Goal: Task Accomplishment & Management: Use online tool/utility

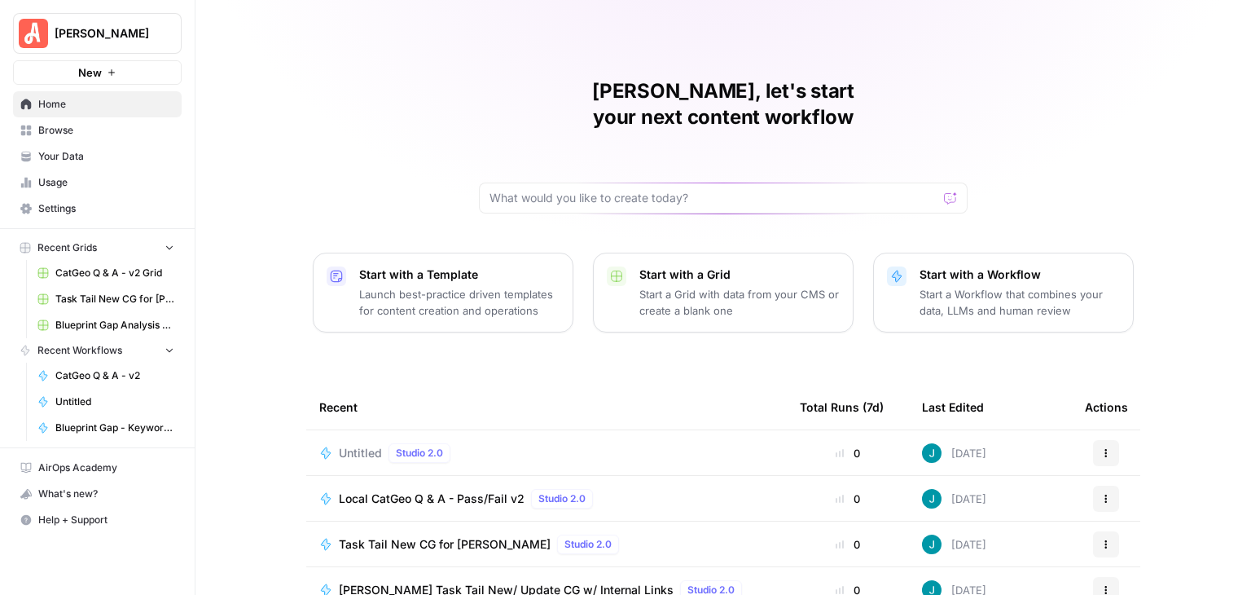
click at [125, 277] on span "CatGeo Q & A - v2 Grid" at bounding box center [114, 273] width 119 height 15
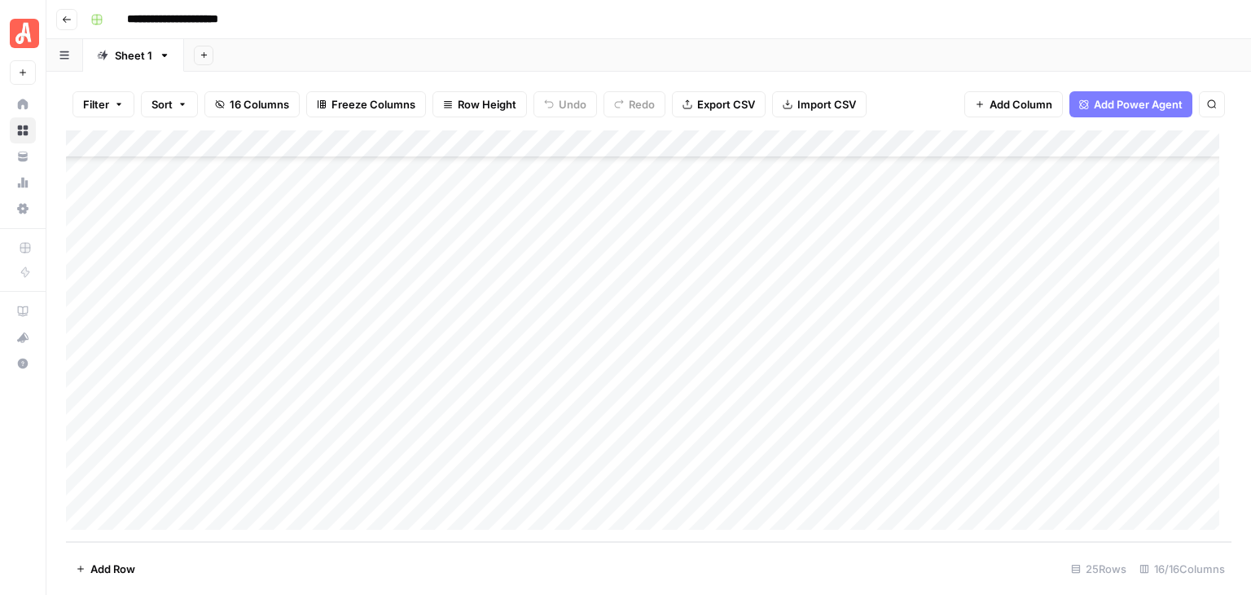
scroll to position [184, 0]
click at [1096, 314] on div "Add Column" at bounding box center [649, 335] width 1166 height 411
click at [1093, 321] on div "Add Column" at bounding box center [649, 335] width 1166 height 411
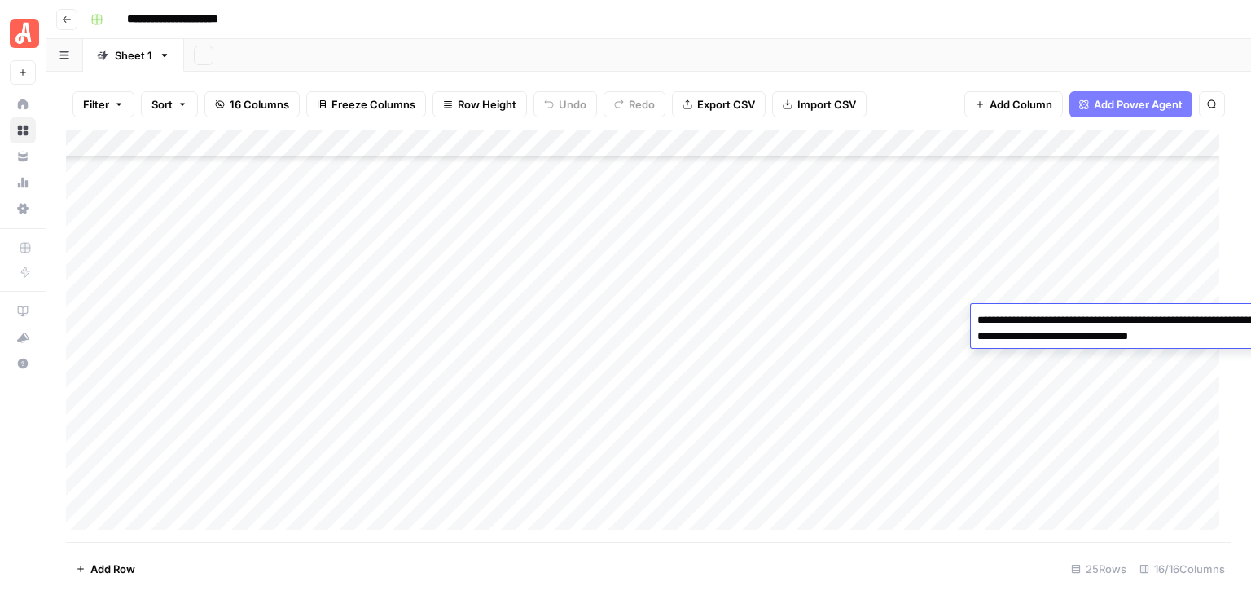
click at [1087, 314] on textarea "**********" at bounding box center [1134, 328] width 326 height 39
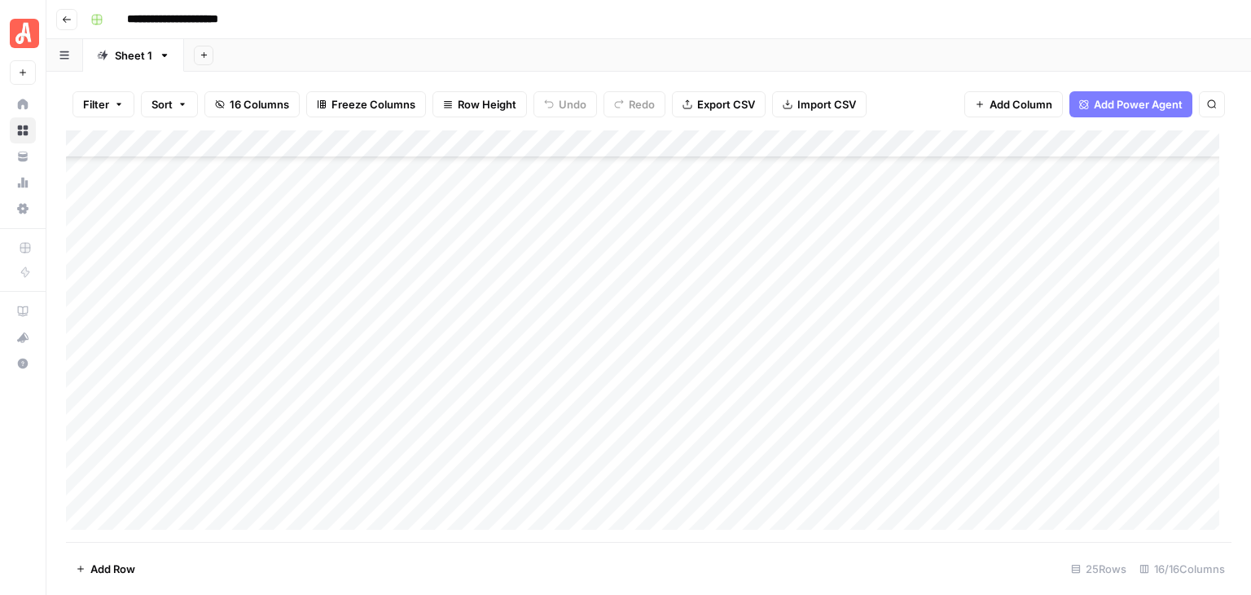
click at [1012, 11] on div "**********" at bounding box center [659, 20] width 1151 height 26
click at [718, 314] on div "Add Column" at bounding box center [649, 335] width 1166 height 411
click at [798, 12] on div "**********" at bounding box center [659, 20] width 1151 height 26
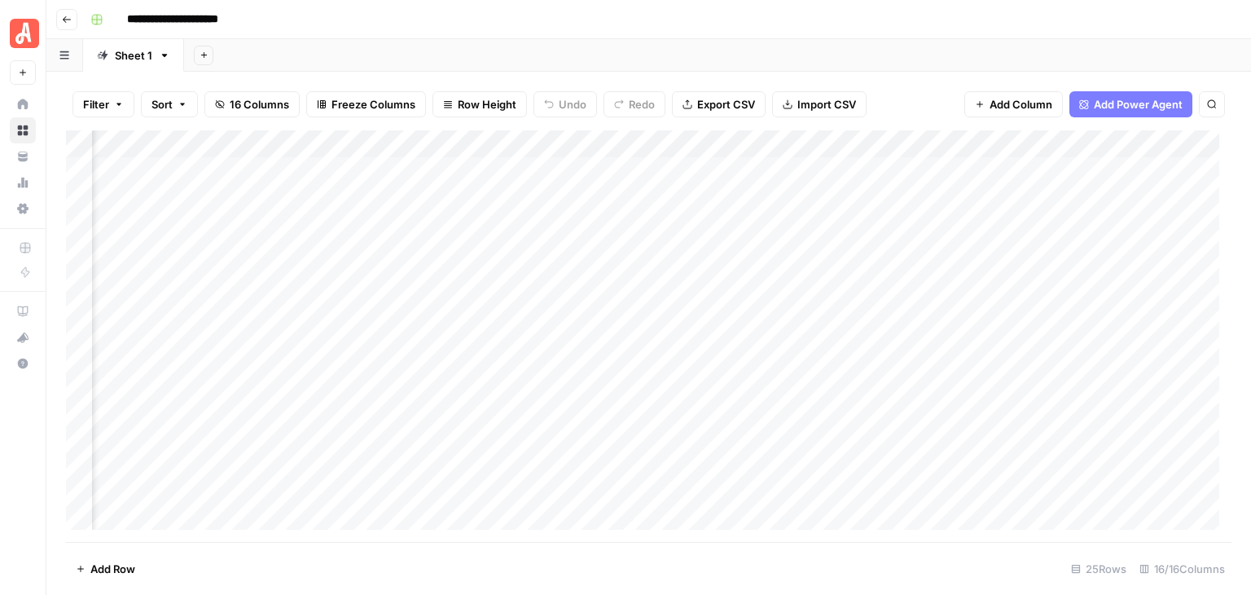
scroll to position [0, 1228]
click at [831, 551] on footer "Add Row 25 Rows 16/16 Columns" at bounding box center [649, 568] width 1166 height 53
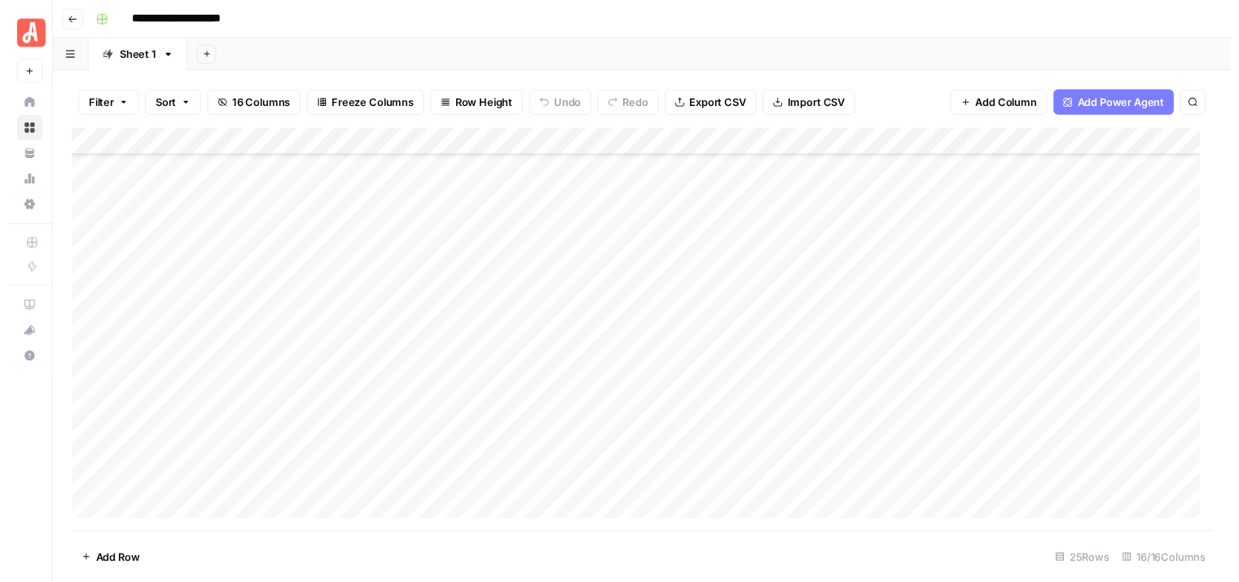
scroll to position [81, 0]
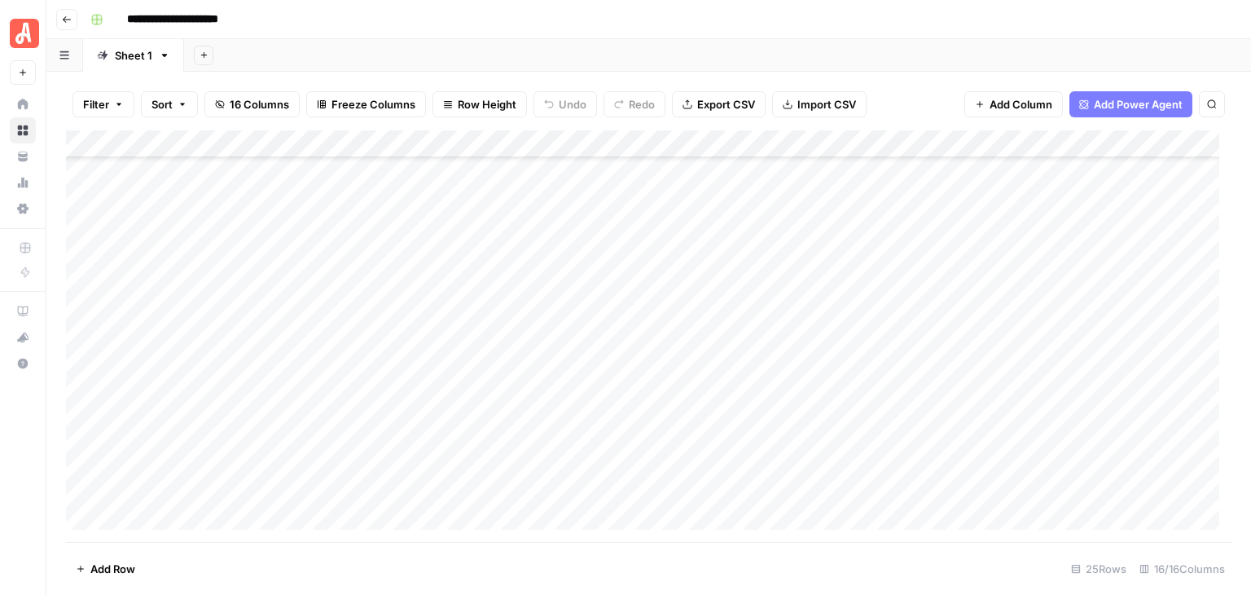
click at [954, 391] on div "Add Column" at bounding box center [649, 335] width 1166 height 411
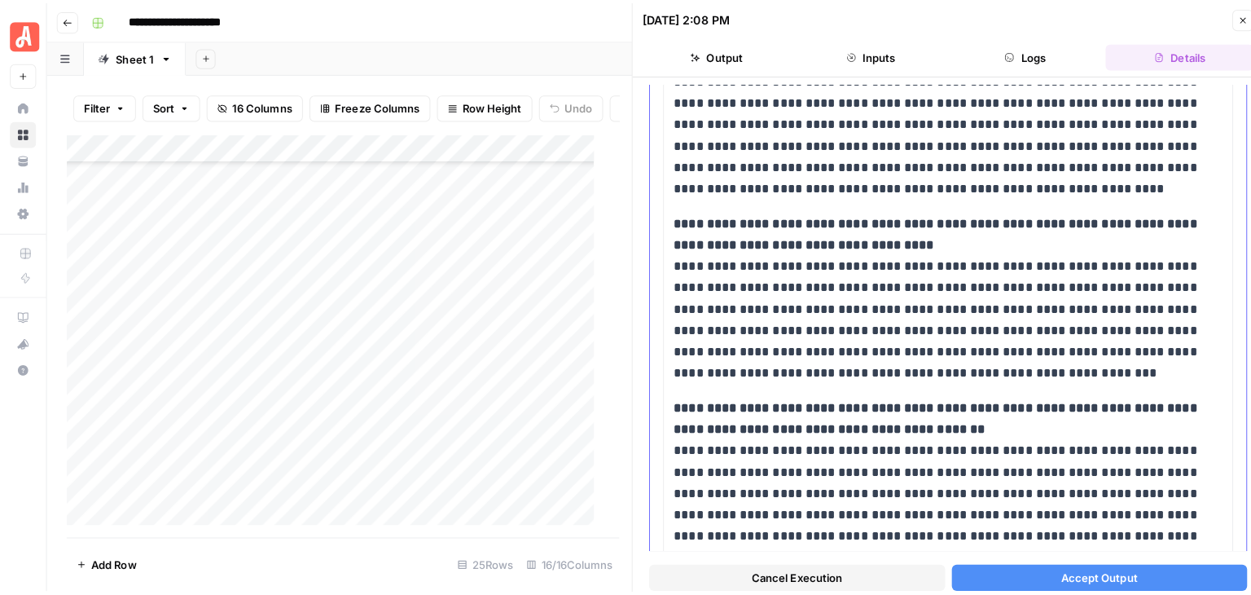
scroll to position [1059, 0]
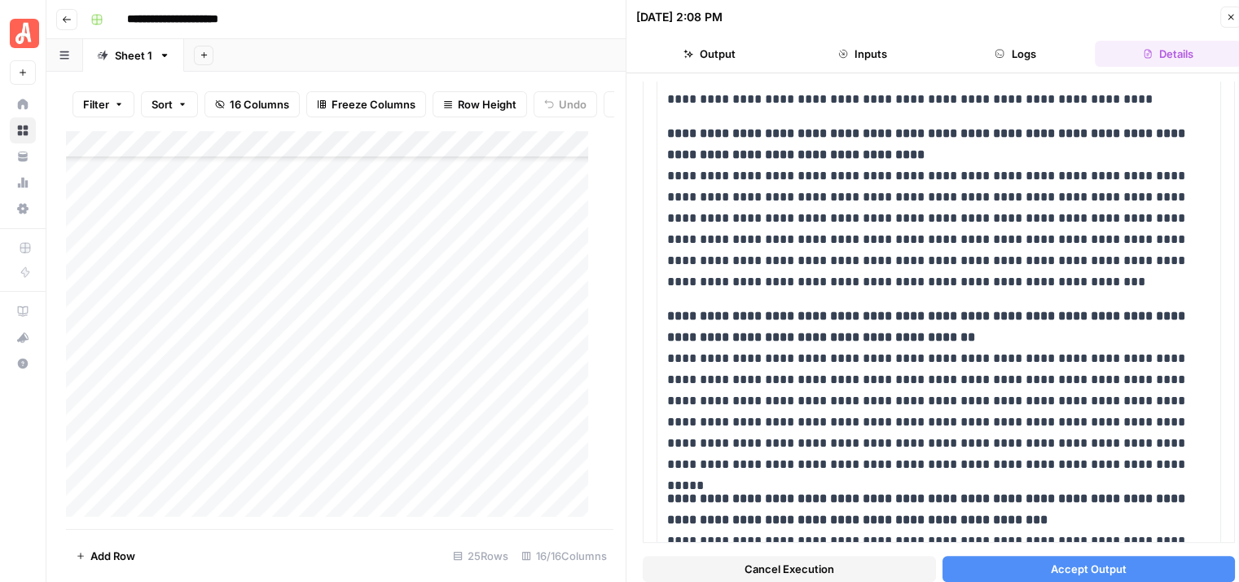
click at [1120, 558] on button "Accept Output" at bounding box center [1088, 569] width 293 height 26
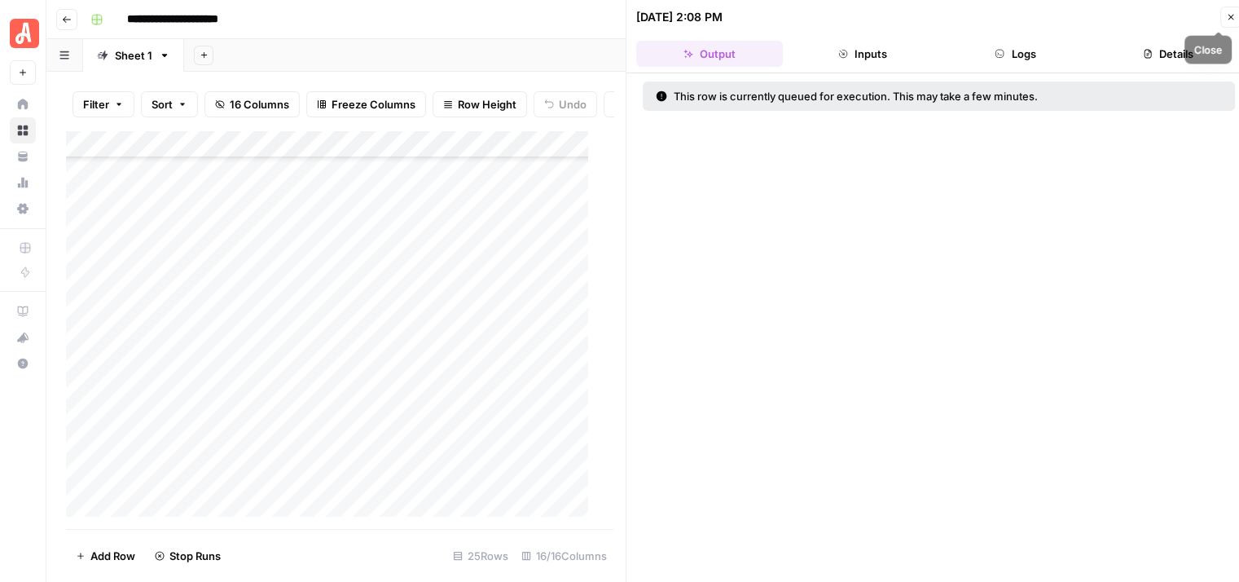
click at [1235, 14] on icon "button" at bounding box center [1231, 17] width 10 height 10
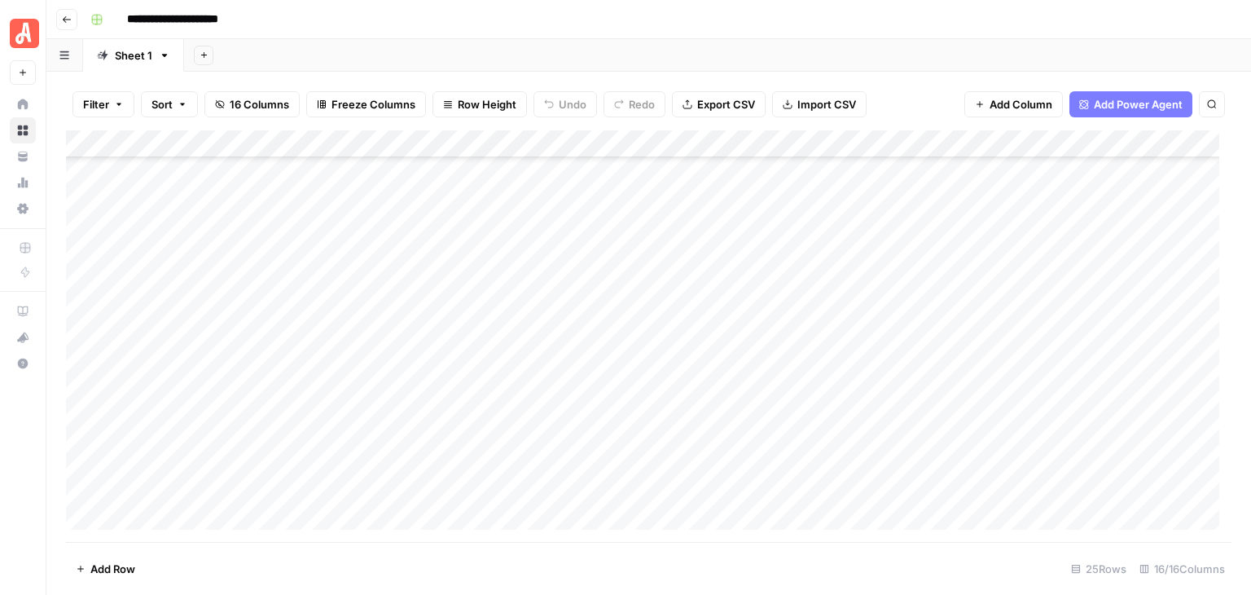
scroll to position [81, 0]
click at [349, 402] on div "Add Column" at bounding box center [649, 335] width 1166 height 411
click at [723, 392] on div "Add Column" at bounding box center [649, 335] width 1166 height 411
click at [935, 148] on div "Add Column" at bounding box center [649, 335] width 1166 height 411
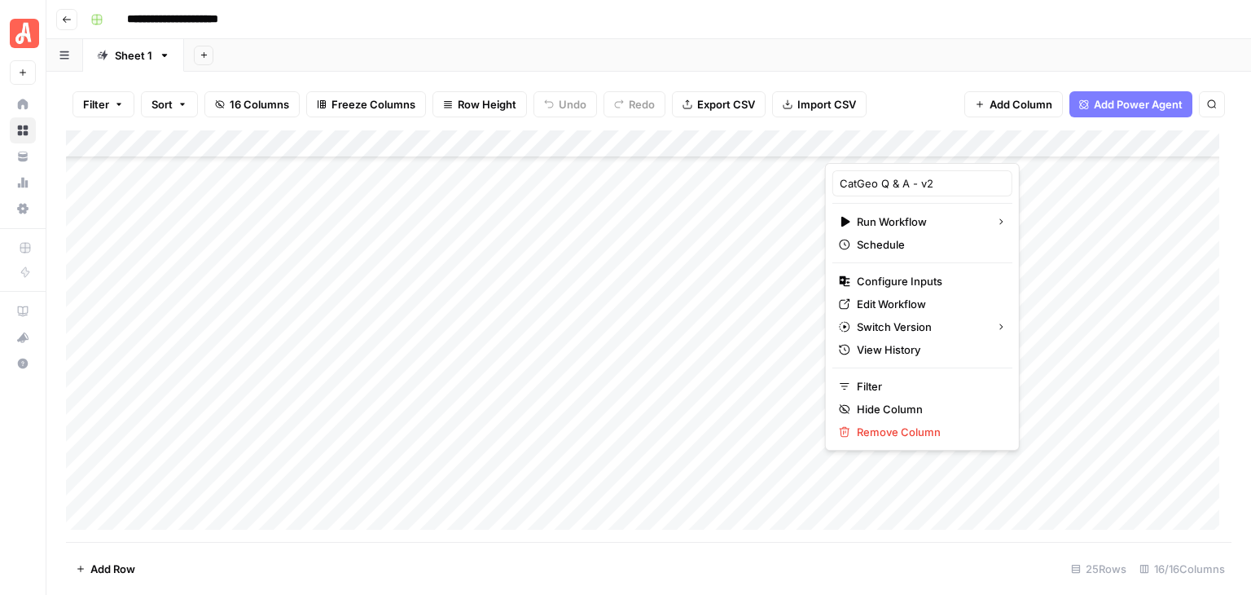
click at [882, 15] on div "**********" at bounding box center [659, 20] width 1151 height 26
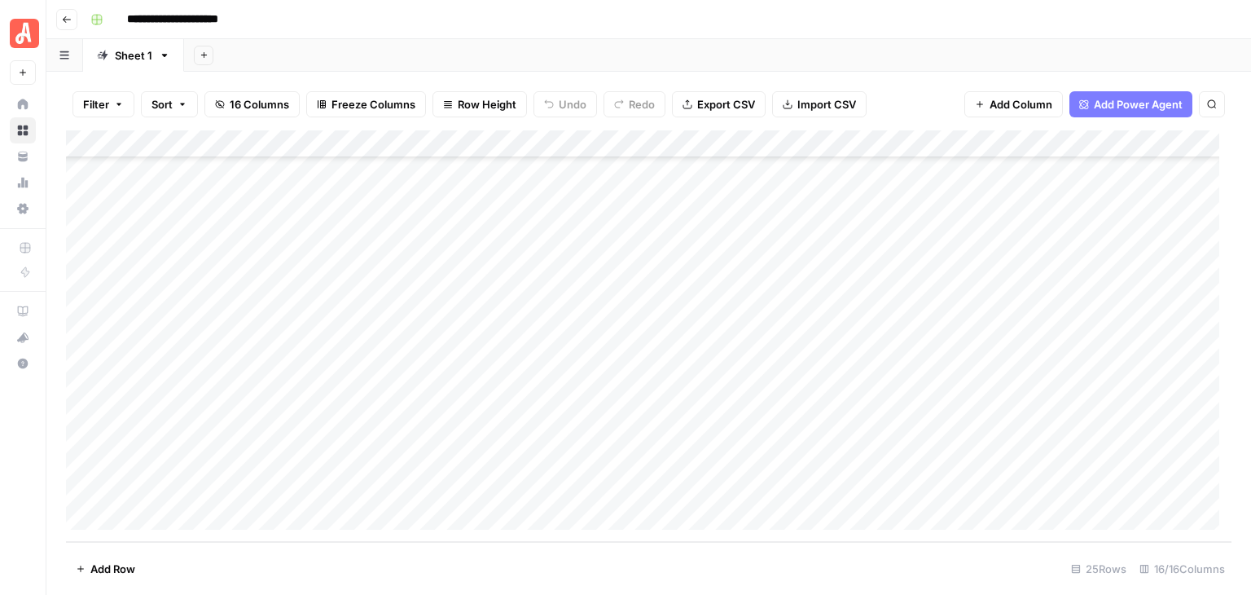
scroll to position [347, 0]
click at [938, 151] on div "Add Column" at bounding box center [649, 335] width 1166 height 411
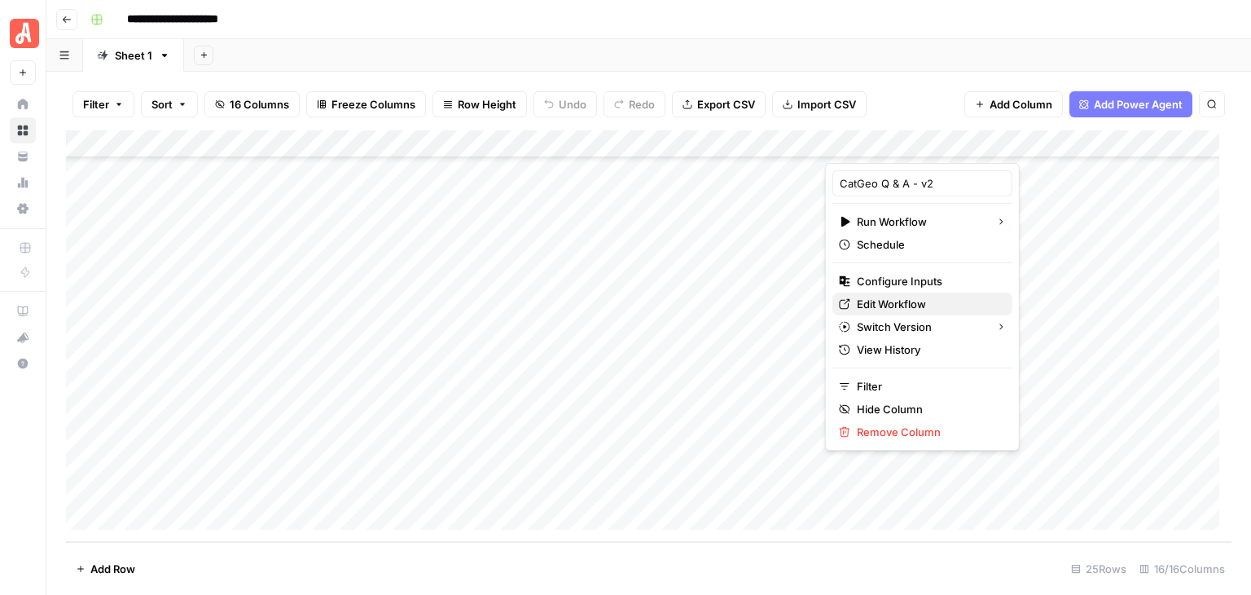
click at [906, 297] on span "Edit Workflow" at bounding box center [928, 304] width 143 height 16
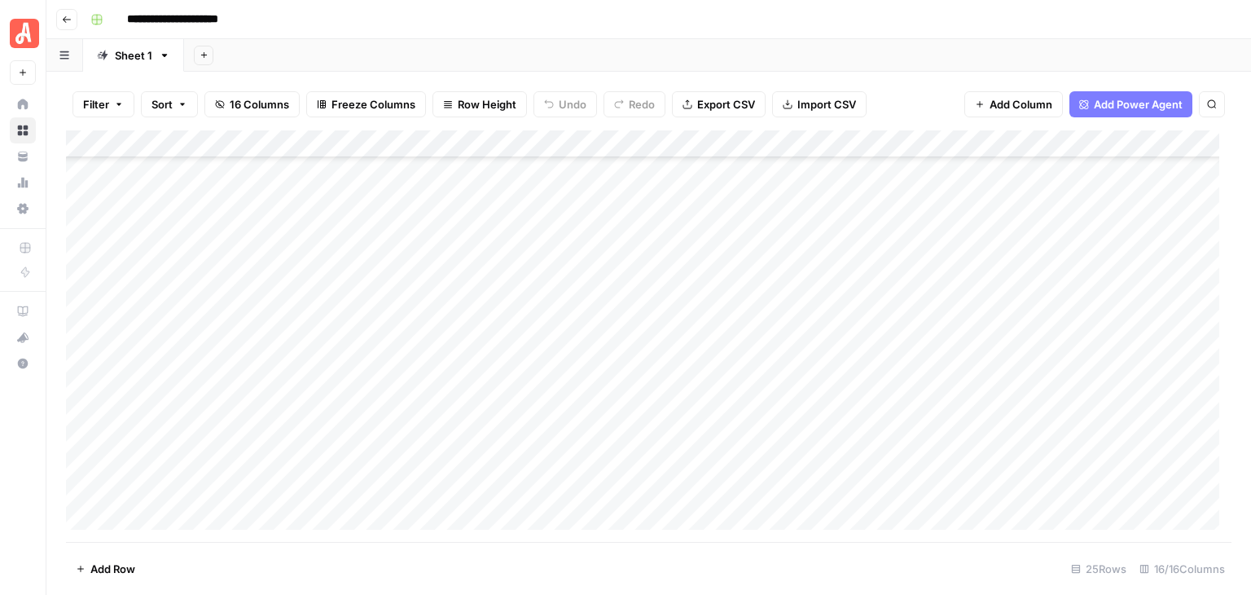
scroll to position [184, 0]
click at [1078, 284] on div "Add Column" at bounding box center [649, 335] width 1166 height 411
click at [1061, 288] on div "Add Column" at bounding box center [649, 335] width 1166 height 411
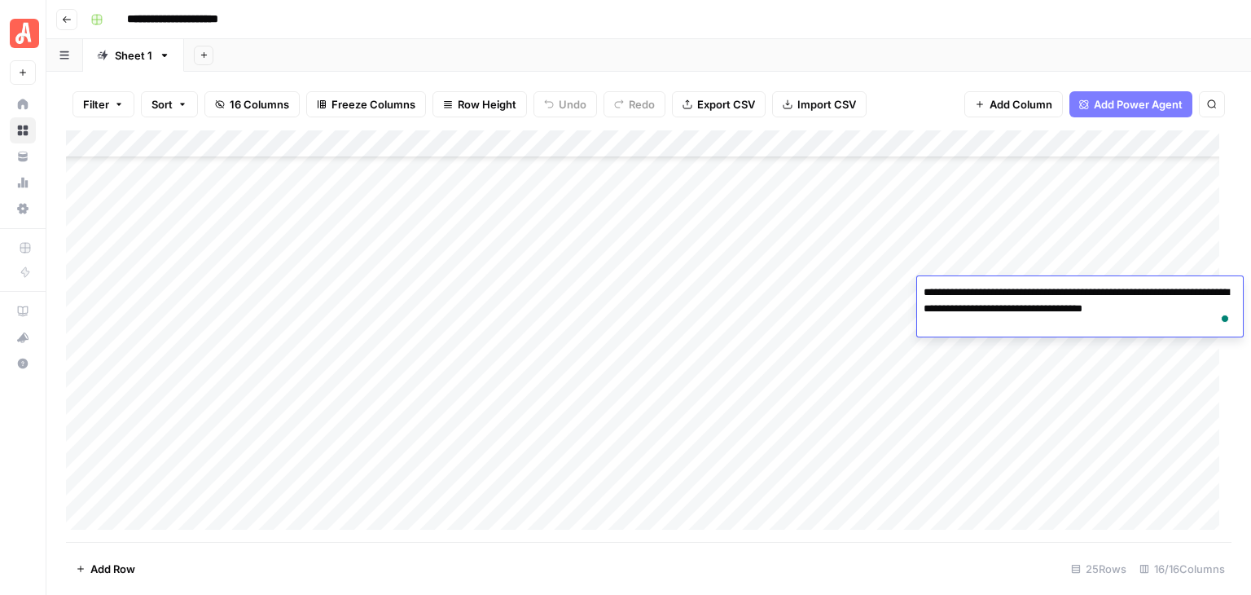
click at [983, 25] on div "**********" at bounding box center [659, 20] width 1151 height 26
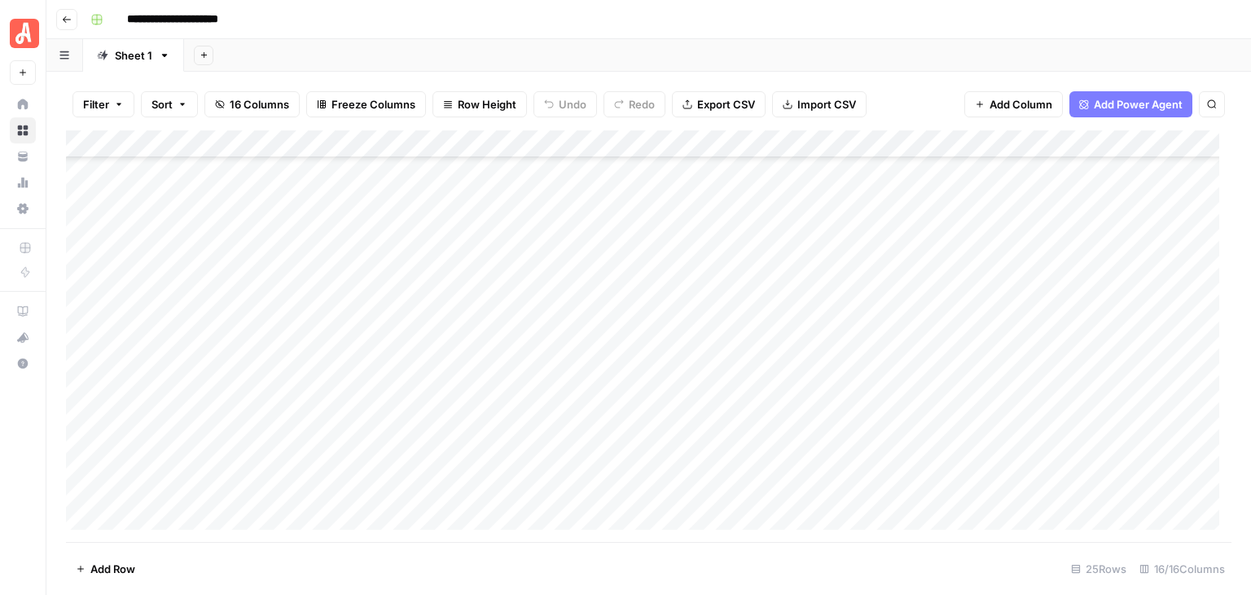
click at [753, 33] on header "**********" at bounding box center [648, 19] width 1205 height 39
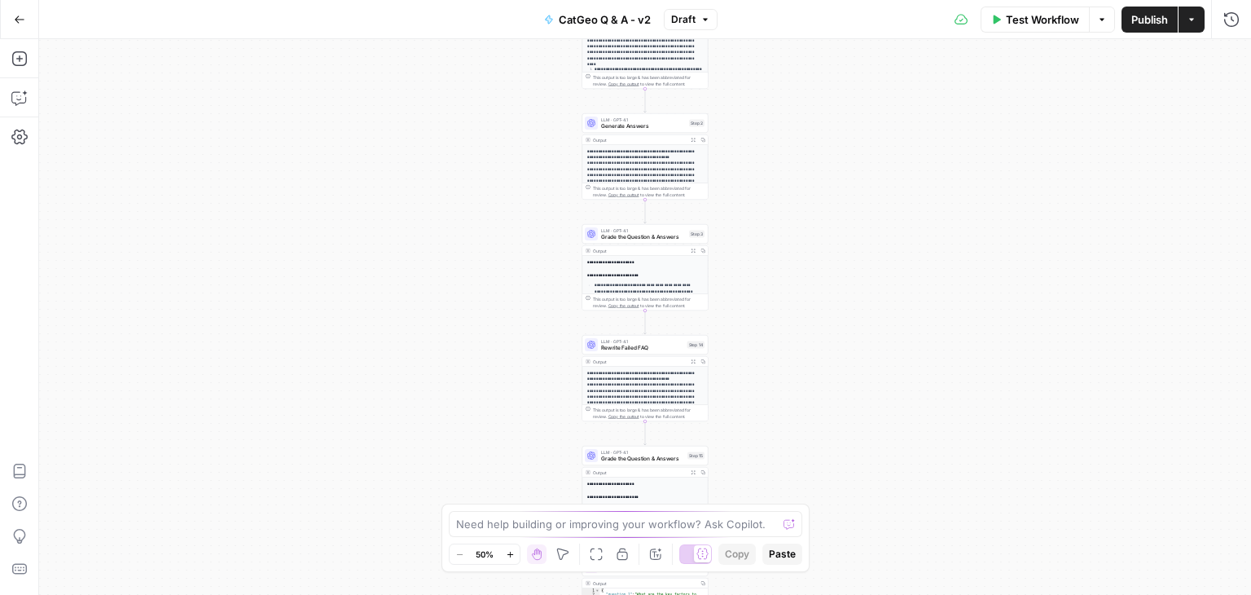
click at [515, 550] on button "Zoom In" at bounding box center [510, 554] width 20 height 20
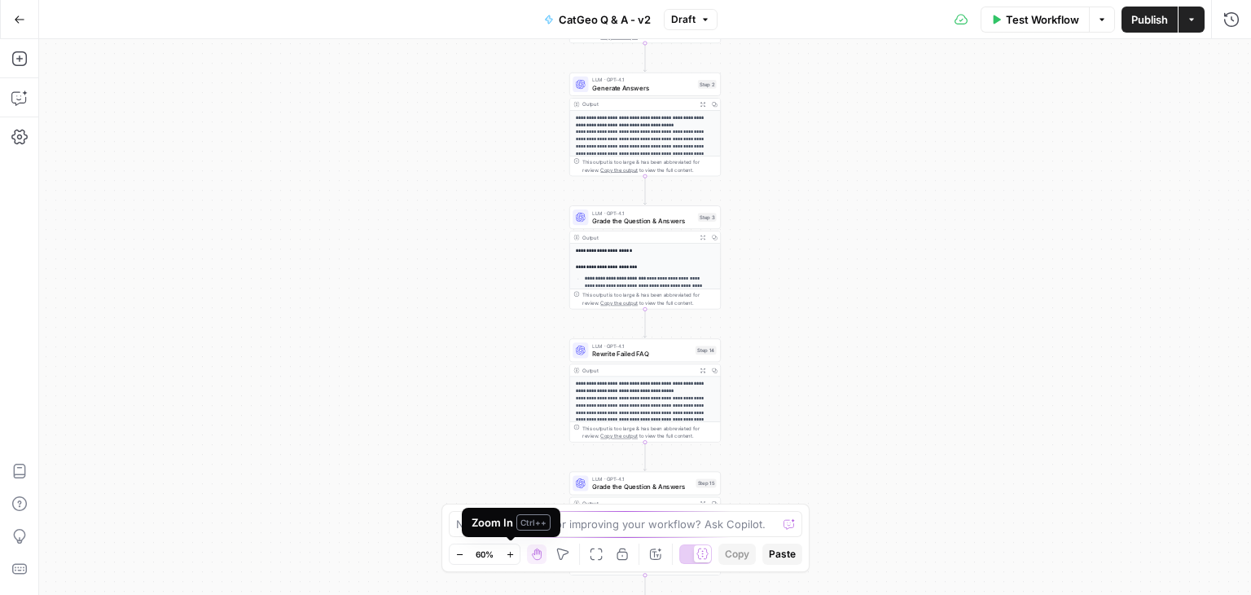
click at [513, 550] on icon "button" at bounding box center [510, 554] width 9 height 9
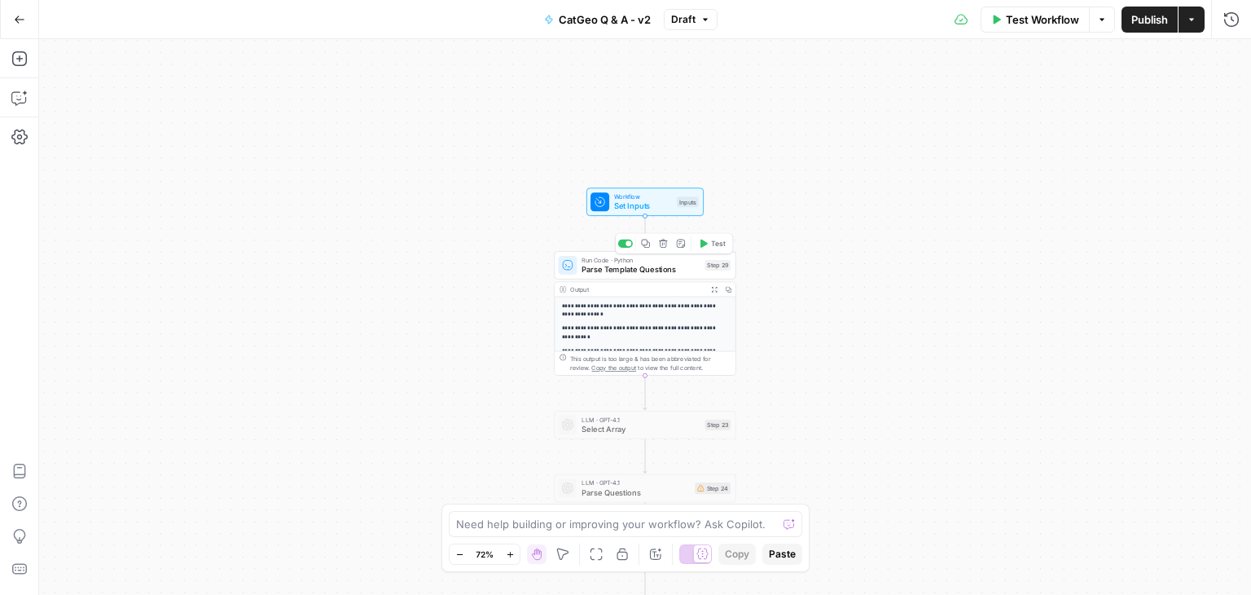
click at [613, 276] on div "Run Code · Python Parse Template Questions Step 29 Copy step Delete step Add No…" at bounding box center [645, 265] width 182 height 29
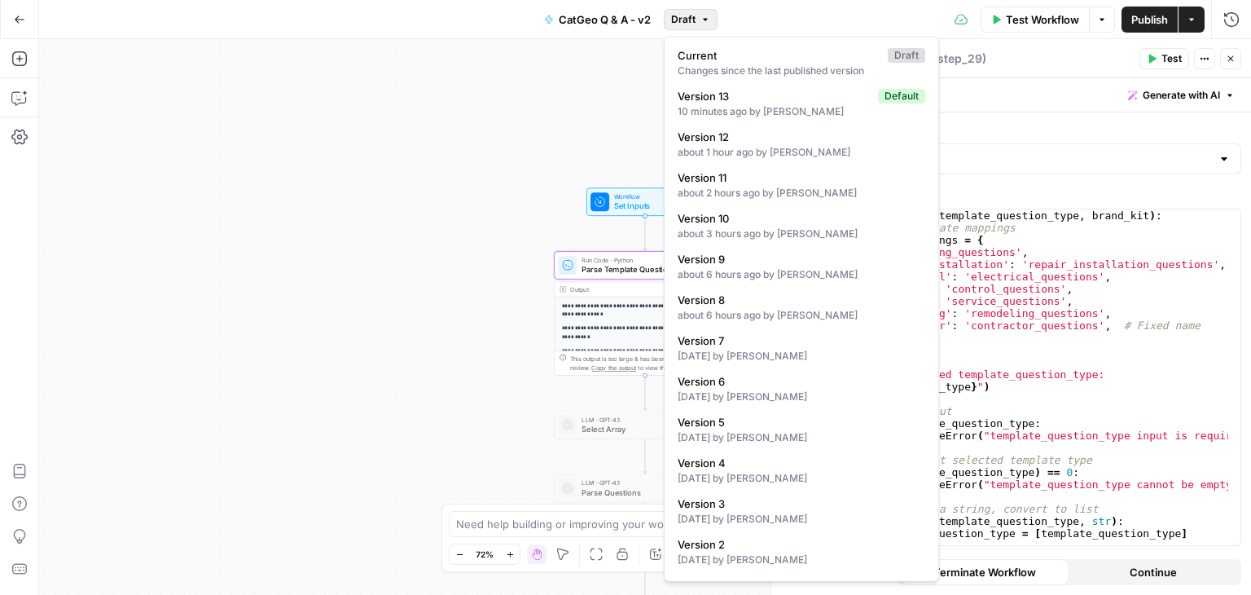
click at [696, 28] on button "Draft" at bounding box center [691, 19] width 54 height 21
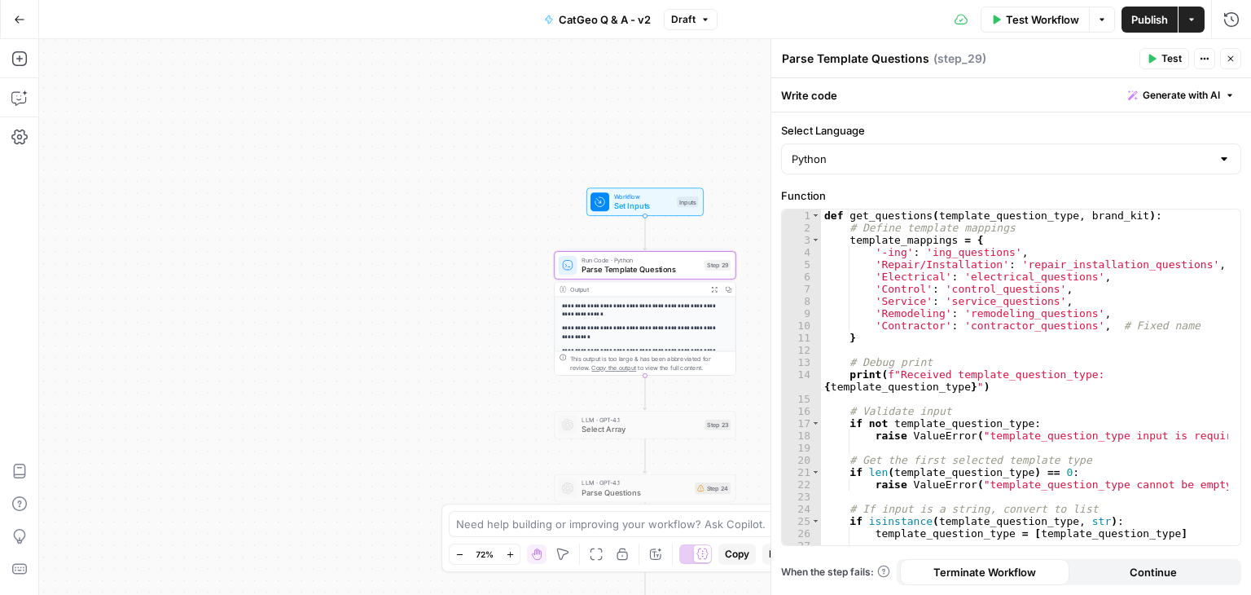
click at [579, 102] on div "**********" at bounding box center [645, 317] width 1212 height 556
click at [1118, 134] on label "Select Language" at bounding box center [1011, 130] width 460 height 16
click at [1118, 151] on input "Python" at bounding box center [1001, 159] width 419 height 16
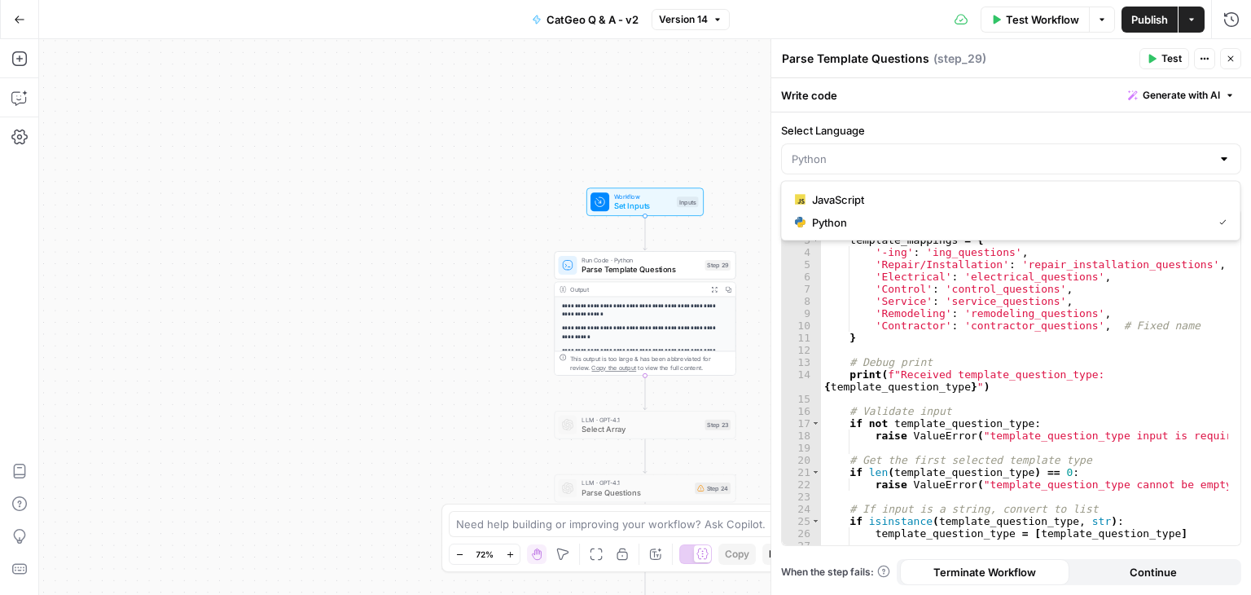
type input "Python"
click at [619, 113] on div "**********" at bounding box center [645, 317] width 1212 height 556
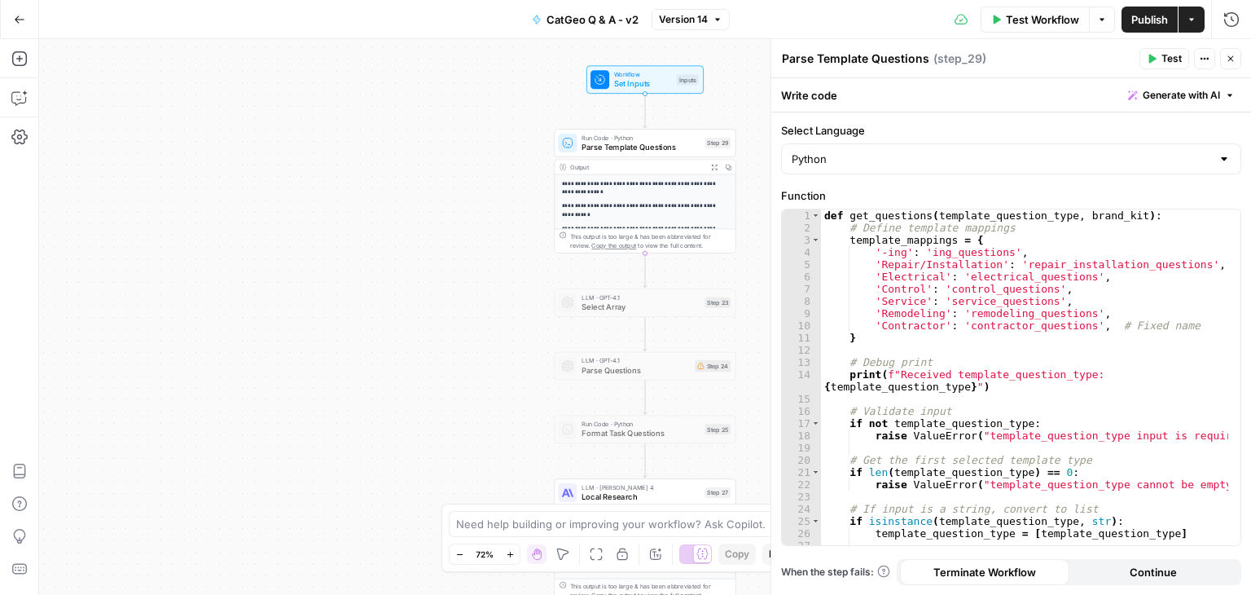
click at [1226, 60] on icon "button" at bounding box center [1231, 59] width 10 height 10
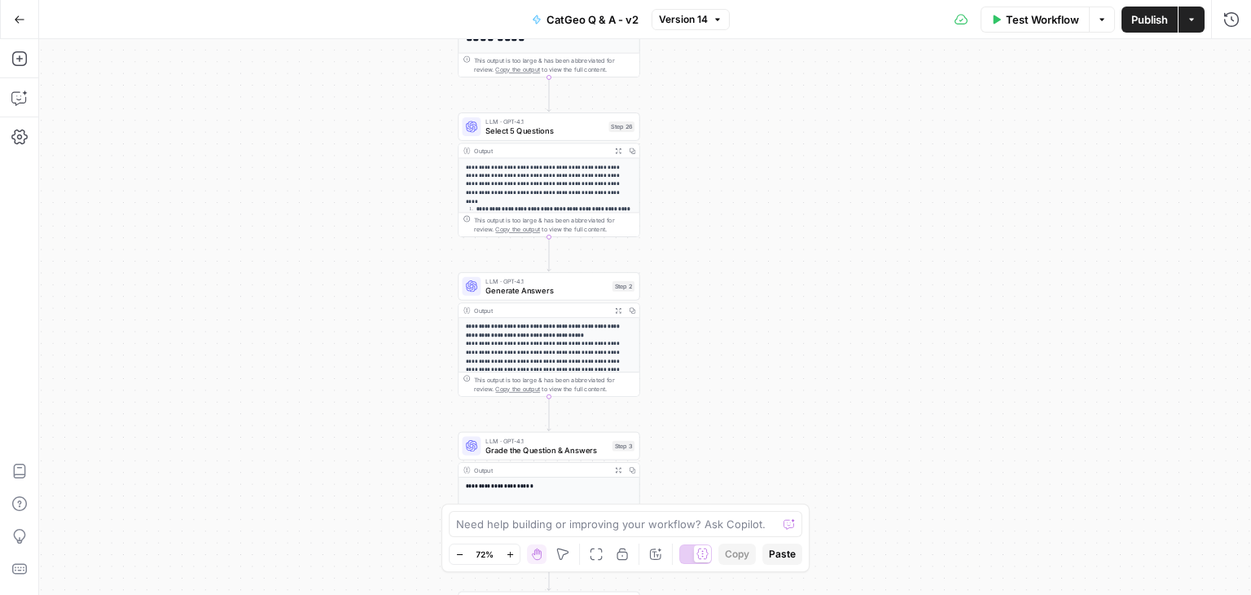
drag, startPoint x: 989, startPoint y: 380, endPoint x: 891, endPoint y: 382, distance: 97.8
click at [892, 384] on div "**********" at bounding box center [645, 317] width 1212 height 556
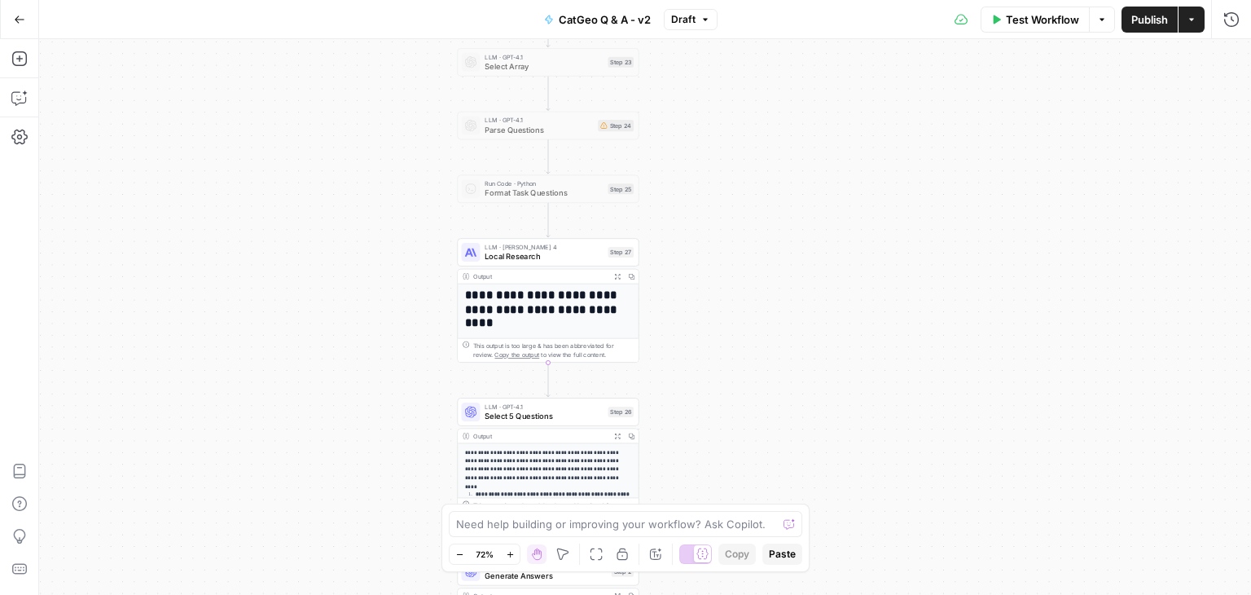
click at [1145, 248] on div "**********" at bounding box center [645, 317] width 1212 height 556
click at [541, 253] on span "Local Research" at bounding box center [543, 255] width 118 height 11
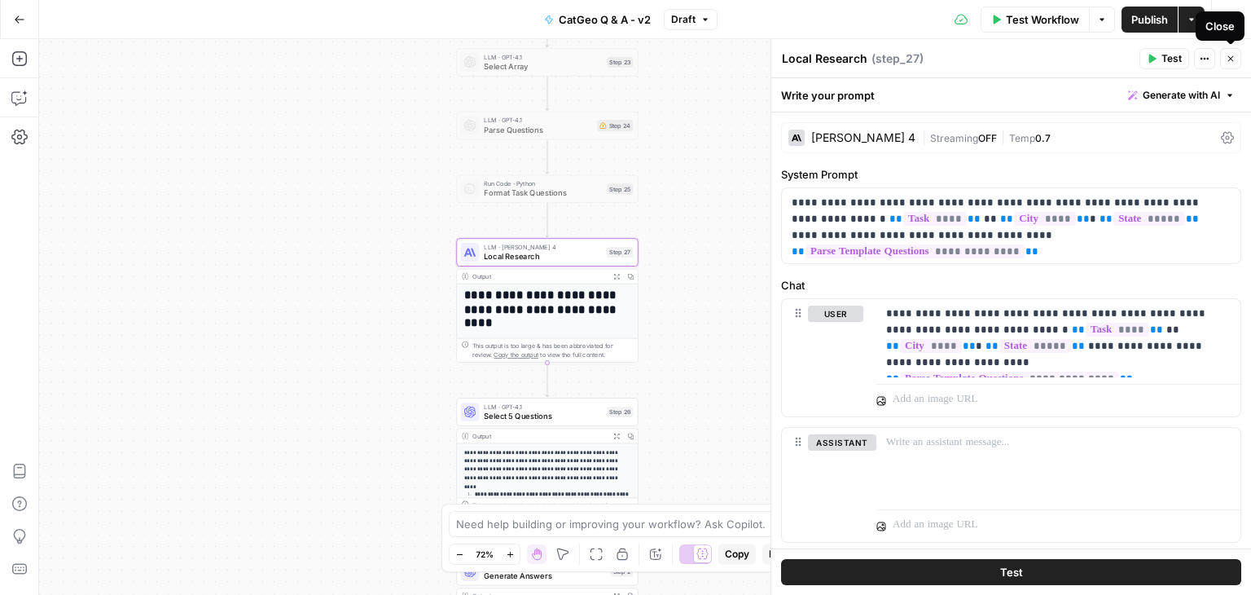
click at [1231, 56] on icon "button" at bounding box center [1231, 59] width 10 height 10
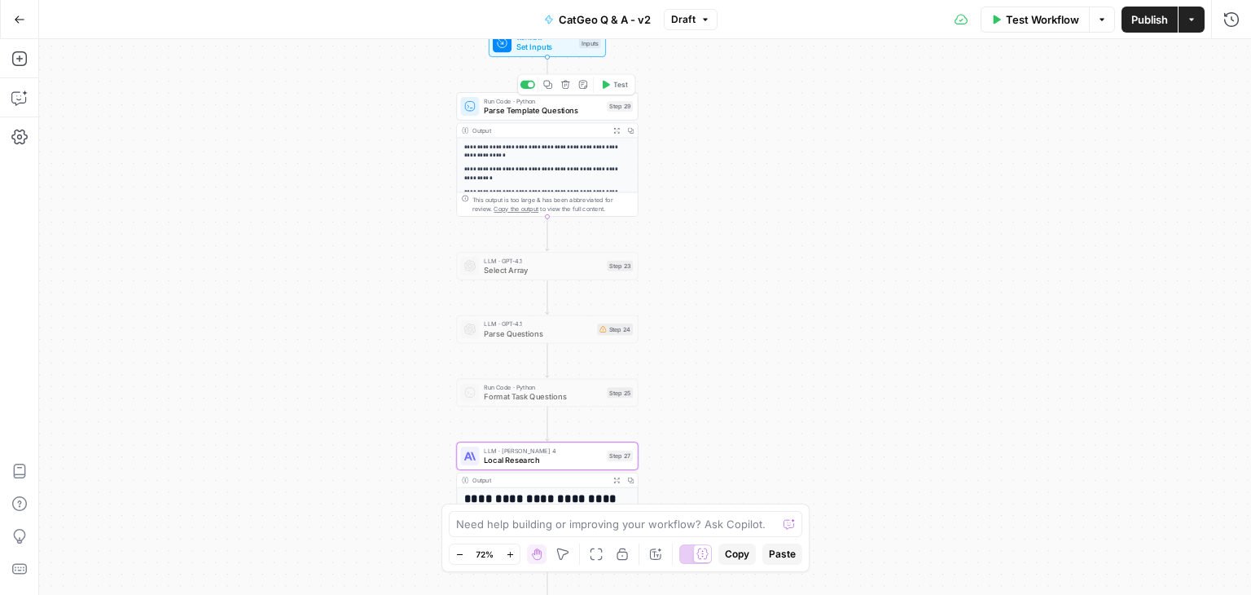
click at [561, 112] on span "Parse Template Questions" at bounding box center [543, 109] width 118 height 11
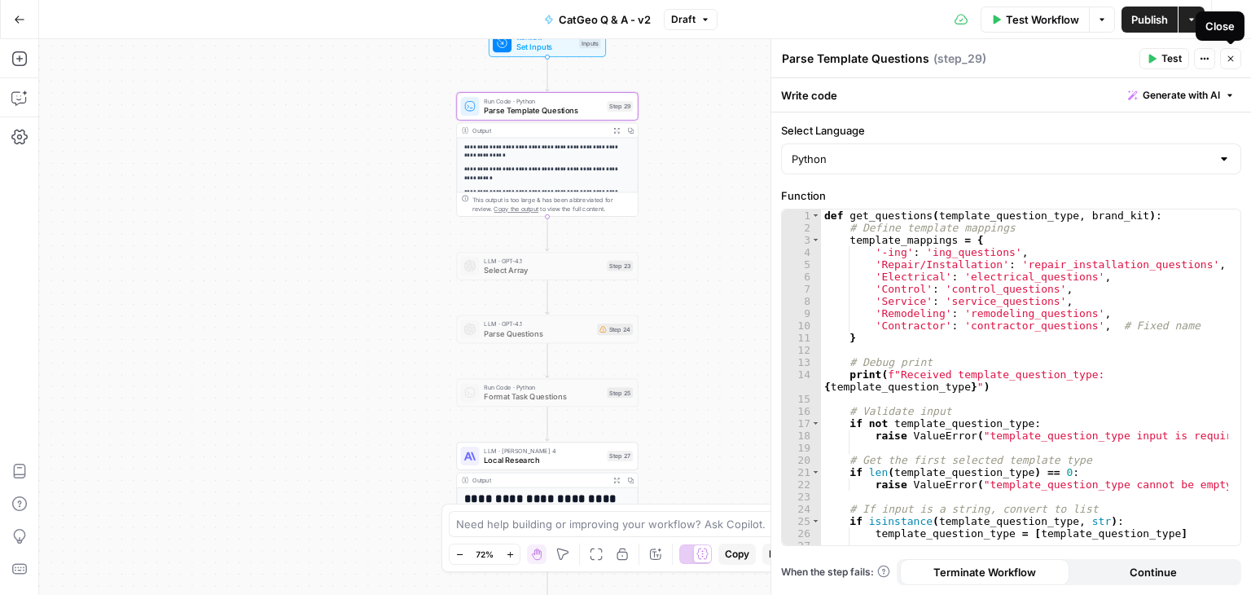
click at [1229, 56] on icon "button" at bounding box center [1231, 59] width 10 height 10
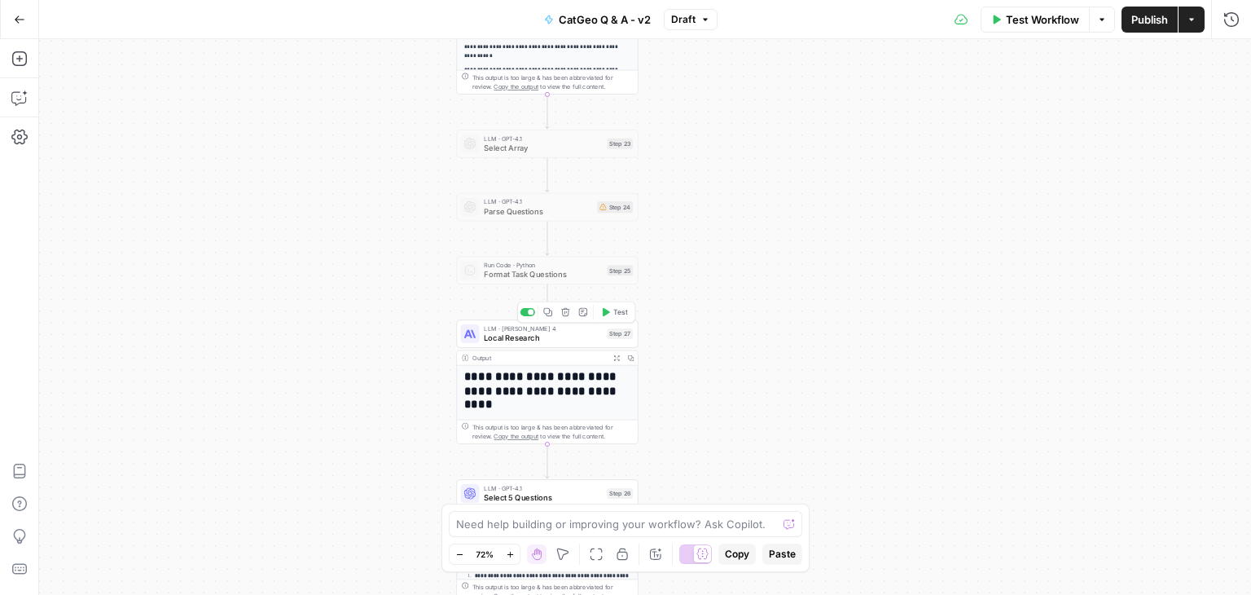
click at [554, 340] on span "Local Research" at bounding box center [543, 337] width 118 height 11
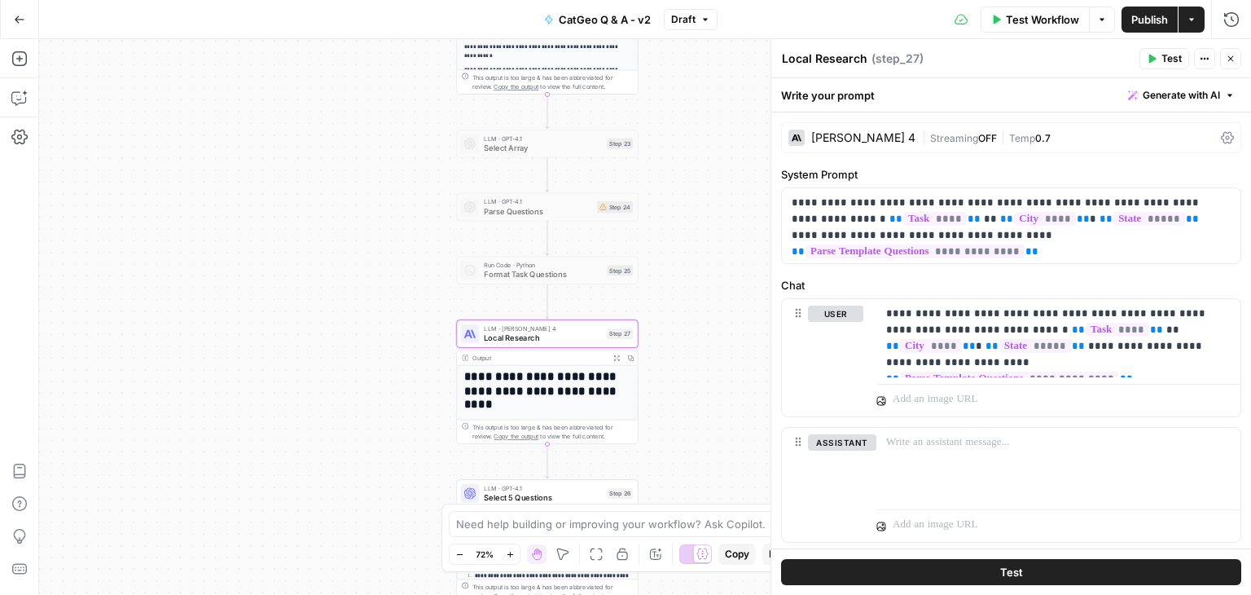
drag, startPoint x: 1226, startPoint y: 59, endPoint x: 687, endPoint y: 202, distance: 557.2
click at [1227, 59] on icon "button" at bounding box center [1231, 59] width 10 height 10
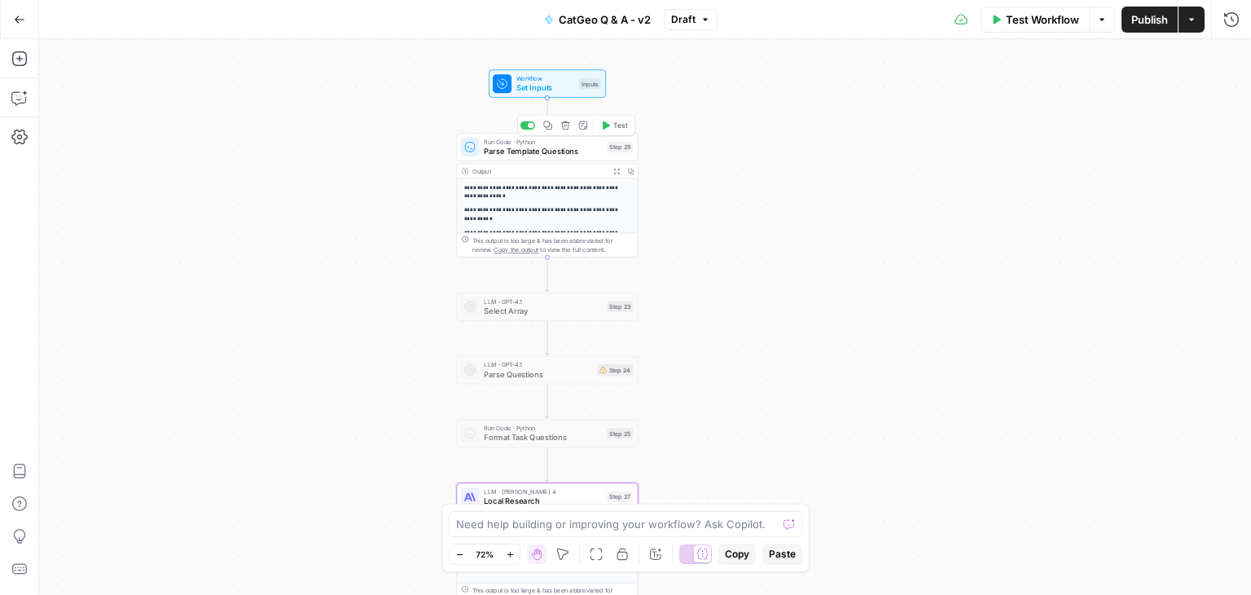
click at [533, 146] on span "Parse Template Questions" at bounding box center [543, 150] width 118 height 11
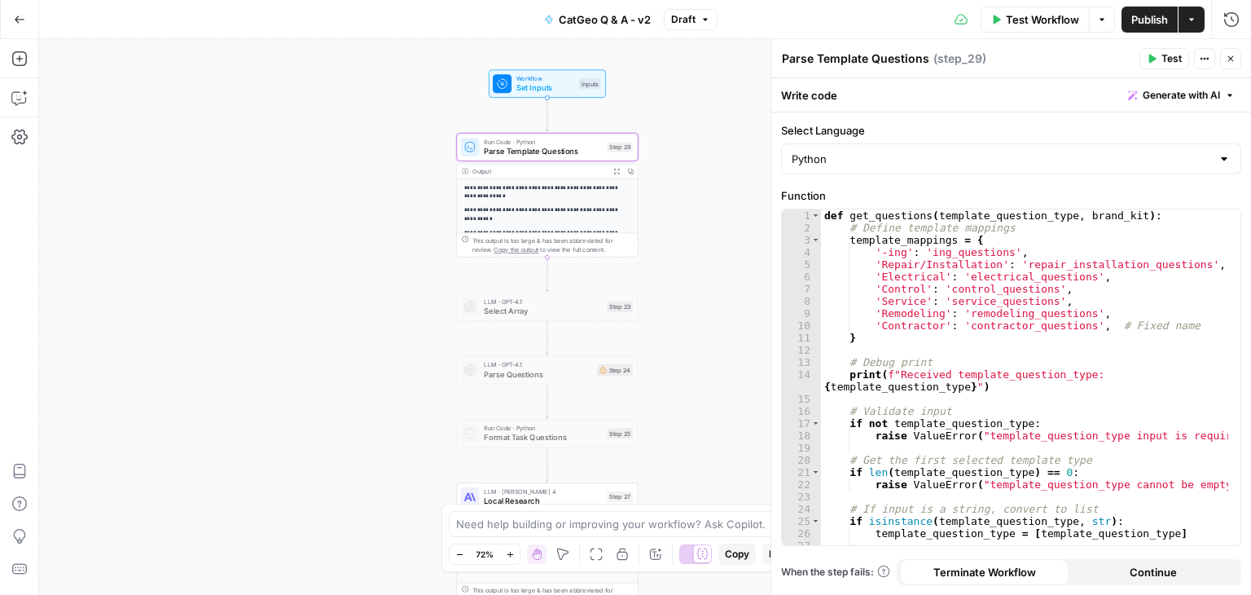
click at [1232, 56] on icon "button" at bounding box center [1231, 59] width 6 height 6
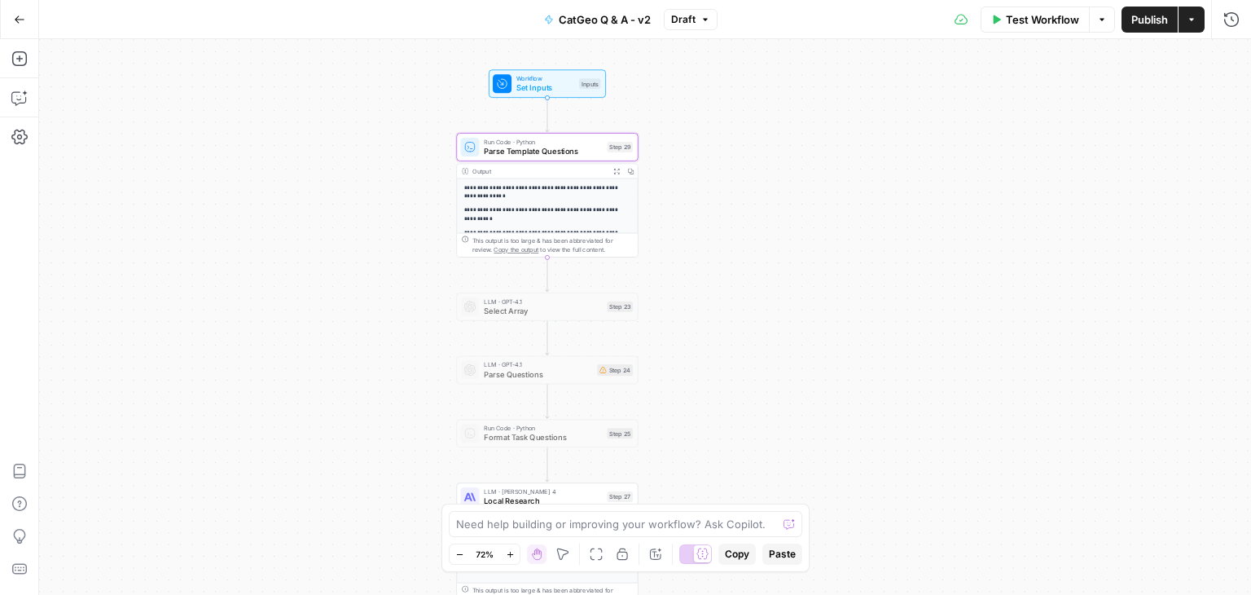
click at [1157, 237] on div "**********" at bounding box center [645, 317] width 1212 height 556
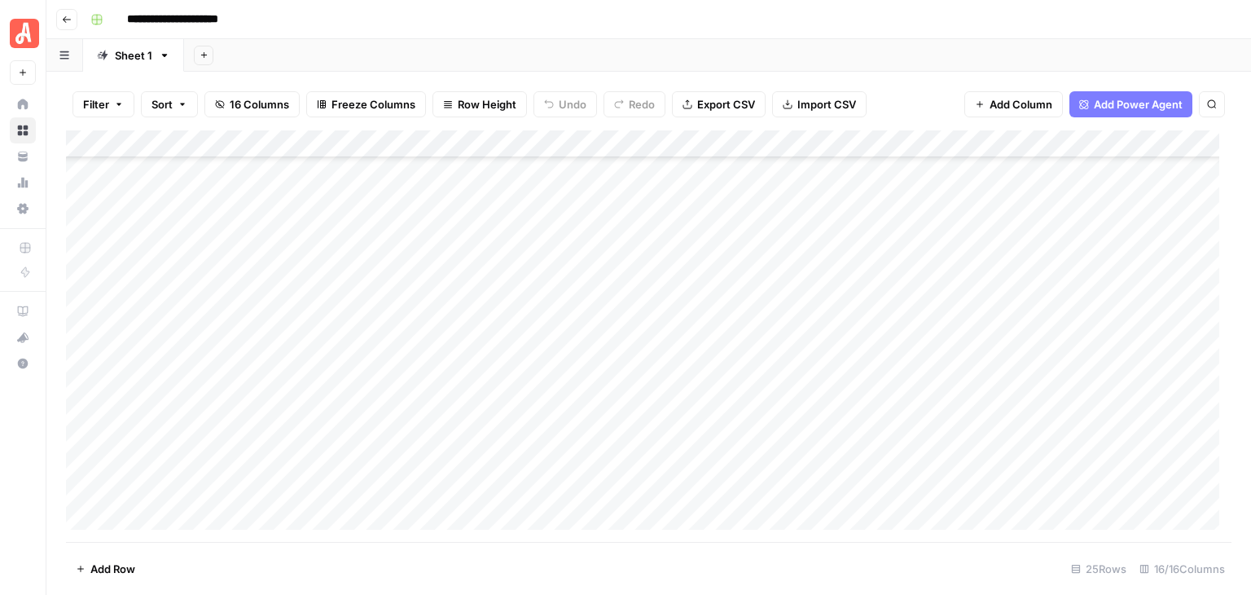
scroll to position [266, 0]
click at [81, 204] on div "Add Column" at bounding box center [649, 335] width 1166 height 411
click at [116, 560] on span "Delete 1 Row" at bounding box center [108, 568] width 65 height 16
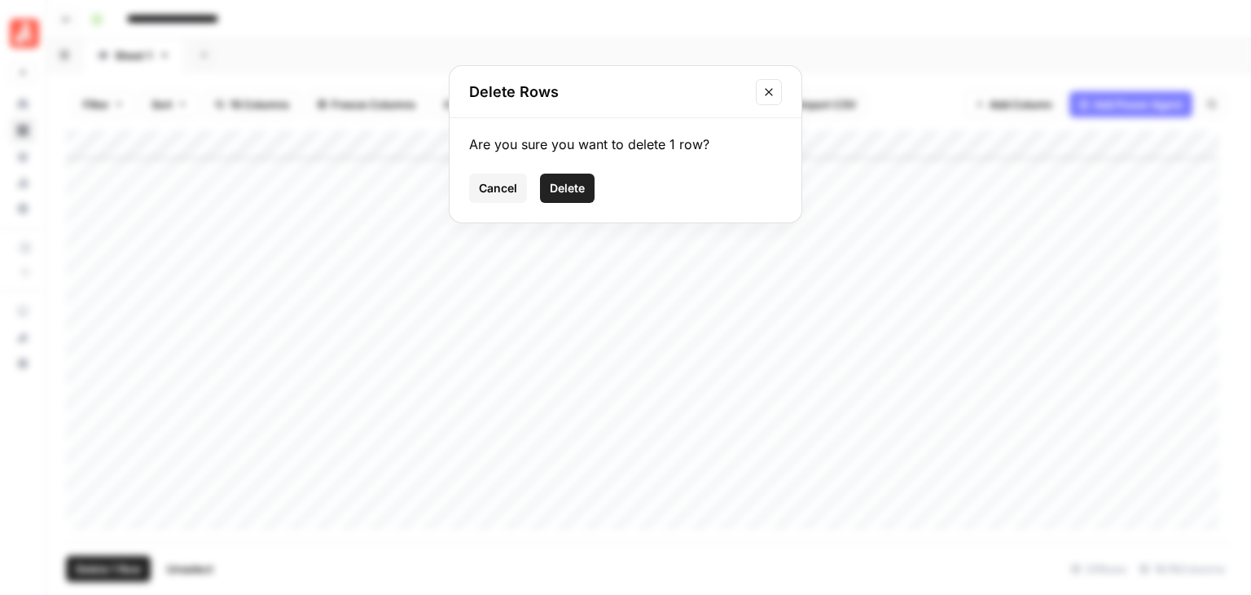
click at [571, 183] on span "Delete" at bounding box center [567, 188] width 35 height 16
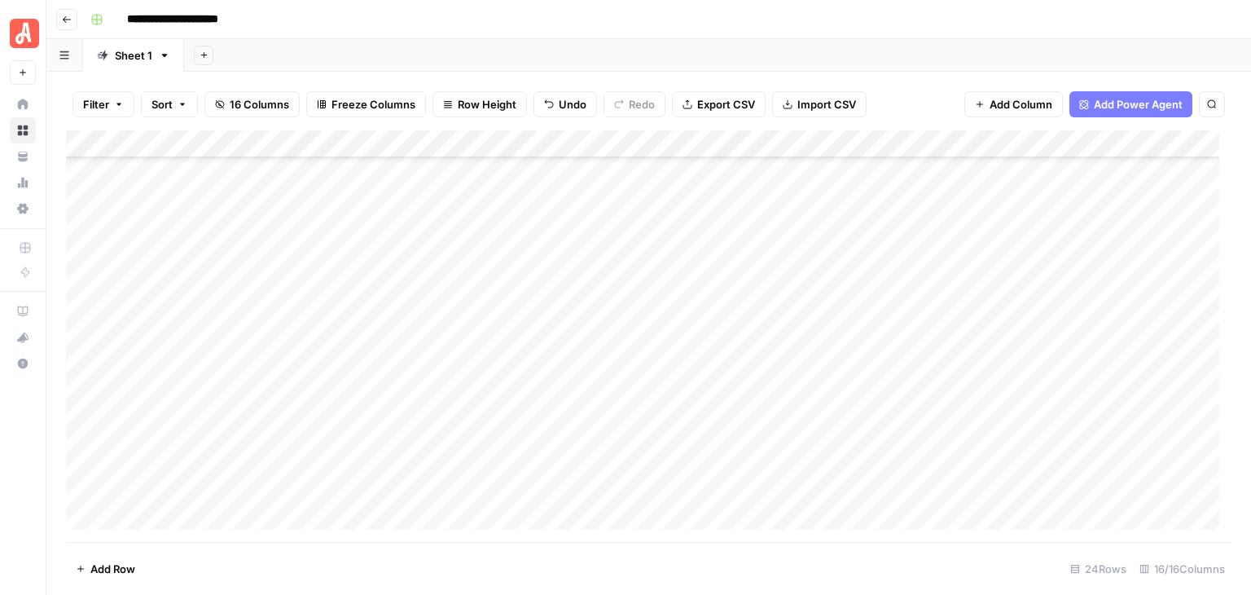
scroll to position [319, 0]
click at [463, 512] on div "Add Column" at bounding box center [649, 335] width 1166 height 411
type textarea "**********"
click at [299, 487] on div "Add Column" at bounding box center [649, 335] width 1166 height 411
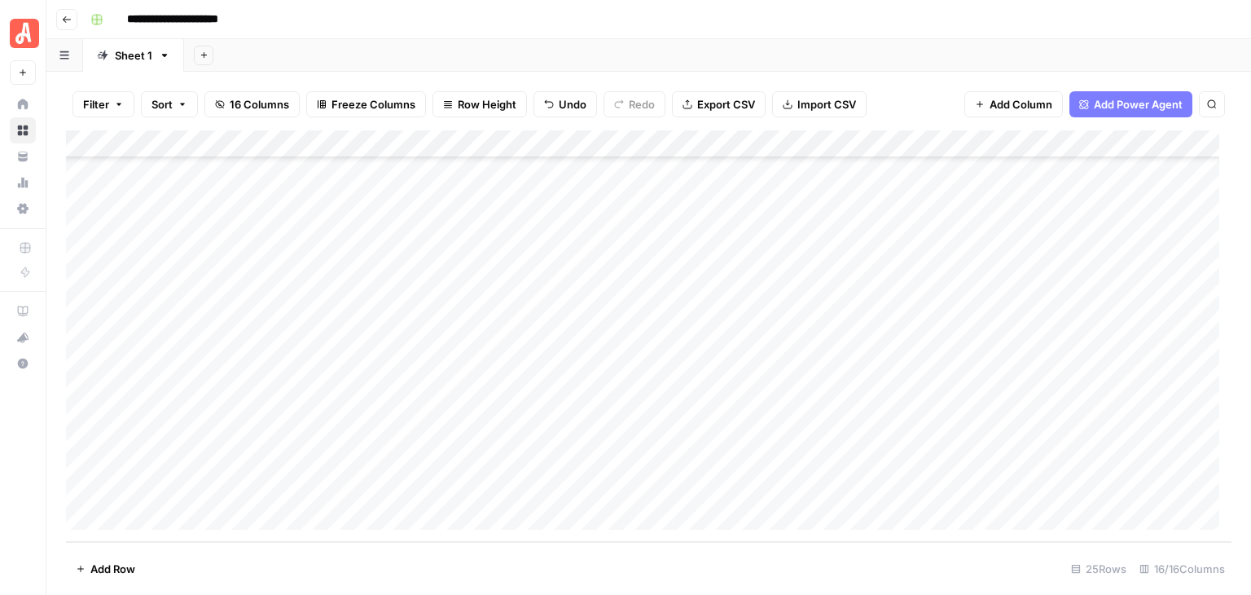
click at [299, 487] on div "Add Column" at bounding box center [649, 335] width 1166 height 411
type textarea "**********"
click at [586, 488] on div "Add Column" at bounding box center [649, 335] width 1166 height 411
click at [589, 486] on div "Add Column" at bounding box center [649, 335] width 1166 height 411
type textarea "*******"
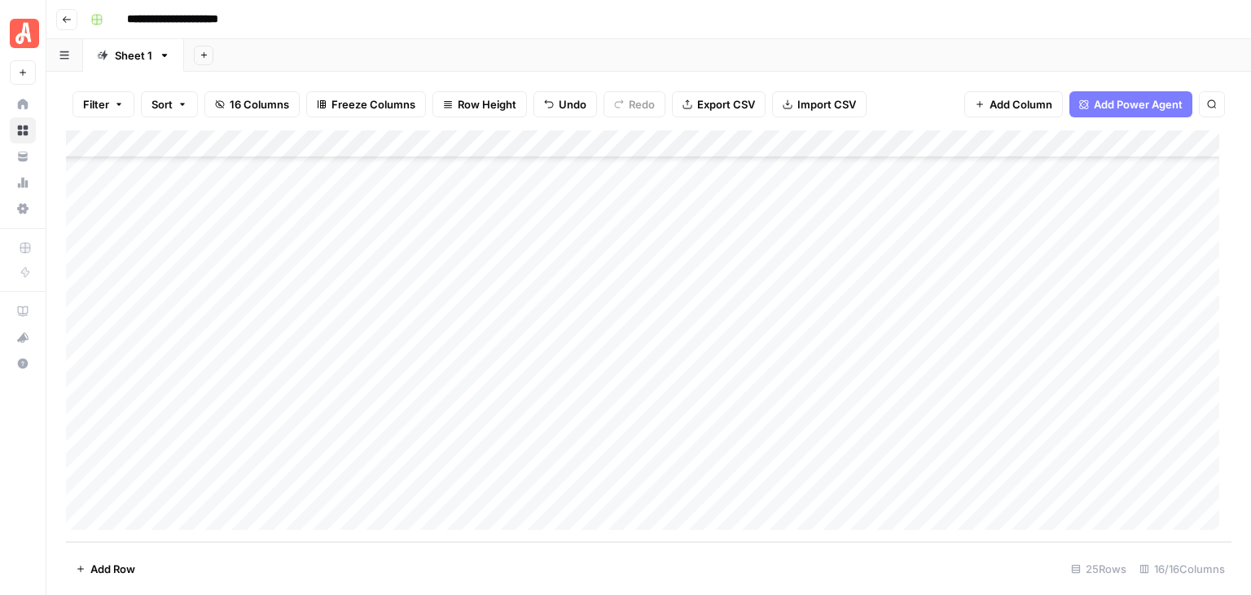
click at [753, 573] on footer "Add Row 25 Rows 16/16 Columns" at bounding box center [649, 568] width 1166 height 53
click at [719, 493] on div "Add Column" at bounding box center [649, 335] width 1166 height 411
type textarea "**"
click at [721, 556] on footer "Add Row 25 Rows 16/16 Columns" at bounding box center [649, 568] width 1166 height 53
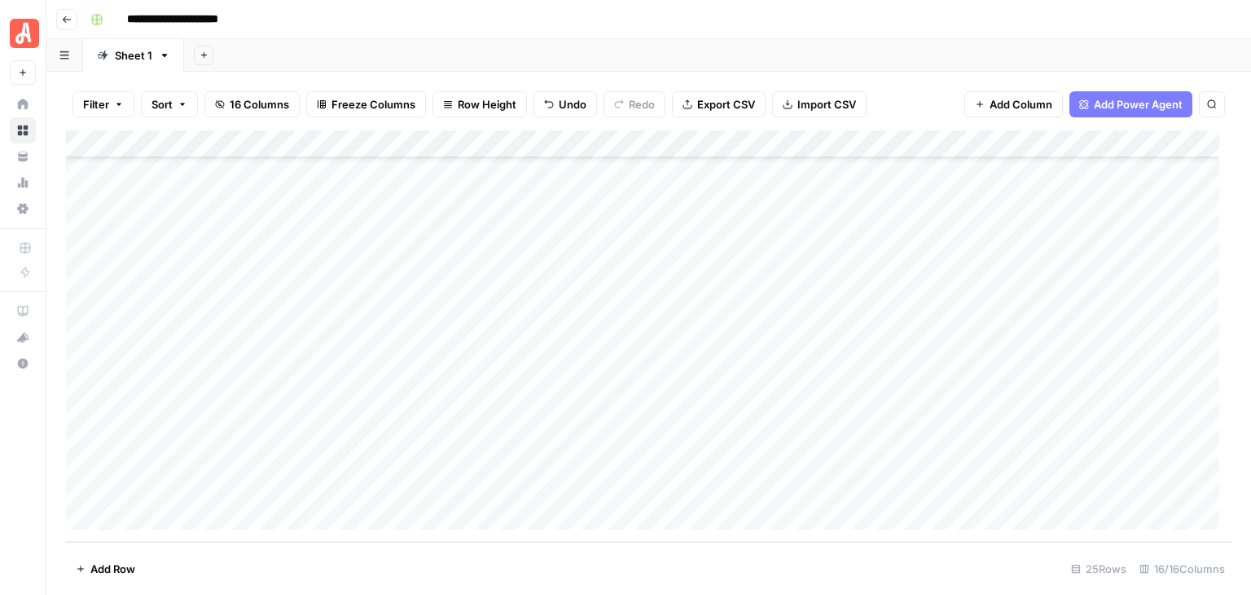
click at [190, 495] on div "Add Column" at bounding box center [649, 335] width 1166 height 411
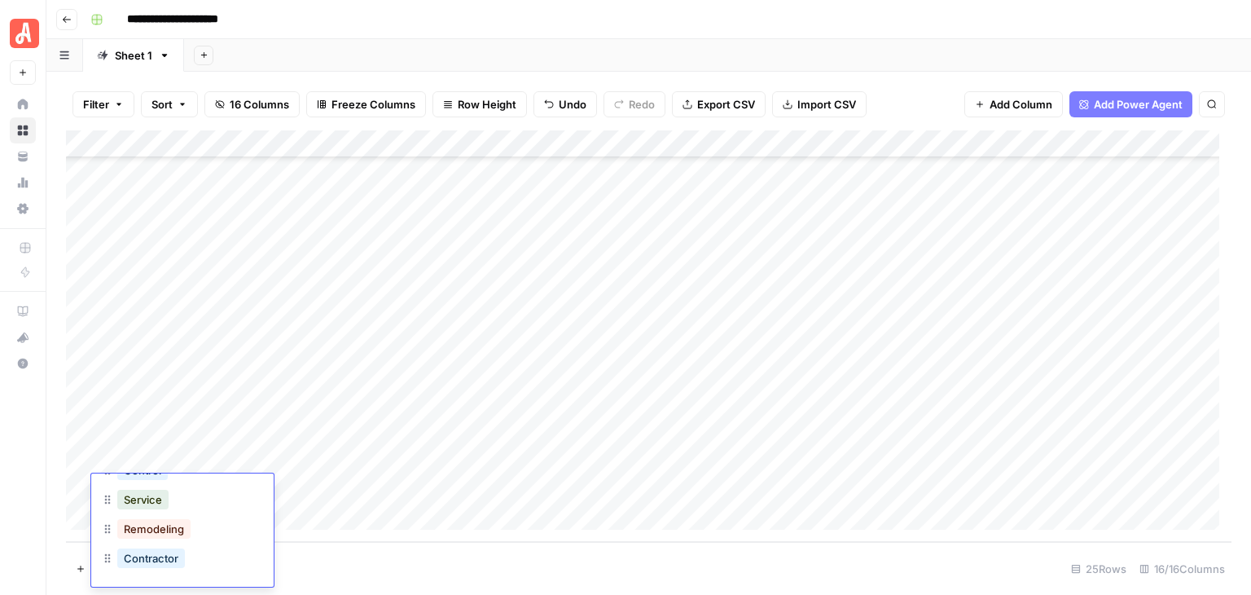
scroll to position [89, 0]
click at [165, 549] on button "Control" at bounding box center [142, 551] width 51 height 20
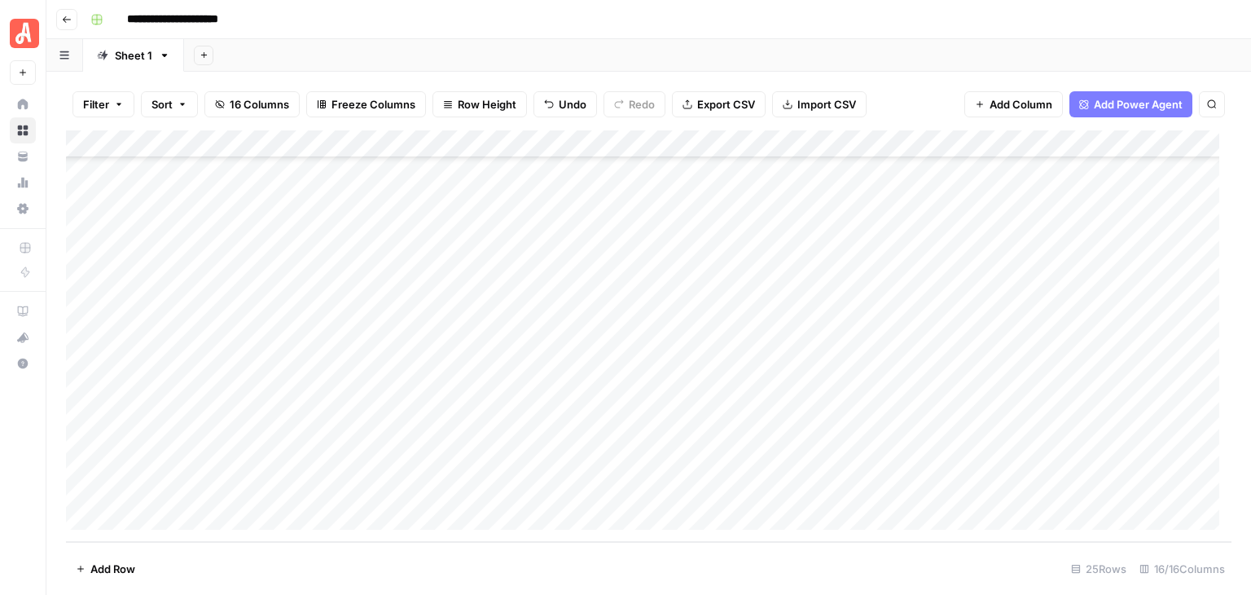
click at [1014, 489] on div "Add Column" at bounding box center [649, 335] width 1166 height 411
click at [898, 482] on div "Add Column" at bounding box center [649, 335] width 1166 height 411
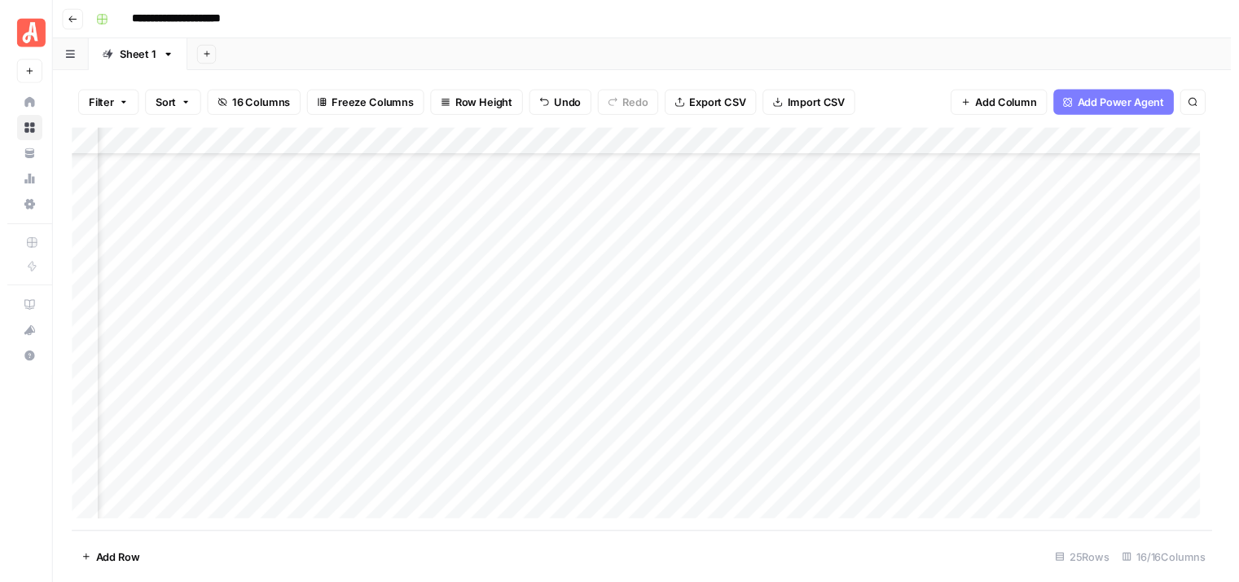
scroll to position [347, 242]
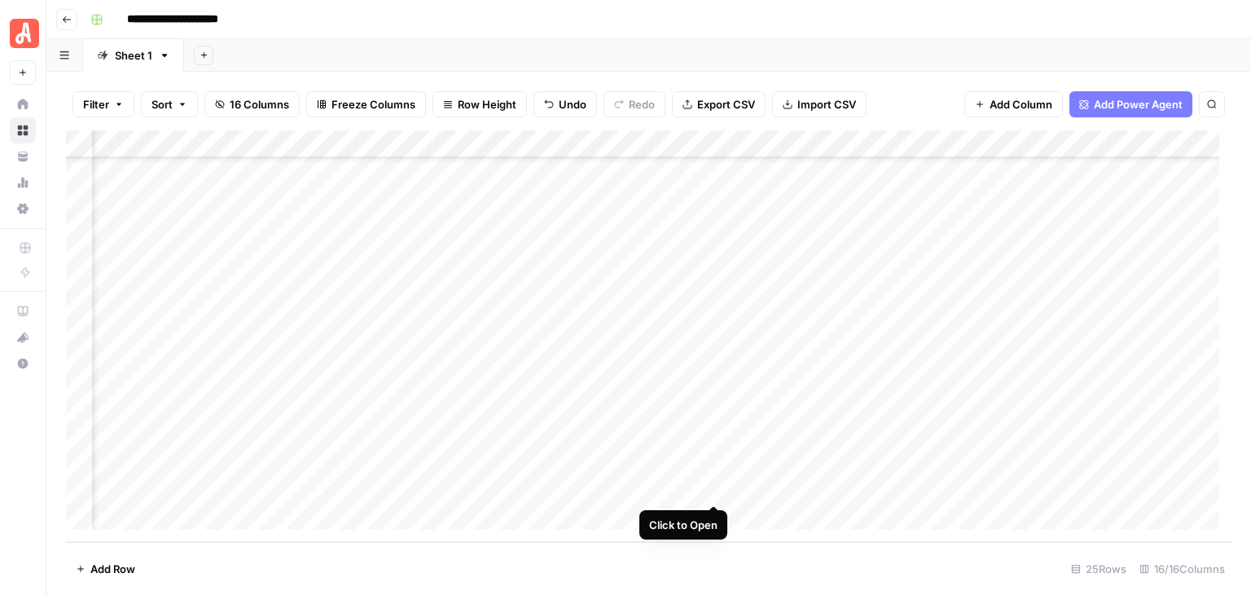
click at [710, 493] on div "Add Column" at bounding box center [649, 335] width 1166 height 411
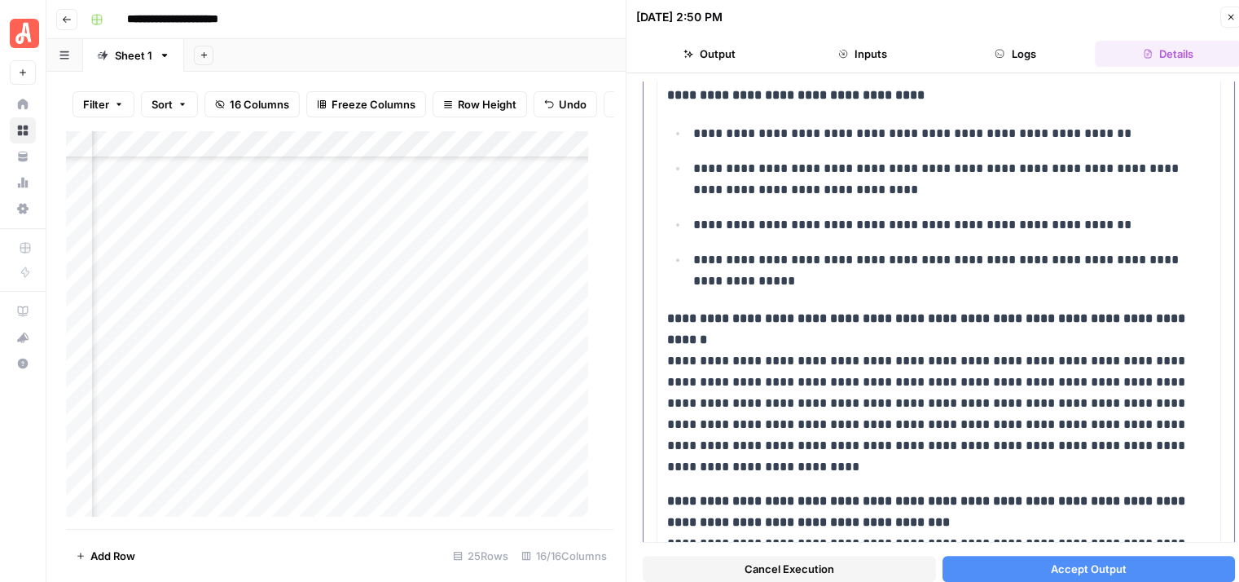
scroll to position [652, 0]
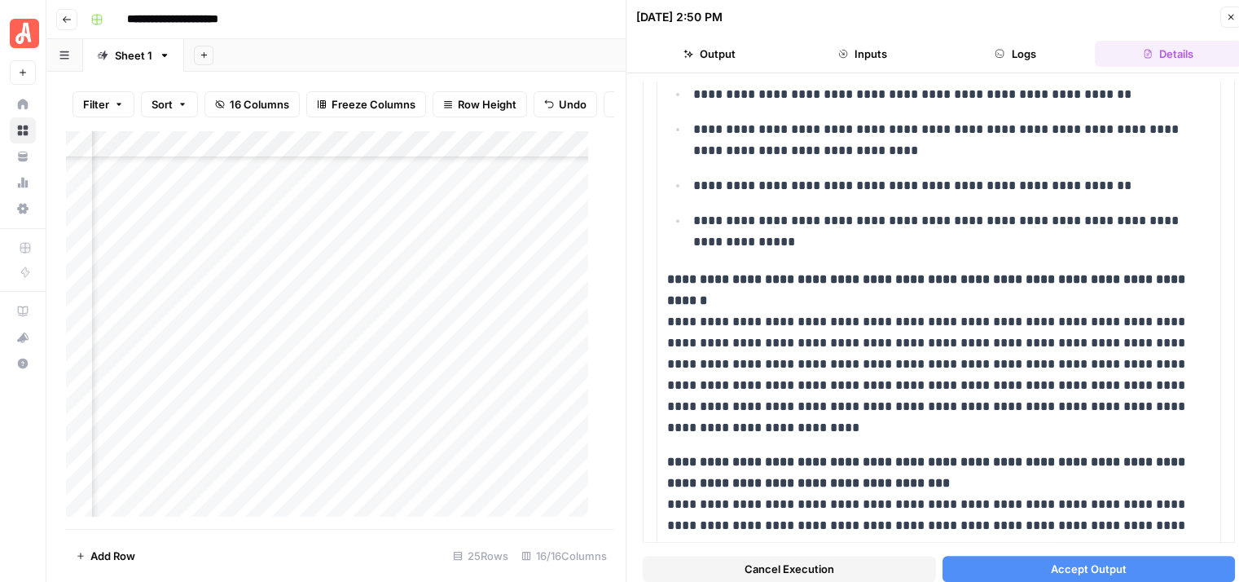
click at [1020, 51] on button "Logs" at bounding box center [1015, 54] width 147 height 26
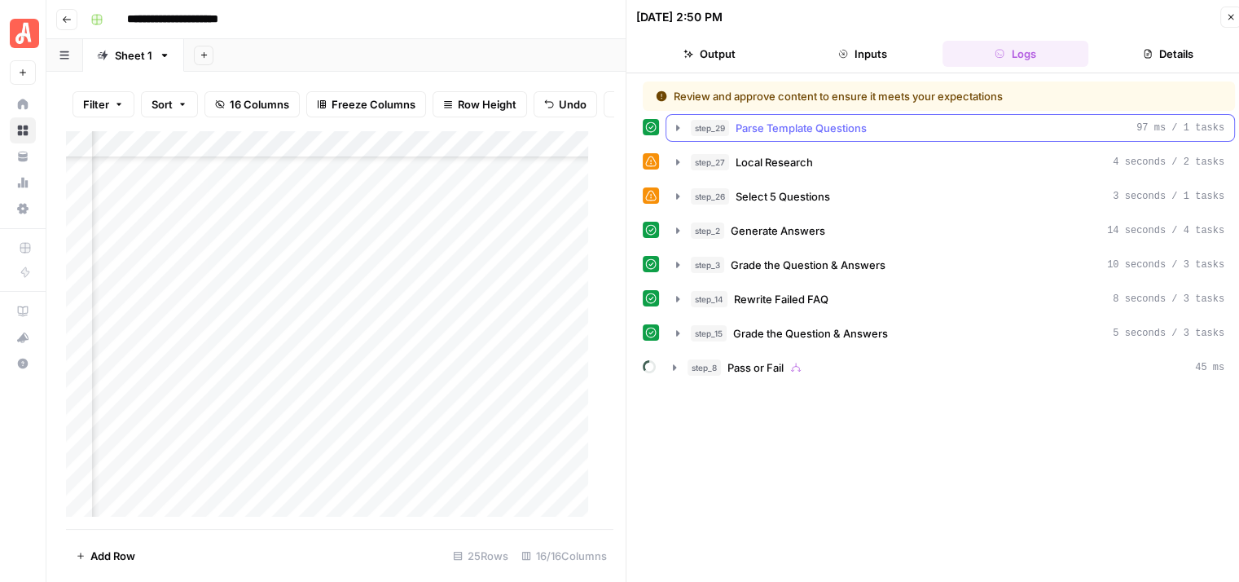
click at [670, 123] on button "step_29 Parse Template Questions 97 ms / 1 tasks" at bounding box center [950, 128] width 568 height 26
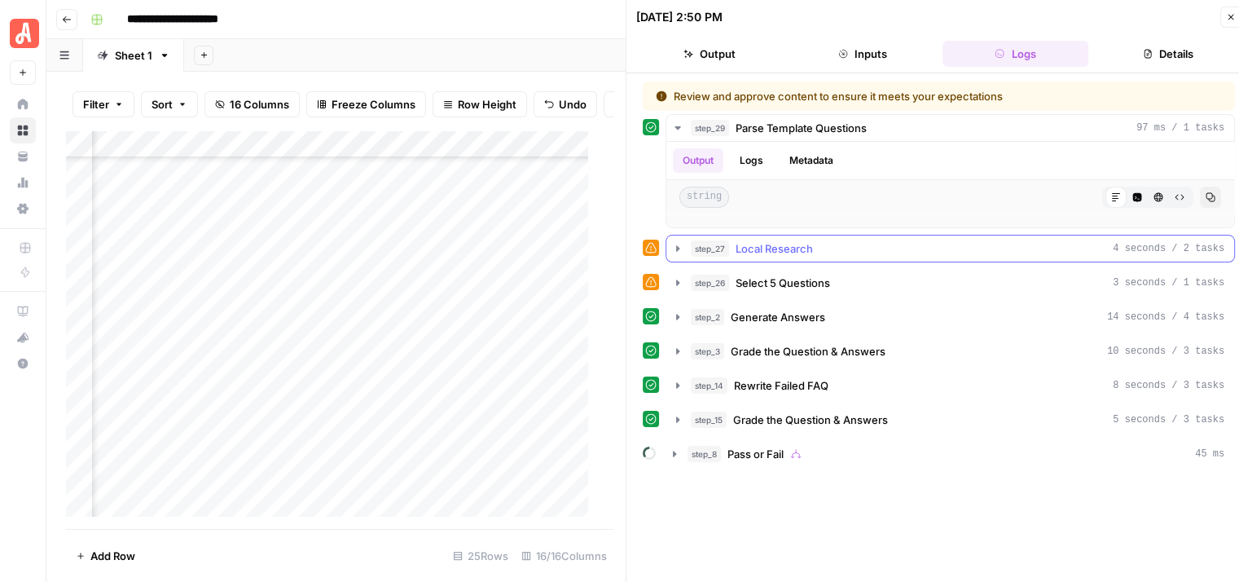
click at [675, 238] on button "step_27 Local Research 4 seconds / 2 tasks" at bounding box center [950, 248] width 568 height 26
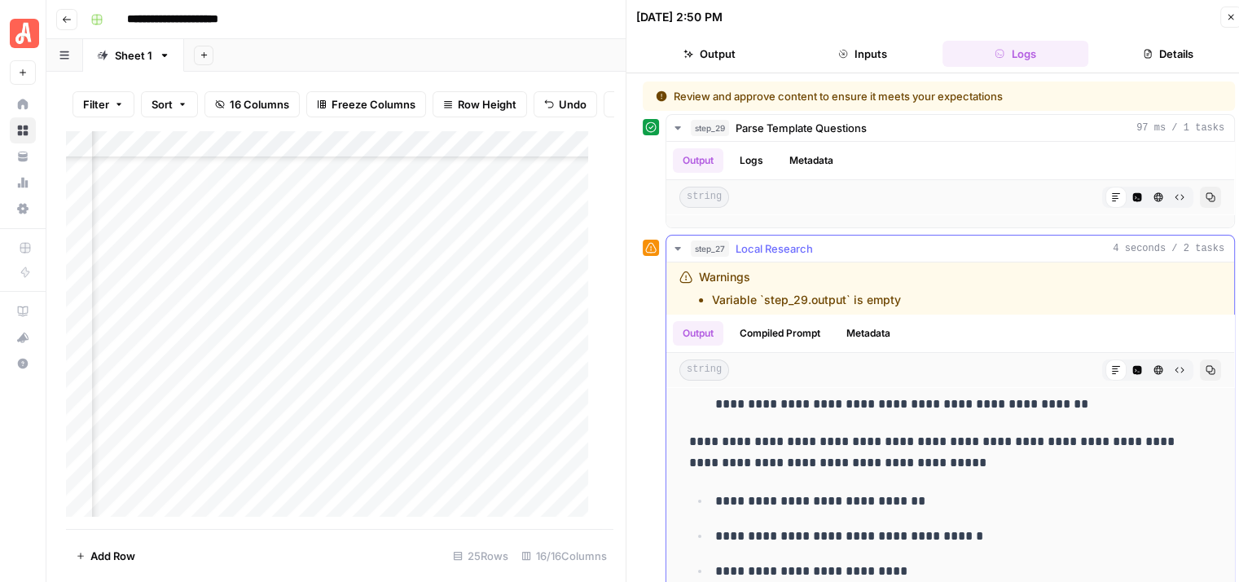
scroll to position [234, 0]
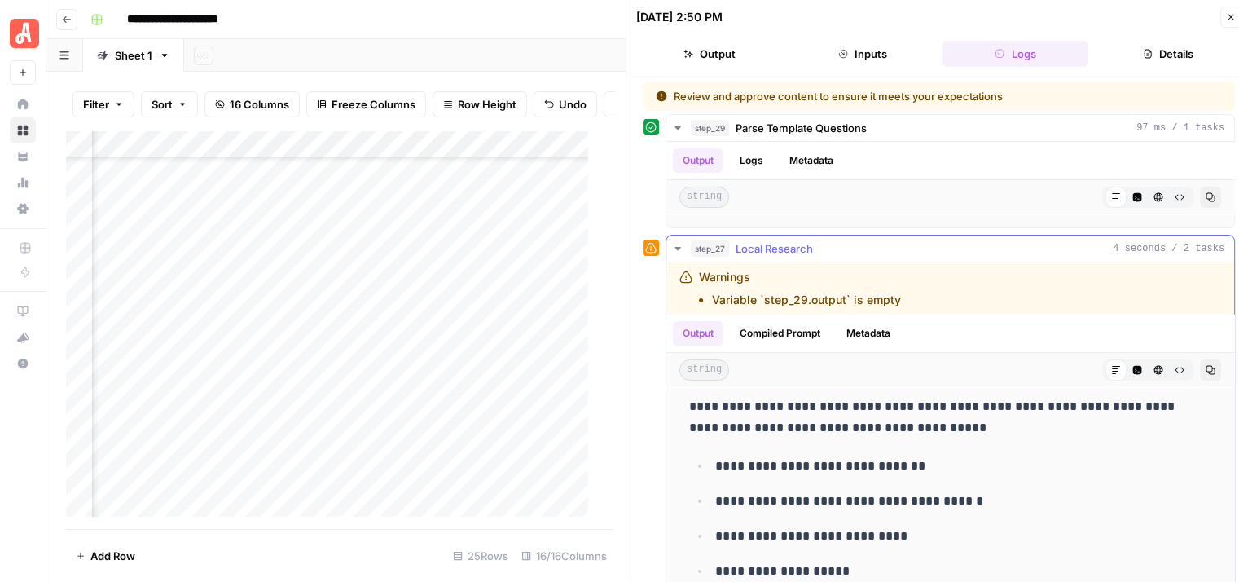
click at [678, 249] on icon "button" at bounding box center [677, 248] width 13 height 13
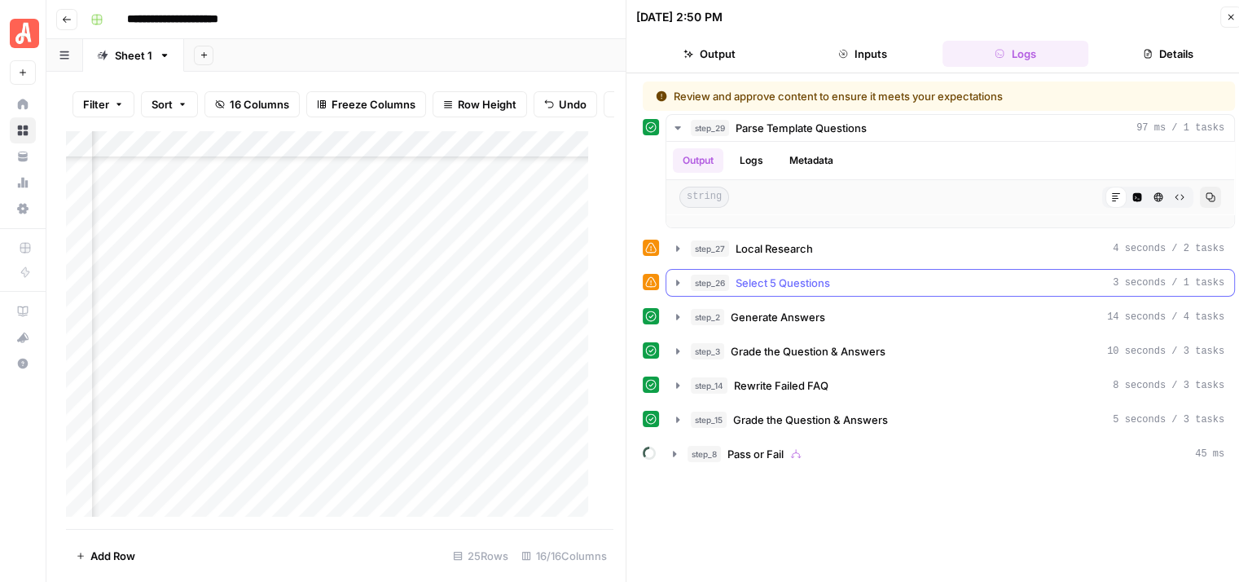
click at [673, 281] on icon "button" at bounding box center [677, 282] width 13 height 13
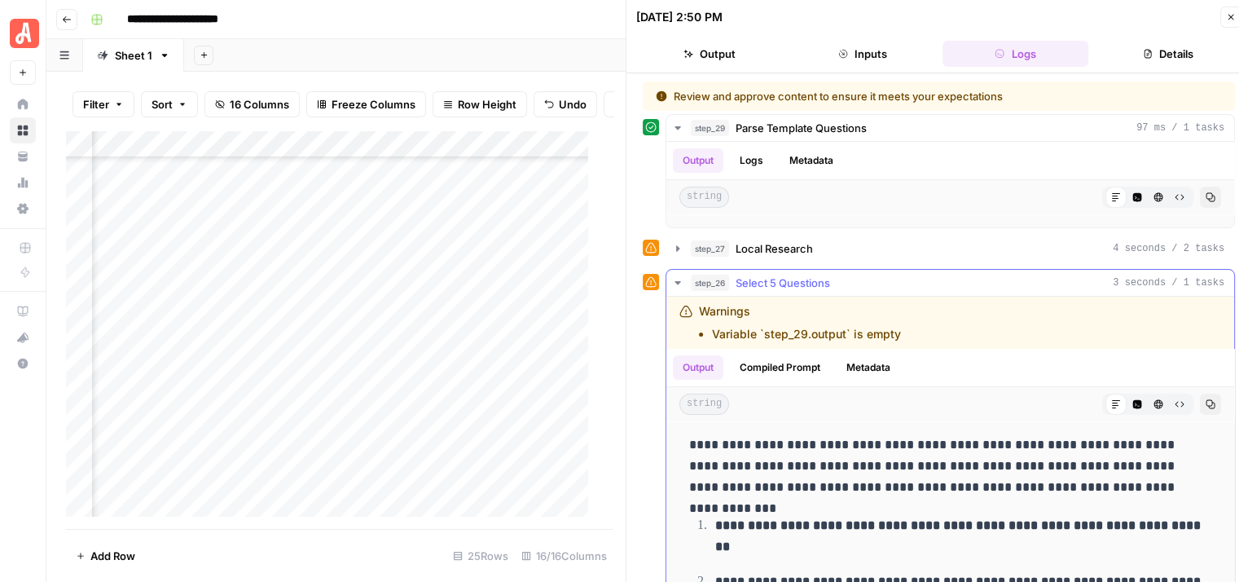
click at [674, 281] on icon "button" at bounding box center [677, 282] width 13 height 13
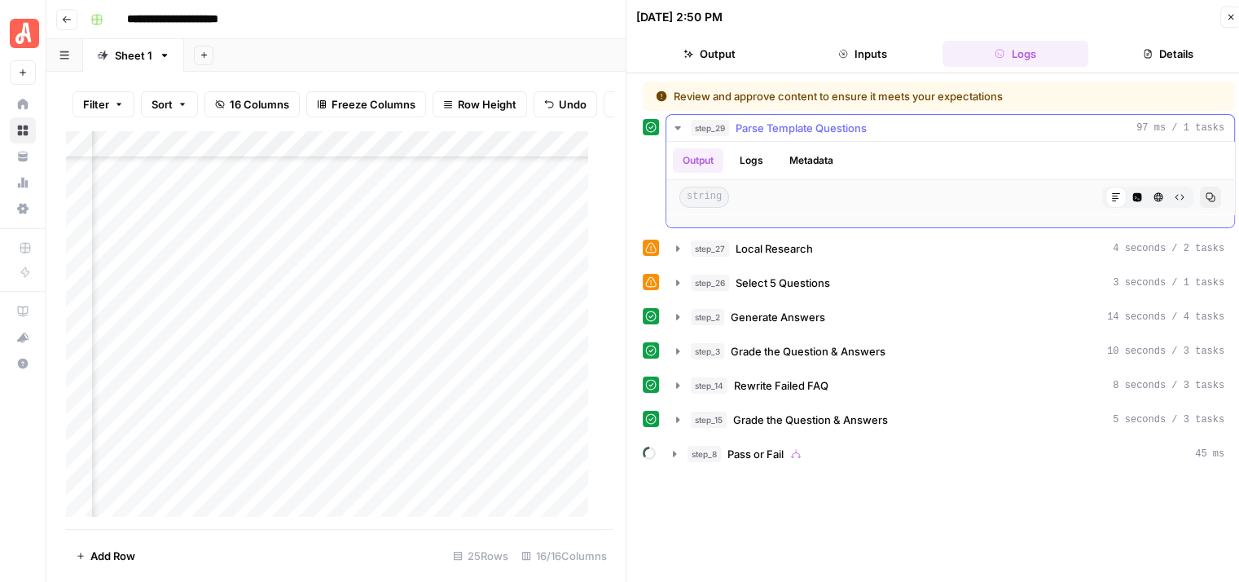
click at [678, 134] on button "step_29 Parse Template Questions 97 ms / 1 tasks" at bounding box center [950, 128] width 568 height 26
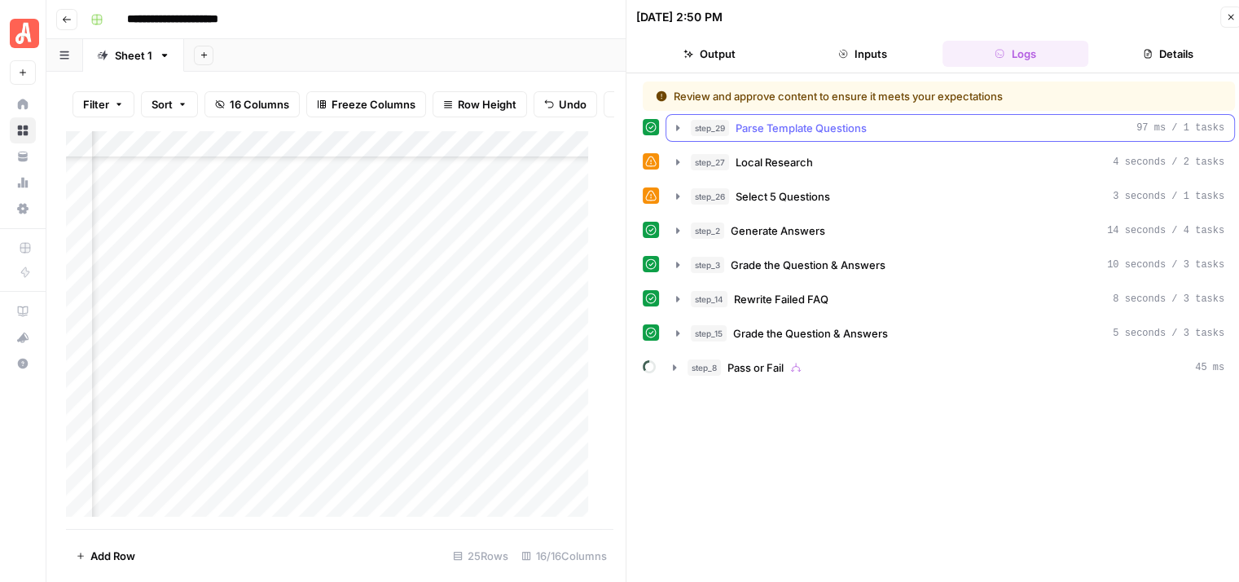
click at [678, 134] on button "step_29 Parse Template Questions 97 ms / 1 tasks" at bounding box center [950, 128] width 568 height 26
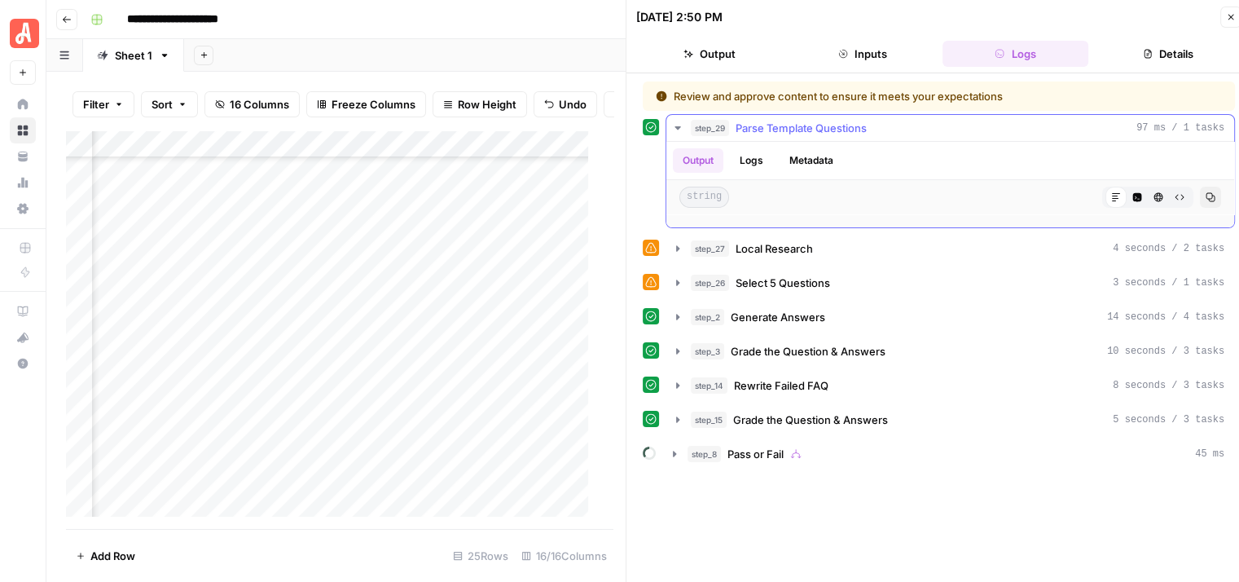
click at [679, 125] on icon "button" at bounding box center [677, 127] width 13 height 13
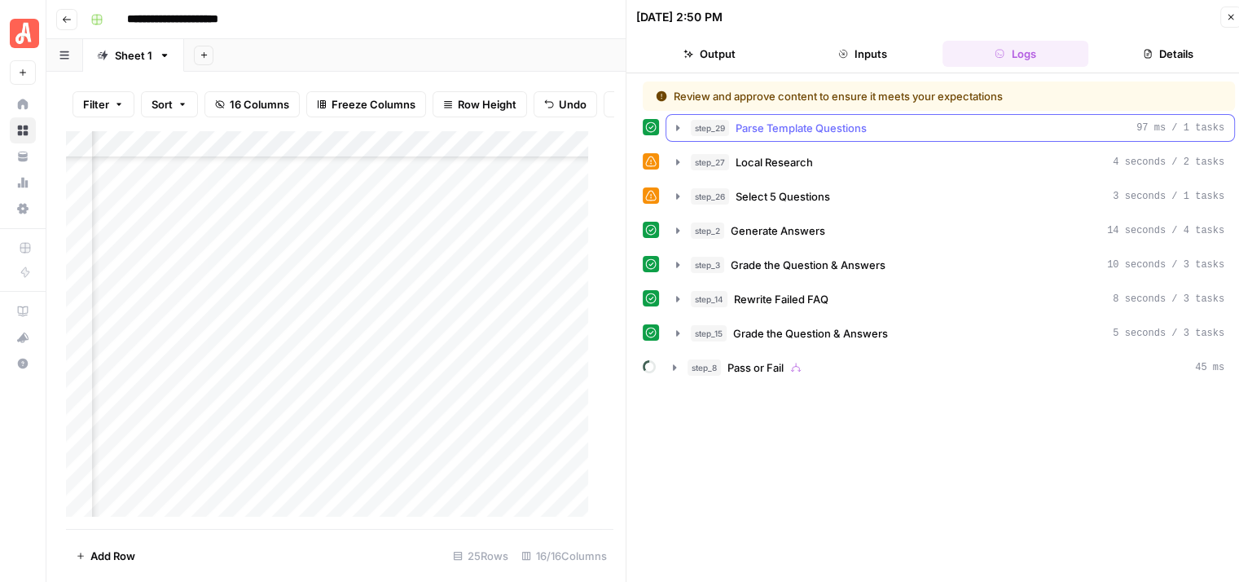
click at [670, 122] on button "step_29 Parse Template Questions 97 ms / 1 tasks" at bounding box center [950, 128] width 568 height 26
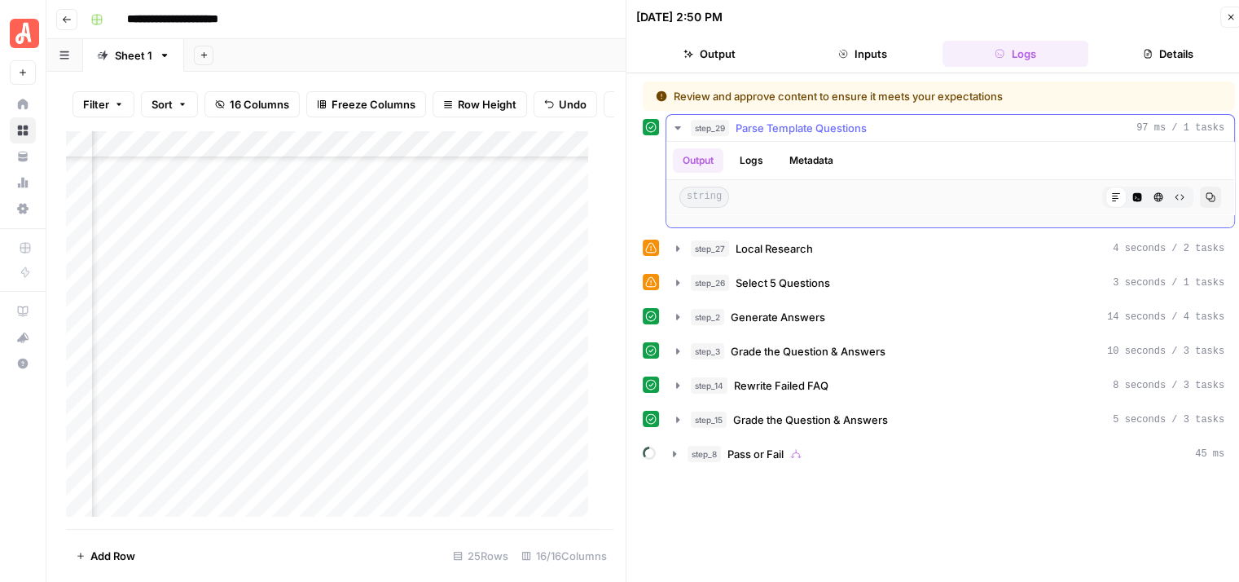
click at [678, 128] on icon "button" at bounding box center [677, 127] width 6 height 3
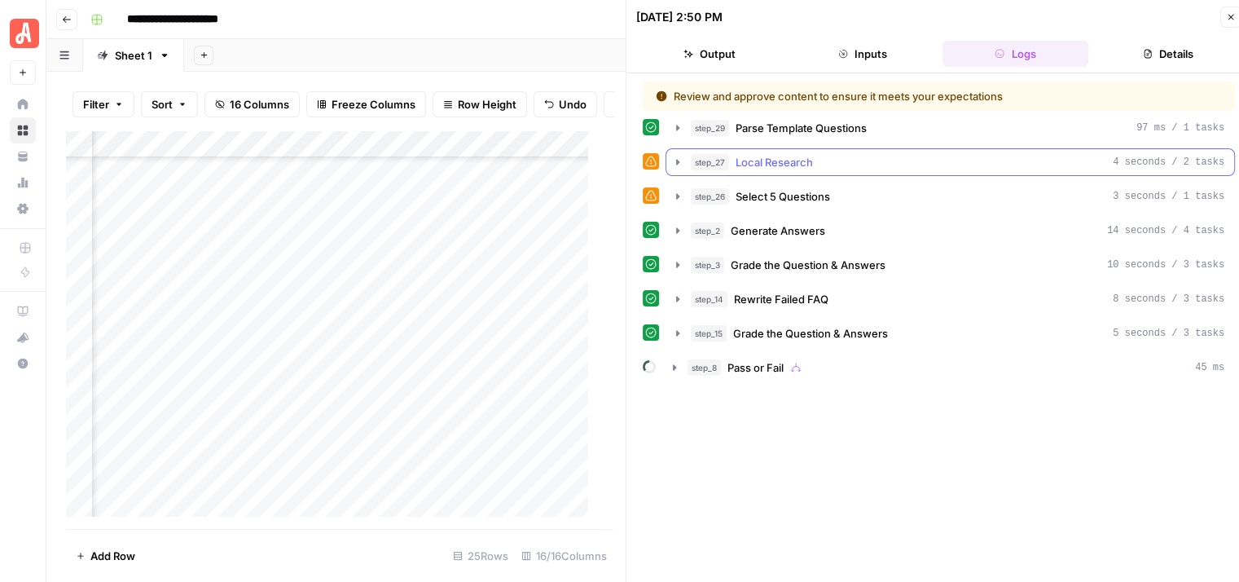
click at [677, 160] on icon "button" at bounding box center [677, 162] width 3 height 6
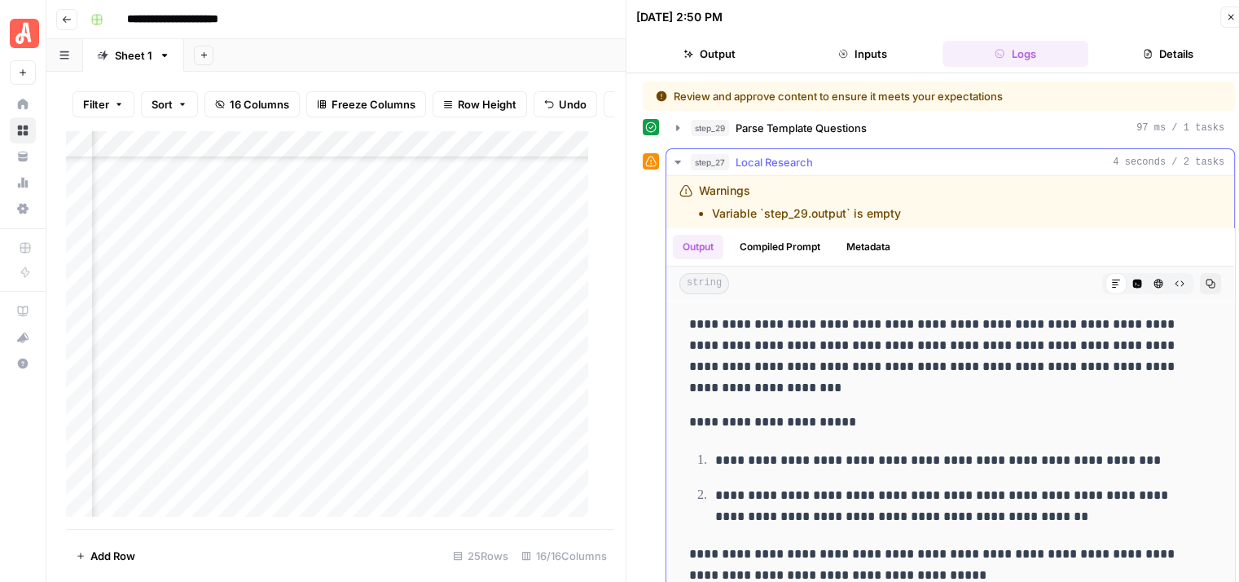
click at [677, 160] on icon "button" at bounding box center [677, 161] width 6 height 3
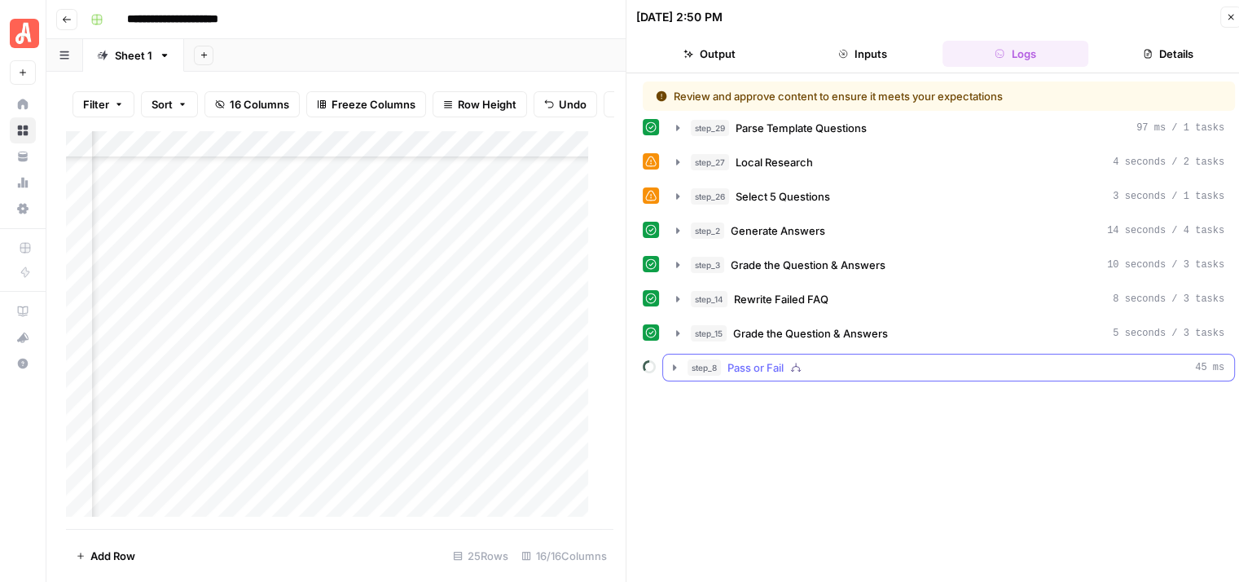
click at [672, 366] on icon "button" at bounding box center [674, 367] width 13 height 13
click at [1167, 395] on span "Needs Review" at bounding box center [1177, 401] width 66 height 15
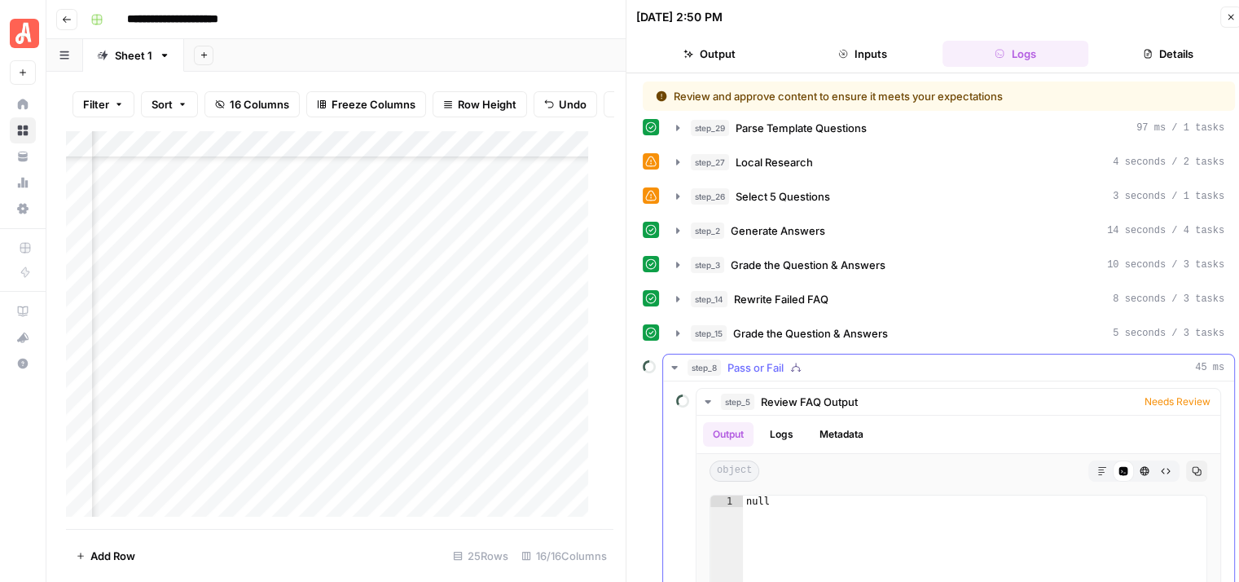
click at [674, 361] on icon "button" at bounding box center [674, 367] width 13 height 13
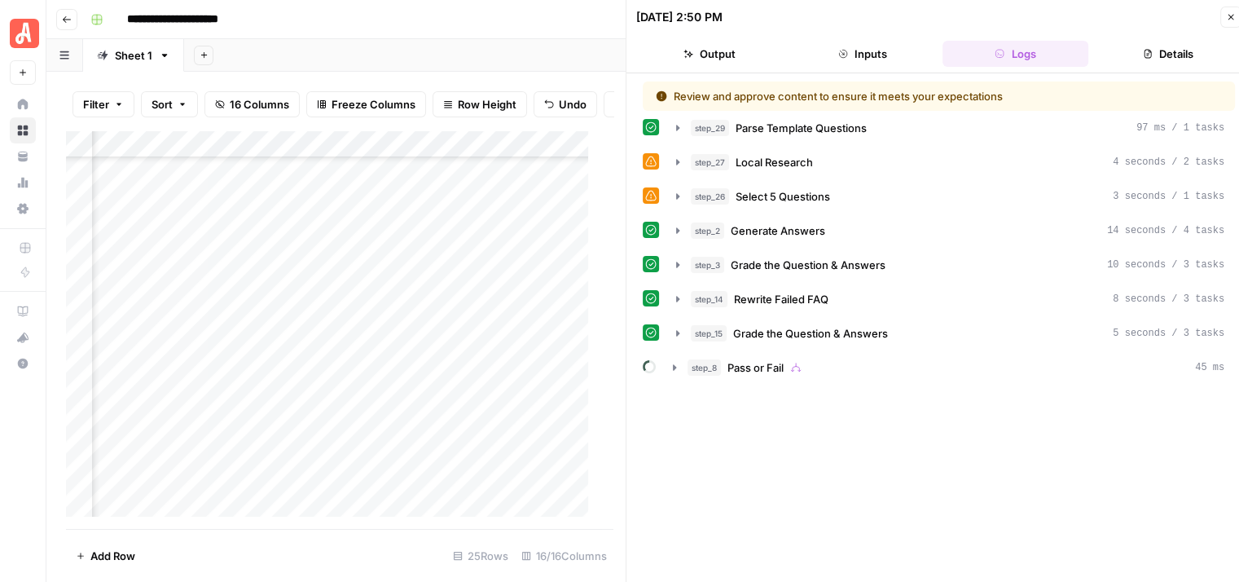
click at [1131, 461] on div "Review and approve content to ensure it meets your expectations step_29 Parse T…" at bounding box center [939, 333] width 592 height 505
click at [683, 156] on icon "button" at bounding box center [677, 162] width 13 height 13
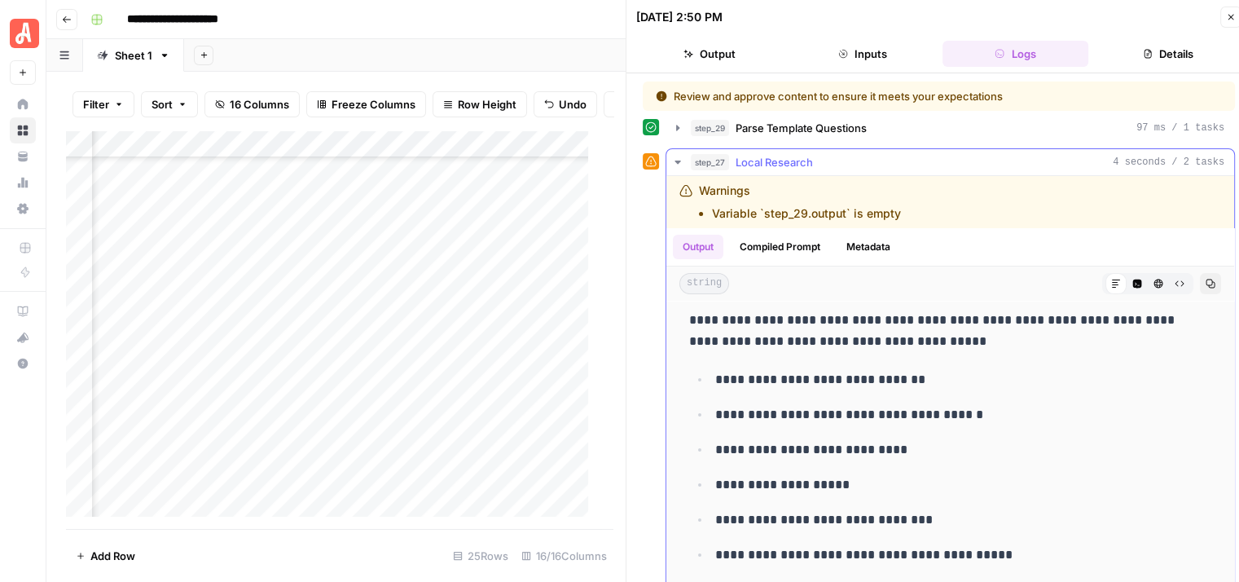
scroll to position [0, 0]
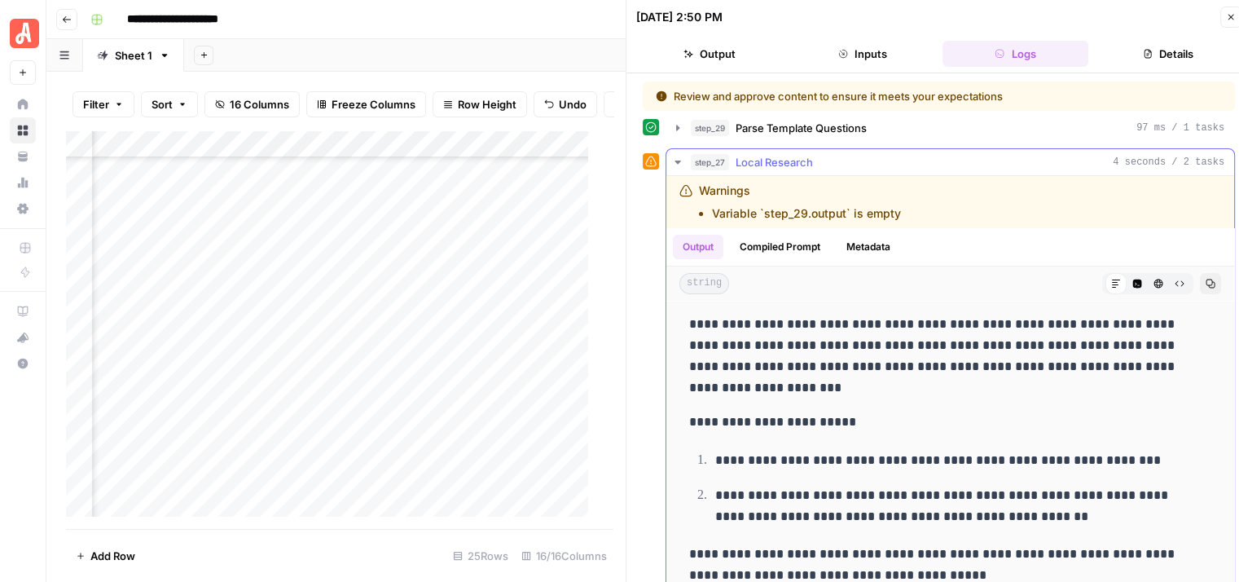
click at [677, 160] on icon "button" at bounding box center [677, 161] width 6 height 3
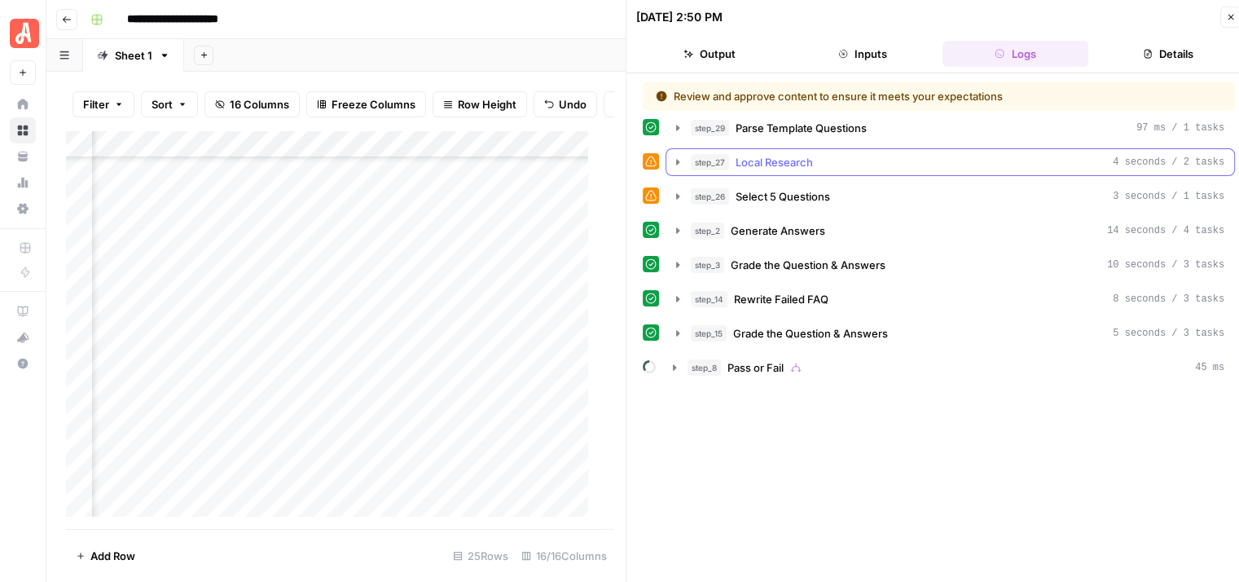
click at [676, 156] on icon "button" at bounding box center [677, 162] width 13 height 13
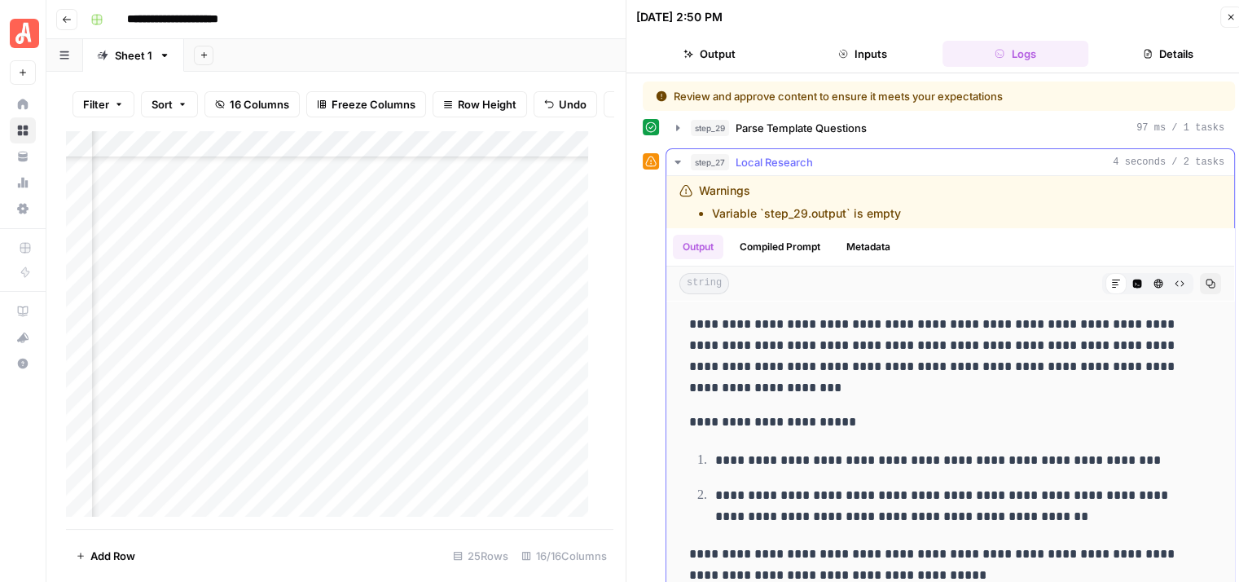
click at [676, 156] on icon "button" at bounding box center [677, 162] width 13 height 13
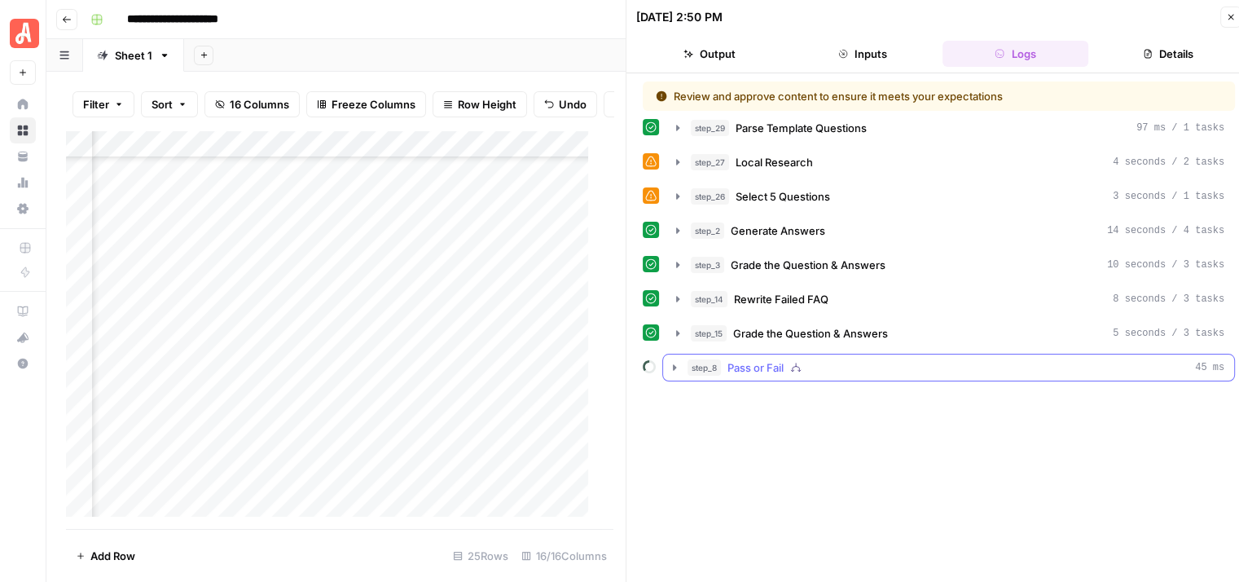
click at [669, 362] on icon "button" at bounding box center [674, 367] width 13 height 13
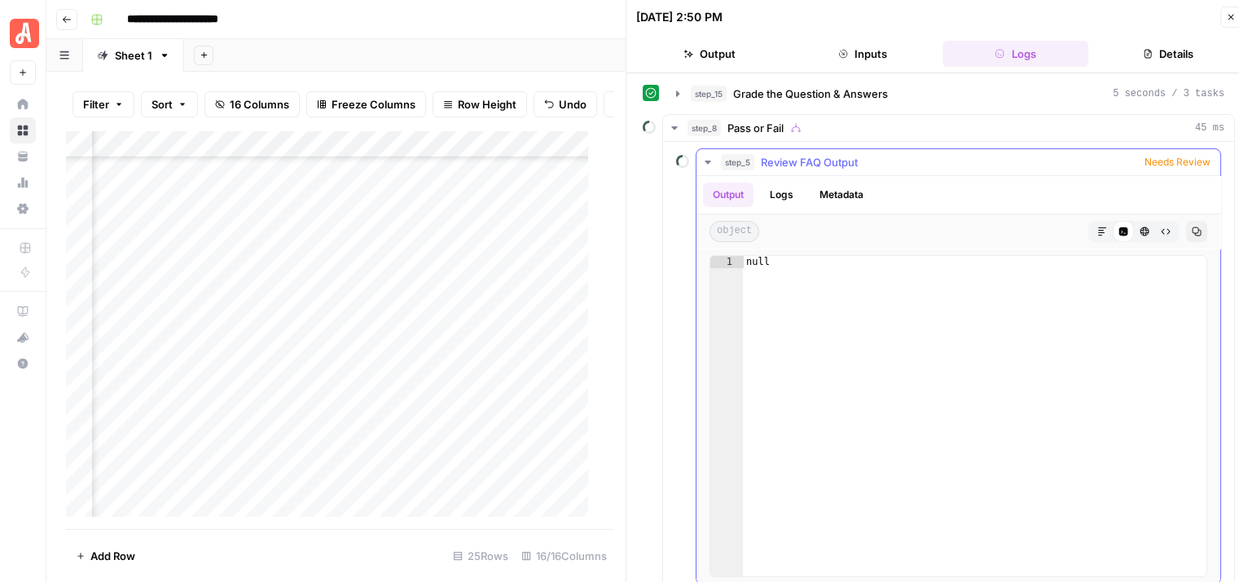
scroll to position [240, 0]
click at [1157, 154] on span "Needs Review" at bounding box center [1177, 161] width 66 height 15
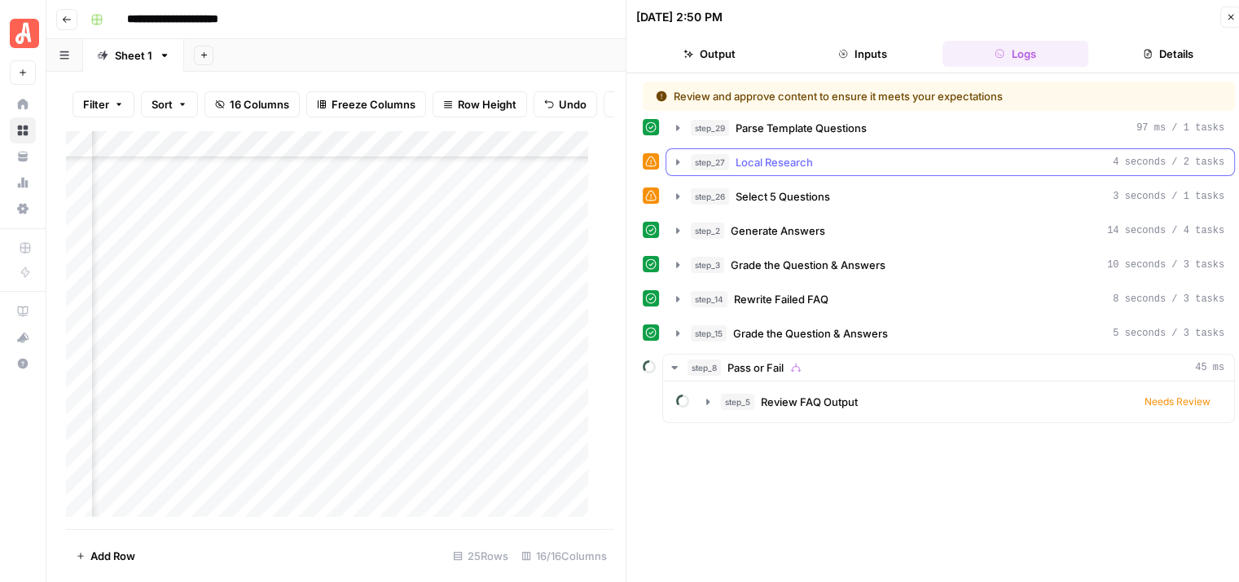
scroll to position [0, 0]
click at [1172, 394] on span "Needs Review" at bounding box center [1177, 401] width 66 height 15
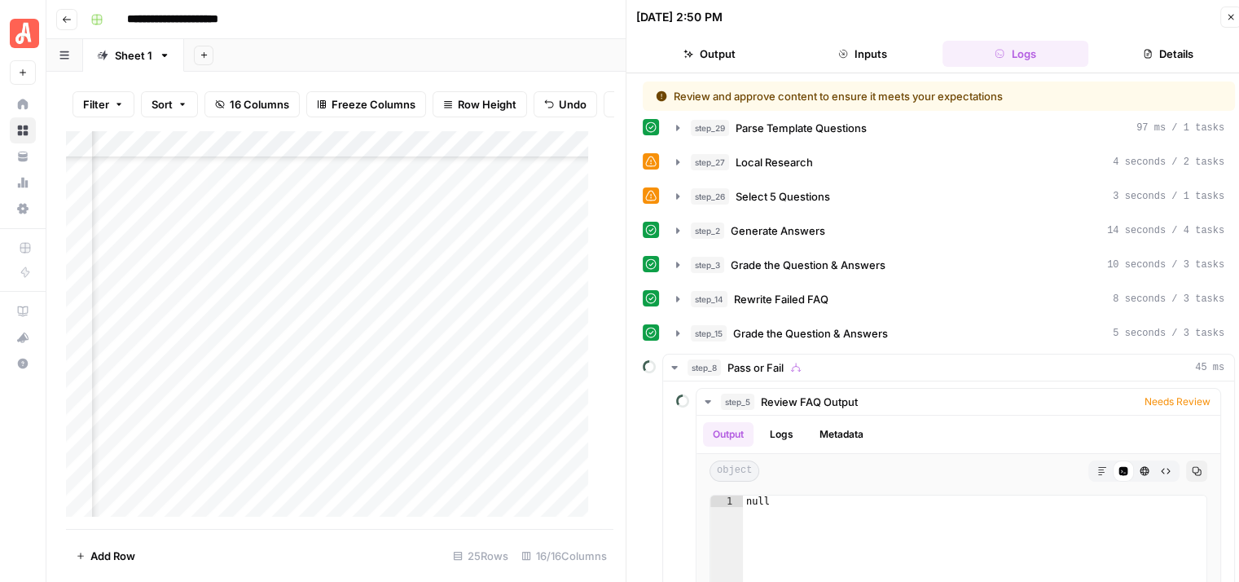
click at [1230, 17] on icon "button" at bounding box center [1231, 18] width 6 height 6
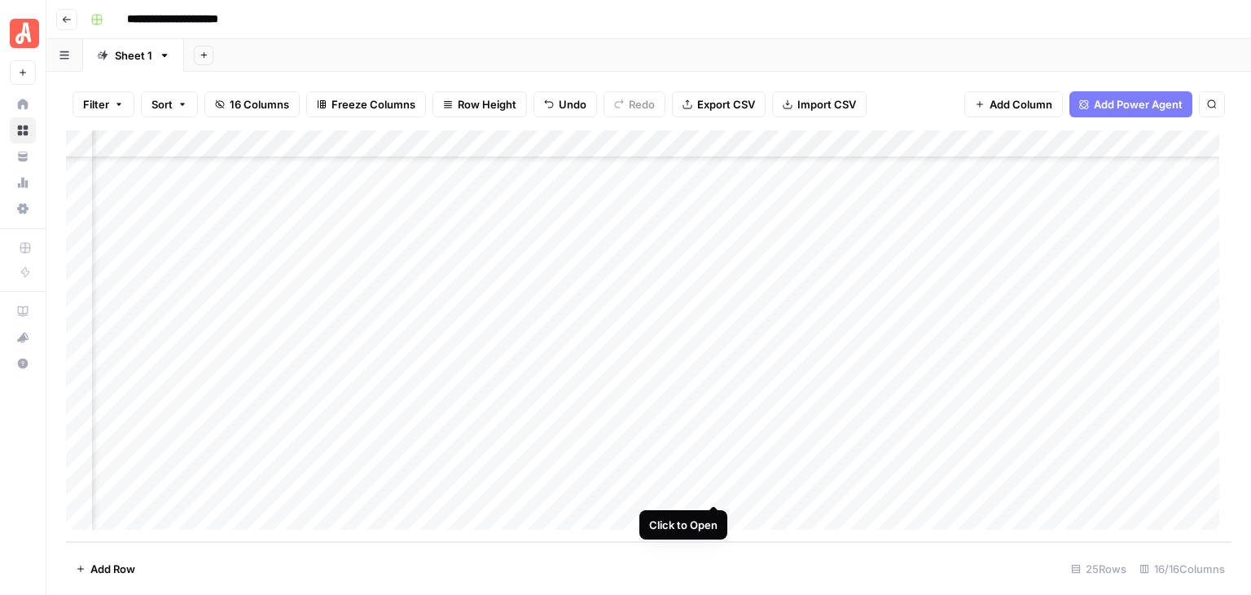
click at [707, 488] on div "Add Column" at bounding box center [649, 335] width 1166 height 411
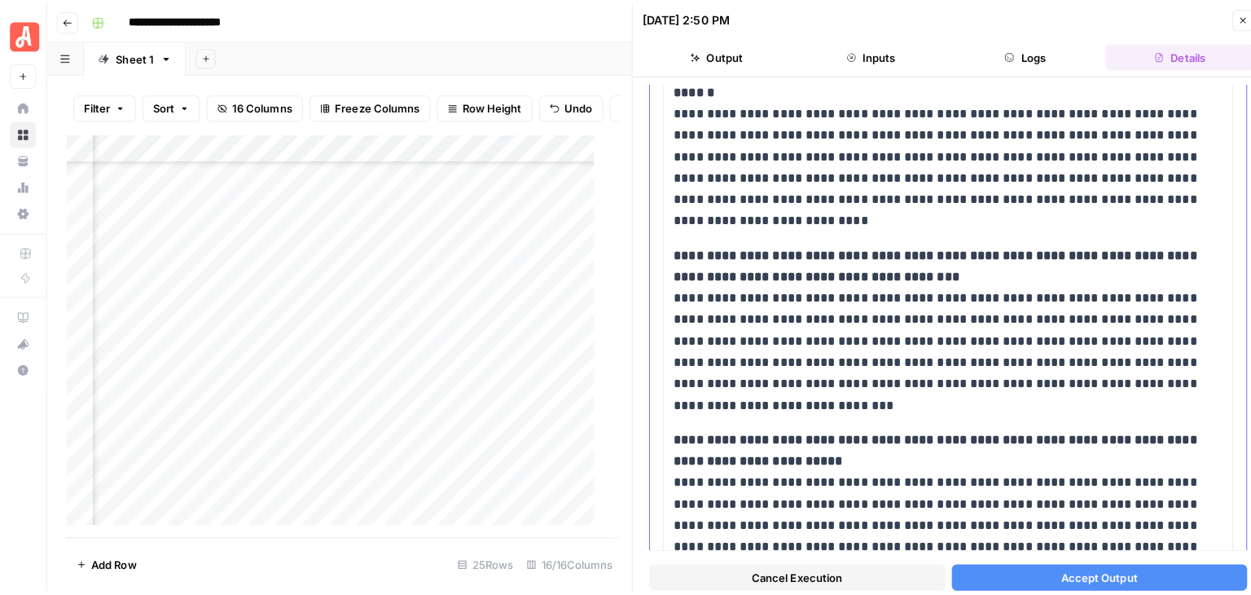
scroll to position [896, 0]
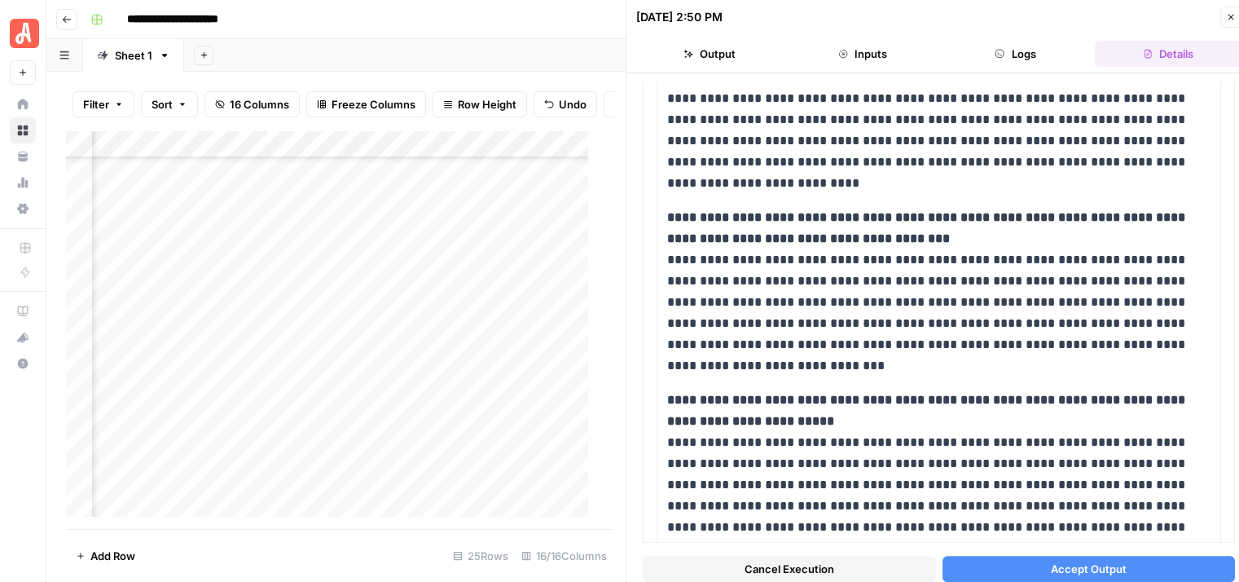
click at [1087, 564] on span "Accept Output" at bounding box center [1089, 568] width 76 height 16
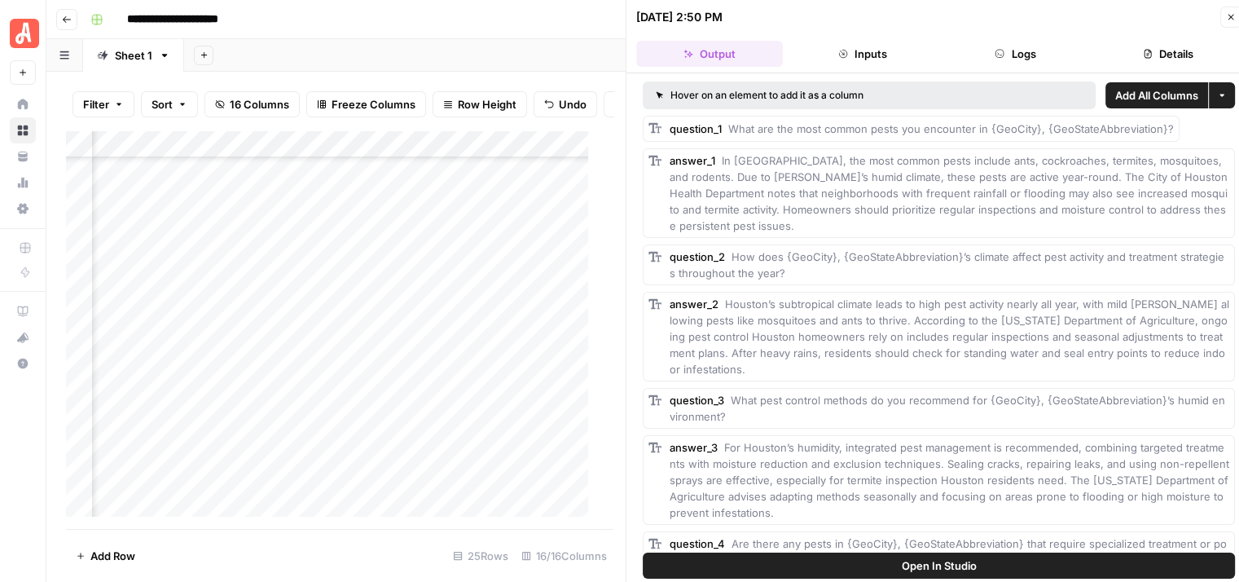
click at [960, 560] on span "Open In Studio" at bounding box center [939, 565] width 75 height 16
click at [1226, 20] on icon "button" at bounding box center [1231, 17] width 10 height 10
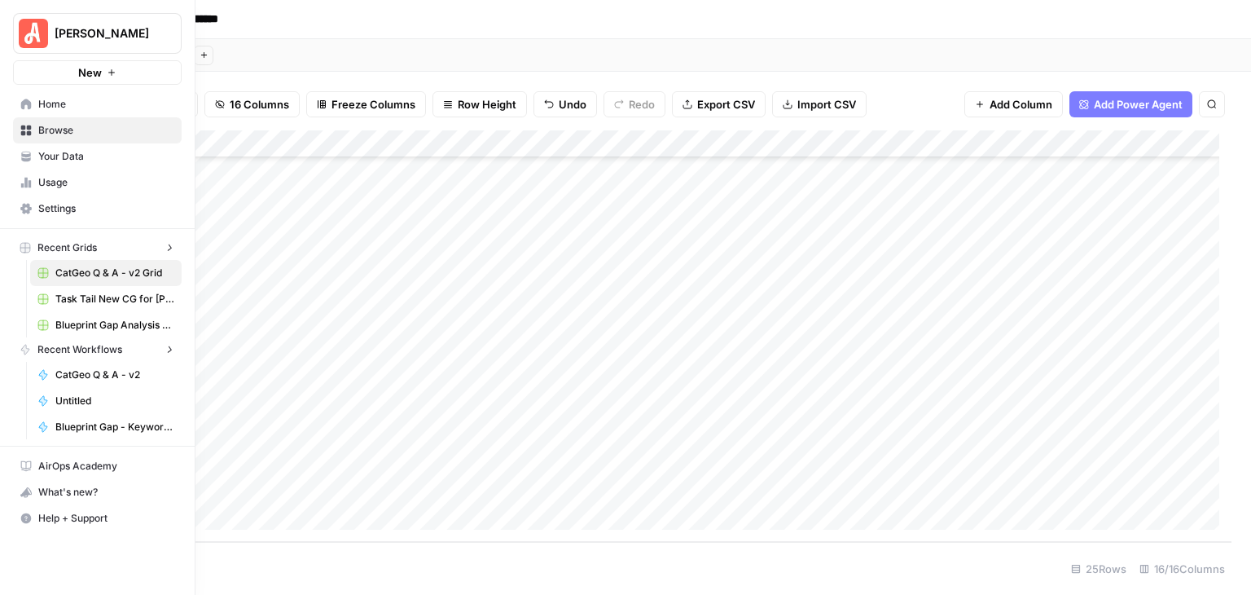
click at [26, 46] on img "Workspace: Angi" at bounding box center [33, 33] width 29 height 29
click at [77, 33] on span "[PERSON_NAME]" at bounding box center [104, 33] width 99 height 16
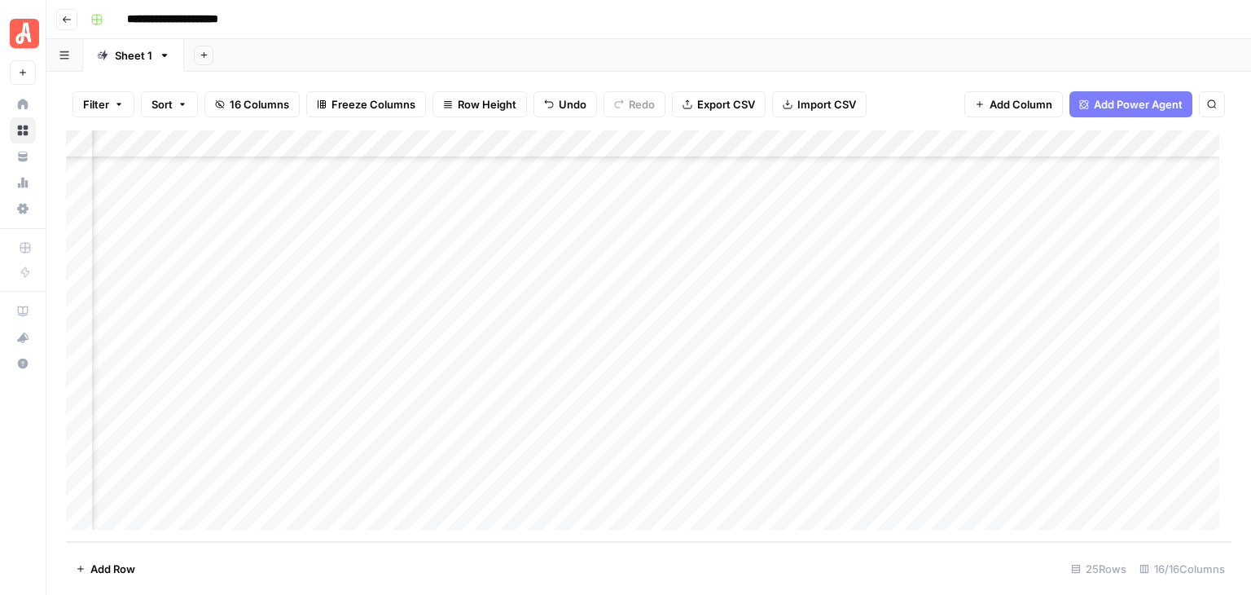
click at [368, 34] on header "**********" at bounding box center [648, 19] width 1205 height 39
click at [67, 15] on icon "button" at bounding box center [67, 20] width 10 height 10
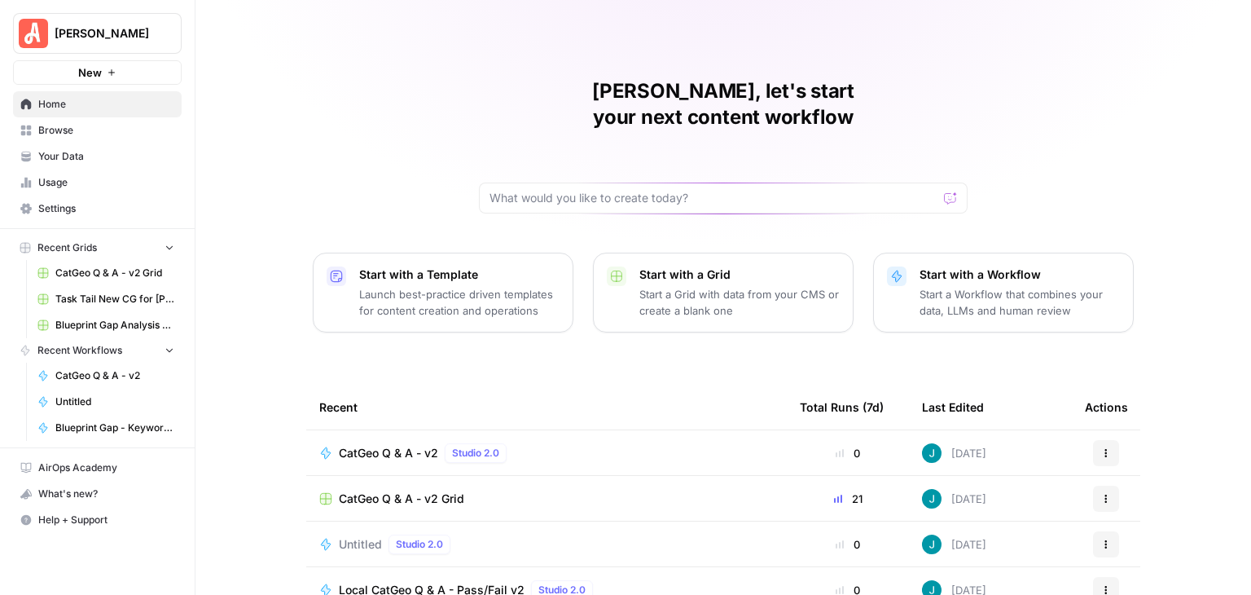
click at [109, 152] on span "Your Data" at bounding box center [106, 156] width 136 height 15
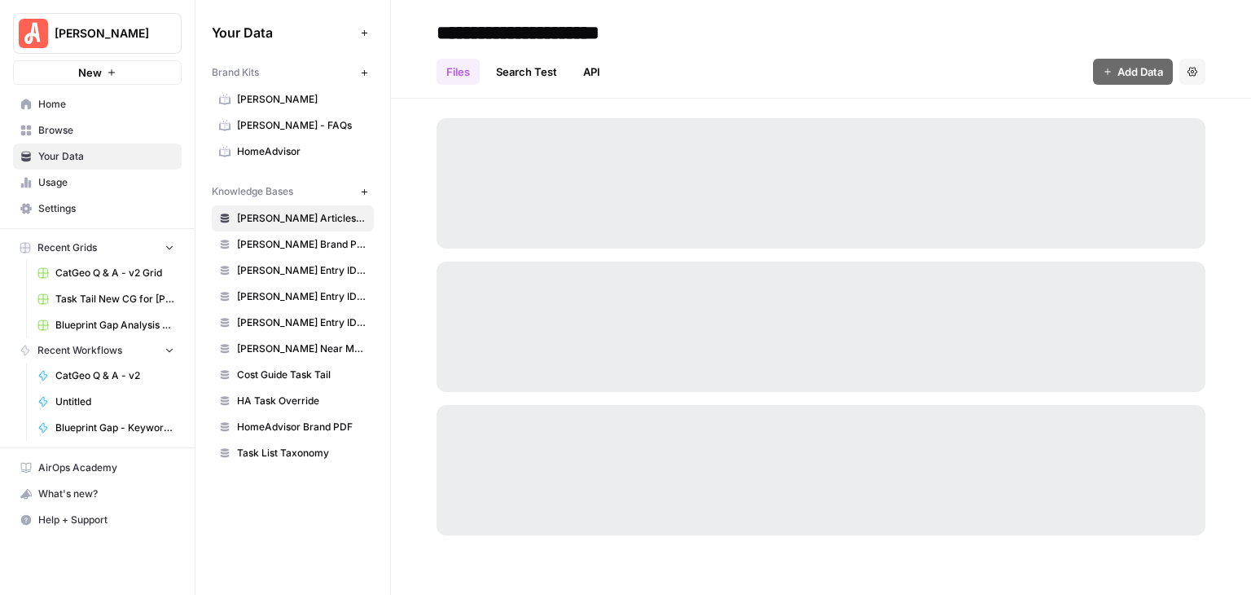
click at [295, 122] on span "Angi - FAQs" at bounding box center [302, 125] width 130 height 15
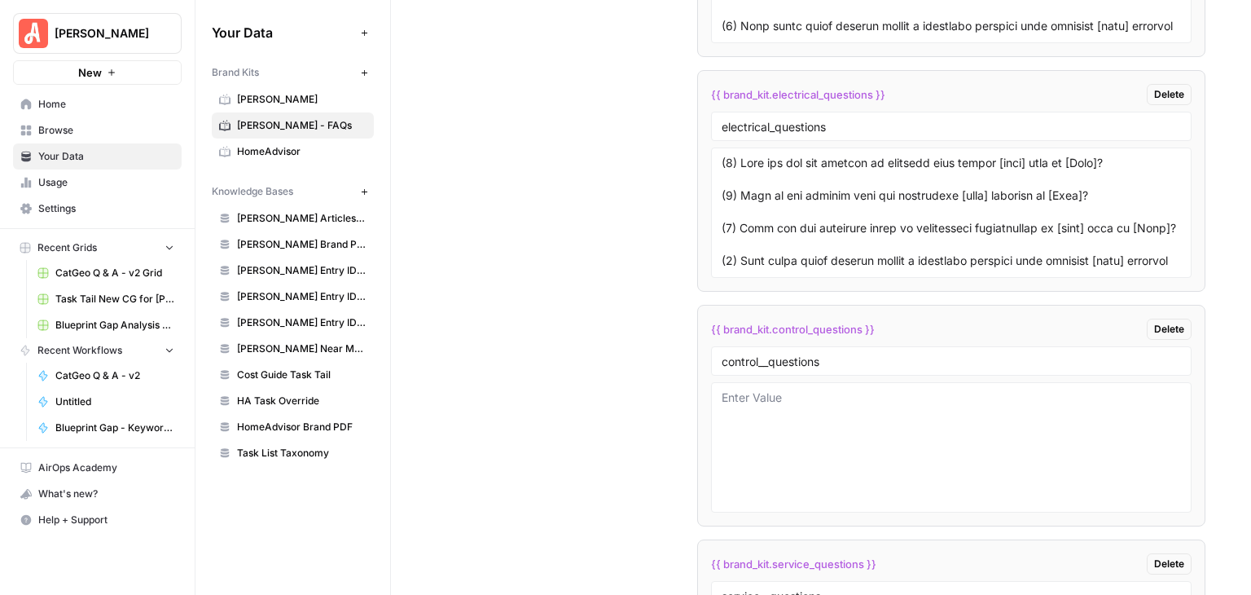
scroll to position [3828, 0]
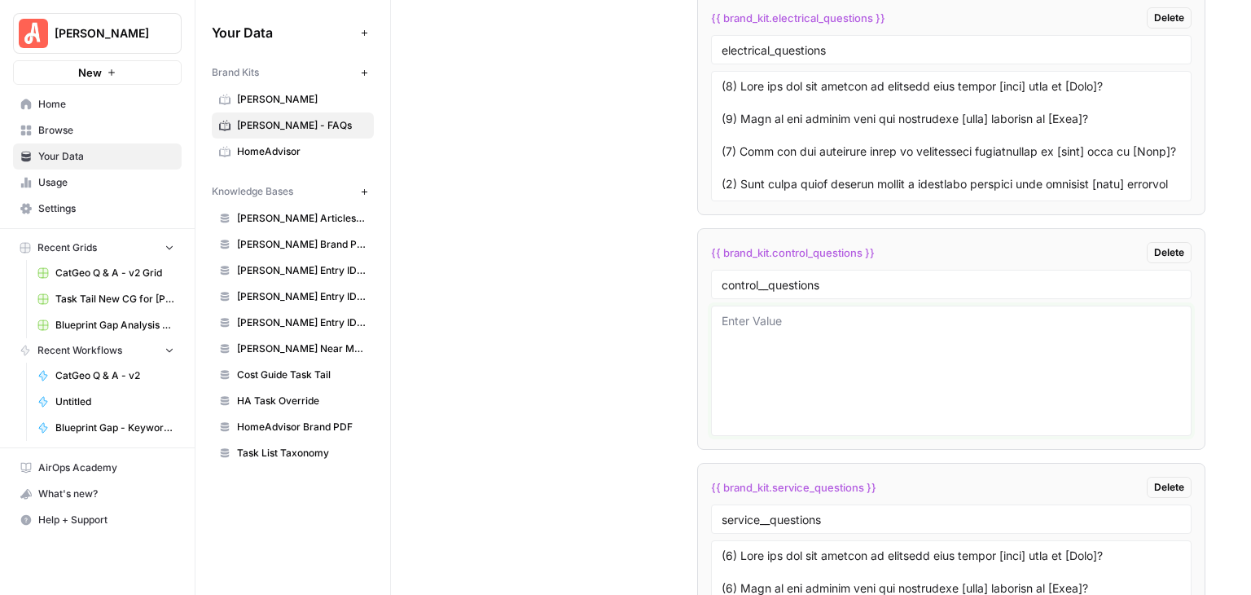
click at [823, 313] on textarea at bounding box center [951, 371] width 459 height 116
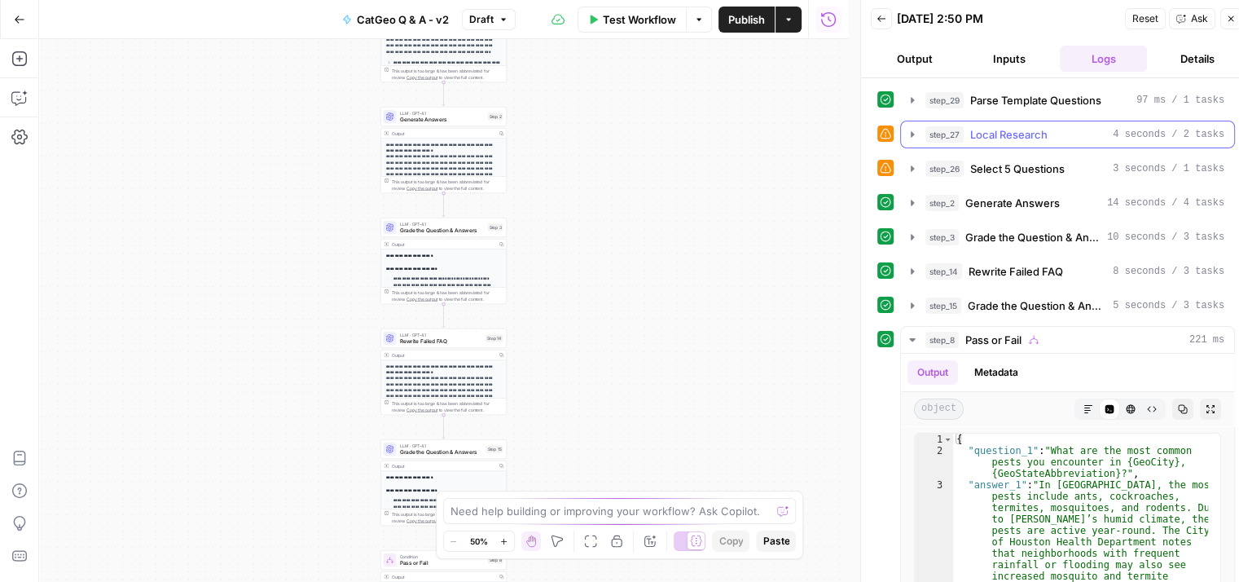
click at [912, 136] on icon "button" at bounding box center [912, 134] width 13 height 13
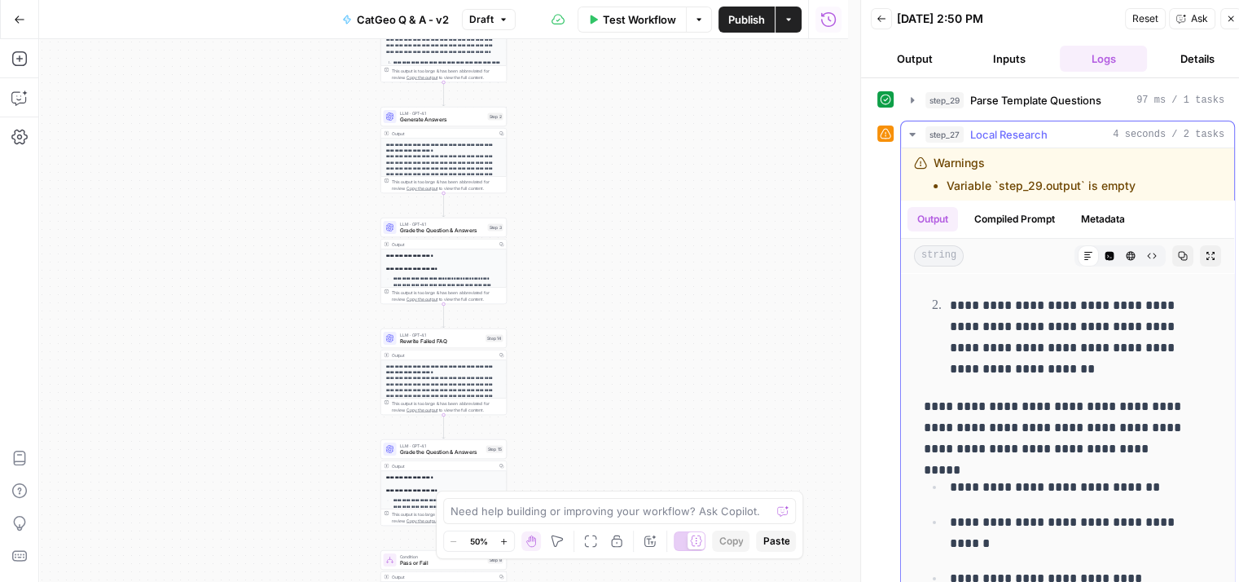
scroll to position [38, 0]
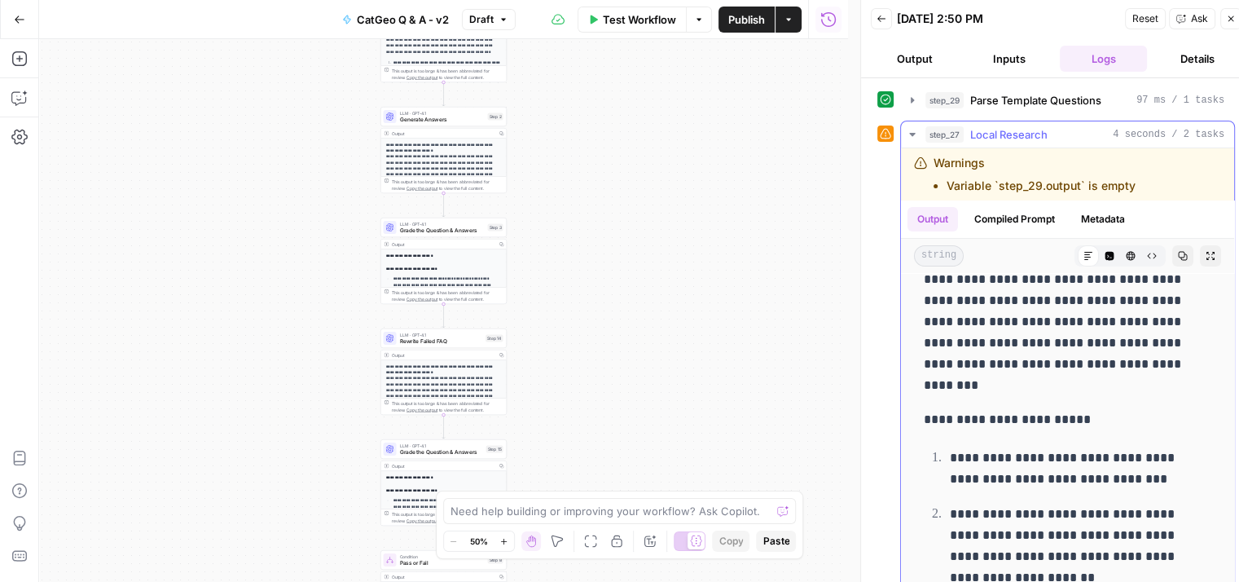
click at [911, 133] on icon "button" at bounding box center [912, 134] width 6 height 3
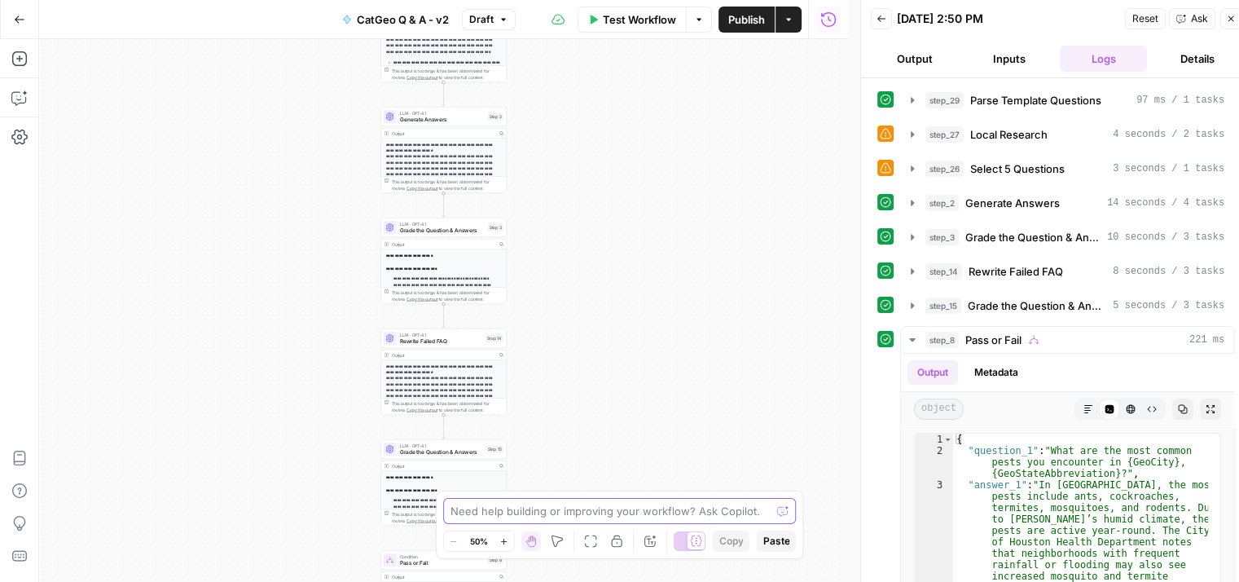
click at [595, 510] on textarea at bounding box center [610, 511] width 321 height 16
type textarea "step 27 is not pulling the control_questions from step 29"
click at [1228, 15] on icon "button" at bounding box center [1231, 19] width 10 height 10
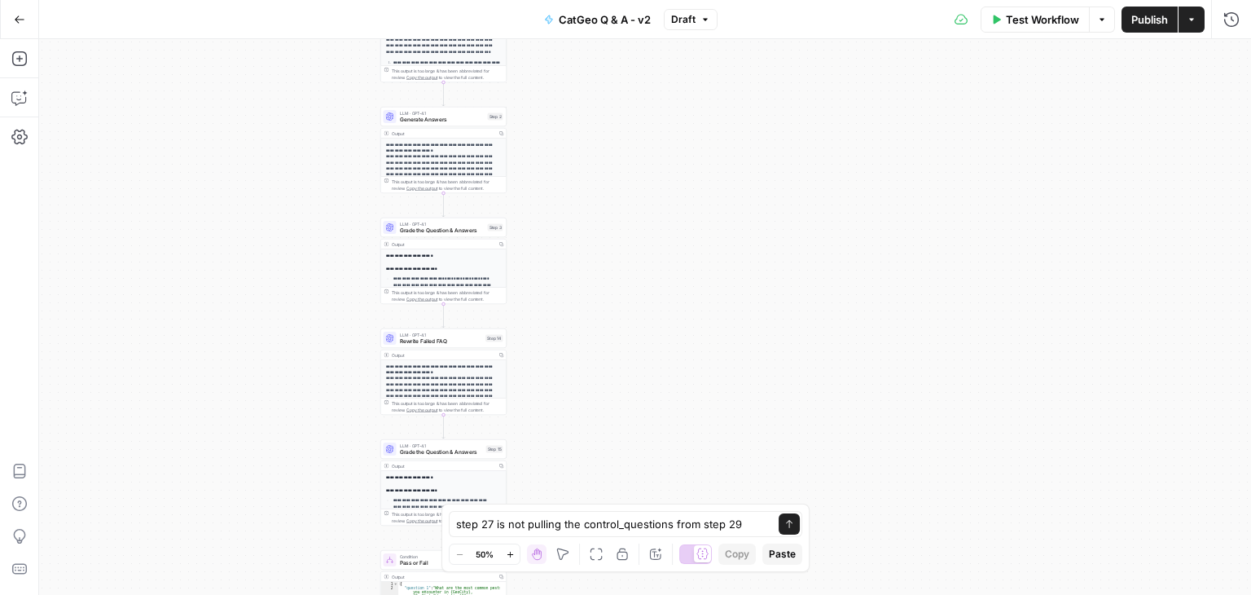
click at [1016, 9] on button "Test Workflow" at bounding box center [1035, 20] width 109 height 26
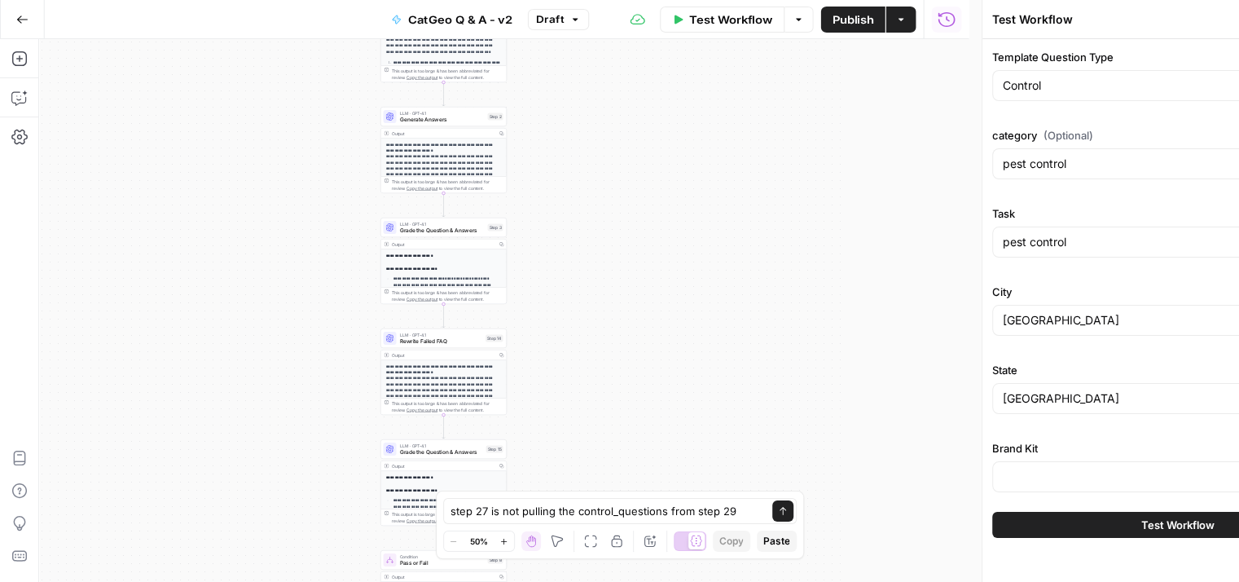
type input "Angi - FAQs"
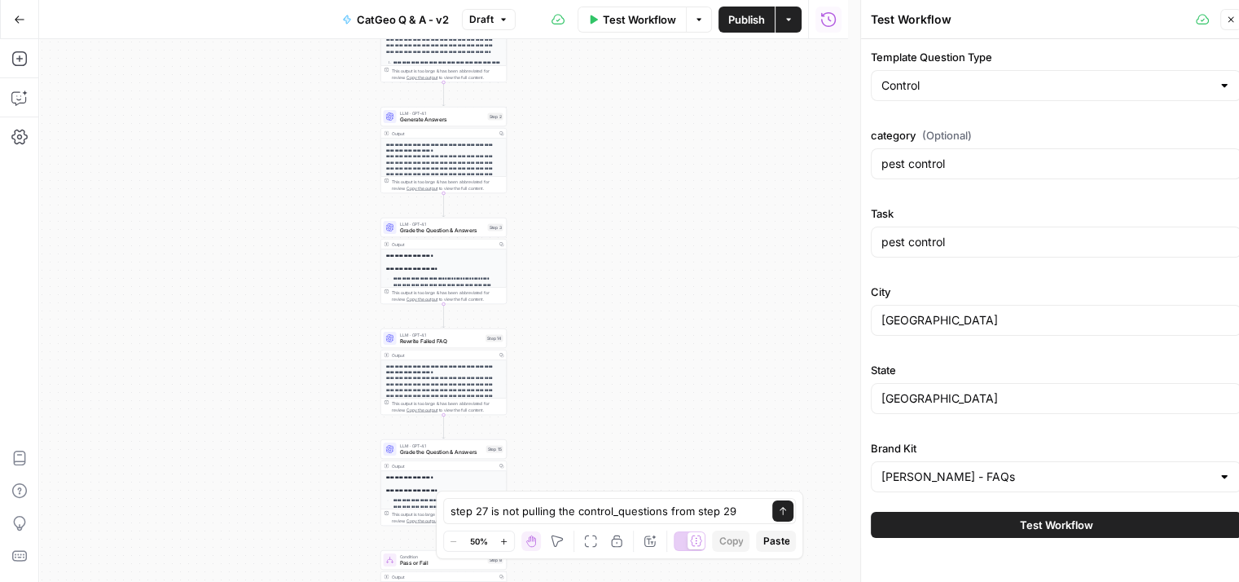
click at [1066, 520] on span "Test Workflow" at bounding box center [1056, 524] width 73 height 16
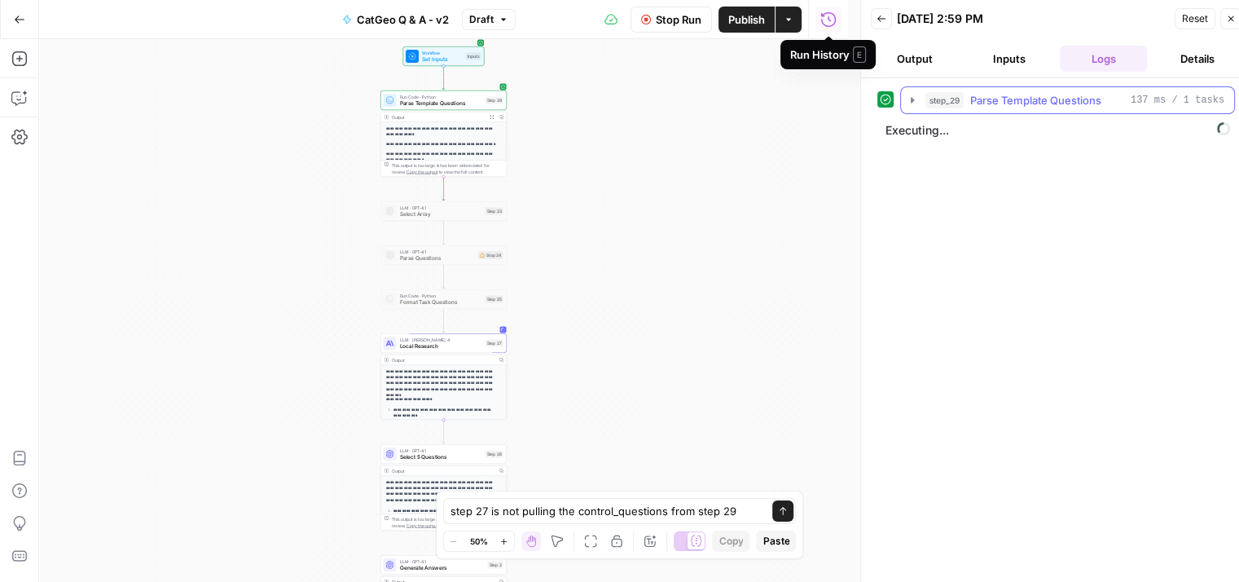
click at [917, 95] on icon "button" at bounding box center [912, 100] width 13 height 13
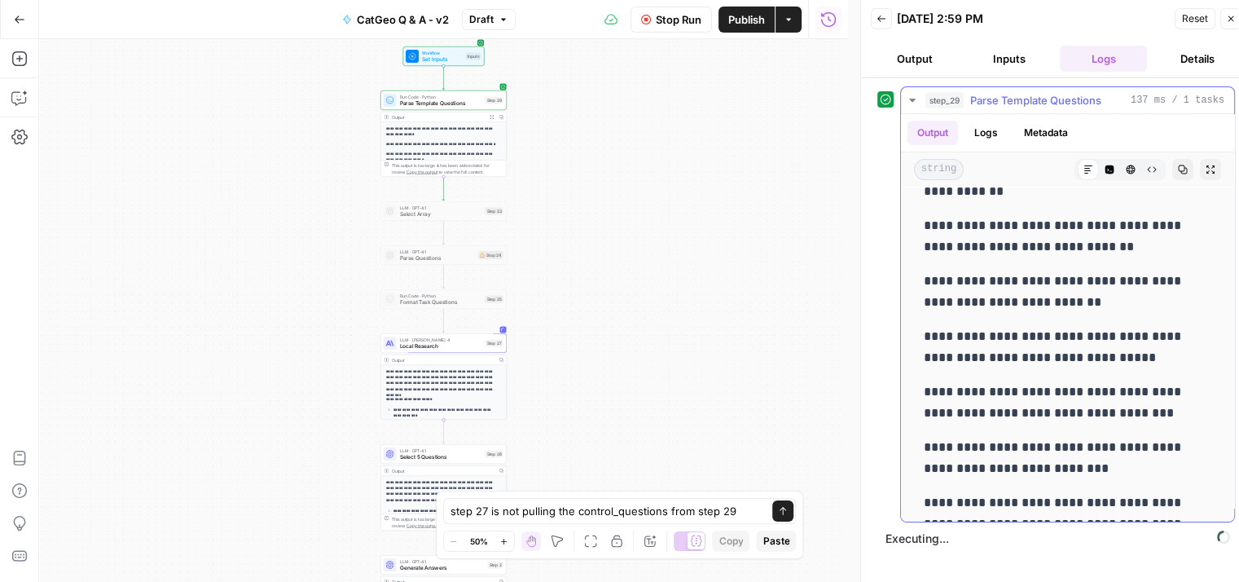
scroll to position [326, 0]
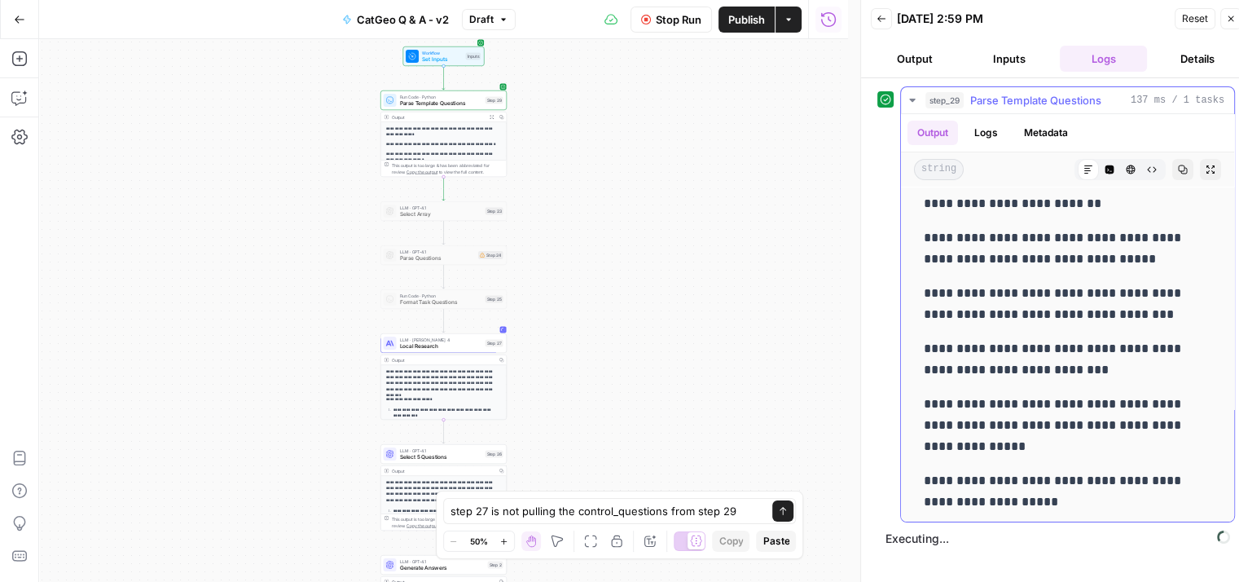
click at [912, 96] on icon "button" at bounding box center [912, 100] width 13 height 13
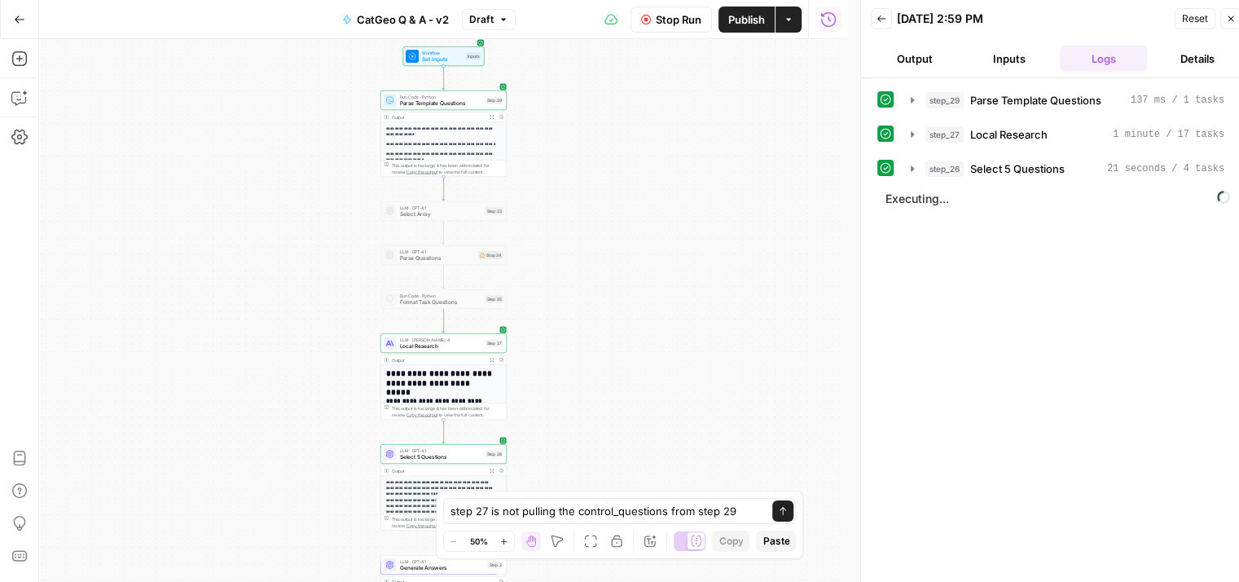
click at [1118, 320] on div "step_29 Parse Template Questions 137 ms / 1 tasks step_27 Local Research 1 minu…" at bounding box center [1056, 336] width 358 height 500
click at [910, 169] on icon "button" at bounding box center [912, 168] width 13 height 13
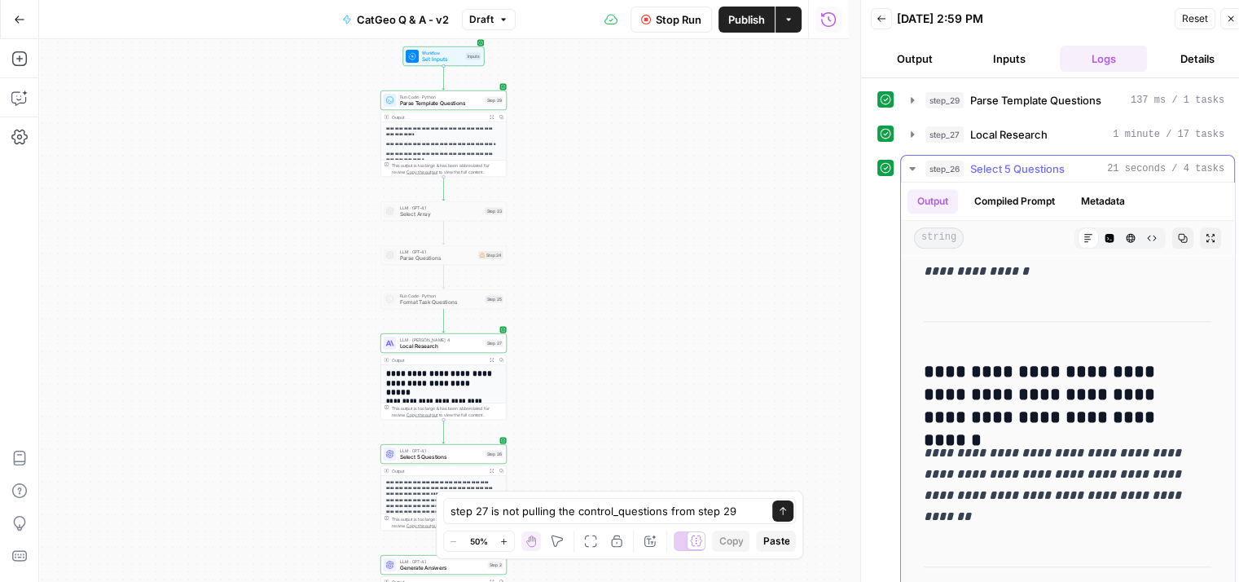
scroll to position [1629, 0]
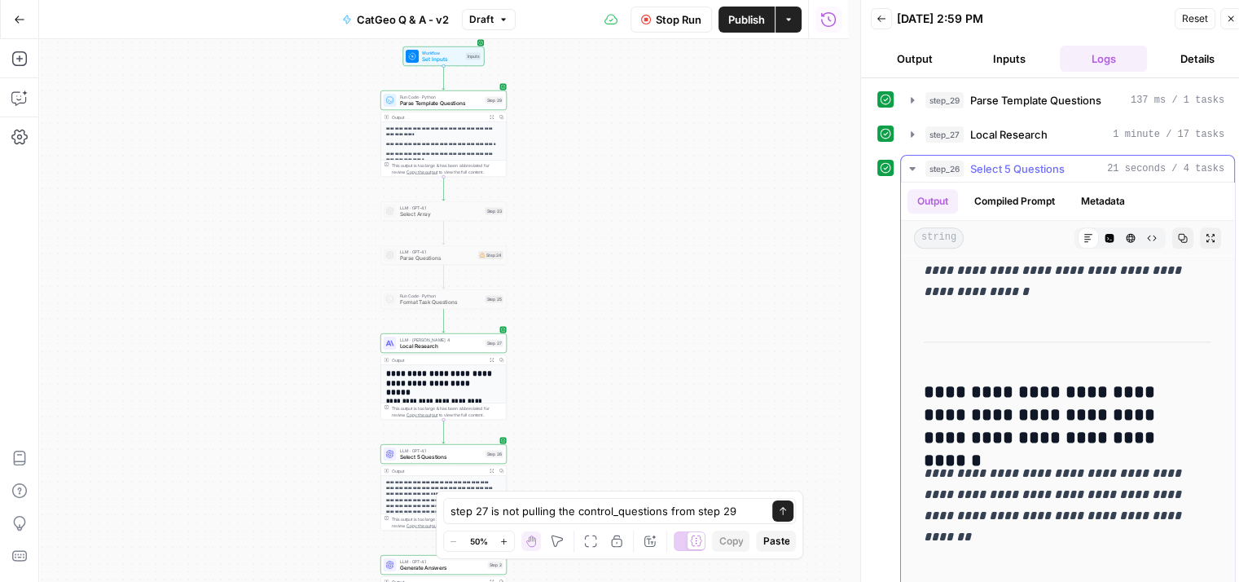
click at [904, 172] on button "step_26 Select 5 Questions 21 seconds / 4 tasks" at bounding box center [1067, 169] width 333 height 26
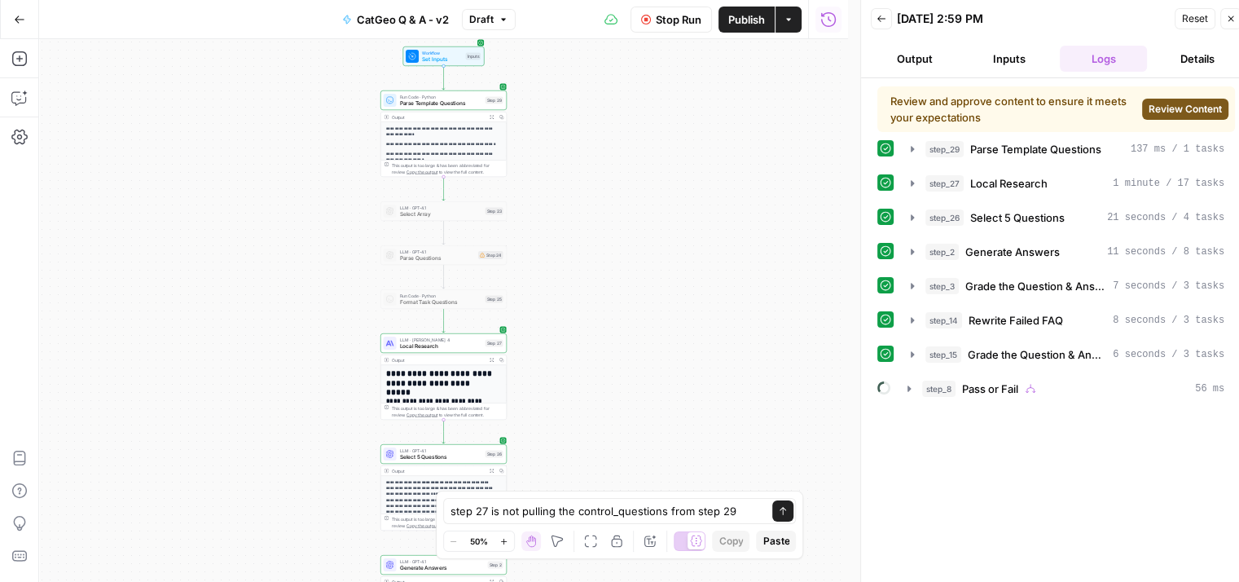
click at [1166, 102] on span "Review Content" at bounding box center [1185, 109] width 73 height 15
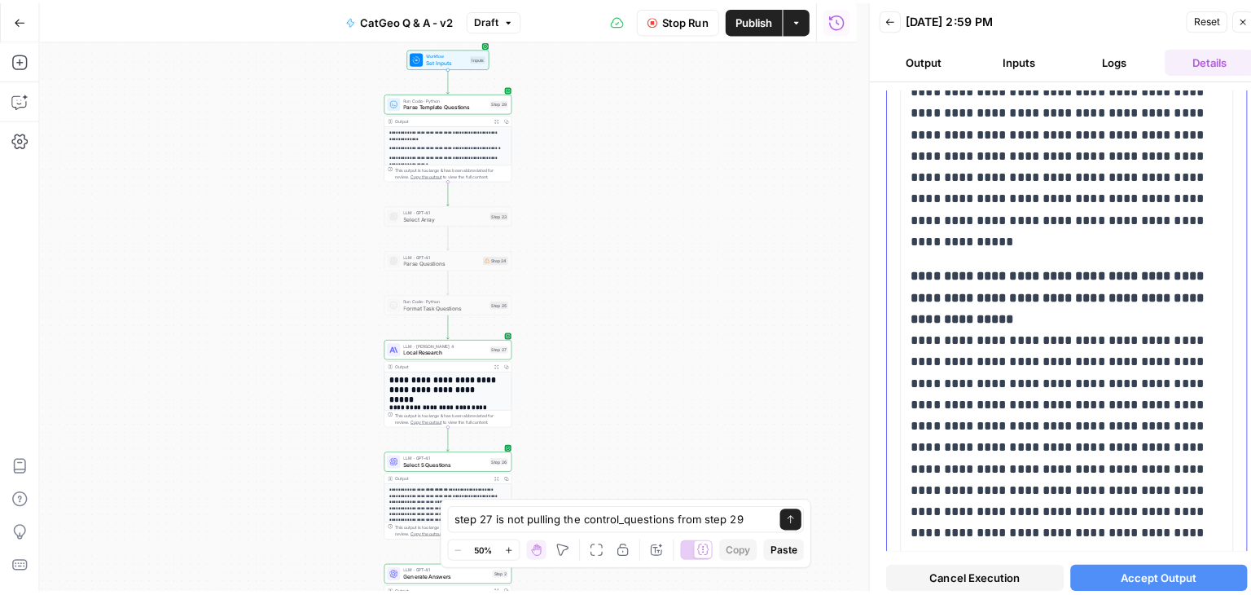
scroll to position [2431, 0]
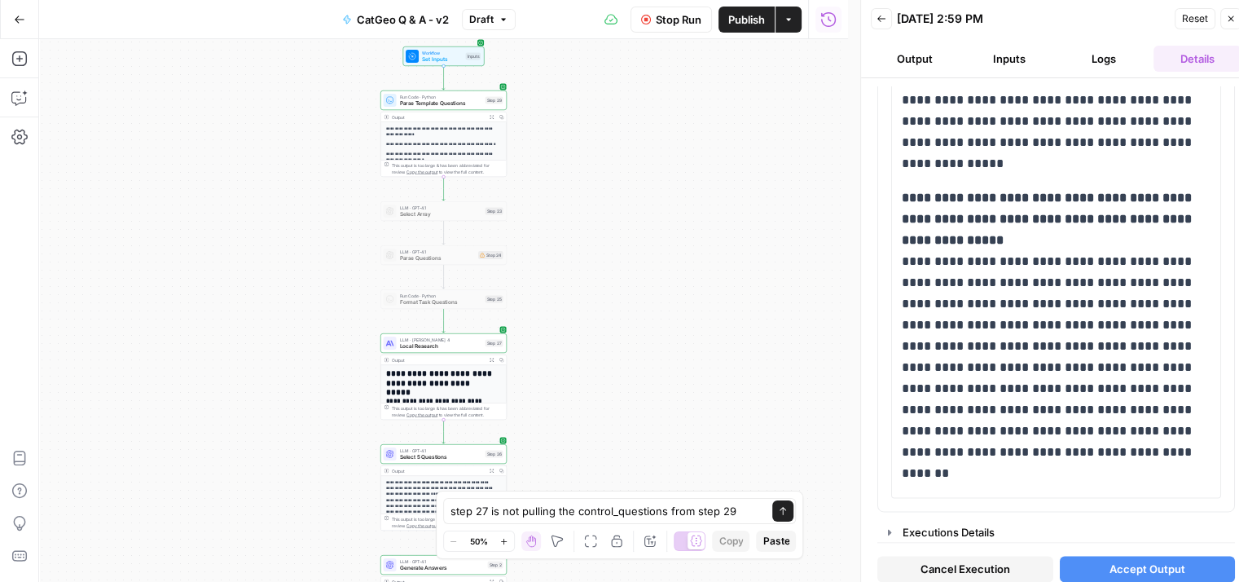
click at [1117, 563] on button "Accept Output" at bounding box center [1148, 569] width 176 height 26
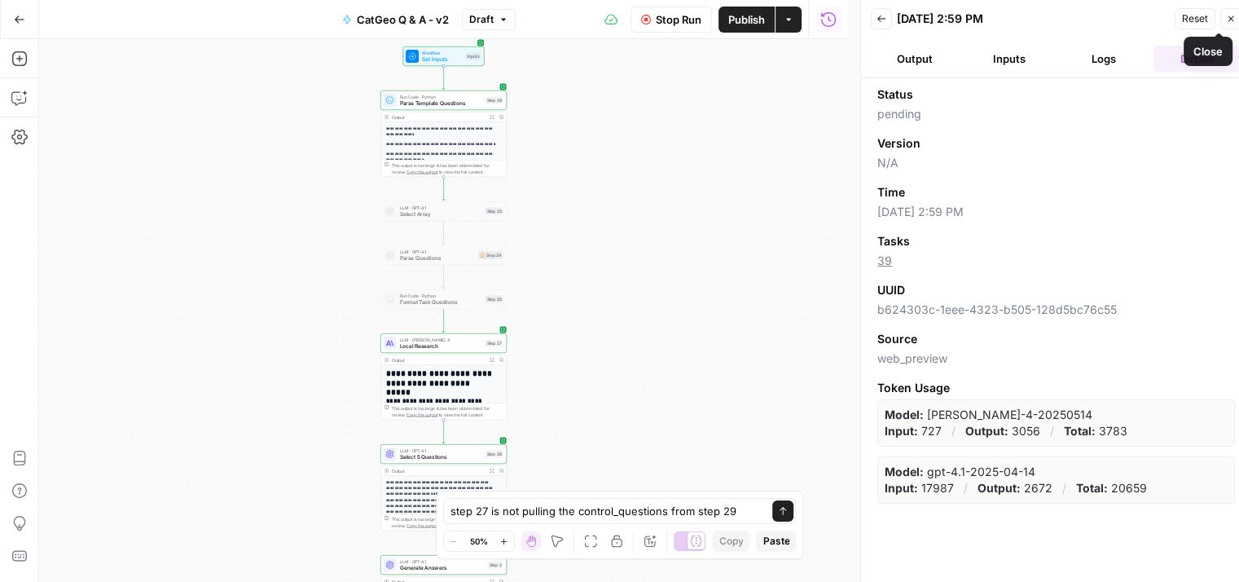
click at [1224, 19] on button "Close" at bounding box center [1230, 18] width 21 height 21
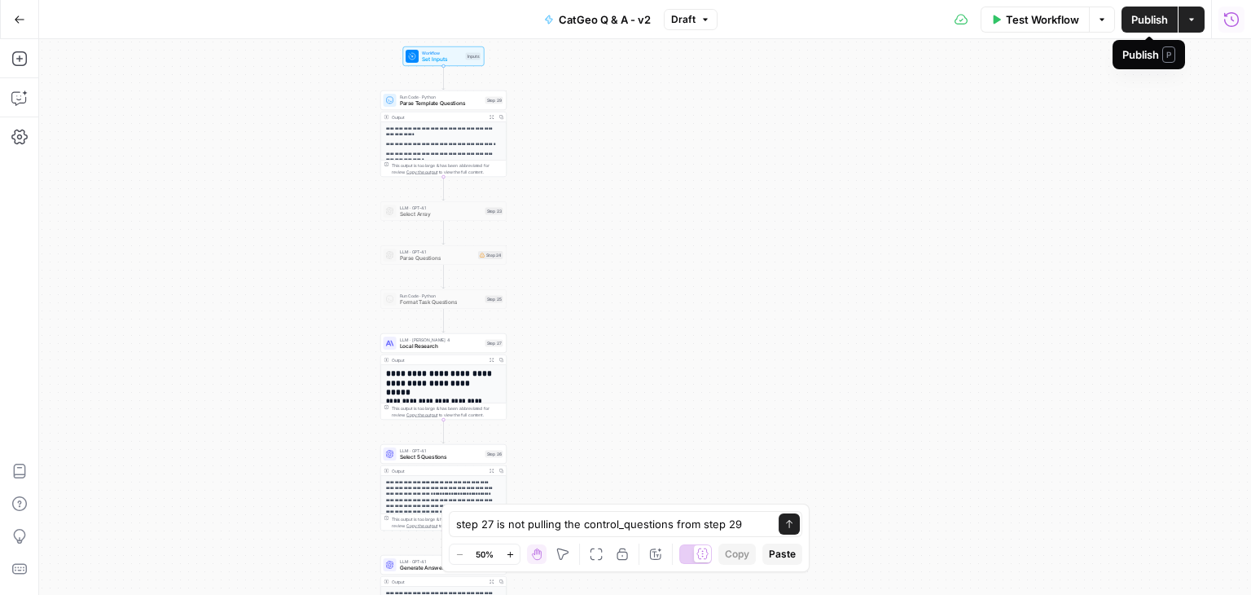
click at [1144, 19] on span "Publish" at bounding box center [1149, 19] width 37 height 16
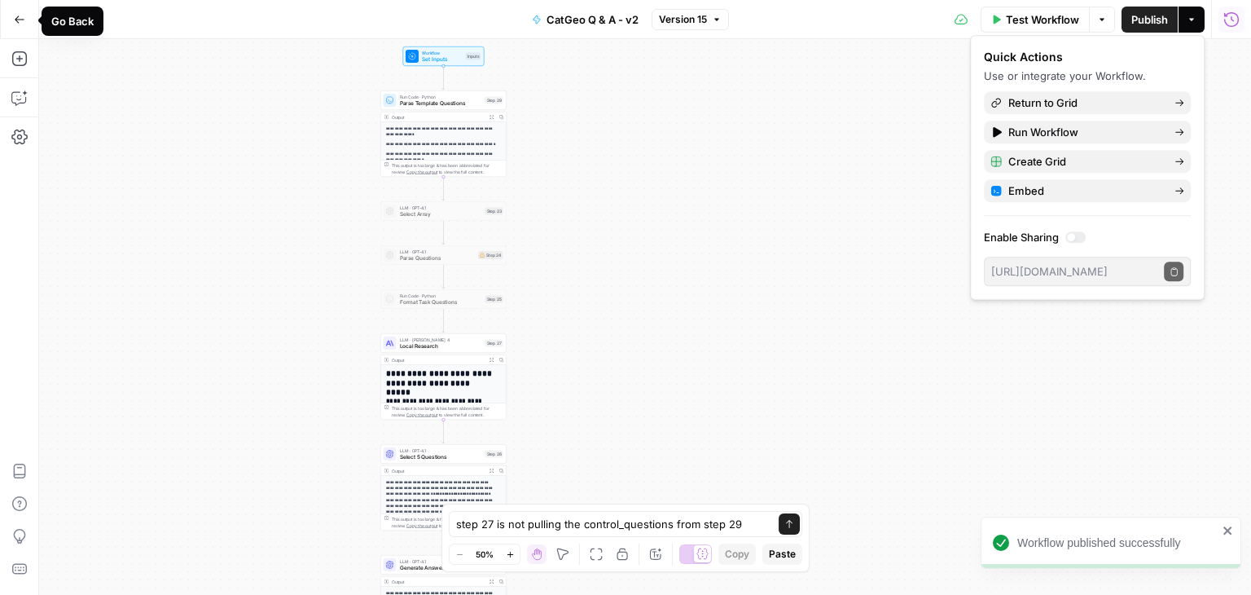
click at [10, 15] on button "Go Back" at bounding box center [19, 19] width 29 height 29
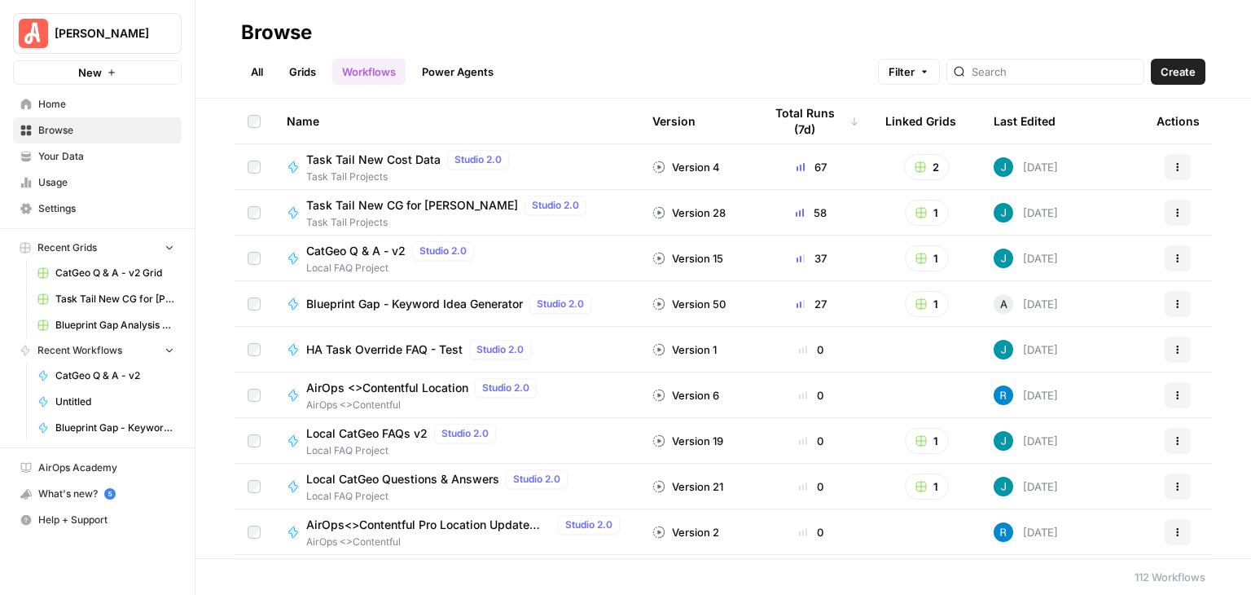
click at [295, 67] on link "Grids" at bounding box center [302, 72] width 46 height 26
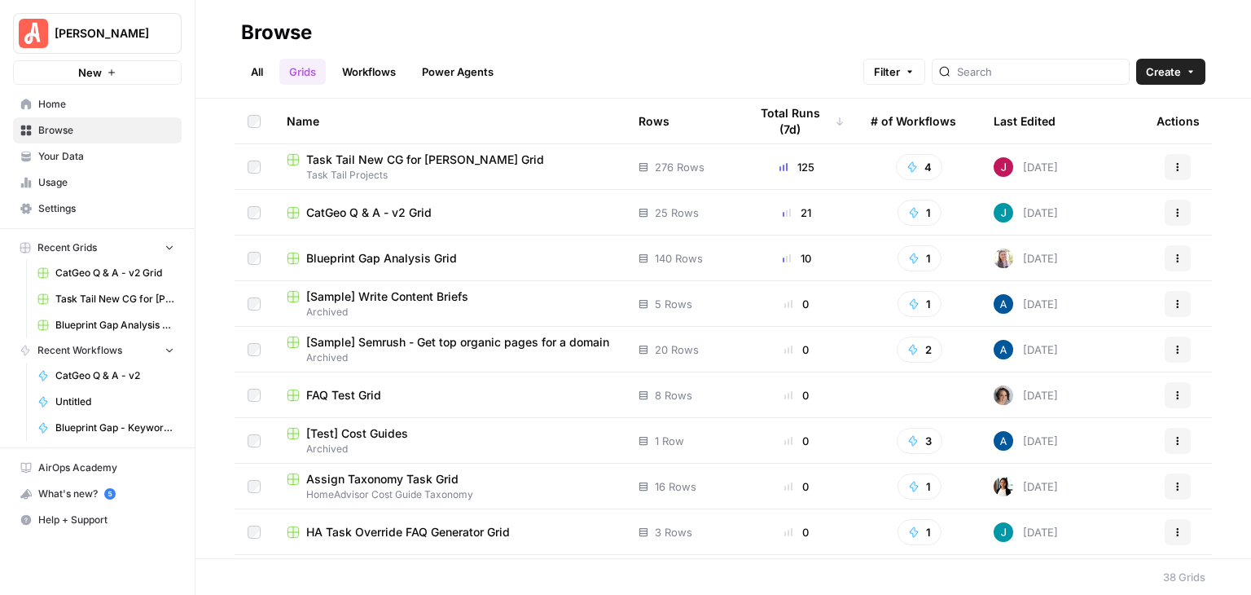
click at [428, 209] on span "CatGeo Q & A - v2 Grid" at bounding box center [368, 212] width 125 height 16
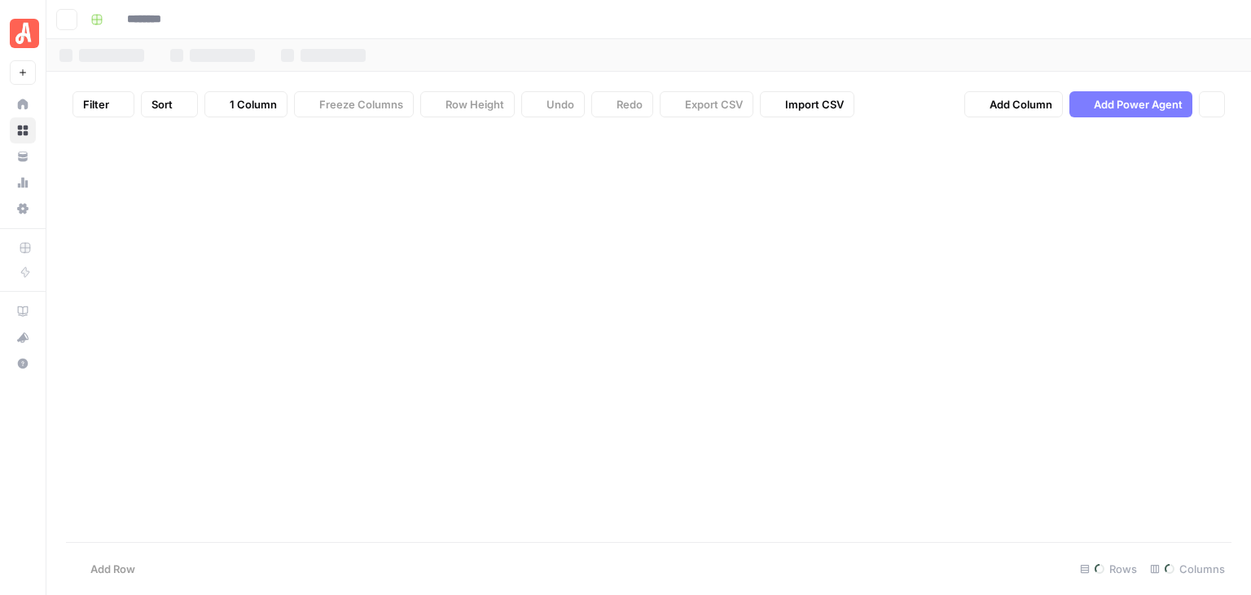
type input "**********"
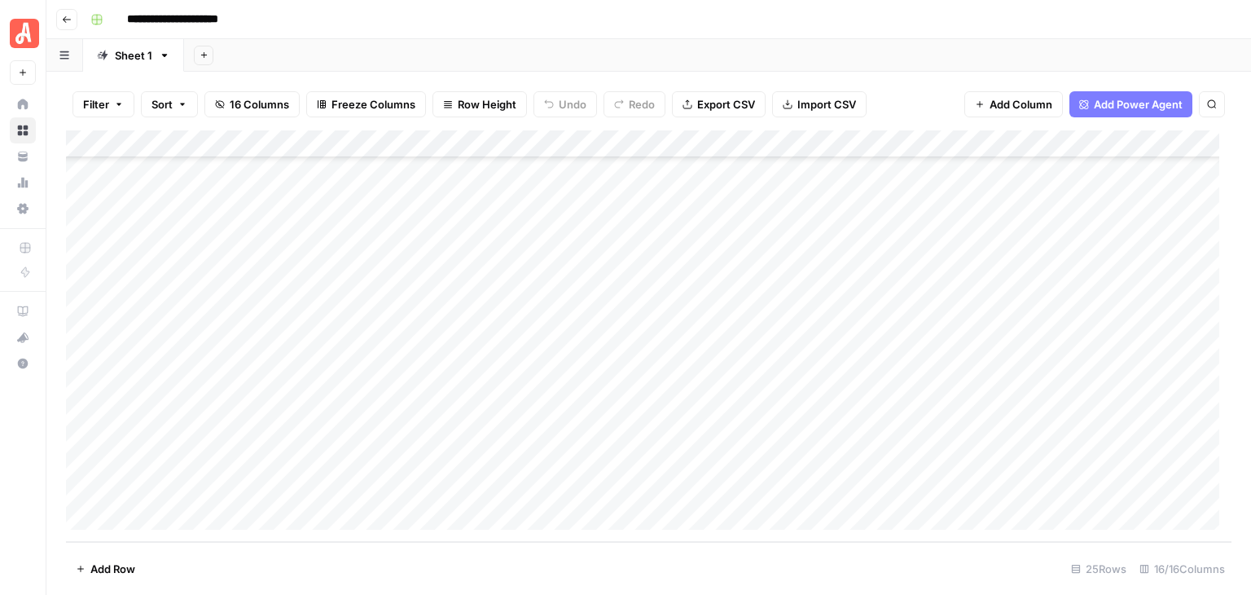
scroll to position [347, 0]
click at [955, 488] on div "Add Column" at bounding box center [649, 335] width 1166 height 411
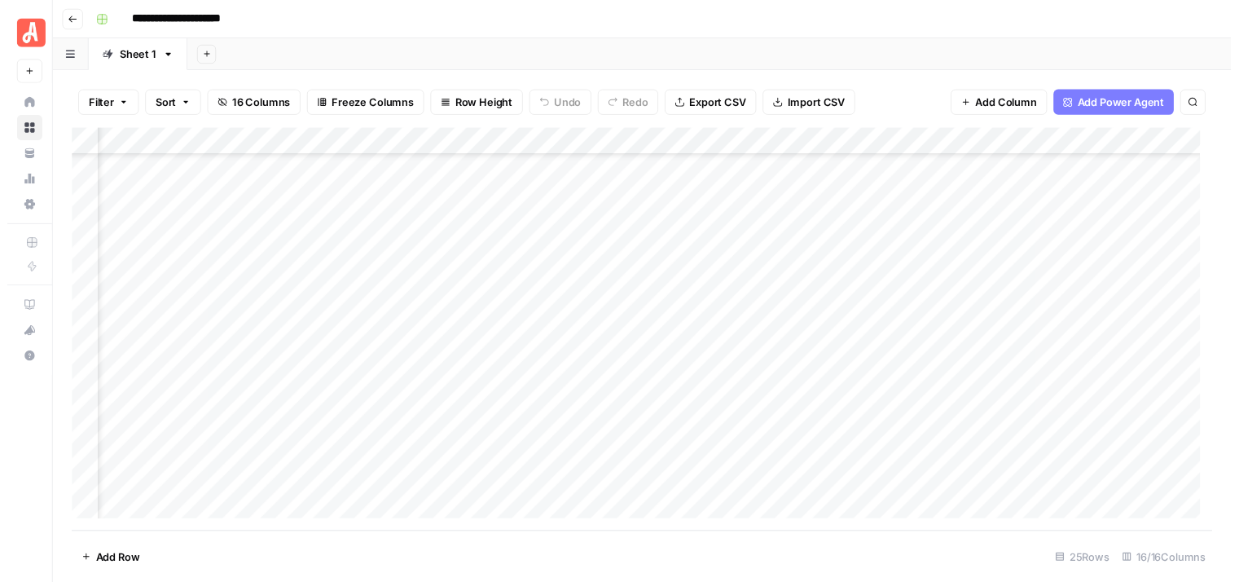
scroll to position [347, 248]
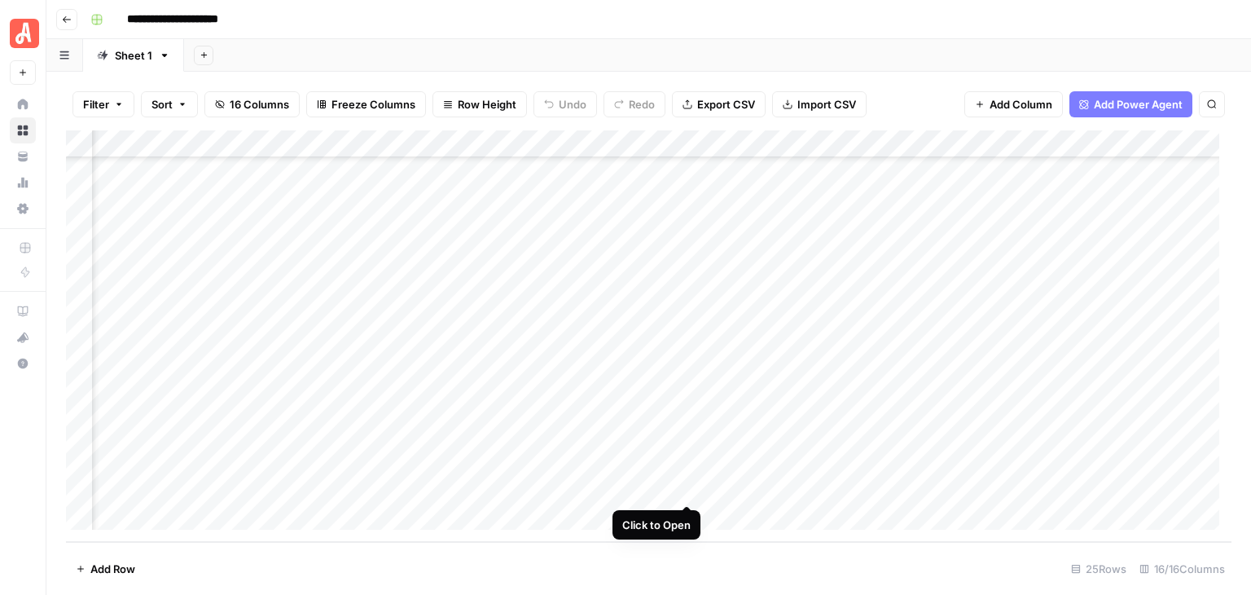
click at [687, 486] on div "Add Column" at bounding box center [649, 335] width 1166 height 411
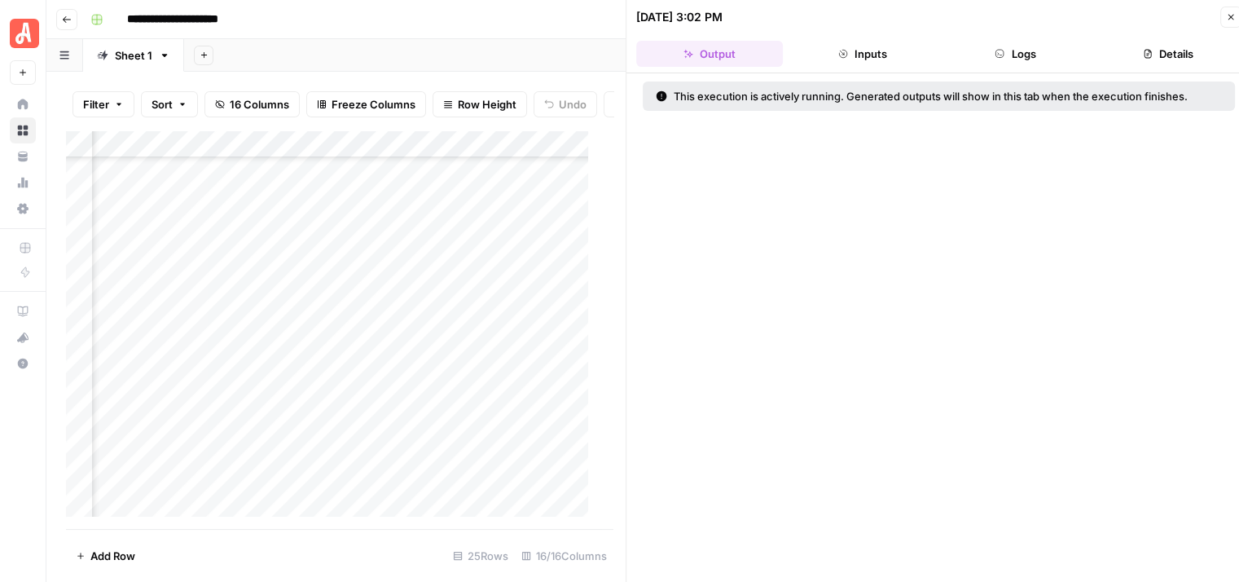
click at [1026, 55] on button "Logs" at bounding box center [1015, 54] width 147 height 26
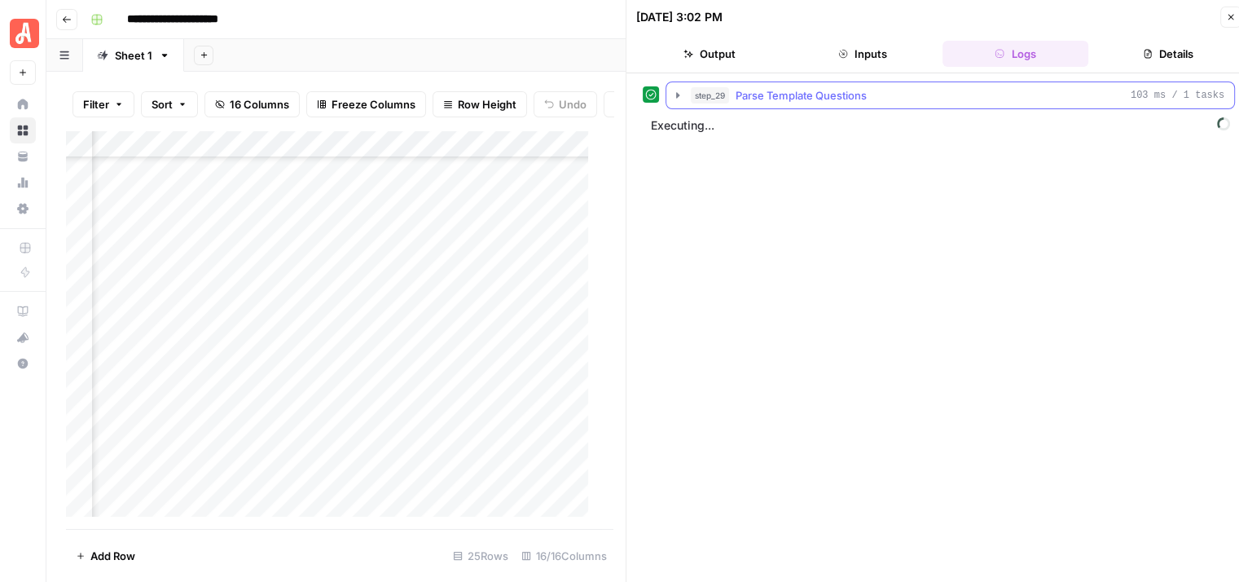
click at [676, 86] on button "step_29 Parse Template Questions 103 ms / 1 tasks" at bounding box center [950, 95] width 568 height 26
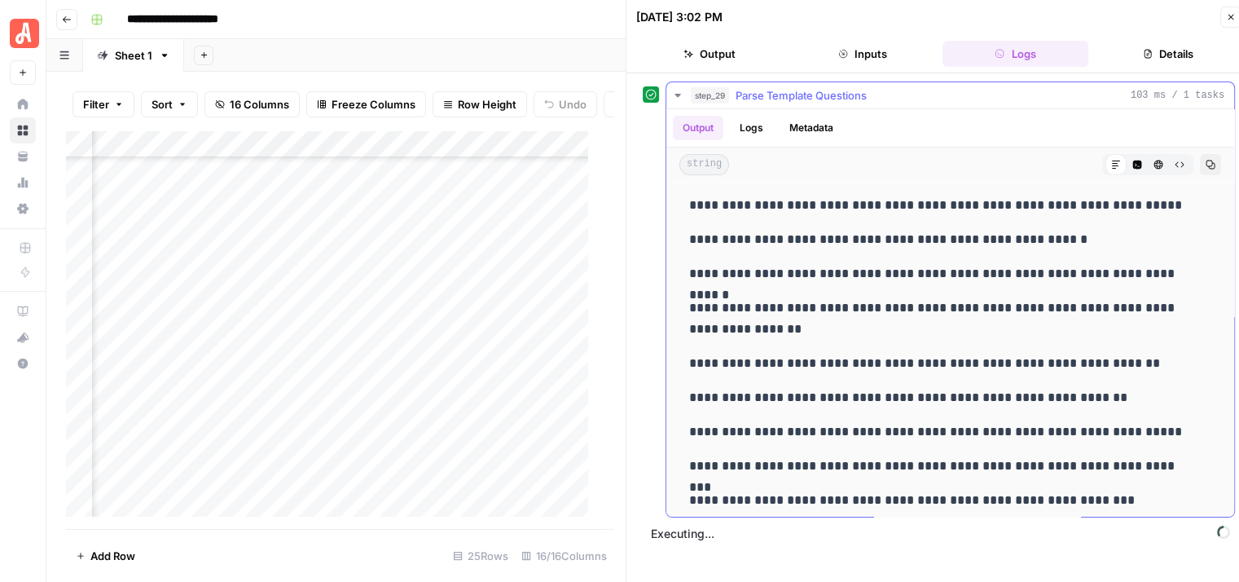
click at [677, 85] on button "step_29 Parse Template Questions 103 ms / 1 tasks" at bounding box center [950, 95] width 568 height 26
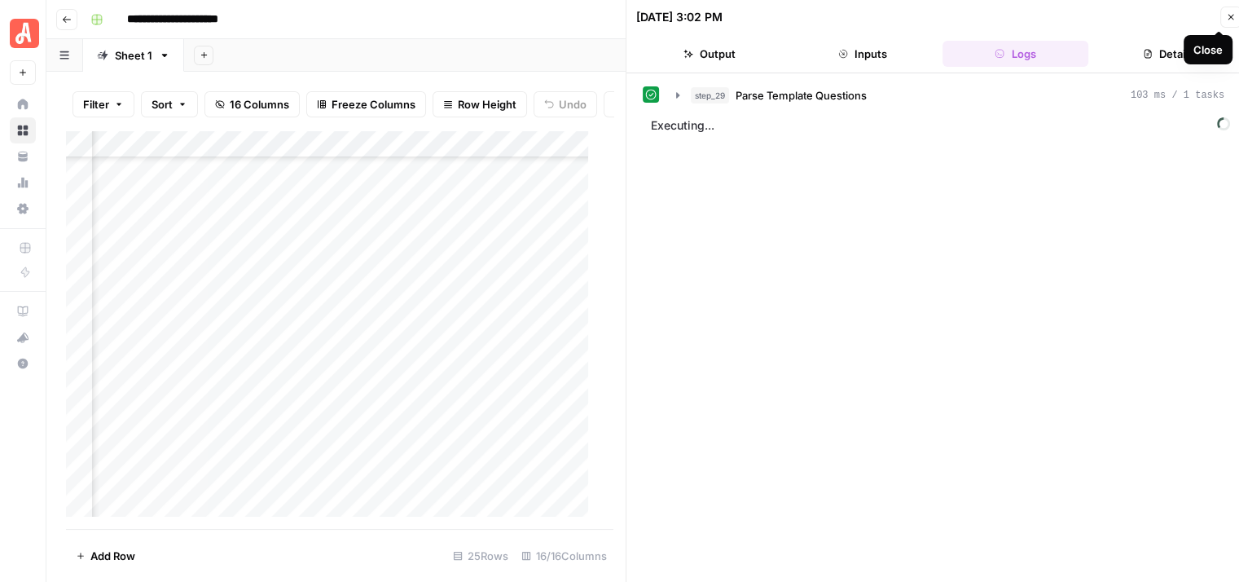
click at [1231, 17] on icon "button" at bounding box center [1231, 17] width 10 height 10
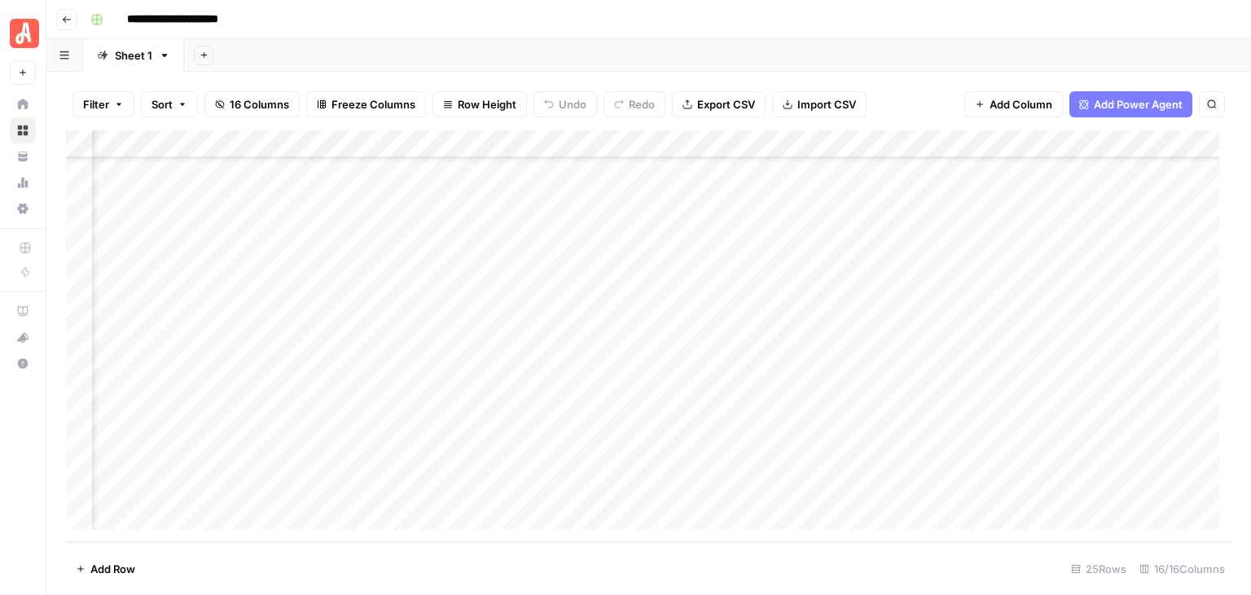
click at [873, 568] on footer "Add Row 25 Rows 16/16 Columns" at bounding box center [649, 568] width 1166 height 53
click at [832, 565] on footer "Add Row 25 Rows 16/16 Columns" at bounding box center [649, 568] width 1166 height 53
click at [819, 566] on footer "Add Row 25 Rows 16/16 Columns" at bounding box center [649, 568] width 1166 height 53
click at [712, 485] on div "Add Column" at bounding box center [649, 335] width 1166 height 411
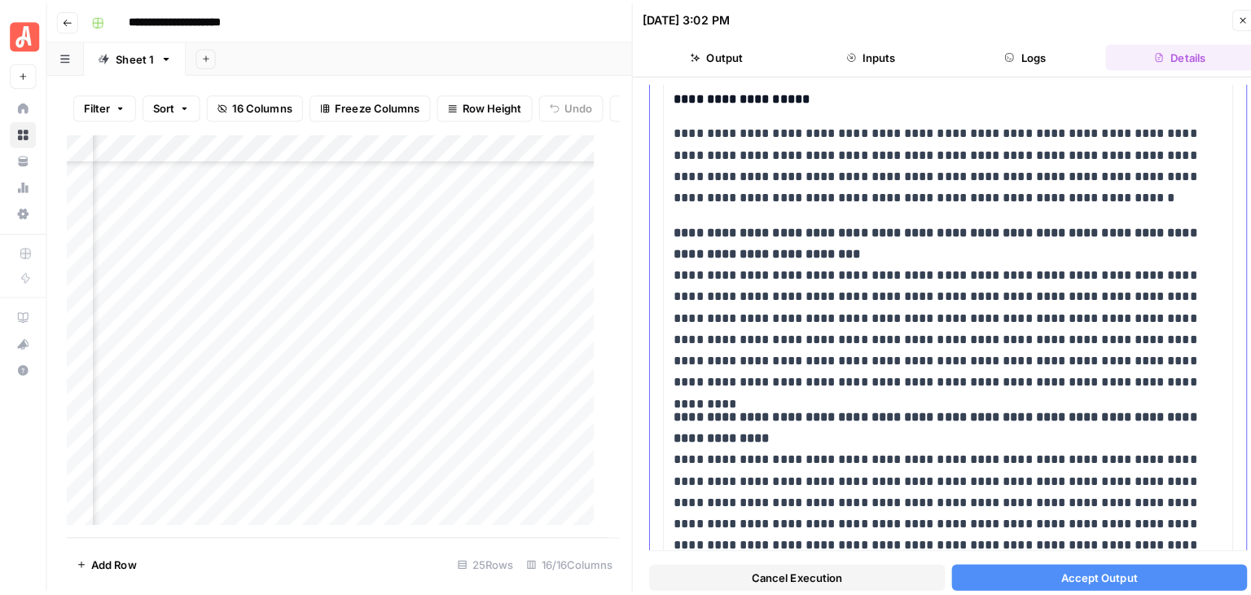
scroll to position [896, 0]
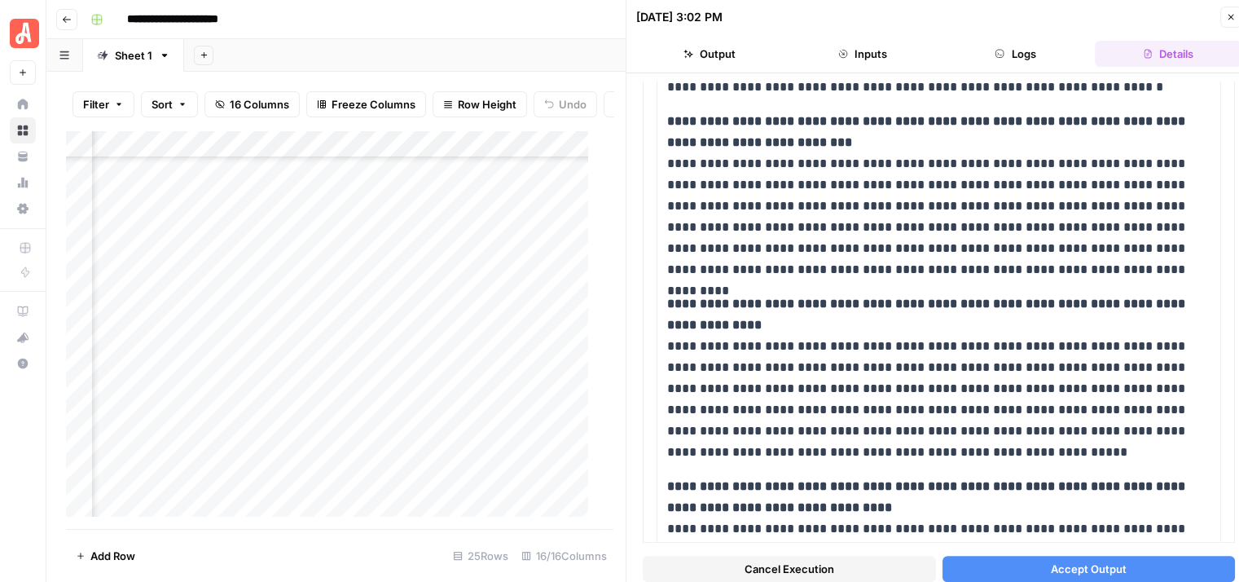
click at [1108, 556] on button "Accept Output" at bounding box center [1088, 569] width 293 height 26
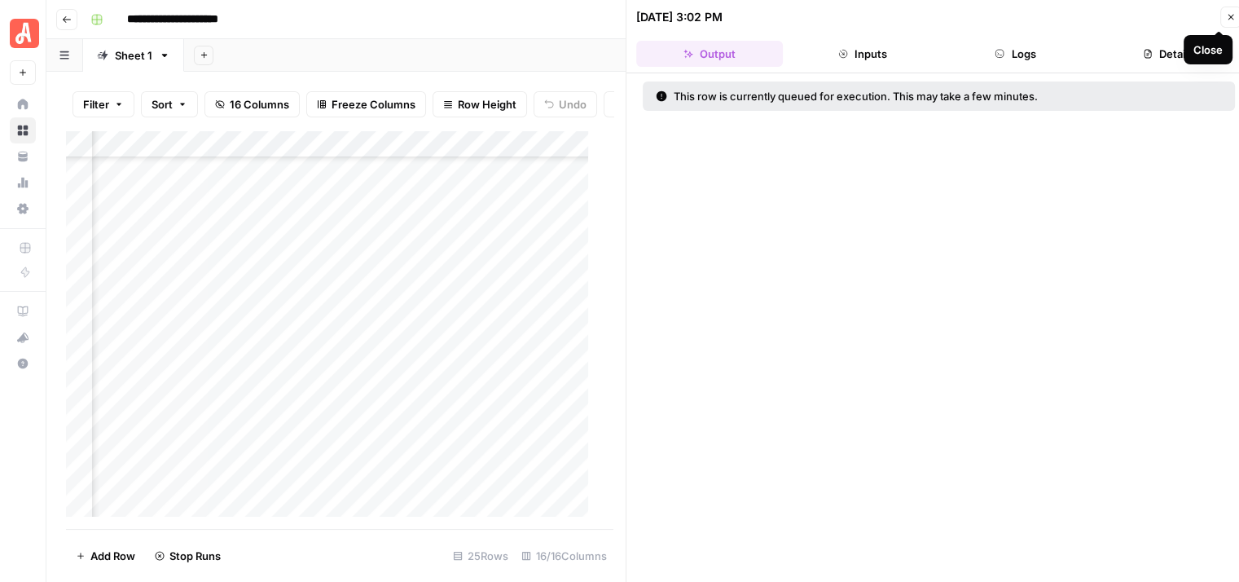
click at [1229, 19] on icon "button" at bounding box center [1231, 17] width 10 height 10
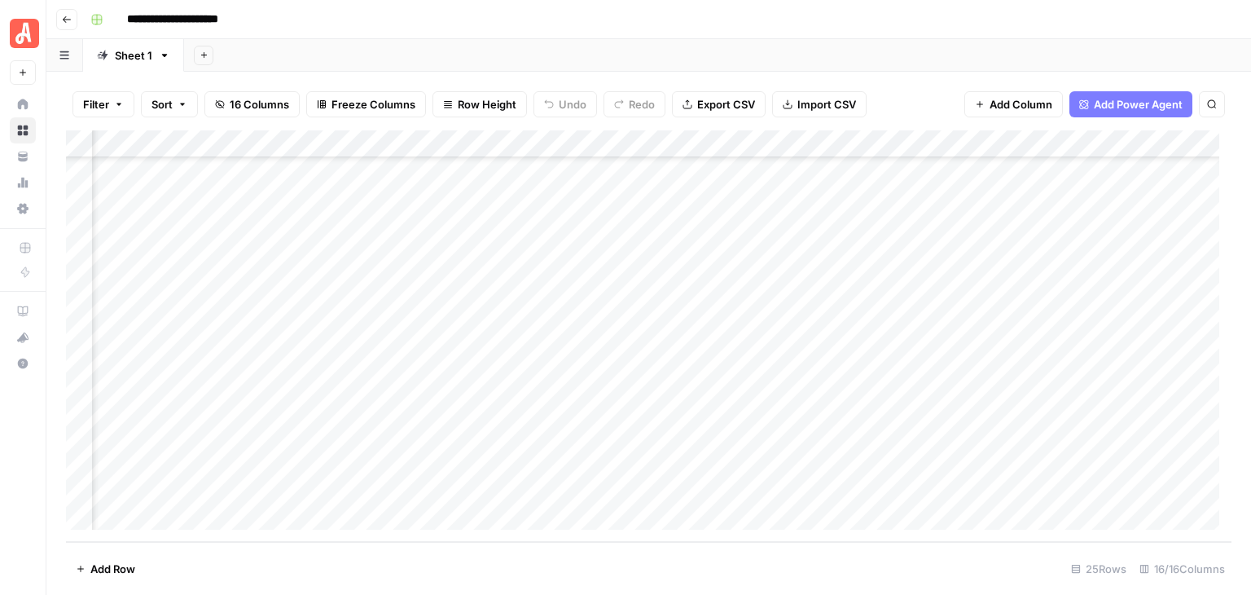
scroll to position [347, 0]
click at [879, 558] on footer "Add Row 25 Rows 16/16 Columns" at bounding box center [649, 568] width 1166 height 53
click at [1002, 555] on footer "Add Row 25 Rows 16/16 Columns" at bounding box center [649, 568] width 1166 height 53
click at [1053, 320] on div "Add Column" at bounding box center [649, 335] width 1166 height 411
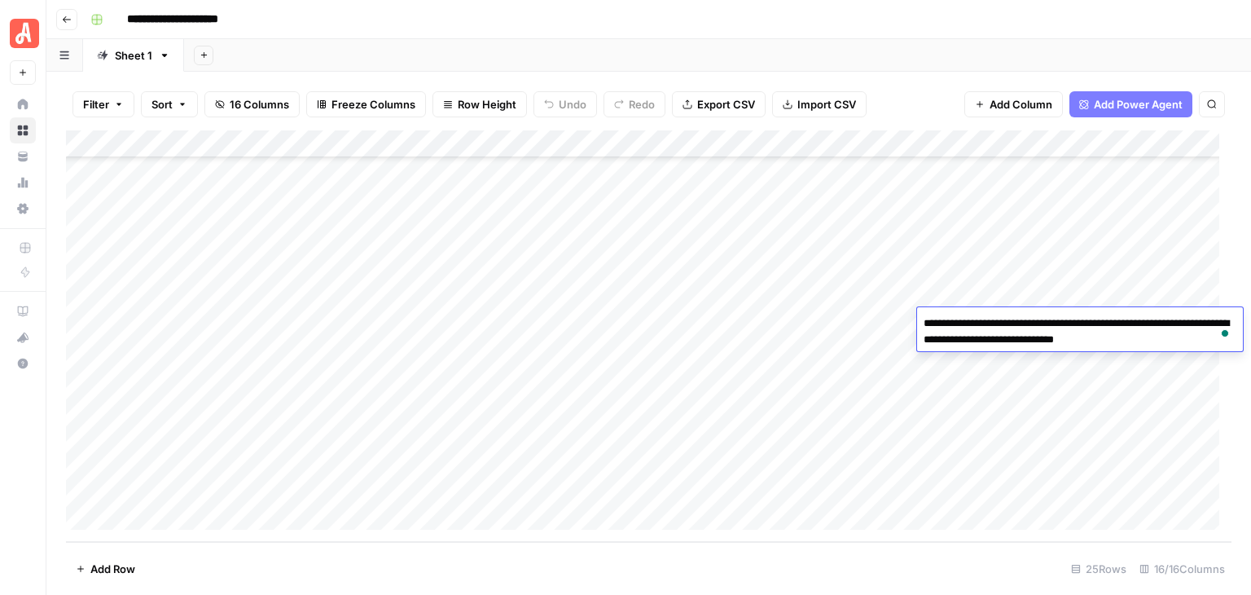
click at [1024, 39] on div "Add Sheet" at bounding box center [717, 55] width 1067 height 33
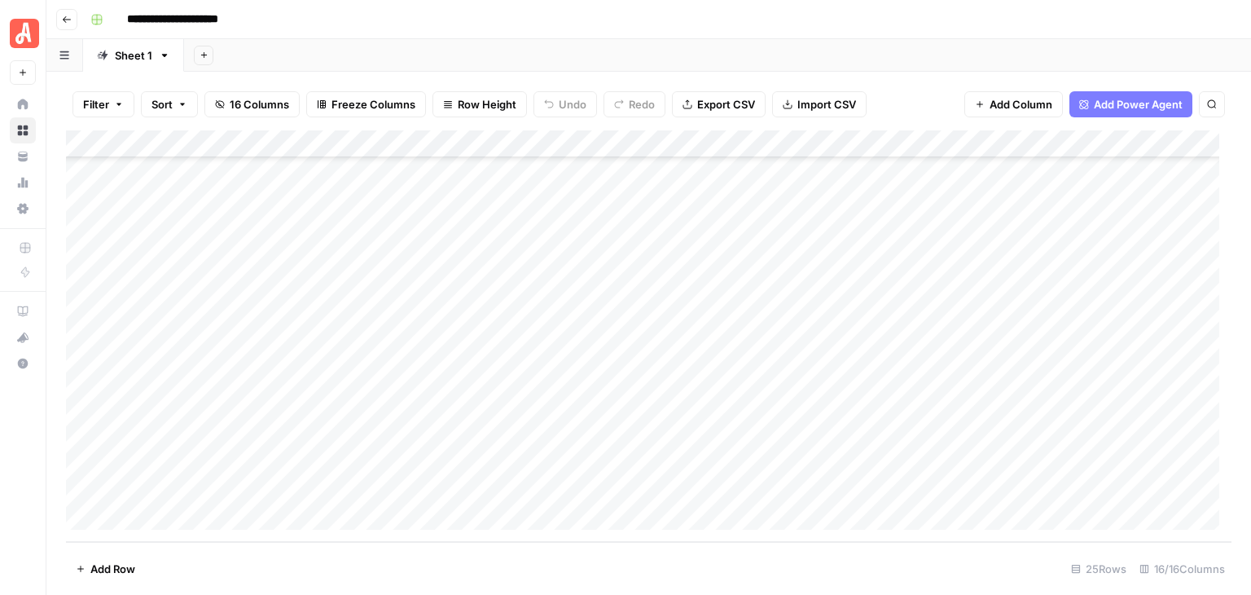
click at [918, 563] on footer "Add Row 25 Rows 16/16 Columns" at bounding box center [649, 568] width 1166 height 53
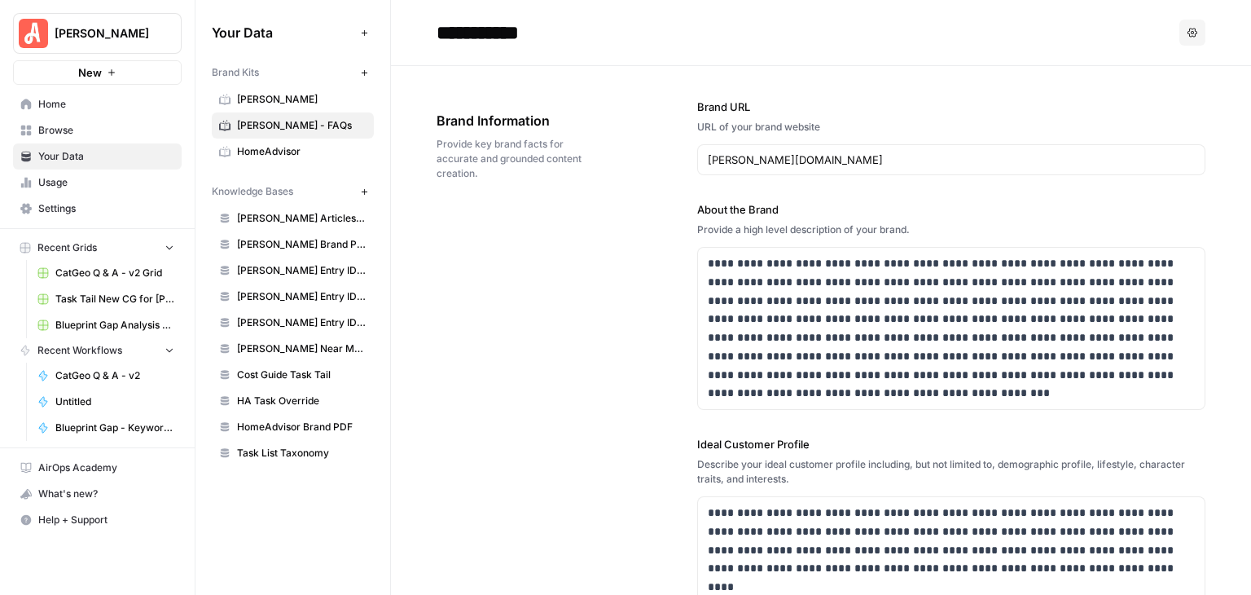
scroll to position [3828, 0]
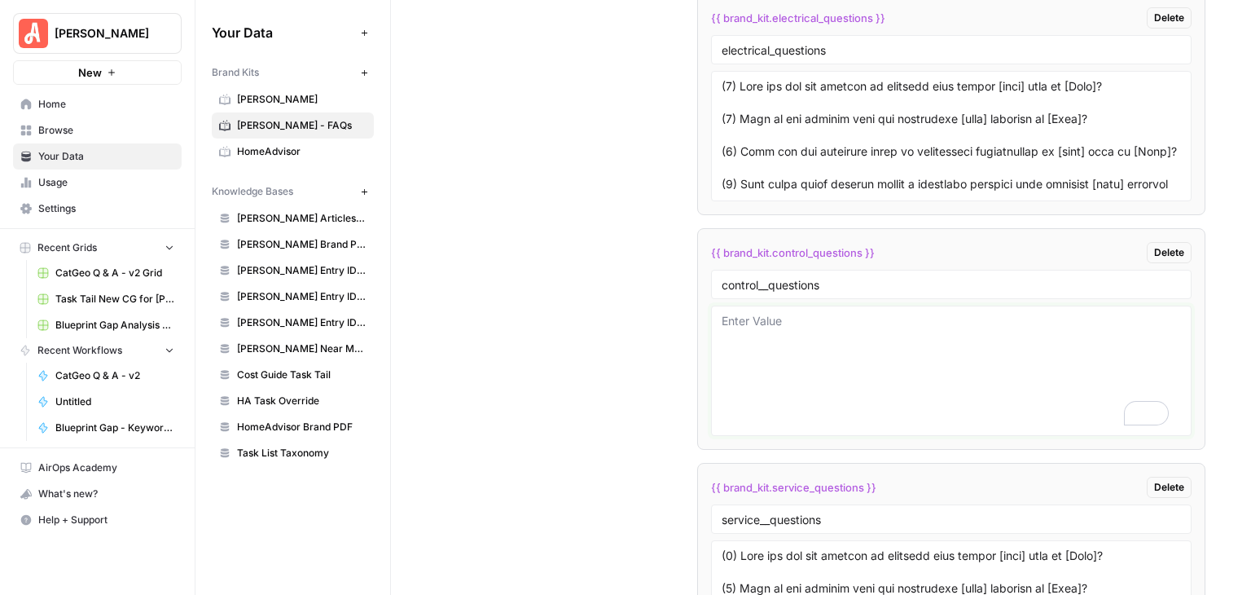
click at [817, 323] on textarea "To enrich screen reader interactions, please activate Accessibility in Grammarl…" at bounding box center [951, 371] width 459 height 116
paste textarea "(1) What are the key factors to consider when hiring [task] pros in [City]? (2)…"
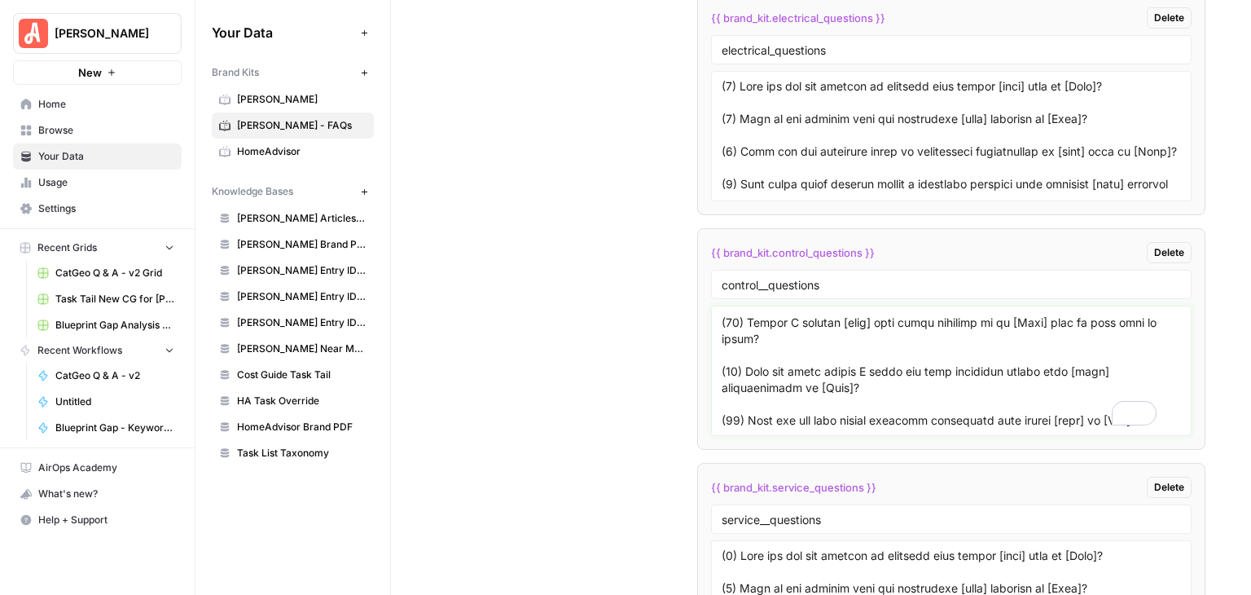
scroll to position [437, 0]
type textarea "(1) What are the key factors to consider when hiring [task] pros in [City]? (2)…"
click at [931, 175] on textarea at bounding box center [951, 136] width 459 height 116
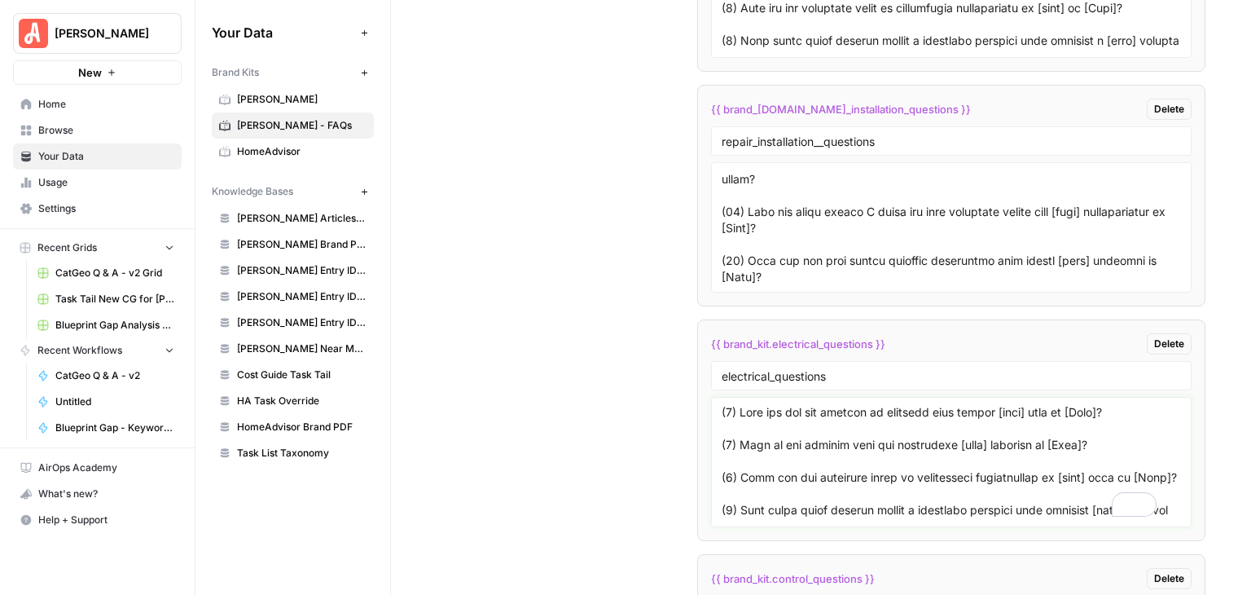
scroll to position [3665, 0]
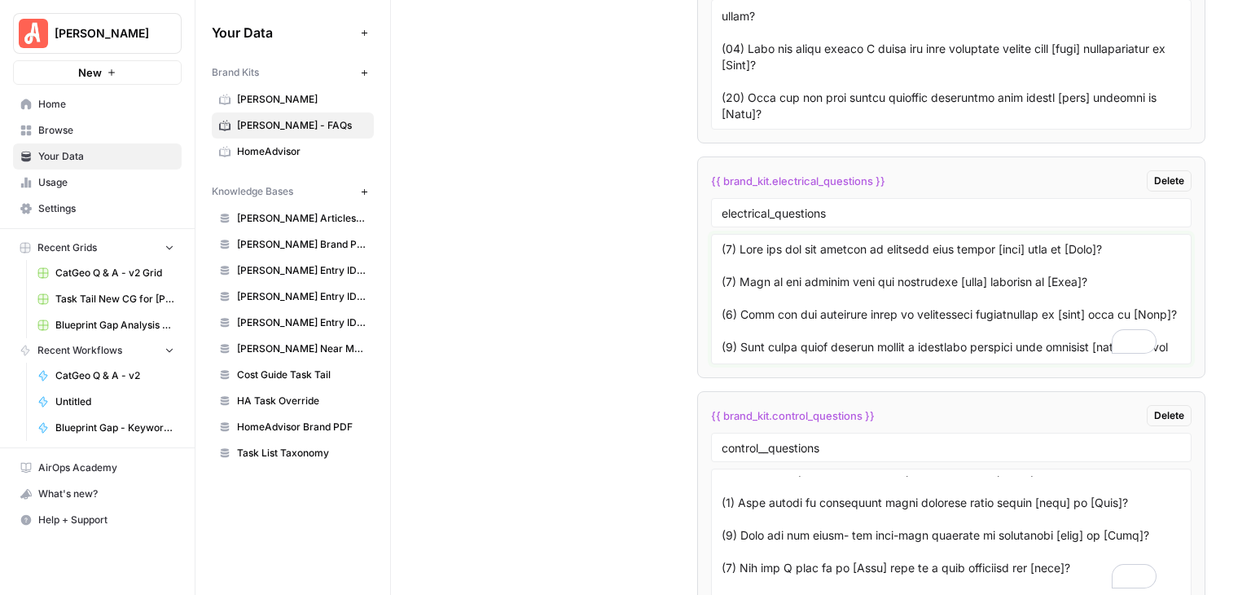
click at [929, 255] on textarea "To enrich screen reader interactions, please activate Accessibility in Grammarl…" at bounding box center [951, 299] width 459 height 116
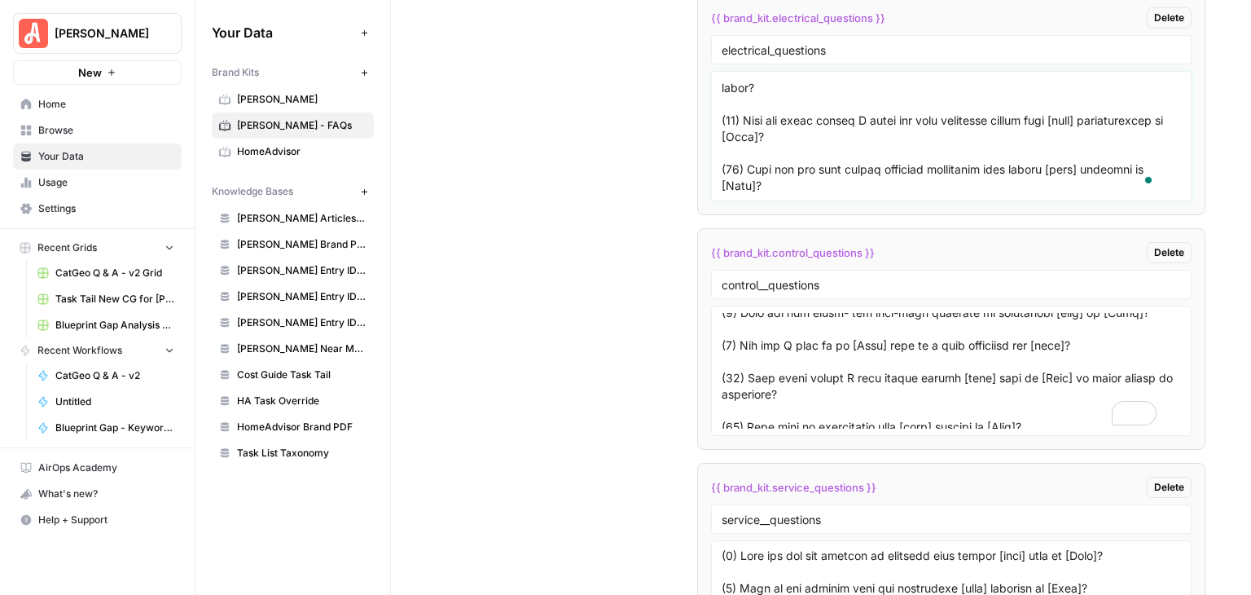
scroll to position [275, 0]
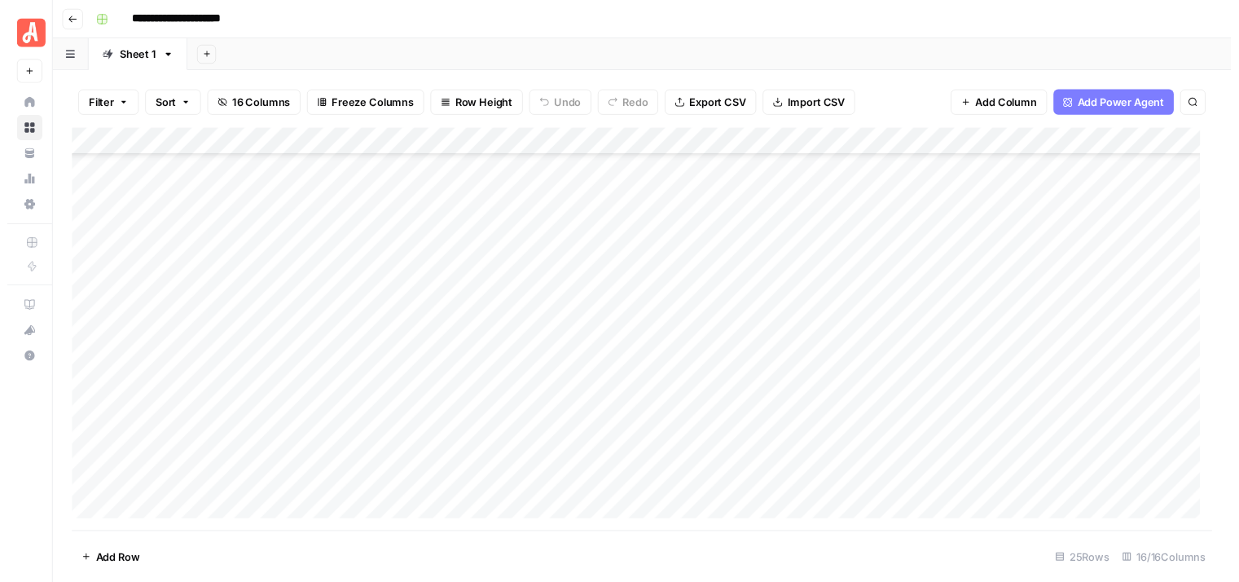
scroll to position [347, 0]
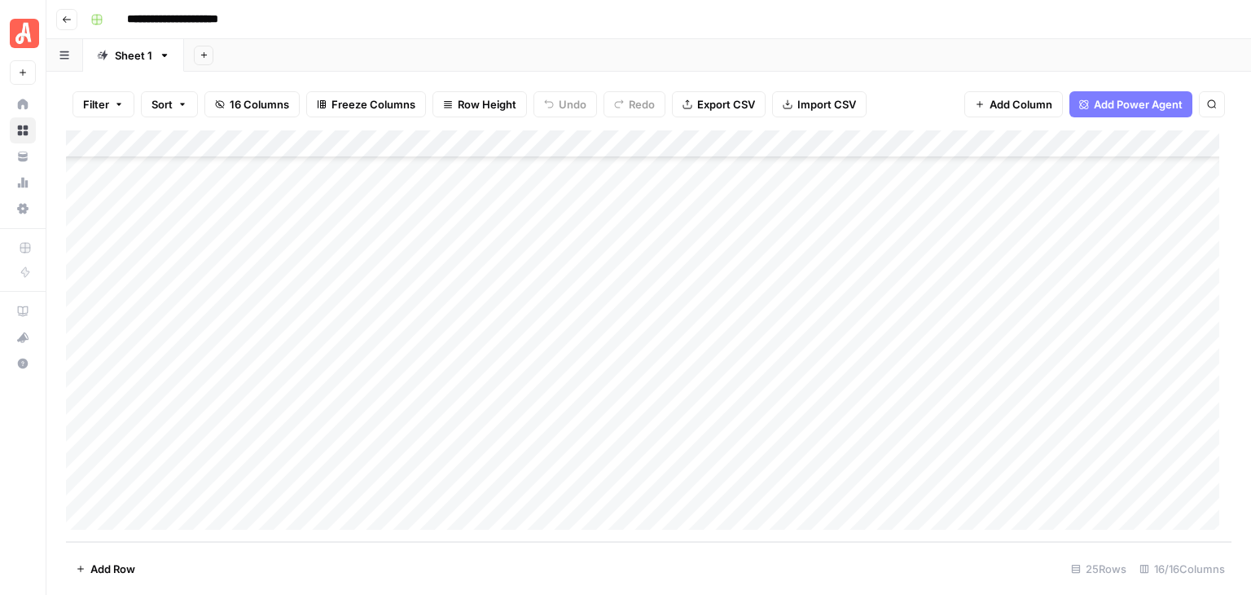
click at [899, 349] on div "Add Column" at bounding box center [649, 335] width 1166 height 411
click at [952, 265] on div "Add Column" at bounding box center [649, 335] width 1166 height 411
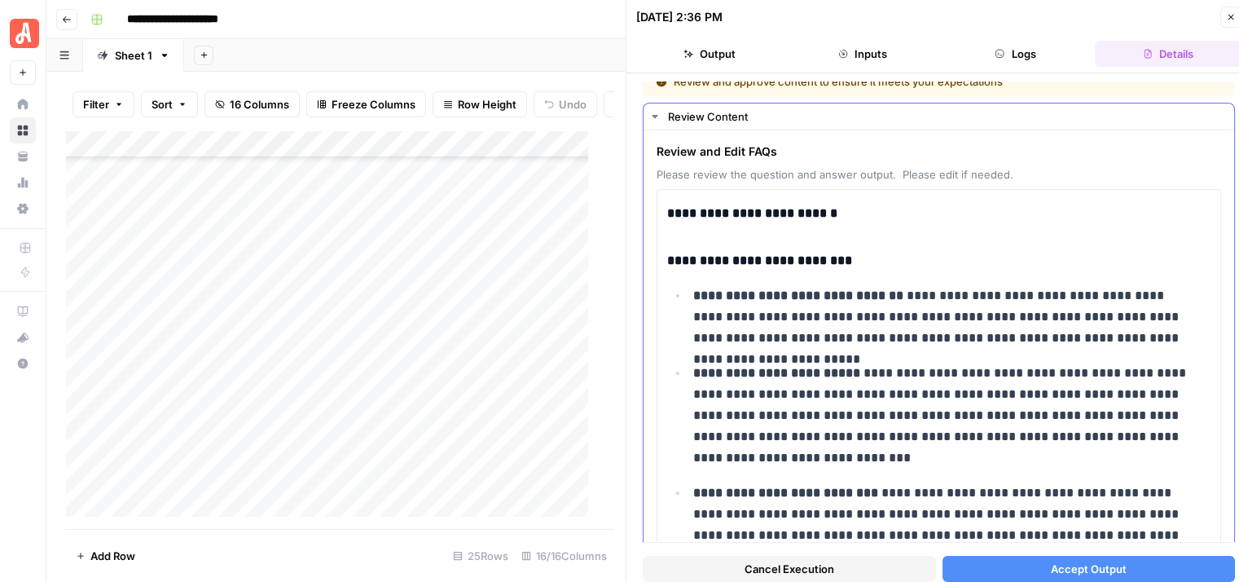
scroll to position [13, 0]
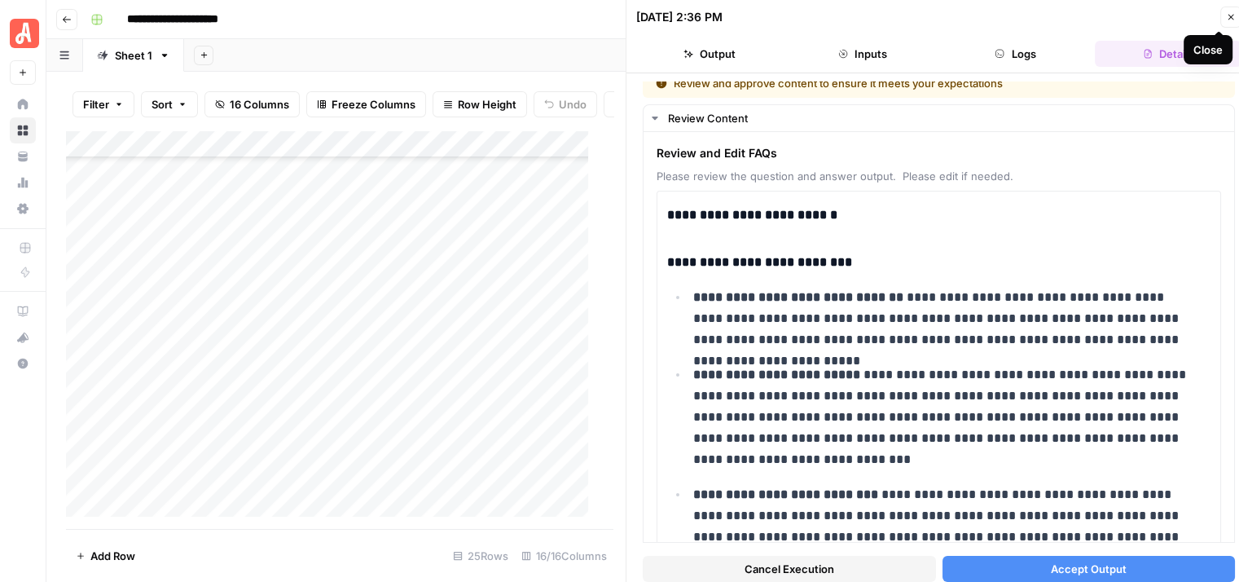
click at [1228, 11] on button "Close" at bounding box center [1230, 17] width 21 height 21
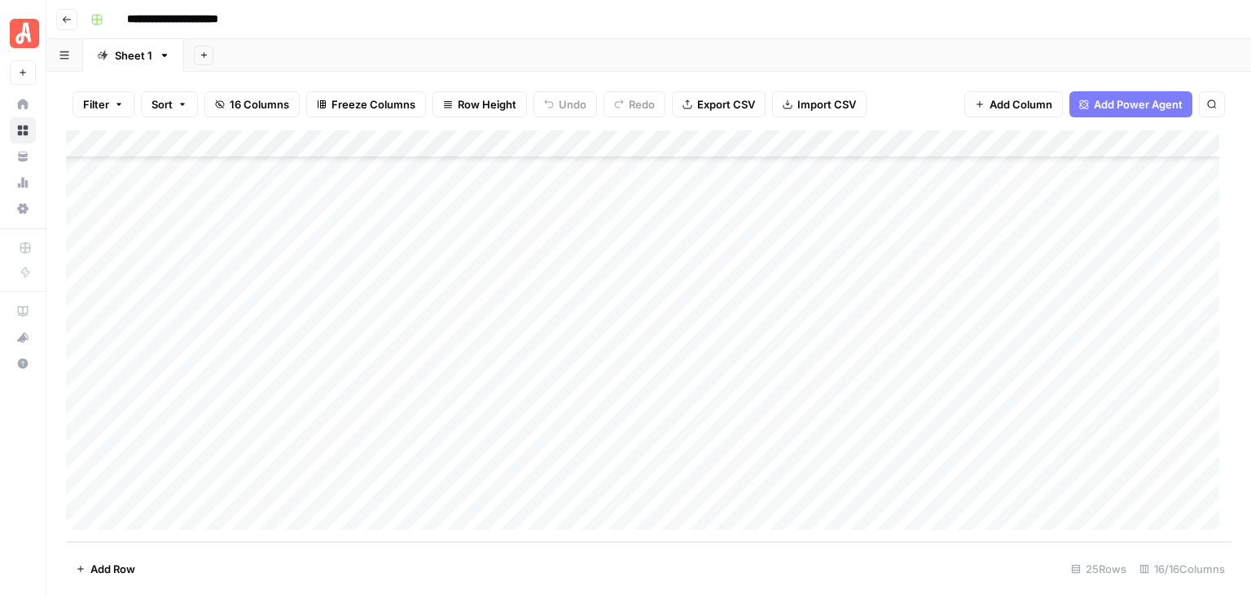
click at [932, 147] on div "Add Column" at bounding box center [649, 335] width 1166 height 411
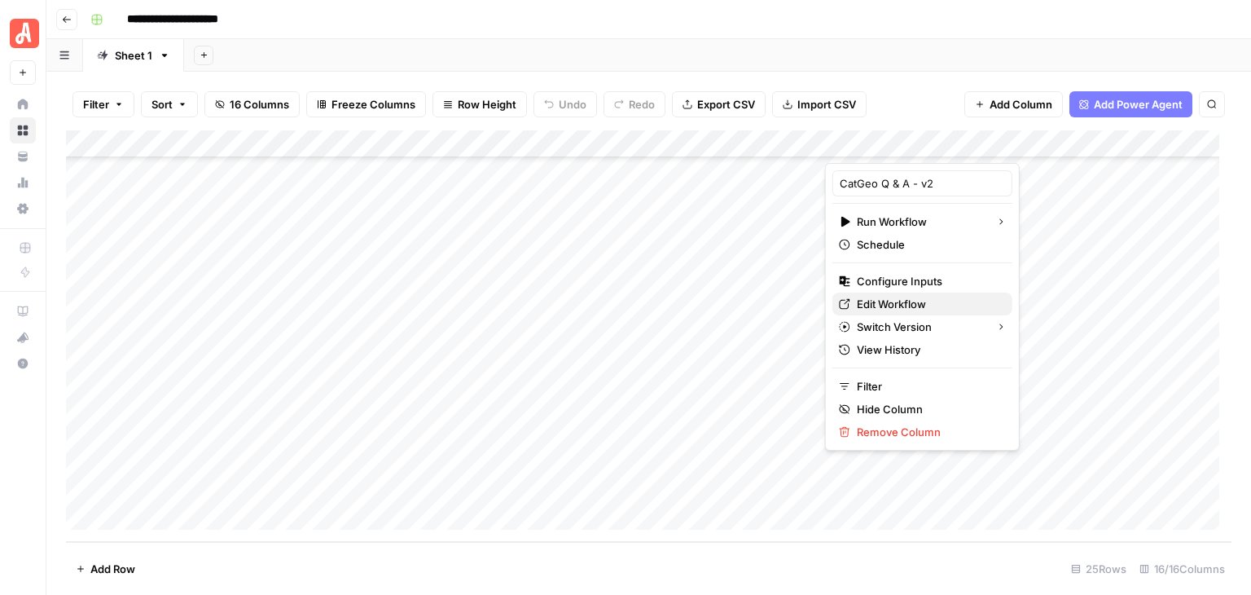
click at [903, 304] on span "Edit Workflow" at bounding box center [928, 304] width 143 height 16
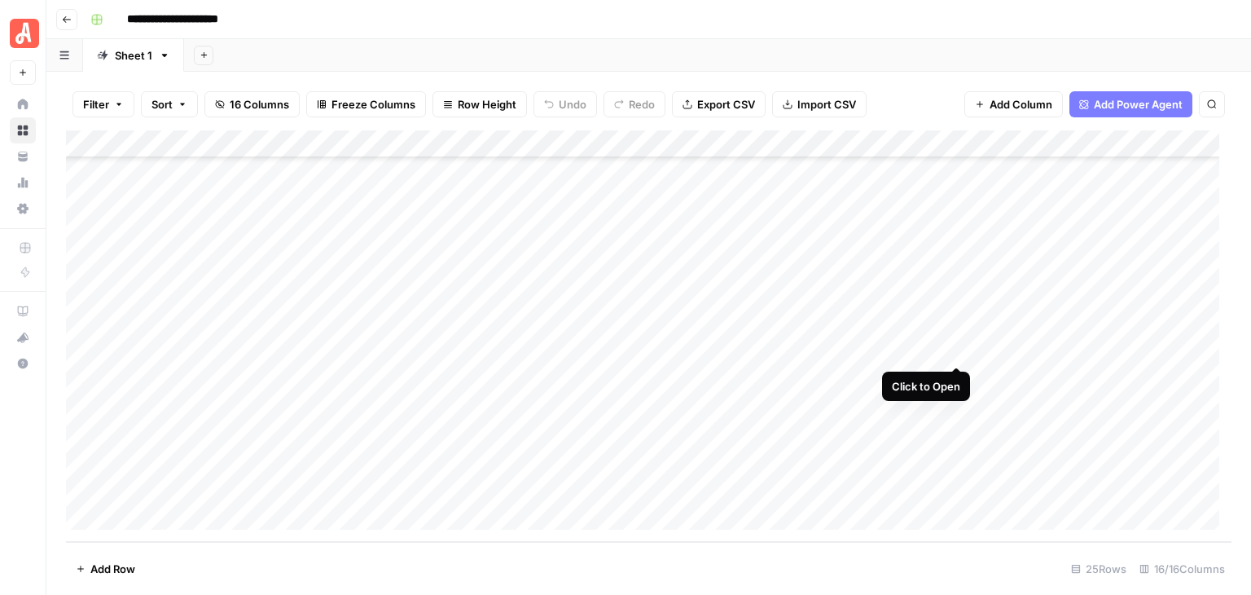
click at [961, 353] on div "Add Column" at bounding box center [649, 335] width 1166 height 411
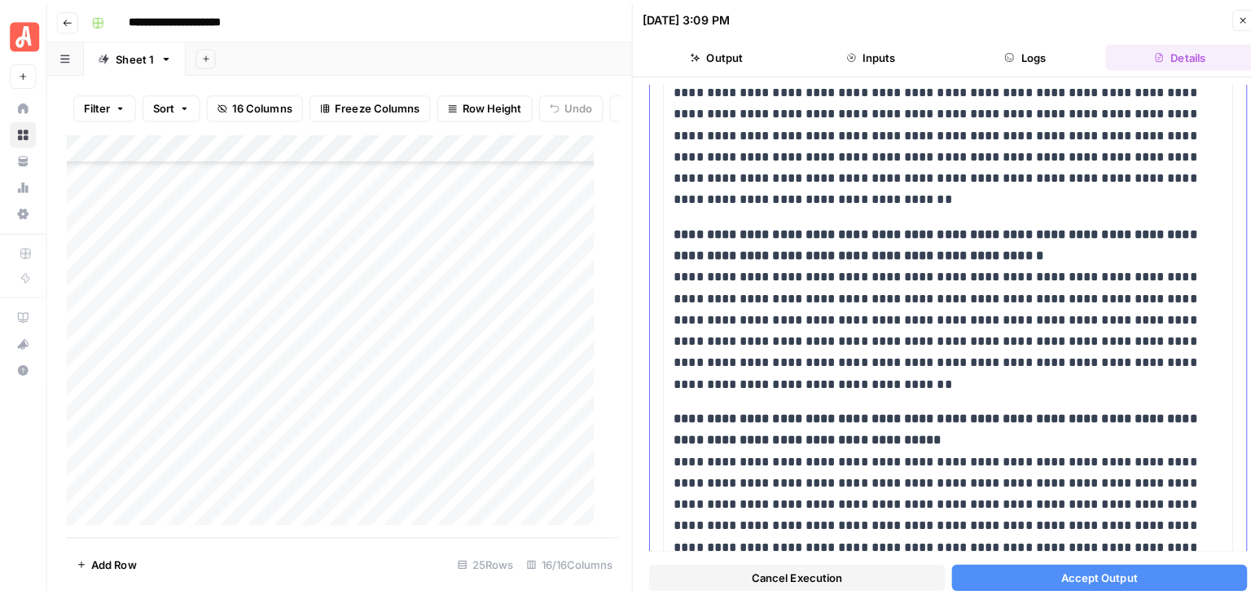
scroll to position [1140, 0]
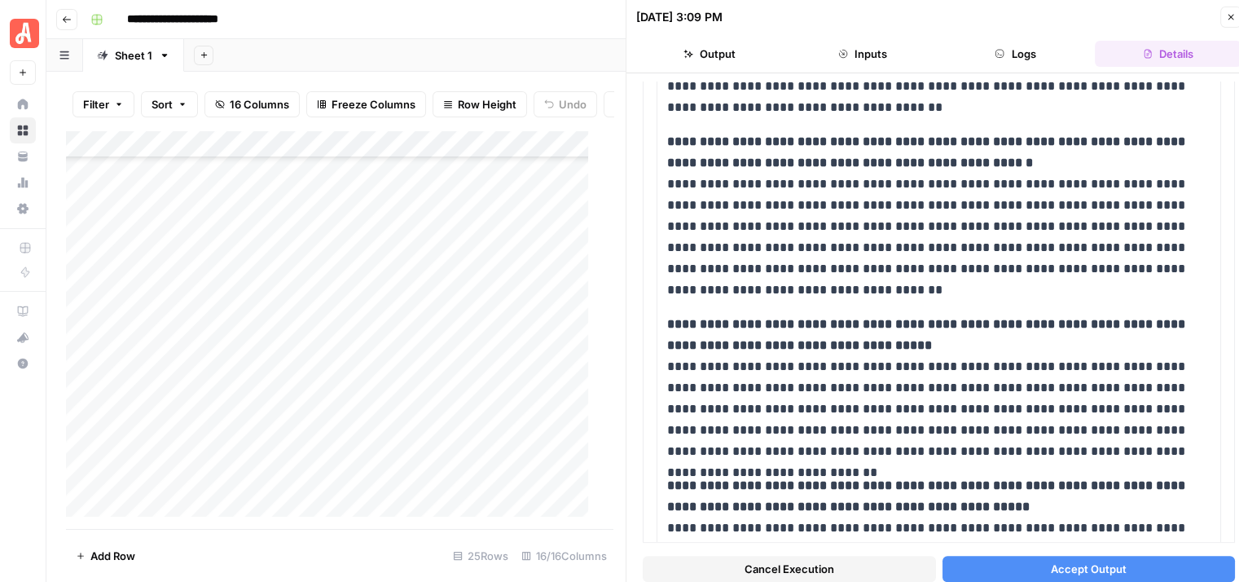
click at [1232, 14] on icon "button" at bounding box center [1231, 17] width 10 height 10
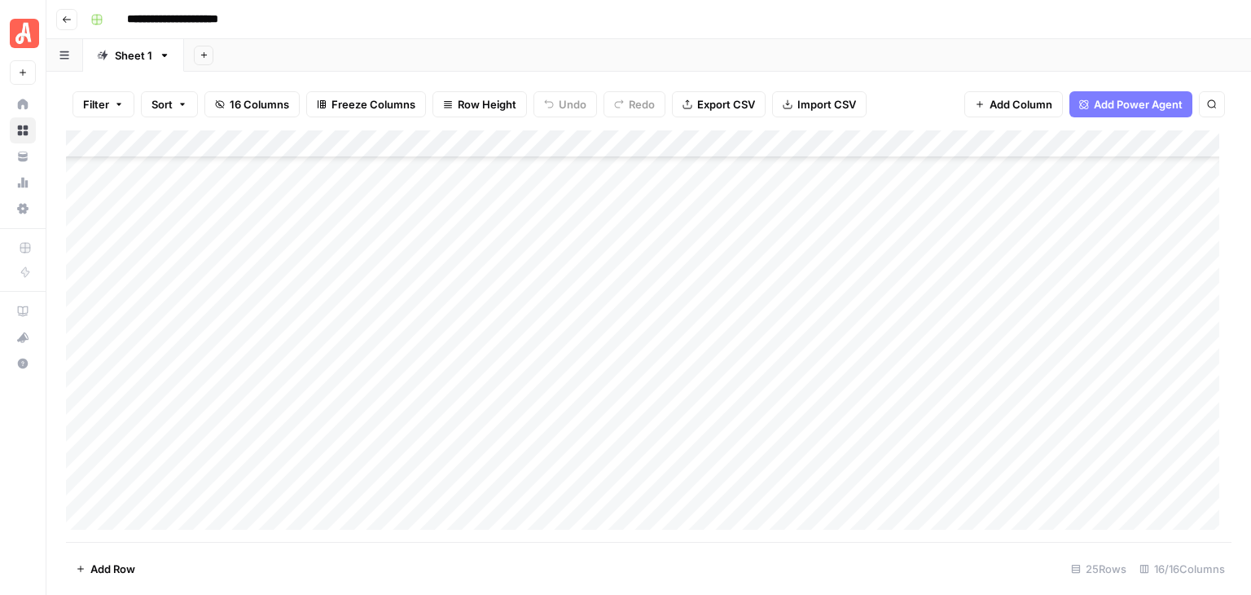
scroll to position [347, 0]
click at [1131, 29] on div "**********" at bounding box center [659, 20] width 1151 height 26
click at [889, 20] on div "**********" at bounding box center [659, 20] width 1151 height 26
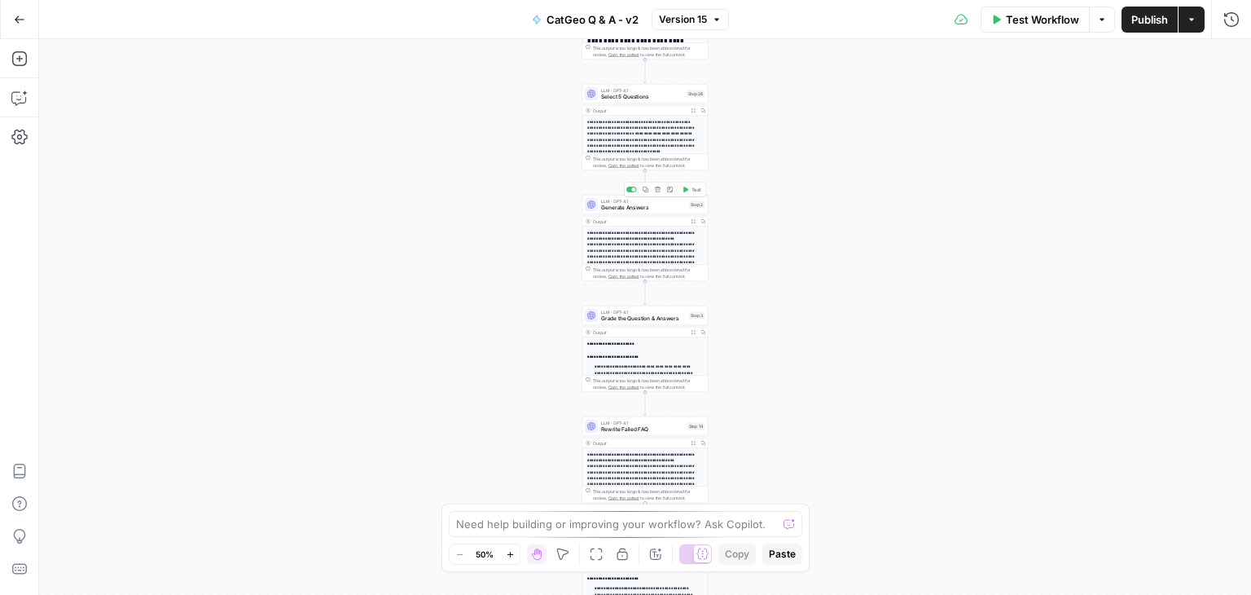
click at [649, 209] on span "Generate Answers" at bounding box center [643, 208] width 85 height 8
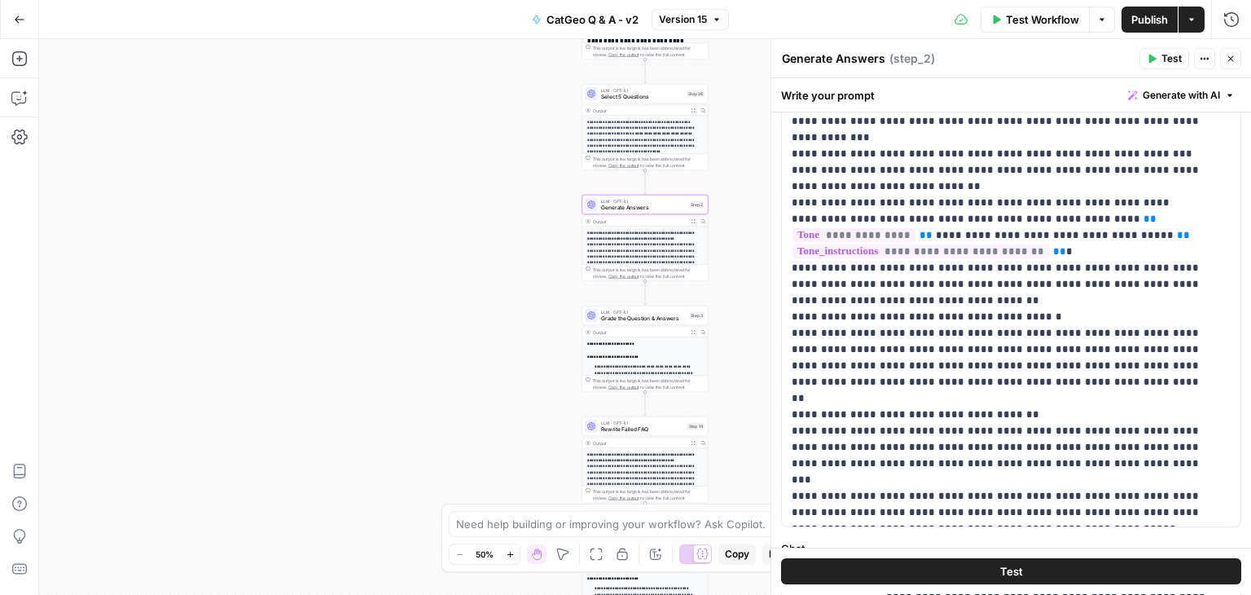
click at [1230, 59] on icon "button" at bounding box center [1231, 59] width 6 height 6
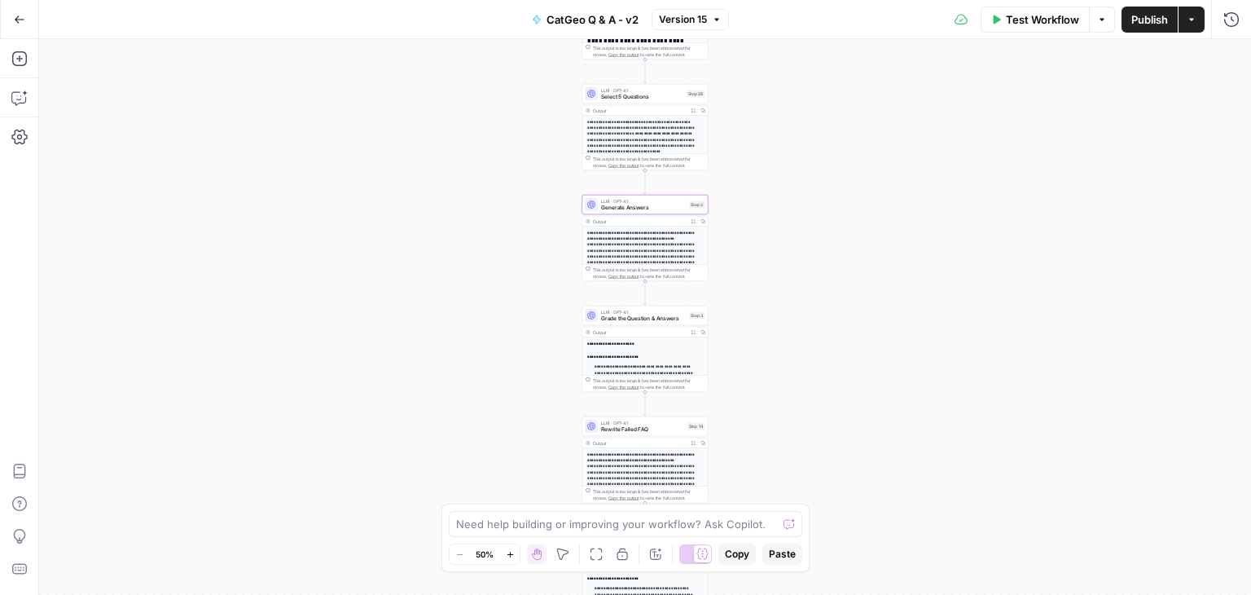
click at [630, 204] on span "Generate Answers" at bounding box center [643, 208] width 85 height 8
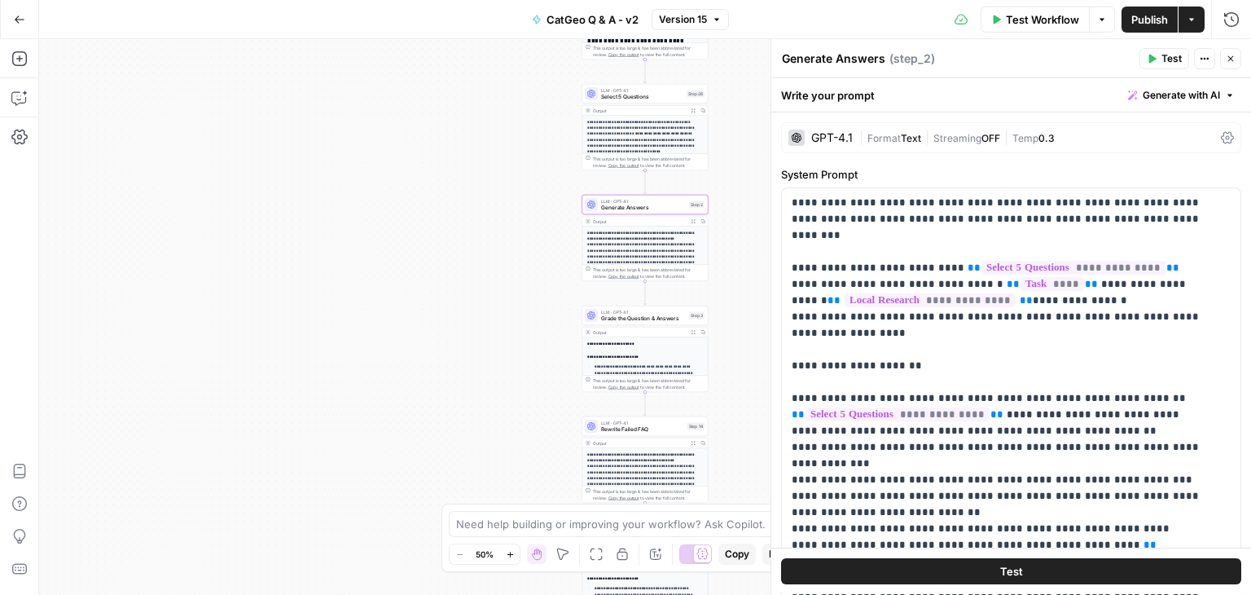
click at [1117, 166] on label "System Prompt" at bounding box center [1011, 174] width 460 height 16
type input "licens"
click at [1174, 166] on icon "button" at bounding box center [1175, 165] width 8 height 8
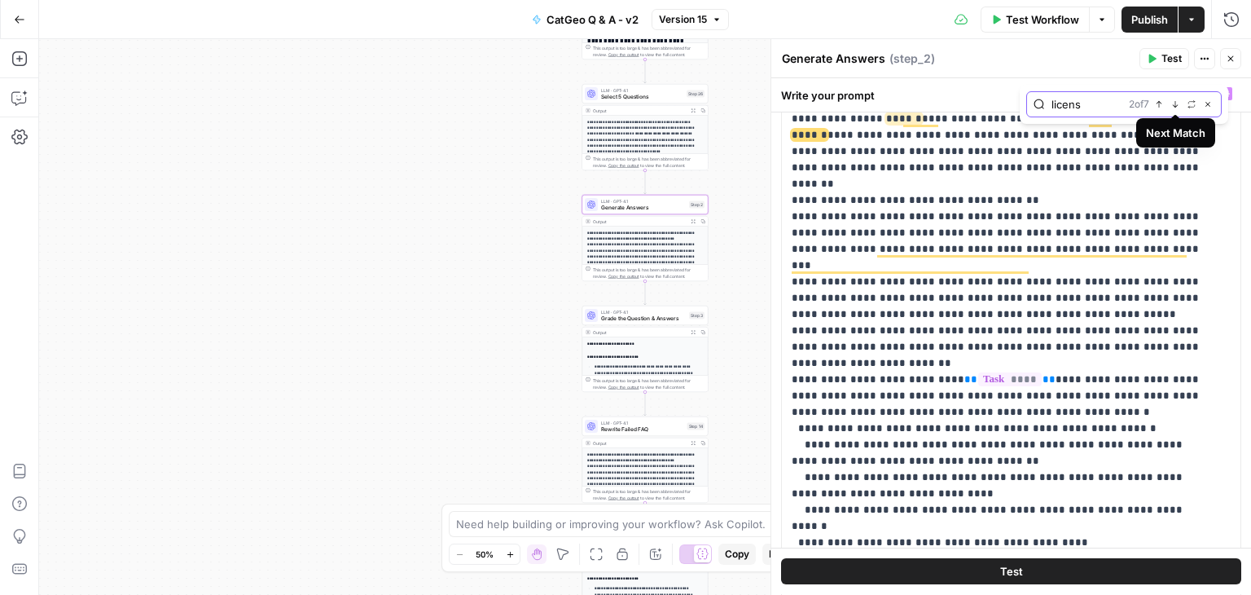
click at [1173, 108] on icon "button" at bounding box center [1175, 104] width 8 height 8
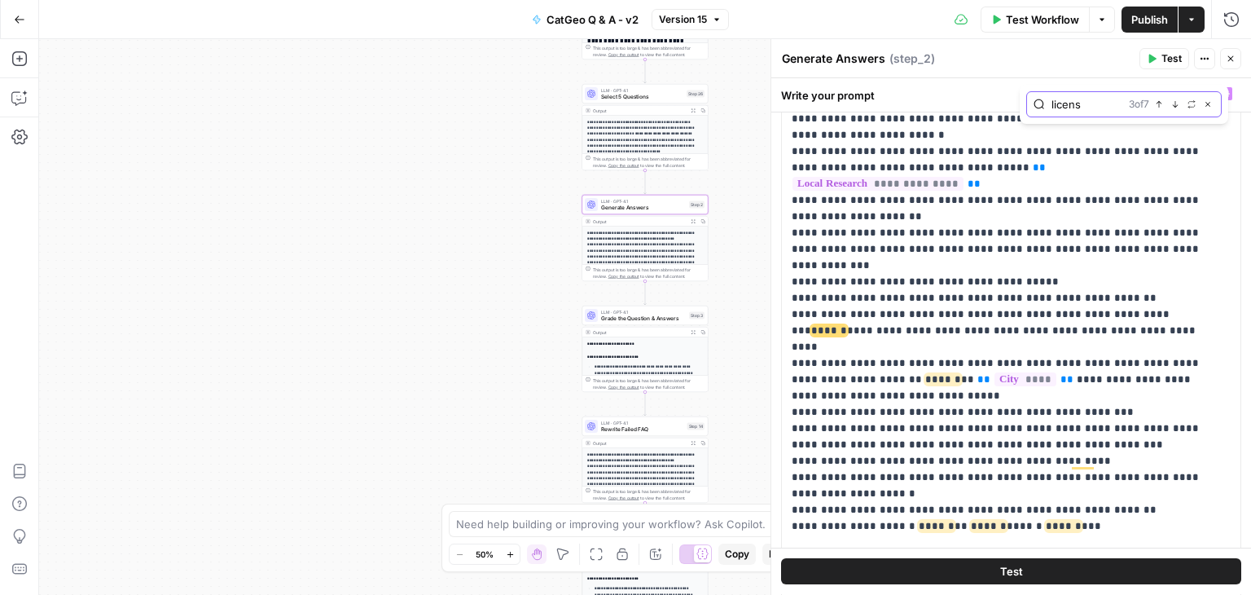
scroll to position [1180, 0]
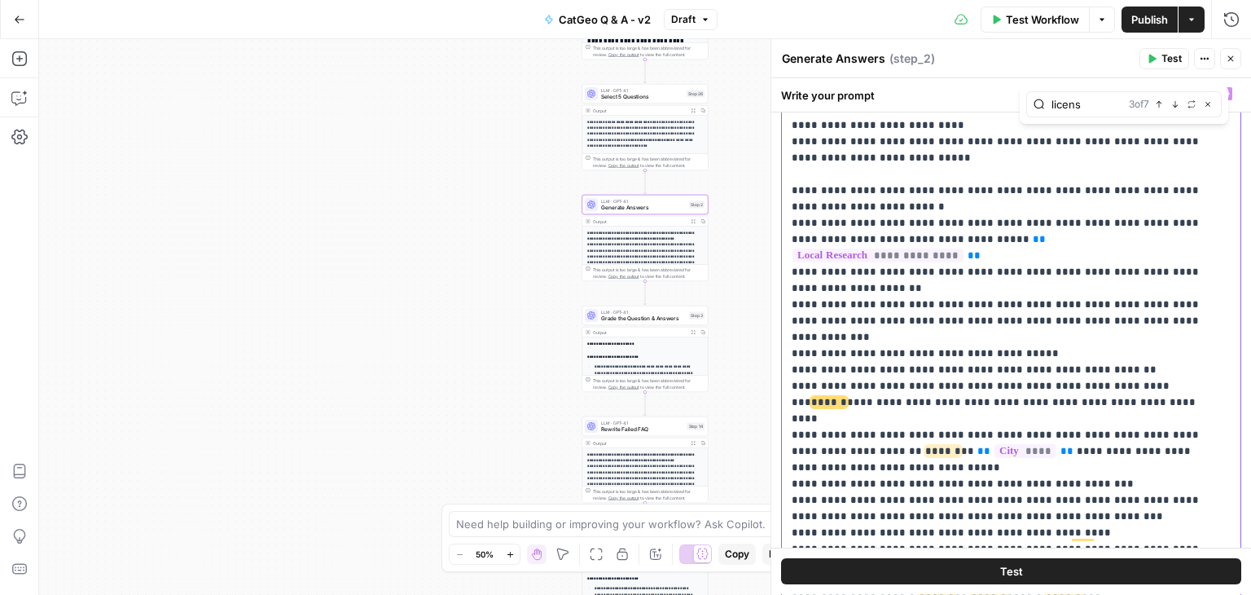
click at [1043, 267] on p "**********" at bounding box center [999, 100] width 415 height 2411
click at [1085, 298] on p "**********" at bounding box center [999, 100] width 415 height 2411
click at [1137, 283] on p "**********" at bounding box center [999, 100] width 415 height 2411
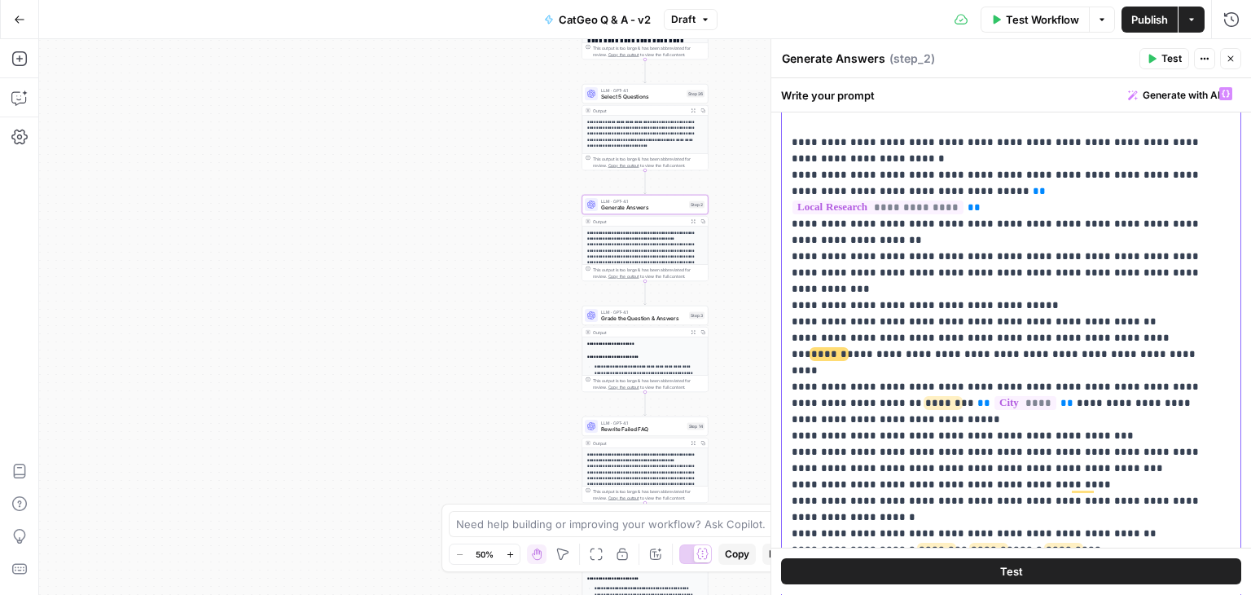
scroll to position [1380, 0]
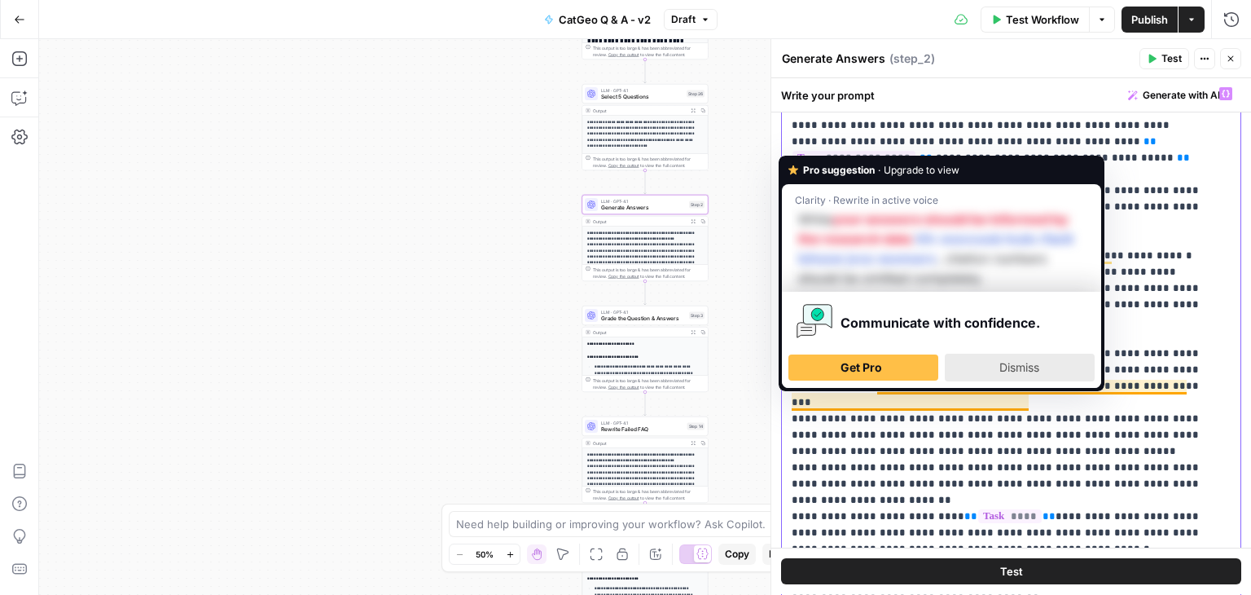
click at [1037, 357] on div "Dismiss" at bounding box center [1019, 367] width 135 height 26
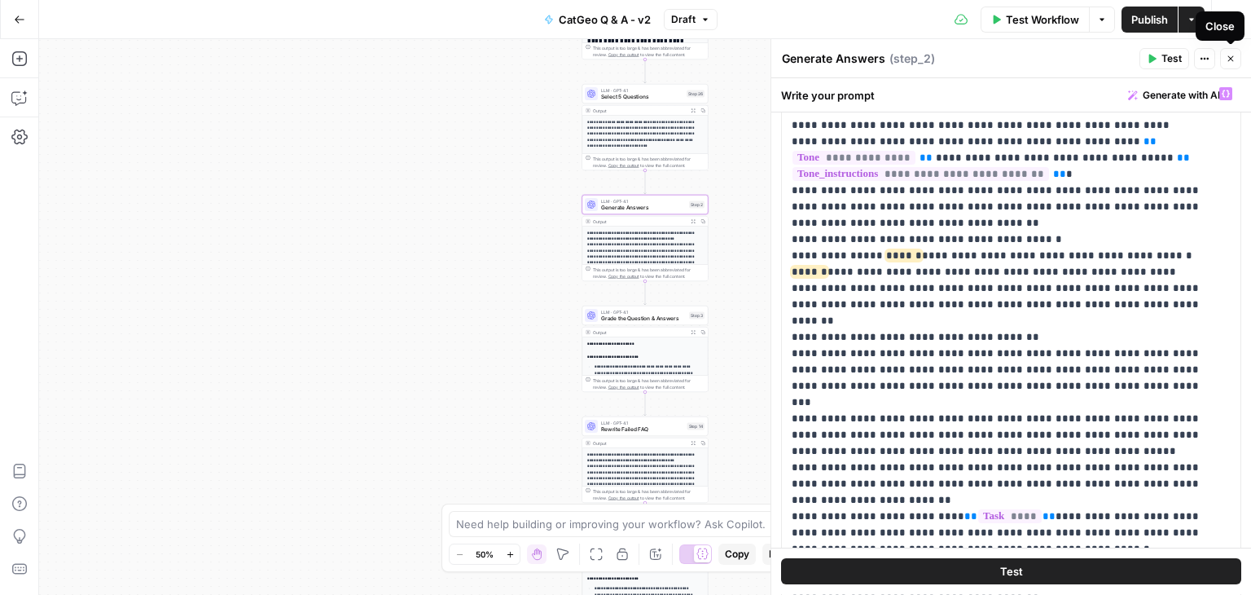
click at [1228, 59] on icon "button" at bounding box center [1231, 59] width 10 height 10
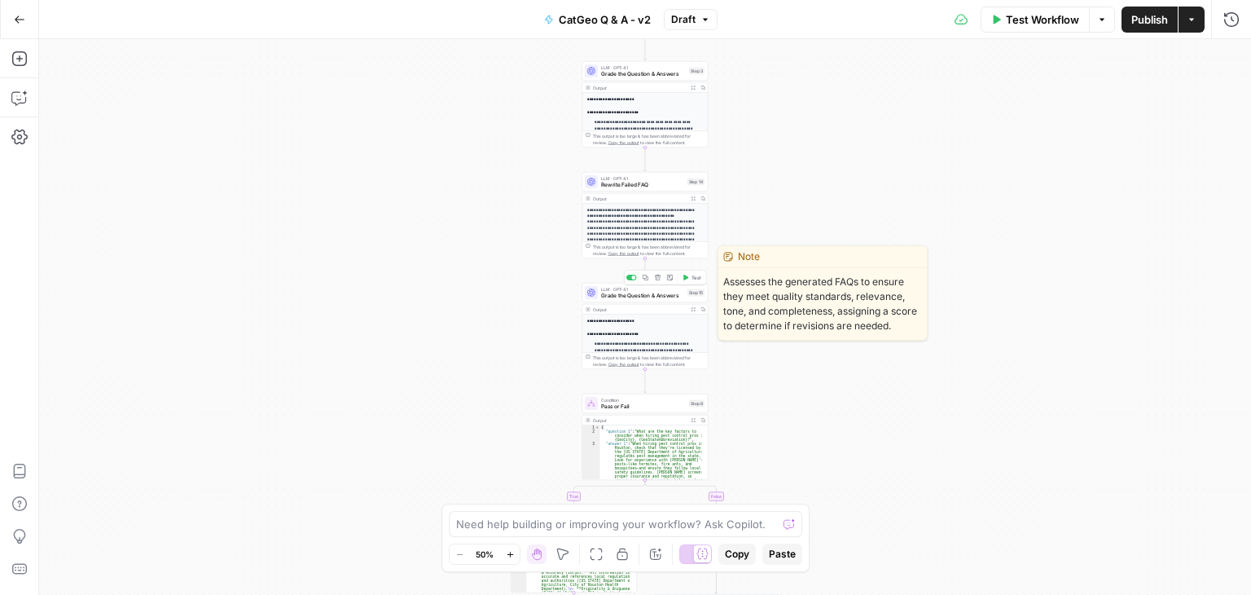
click at [639, 293] on span "Grade the Question & Answers" at bounding box center [642, 296] width 83 height 8
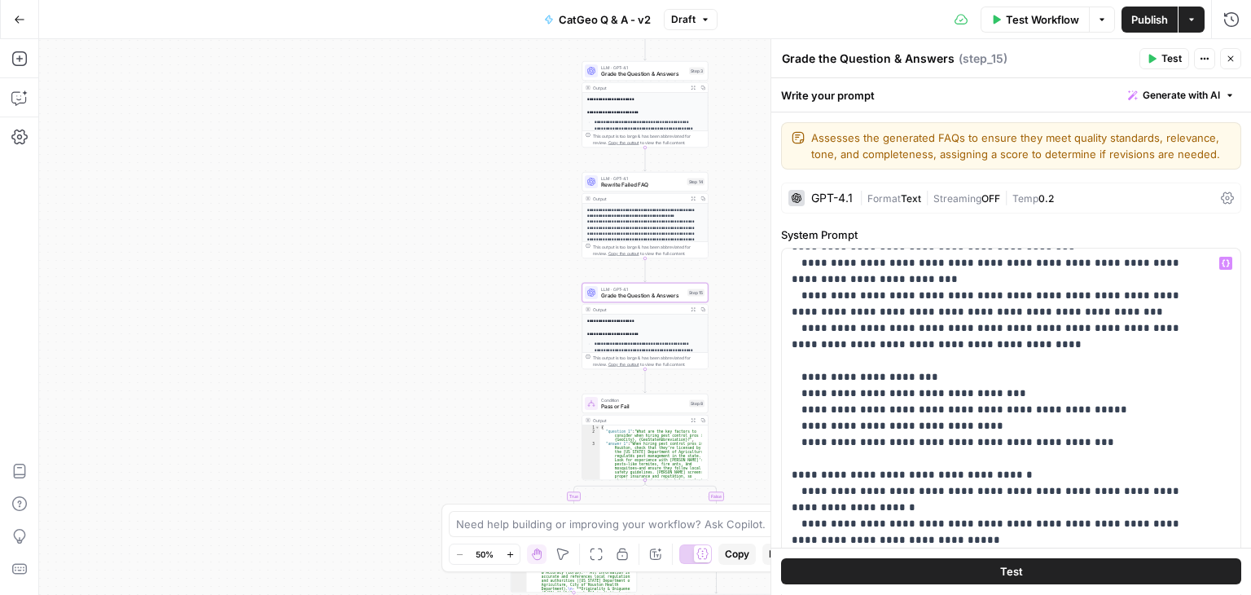
scroll to position [407, 0]
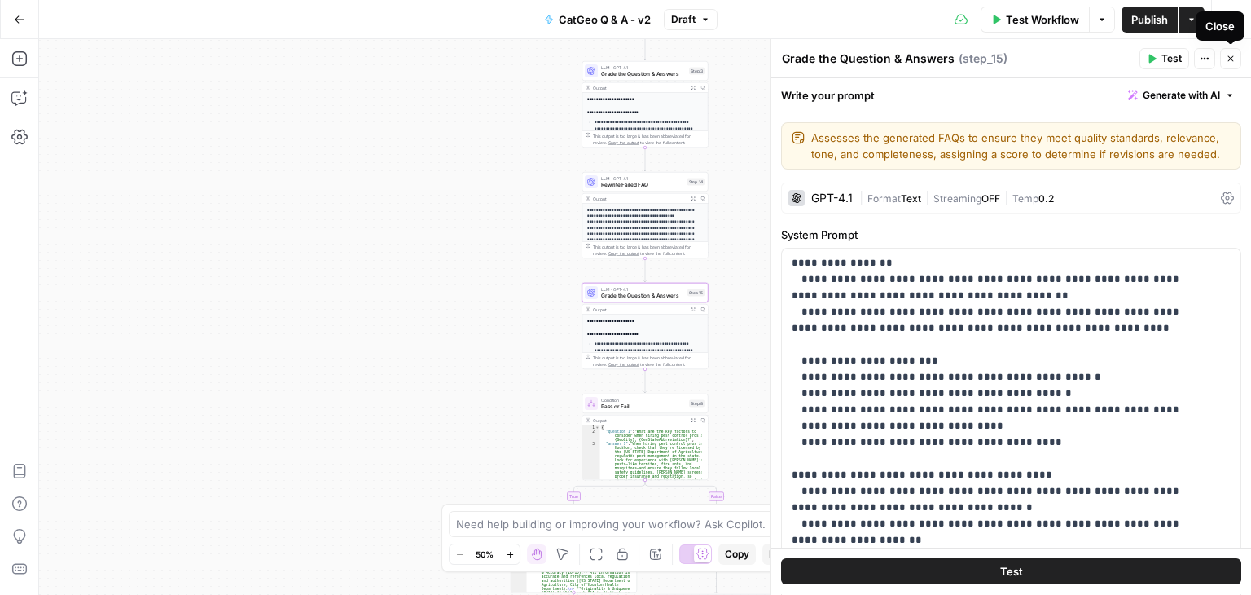
click at [1233, 61] on icon "button" at bounding box center [1231, 59] width 6 height 6
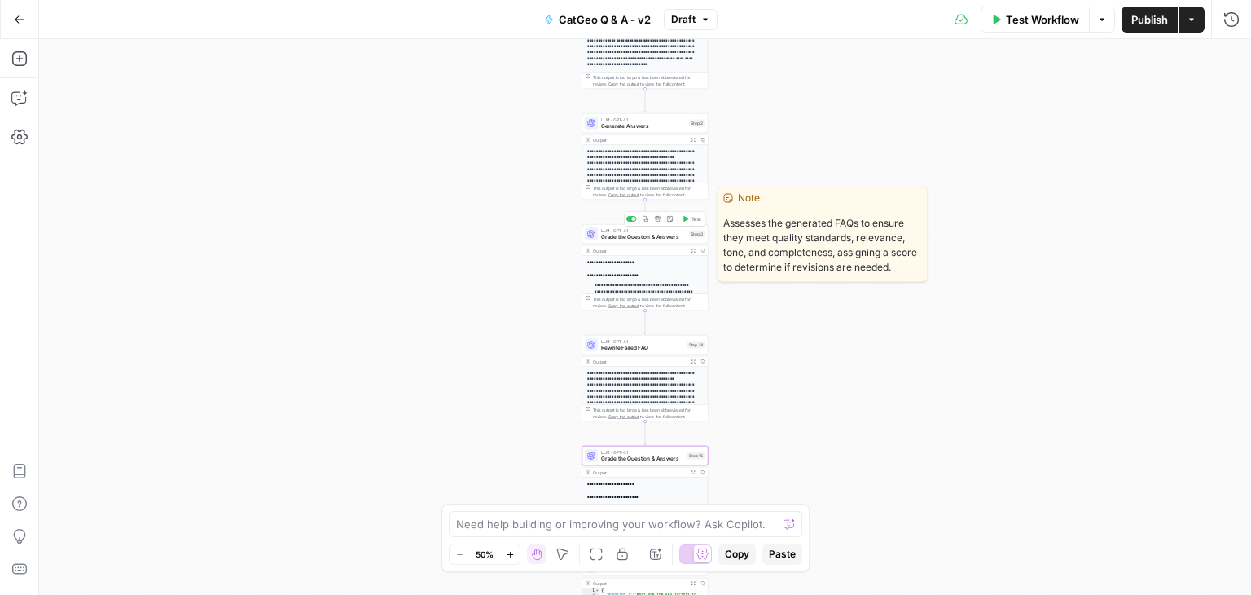
click at [662, 242] on div "LLM · GPT-4.1 Grade the Question & Answers Step 3 Copy step Delete step Edit No…" at bounding box center [645, 234] width 126 height 20
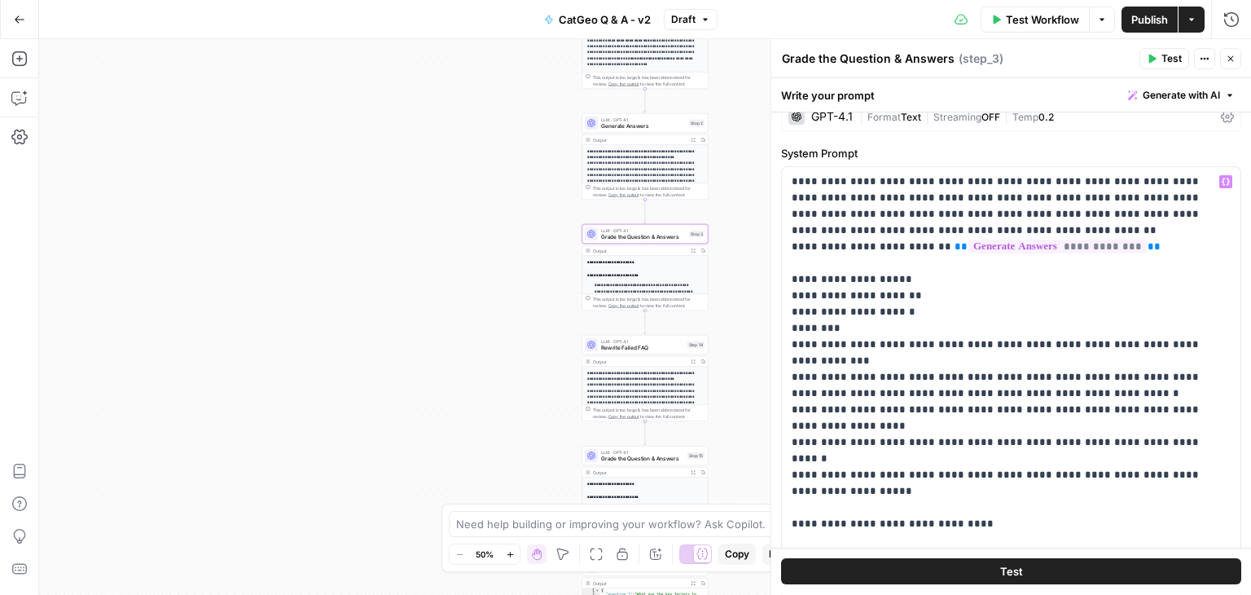
scroll to position [0, 0]
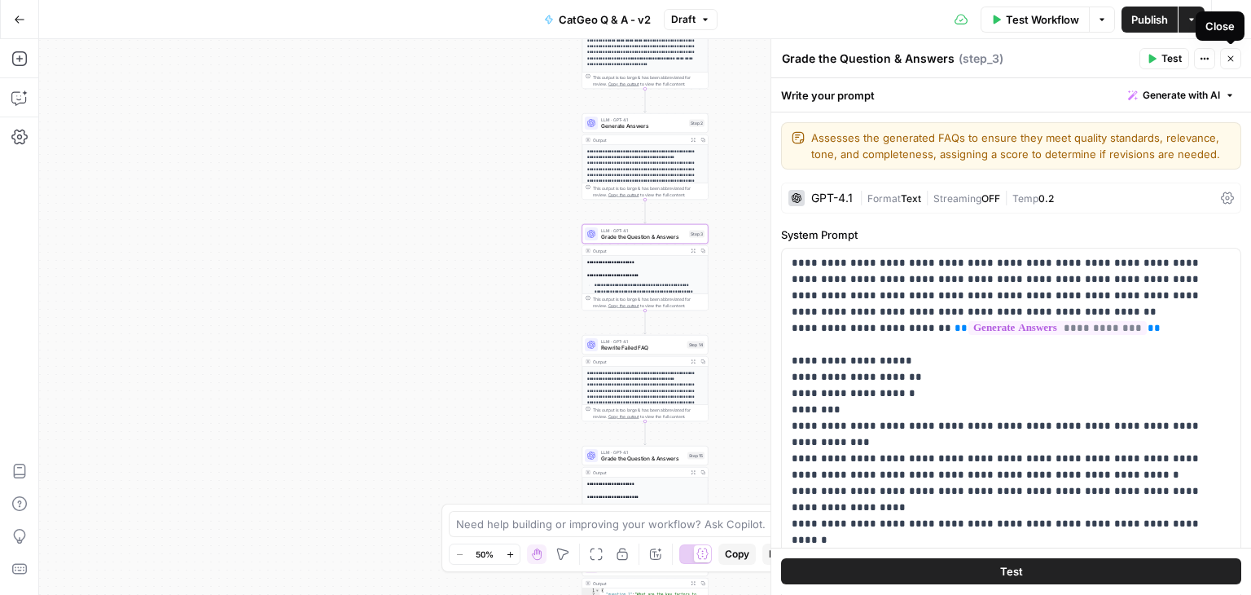
click at [1232, 60] on icon "button" at bounding box center [1231, 59] width 10 height 10
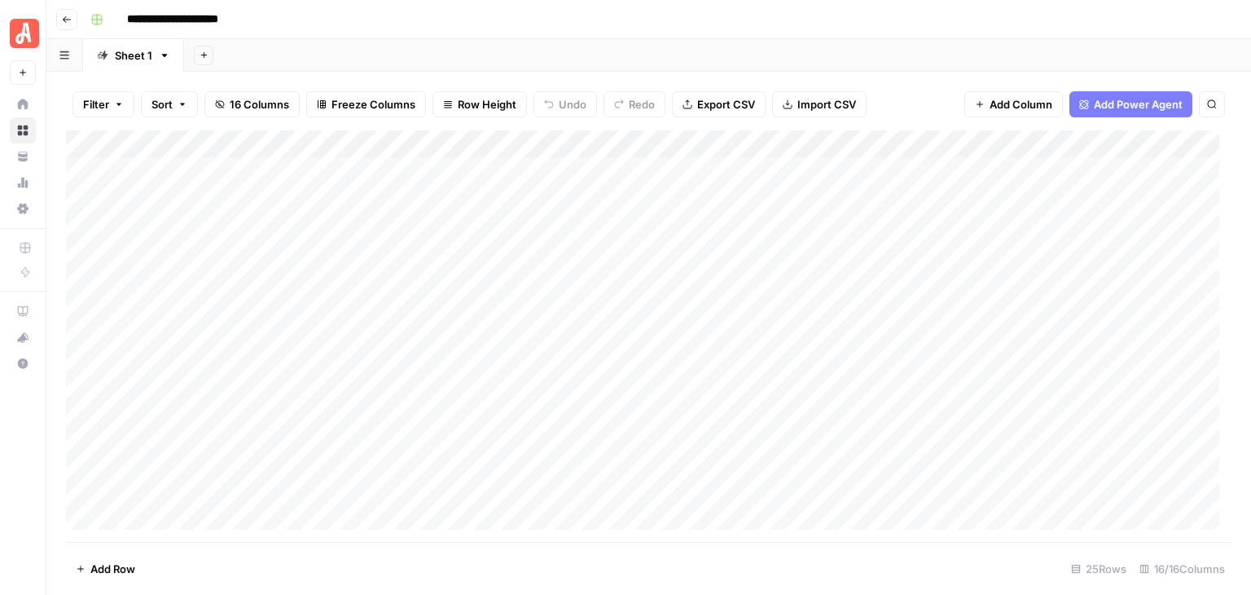
click at [934, 136] on div "Add Column" at bounding box center [649, 335] width 1166 height 411
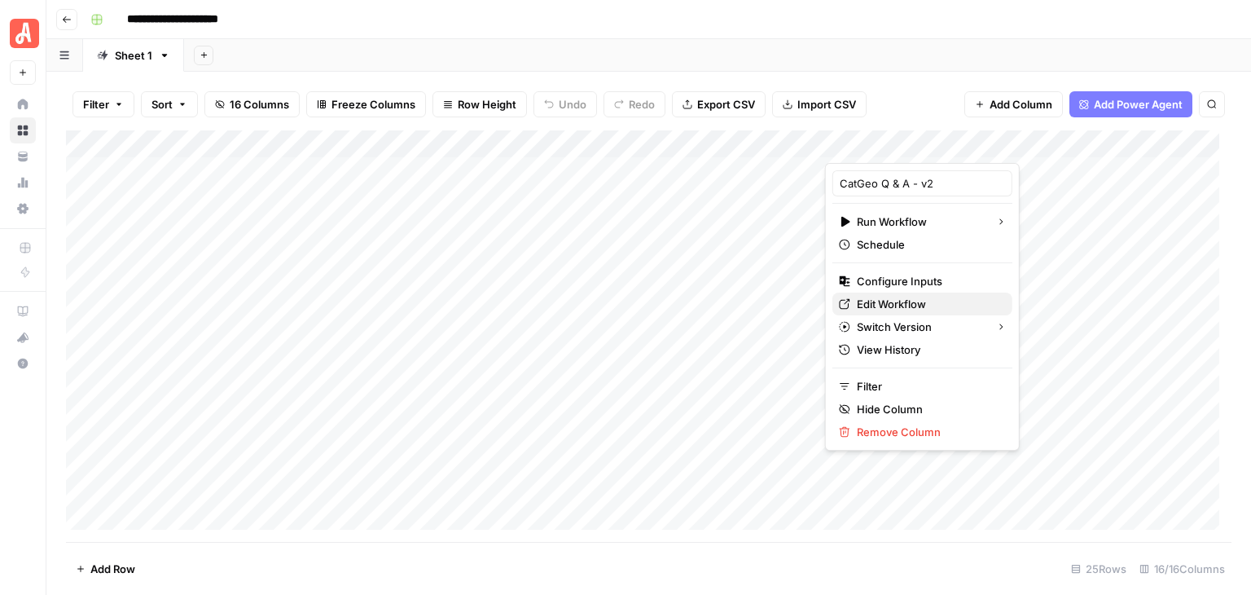
click at [919, 296] on span "Edit Workflow" at bounding box center [928, 304] width 143 height 16
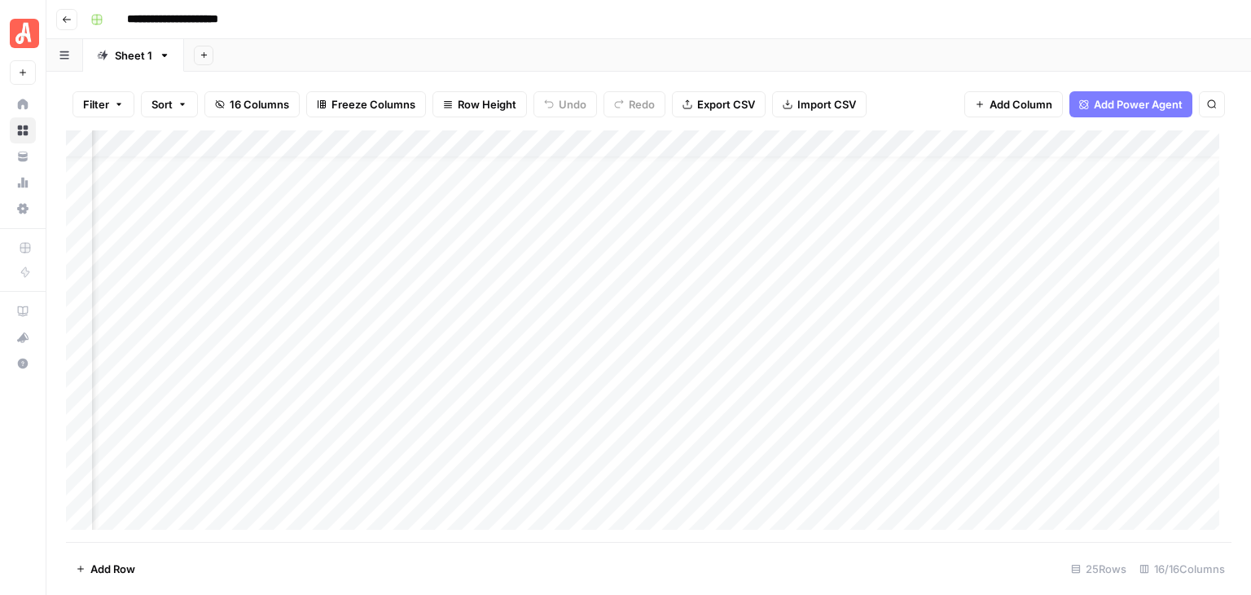
scroll to position [21, 0]
click at [459, 175] on div "Add Column" at bounding box center [649, 335] width 1166 height 411
click at [188, 178] on div "Add Column" at bounding box center [649, 335] width 1166 height 411
click at [189, 178] on div "Add Column" at bounding box center [649, 335] width 1166 height 411
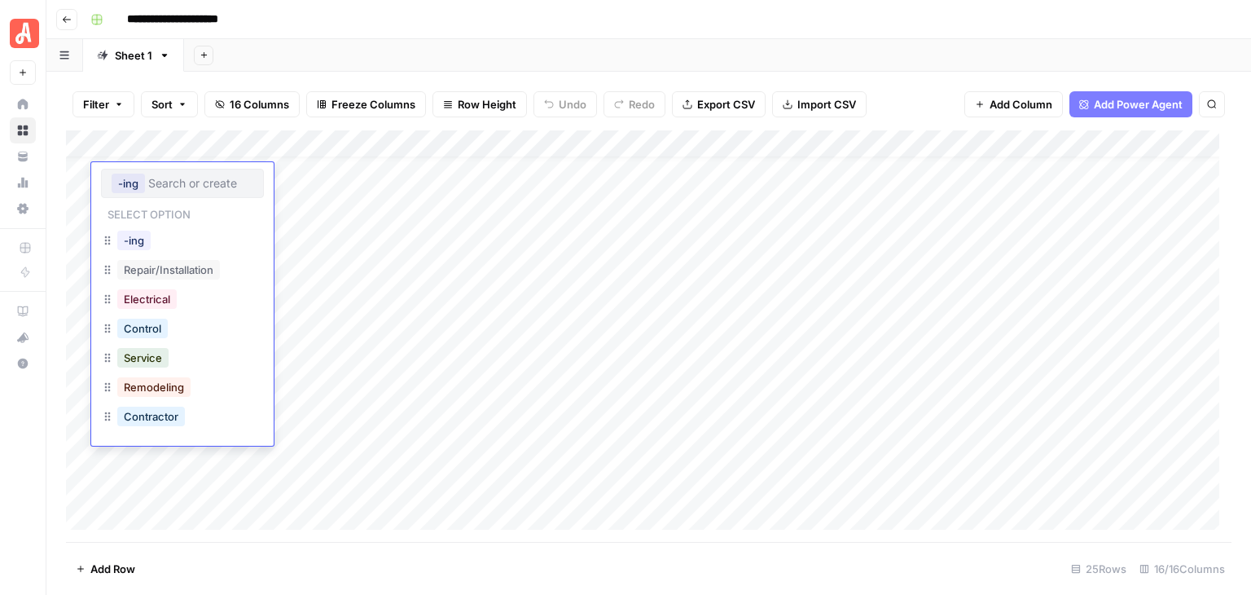
click at [189, 178] on input "text" at bounding box center [200, 183] width 105 height 15
click at [143, 238] on button "-ing" at bounding box center [133, 241] width 33 height 20
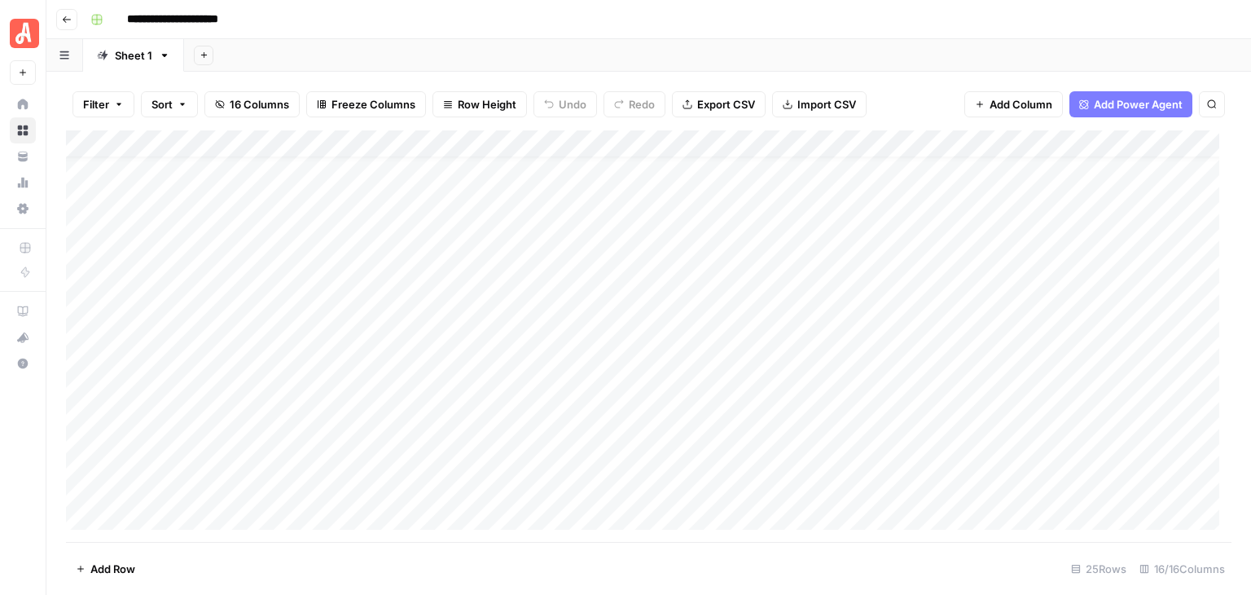
click at [437, 195] on div "Add Column" at bounding box center [649, 335] width 1166 height 411
click at [470, 255] on div "Add Column" at bounding box center [649, 335] width 1166 height 411
click at [178, 261] on div "Add Column" at bounding box center [649, 335] width 1166 height 411
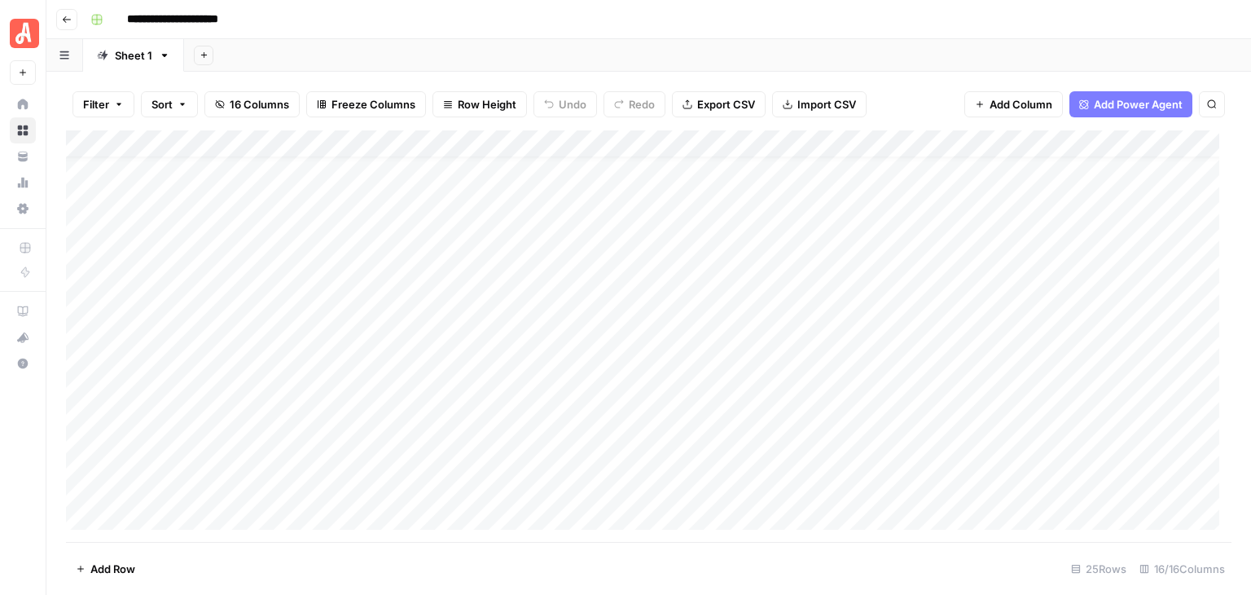
click at [543, 20] on div "**********" at bounding box center [659, 20] width 1151 height 26
click at [143, 134] on div "Add Column" at bounding box center [649, 335] width 1166 height 411
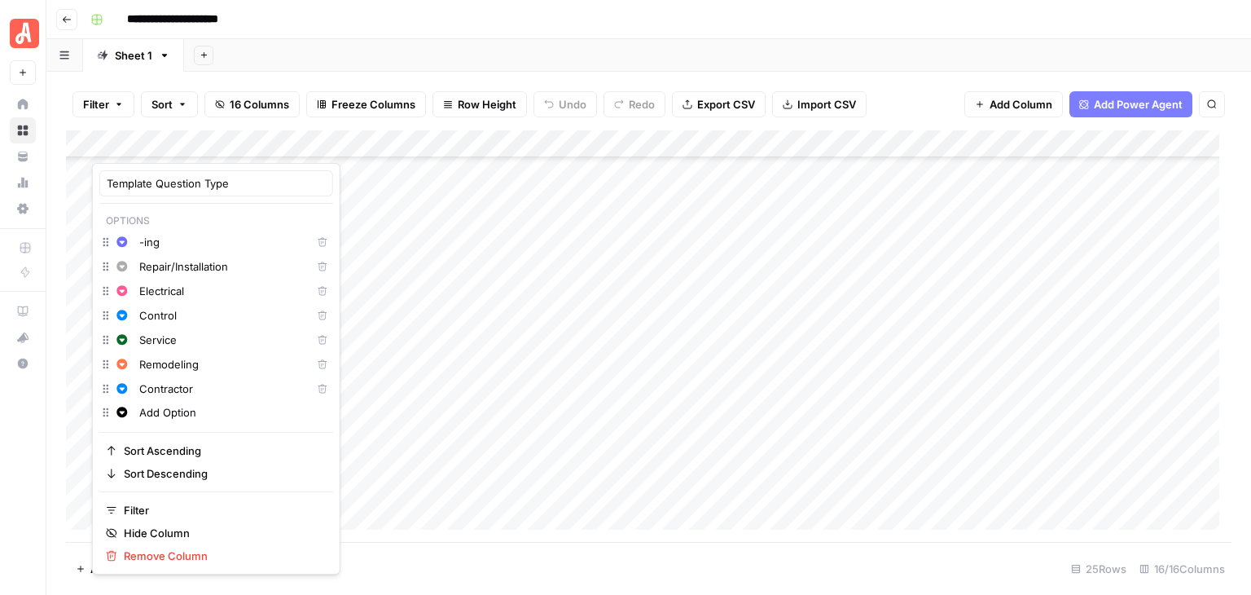
click at [481, 27] on div "**********" at bounding box center [659, 20] width 1151 height 26
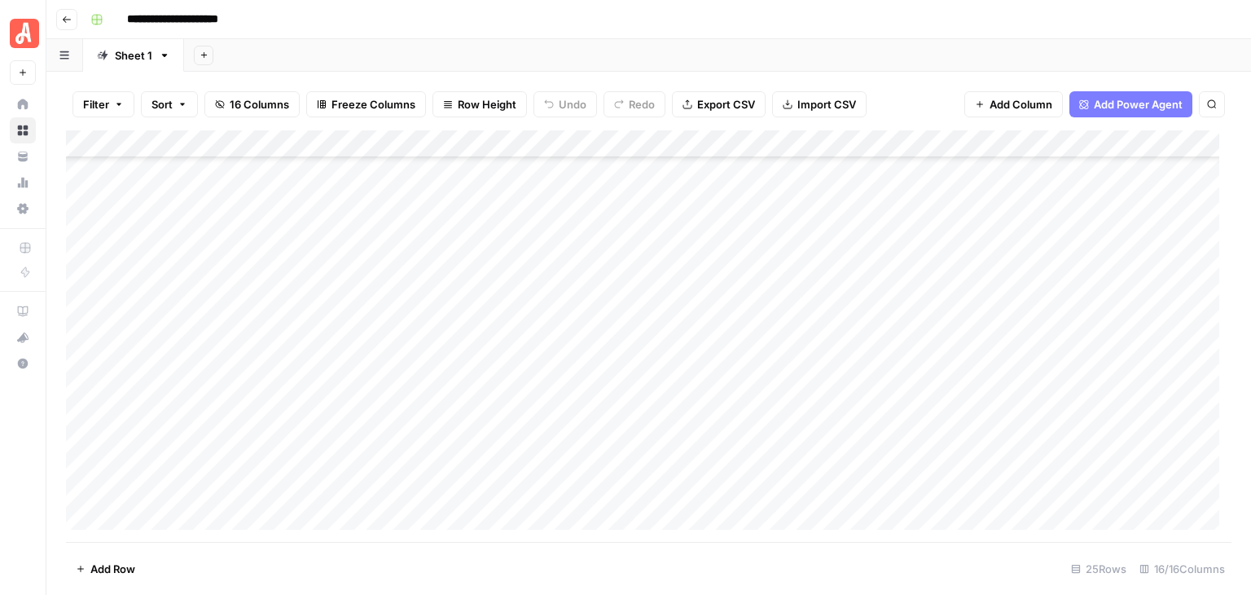
click at [694, 30] on div "**********" at bounding box center [659, 20] width 1151 height 26
click at [742, 25] on div "**********" at bounding box center [659, 20] width 1151 height 26
click at [174, 170] on div "Add Column" at bounding box center [649, 335] width 1166 height 411
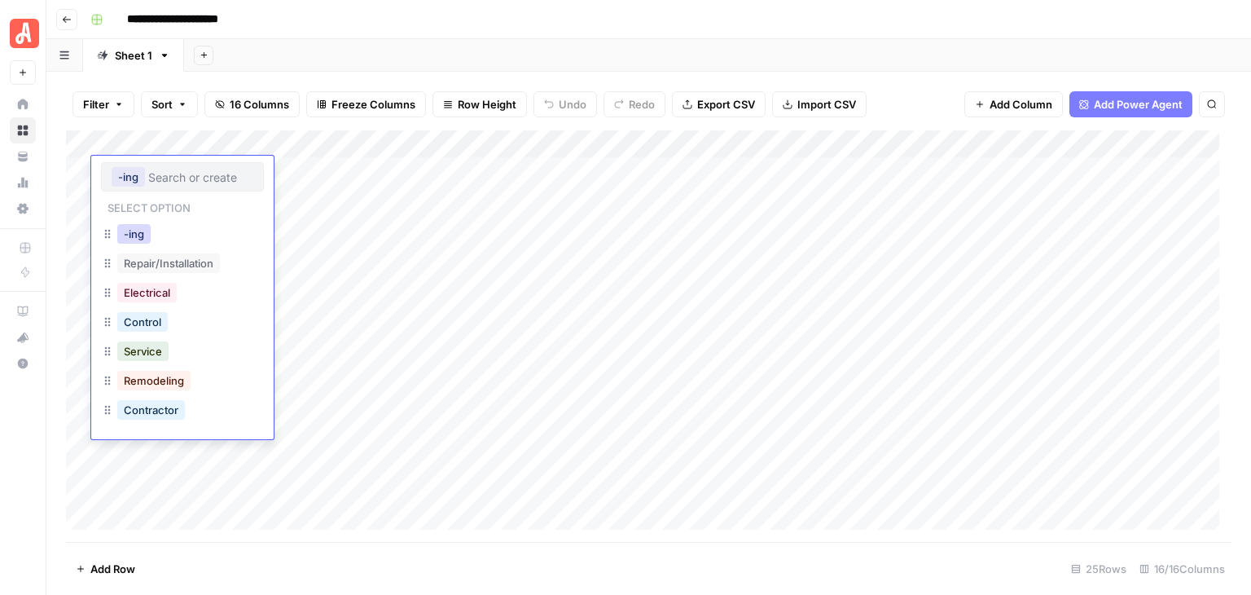
click at [136, 234] on button "-ing" at bounding box center [133, 234] width 33 height 20
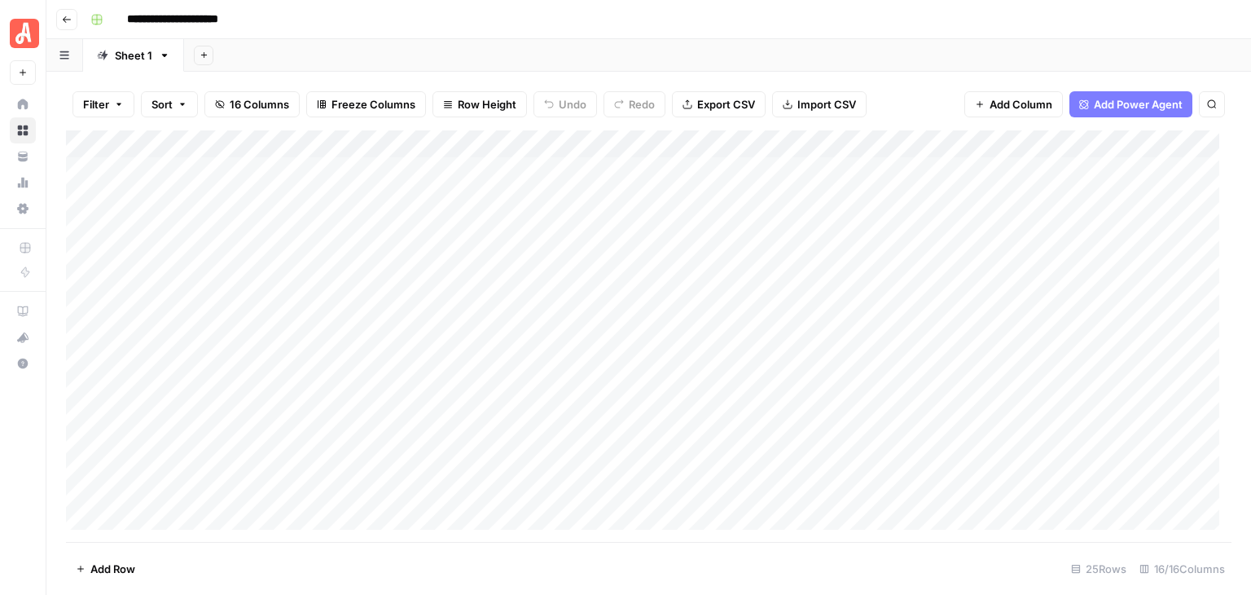
click at [517, 15] on div "**********" at bounding box center [659, 20] width 1151 height 26
click at [121, 578] on button "Add Row" at bounding box center [105, 569] width 79 height 26
click at [114, 572] on span "Add Row" at bounding box center [112, 568] width 45 height 16
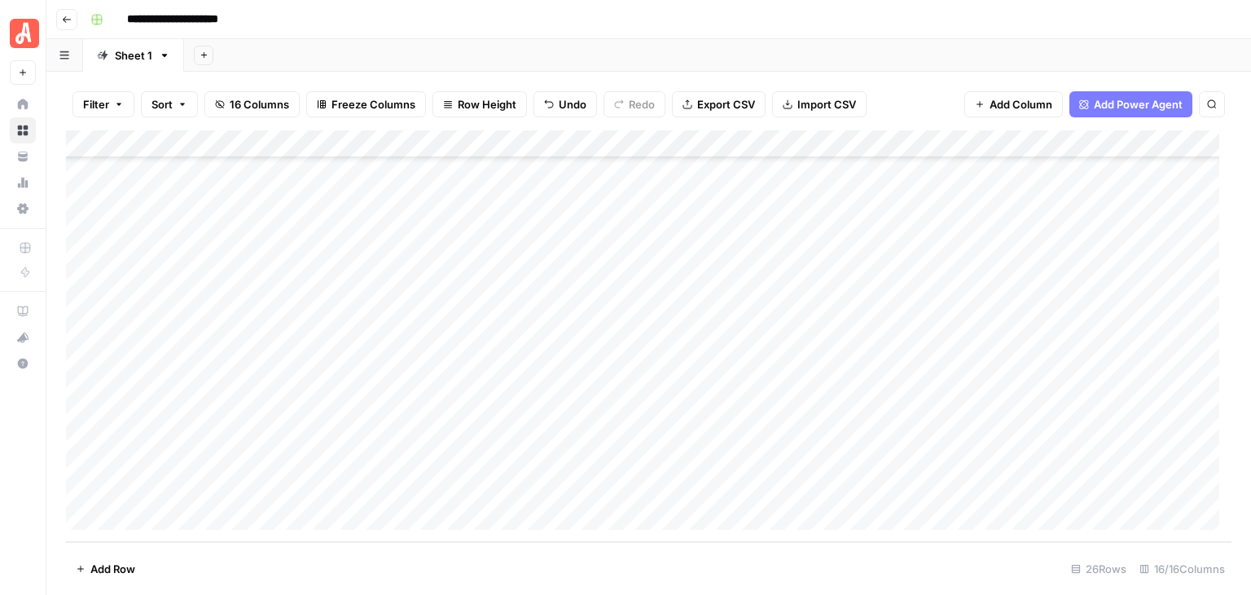
click at [114, 572] on span "Add Row" at bounding box center [112, 568] width 45 height 16
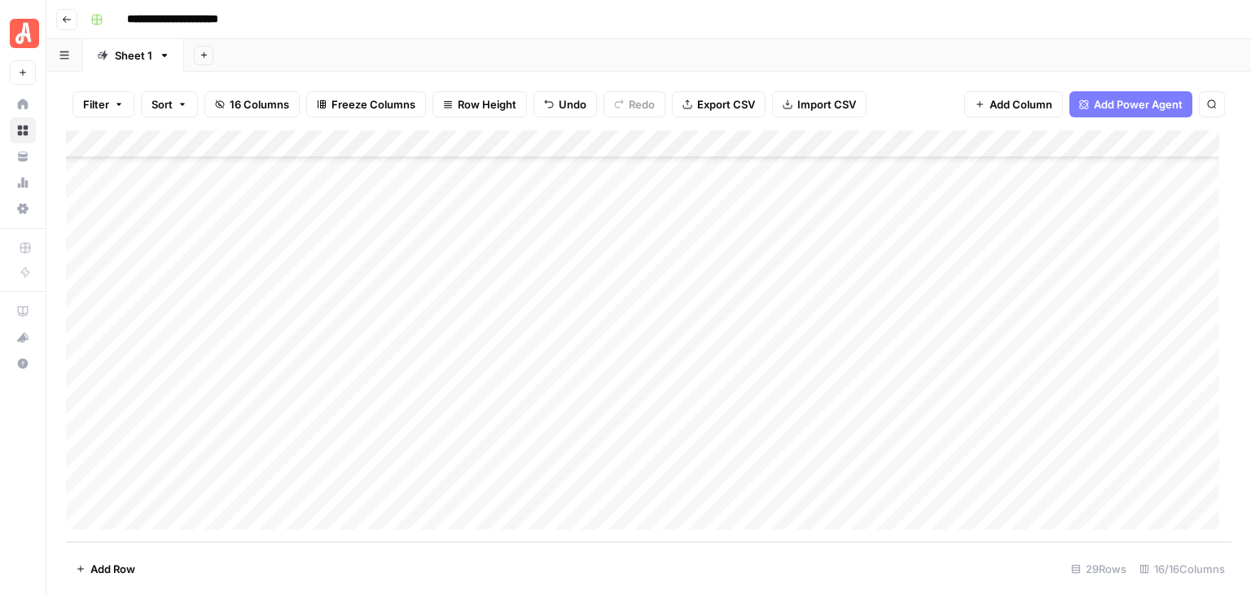
click at [114, 572] on span "Add Row" at bounding box center [112, 568] width 45 height 16
click at [190, 318] on div "Add Column" at bounding box center [649, 335] width 1166 height 411
click at [178, 353] on div "Add Column" at bounding box center [649, 335] width 1166 height 411
click at [195, 482] on div "Add Column" at bounding box center [649, 335] width 1166 height 411
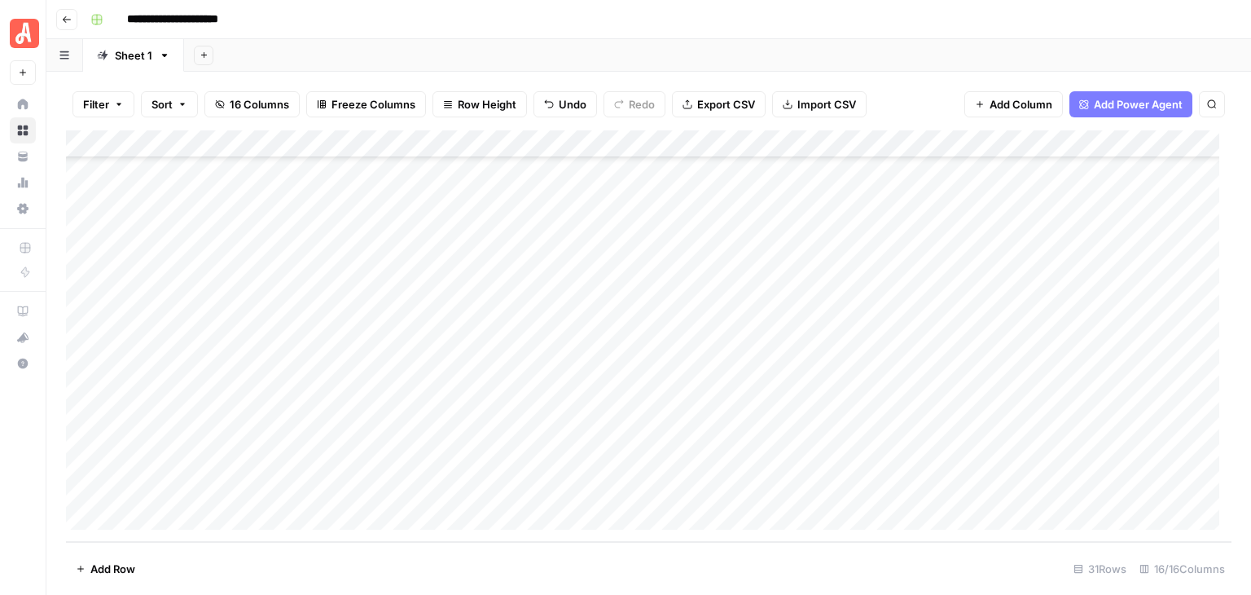
click at [187, 353] on div "Add Column" at bounding box center [649, 335] width 1166 height 411
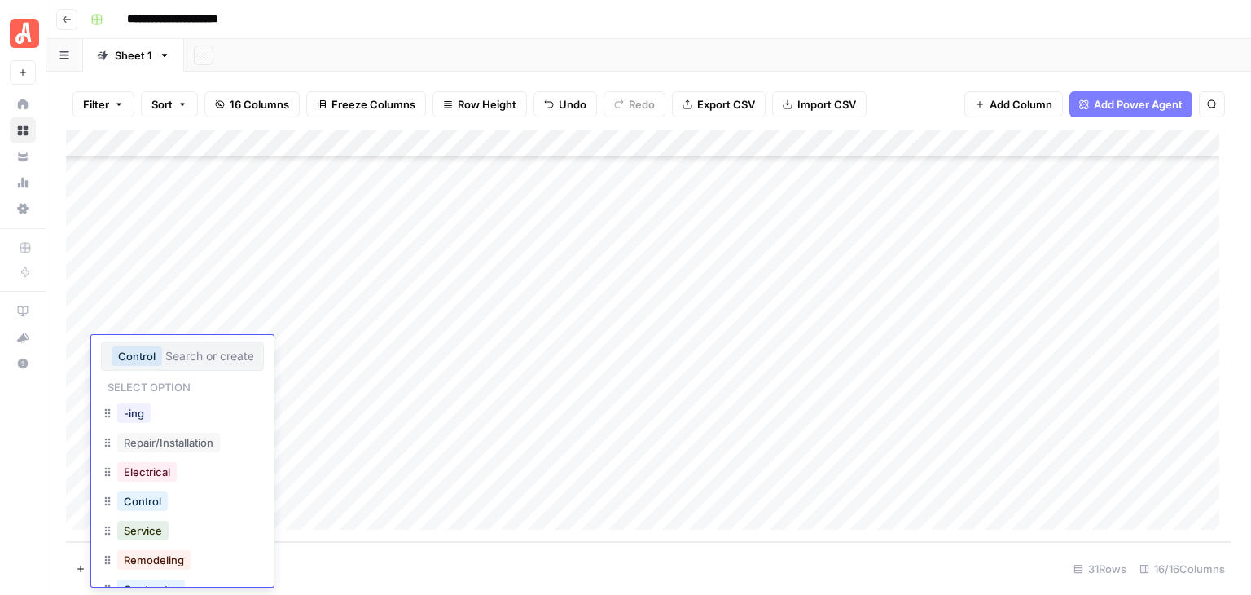
click at [324, 367] on div "Add Column" at bounding box center [649, 335] width 1166 height 411
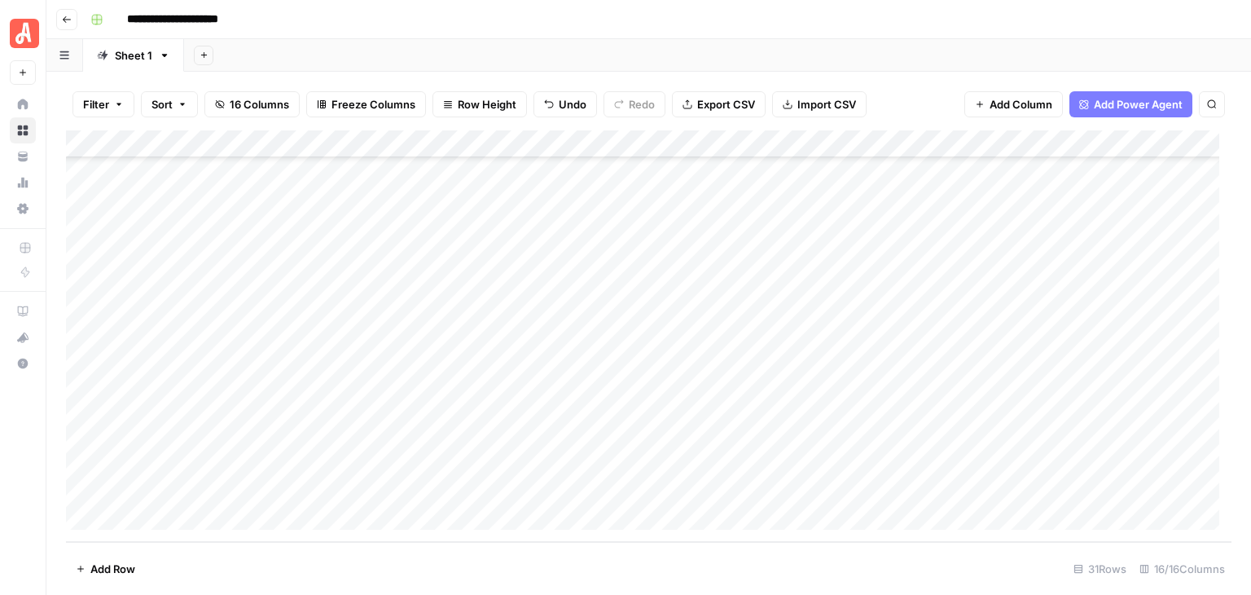
click at [196, 348] on div "Add Column" at bounding box center [649, 335] width 1166 height 411
click at [179, 382] on div "Add Column" at bounding box center [649, 335] width 1166 height 411
click at [180, 481] on div "Add Column" at bounding box center [649, 335] width 1166 height 411
click at [300, 402] on div "Add Column" at bounding box center [649, 335] width 1166 height 411
click at [180, 354] on div "Add Column" at bounding box center [649, 335] width 1166 height 411
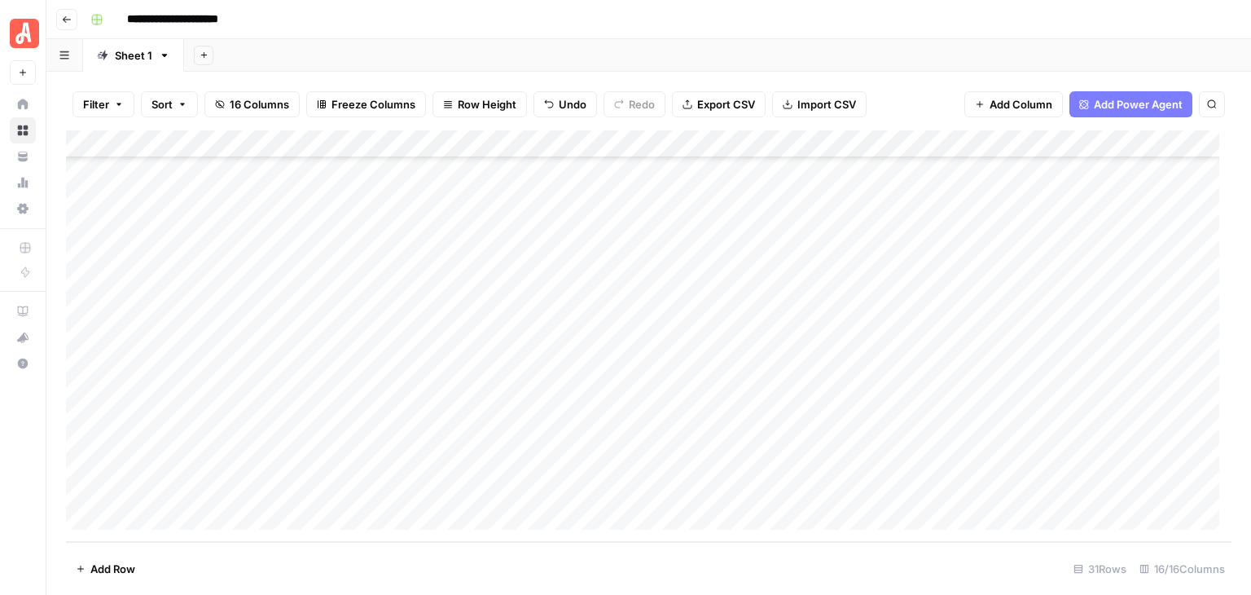
click at [215, 352] on div "Add Column" at bounding box center [649, 335] width 1166 height 411
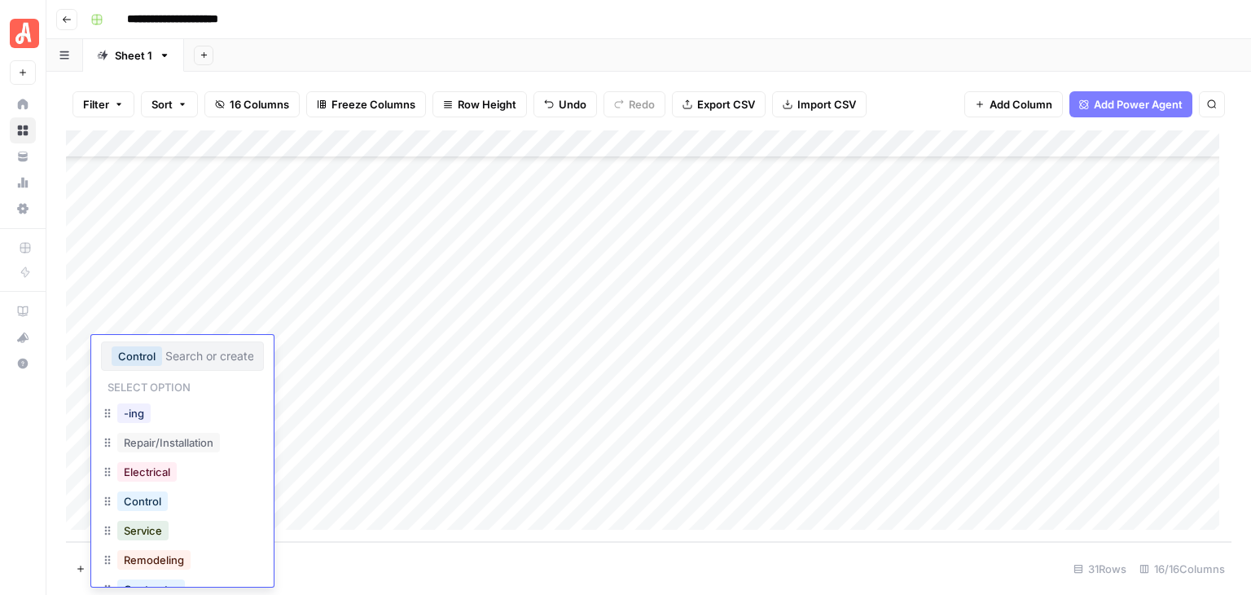
scroll to position [31, 0]
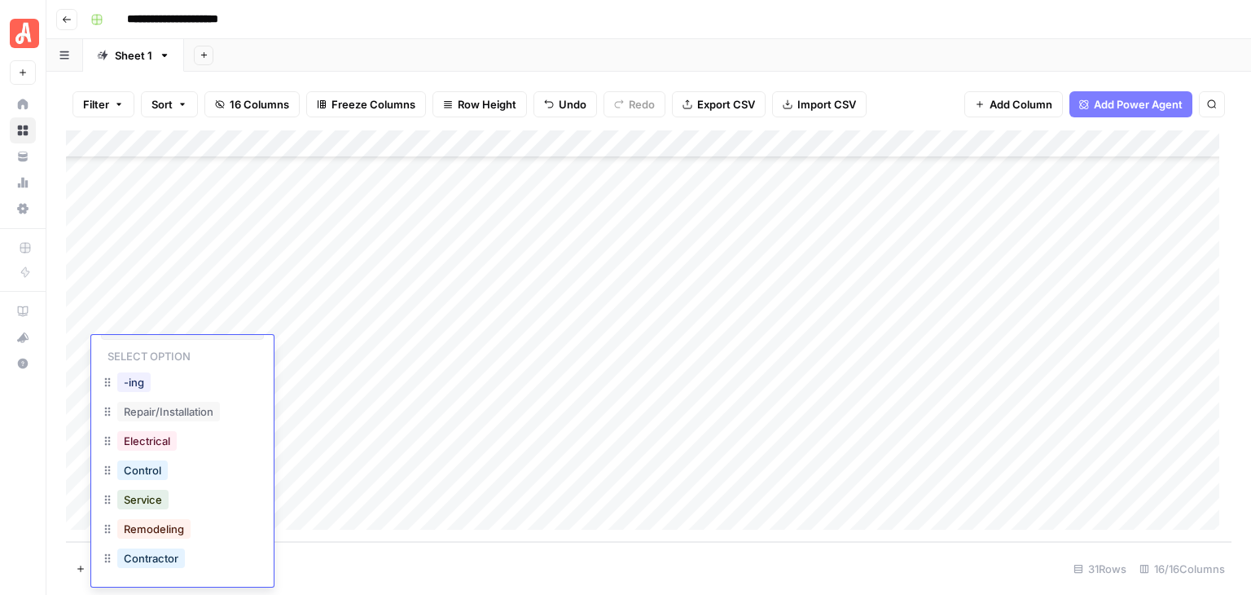
click at [209, 353] on div "Control Select option -ing Repair/Installation Electrical Control Service Remod…" at bounding box center [182, 445] width 182 height 283
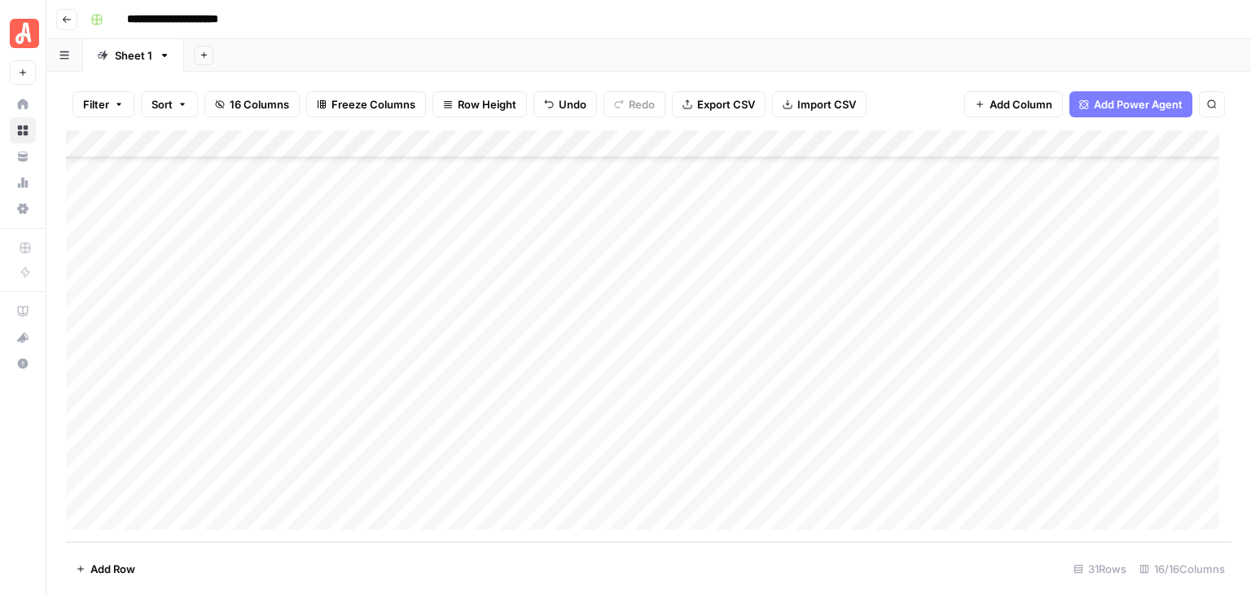
click at [345, 349] on div "Add Column" at bounding box center [649, 335] width 1166 height 411
click at [201, 343] on div "Add Column" at bounding box center [649, 335] width 1166 height 411
click at [319, 349] on div "Add Column" at bounding box center [649, 335] width 1166 height 411
click at [198, 376] on div "Add Column" at bounding box center [649, 335] width 1166 height 411
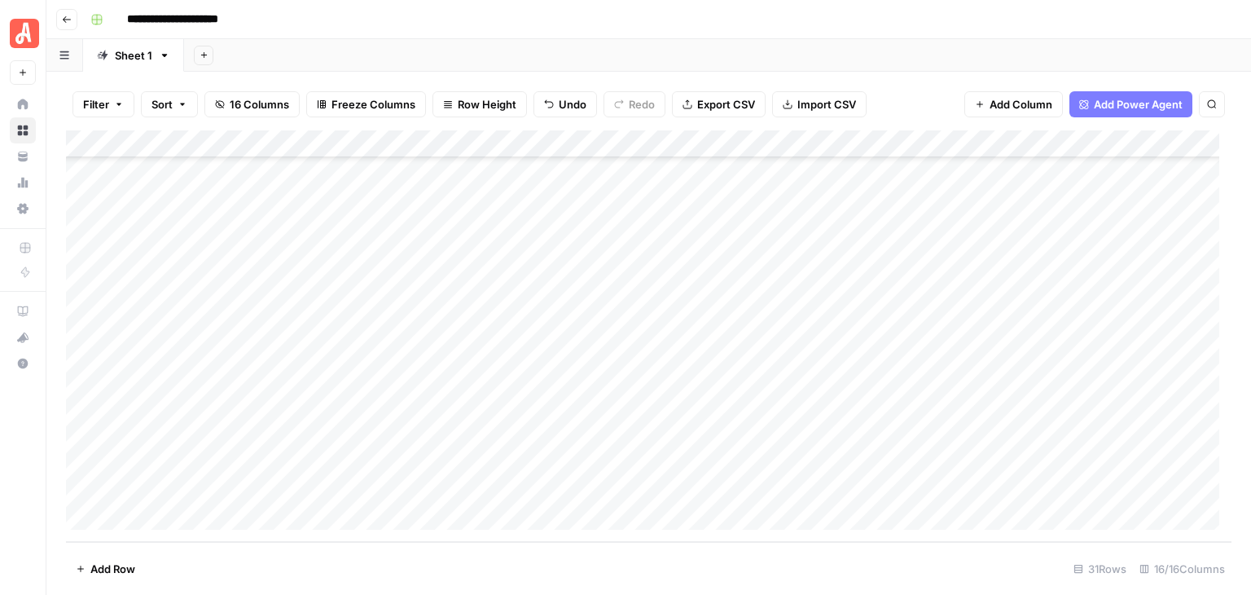
click at [198, 376] on div "Add Column" at bounding box center [649, 335] width 1166 height 411
click at [329, 376] on div "Add Column" at bounding box center [649, 335] width 1166 height 411
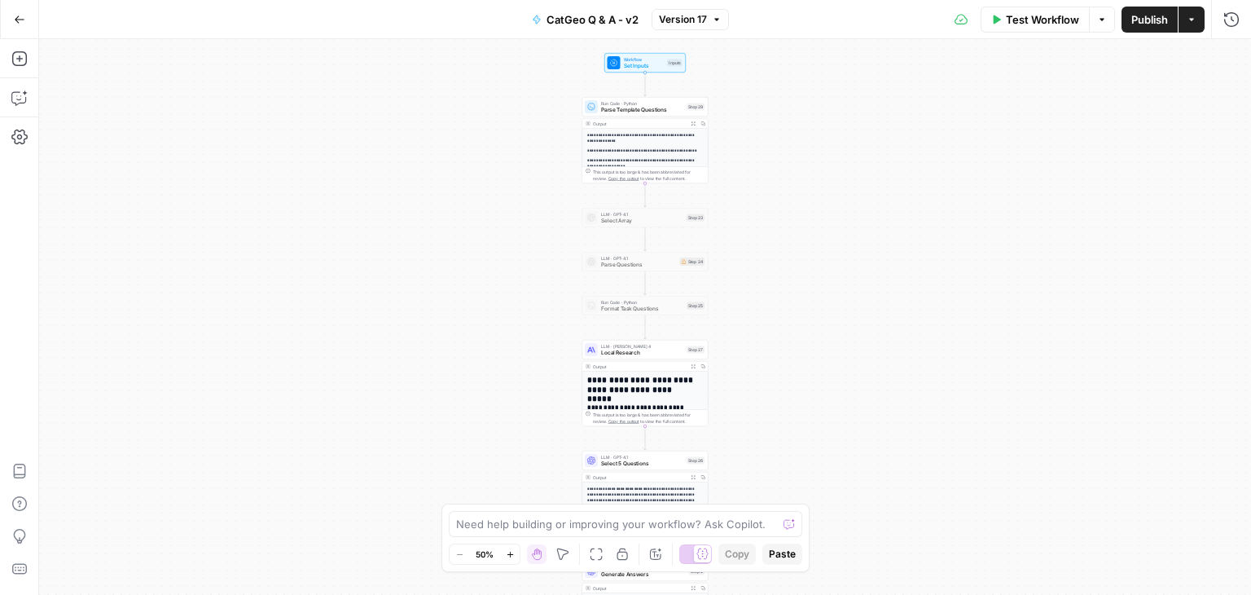
click at [513, 557] on icon "button" at bounding box center [510, 554] width 9 height 9
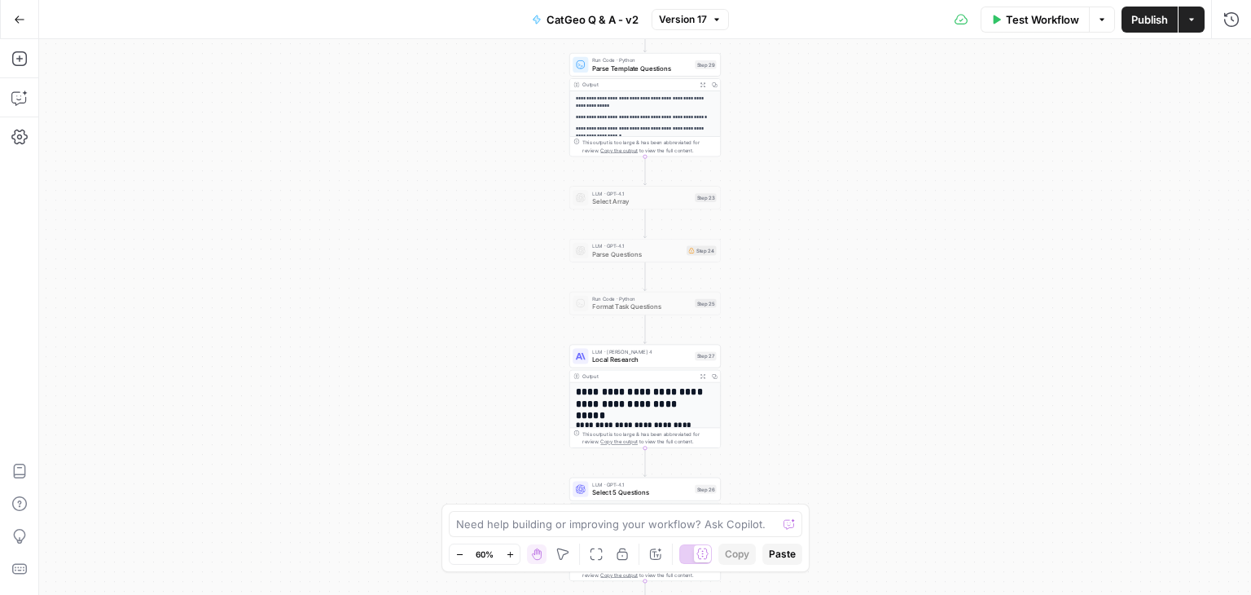
click at [513, 557] on icon "button" at bounding box center [510, 554] width 9 height 9
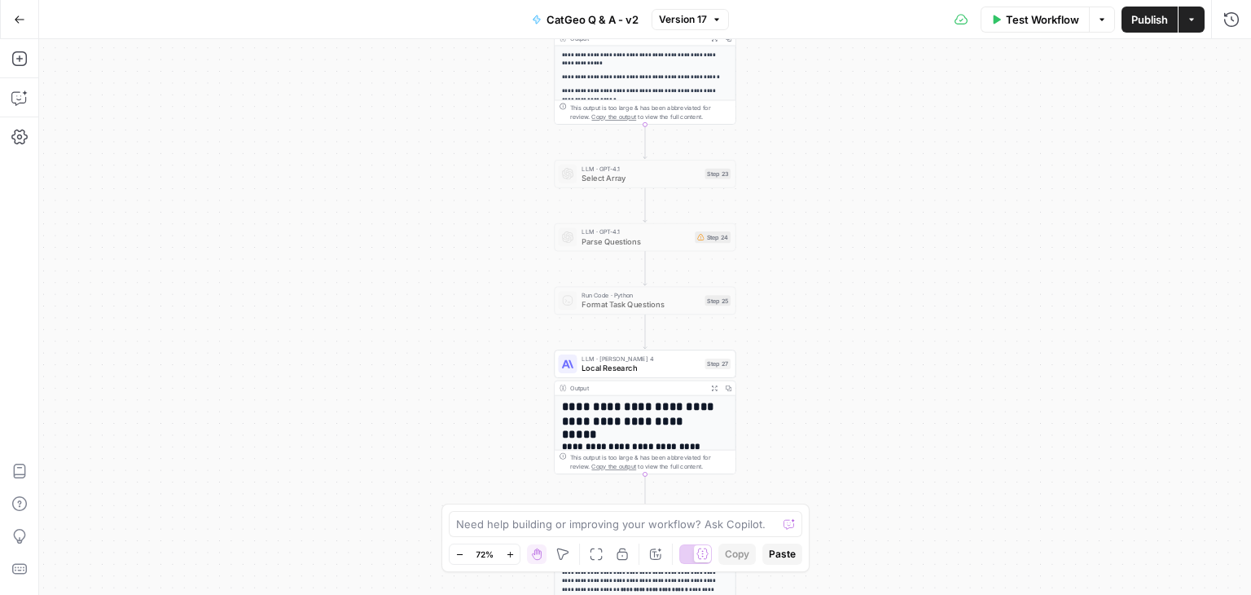
click at [513, 557] on icon "button" at bounding box center [510, 554] width 9 height 9
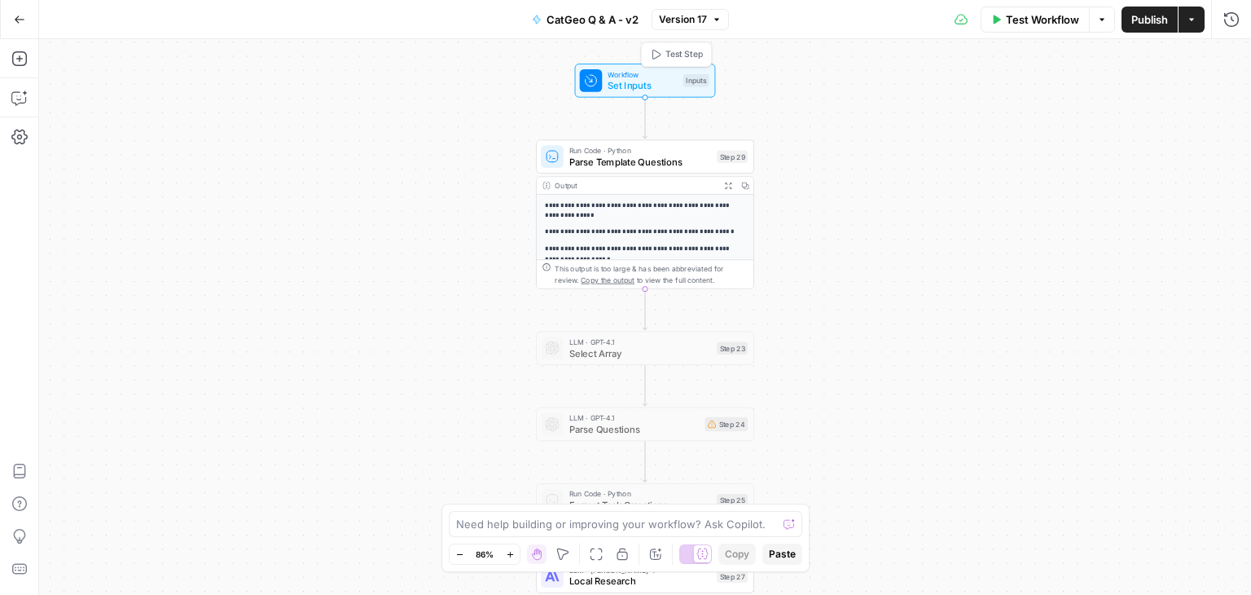
click at [616, 78] on span "Set Inputs" at bounding box center [643, 85] width 70 height 14
click at [619, 81] on span "Set Inputs" at bounding box center [643, 85] width 70 height 14
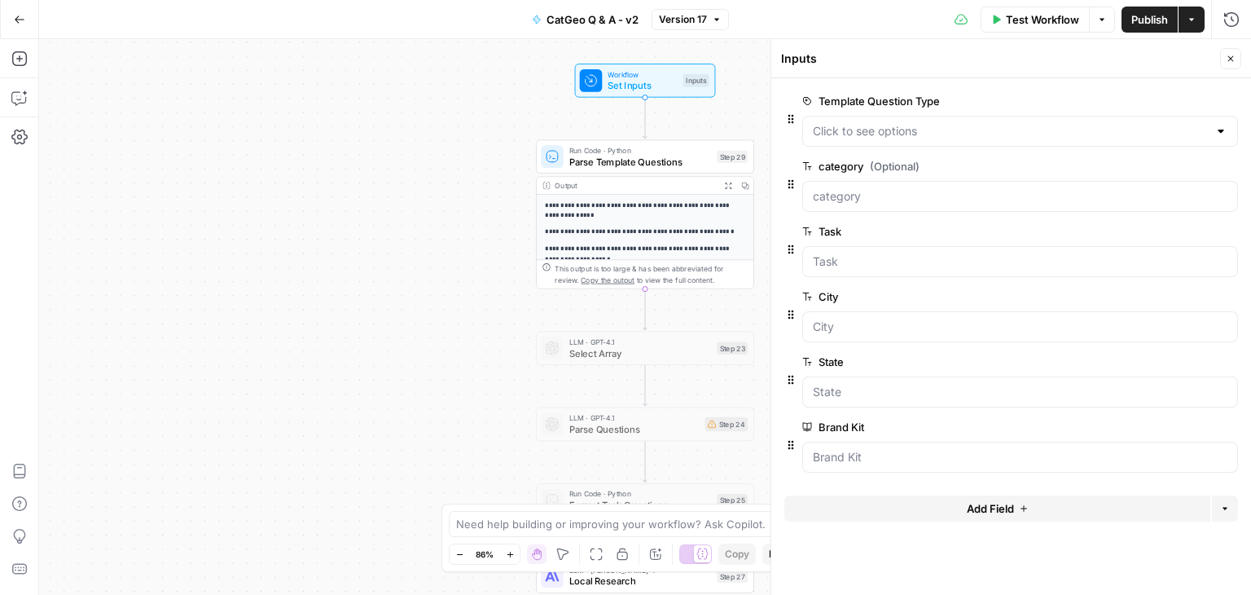
click at [1219, 129] on div at bounding box center [1220, 131] width 13 height 16
click at [947, 67] on div "Inputs Close" at bounding box center [1011, 58] width 460 height 21
click at [1230, 59] on icon "button" at bounding box center [1231, 59] width 10 height 10
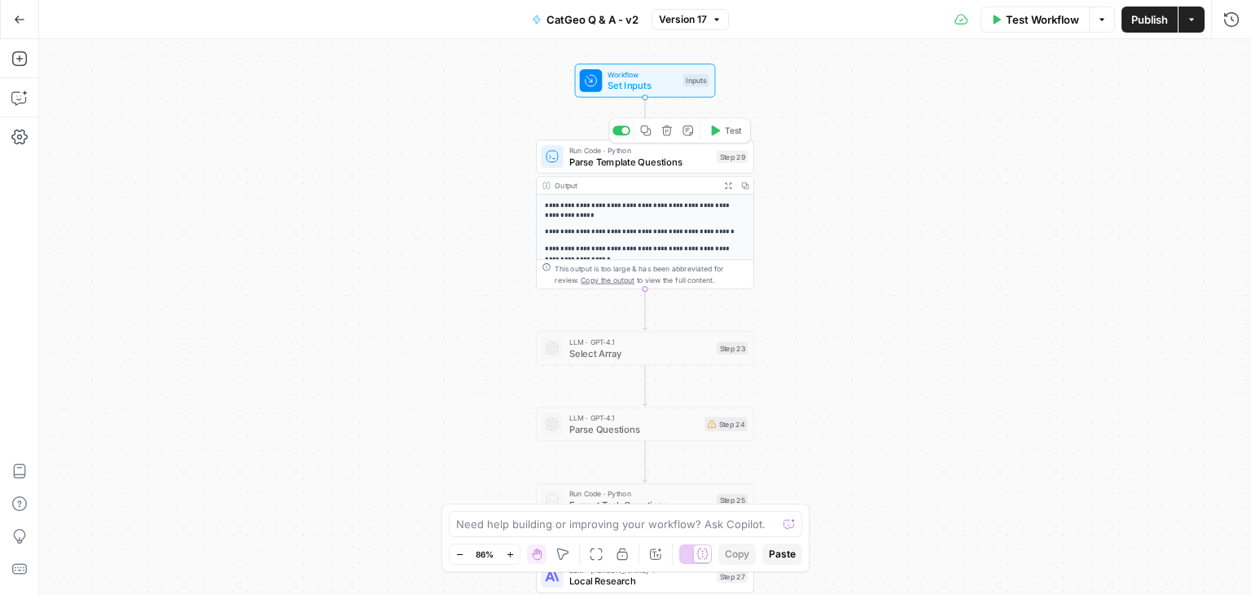
click at [673, 162] on span "Parse Template Questions" at bounding box center [640, 162] width 143 height 14
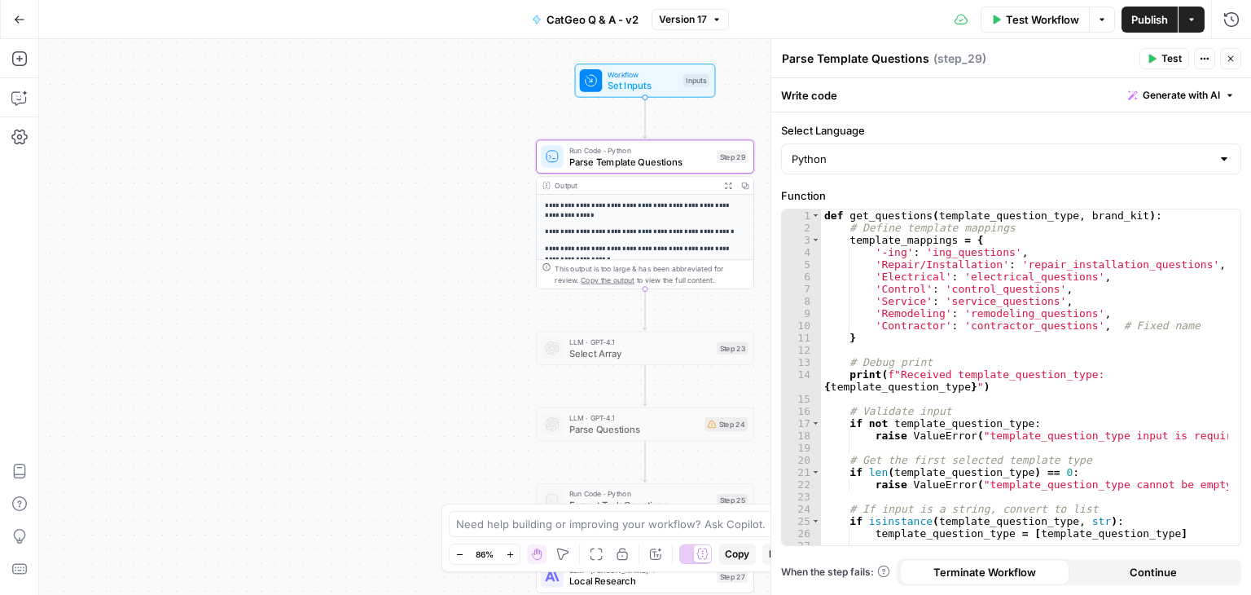
click at [1232, 66] on button "Close" at bounding box center [1230, 58] width 21 height 21
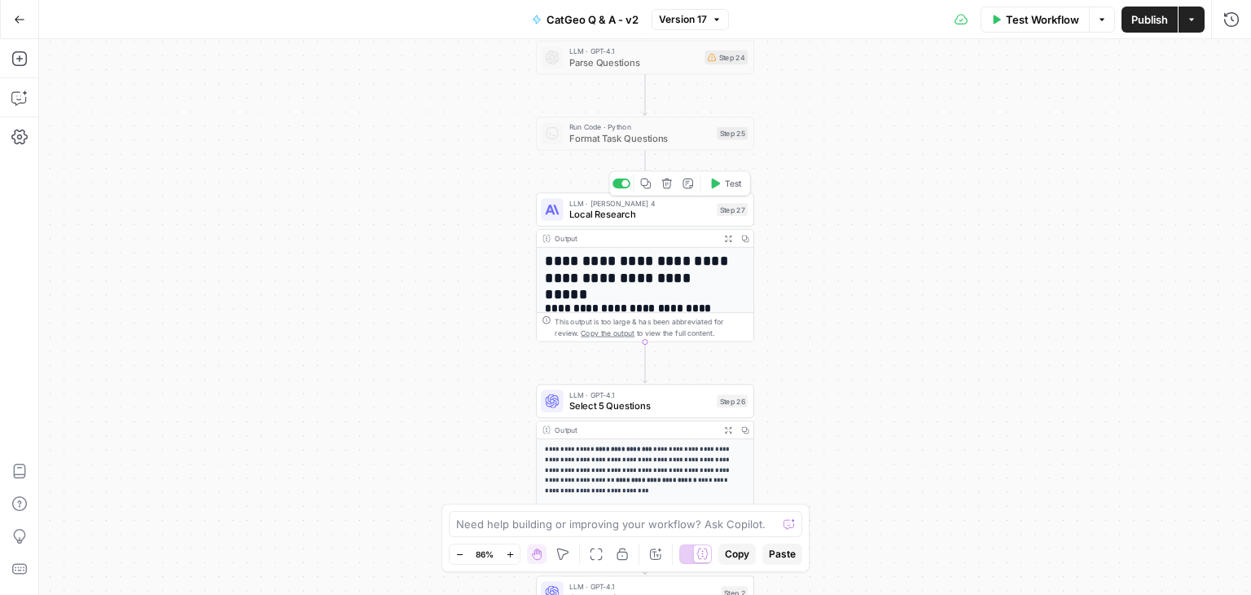
click at [677, 222] on div "LLM · Claude Sonnet 4 Local Research Step 27 Copy step Delete step Add Note Test" at bounding box center [645, 208] width 218 height 33
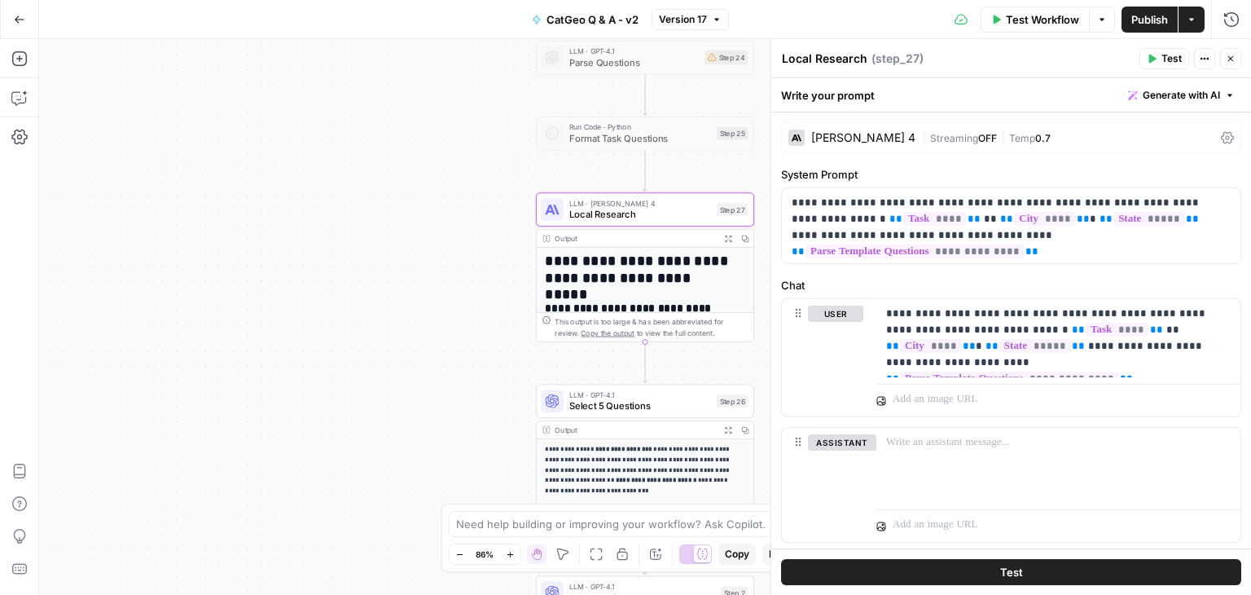
click at [1228, 59] on icon "button" at bounding box center [1231, 59] width 10 height 10
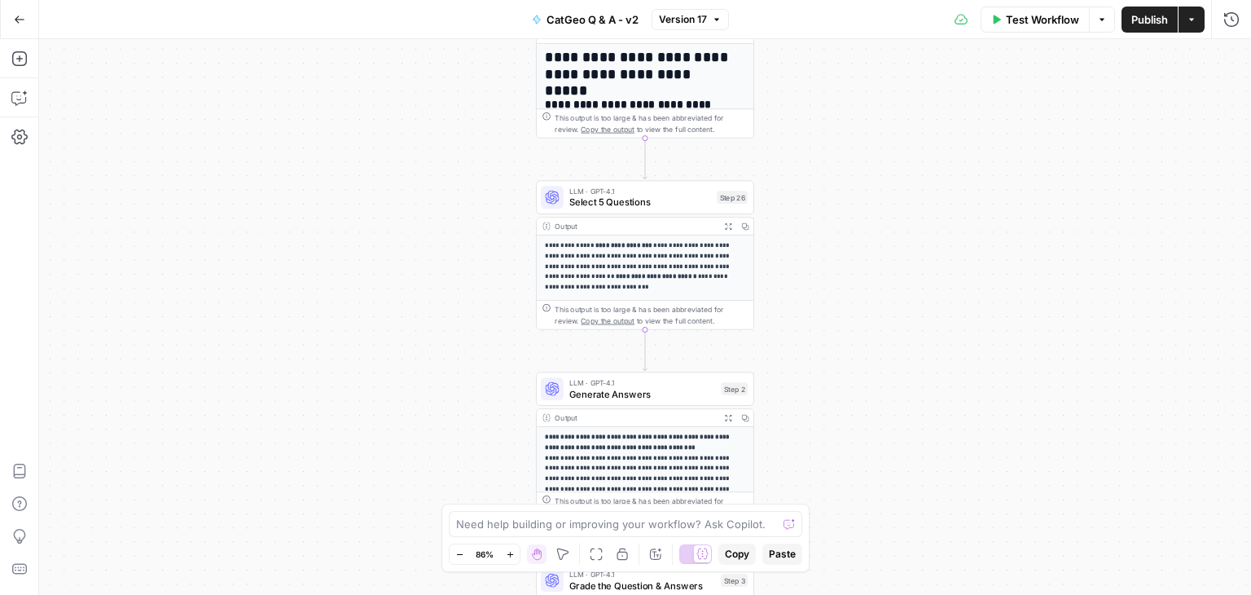
click at [674, 206] on span "Select 5 Questions" at bounding box center [640, 202] width 143 height 14
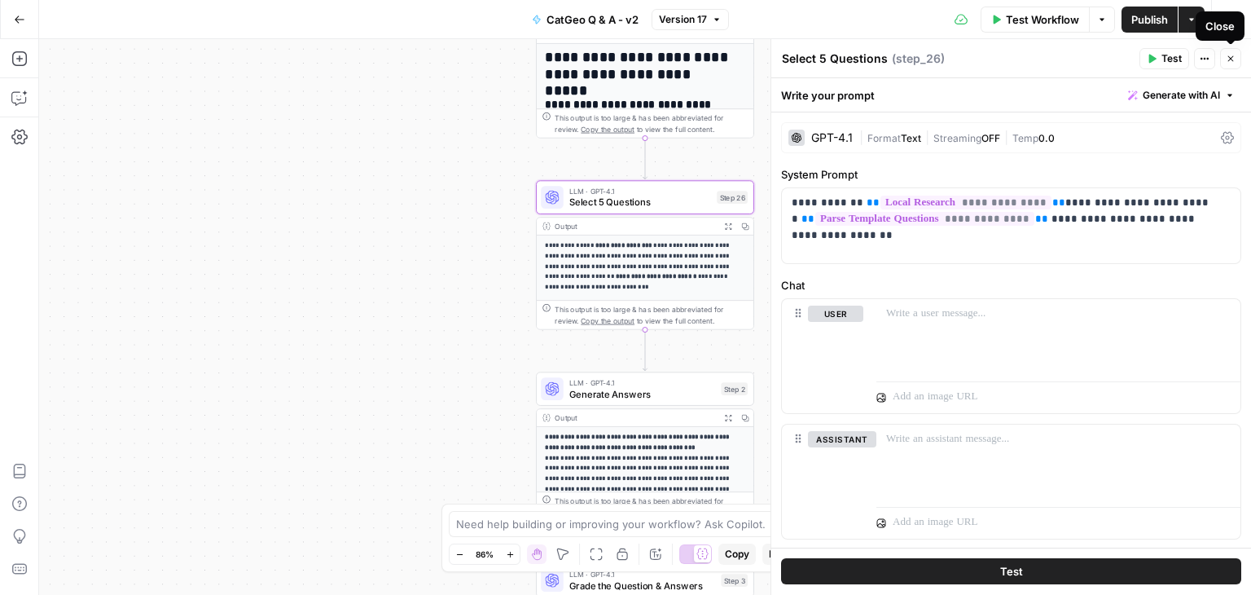
click at [1232, 58] on icon "button" at bounding box center [1231, 59] width 10 height 10
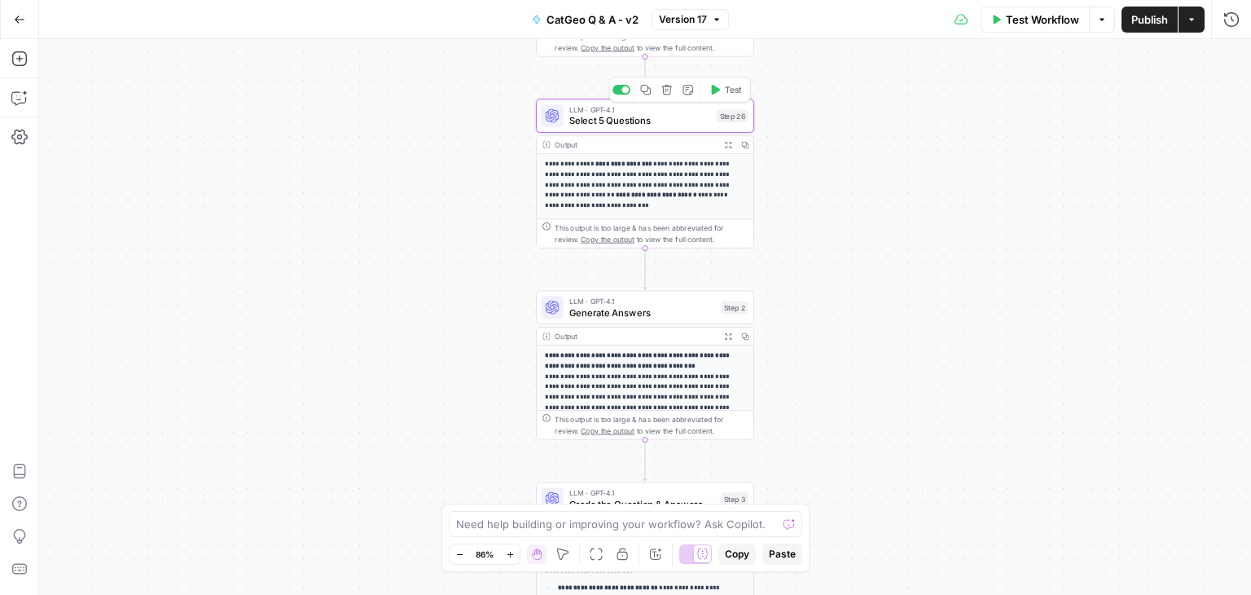
click at [649, 116] on span "Select 5 Questions" at bounding box center [640, 121] width 143 height 14
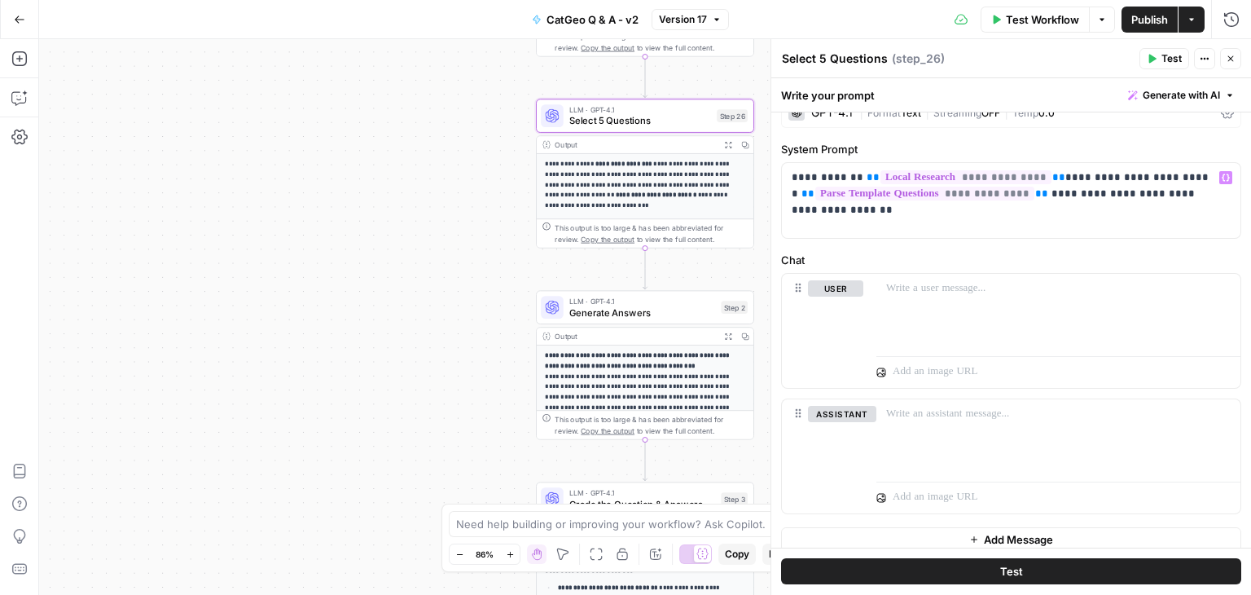
scroll to position [37, 0]
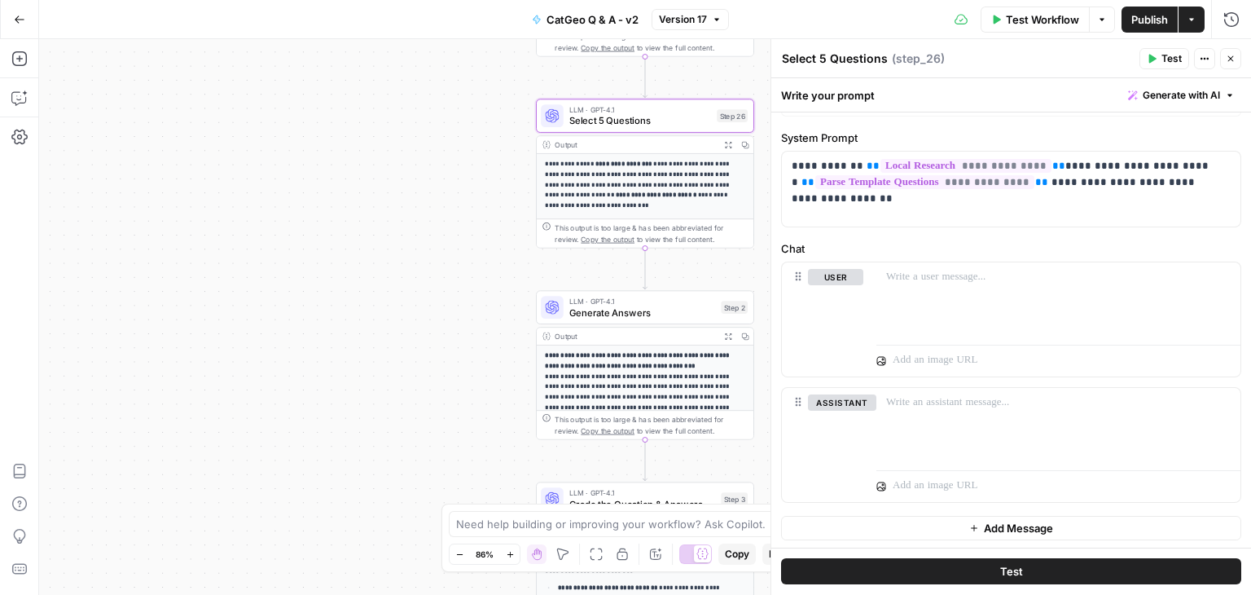
drag, startPoint x: 1230, startPoint y: 63, endPoint x: 1221, endPoint y: 63, distance: 9.0
click at [1230, 63] on icon "button" at bounding box center [1231, 59] width 10 height 10
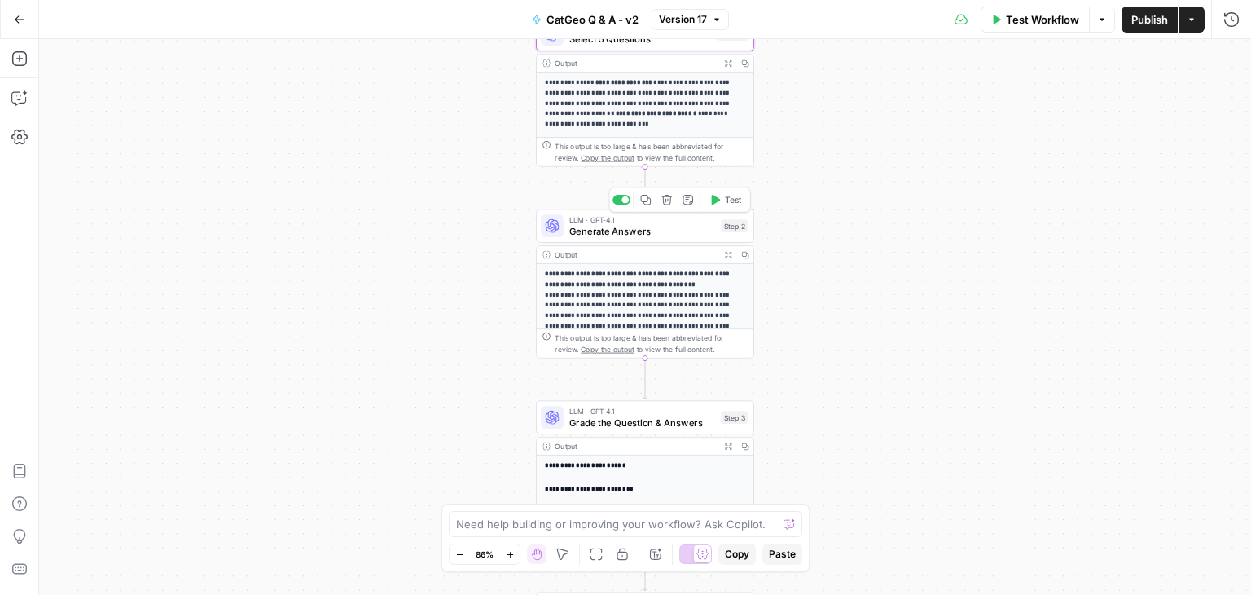
click at [648, 229] on span "Generate Answers" at bounding box center [642, 231] width 147 height 14
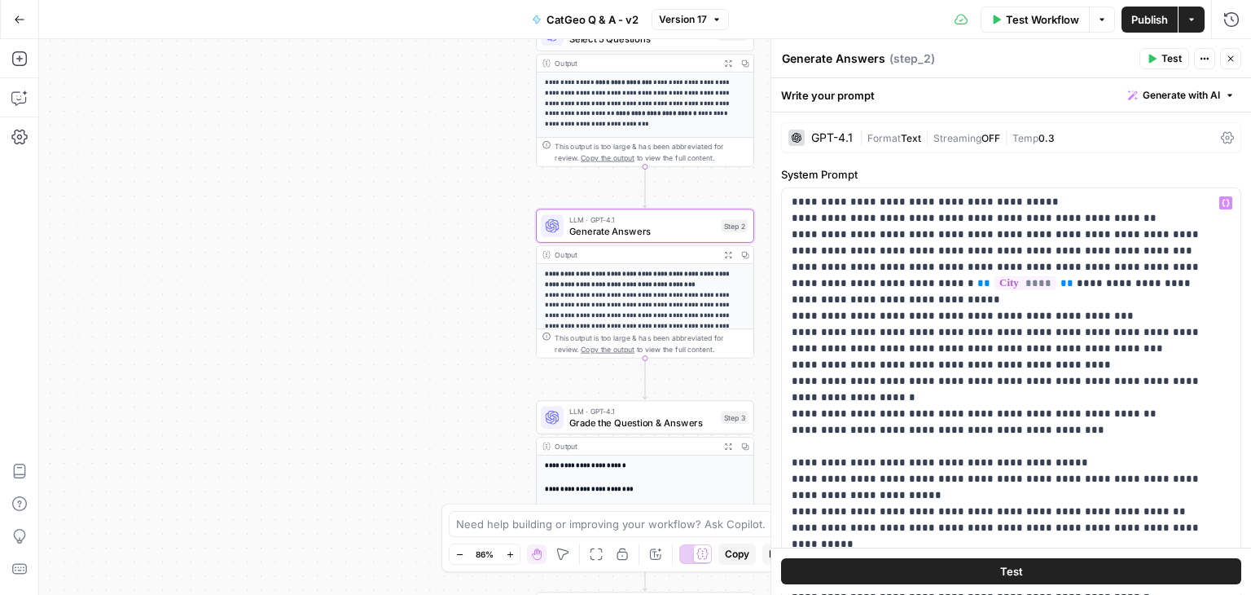
scroll to position [1060, 0]
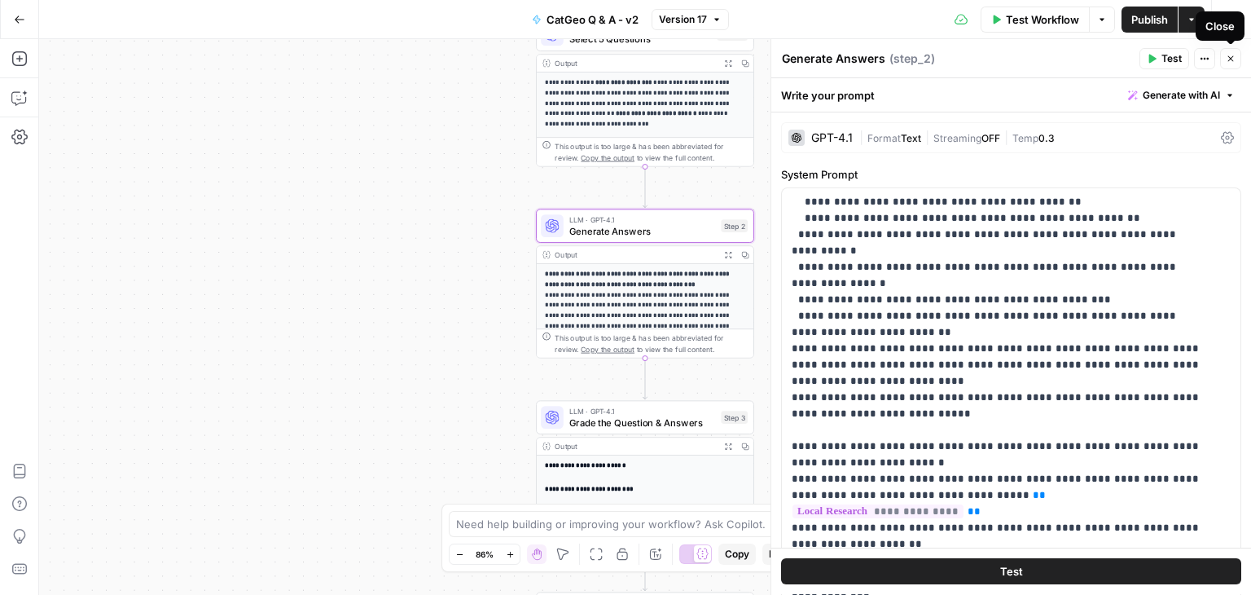
click at [1229, 56] on icon "button" at bounding box center [1231, 59] width 10 height 10
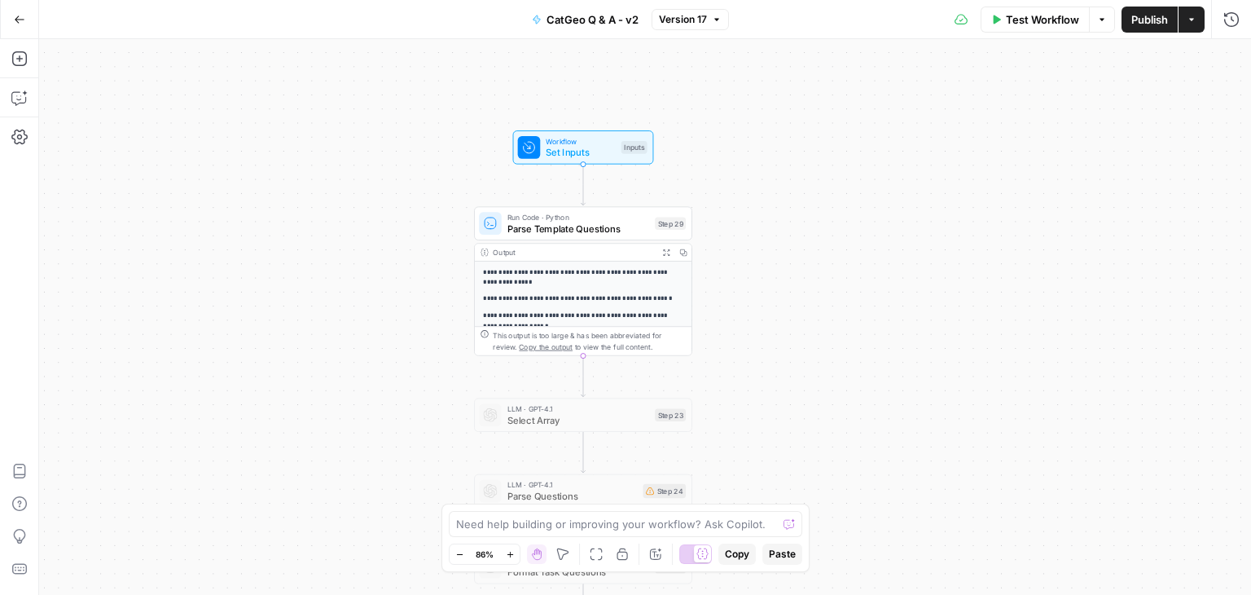
drag, startPoint x: 951, startPoint y: 318, endPoint x: 903, endPoint y: 295, distance: 53.6
click at [889, 304] on div "**********" at bounding box center [645, 317] width 1212 height 556
click at [583, 152] on span "Set Inputs" at bounding box center [581, 152] width 70 height 14
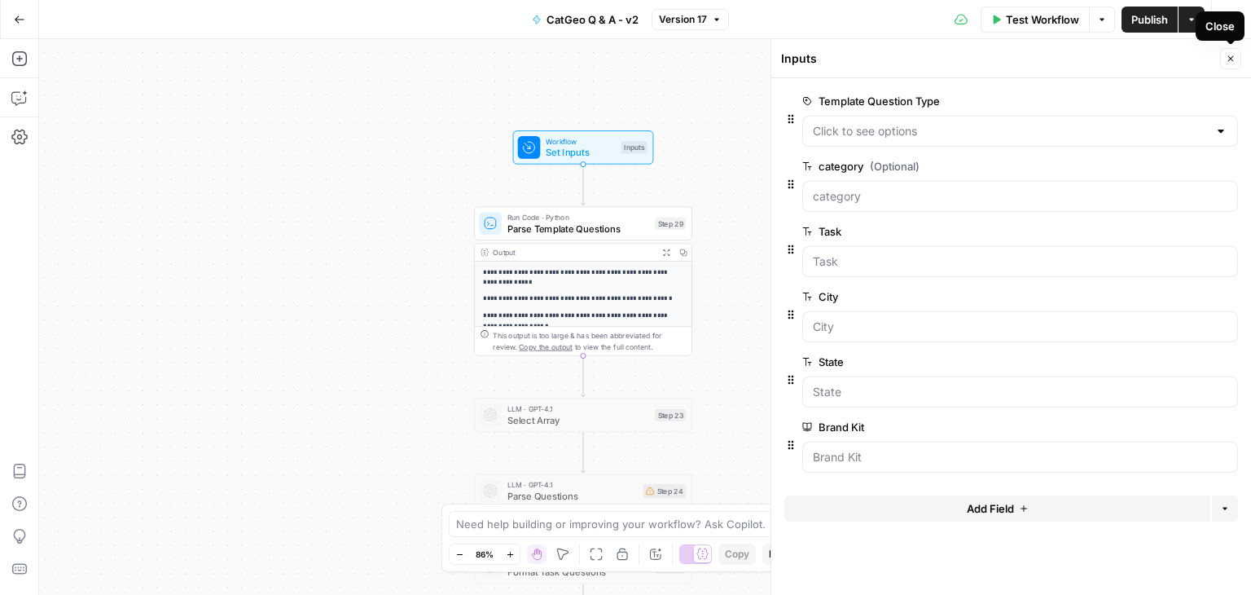
click at [1231, 56] on icon "button" at bounding box center [1231, 59] width 10 height 10
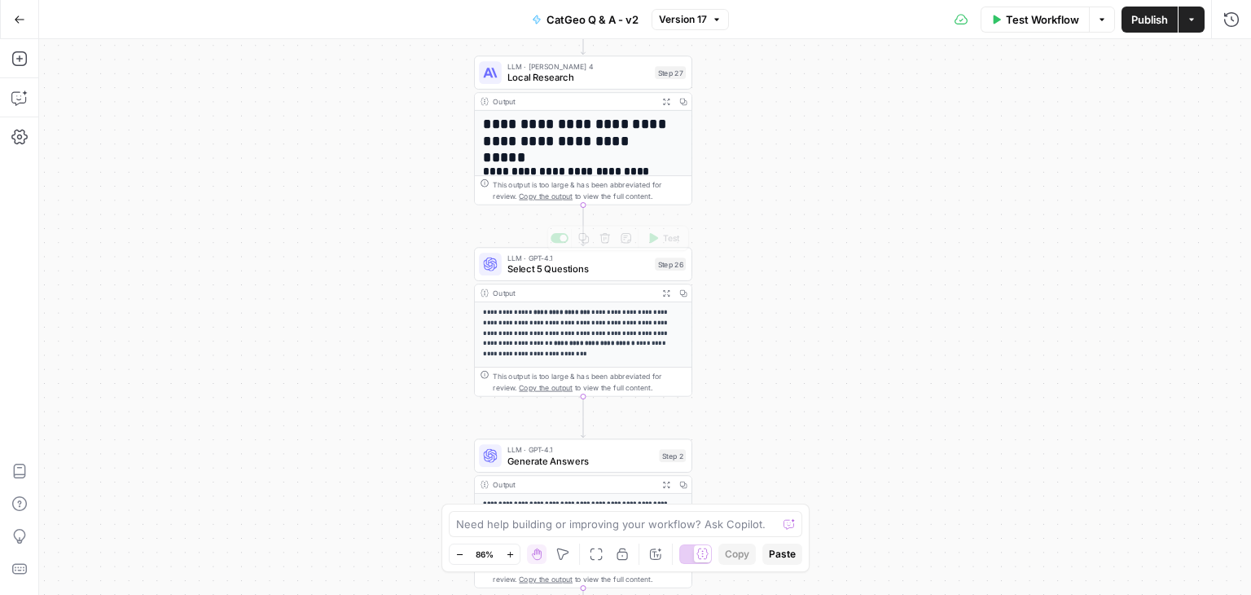
click at [611, 266] on span "Select 5 Questions" at bounding box center [578, 269] width 143 height 14
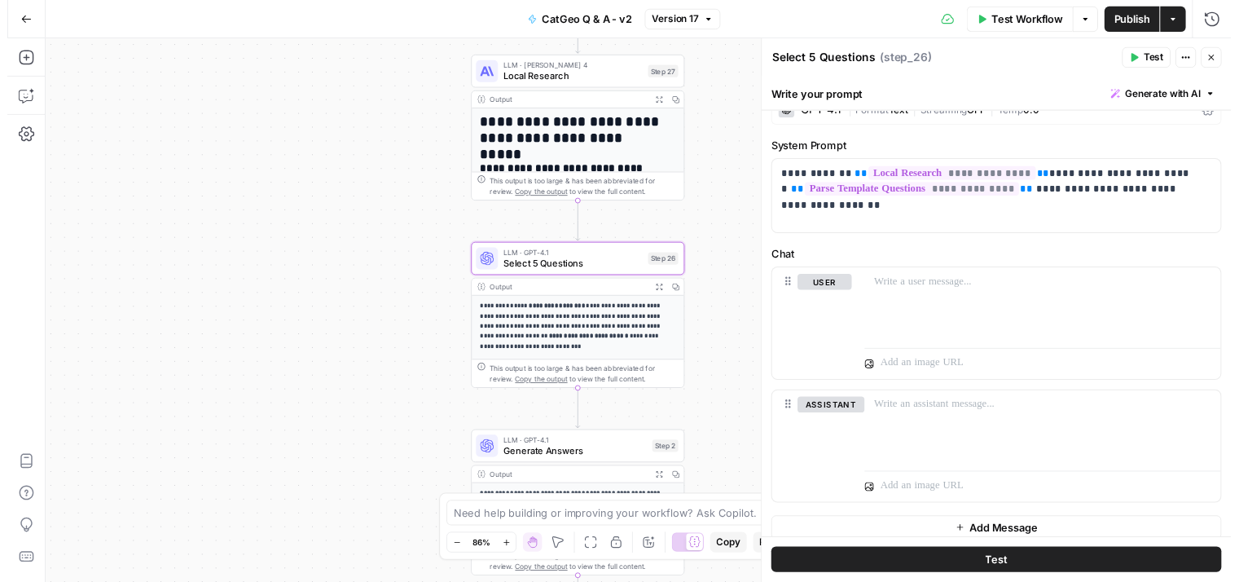
scroll to position [37, 0]
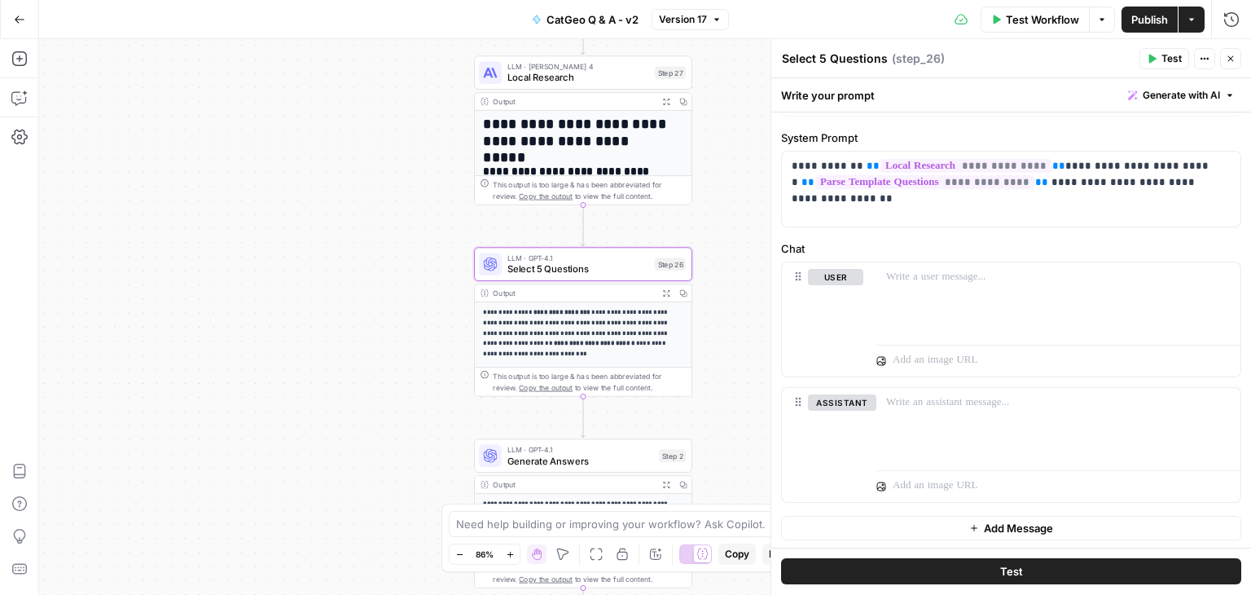
drag, startPoint x: 1228, startPoint y: 55, endPoint x: 790, endPoint y: 248, distance: 478.9
click at [1228, 55] on icon "button" at bounding box center [1231, 59] width 10 height 10
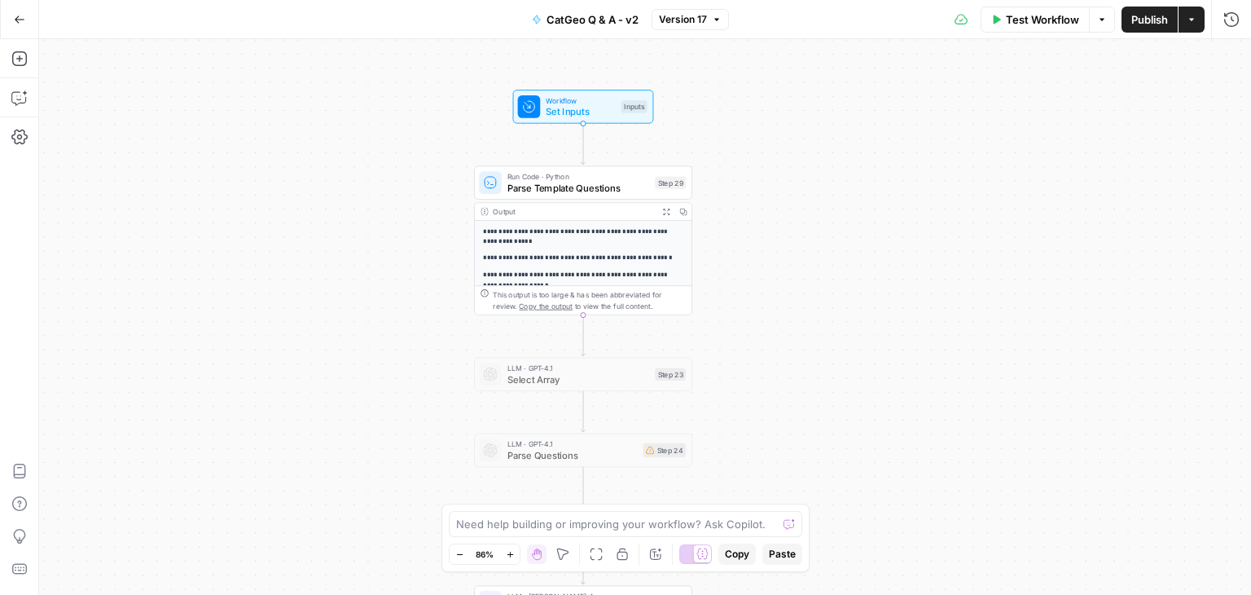
click at [1149, 388] on div "**********" at bounding box center [645, 317] width 1212 height 556
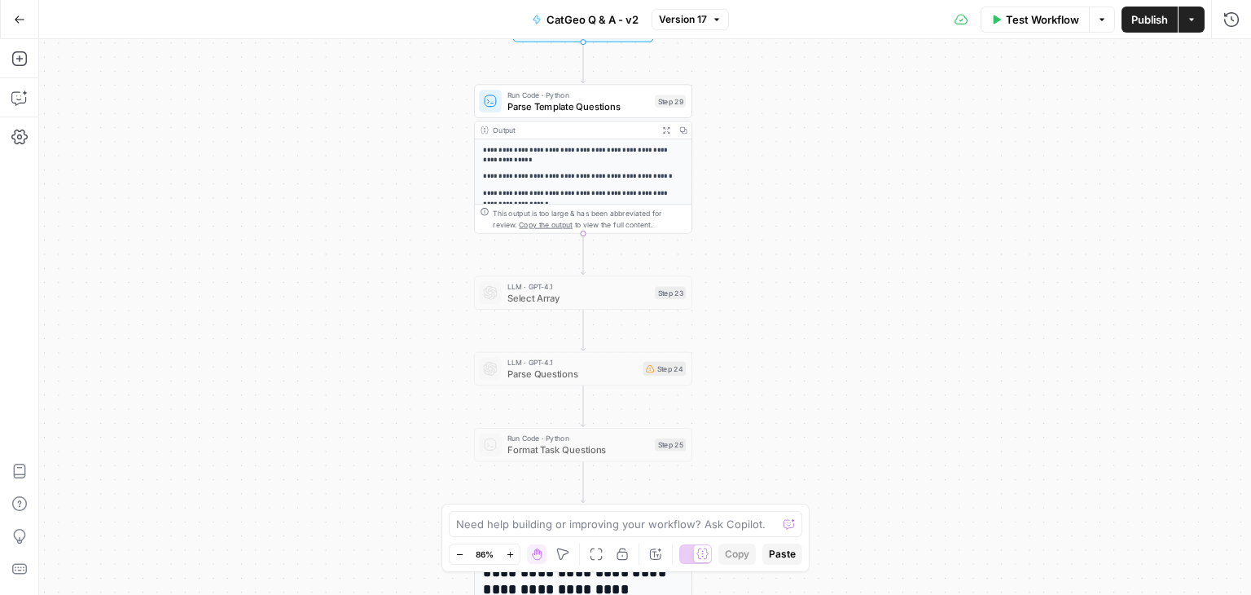
click at [1122, 330] on div "**********" at bounding box center [645, 317] width 1212 height 556
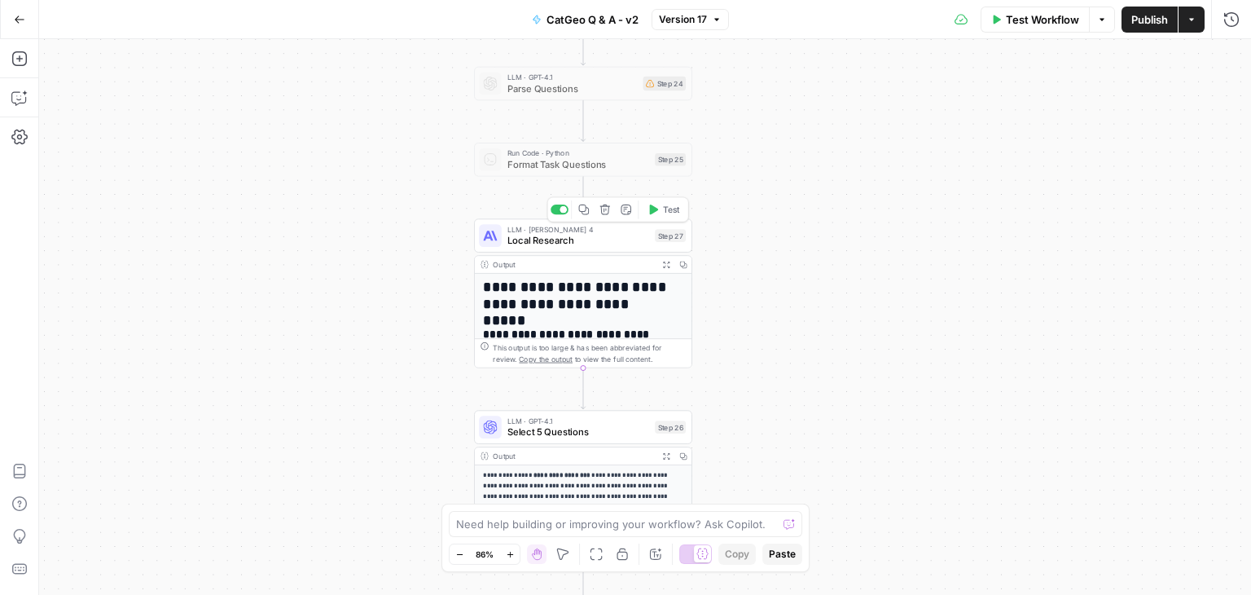
click at [582, 239] on span "Local Research" at bounding box center [578, 241] width 143 height 14
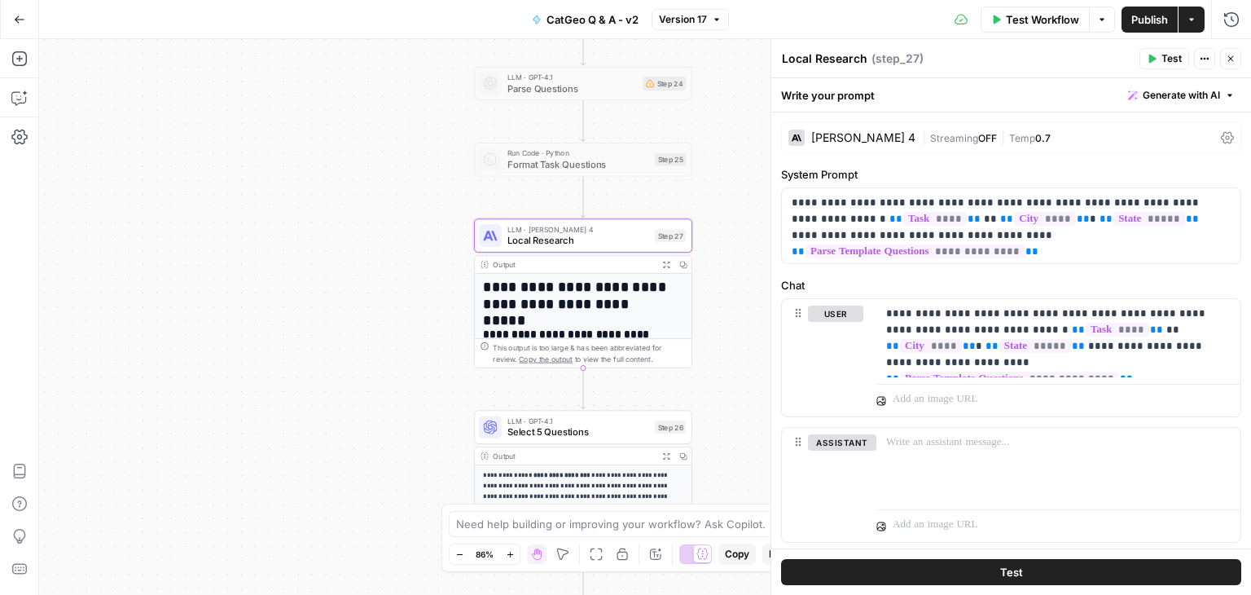
click at [1228, 55] on icon "button" at bounding box center [1231, 59] width 10 height 10
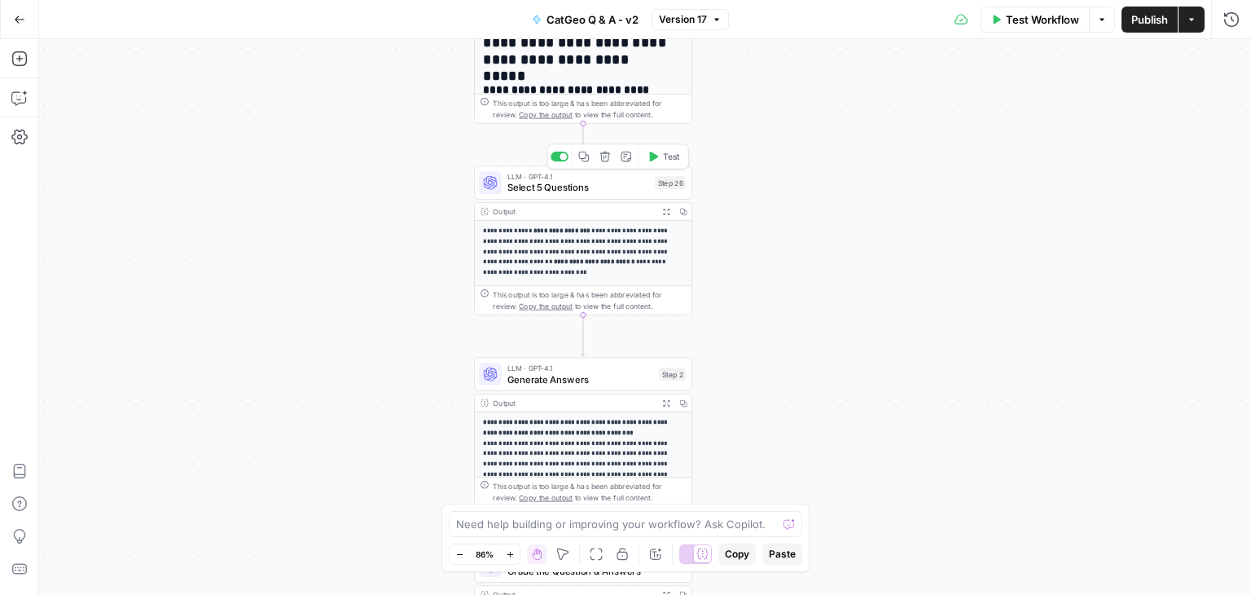
click at [581, 181] on span "Select 5 Questions" at bounding box center [578, 188] width 143 height 14
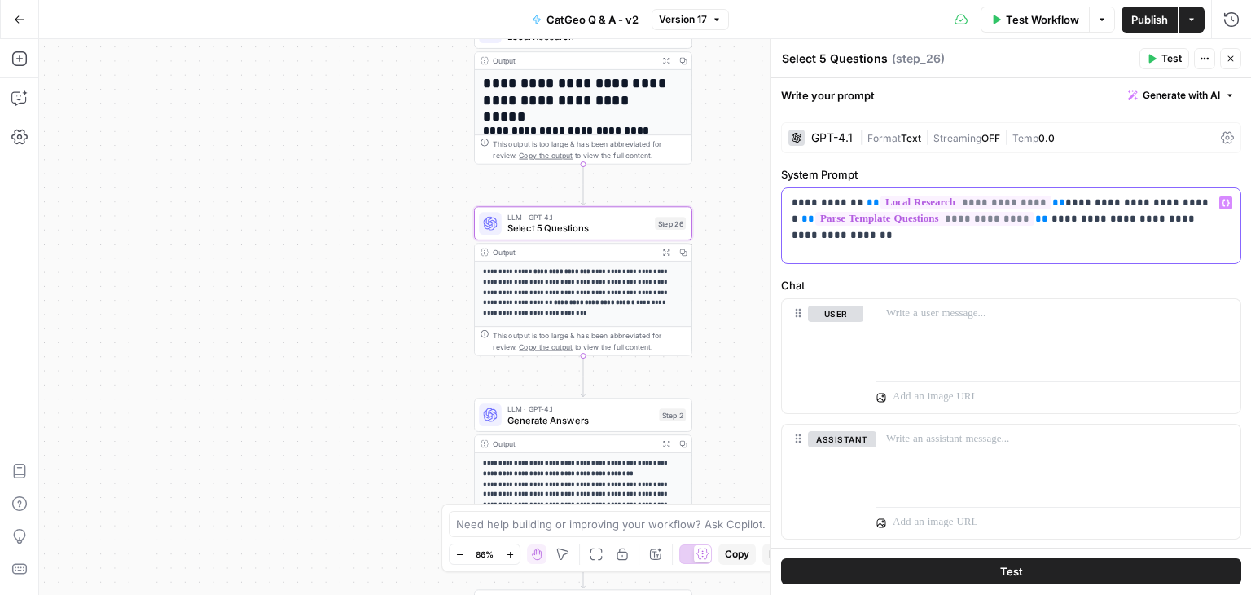
click at [1084, 204] on p "**********" at bounding box center [1005, 219] width 427 height 49
click at [1026, 133] on span "Temp" at bounding box center [1025, 138] width 26 height 12
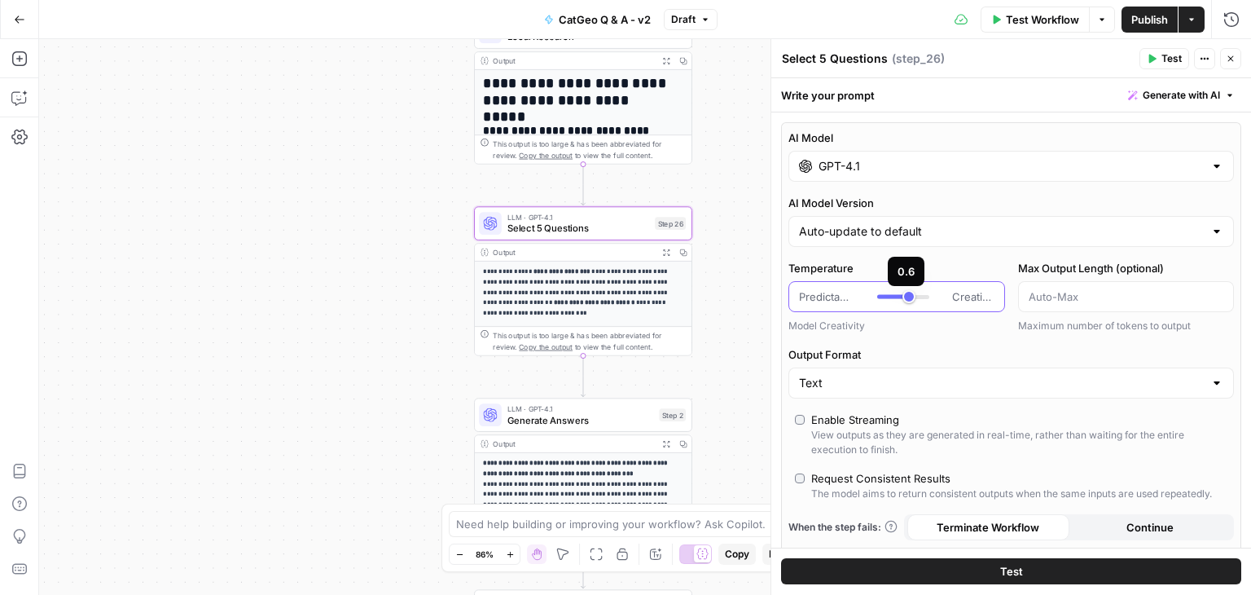
type input "***"
drag, startPoint x: 876, startPoint y: 296, endPoint x: 909, endPoint y: 293, distance: 33.6
click at [909, 293] on div at bounding box center [903, 296] width 52 height 16
click at [1232, 51] on button "Close" at bounding box center [1230, 58] width 21 height 21
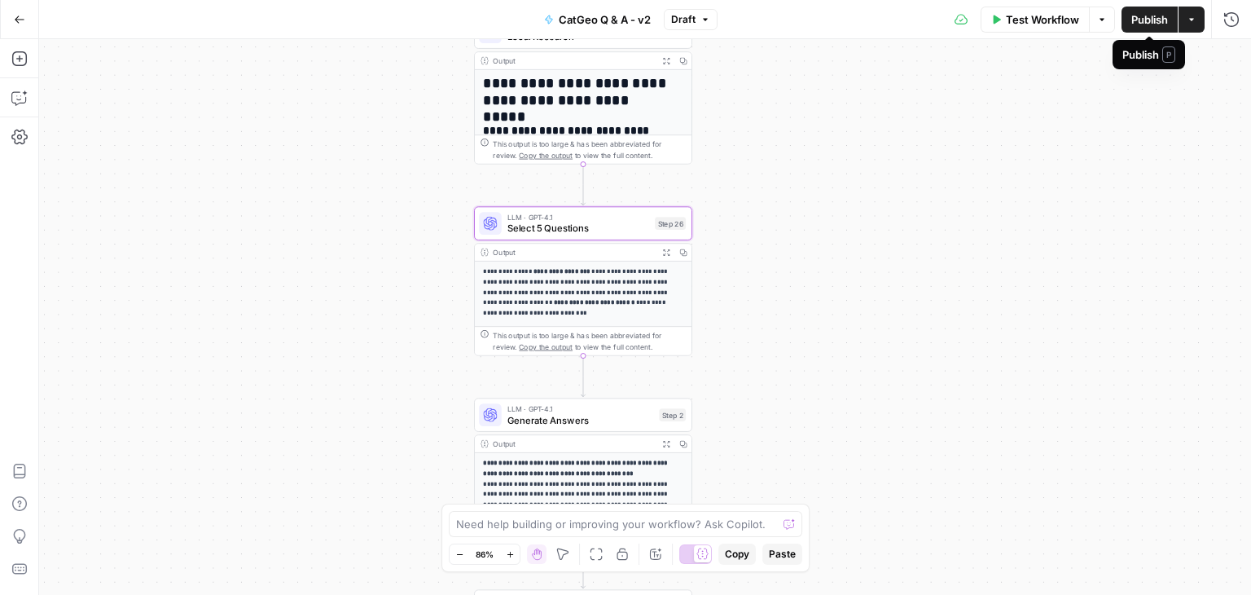
click at [1141, 15] on span "Publish" at bounding box center [1149, 19] width 37 height 16
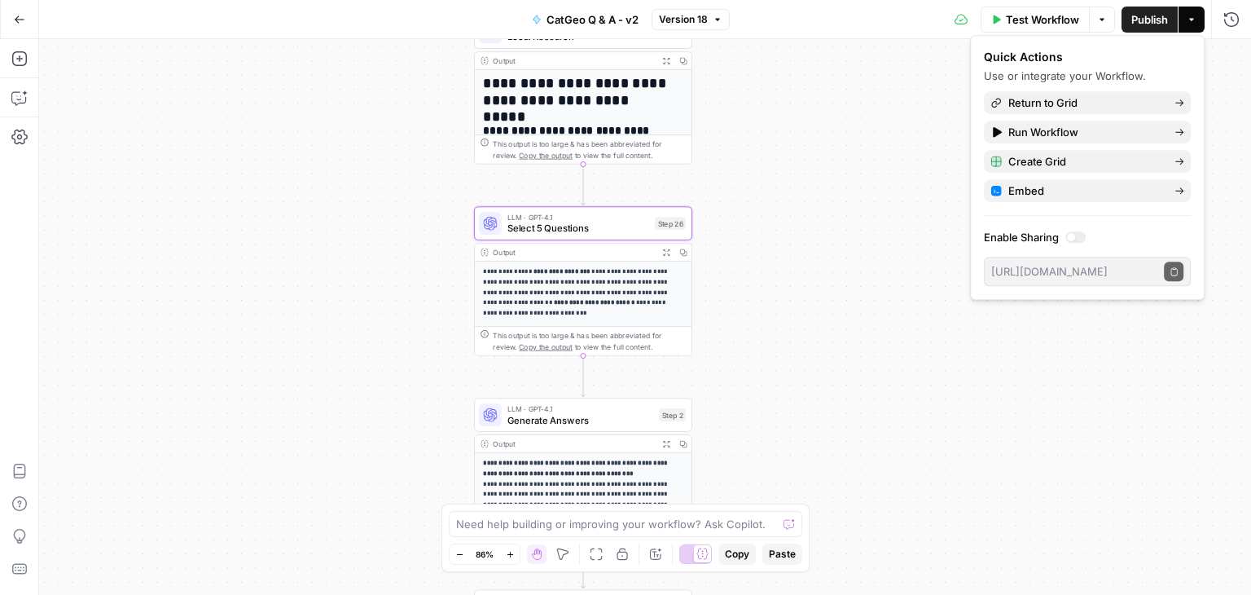
click at [828, 187] on div "**********" at bounding box center [645, 317] width 1212 height 556
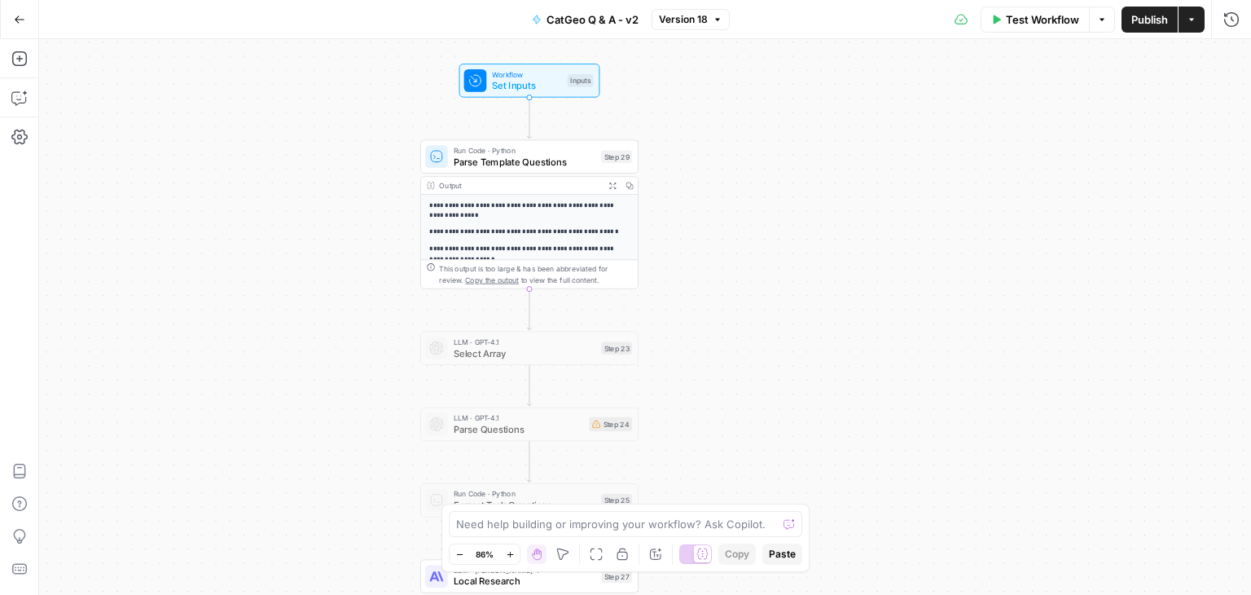
drag, startPoint x: 887, startPoint y: 205, endPoint x: 833, endPoint y: 179, distance: 59.7
click at [833, 179] on div "**********" at bounding box center [645, 317] width 1212 height 556
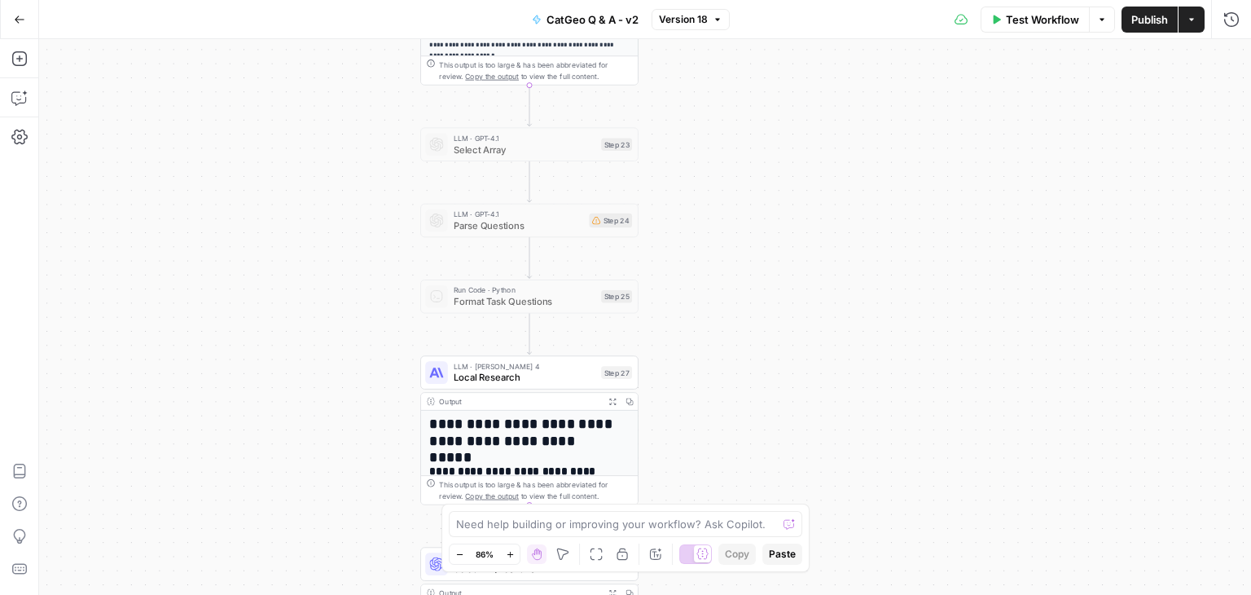
click at [1131, 208] on div "**********" at bounding box center [645, 317] width 1212 height 556
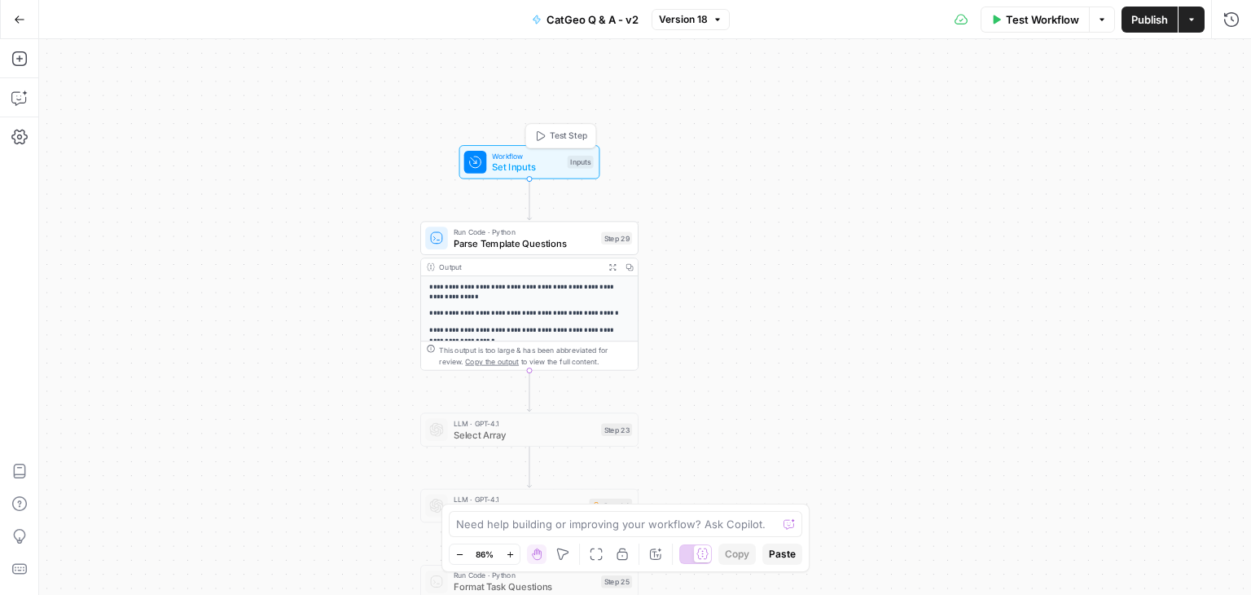
click at [567, 173] on div "Workflow Set Inputs Inputs Test Step" at bounding box center [529, 162] width 130 height 24
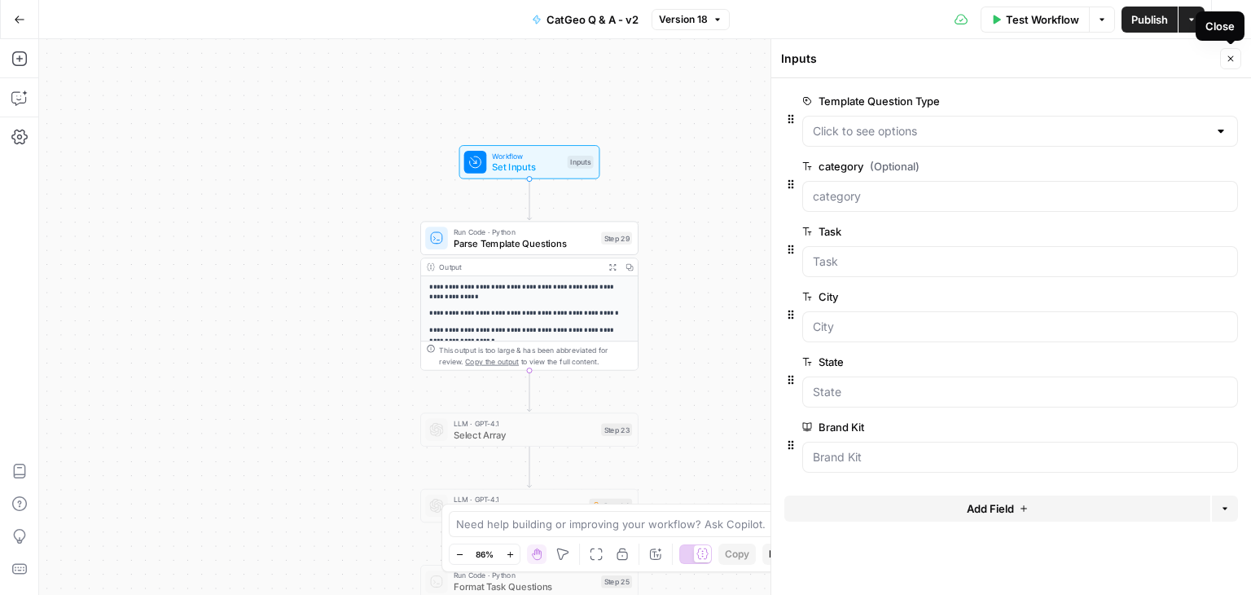
click at [1228, 54] on icon "button" at bounding box center [1231, 59] width 10 height 10
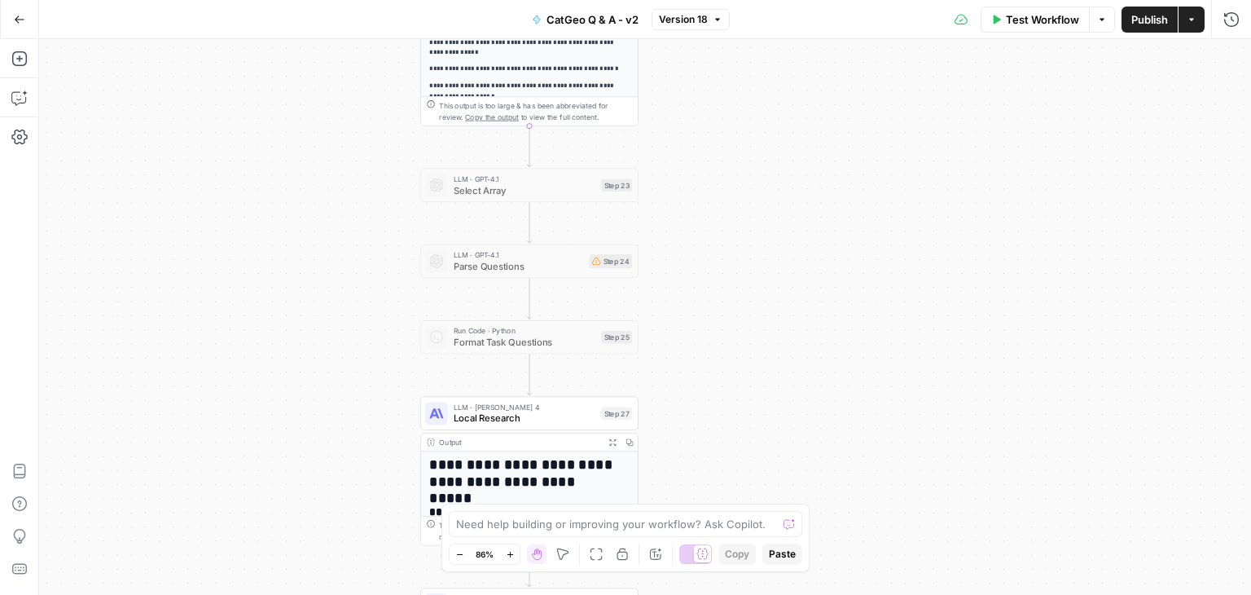
click at [1156, 224] on div "**********" at bounding box center [645, 317] width 1212 height 556
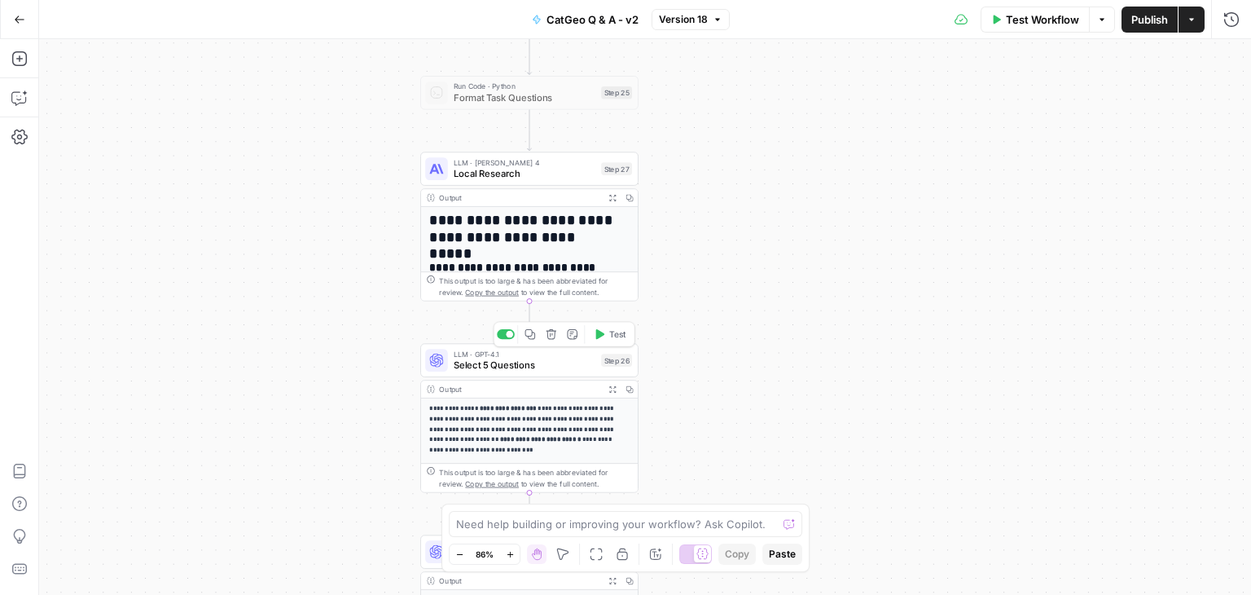
click at [533, 360] on span "Select 5 Questions" at bounding box center [525, 365] width 143 height 14
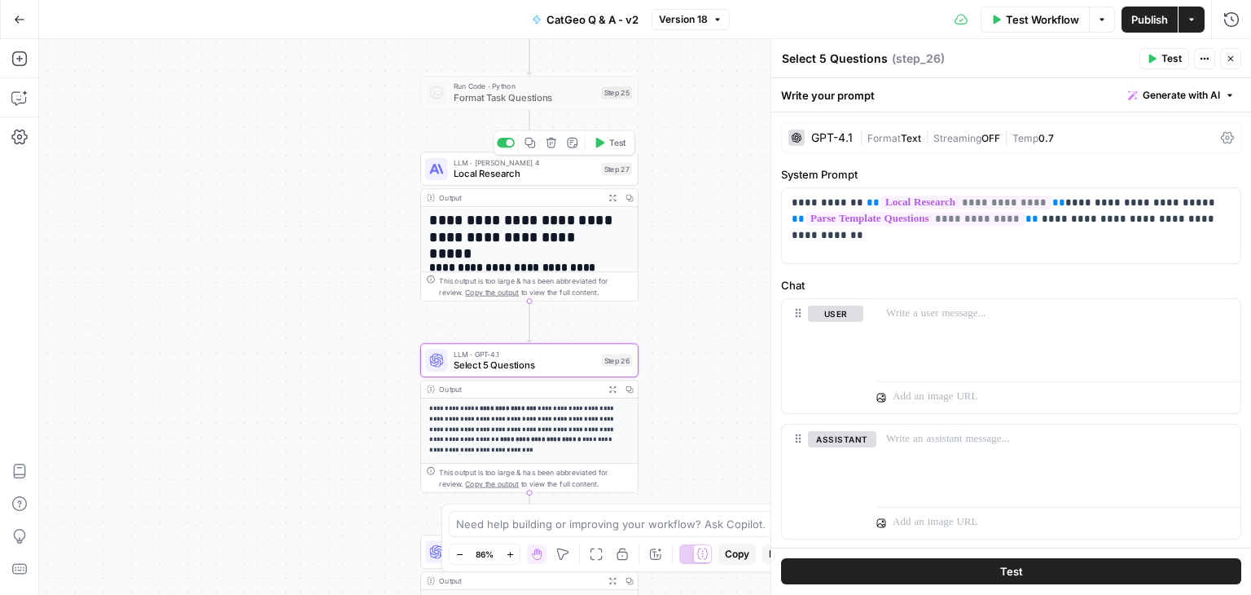
click at [550, 180] on span "Local Research" at bounding box center [525, 174] width 143 height 14
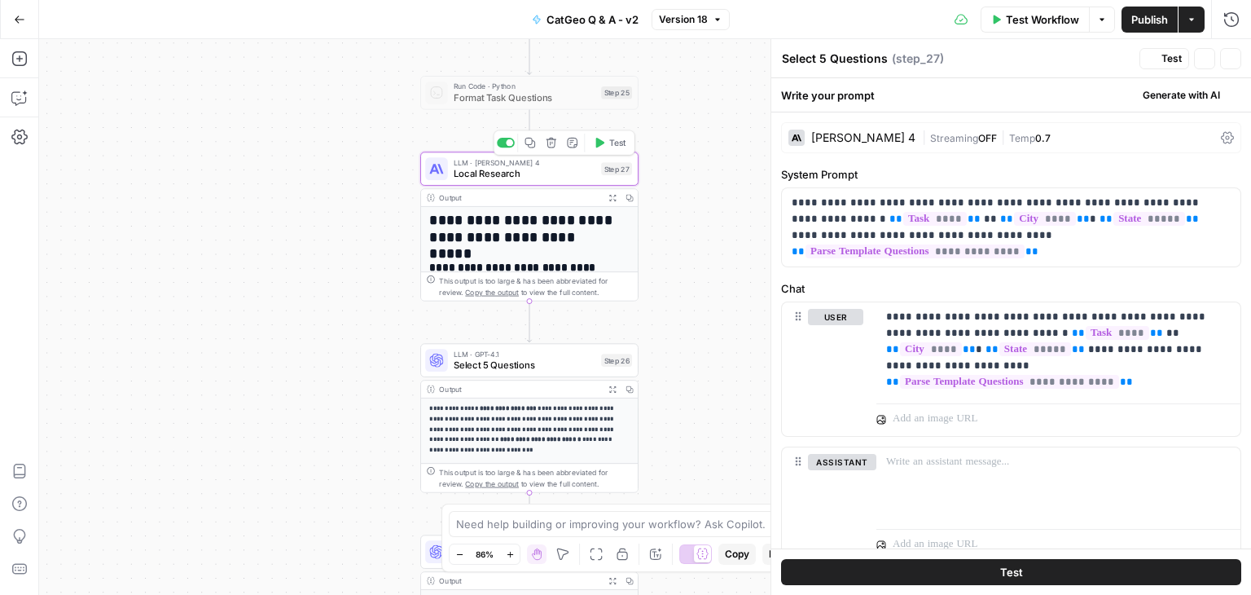
type textarea "Local Research"
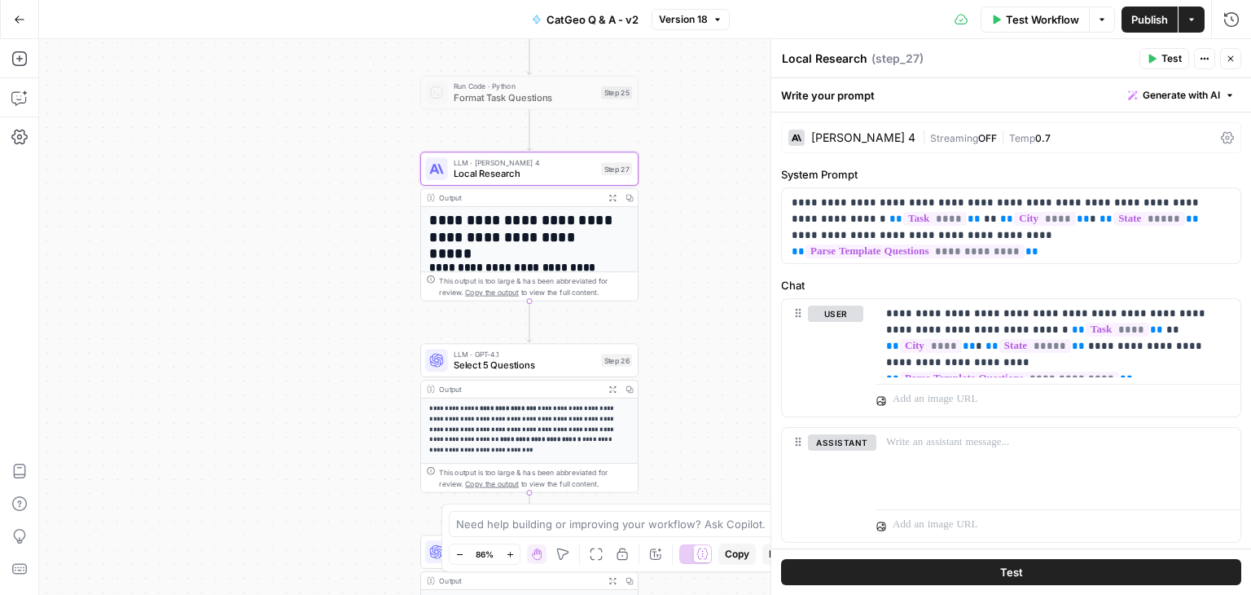
click at [1163, 58] on span "Test" at bounding box center [1172, 58] width 20 height 15
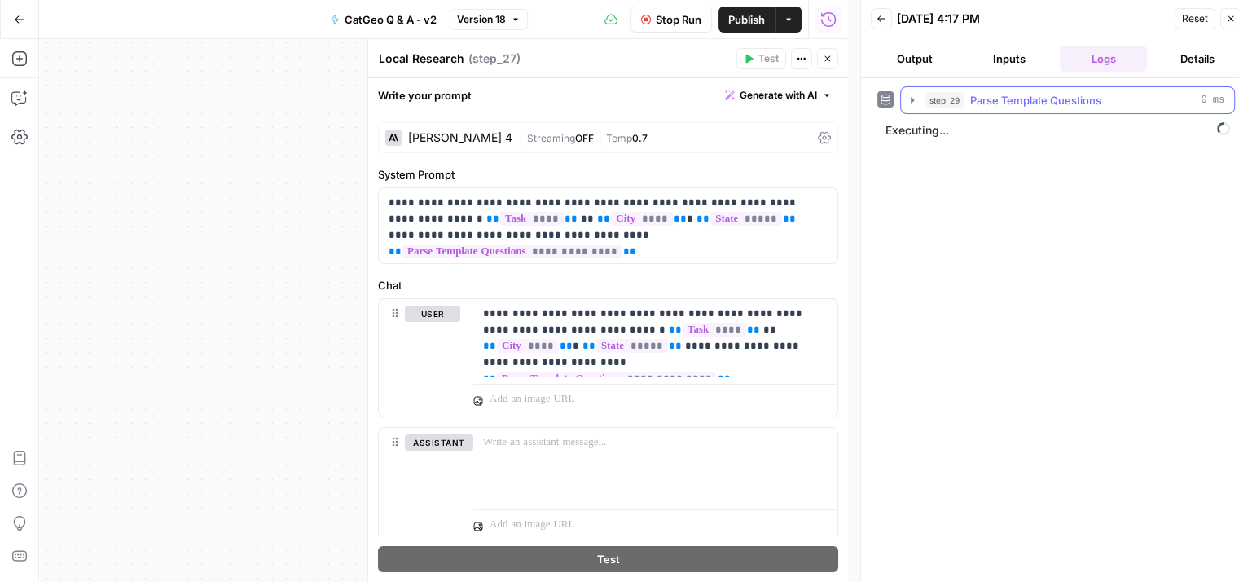
click at [909, 97] on icon "button" at bounding box center [912, 100] width 13 height 13
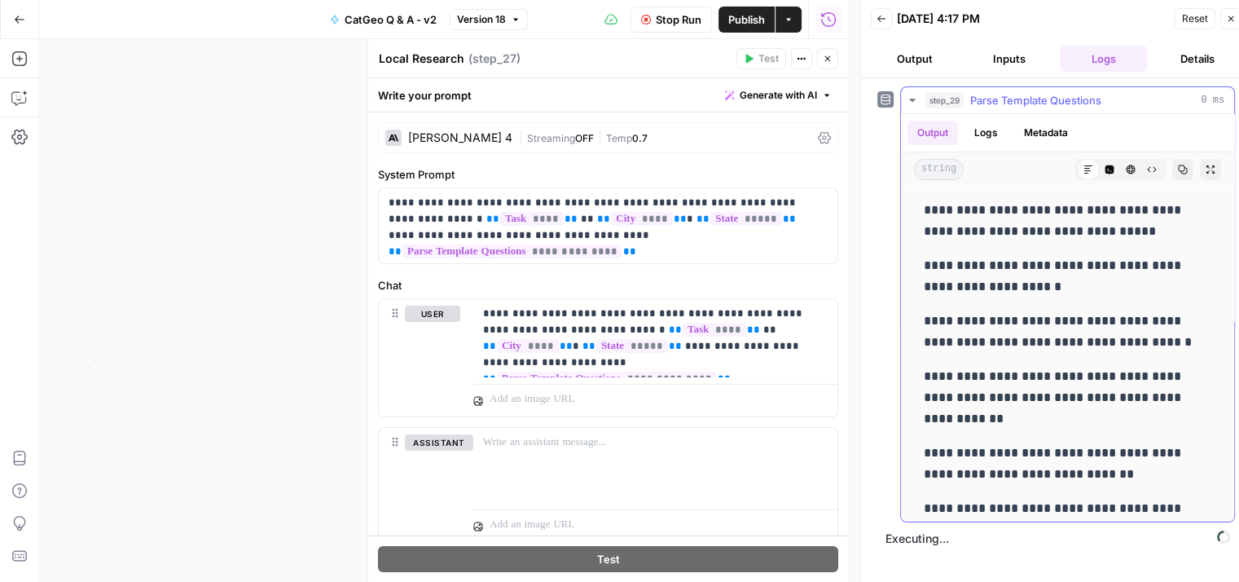
click at [911, 97] on icon "button" at bounding box center [912, 100] width 13 height 13
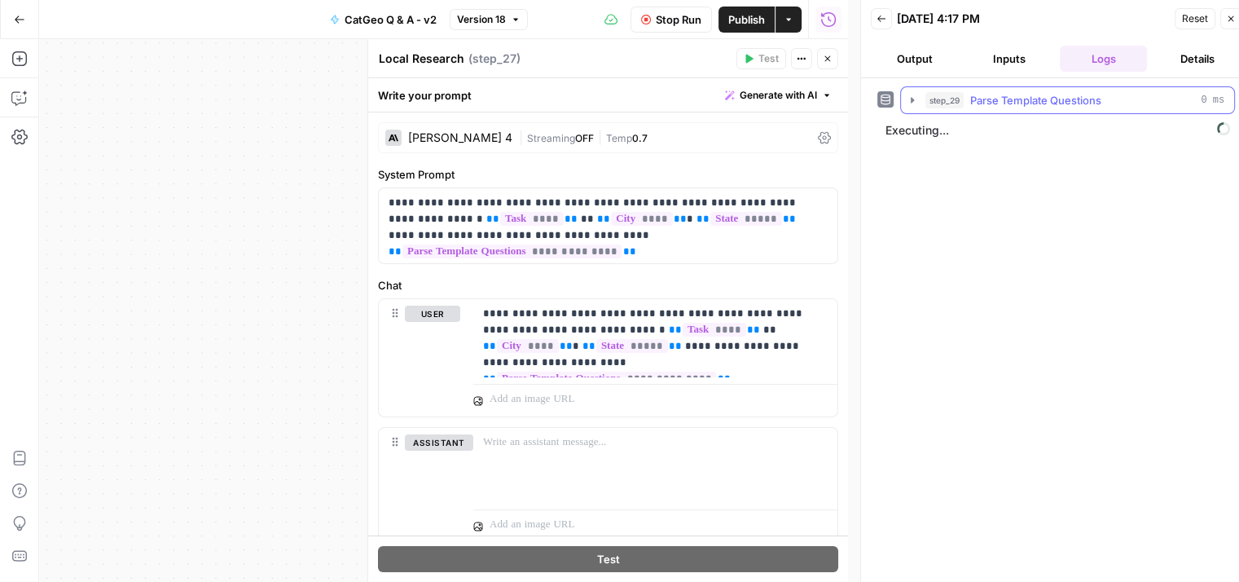
click at [911, 99] on icon "button" at bounding box center [912, 100] width 3 height 6
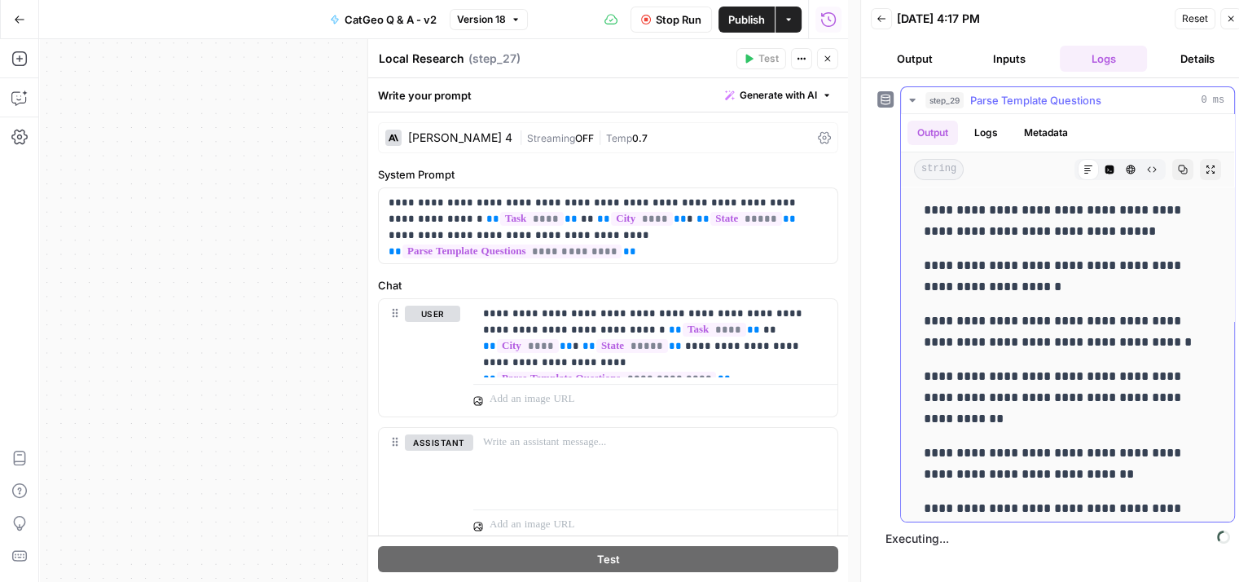
click at [911, 98] on icon "button" at bounding box center [912, 100] width 13 height 13
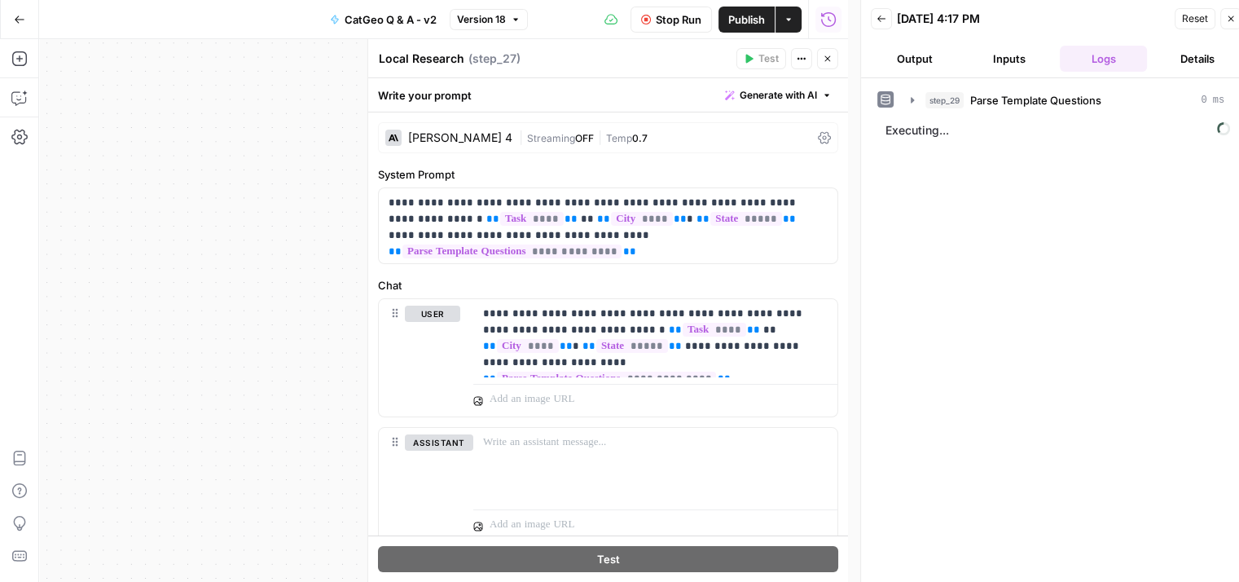
click at [825, 62] on icon "button" at bounding box center [828, 59] width 10 height 10
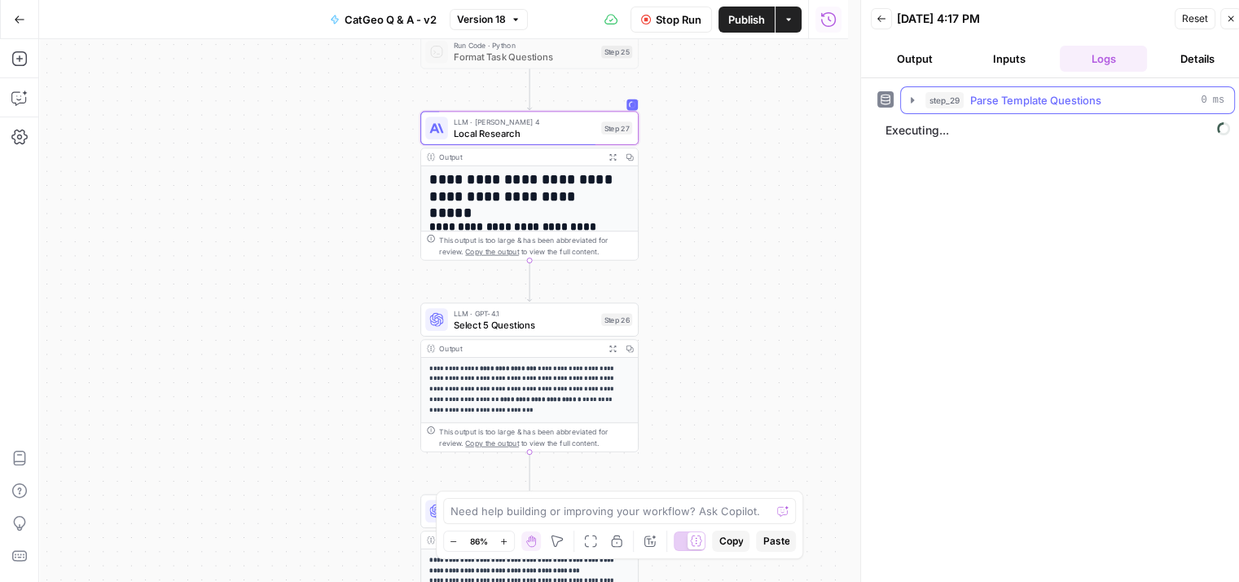
click at [910, 97] on icon "button" at bounding box center [912, 100] width 13 height 13
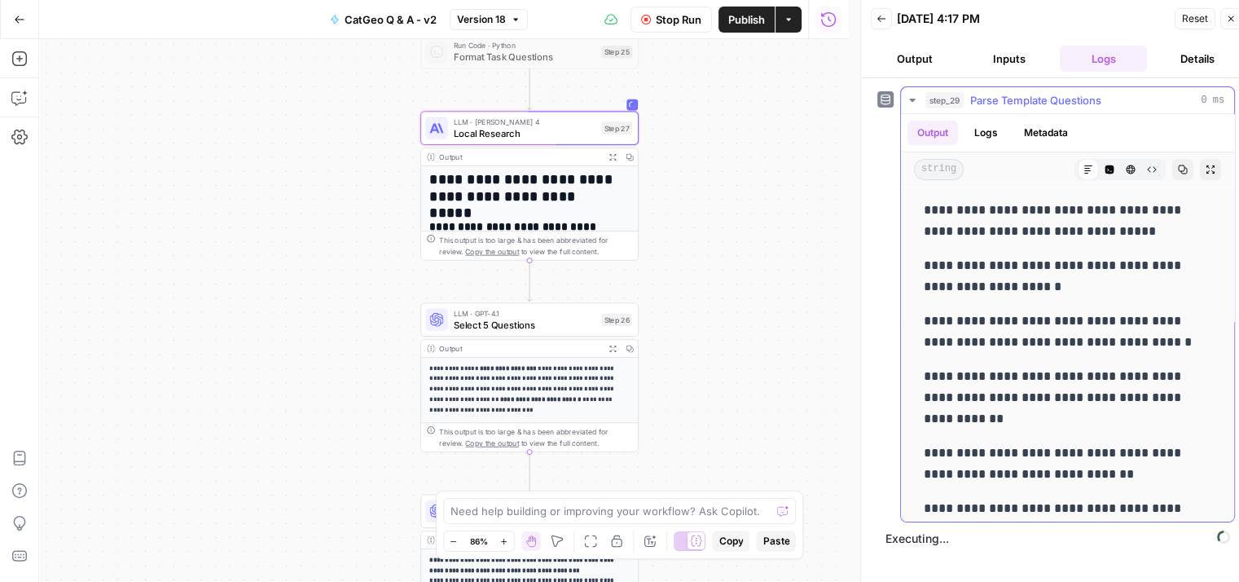
click at [910, 97] on icon "button" at bounding box center [912, 100] width 13 height 13
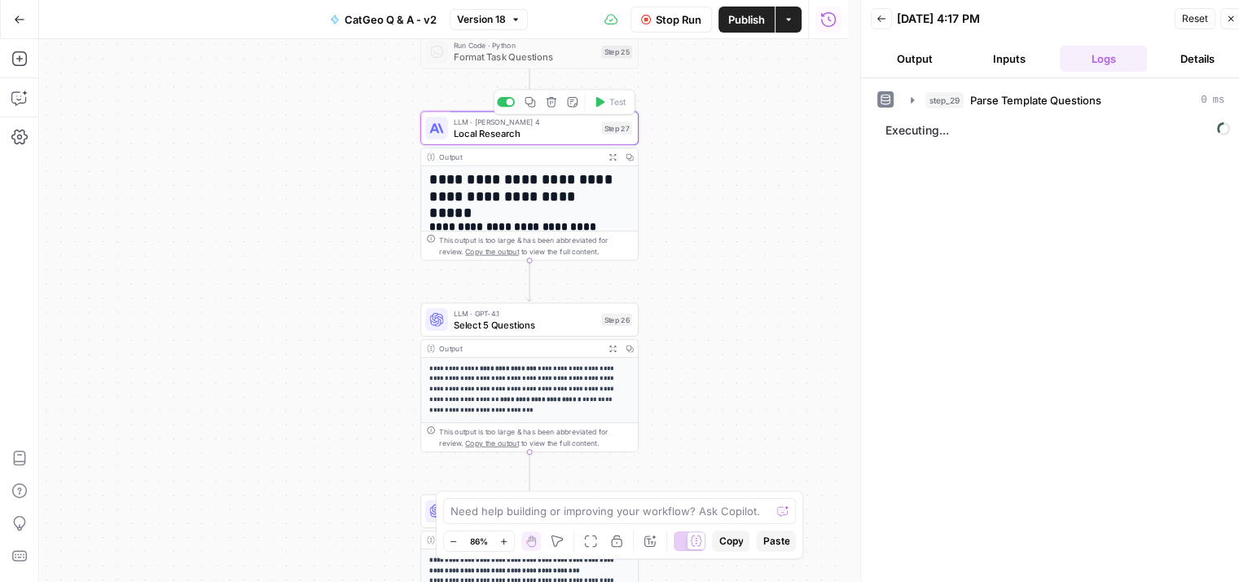
click at [546, 137] on span "Local Research" at bounding box center [525, 133] width 143 height 14
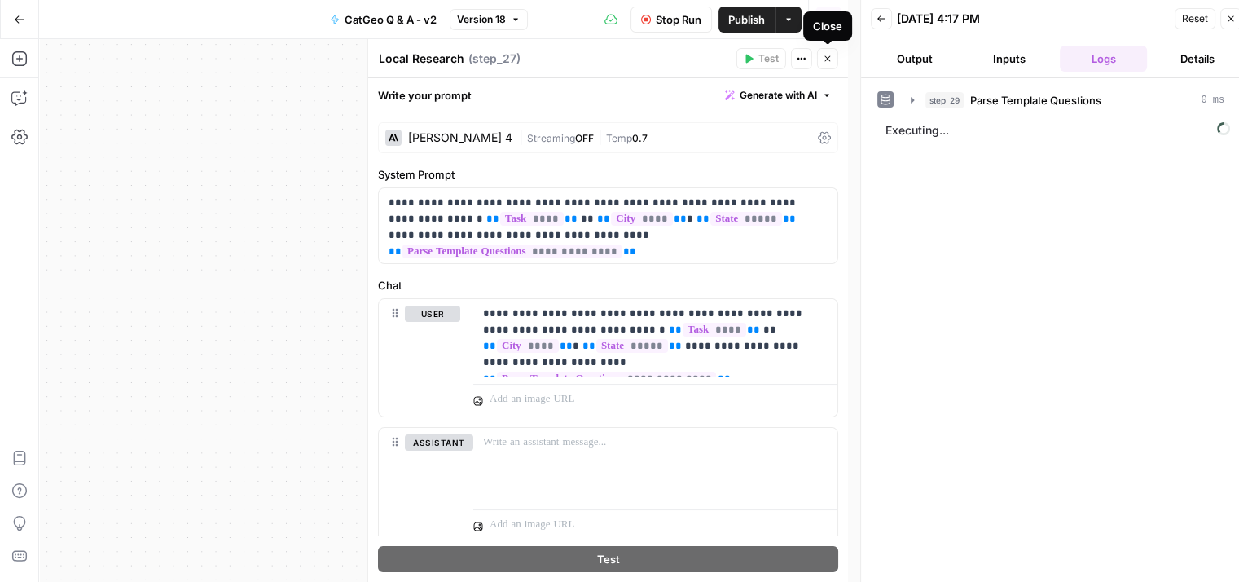
click at [824, 57] on icon "button" at bounding box center [828, 59] width 10 height 10
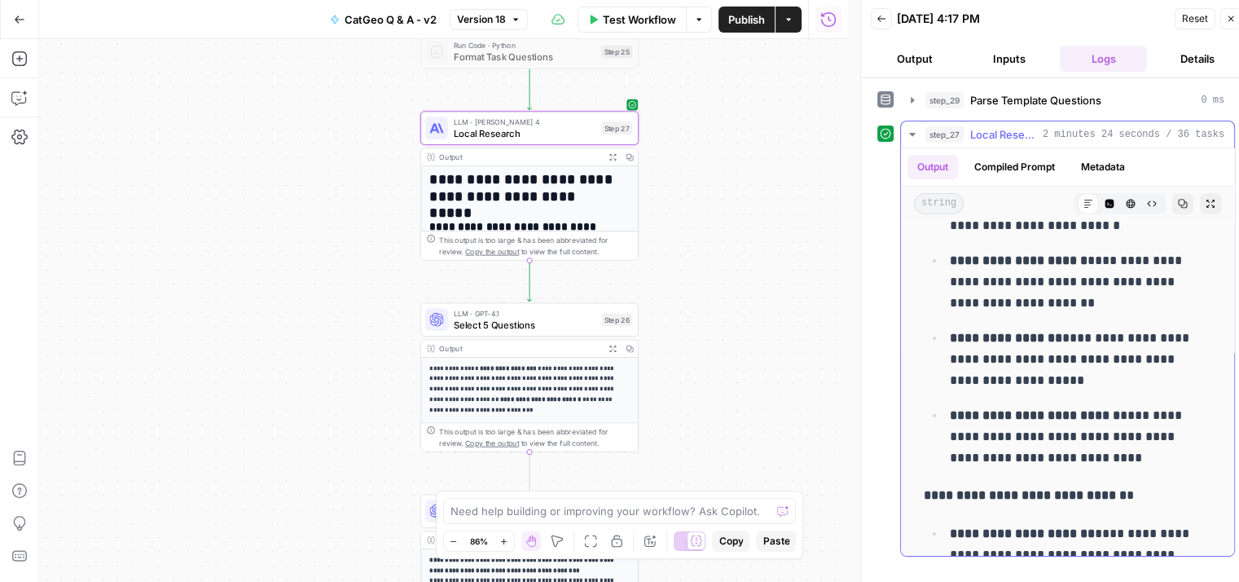
scroll to position [25600, 0]
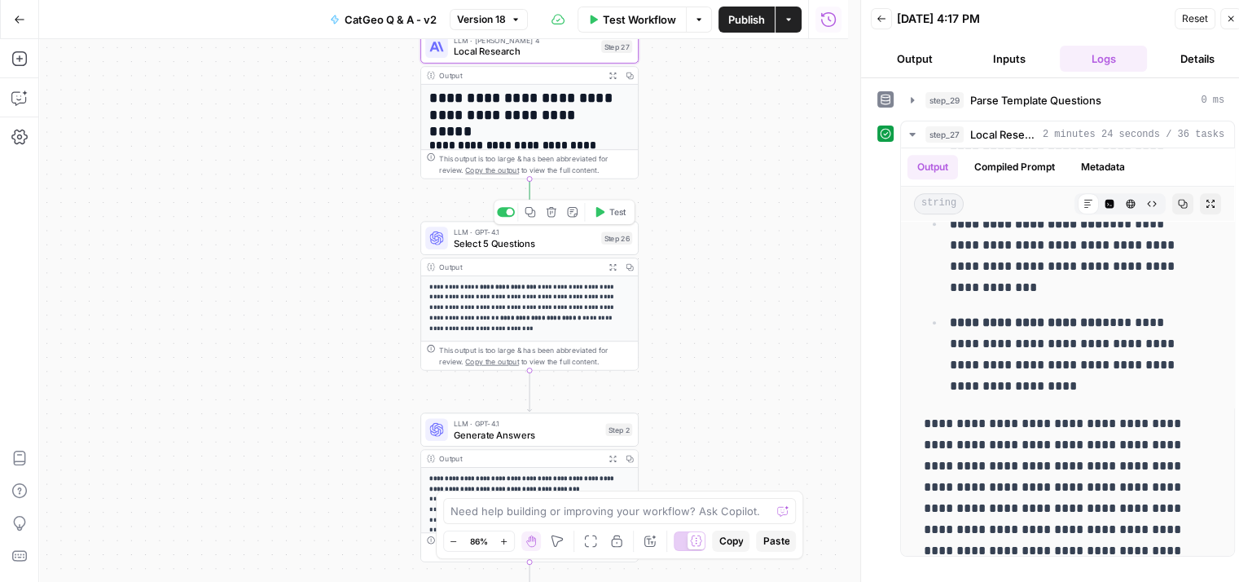
click at [560, 239] on span "Select 5 Questions" at bounding box center [525, 243] width 143 height 14
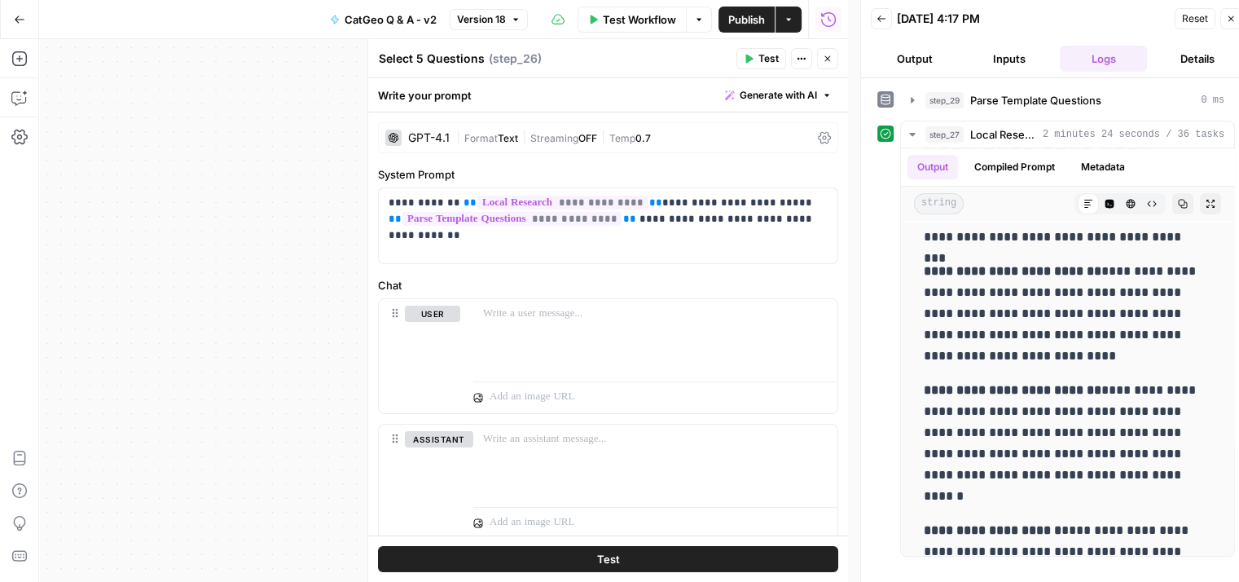
scroll to position [140, 0]
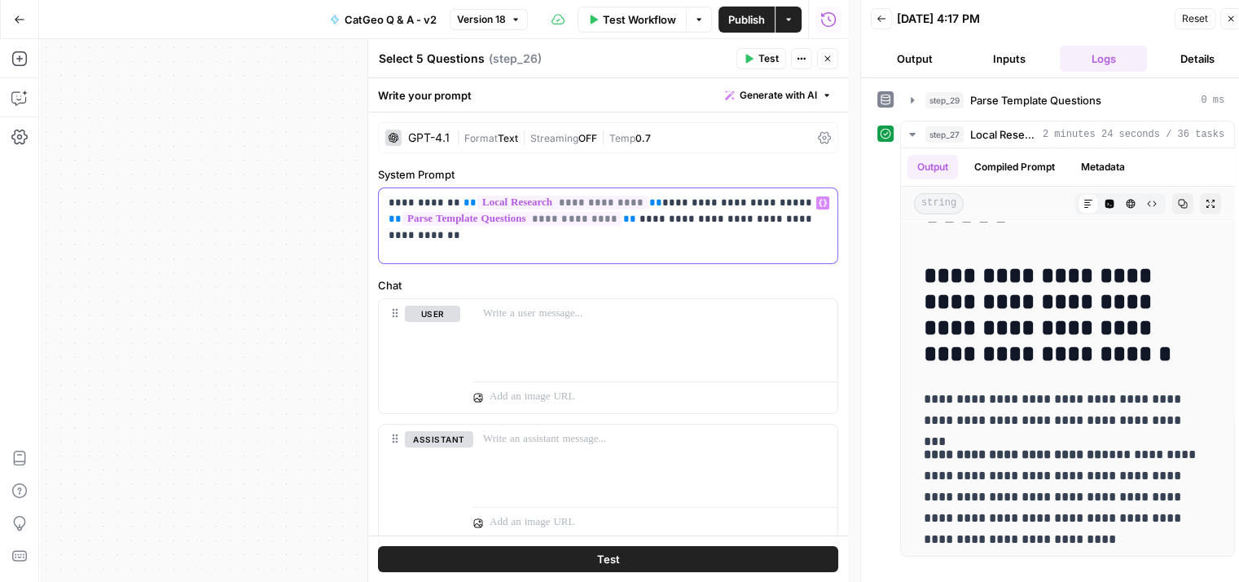
click at [621, 220] on p "**********" at bounding box center [602, 219] width 427 height 49
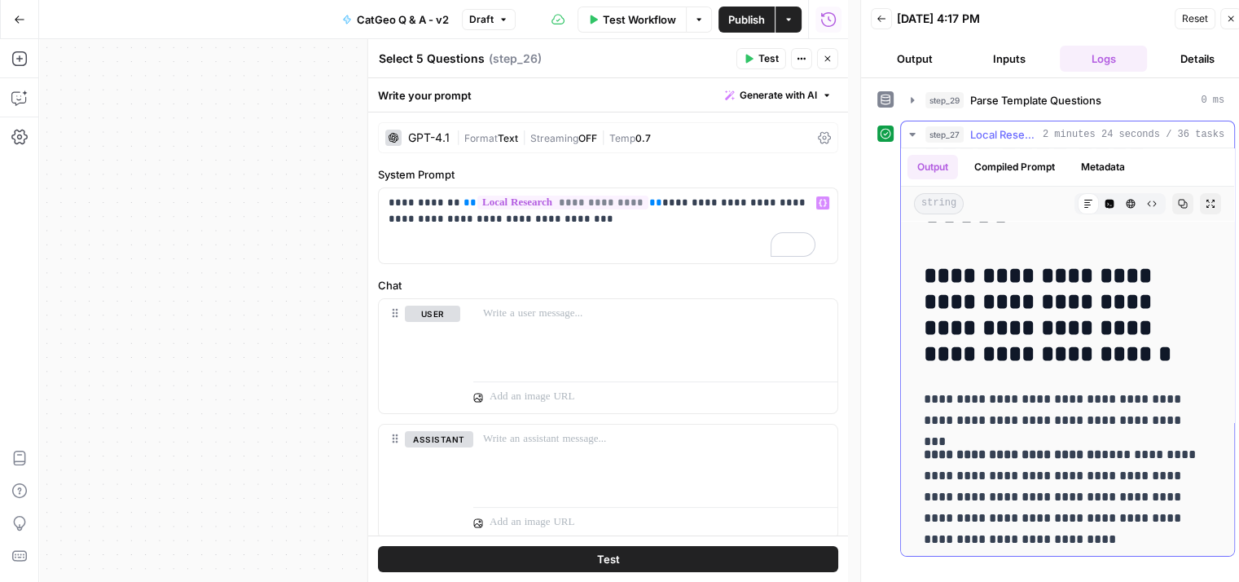
click at [909, 134] on icon "button" at bounding box center [912, 134] width 13 height 13
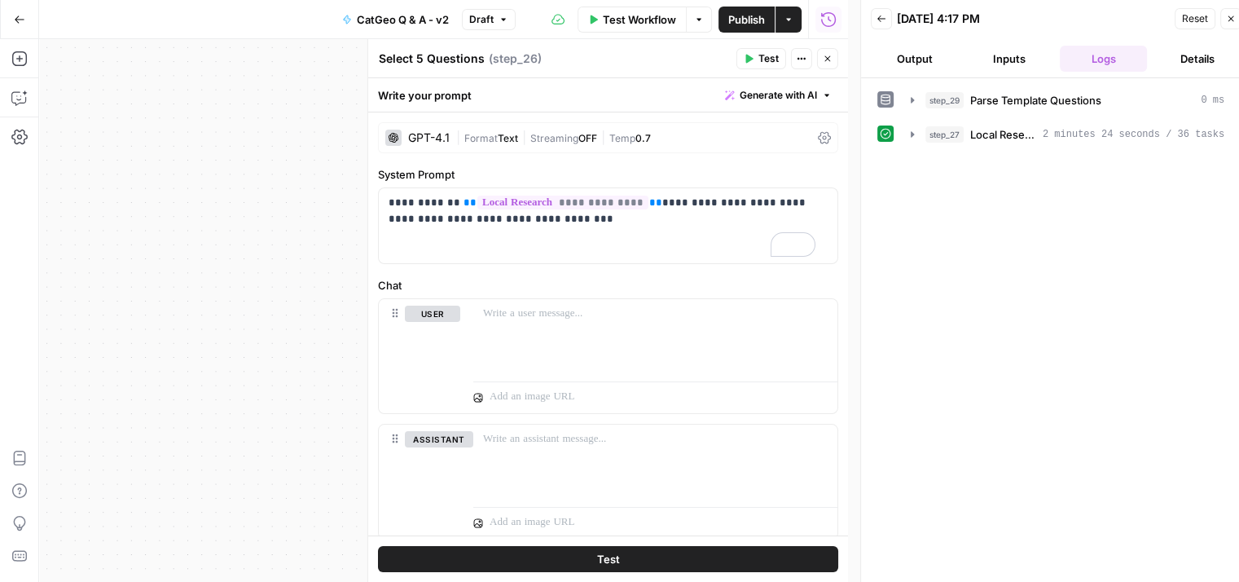
click at [756, 52] on button "Test" at bounding box center [761, 58] width 50 height 21
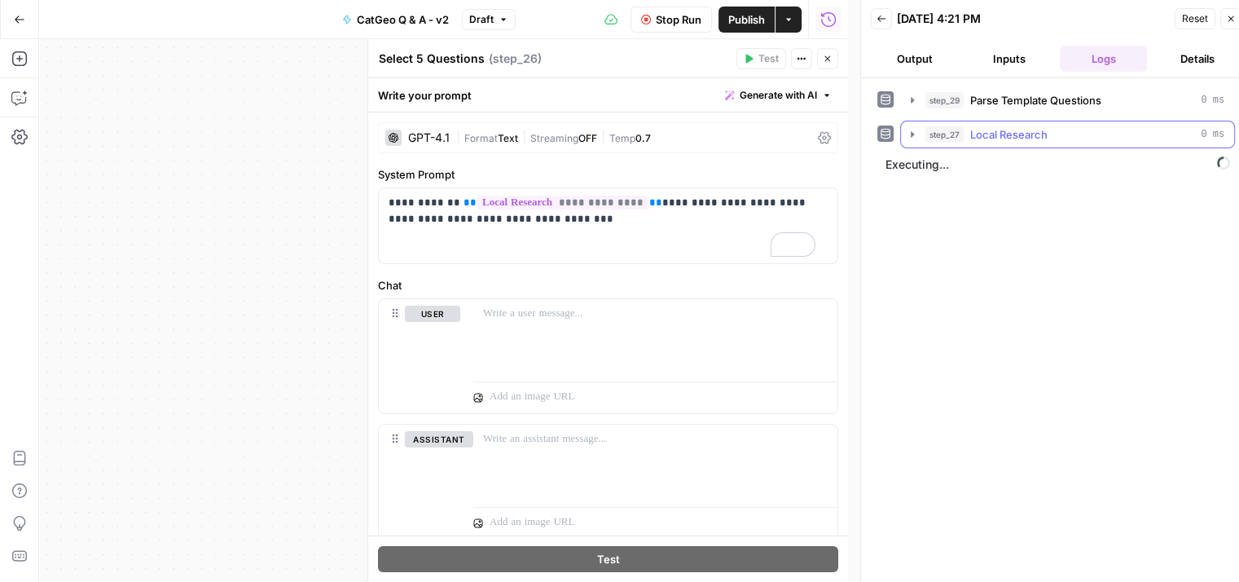
click at [913, 125] on button "step_27 Local Research 0 ms" at bounding box center [1067, 134] width 333 height 26
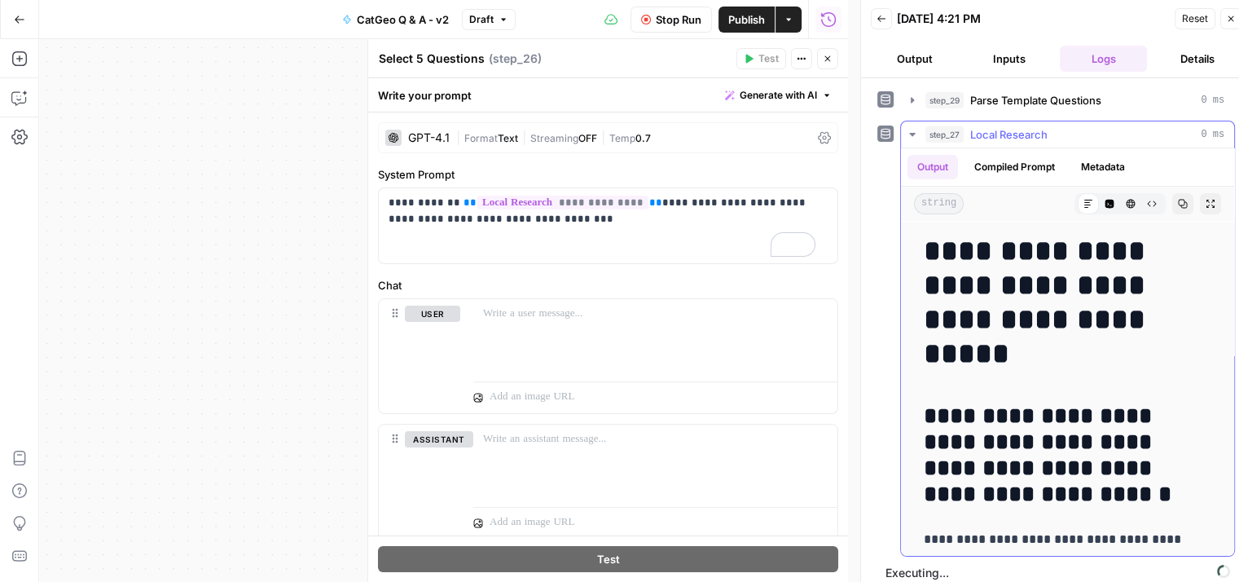
click at [911, 129] on icon "button" at bounding box center [912, 134] width 13 height 13
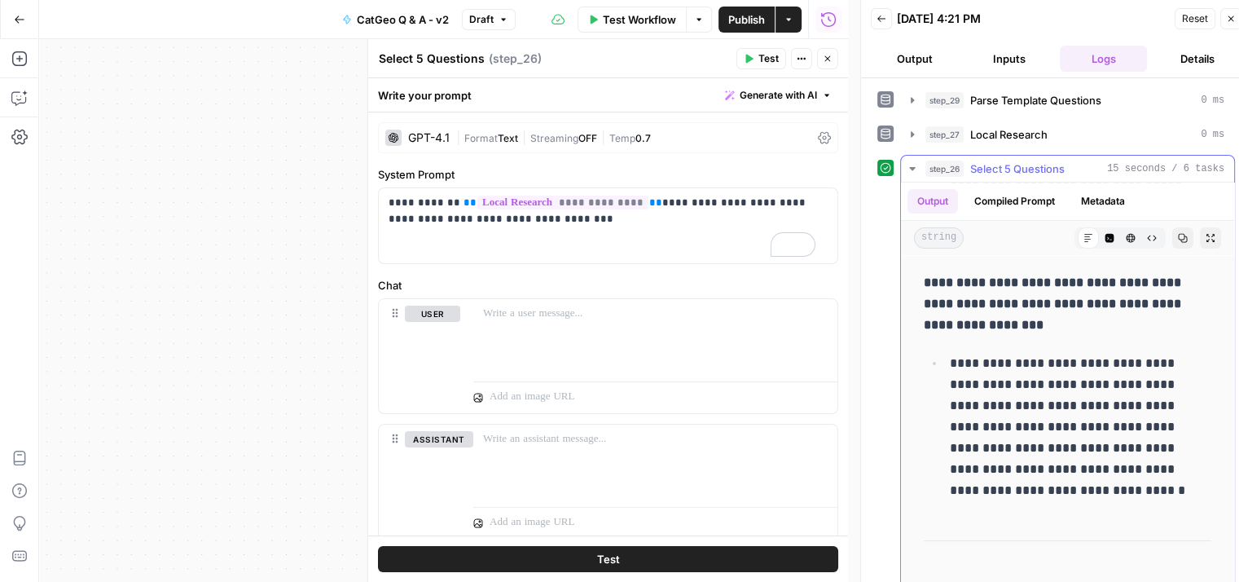
scroll to position [0, 0]
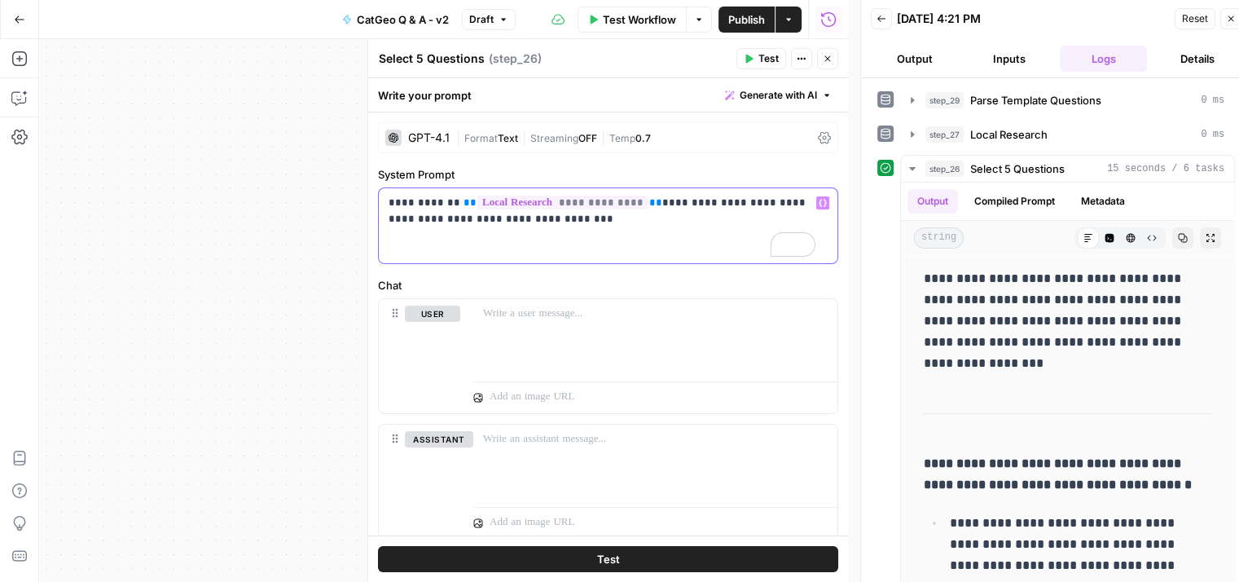
click at [590, 221] on p "**********" at bounding box center [602, 211] width 427 height 33
click at [479, 219] on p "**********" at bounding box center [602, 211] width 427 height 33
click at [758, 52] on span "Test" at bounding box center [768, 58] width 20 height 15
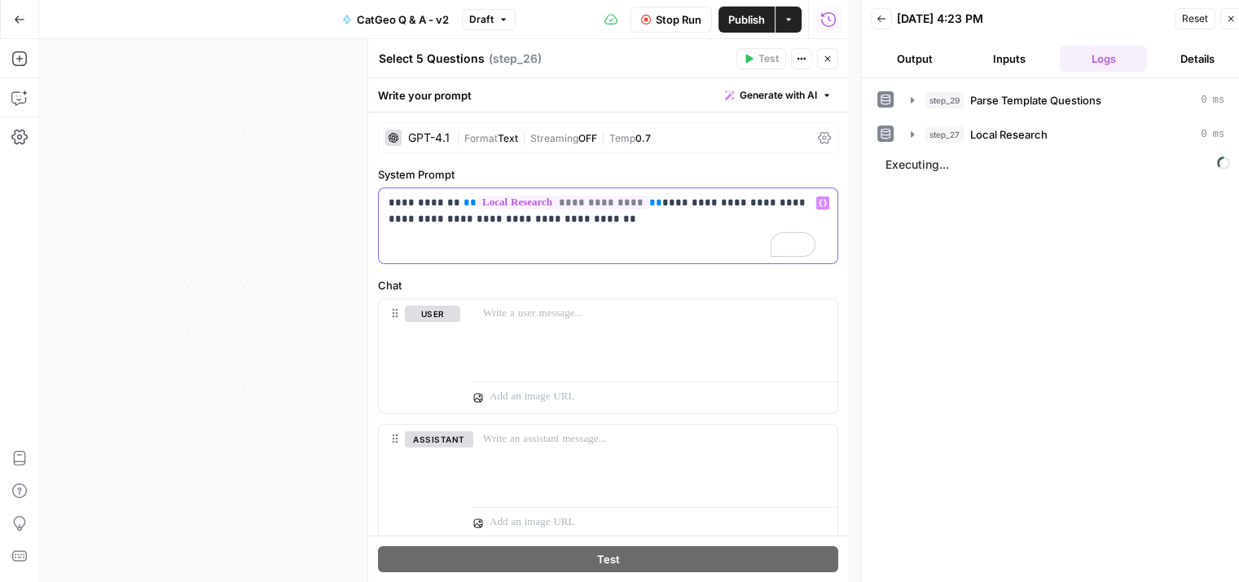
click at [454, 222] on p "**********" at bounding box center [602, 211] width 427 height 33
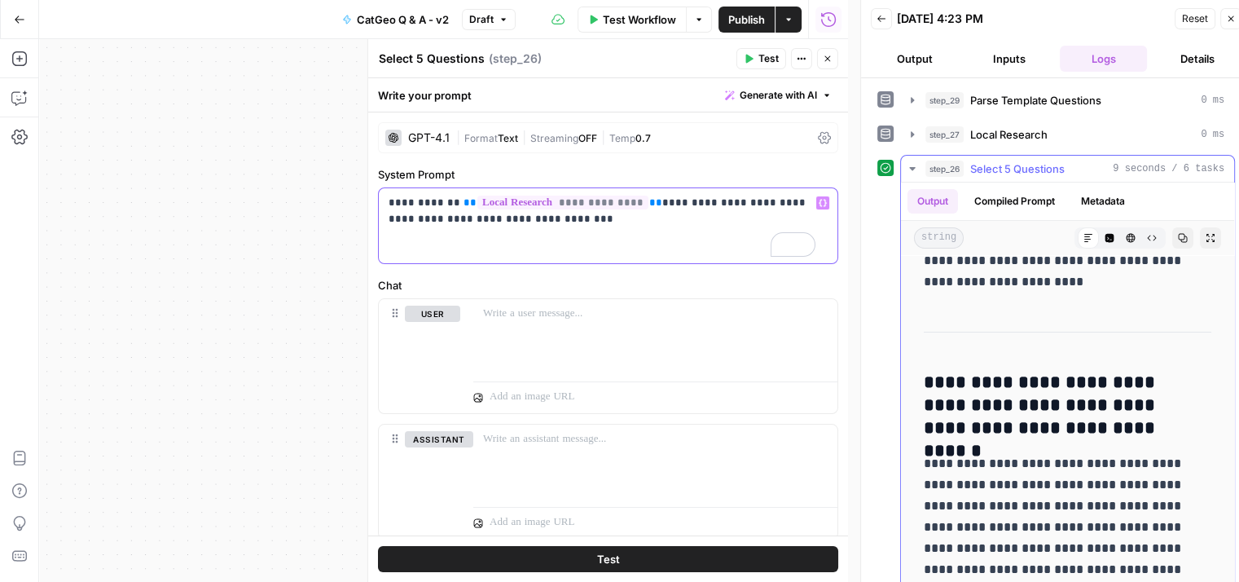
scroll to position [81, 0]
click at [908, 162] on icon "button" at bounding box center [912, 168] width 13 height 13
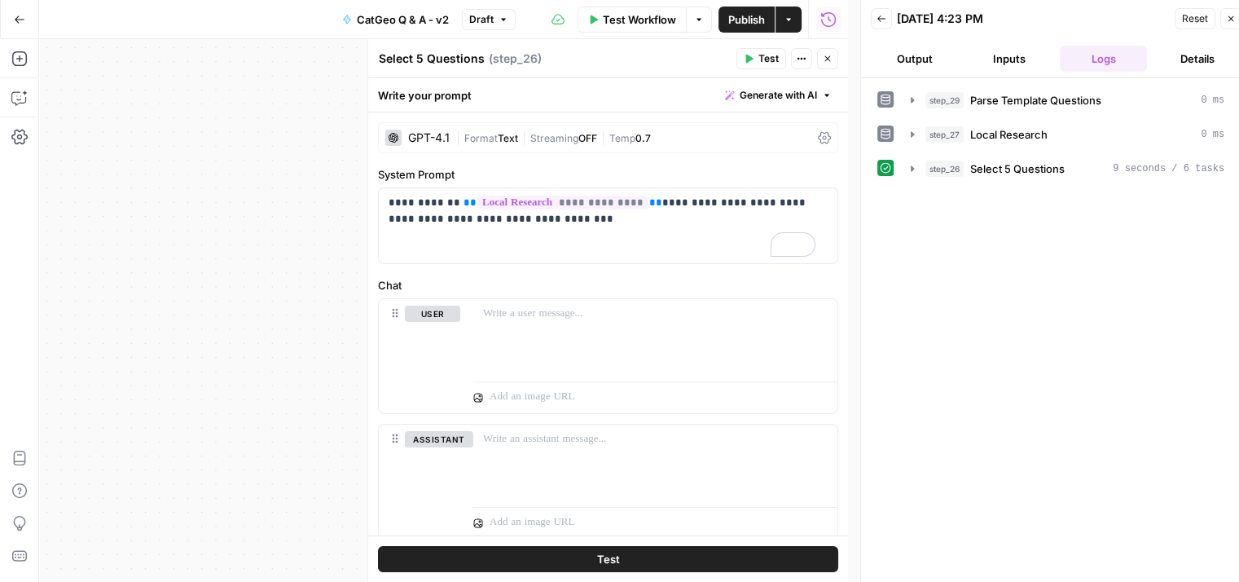
click at [626, 136] on span "Temp" at bounding box center [622, 138] width 26 height 12
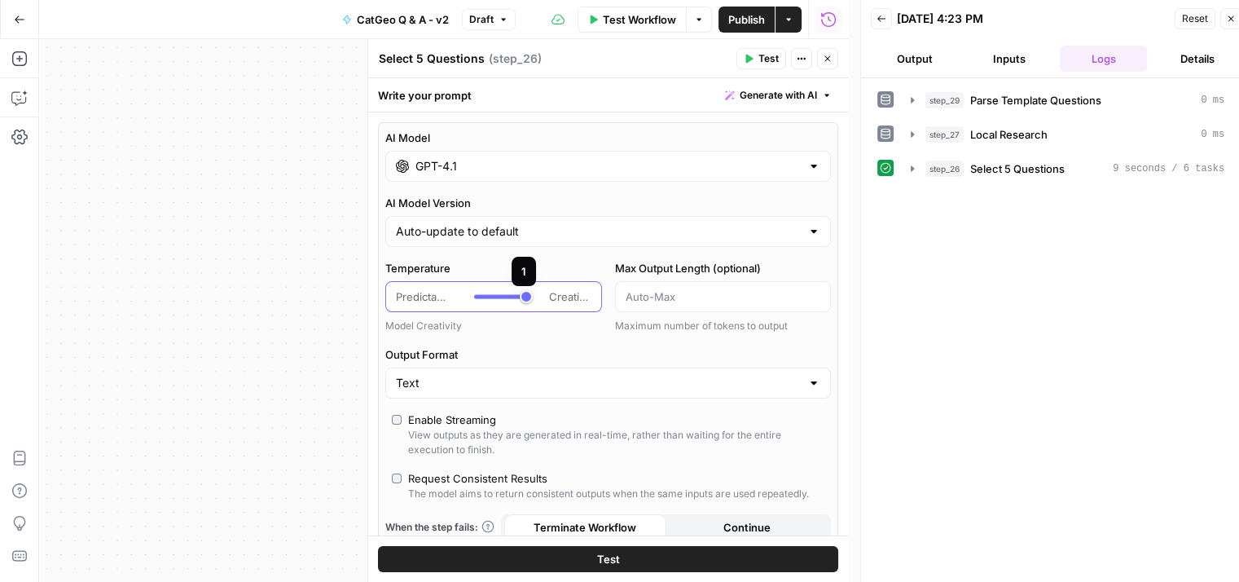
drag, startPoint x: 507, startPoint y: 298, endPoint x: 528, endPoint y: 297, distance: 21.2
click at [528, 297] on div "Predictable Creative" at bounding box center [493, 296] width 195 height 16
click at [755, 54] on button "Test" at bounding box center [761, 58] width 50 height 21
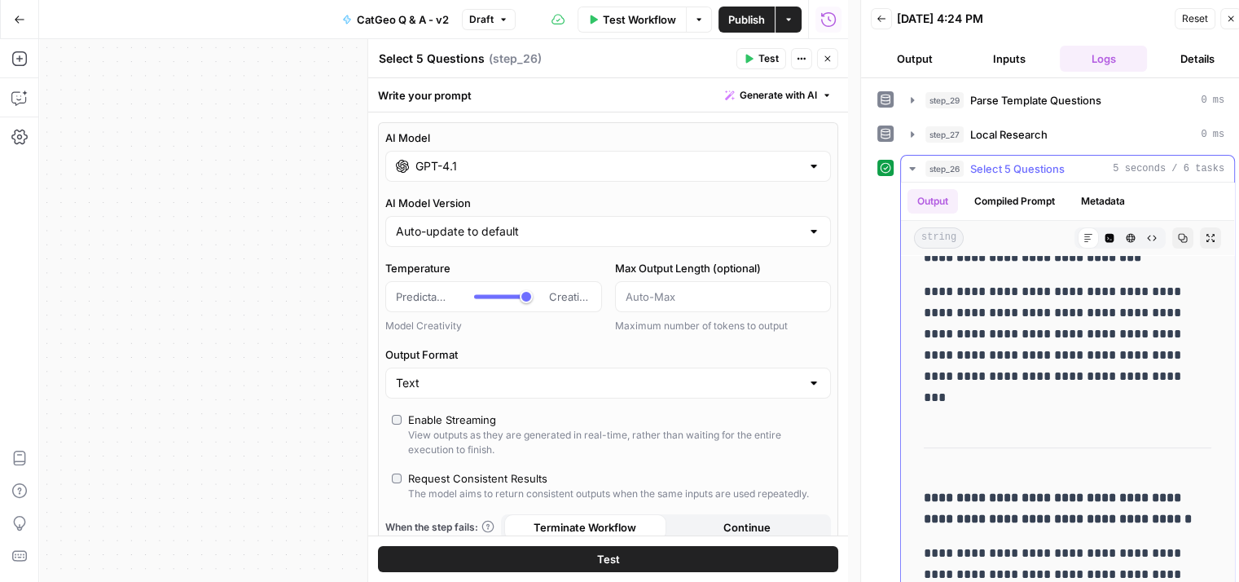
scroll to position [0, 0]
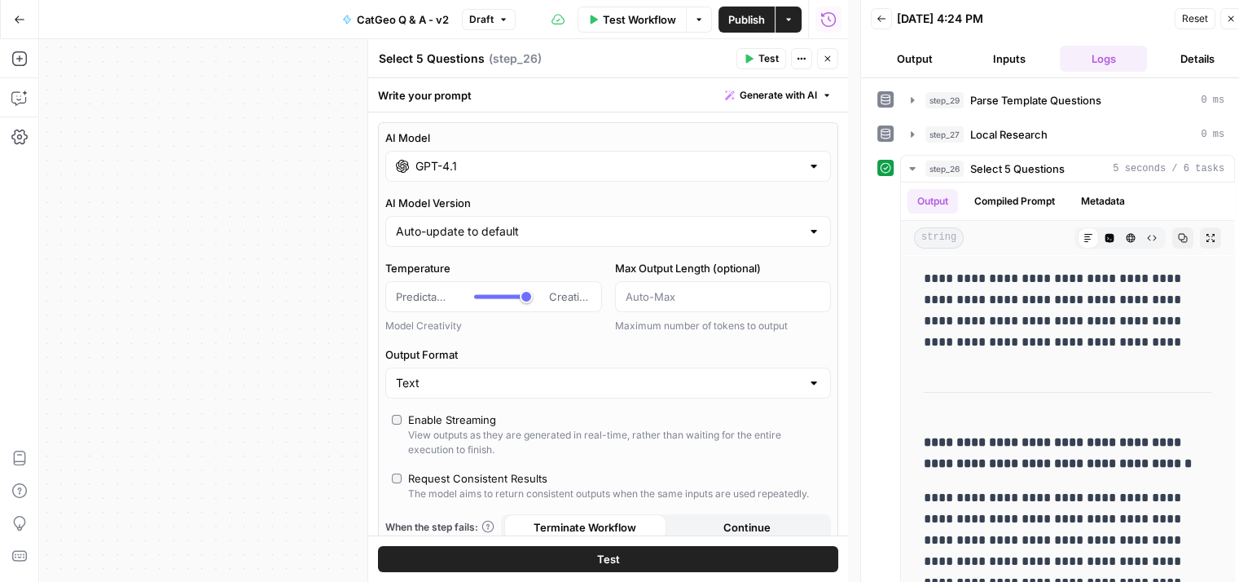
click at [746, 55] on icon "button" at bounding box center [748, 59] width 7 height 9
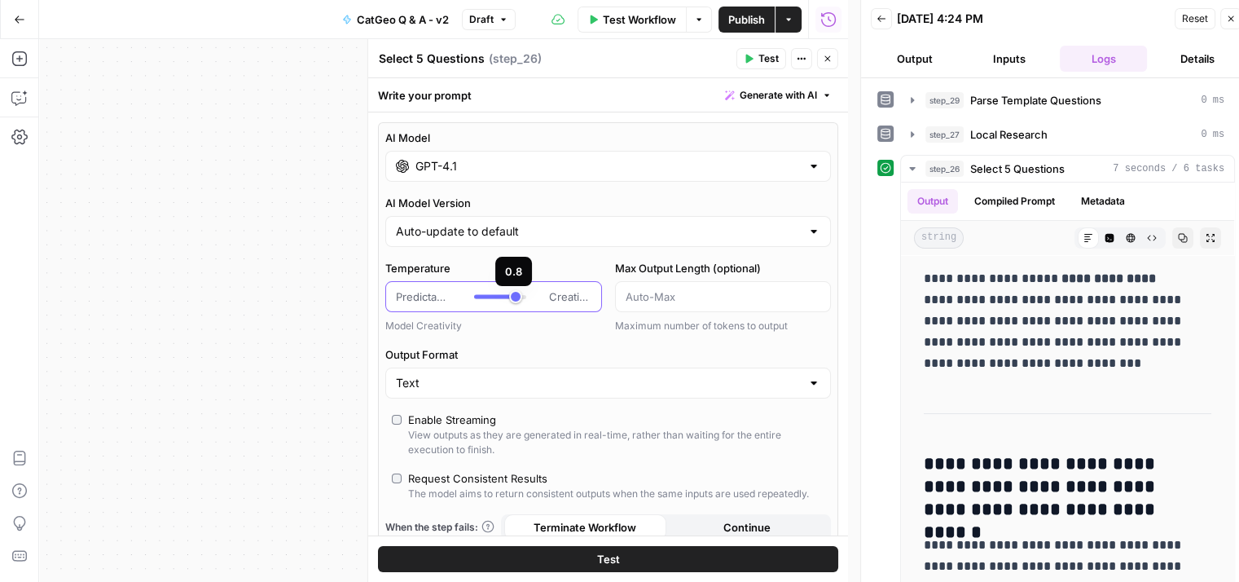
type input "***"
drag, startPoint x: 523, startPoint y: 293, endPoint x: 507, endPoint y: 301, distance: 17.1
click at [507, 301] on div at bounding box center [500, 296] width 52 height 16
click at [737, 26] on span "Publish" at bounding box center [746, 19] width 37 height 16
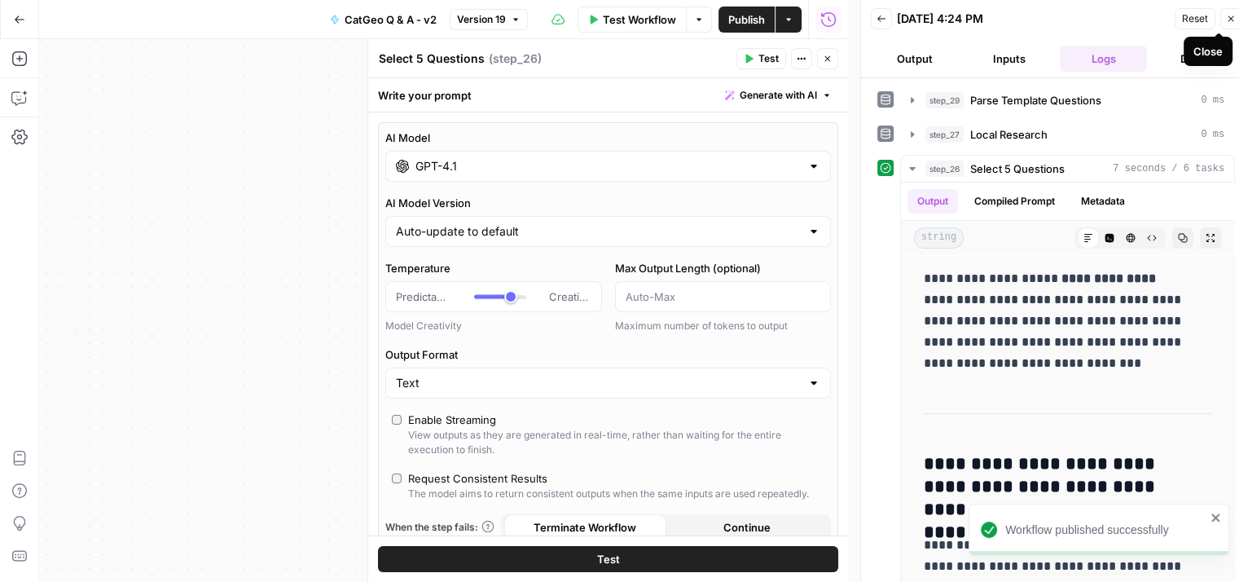
click at [1224, 23] on button "Close" at bounding box center [1230, 18] width 21 height 21
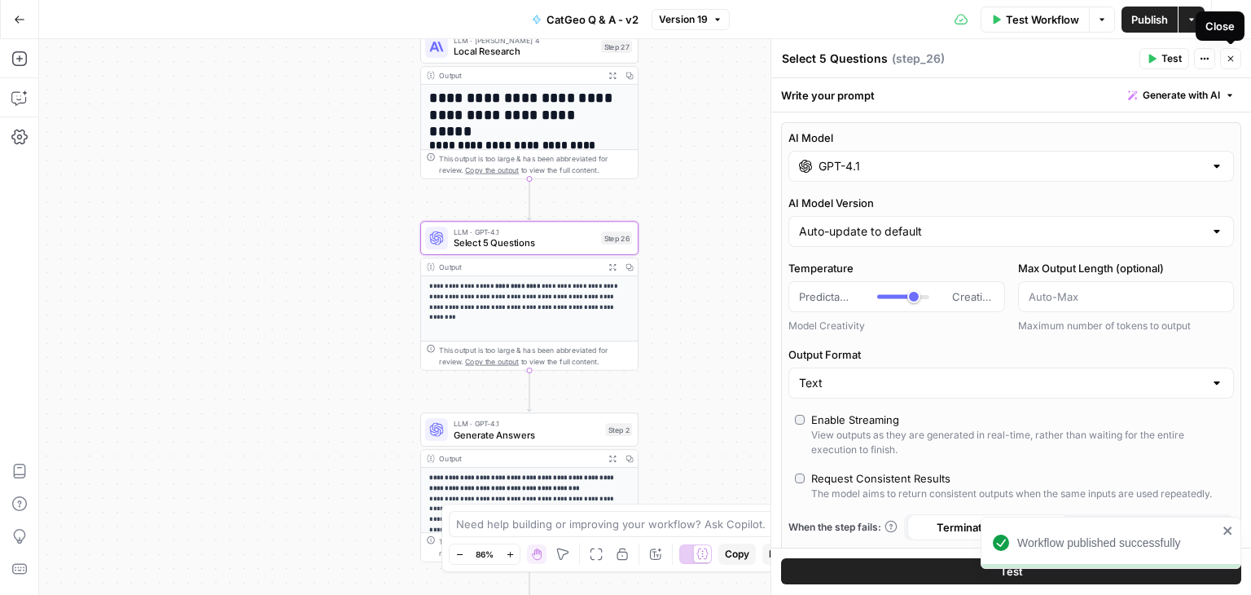
click at [1232, 58] on icon "button" at bounding box center [1231, 59] width 10 height 10
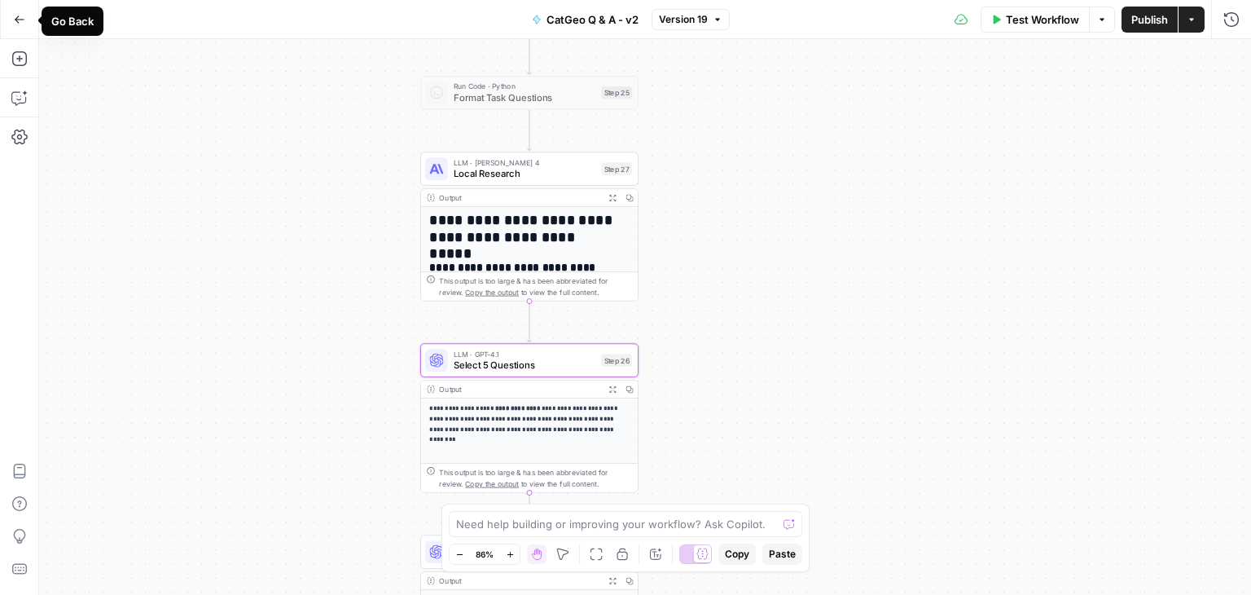
click at [17, 17] on icon "button" at bounding box center [20, 18] width 10 height 7
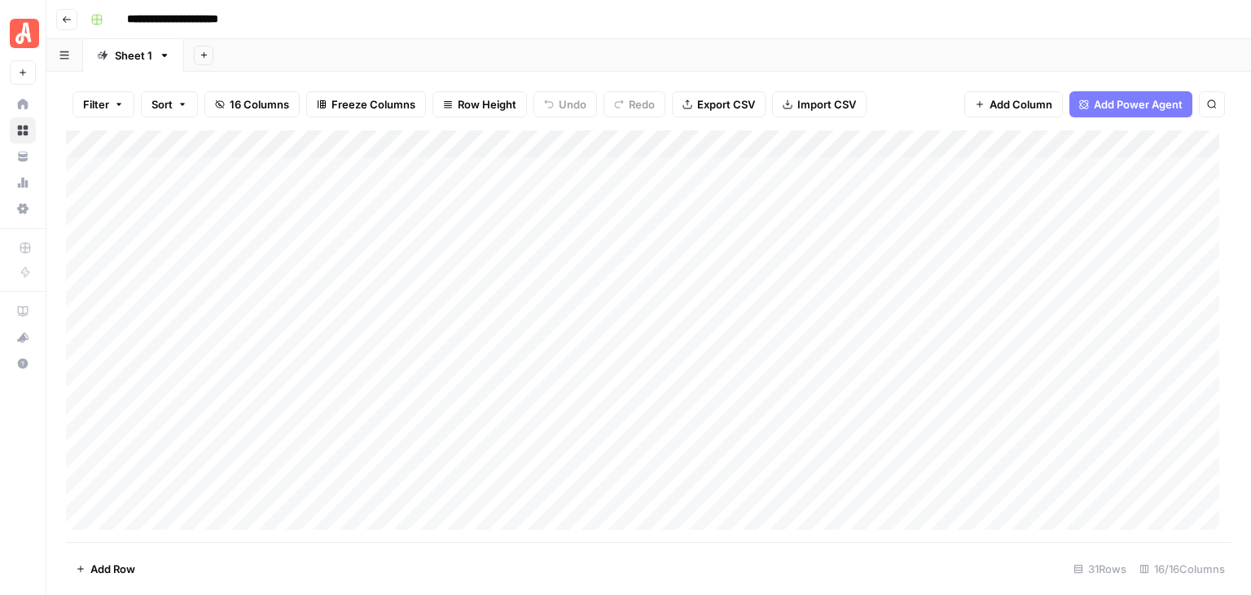
click at [169, 136] on div "Add Column" at bounding box center [649, 335] width 1166 height 411
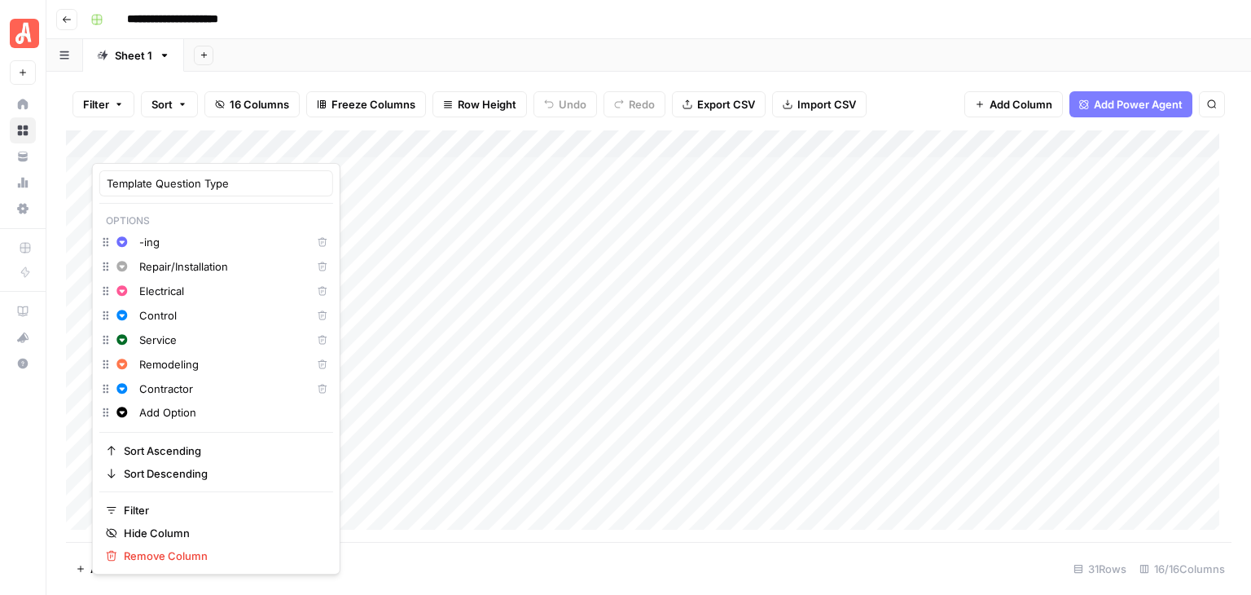
click at [548, 22] on div "**********" at bounding box center [659, 20] width 1151 height 26
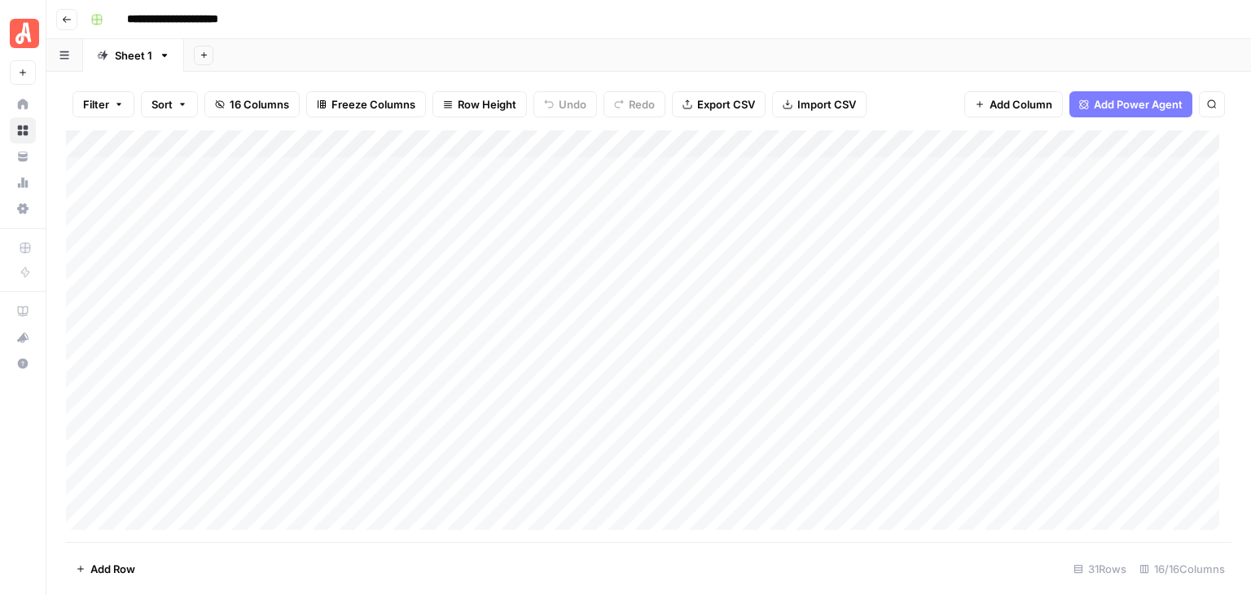
click at [362, 556] on footer "Add Row 31 Rows 16/16 Columns" at bounding box center [649, 568] width 1166 height 53
click at [537, 27] on div "**********" at bounding box center [659, 20] width 1151 height 26
click at [936, 138] on div "Add Column" at bounding box center [649, 335] width 1166 height 411
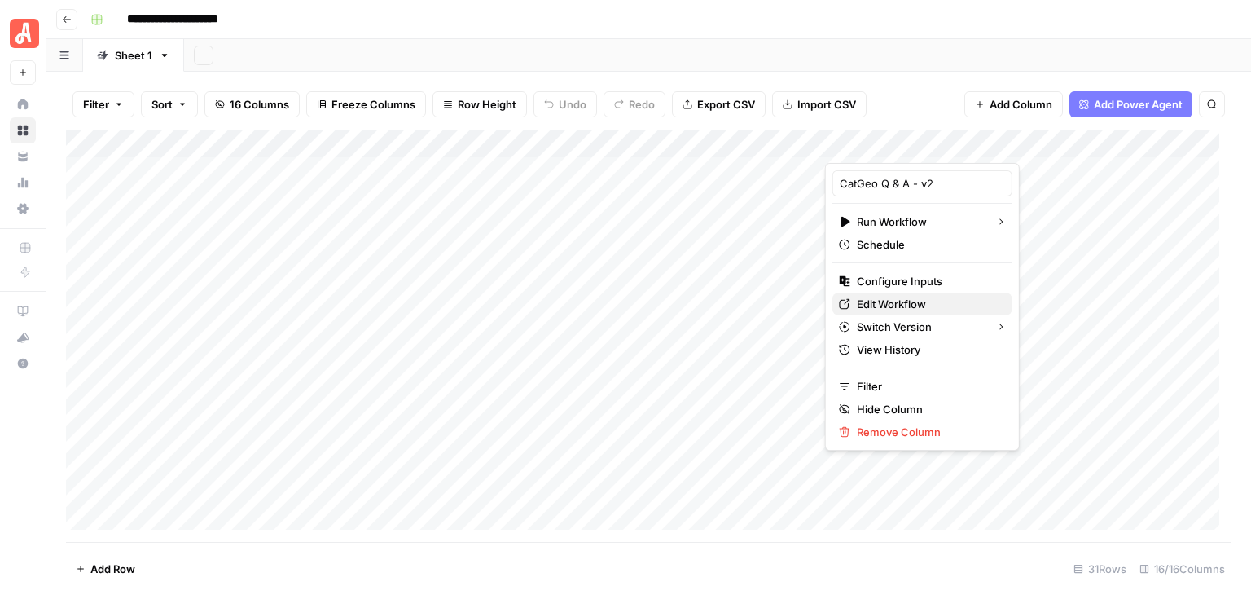
click at [886, 300] on span "Edit Workflow" at bounding box center [928, 304] width 143 height 16
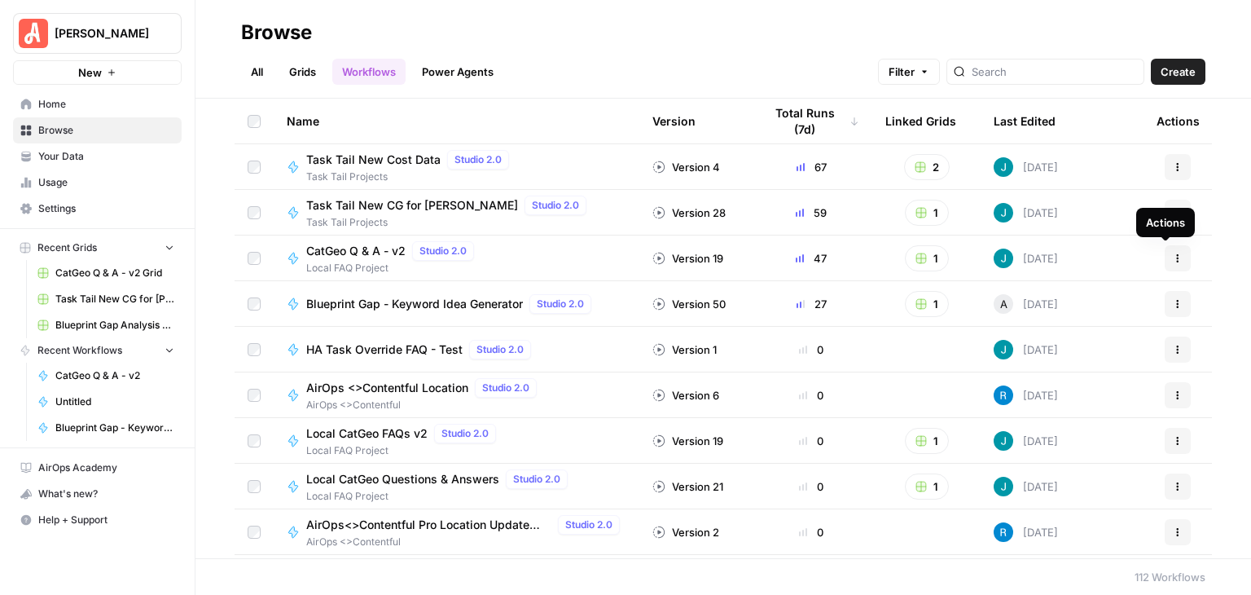
click at [1173, 261] on icon "button" at bounding box center [1178, 258] width 10 height 10
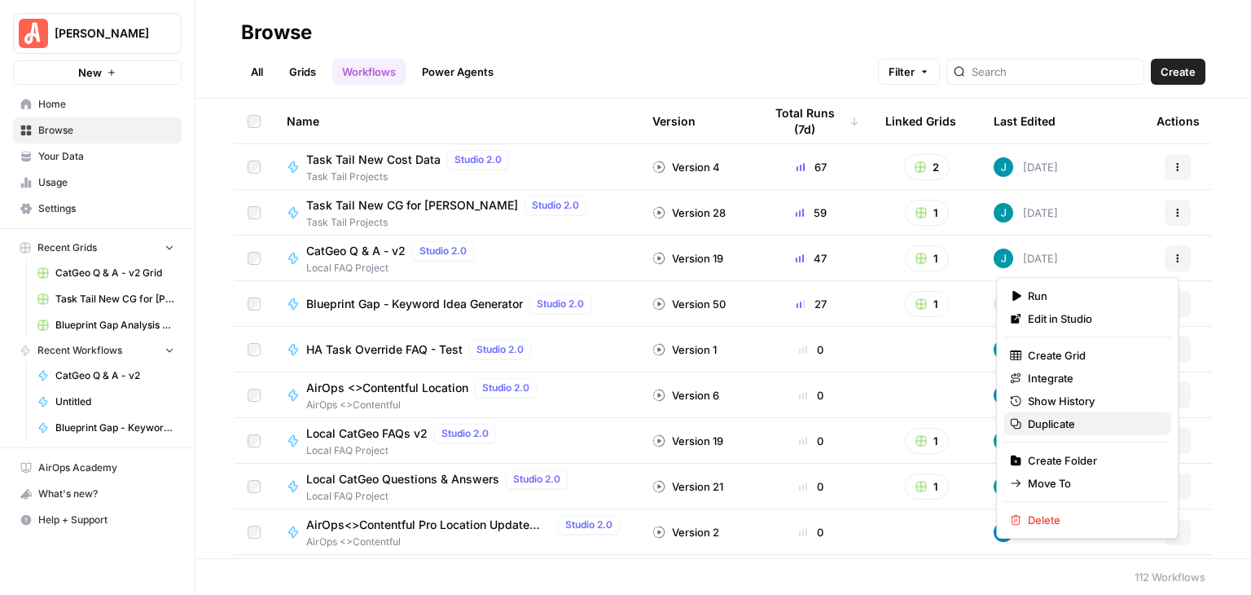
click at [1070, 428] on span "Duplicate" at bounding box center [1093, 423] width 130 height 16
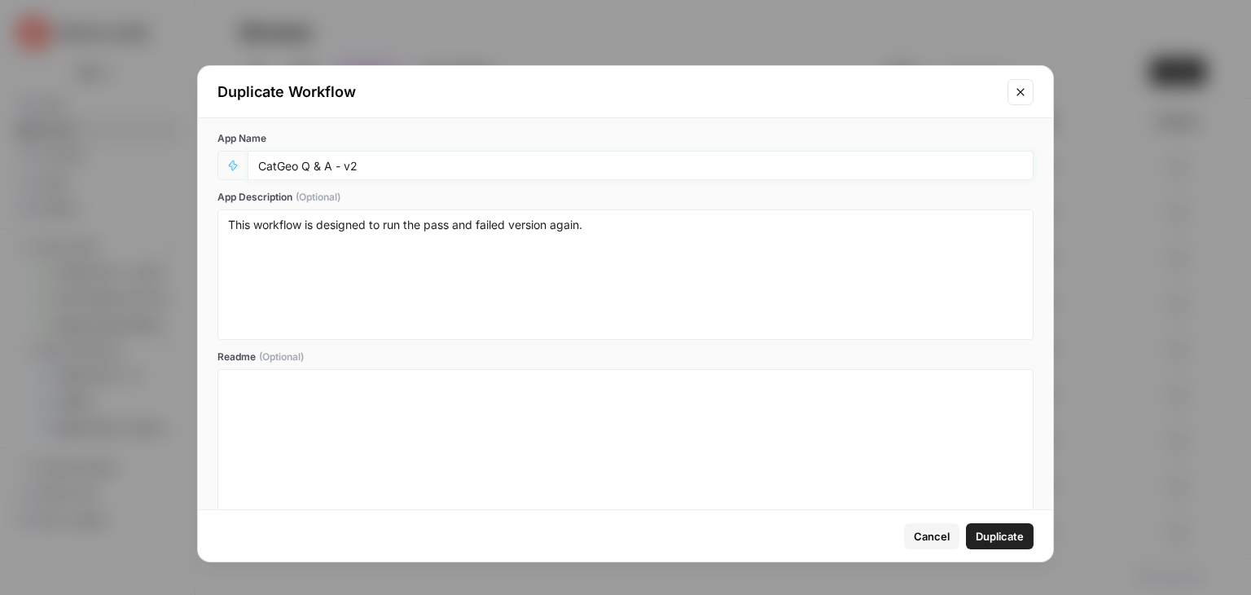
click at [428, 171] on input "CatGeo Q & A - v2" at bounding box center [640, 165] width 765 height 15
type input "CatGeo Q & A - v3 - automated"
drag, startPoint x: 386, startPoint y: 226, endPoint x: 638, endPoint y: 235, distance: 251.9
click at [638, 235] on textarea "This workflow is designed to run the pass and failed version again." at bounding box center [625, 275] width 795 height 116
type textarea "This workflow is designed to assign template automatically and grade"
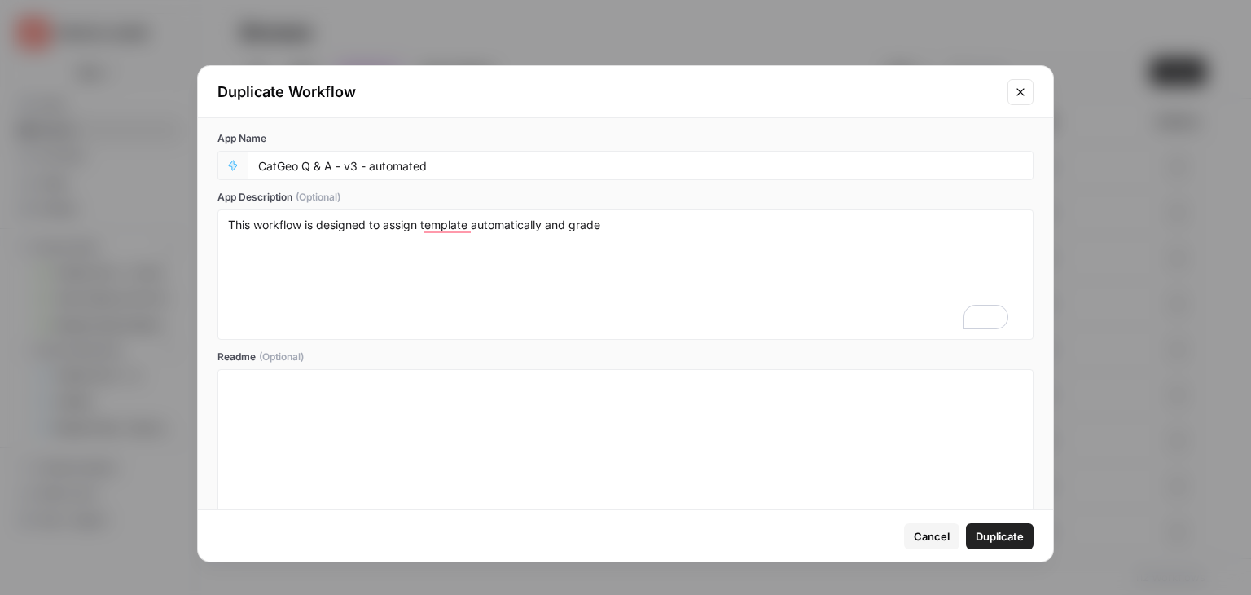
click at [1006, 533] on span "Duplicate" at bounding box center [1000, 536] width 48 height 16
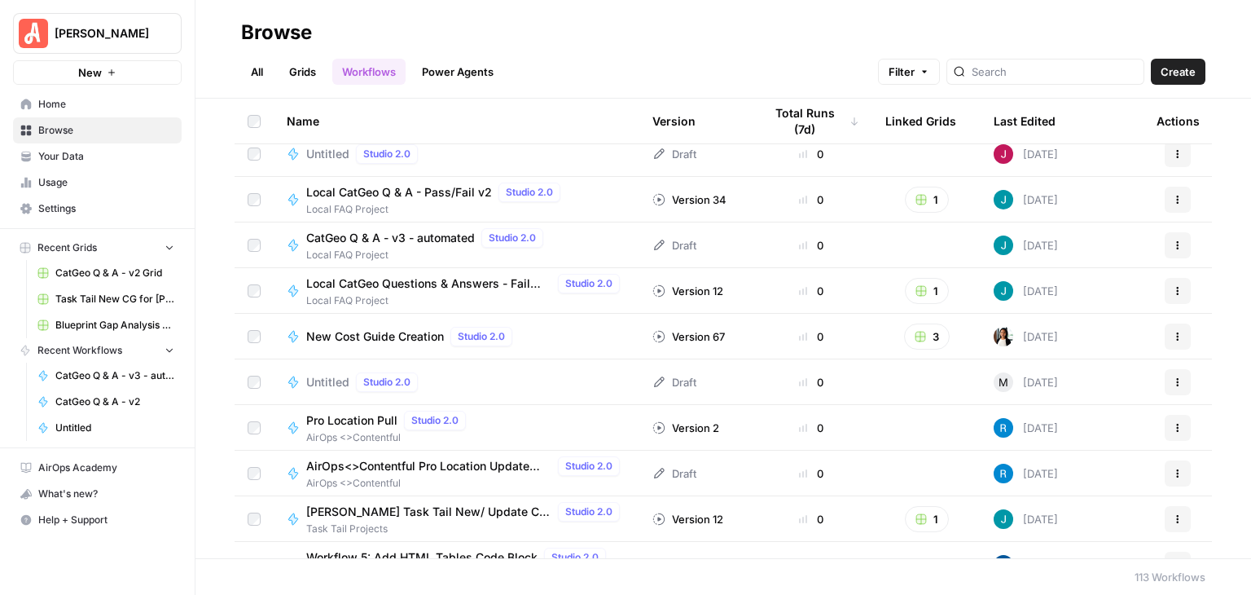
scroll to position [570, 0]
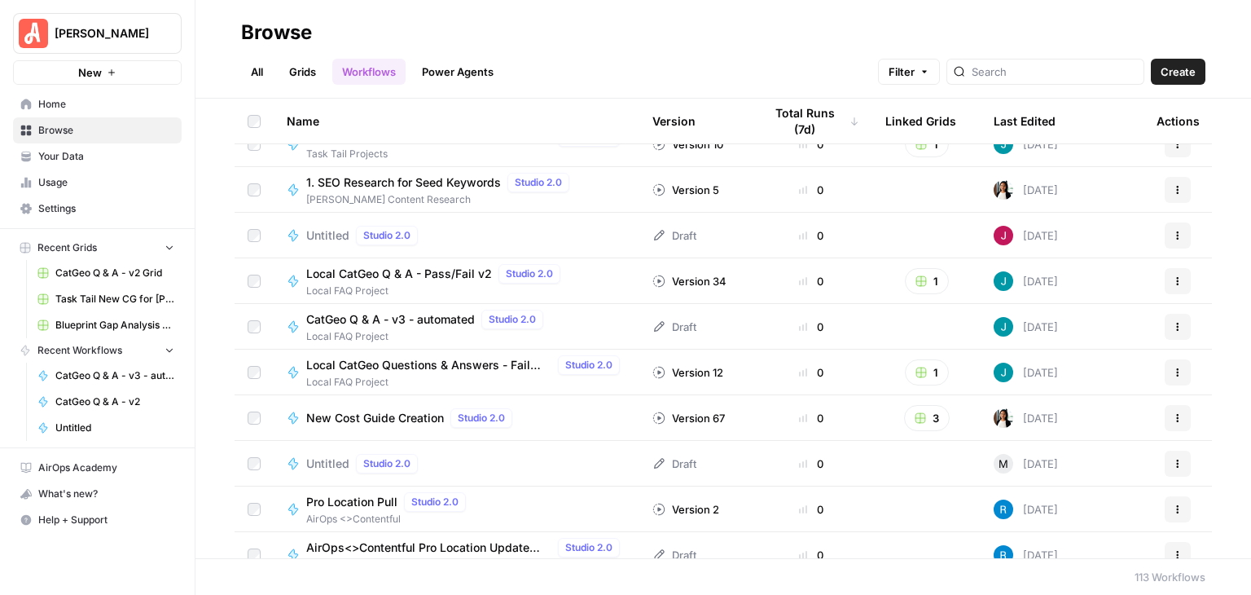
click at [437, 320] on span "CatGeo Q & A - v3 - automated" at bounding box center [390, 319] width 169 height 16
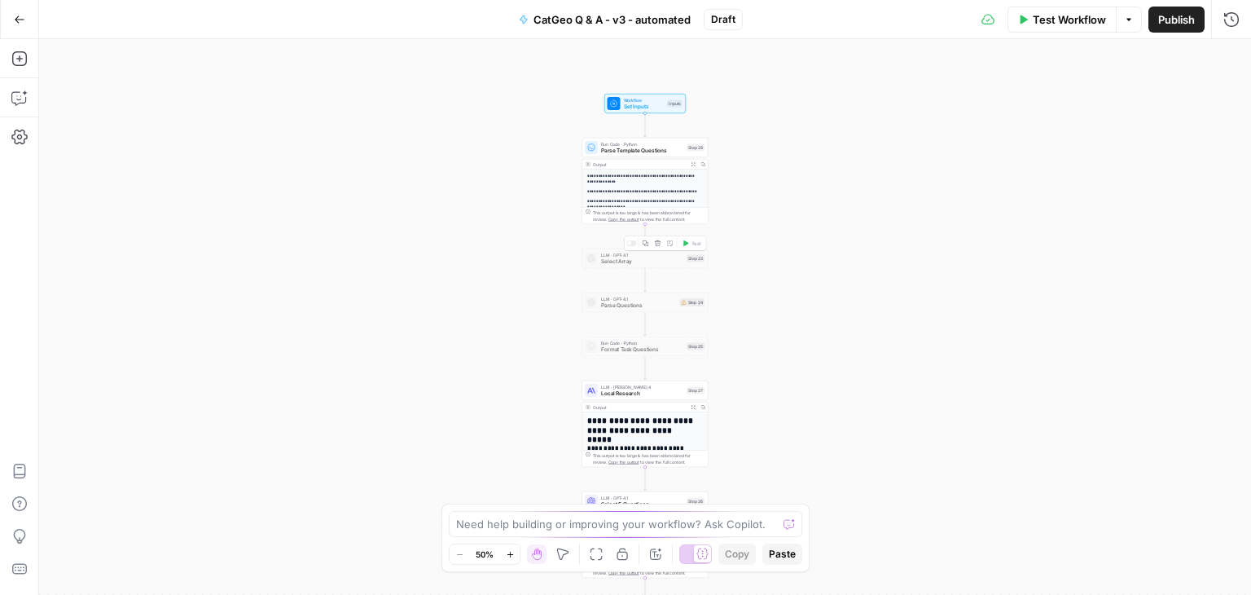
click at [657, 242] on icon "button" at bounding box center [658, 243] width 6 height 6
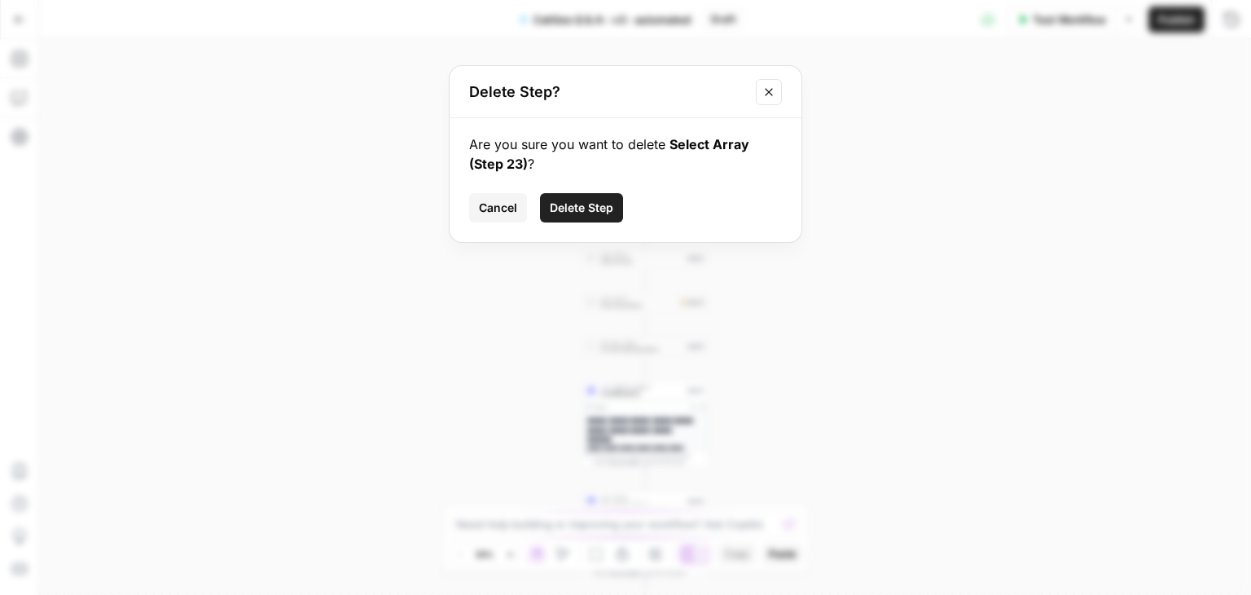
click at [586, 208] on span "Delete Step" at bounding box center [582, 208] width 64 height 16
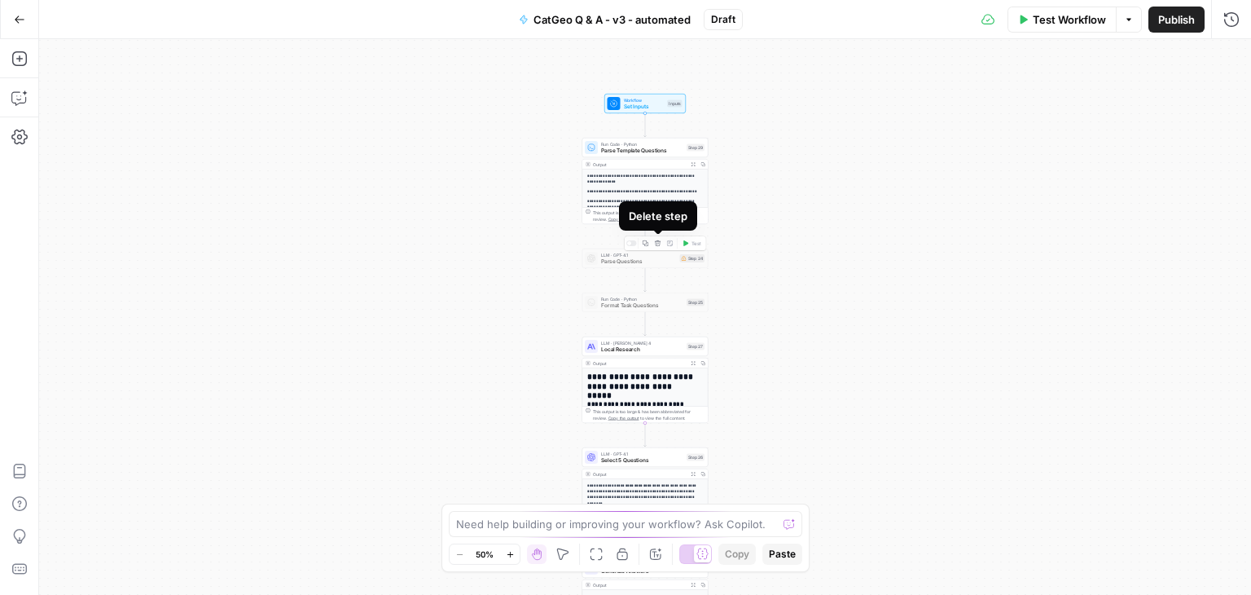
click at [655, 242] on icon "button" at bounding box center [658, 243] width 7 height 7
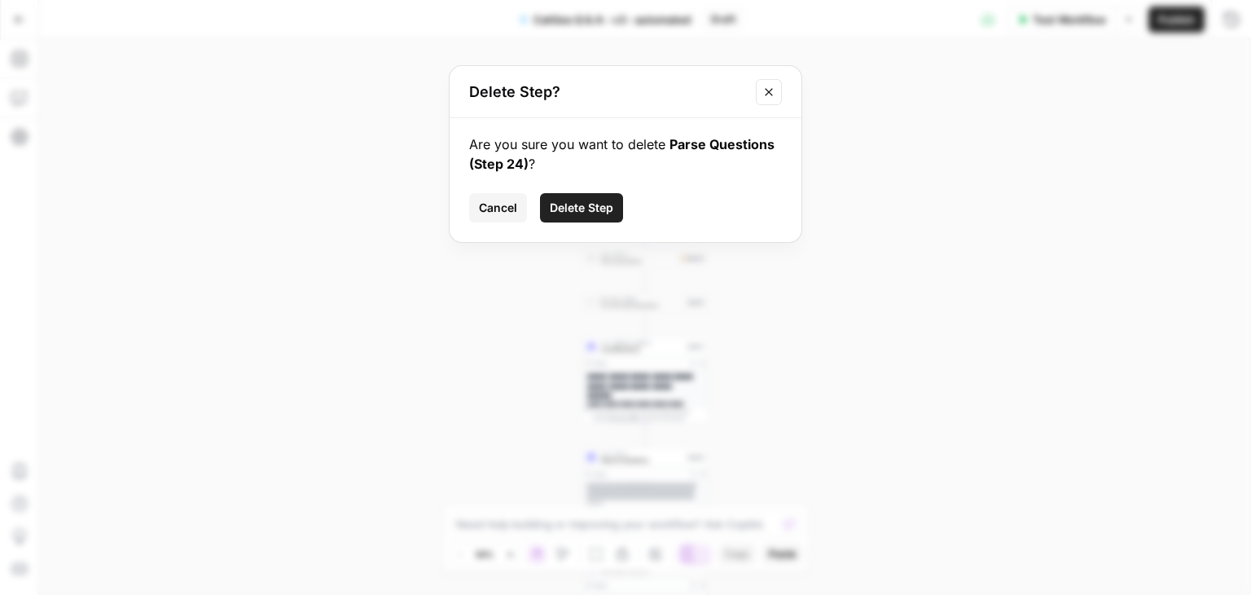
click at [583, 209] on span "Delete Step" at bounding box center [582, 208] width 64 height 16
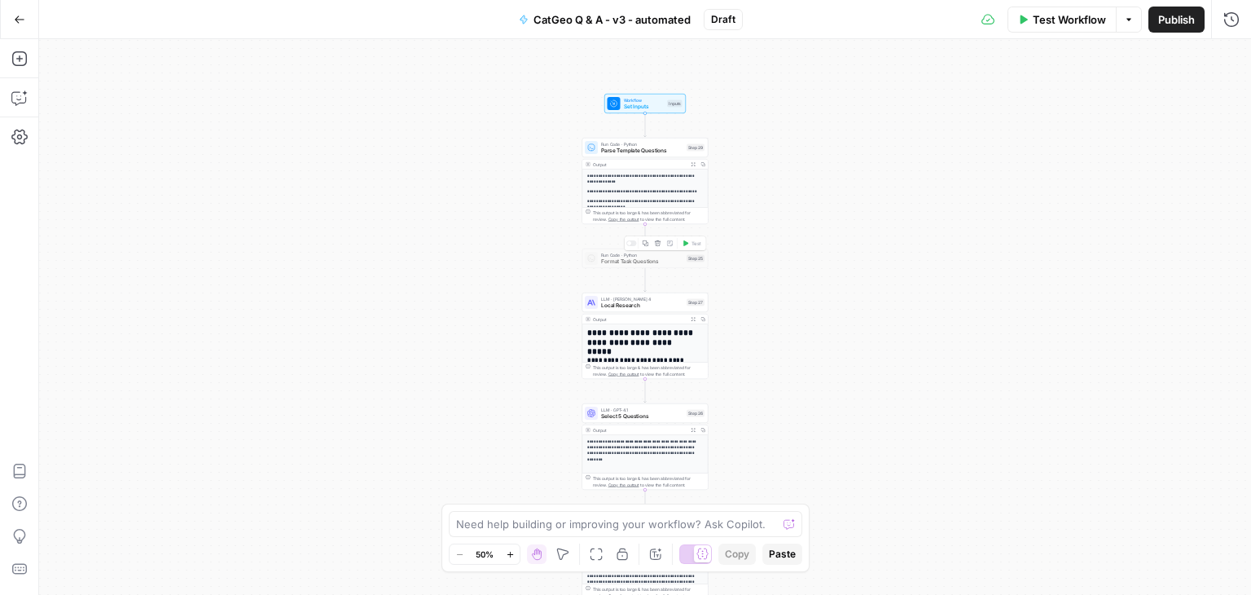
click at [658, 240] on icon "button" at bounding box center [658, 243] width 6 height 6
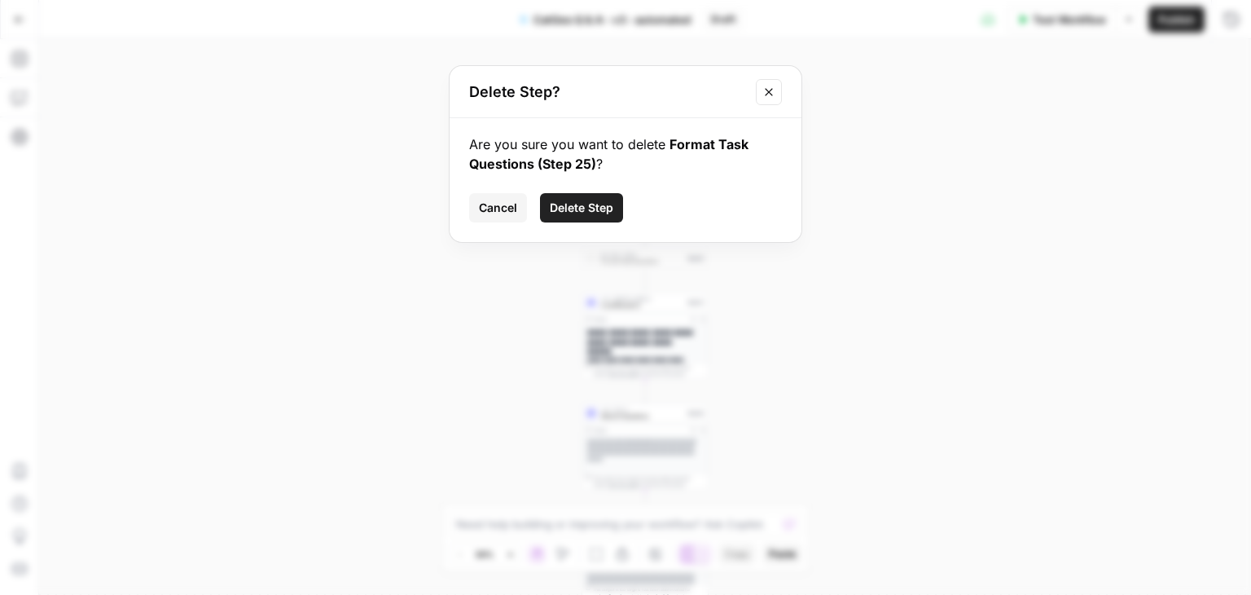
click at [577, 195] on button "Delete Step" at bounding box center [581, 207] width 83 height 29
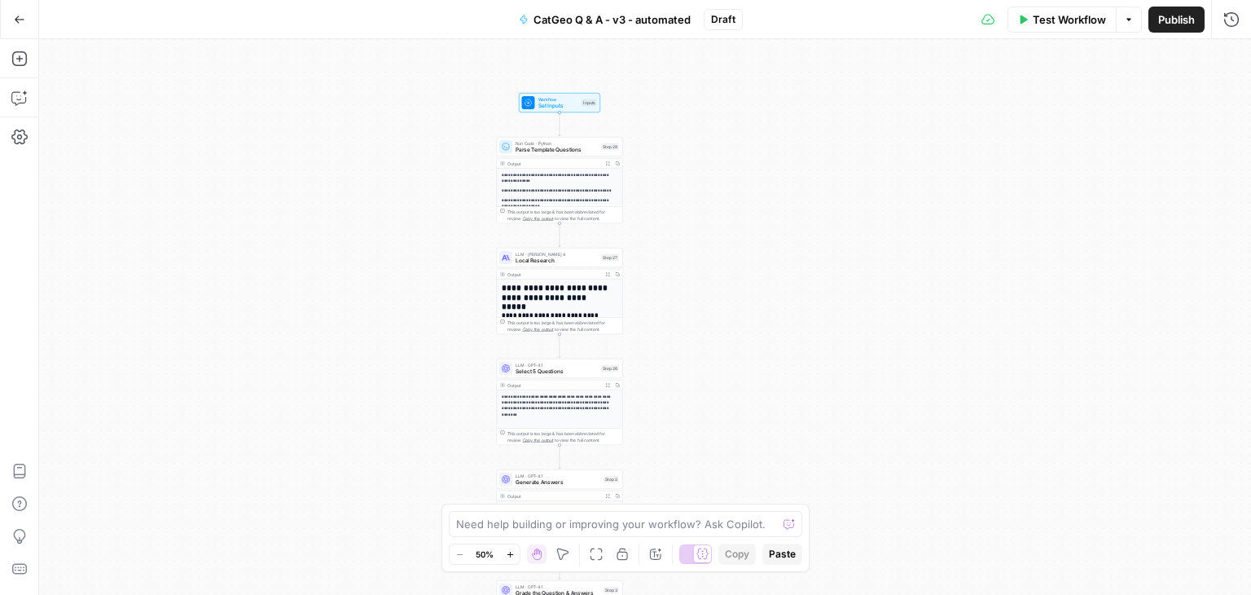
drag, startPoint x: 898, startPoint y: 223, endPoint x: 837, endPoint y: 221, distance: 61.1
click at [837, 221] on div "**********" at bounding box center [645, 317] width 1212 height 556
click at [720, 520] on textarea at bounding box center [616, 524] width 321 height 16
type textarea "Instead of using the template"
click at [1040, 14] on span "Test Workflow" at bounding box center [1069, 19] width 73 height 16
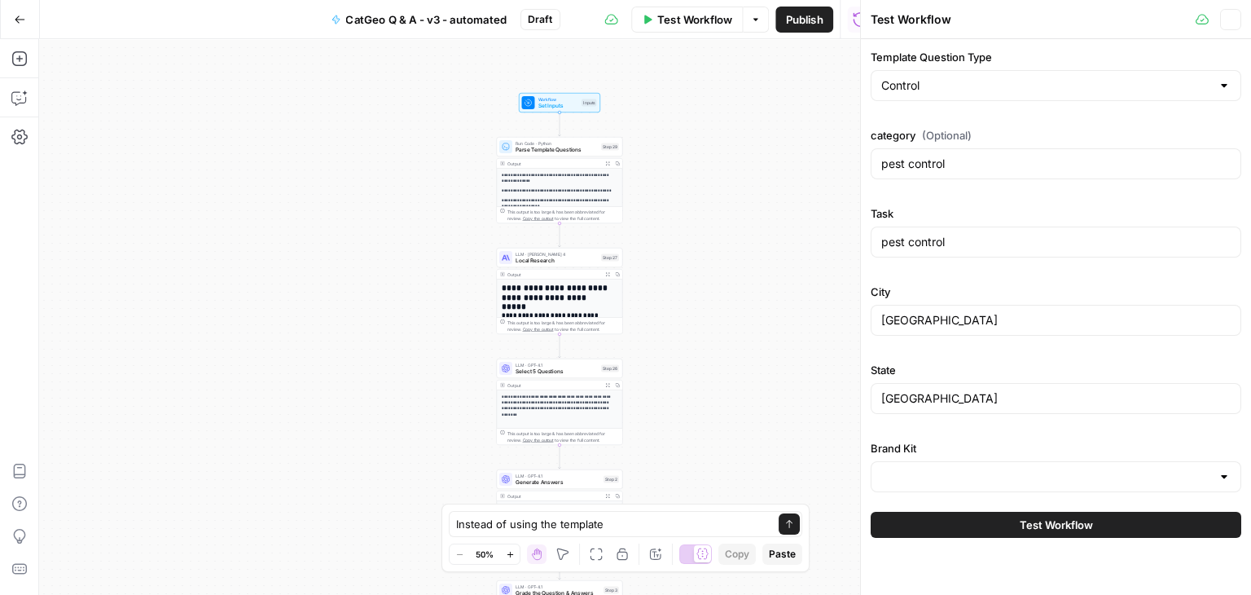
type input "[PERSON_NAME] - FAQs"
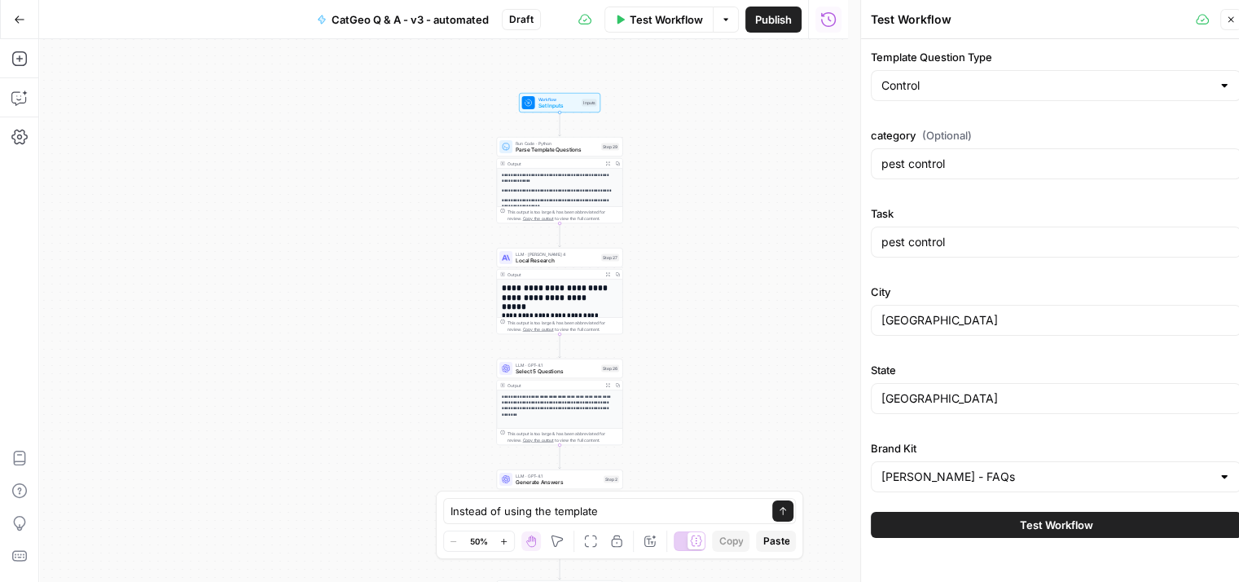
click at [1232, 21] on icon "button" at bounding box center [1231, 20] width 6 height 6
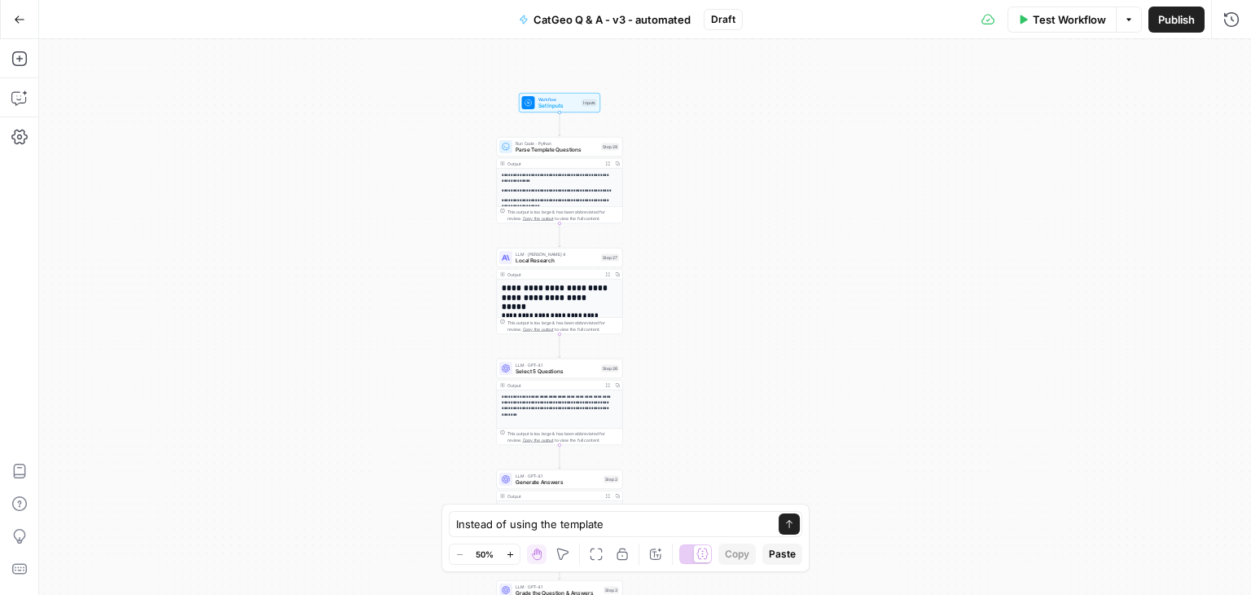
click at [648, 514] on div "Instead of using the template Instead of using the template Send" at bounding box center [626, 524] width 354 height 26
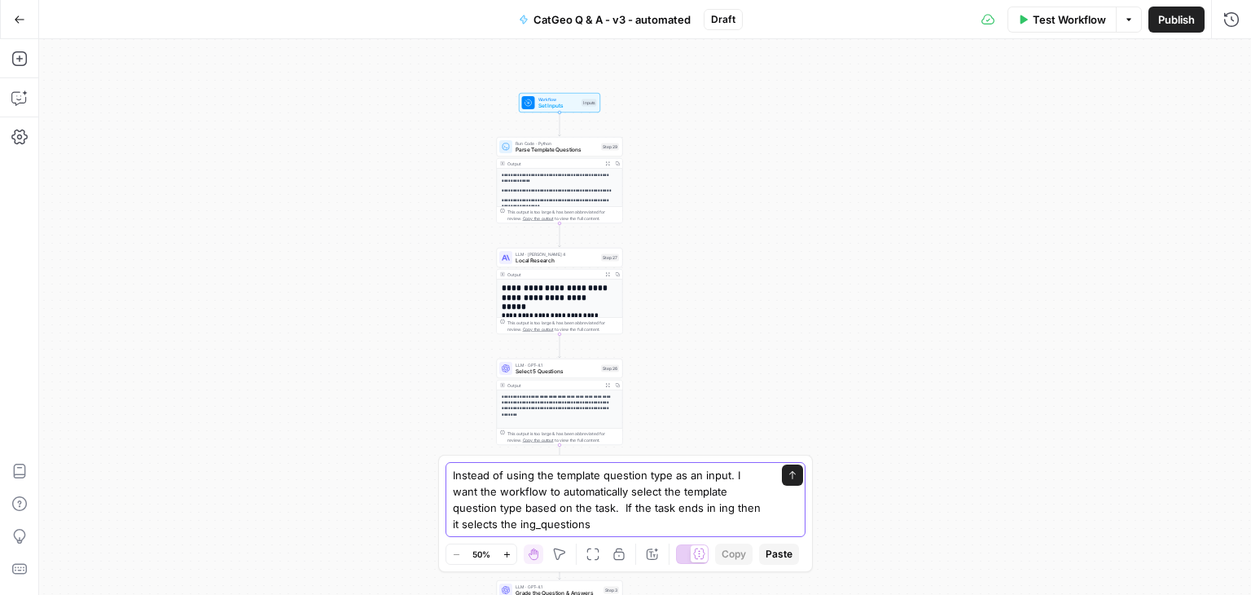
click at [574, 501] on textarea "Instead of using the template question type as an input. I want the workflow to…" at bounding box center [609, 499] width 313 height 65
click at [749, 516] on textarea "Instead of using the template question type as an input. I want the workflow to…" at bounding box center [609, 499] width 313 height 65
click at [749, 529] on textarea "Instead of using the template question type as an input. I want the workflow to…" at bounding box center [609, 499] width 313 height 65
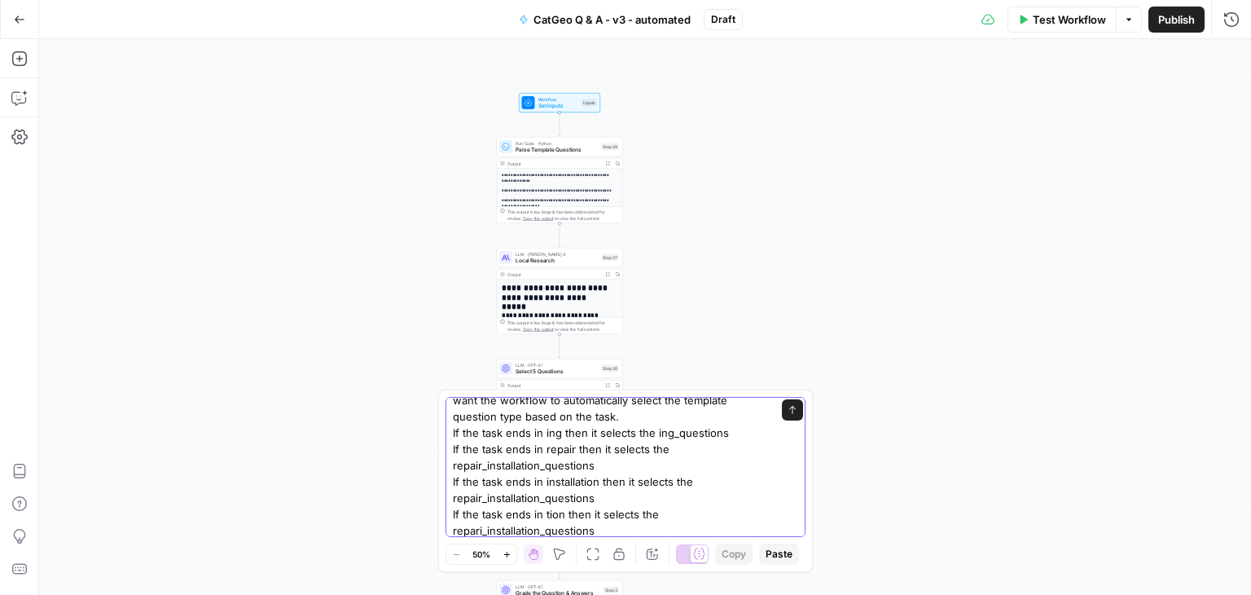
scroll to position [42, 0]
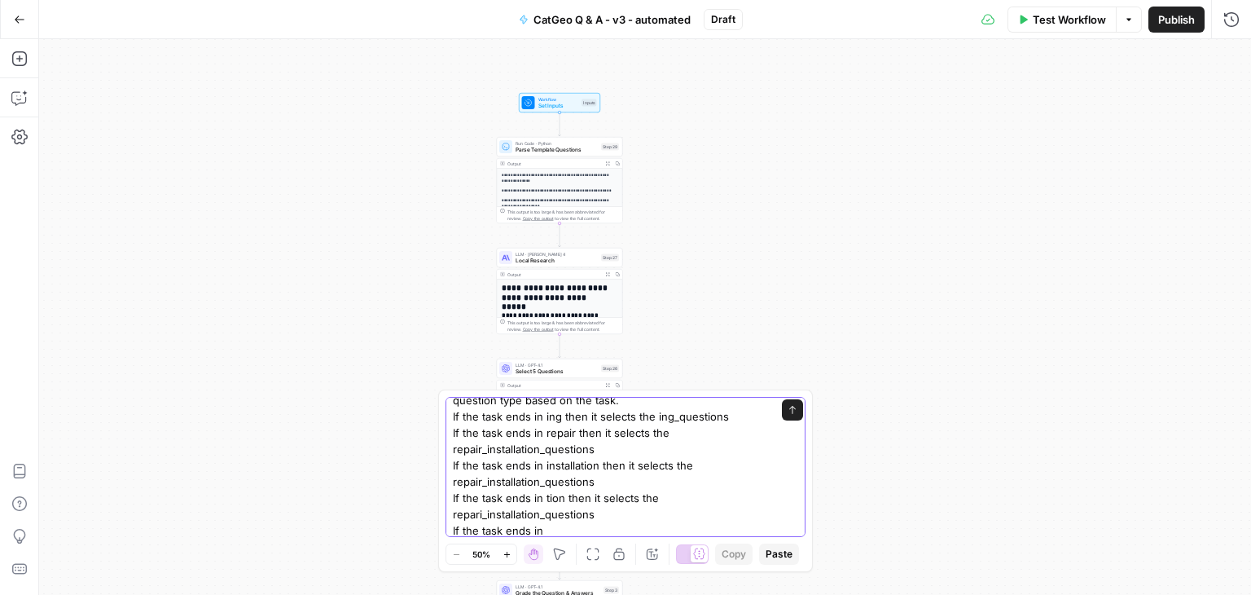
type textarea "Instead of using the template question type as an input. I want the workflow to…"
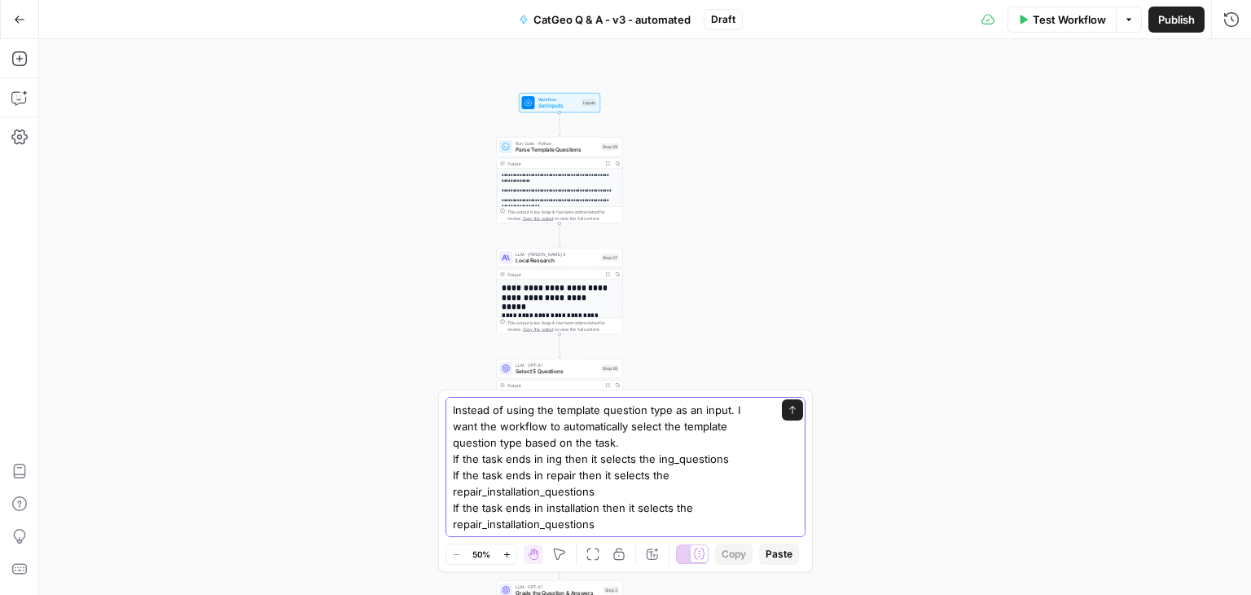
click at [640, 499] on textarea "Instead of using the template question type as an input. I want the workflow to…" at bounding box center [609, 491] width 313 height 179
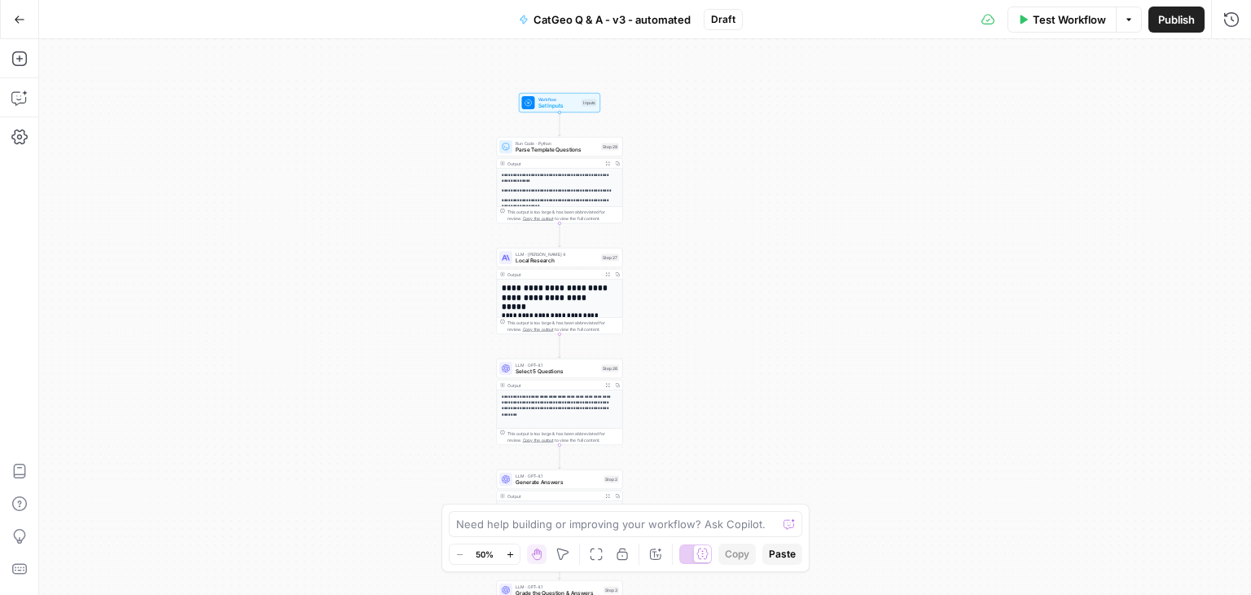
click at [559, 371] on span "Select 5 Questions" at bounding box center [557, 371] width 82 height 8
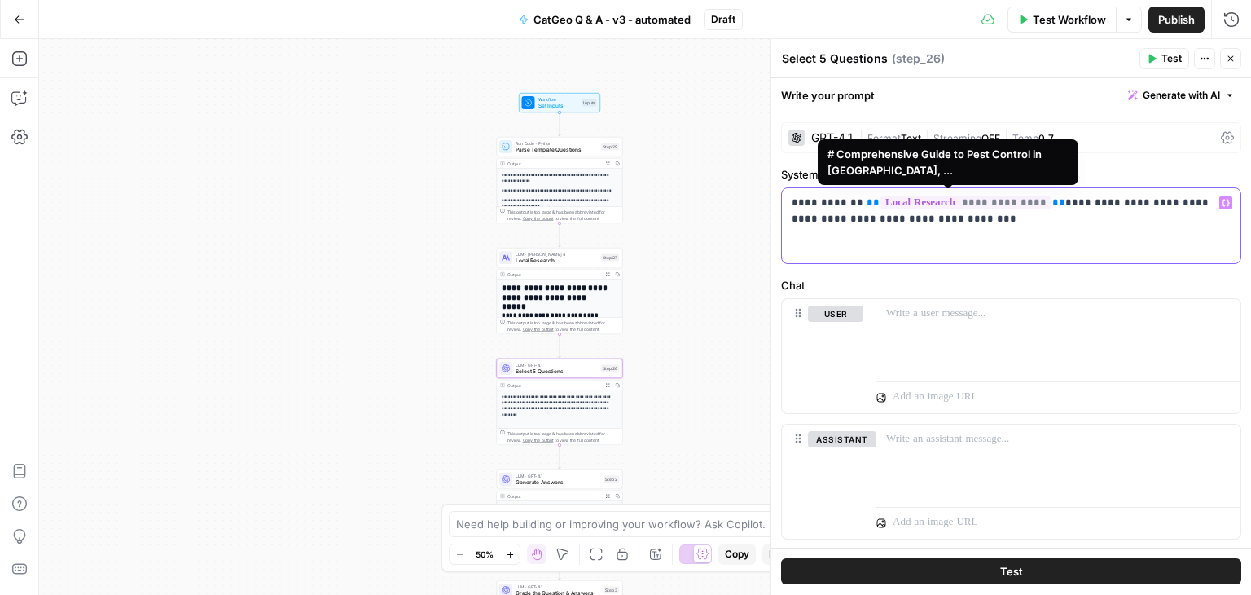
click at [994, 209] on span "**********" at bounding box center [966, 202] width 171 height 14
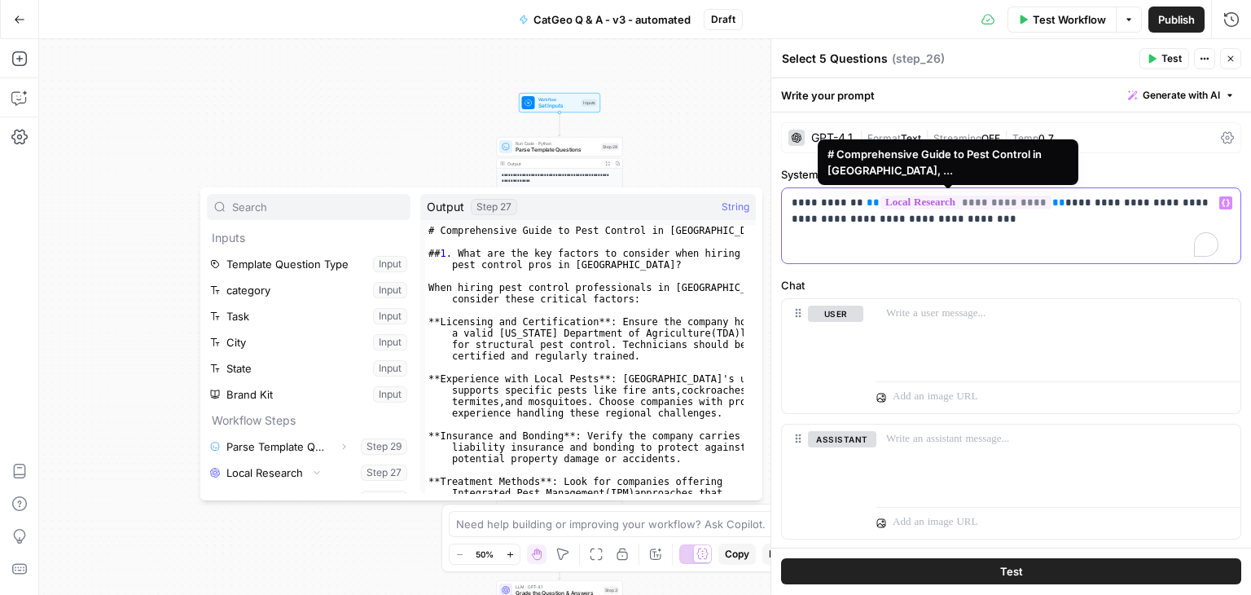
click at [982, 212] on p "**********" at bounding box center [1005, 211] width 427 height 33
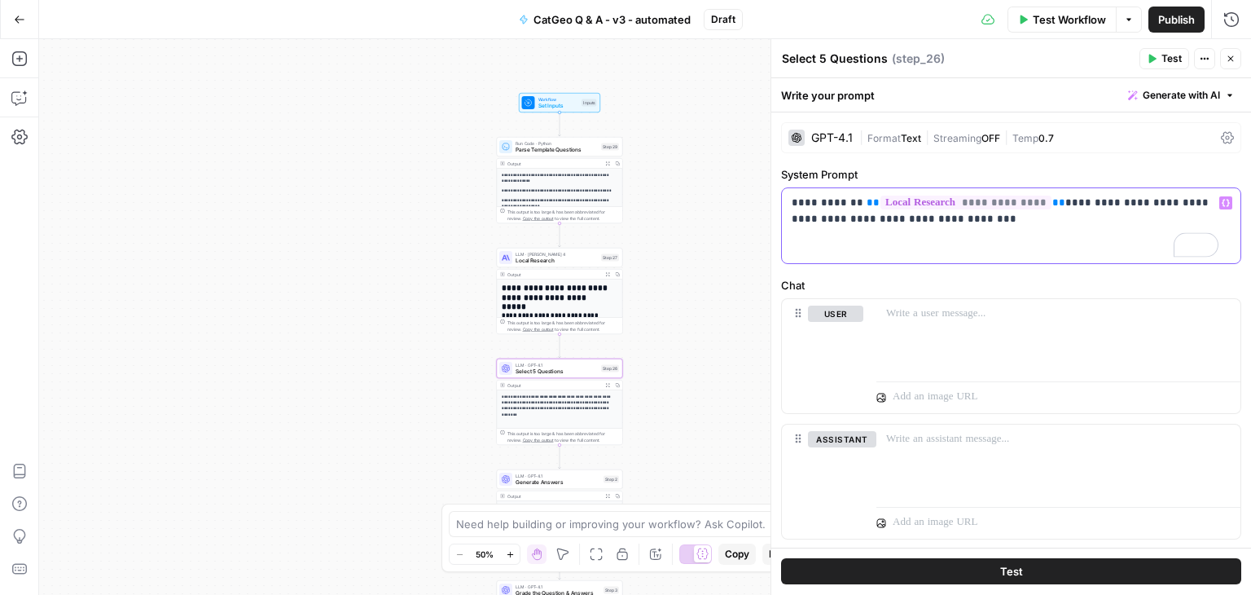
drag, startPoint x: 971, startPoint y: 222, endPoint x: 779, endPoint y: 190, distance: 195.0
click at [779, 190] on div "**********" at bounding box center [1011, 317] width 481 height 556
click at [1226, 61] on icon "button" at bounding box center [1231, 59] width 10 height 10
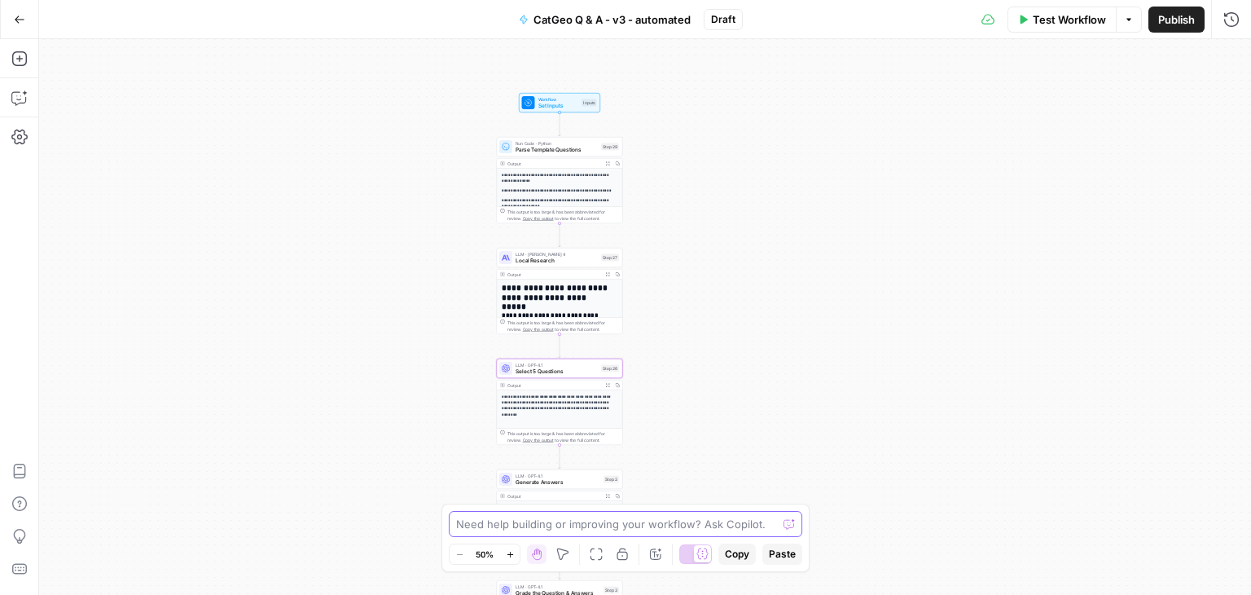
click at [723, 523] on textarea at bounding box center [616, 524] width 321 height 16
paste textarea "Instead of using the template question type as an input. I want the workflow to…"
type textarea "Instead of using the template question type as an input. I want the workflow to…"
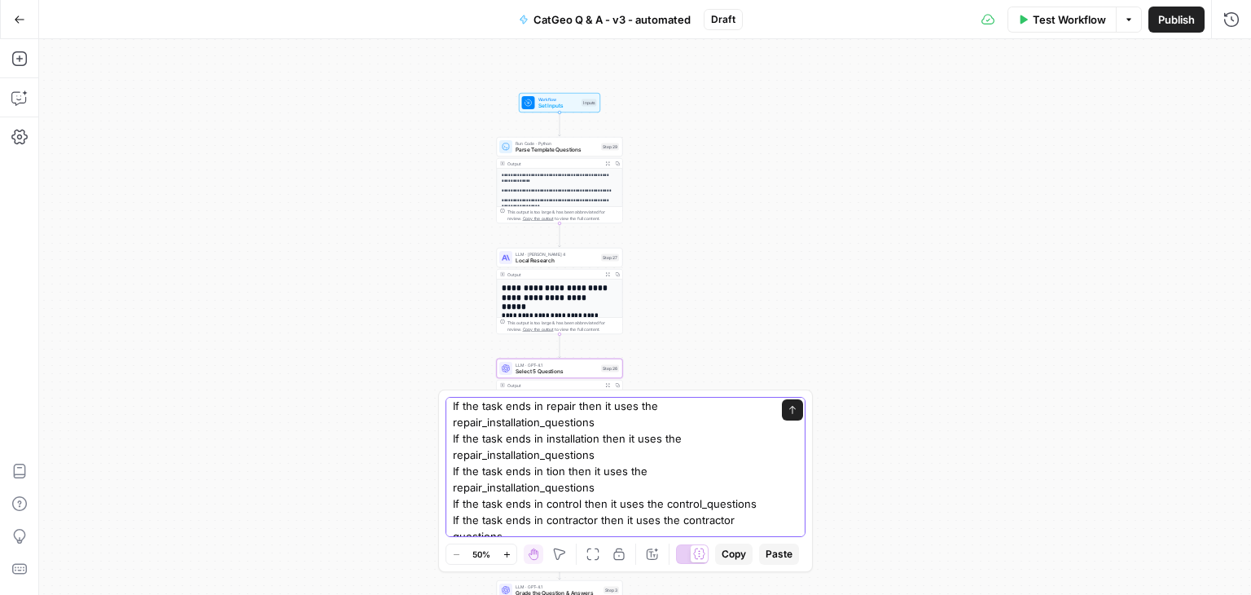
scroll to position [113, 0]
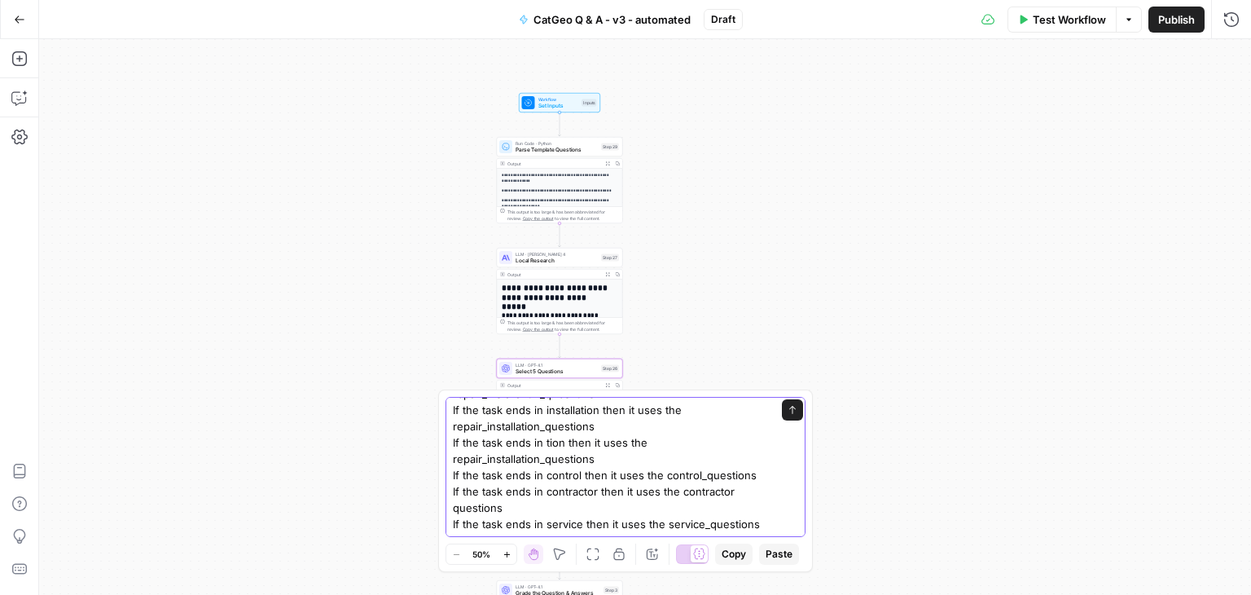
click at [506, 491] on textarea "Instead of using the template question type as an input. I want the workflow to…" at bounding box center [609, 418] width 313 height 228
click at [560, 525] on textarea "Instead of using the template question type as an input. I want the workflow to…" at bounding box center [609, 418] width 313 height 228
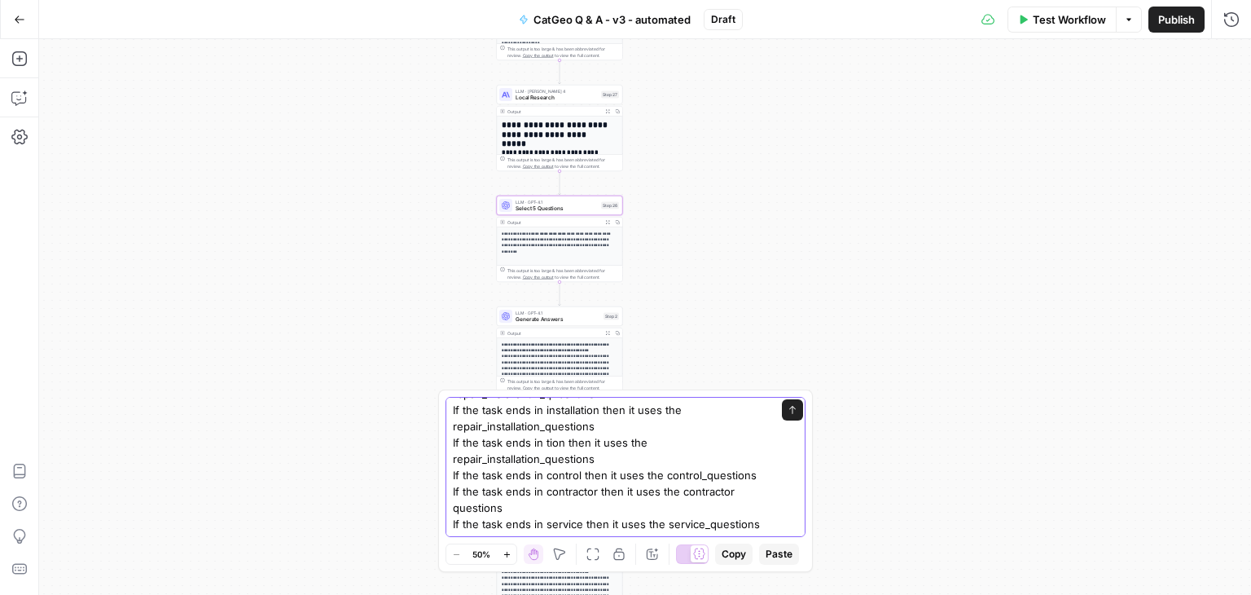
click at [788, 411] on icon "submit" at bounding box center [793, 410] width 10 height 10
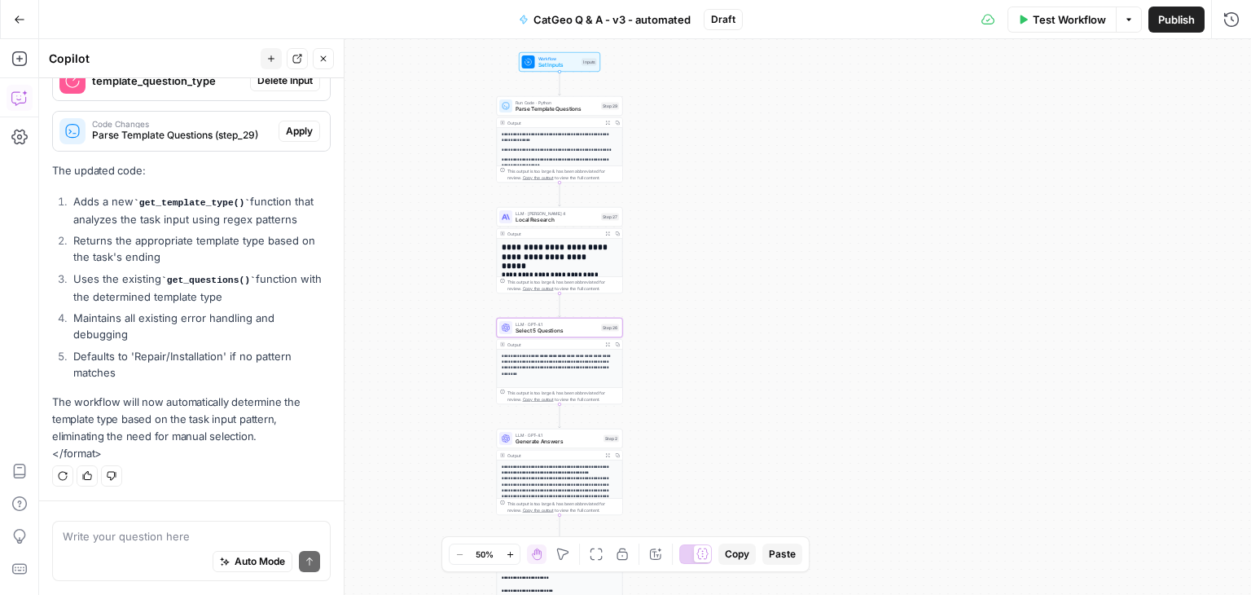
scroll to position [489, 0]
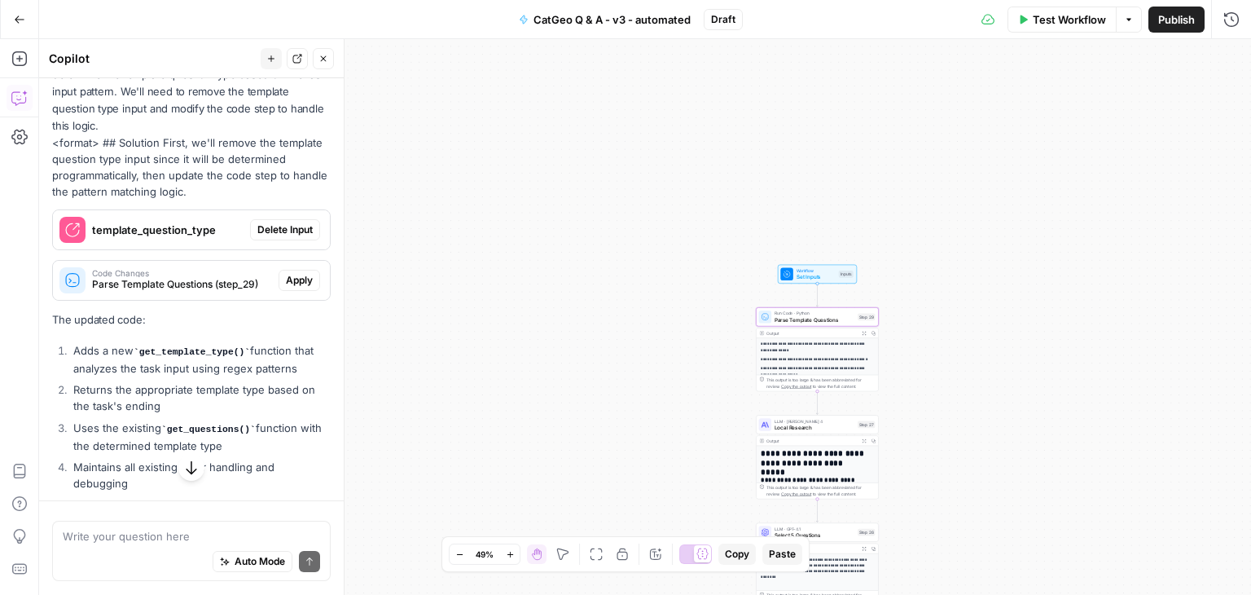
click at [194, 292] on span "Parse Template Questions (step_29)" at bounding box center [182, 284] width 180 height 15
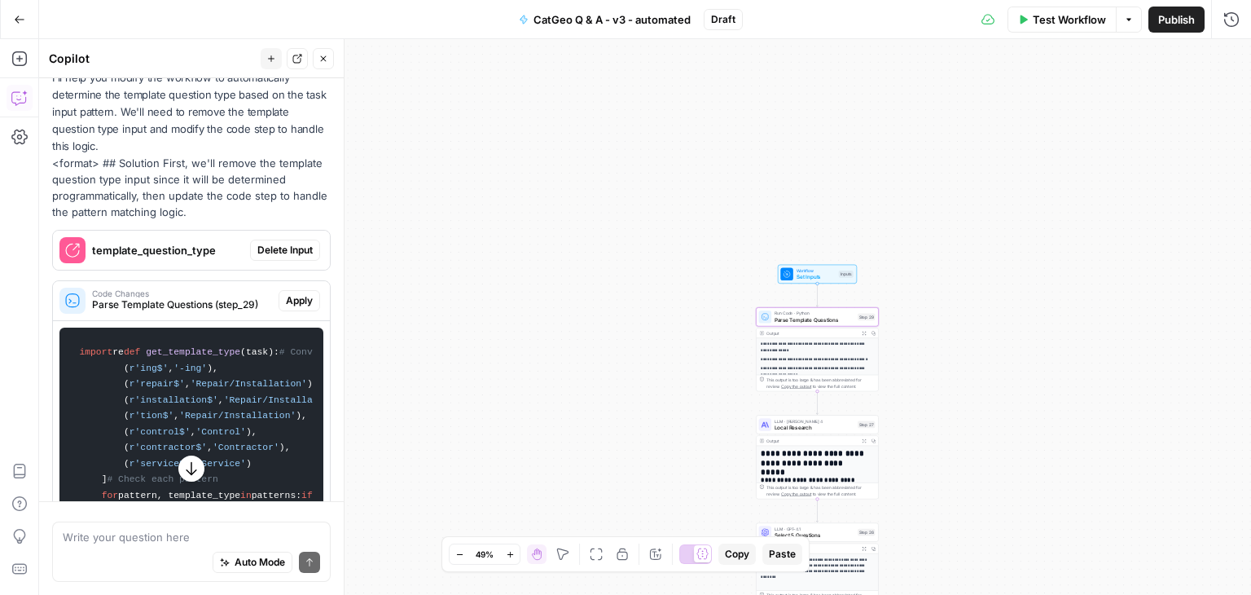
scroll to position [407, 0]
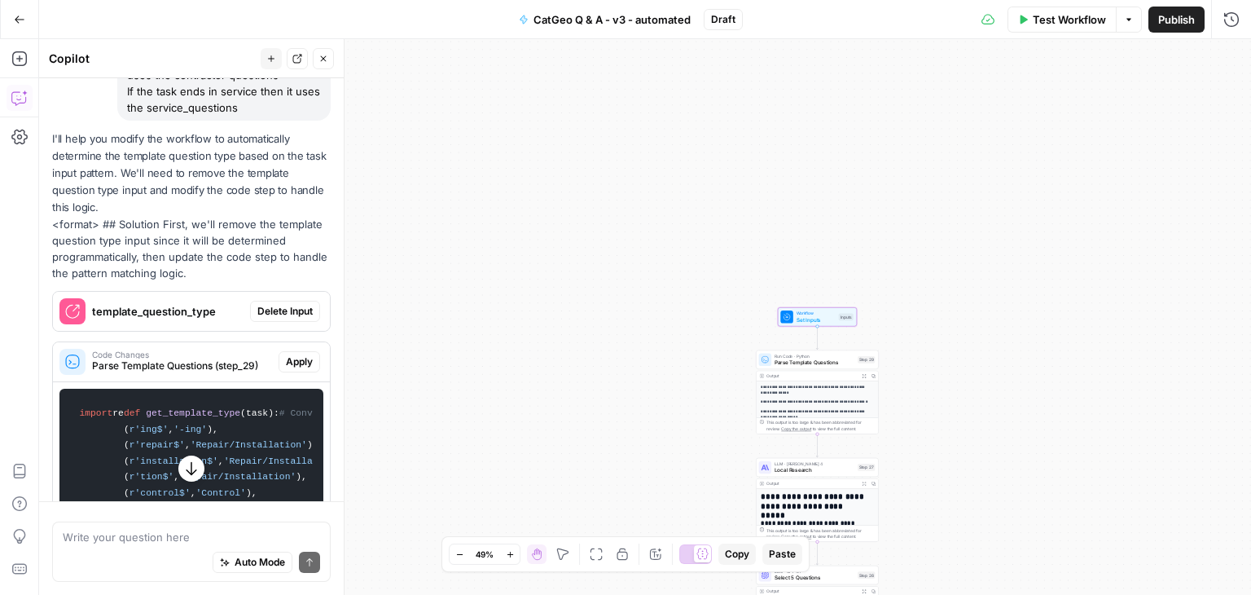
click at [275, 318] on span "Delete Input" at bounding box center [284, 311] width 55 height 15
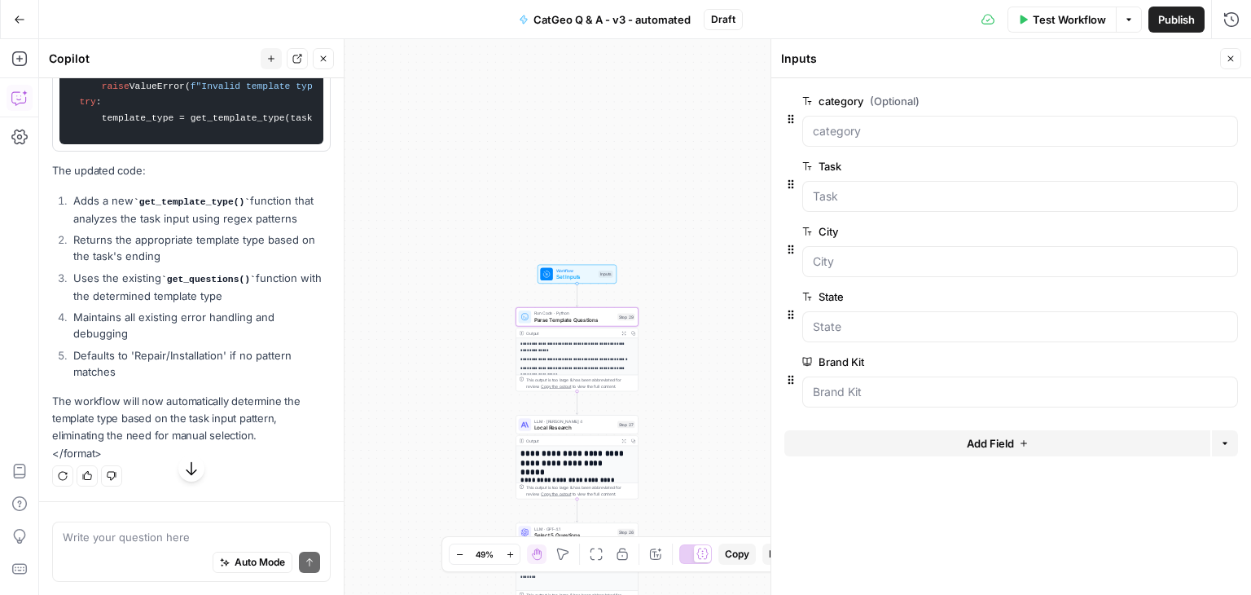
scroll to position [1792, 0]
click at [233, 535] on textarea at bounding box center [191, 537] width 257 height 16
type textarea "are you sure?"
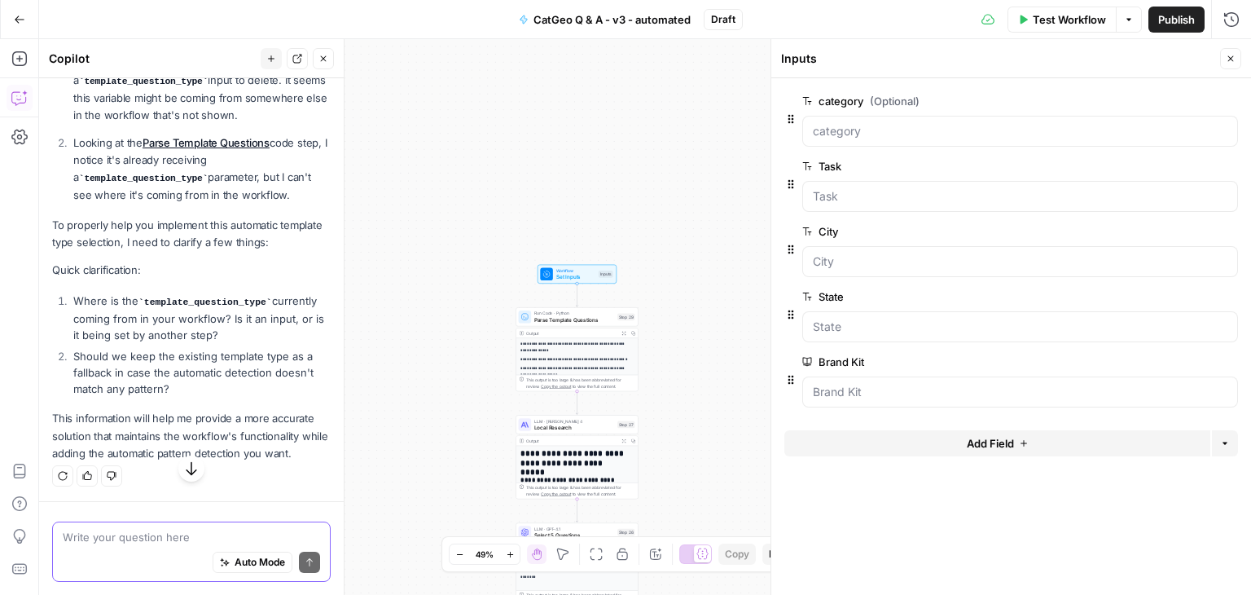
scroll to position [2460, 0]
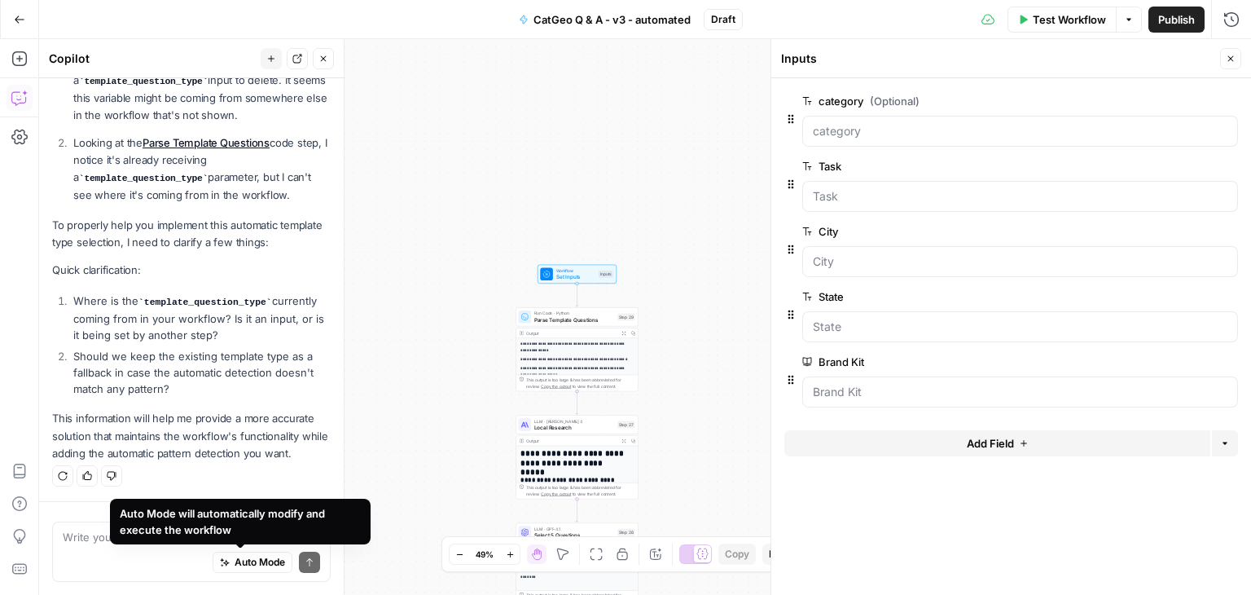
click at [208, 529] on div "Auto Mode will automatically modify and execute the workflow" at bounding box center [240, 521] width 241 height 33
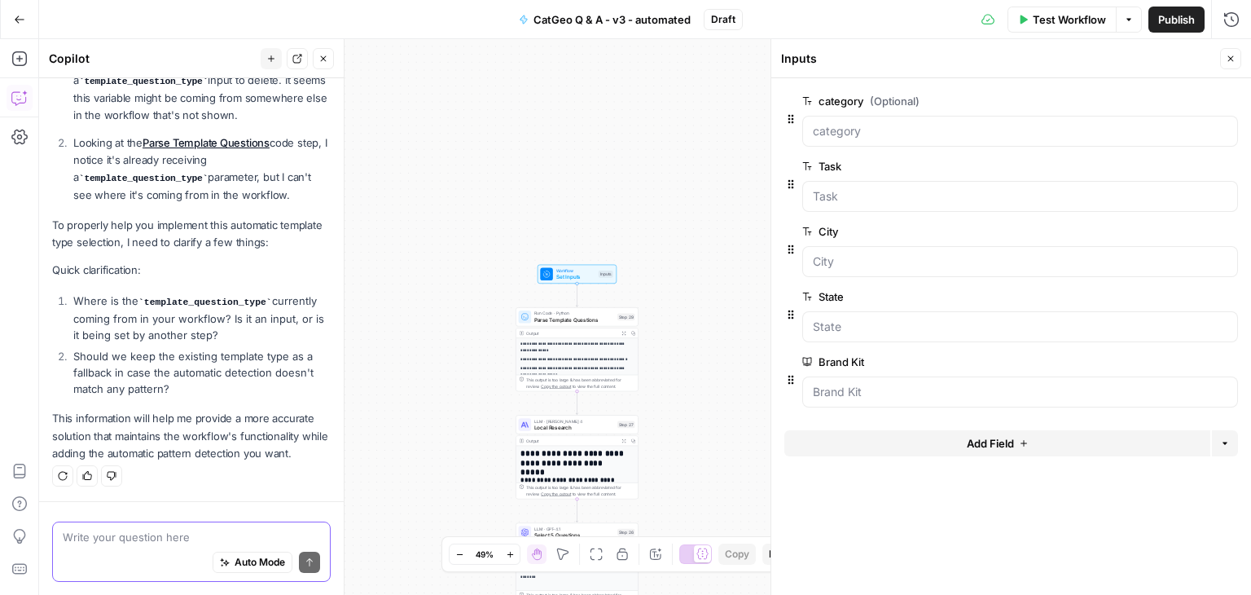
click at [130, 540] on textarea at bounding box center [191, 537] width 257 height 16
click at [1166, 100] on span "edit field" at bounding box center [1177, 100] width 36 height 13
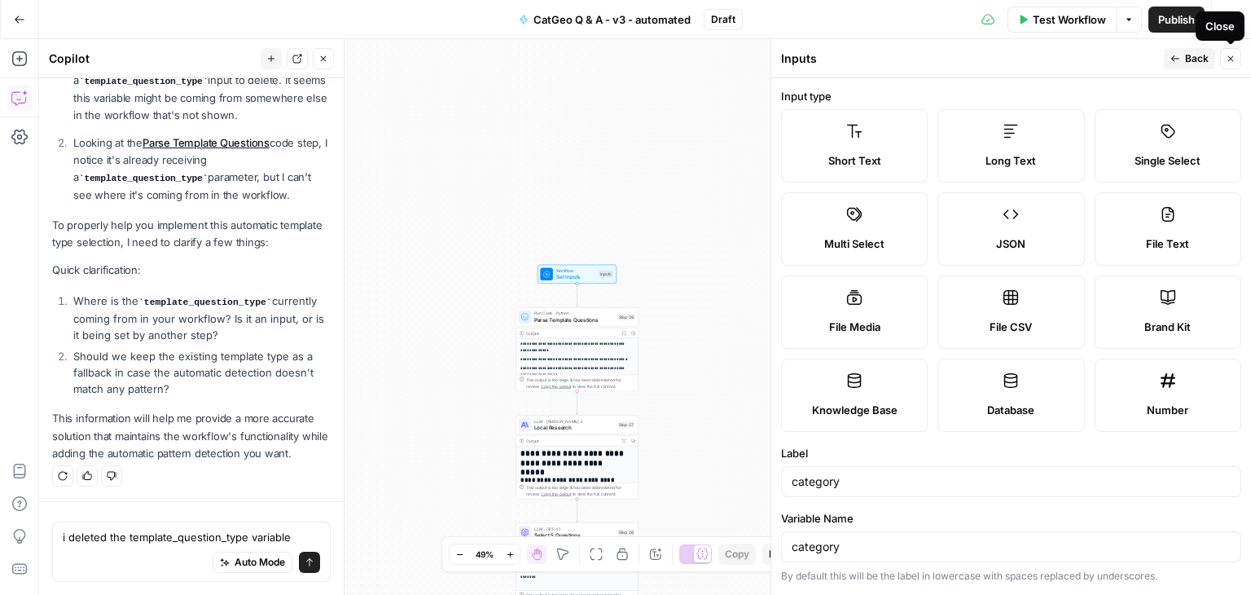
click at [1232, 54] on icon "button" at bounding box center [1231, 59] width 10 height 10
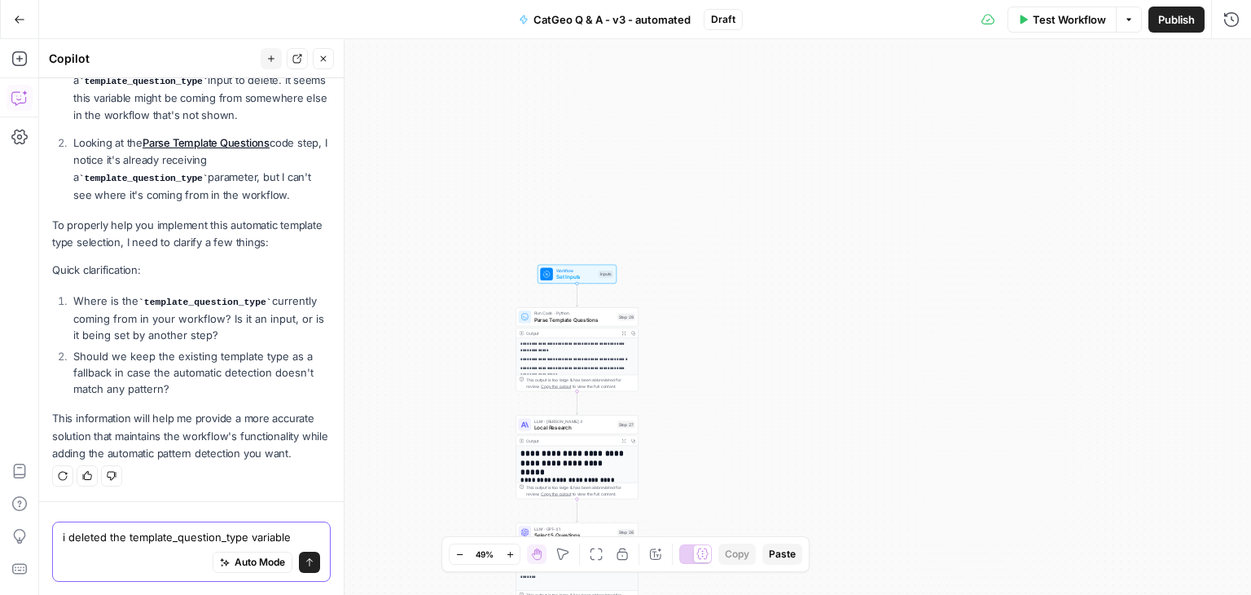
click at [248, 533] on textarea "i deleted the template_question_type variable" at bounding box center [191, 537] width 257 height 16
click at [291, 534] on textarea "i deleted the template_question_type variable" at bounding box center [191, 537] width 257 height 16
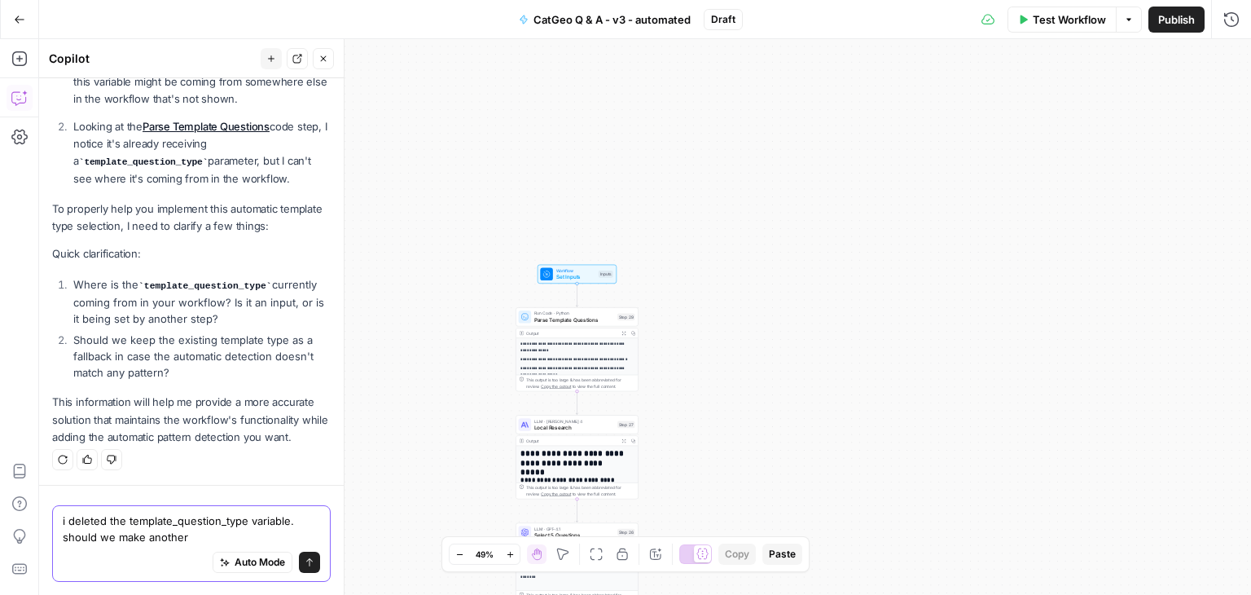
type textarea "i deleted the template_question_type variable. should we make another?"
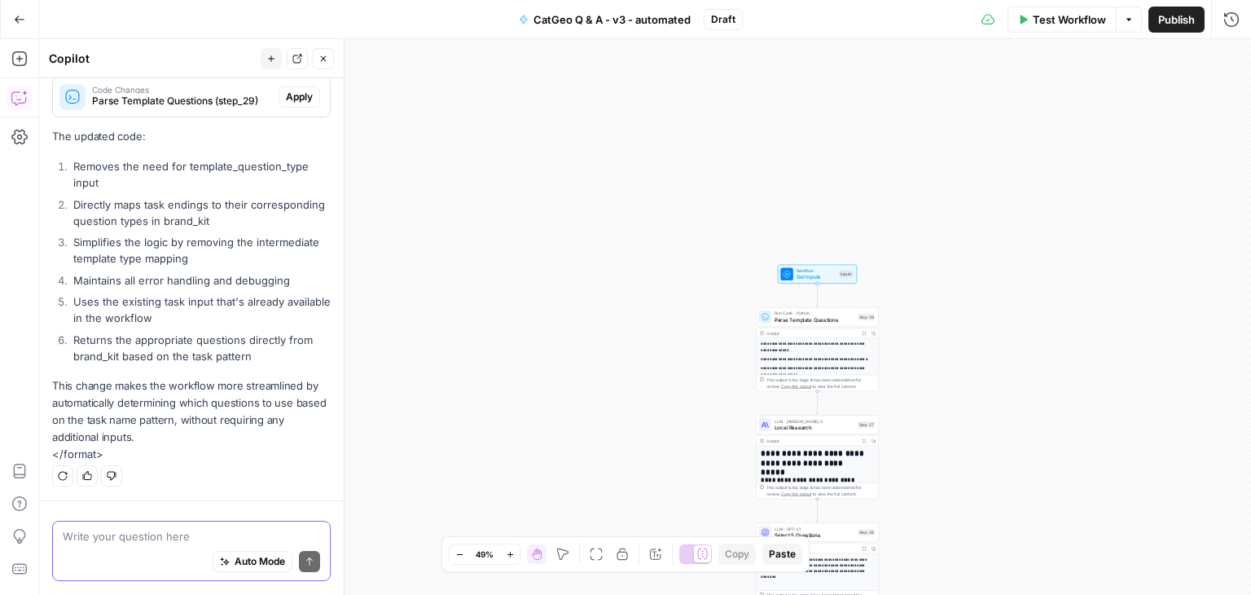
scroll to position [2987, 0]
click at [186, 94] on span "Code Changes" at bounding box center [182, 90] width 180 height 8
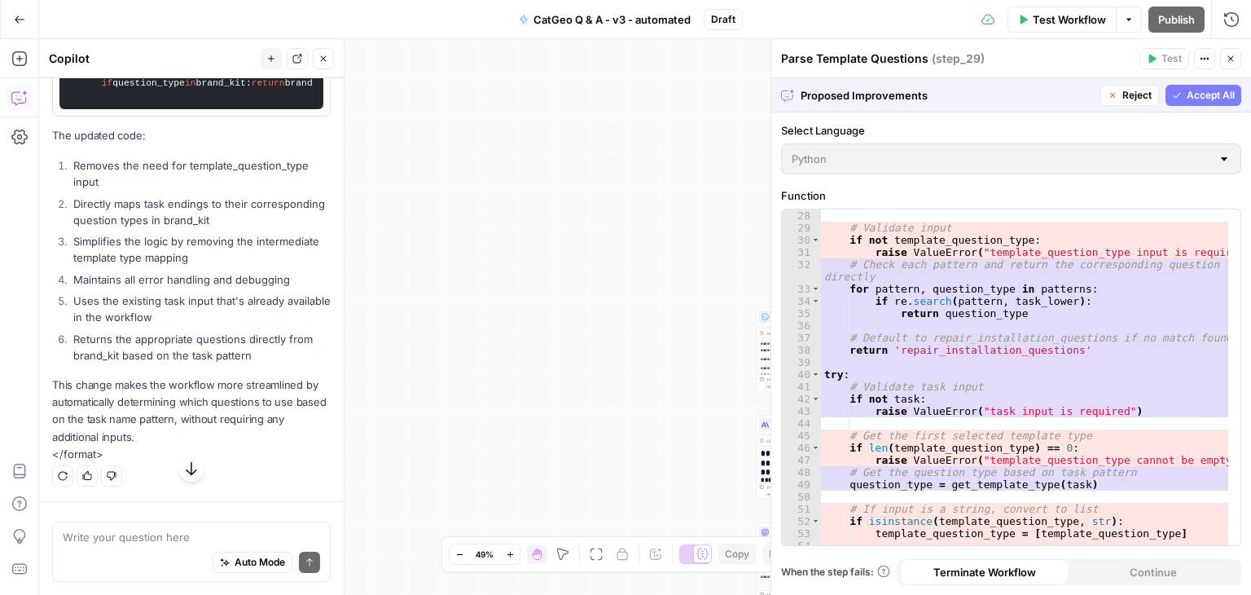
scroll to position [538, 0]
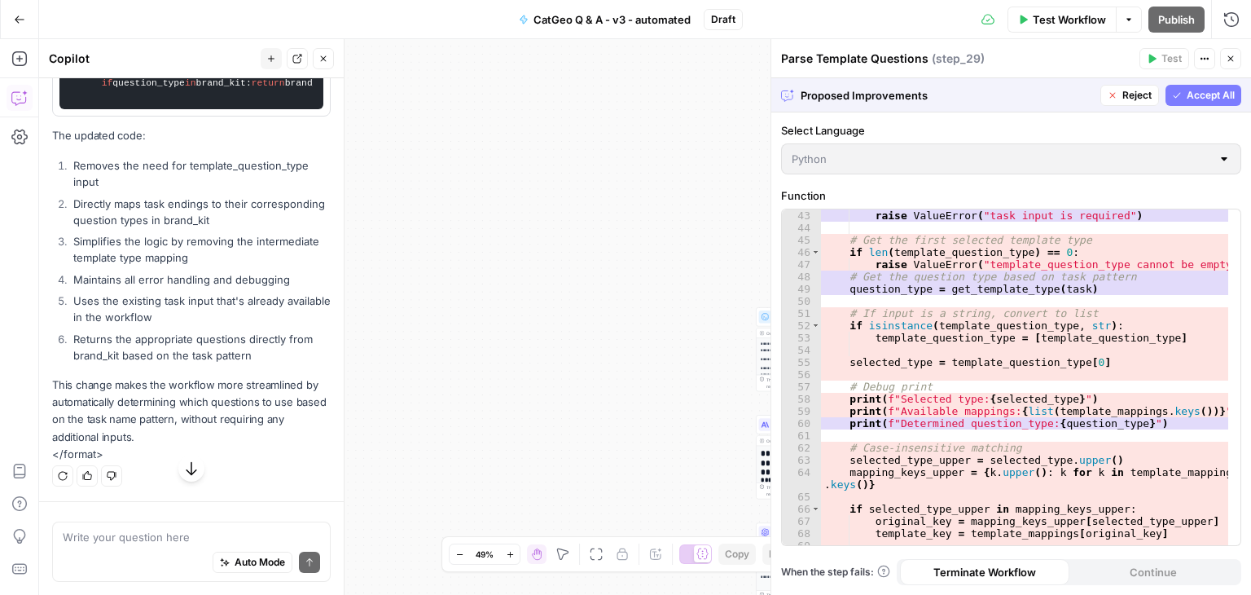
click at [1196, 91] on span "Accept All" at bounding box center [1211, 95] width 48 height 15
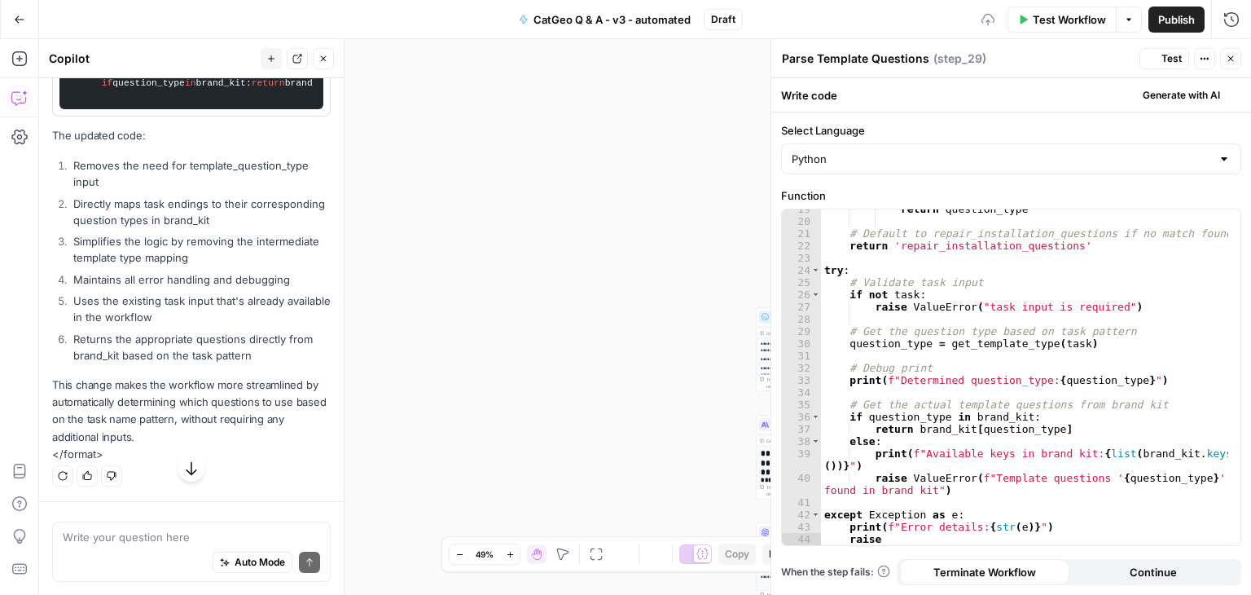
scroll to position [238, 0]
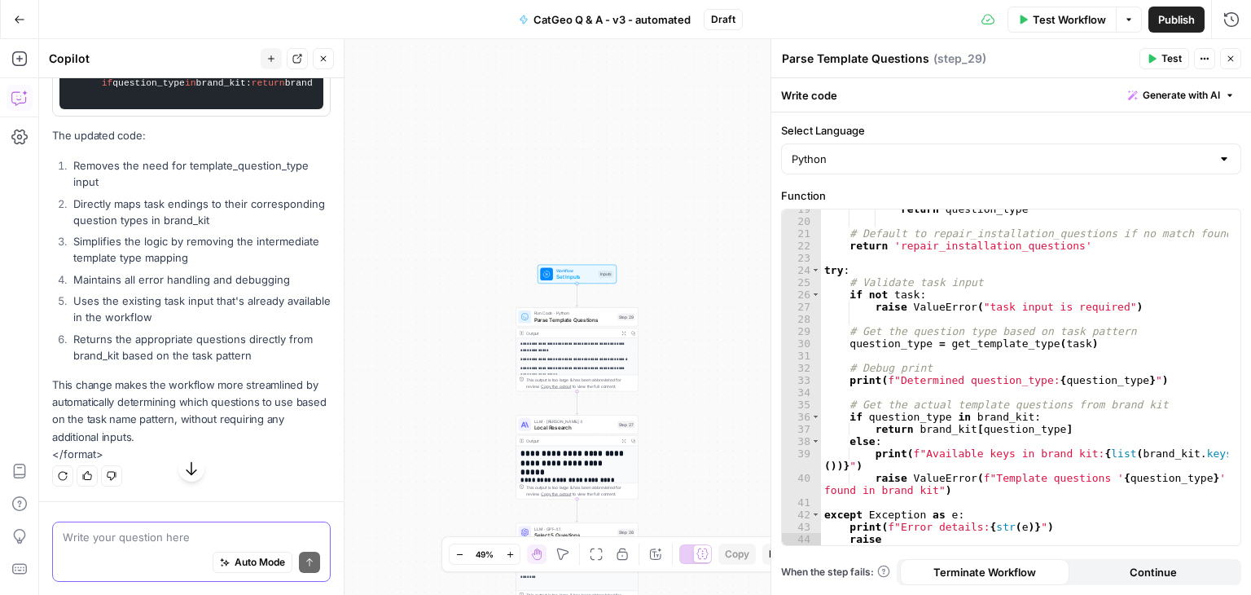
click at [234, 529] on textarea at bounding box center [191, 537] width 257 height 16
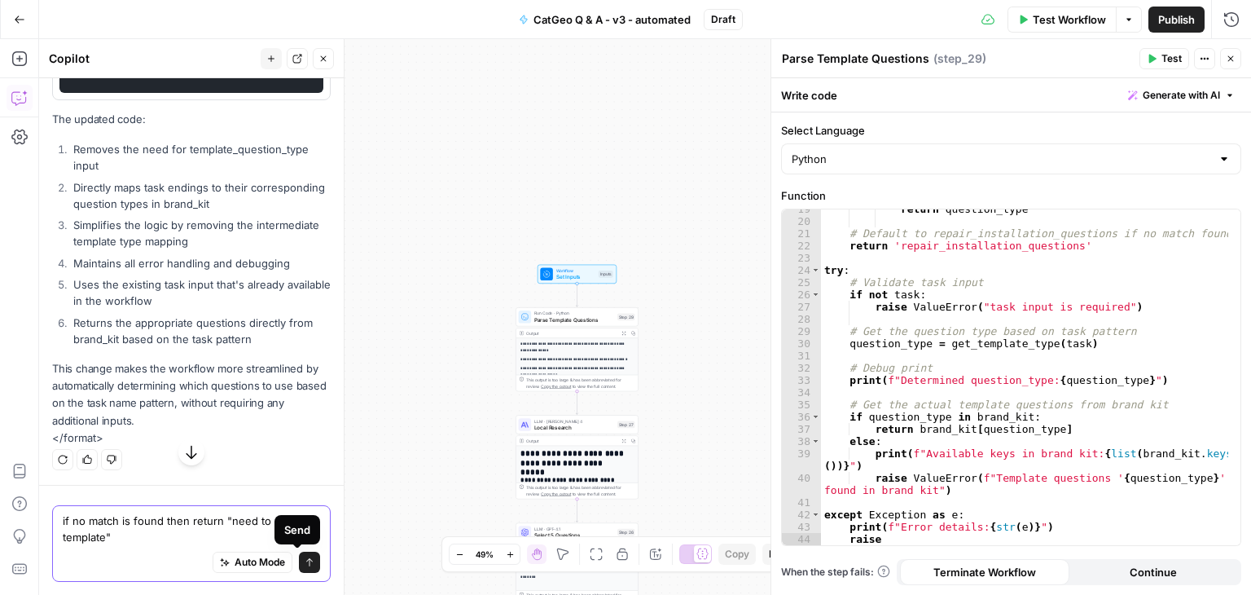
type textarea "if no match is found then return "need to new template""
click at [305, 557] on icon "submit" at bounding box center [310, 562] width 10 height 10
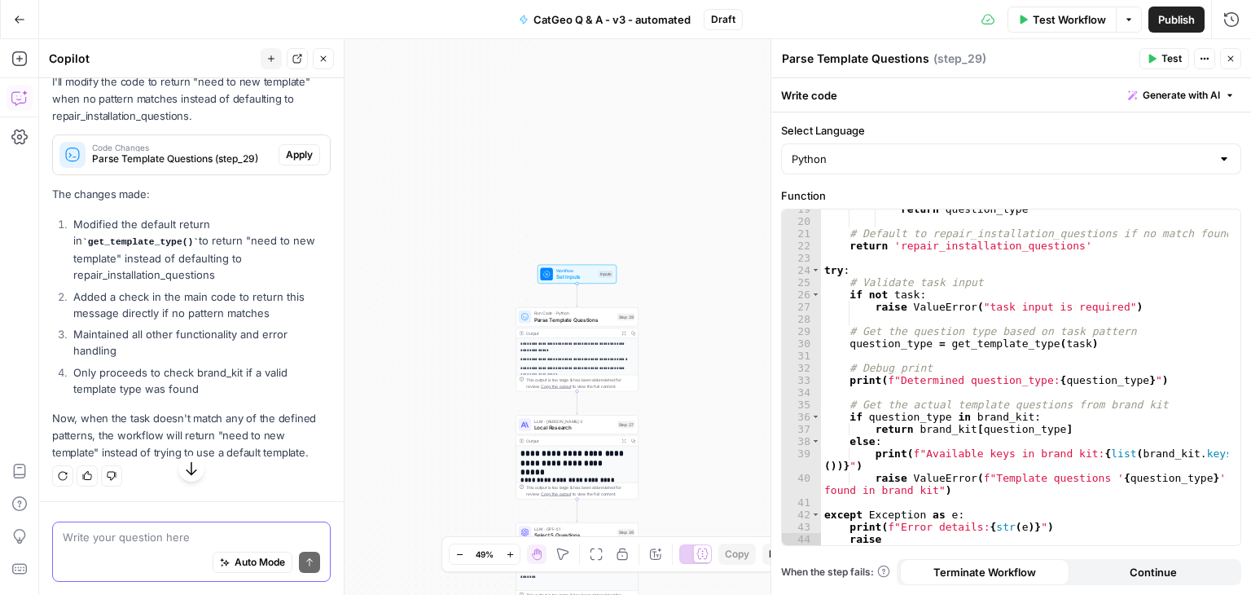
scroll to position [4329, 0]
click at [173, 535] on textarea at bounding box center [191, 537] width 257 height 16
type textarea "change to New template required!"
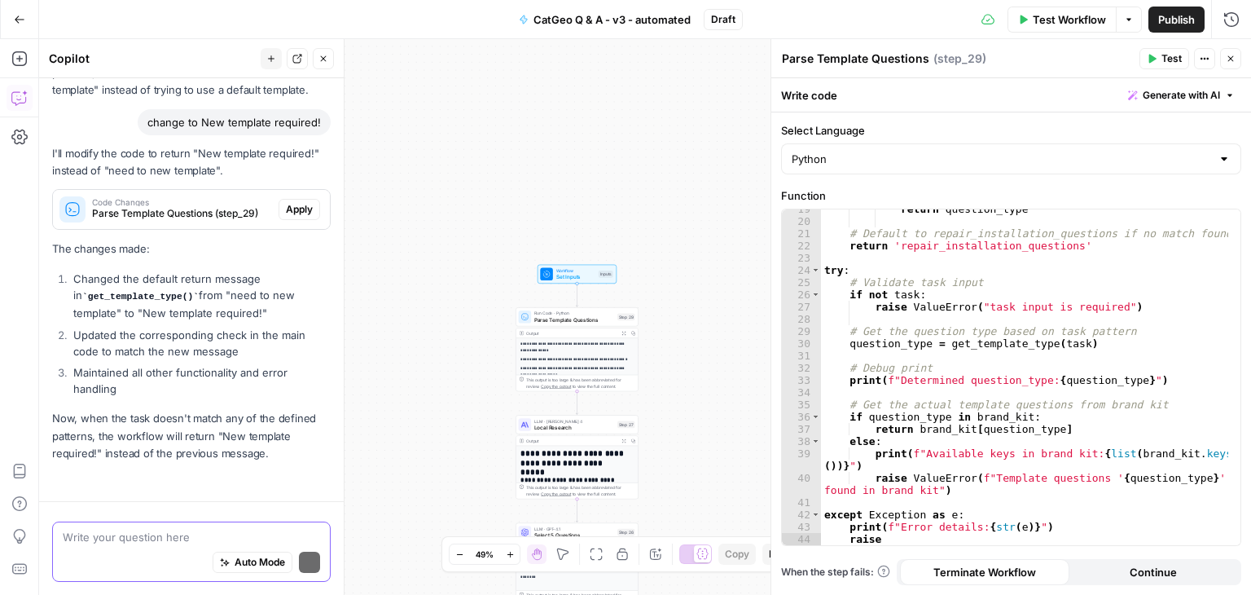
scroll to position [4690, 0]
click at [286, 210] on span "Apply" at bounding box center [299, 209] width 27 height 15
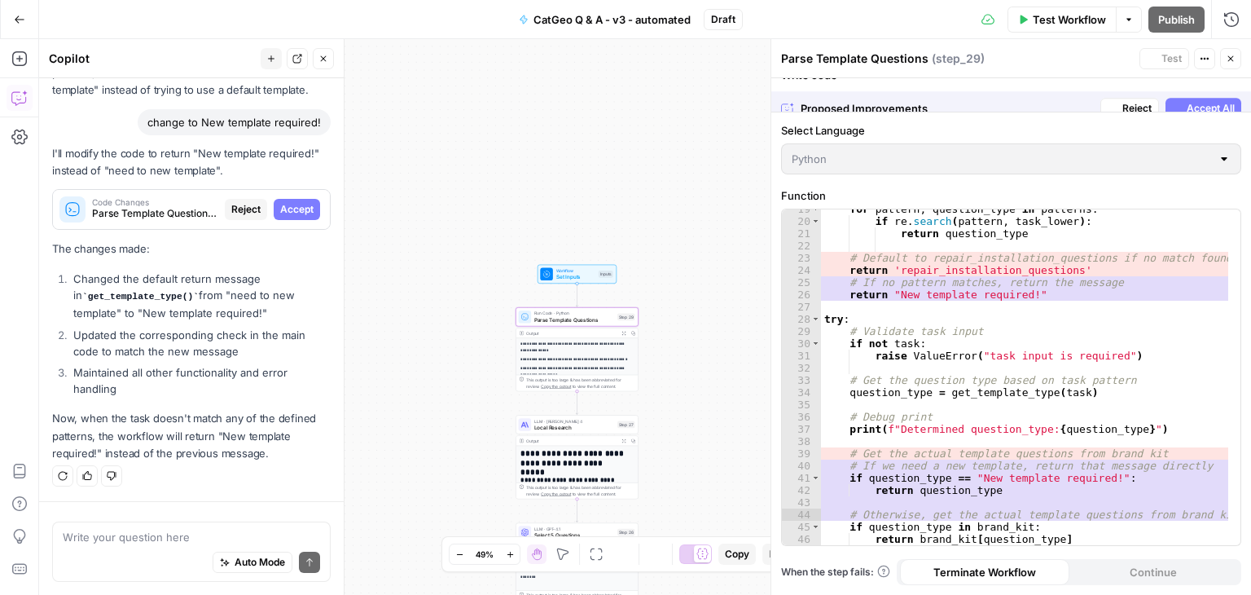
scroll to position [4612, 0]
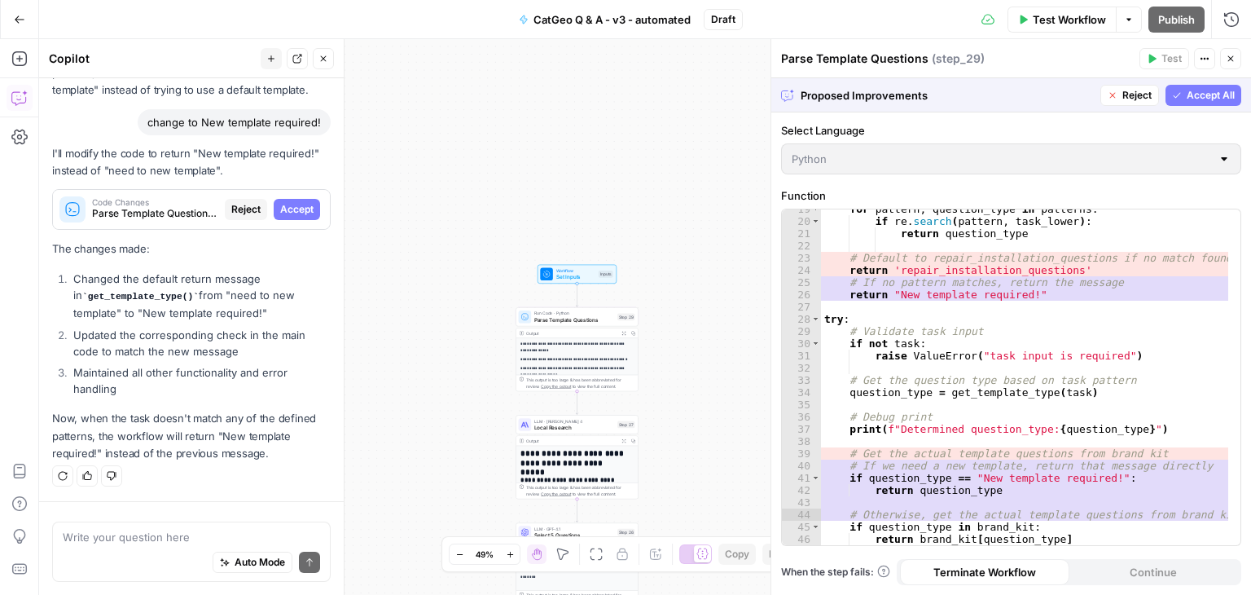
drag, startPoint x: 1189, startPoint y: 86, endPoint x: 1150, endPoint y: 157, distance: 80.9
click at [1188, 86] on button "Accept All" at bounding box center [1204, 95] width 76 height 21
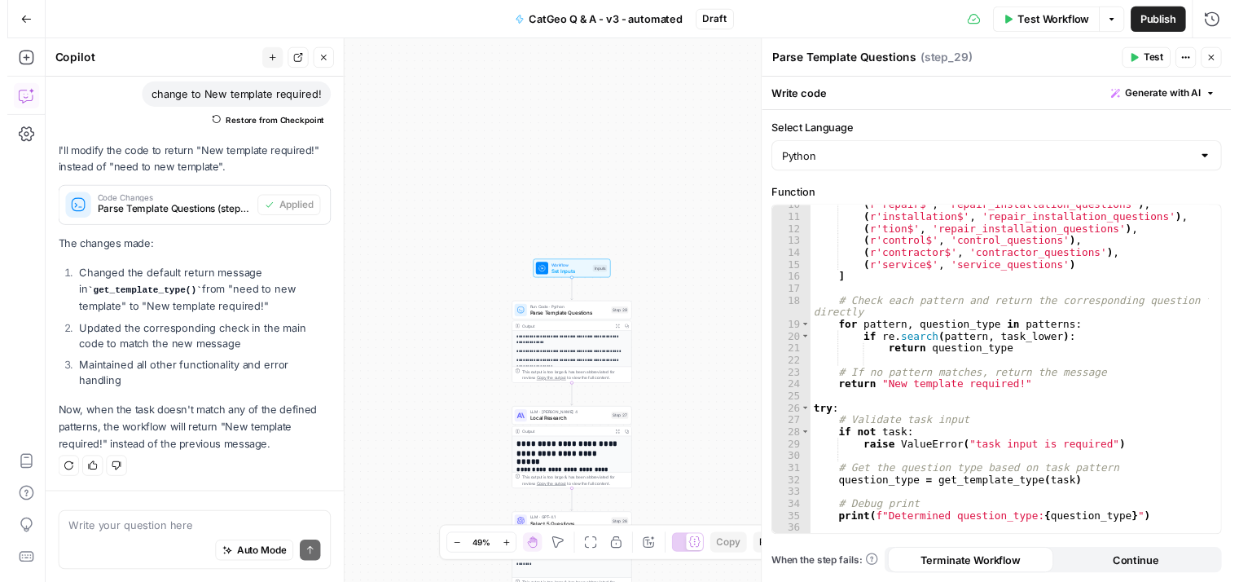
scroll to position [0, 0]
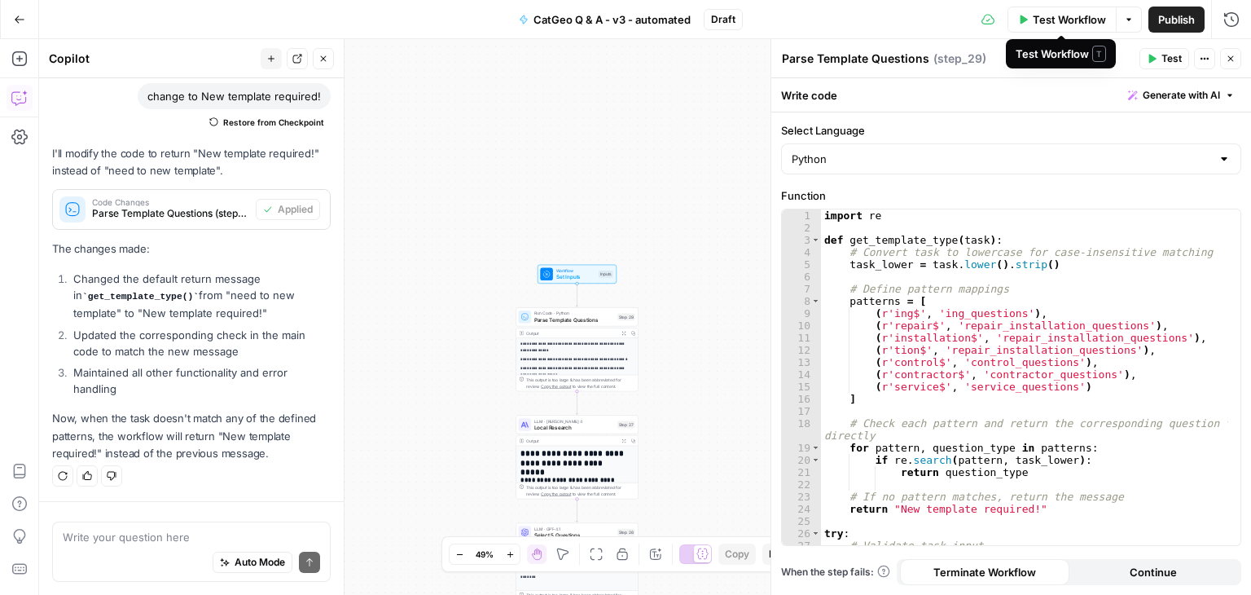
click at [1060, 11] on span "Test Workflow" at bounding box center [1069, 19] width 73 height 16
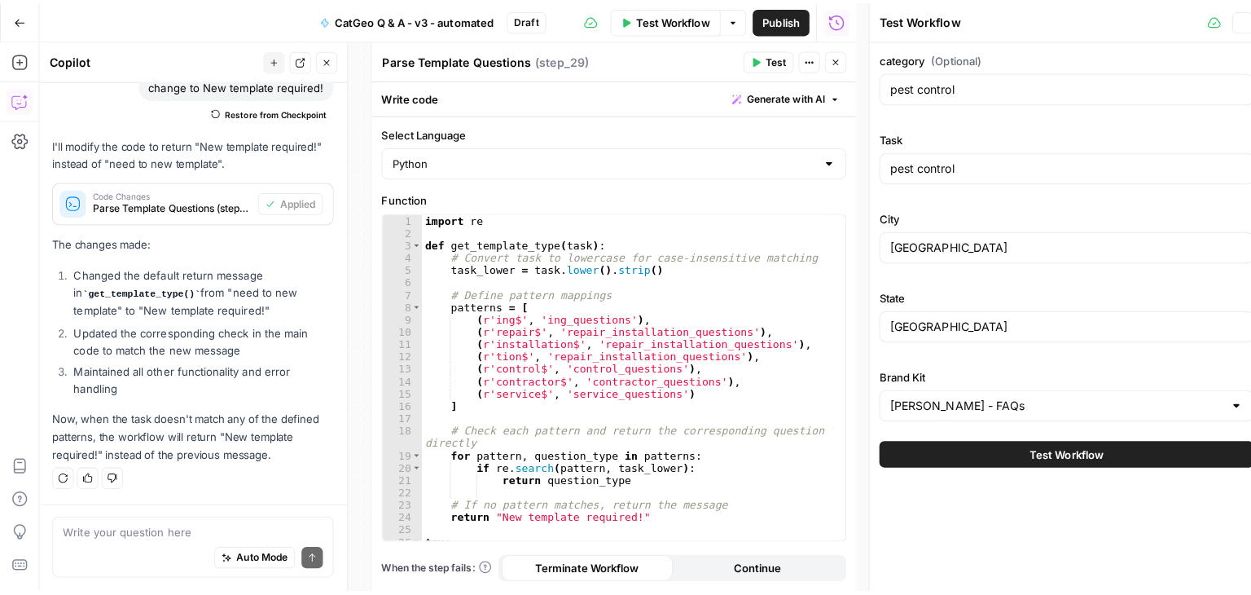
scroll to position [4755, 0]
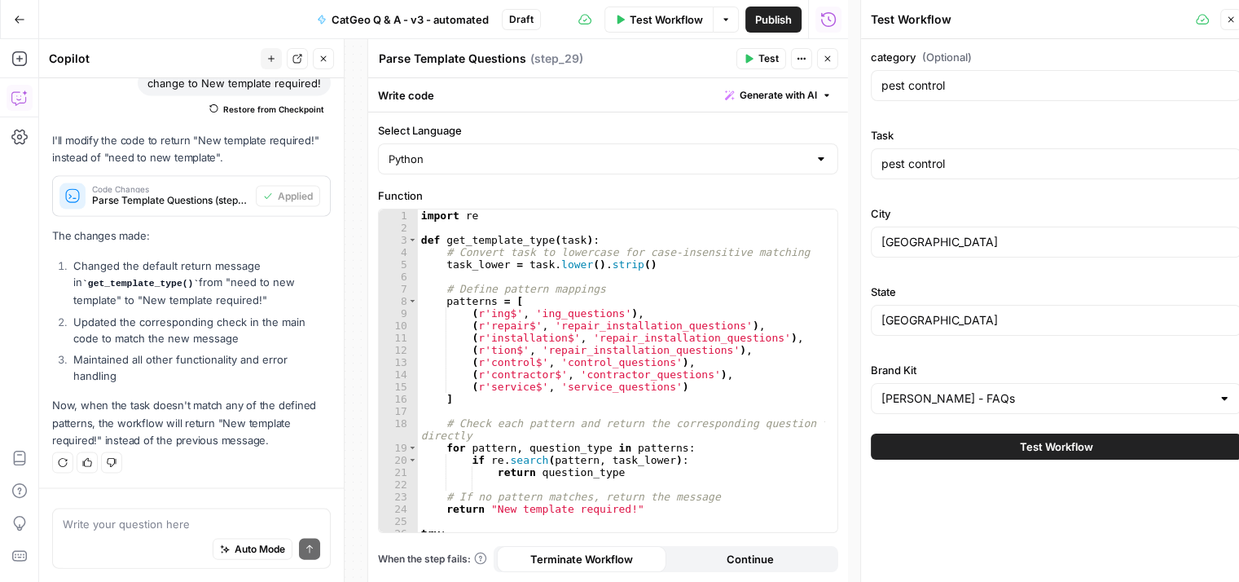
click at [1229, 21] on icon "button" at bounding box center [1231, 20] width 10 height 10
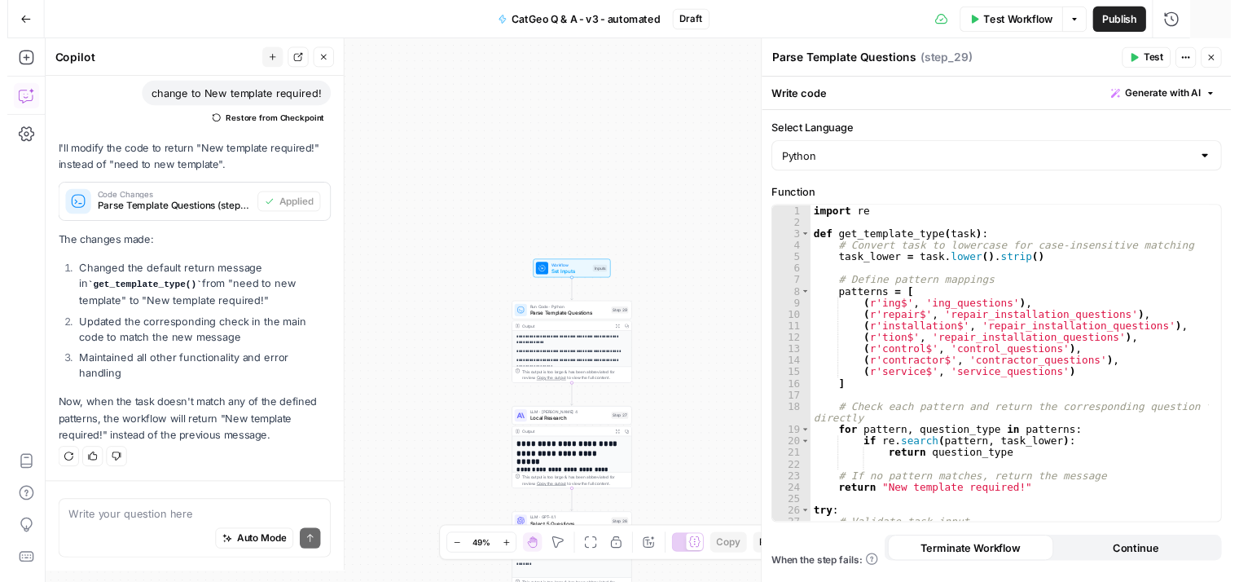
scroll to position [4742, 0]
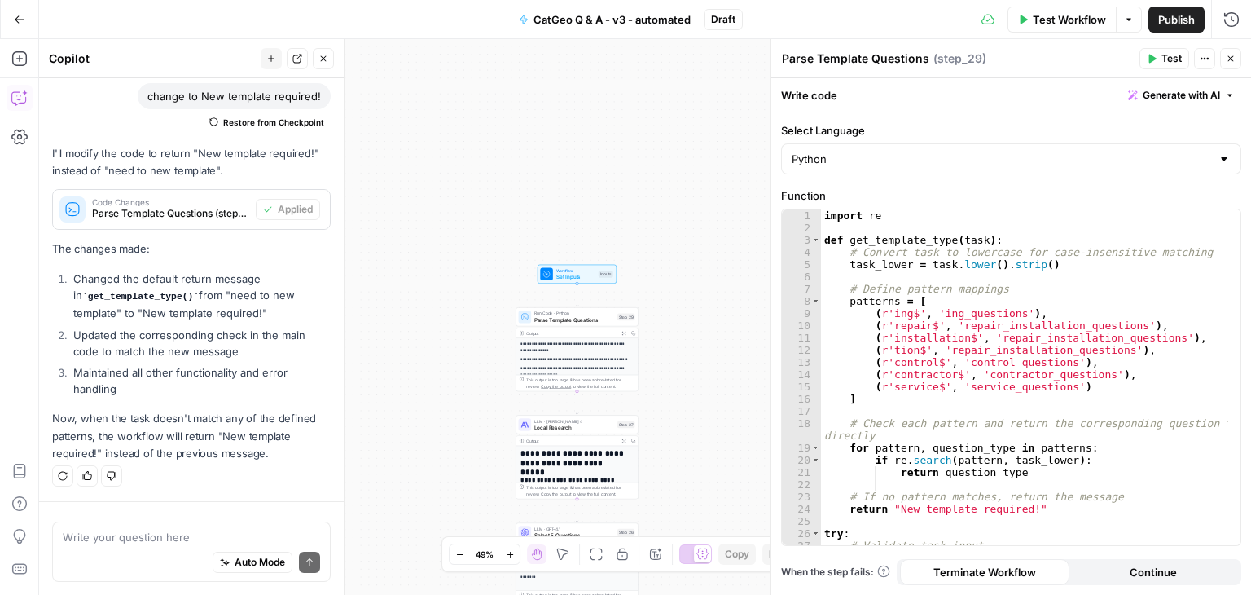
click at [1164, 55] on span "Test" at bounding box center [1172, 58] width 20 height 15
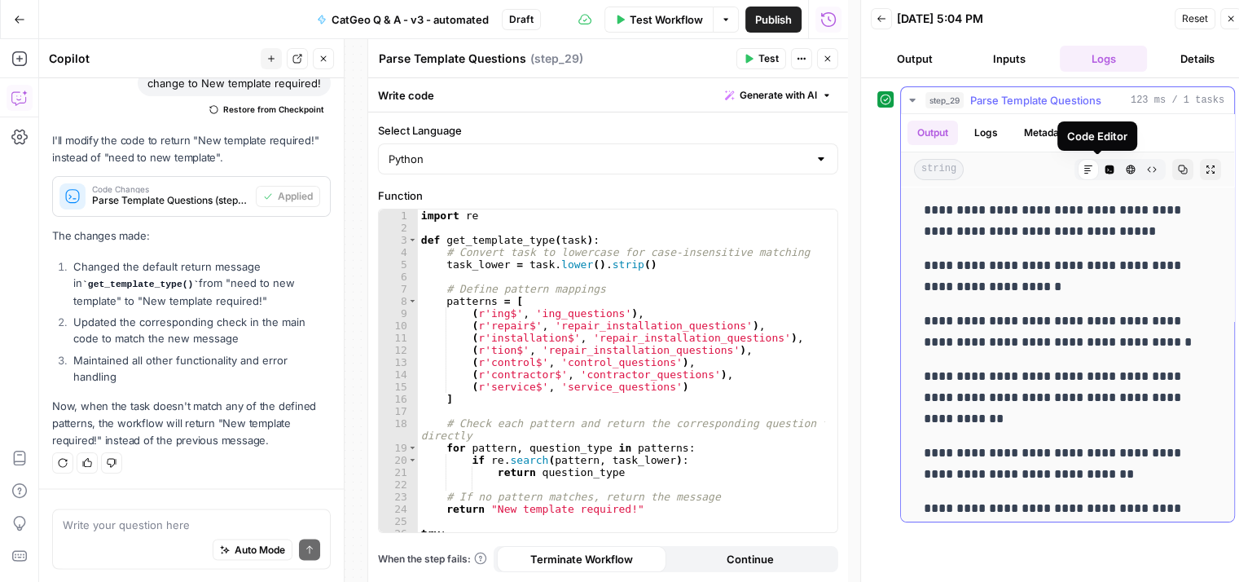
click at [1105, 170] on icon "button" at bounding box center [1109, 169] width 9 height 9
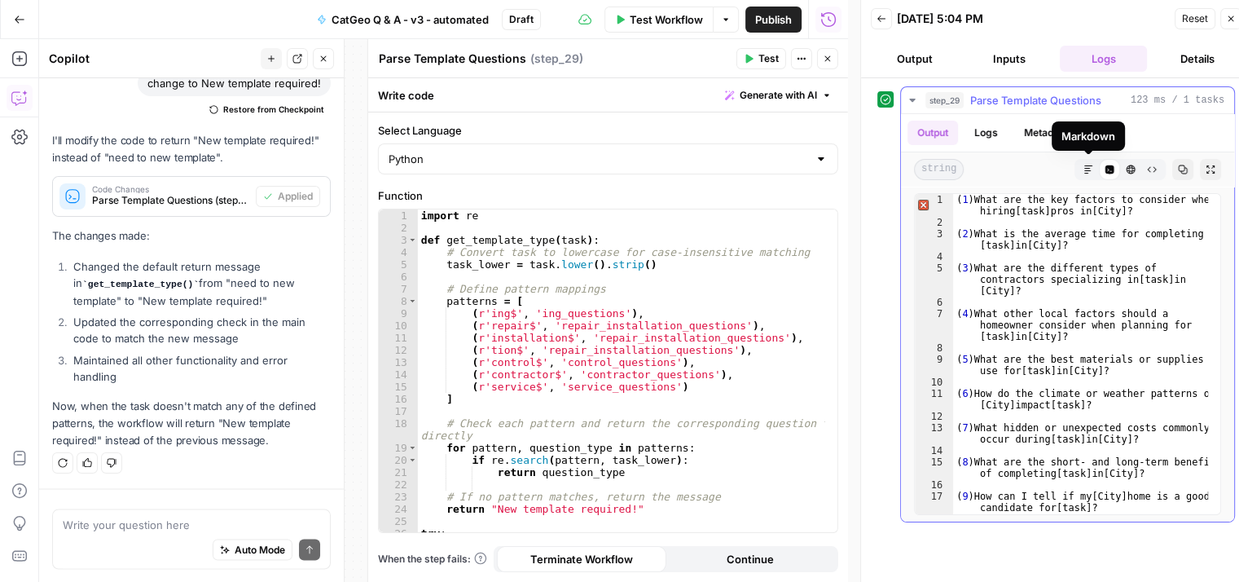
click at [1091, 167] on icon "button" at bounding box center [1088, 170] width 10 height 10
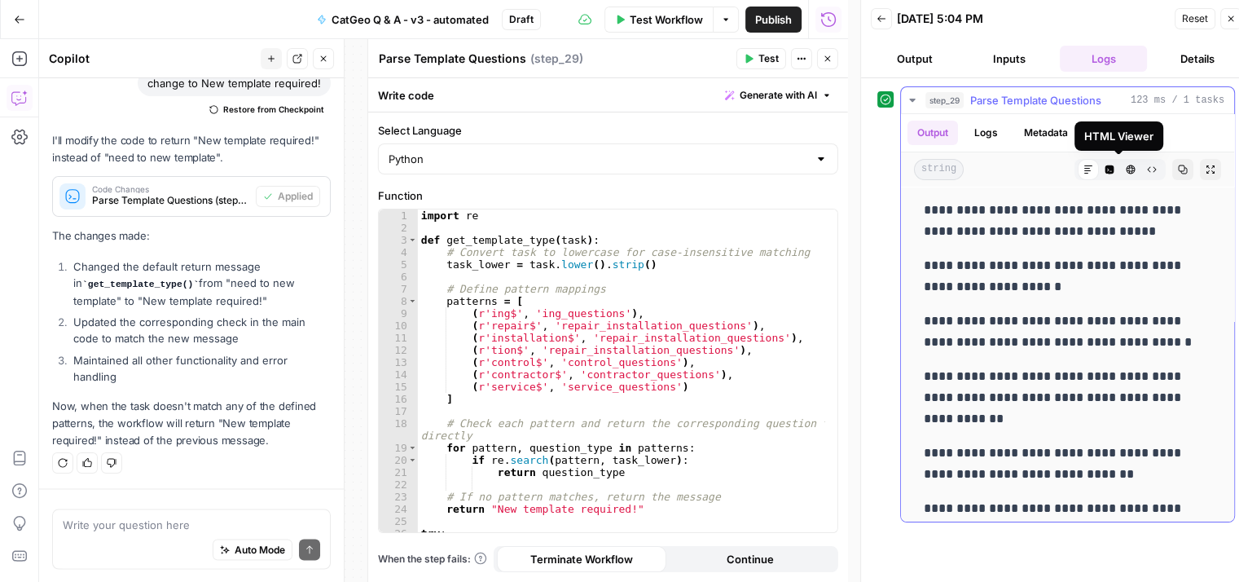
click at [1127, 168] on icon "button" at bounding box center [1131, 169] width 9 height 9
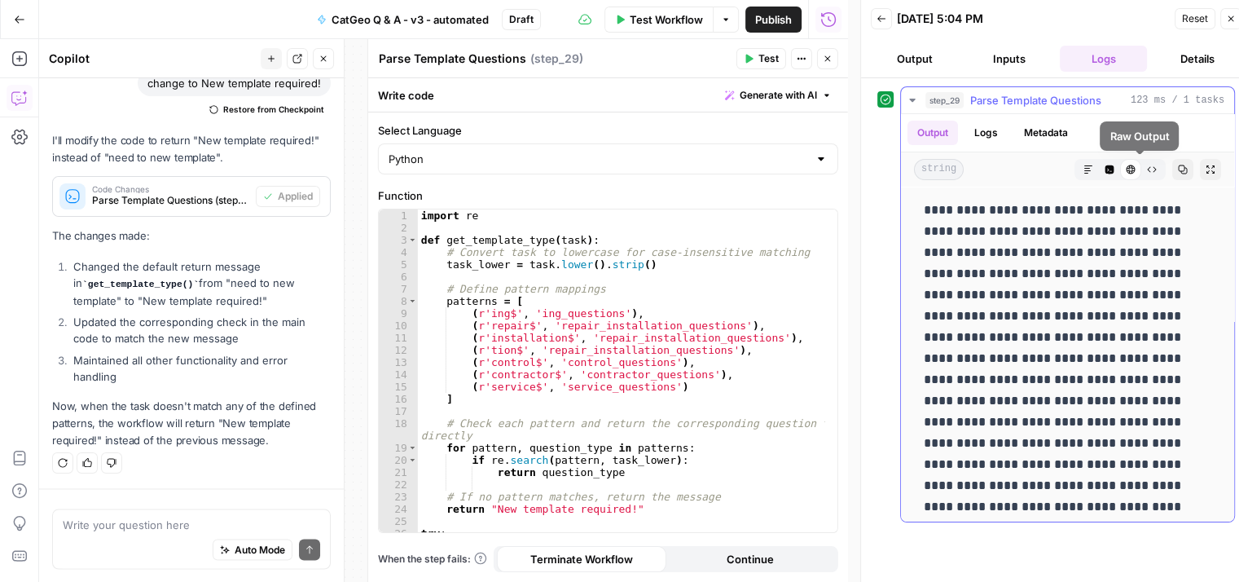
click at [1147, 167] on icon "button" at bounding box center [1152, 170] width 10 height 10
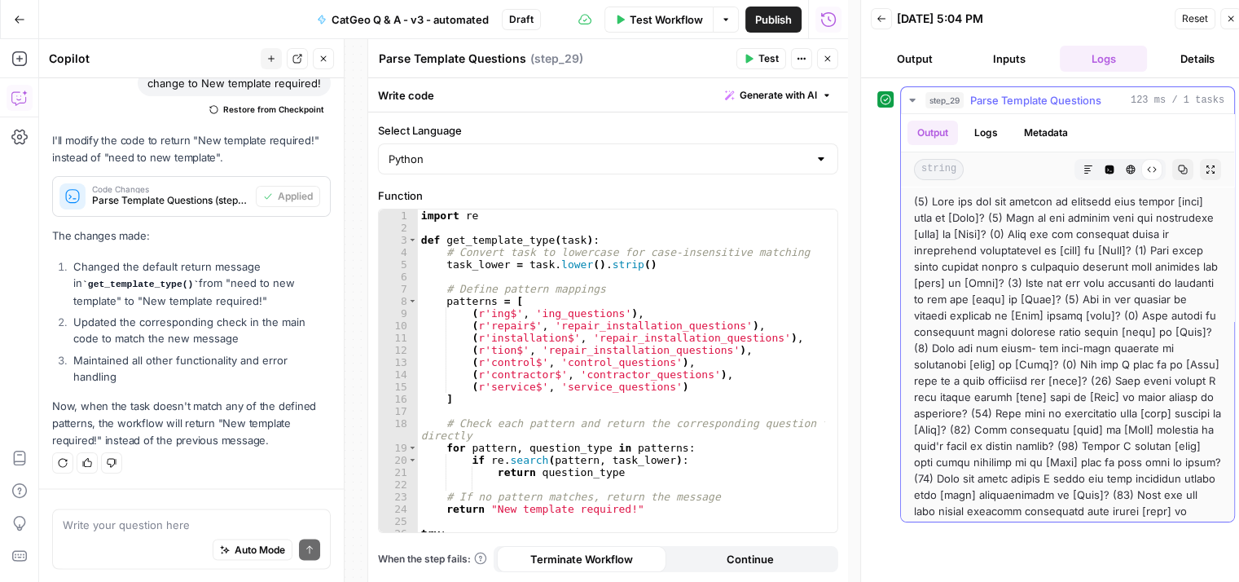
click at [1083, 169] on icon "button" at bounding box center [1088, 170] width 10 height 10
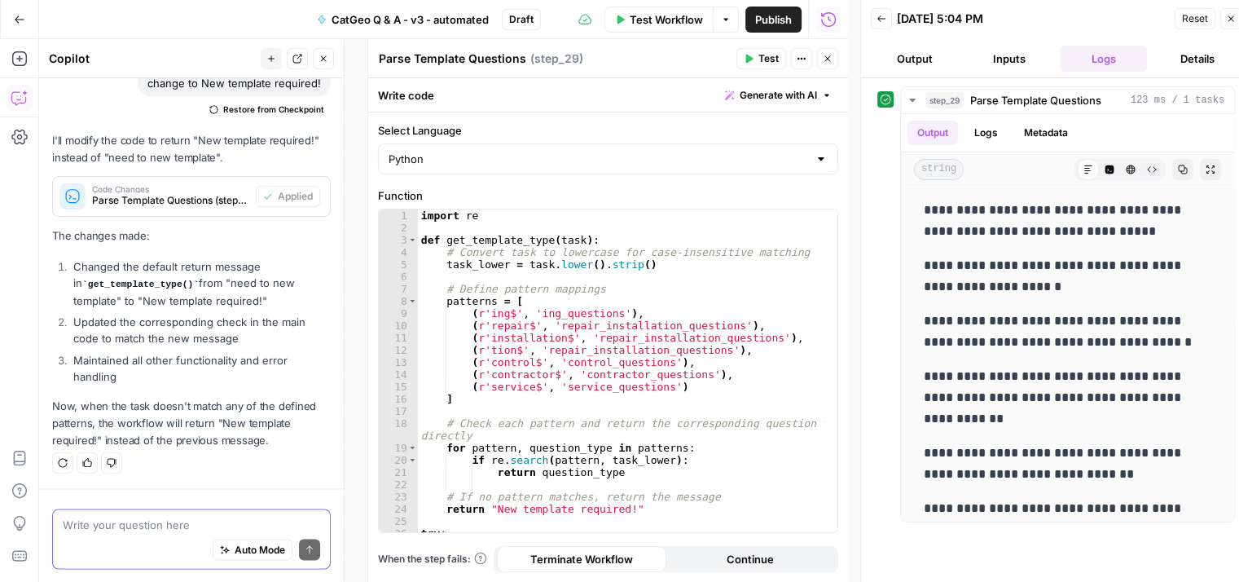
click at [251, 518] on textarea at bounding box center [191, 524] width 257 height 16
drag, startPoint x: 140, startPoint y: 520, endPoint x: 61, endPoint y: 522, distance: 79.0
click at [61, 522] on div "I want to return I want to return Auto Mode Send" at bounding box center [191, 538] width 279 height 60
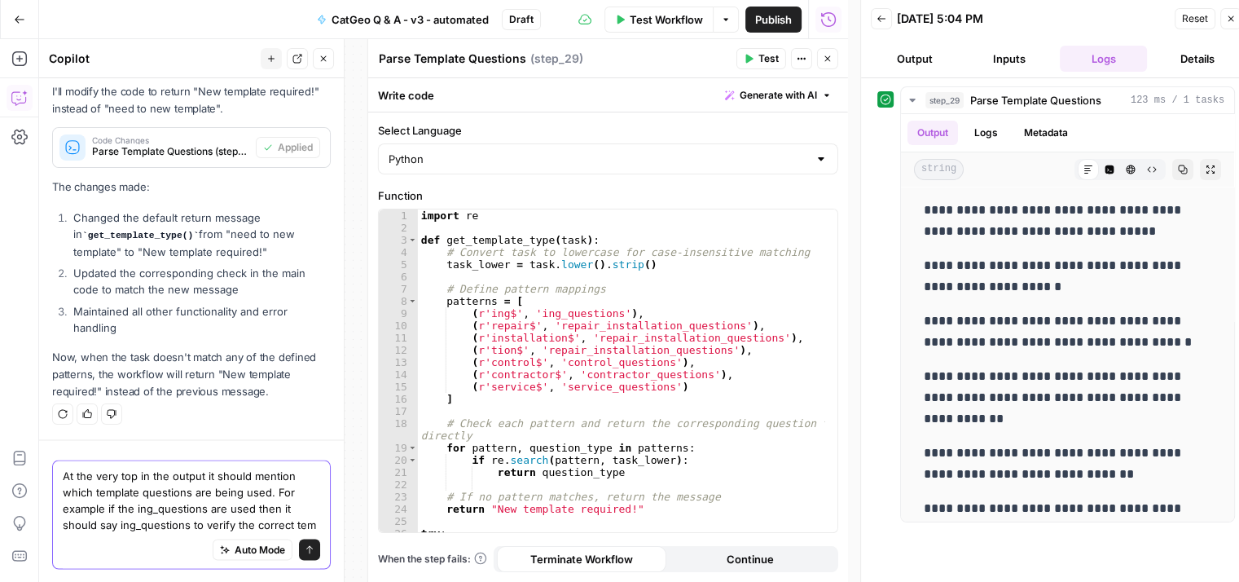
scroll to position [2777, 0]
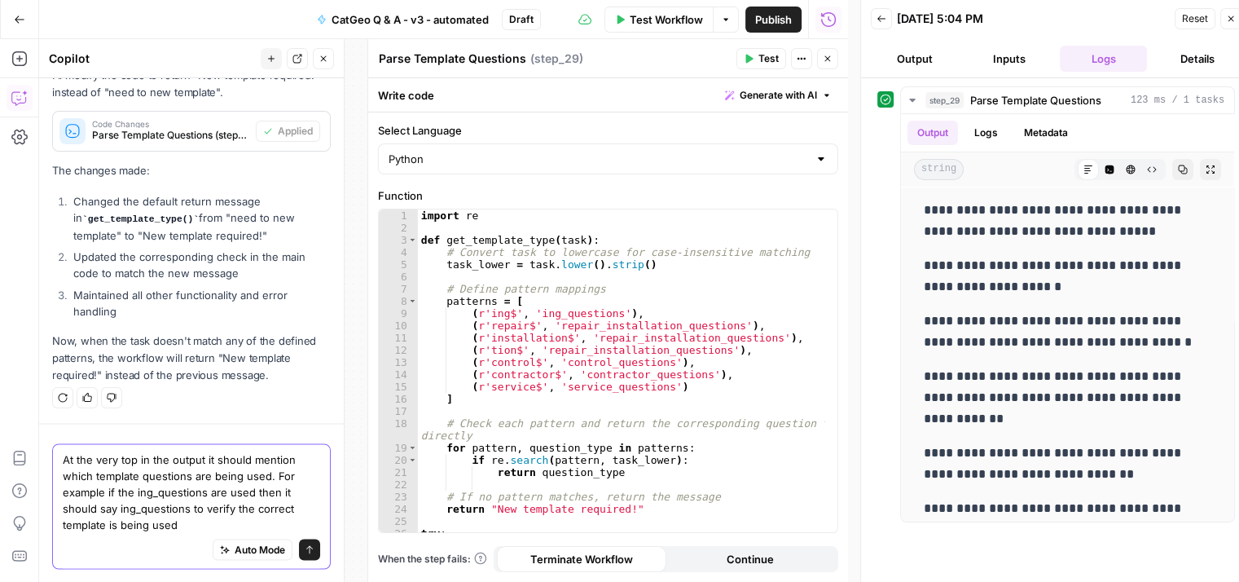
type textarea "At the very top in the output it should mention which template questions are be…"
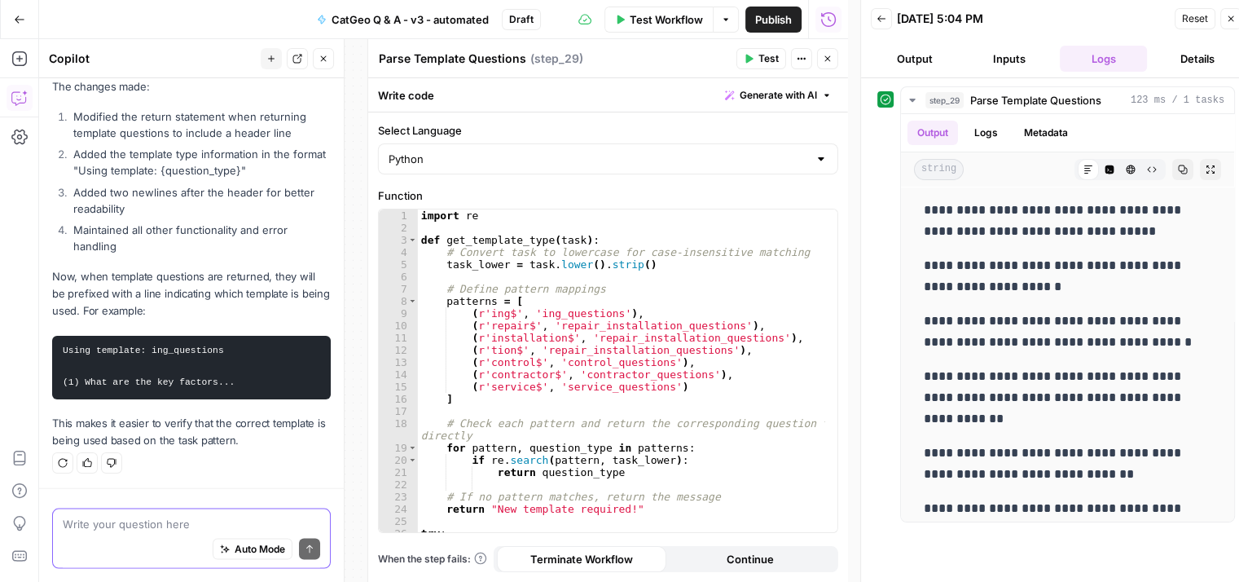
scroll to position [3158, 0]
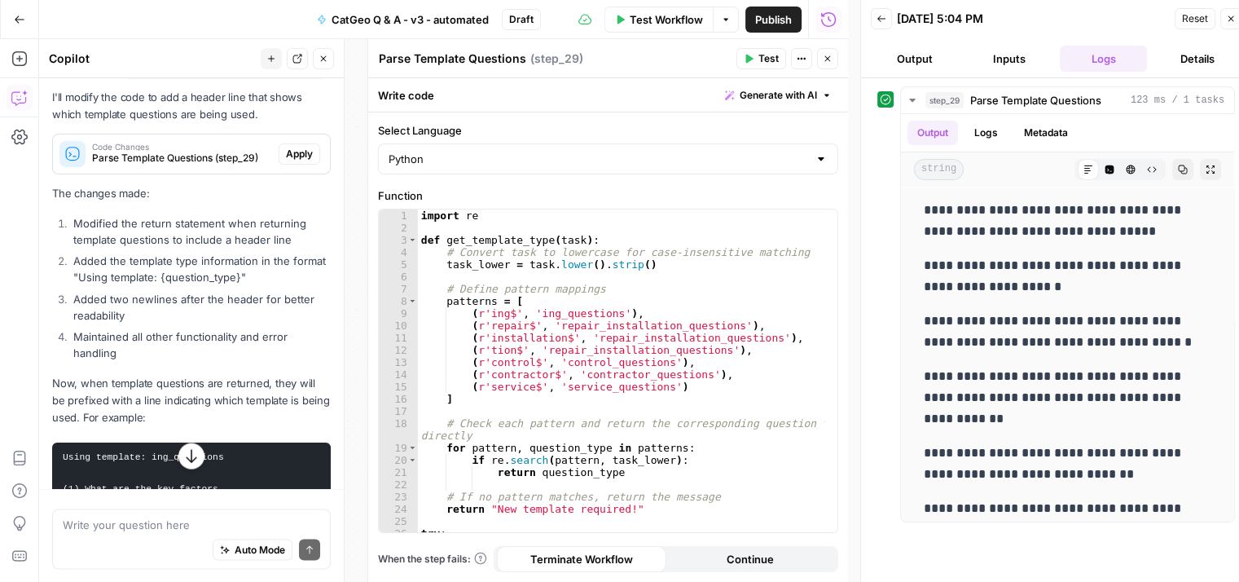
click at [286, 161] on span "Apply" at bounding box center [299, 154] width 27 height 15
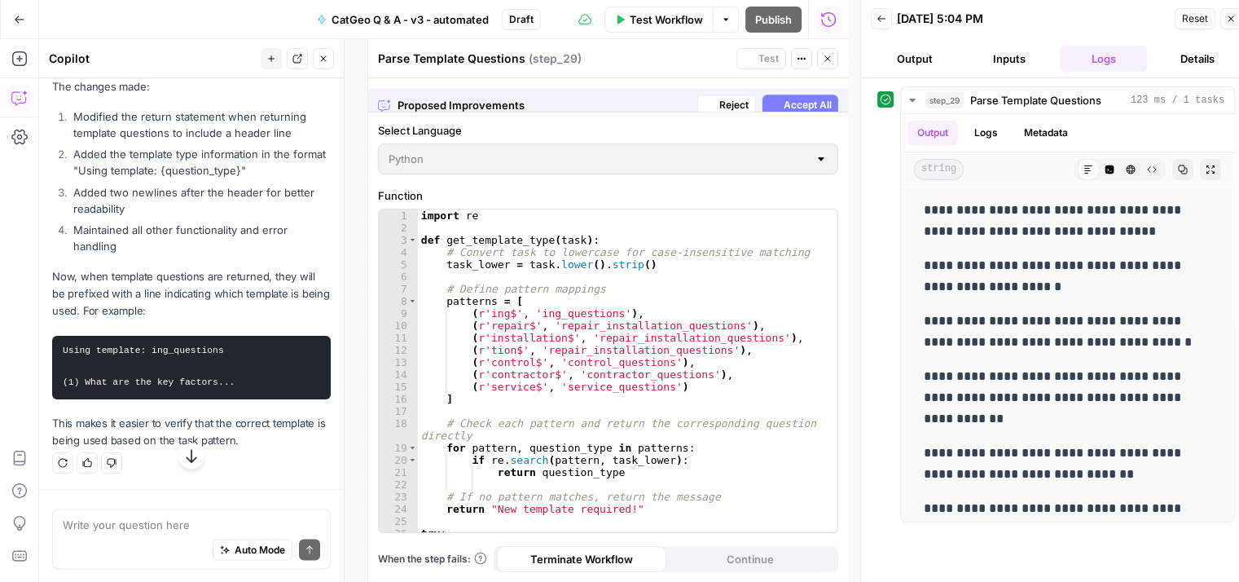
scroll to position [3028, 0]
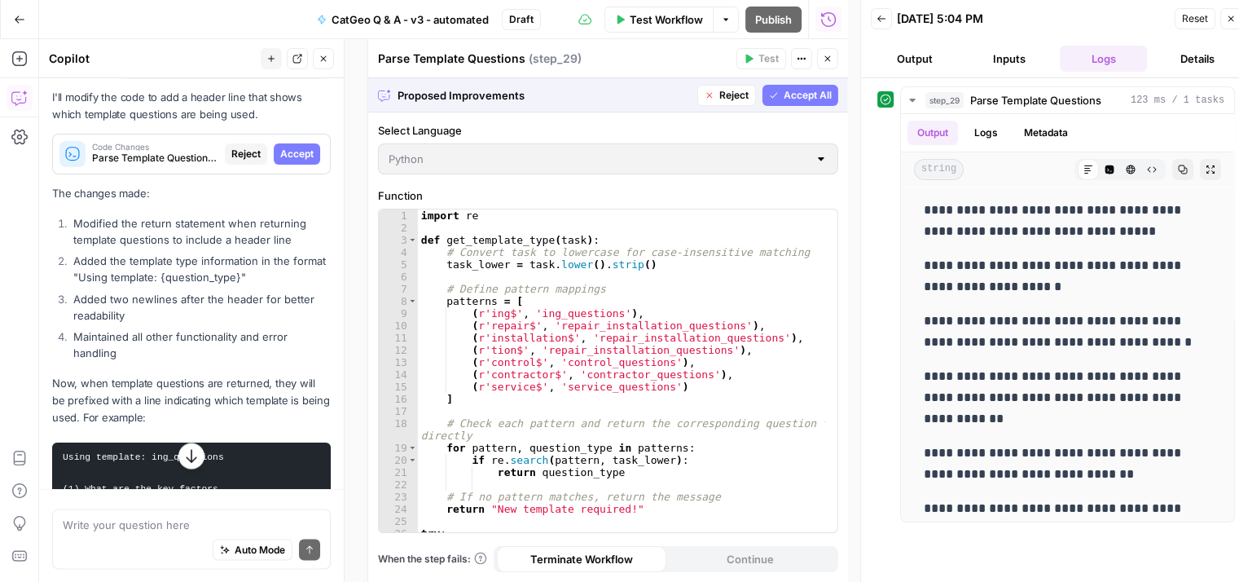
drag, startPoint x: 783, startPoint y: 92, endPoint x: 773, endPoint y: 213, distance: 120.9
click at [784, 90] on span "Accept All" at bounding box center [808, 95] width 48 height 15
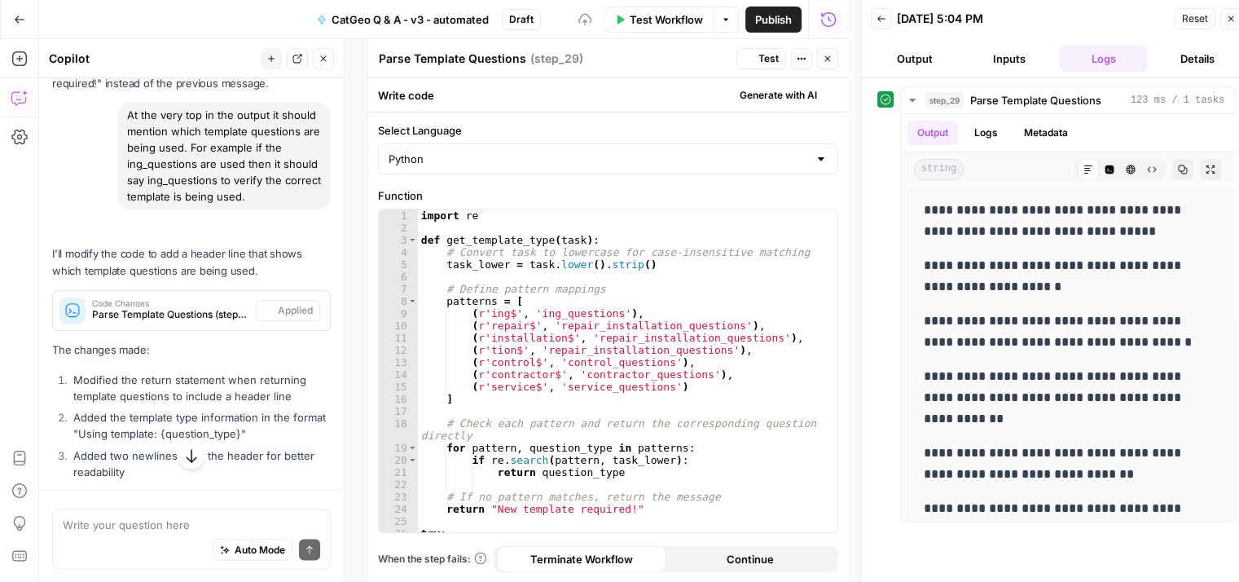
scroll to position [3158, 0]
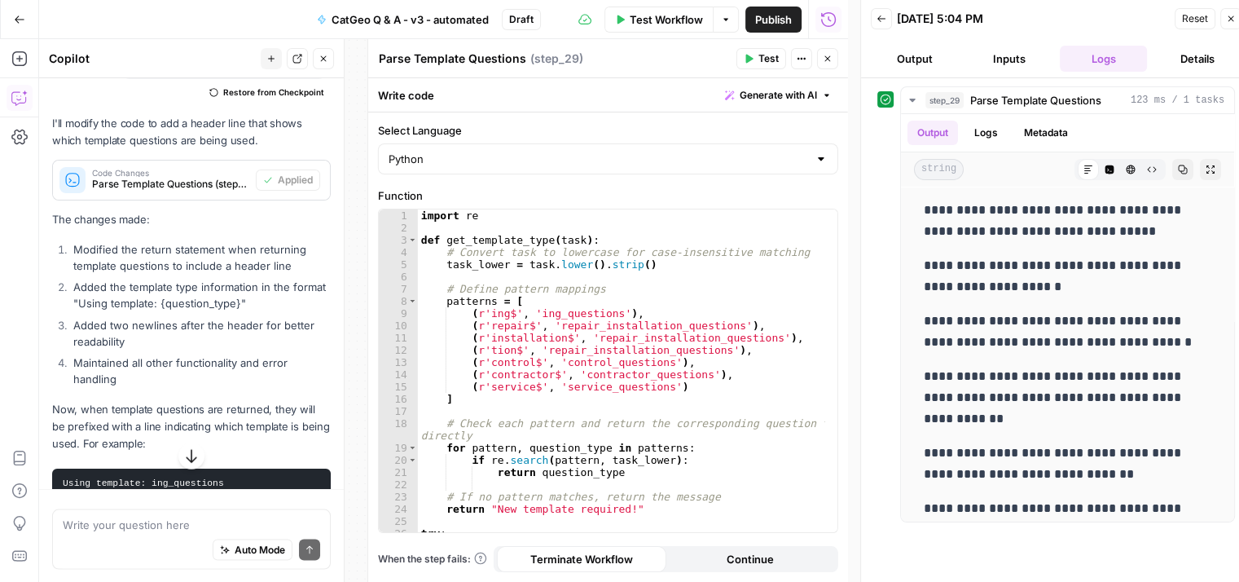
click at [751, 56] on icon "button" at bounding box center [748, 59] width 7 height 9
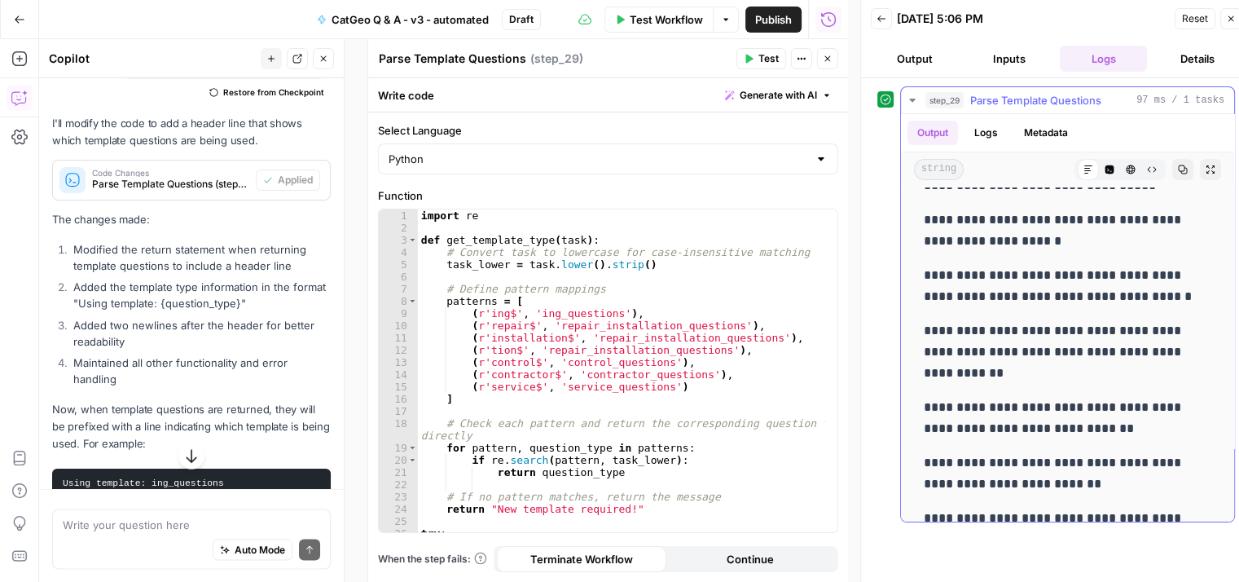
scroll to position [0, 0]
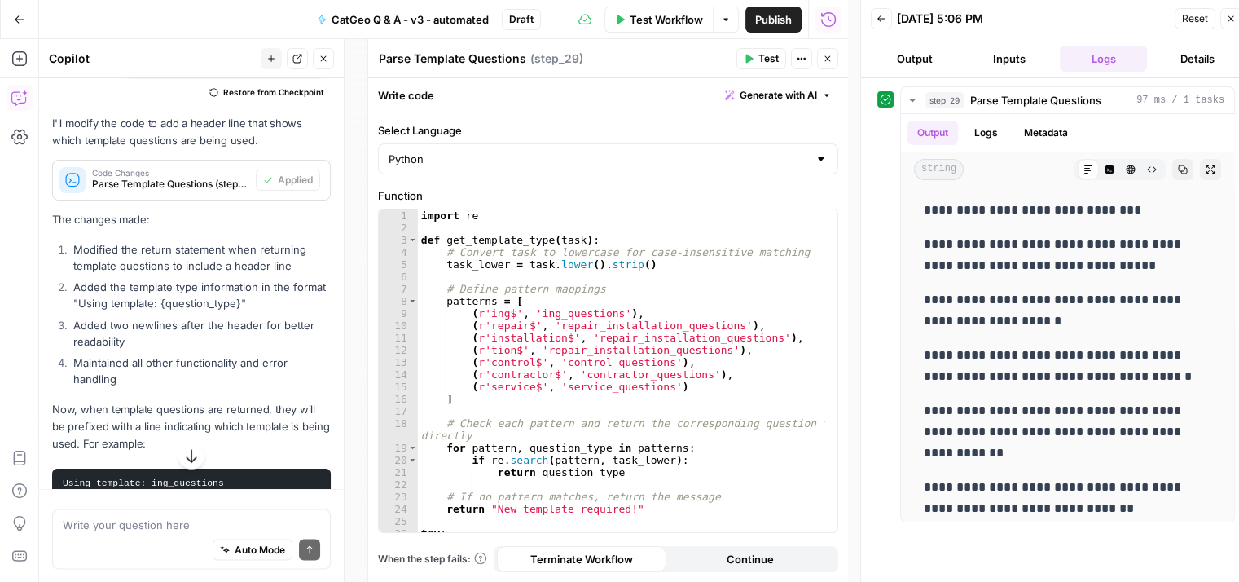
click at [1192, 19] on span "Reset" at bounding box center [1195, 18] width 26 height 15
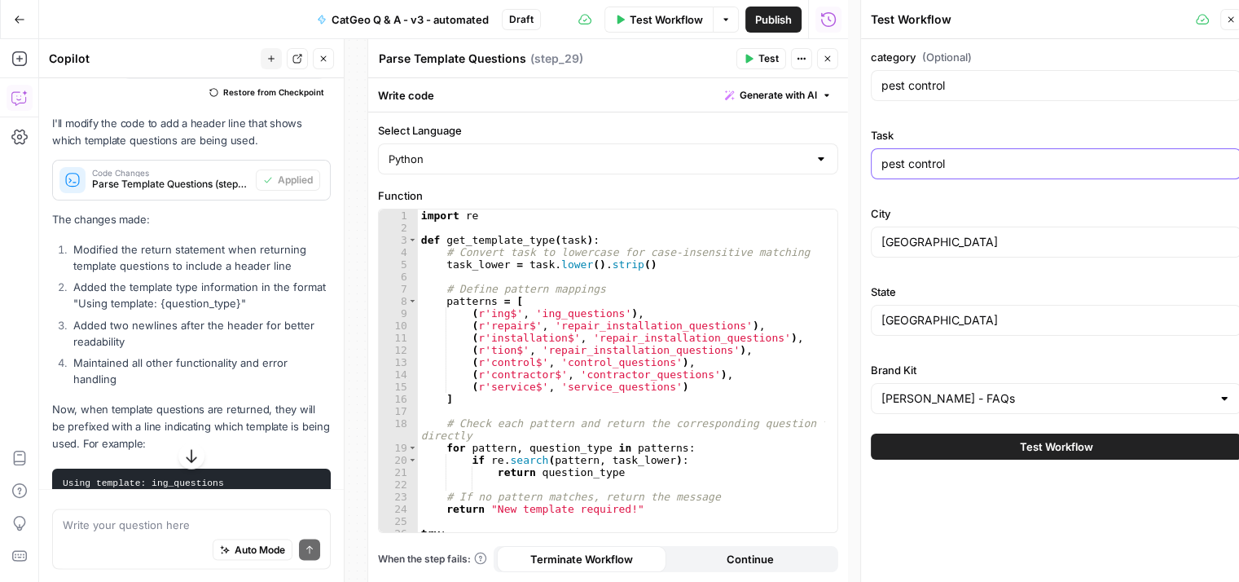
click at [971, 165] on input "pest control" at bounding box center [1055, 164] width 349 height 16
type input "pest controls"
click at [1065, 439] on span "Test Workflow" at bounding box center [1056, 446] width 73 height 16
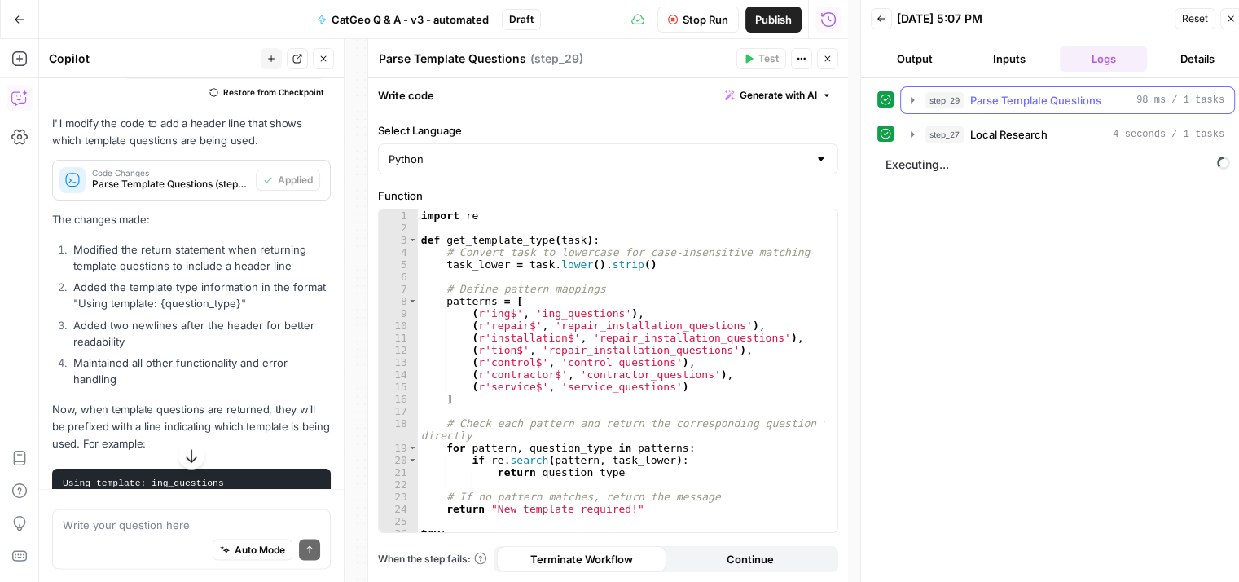
click at [909, 102] on icon "button" at bounding box center [912, 100] width 13 height 13
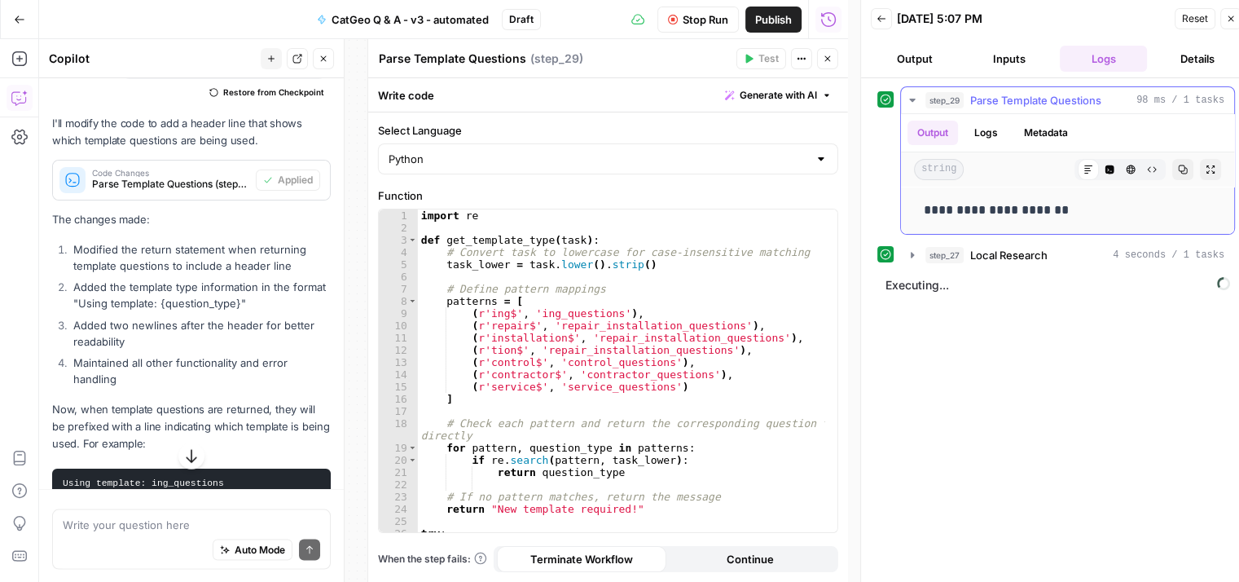
click at [909, 102] on icon "button" at bounding box center [912, 100] width 13 height 13
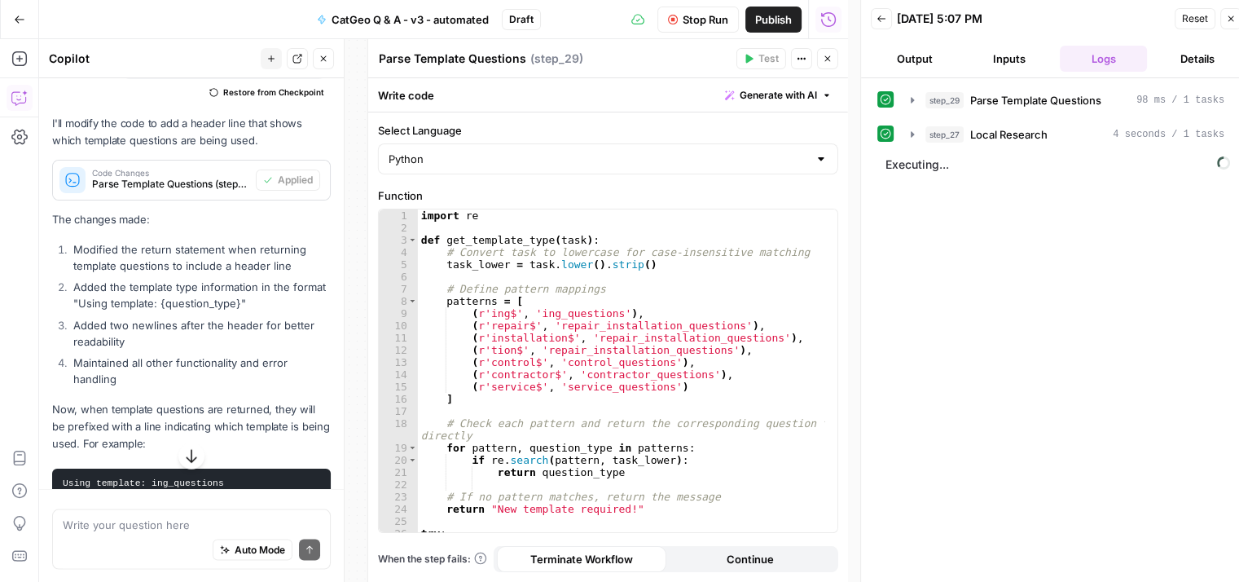
click at [684, 17] on span "Stop Run" at bounding box center [706, 19] width 46 height 16
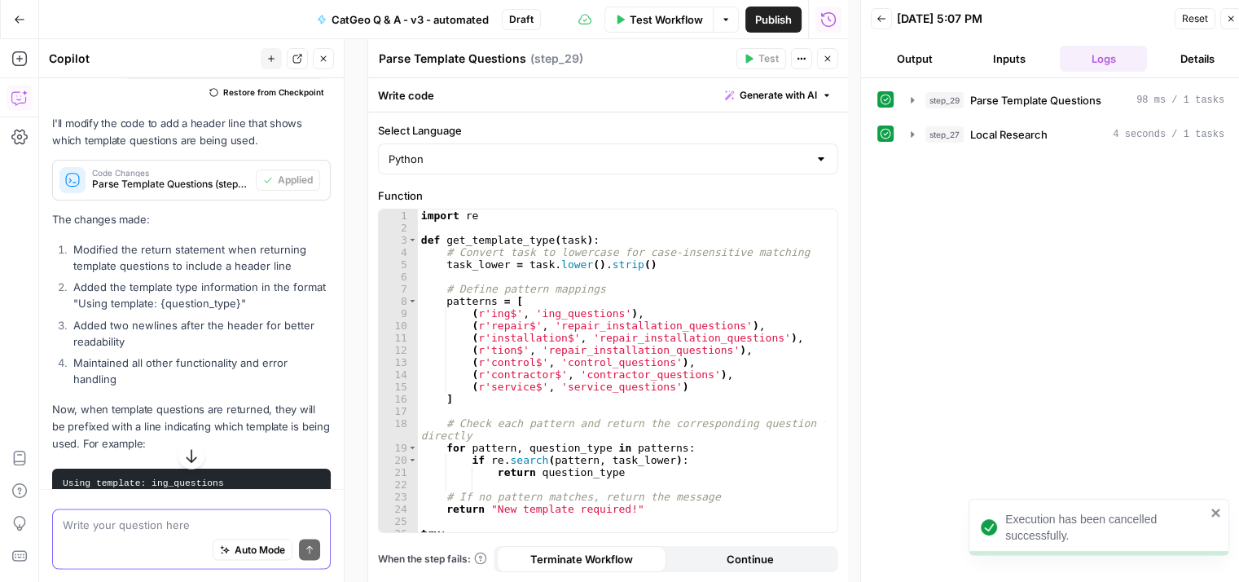
click at [178, 527] on textarea at bounding box center [191, 524] width 257 height 16
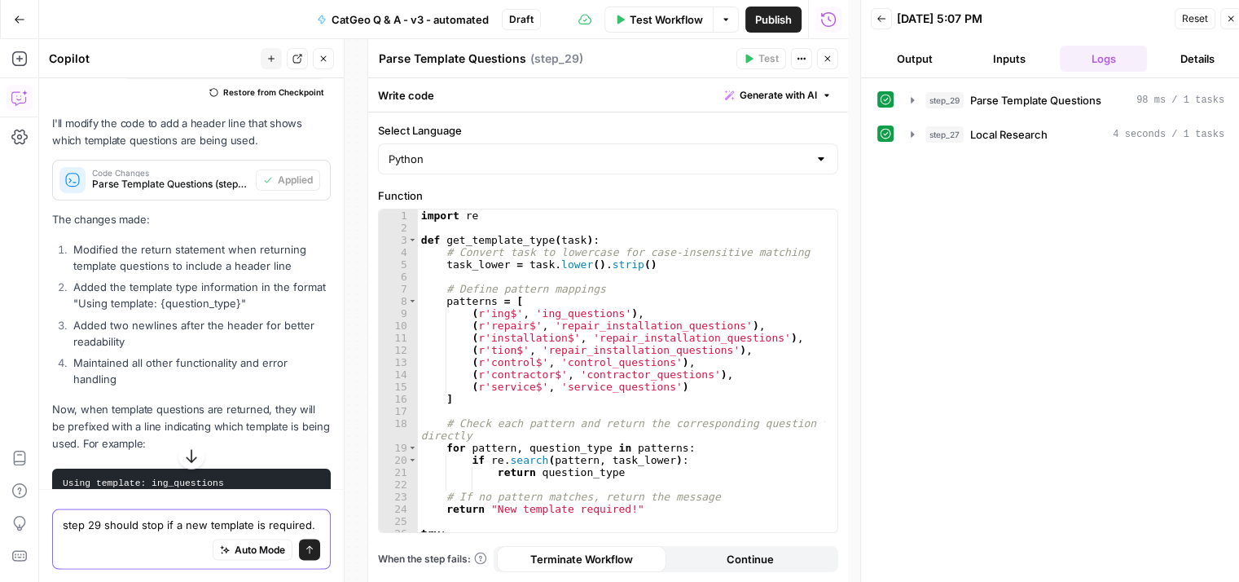
click at [163, 516] on textarea "step 29 should stop if a new template is required." at bounding box center [191, 524] width 257 height 16
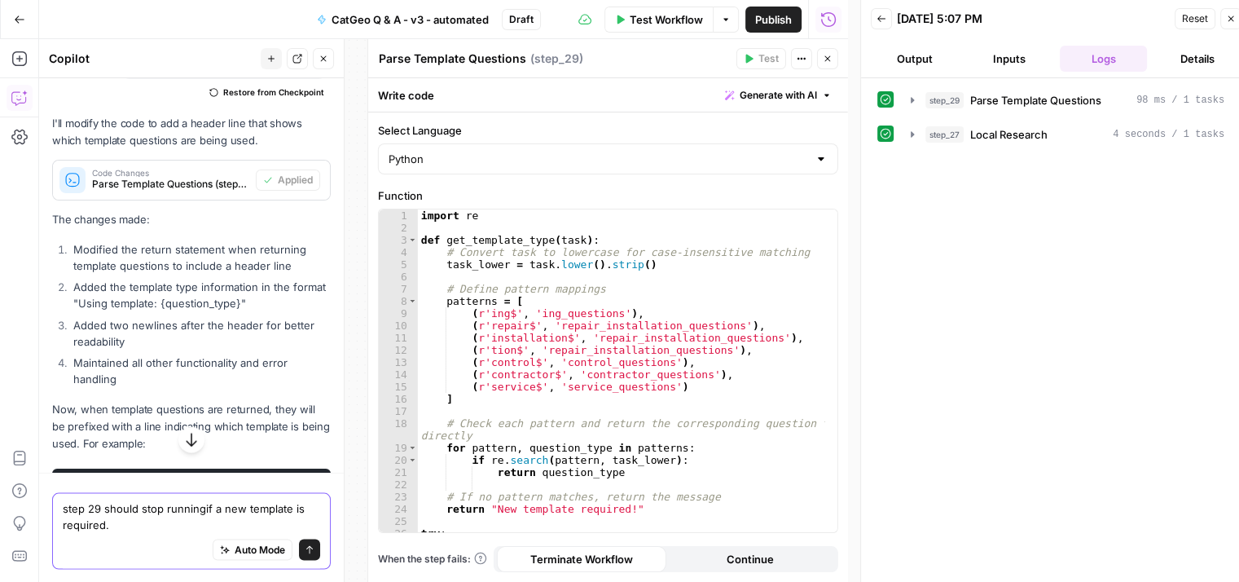
type textarea "step 29 should stop running if a new template is required."
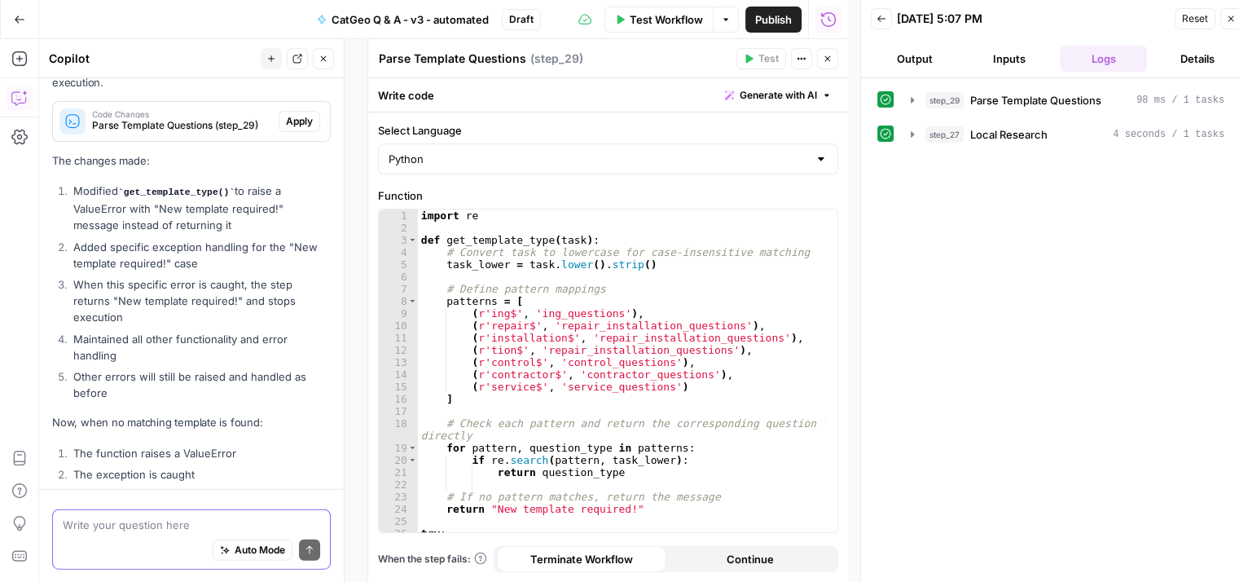
scroll to position [3714, 0]
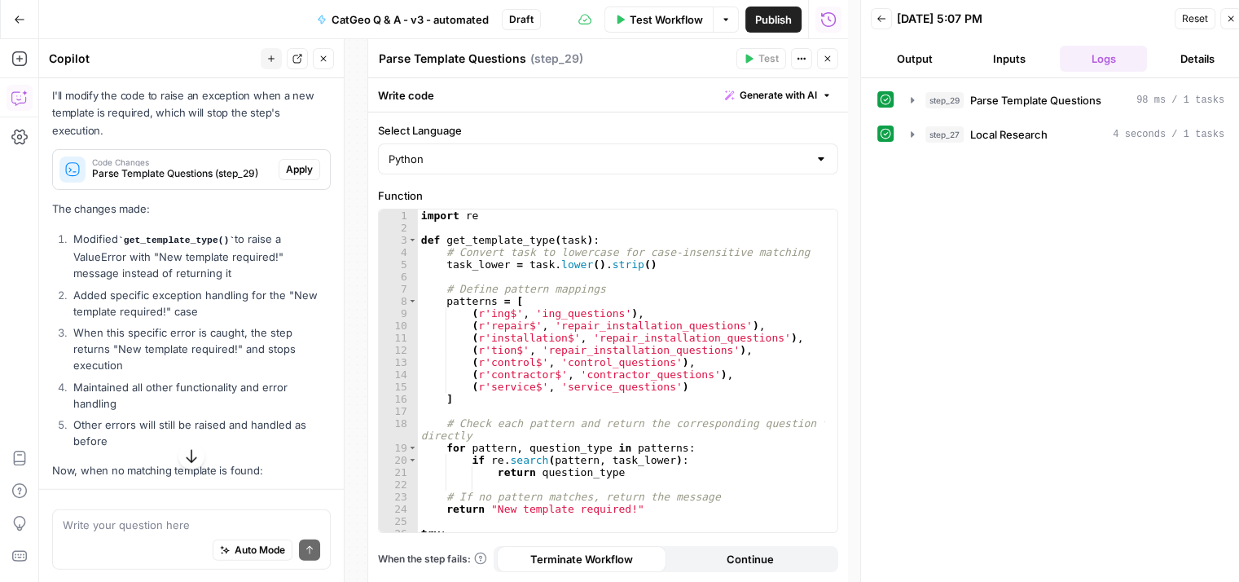
click at [286, 177] on span "Apply" at bounding box center [299, 169] width 27 height 15
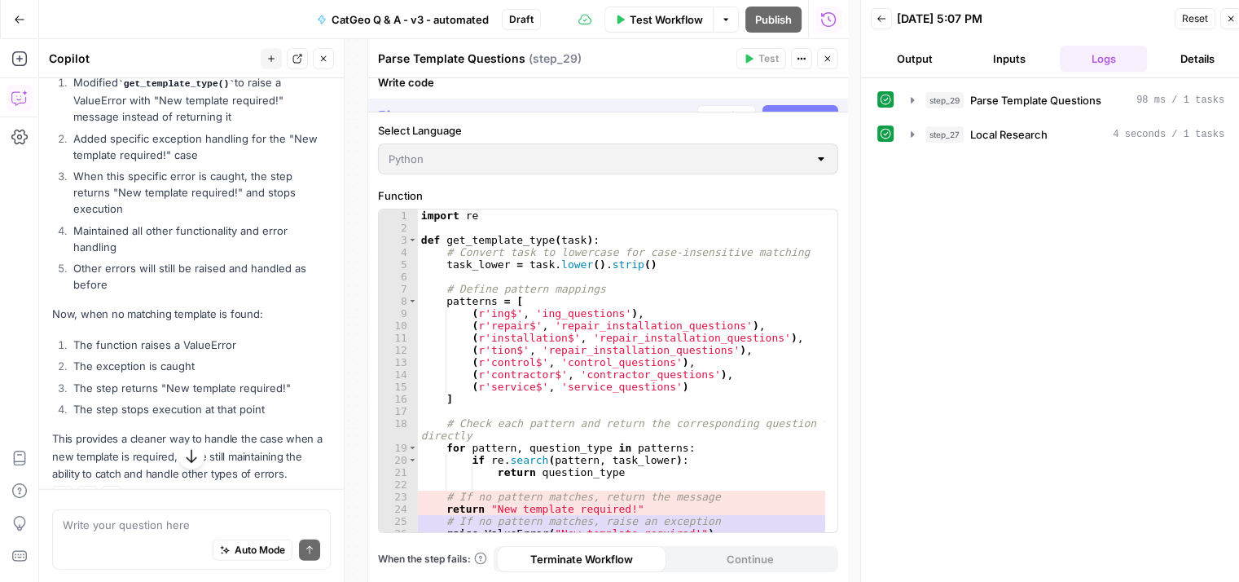
scroll to position [3558, 0]
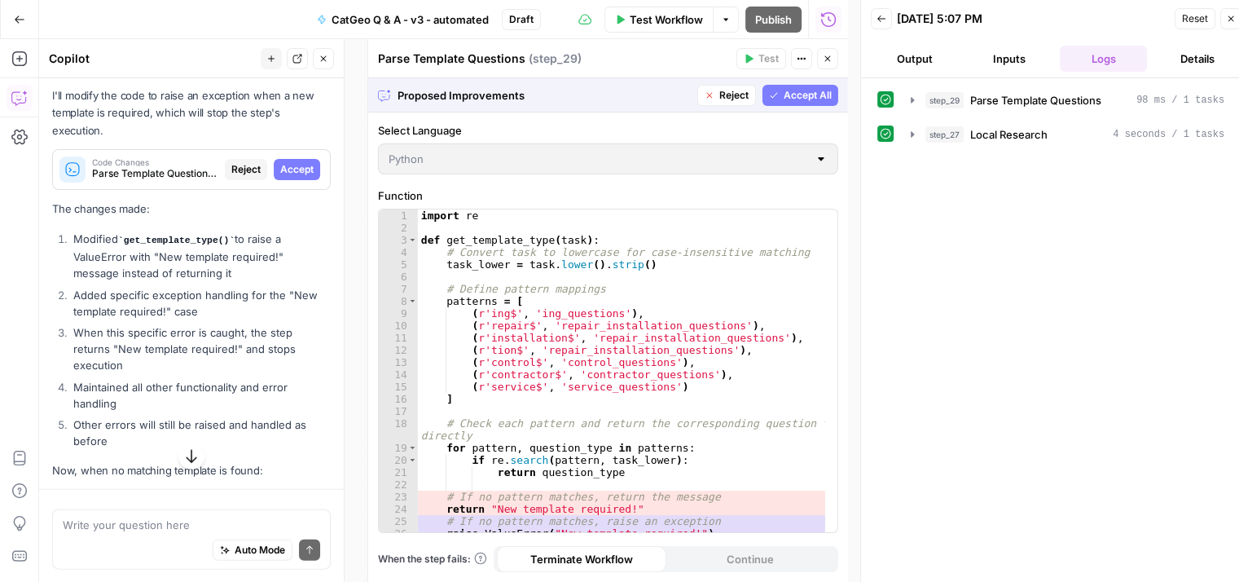
click at [792, 88] on span "Accept All" at bounding box center [808, 95] width 48 height 15
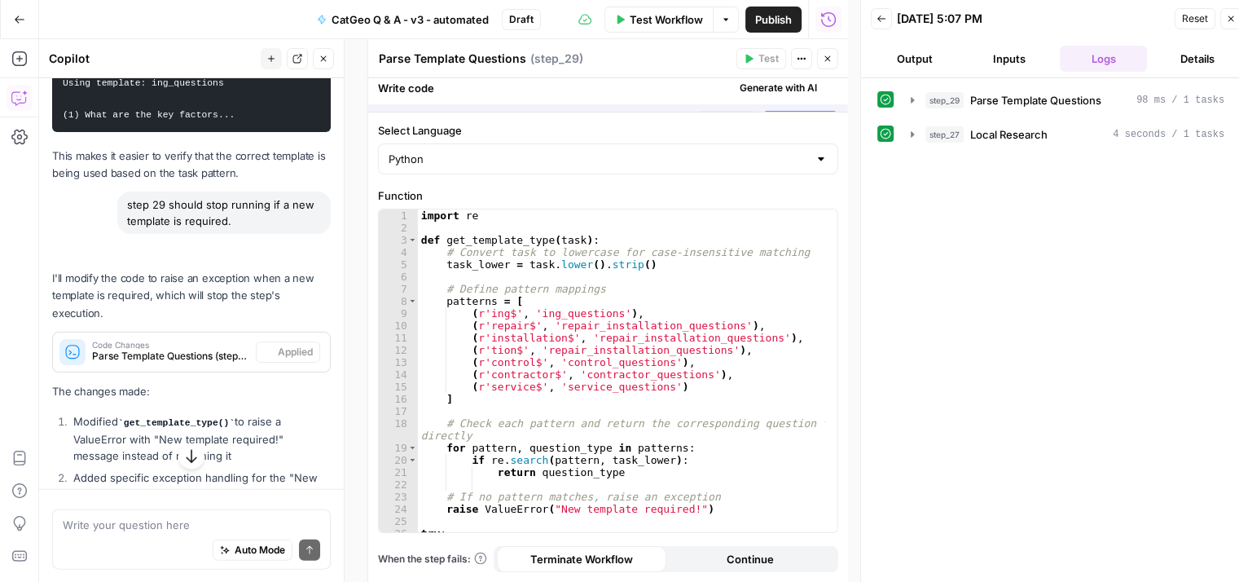
scroll to position [3714, 0]
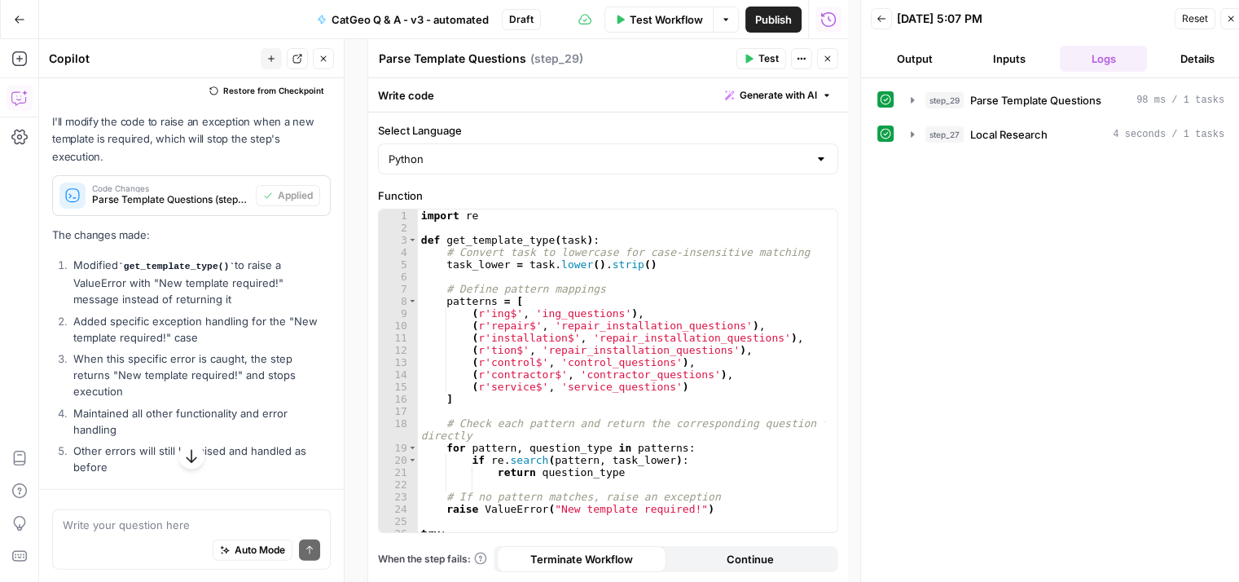
click at [762, 58] on span "Test" at bounding box center [768, 58] width 20 height 15
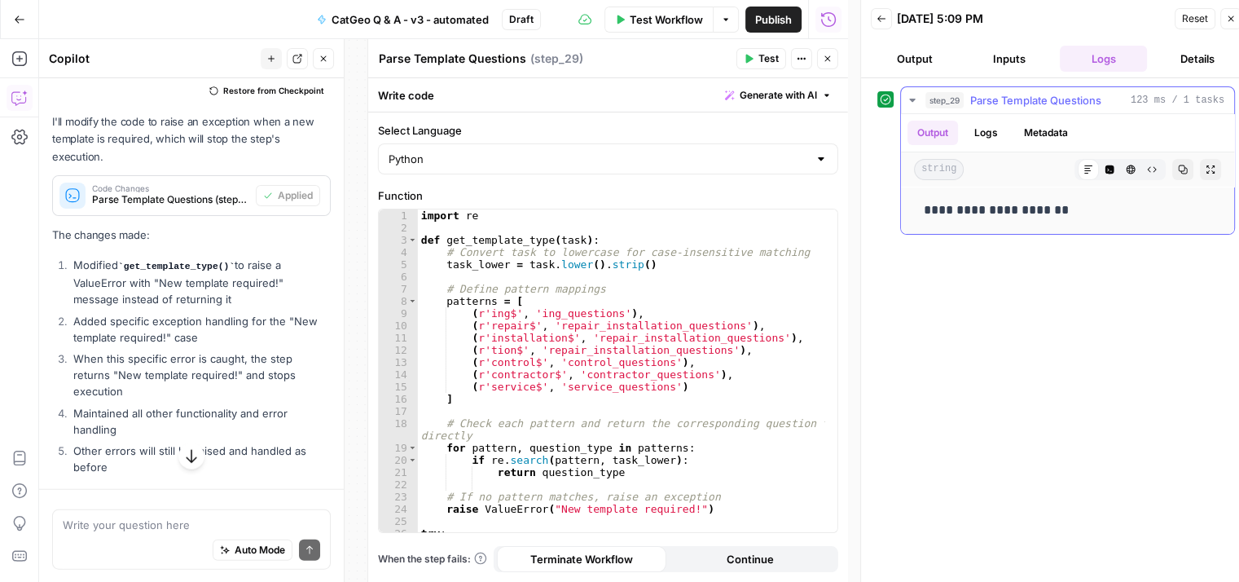
click at [912, 99] on icon "button" at bounding box center [912, 100] width 6 height 3
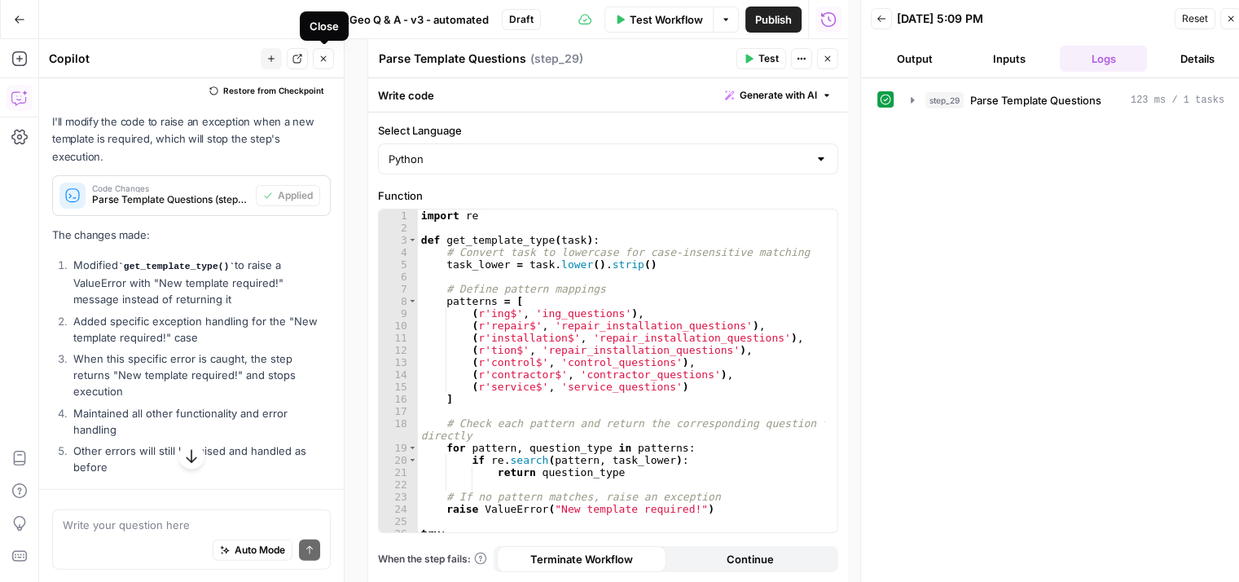
click at [323, 61] on icon "button" at bounding box center [323, 59] width 10 height 10
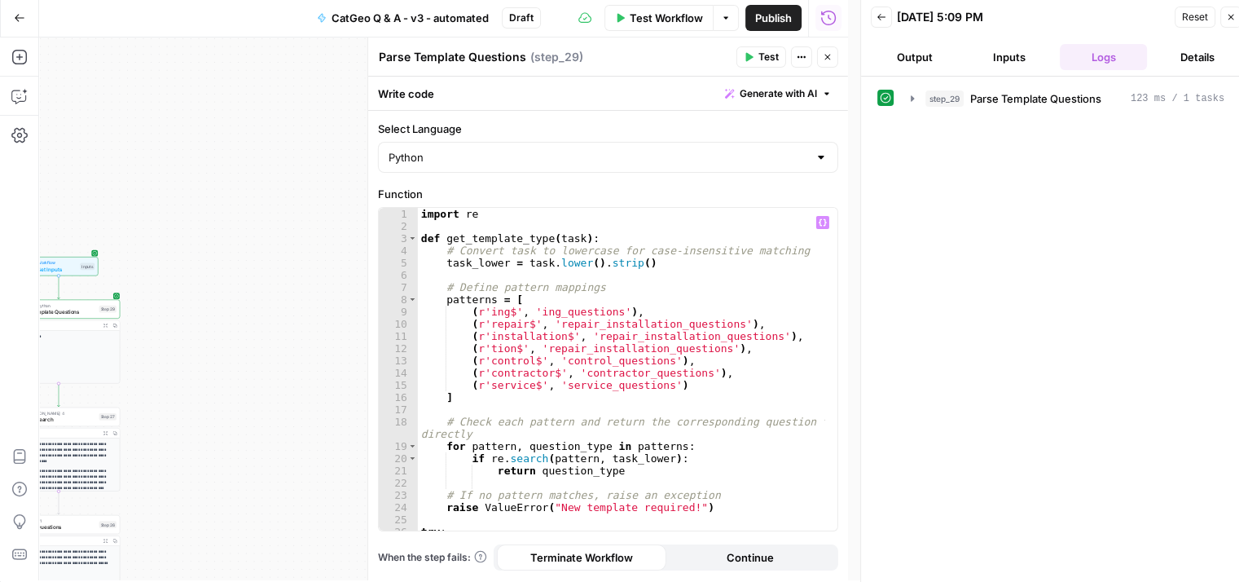
scroll to position [0, 0]
click at [826, 53] on button "Close" at bounding box center [827, 58] width 21 height 21
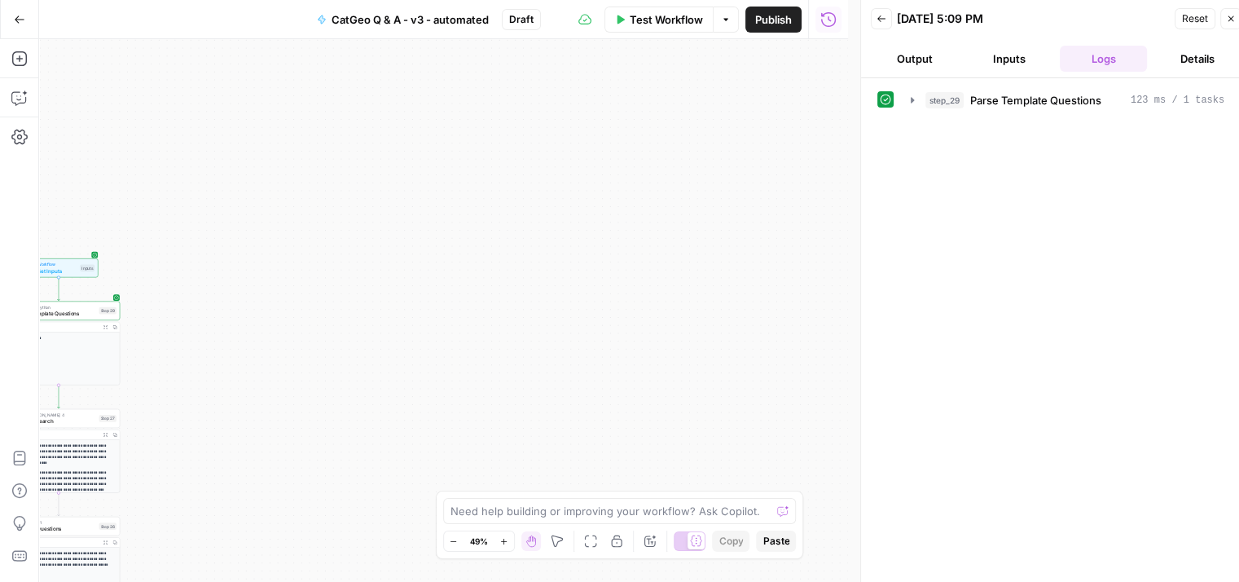
click at [767, 22] on span "Publish" at bounding box center [773, 19] width 37 height 16
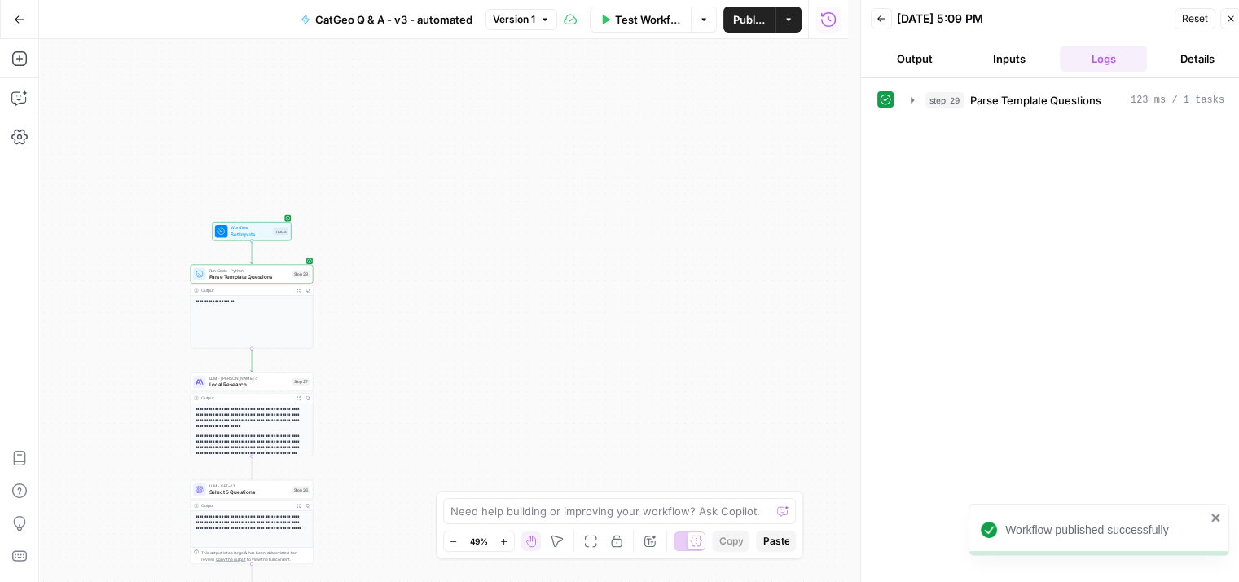
drag, startPoint x: 270, startPoint y: 217, endPoint x: 482, endPoint y: 189, distance: 213.7
click at [463, 181] on div "**********" at bounding box center [443, 310] width 809 height 542
click at [272, 283] on div "Run Code · Python Parse Template Questions Step 29 Copy step Delete step Add No…" at bounding box center [250, 274] width 123 height 19
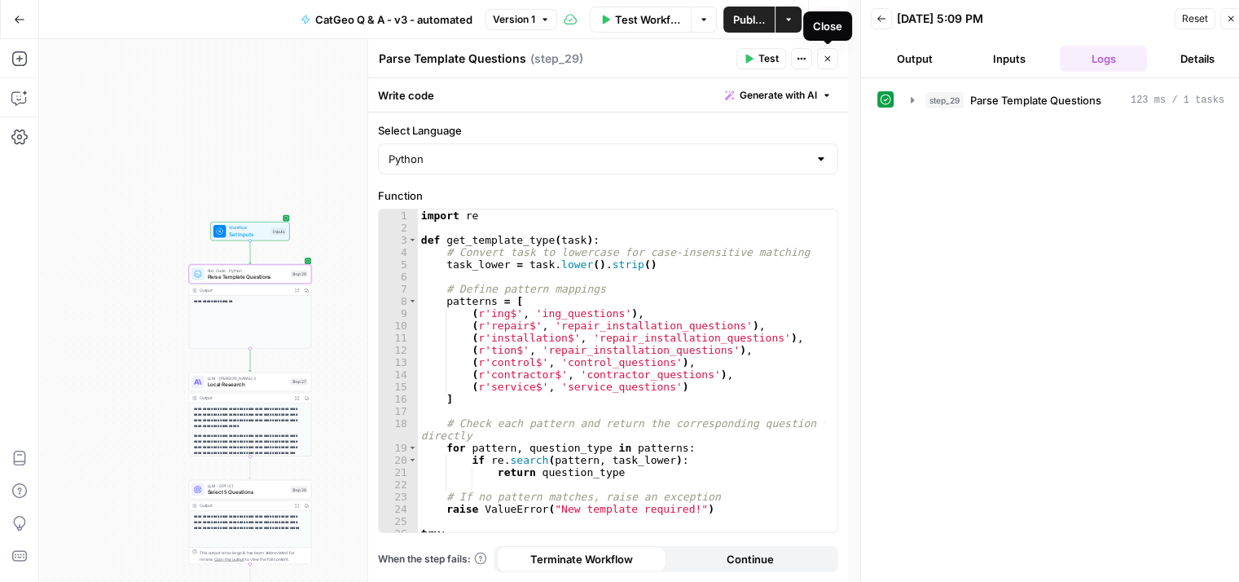
click at [827, 62] on icon "button" at bounding box center [828, 59] width 10 height 10
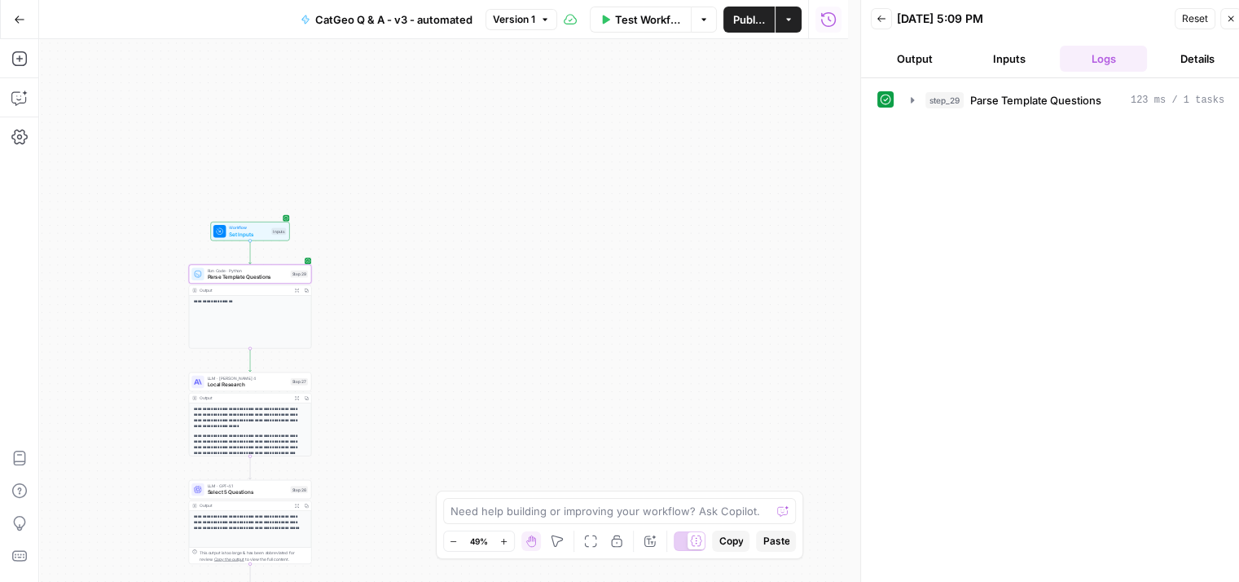
click at [1018, 60] on button "Inputs" at bounding box center [1009, 59] width 88 height 26
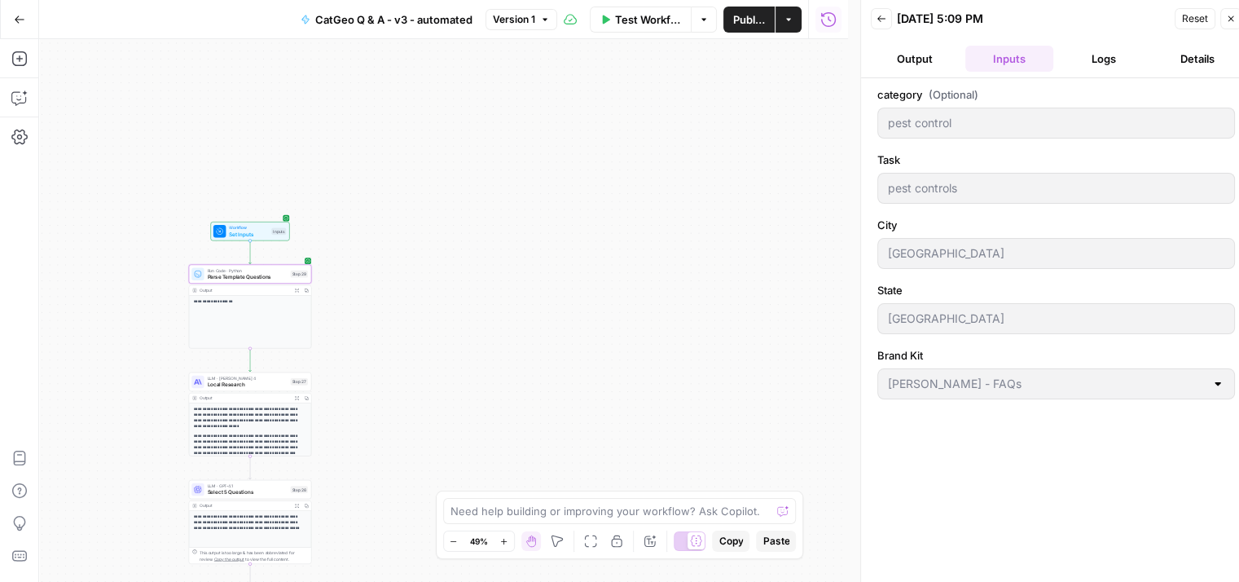
drag, startPoint x: 1196, startPoint y: 14, endPoint x: 1184, endPoint y: 15, distance: 11.4
click at [1193, 14] on span "Reset" at bounding box center [1195, 18] width 26 height 15
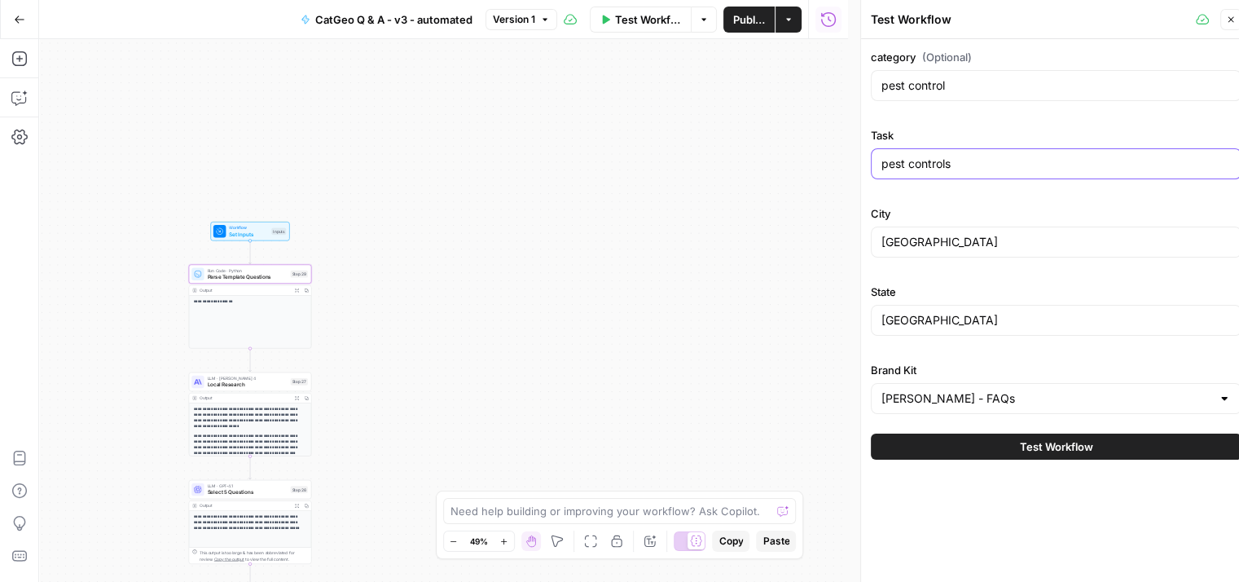
click at [986, 160] on input "pest controls" at bounding box center [1055, 164] width 349 height 16
type input "p"
type input "maintenance"
drag, startPoint x: 954, startPoint y: 87, endPoint x: 878, endPoint y: 81, distance: 76.0
click at [878, 81] on div "pest control" at bounding box center [1056, 85] width 371 height 31
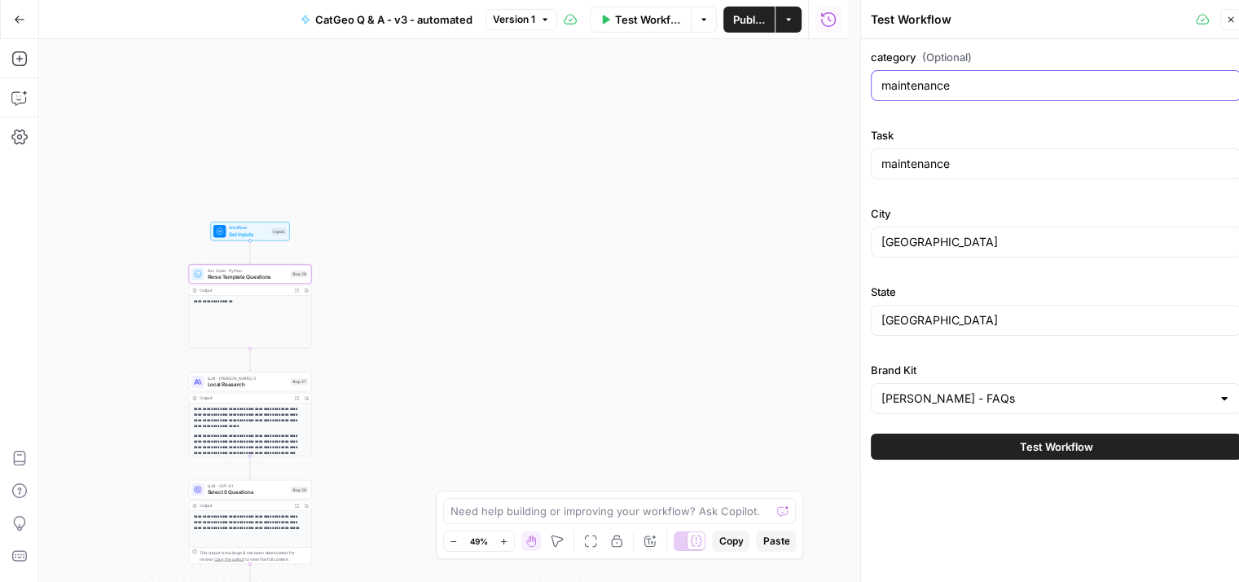
type input "maintenance"
click at [1056, 448] on span "Test Workflow" at bounding box center [1056, 446] width 73 height 16
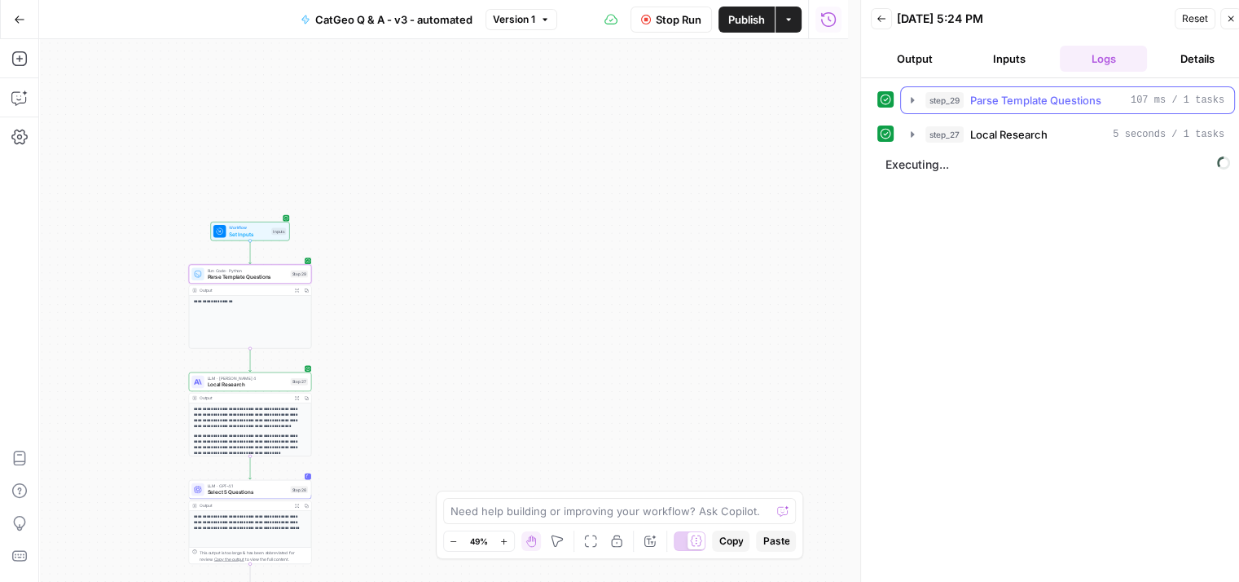
click at [909, 94] on icon "button" at bounding box center [912, 100] width 13 height 13
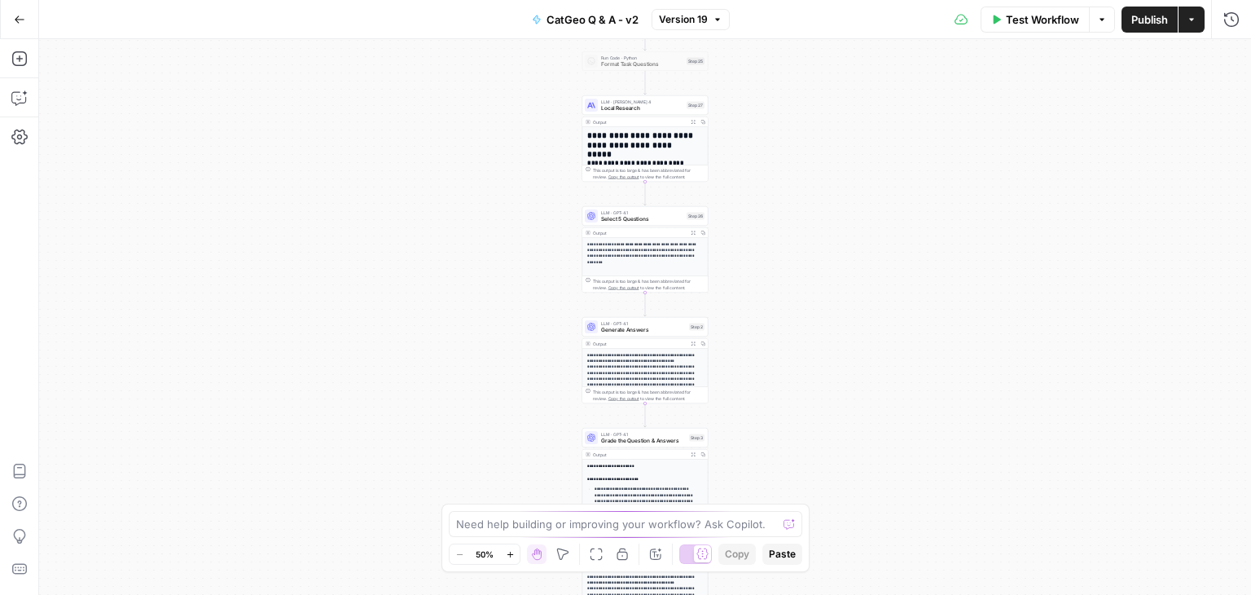
click at [512, 557] on icon "button" at bounding box center [510, 554] width 9 height 9
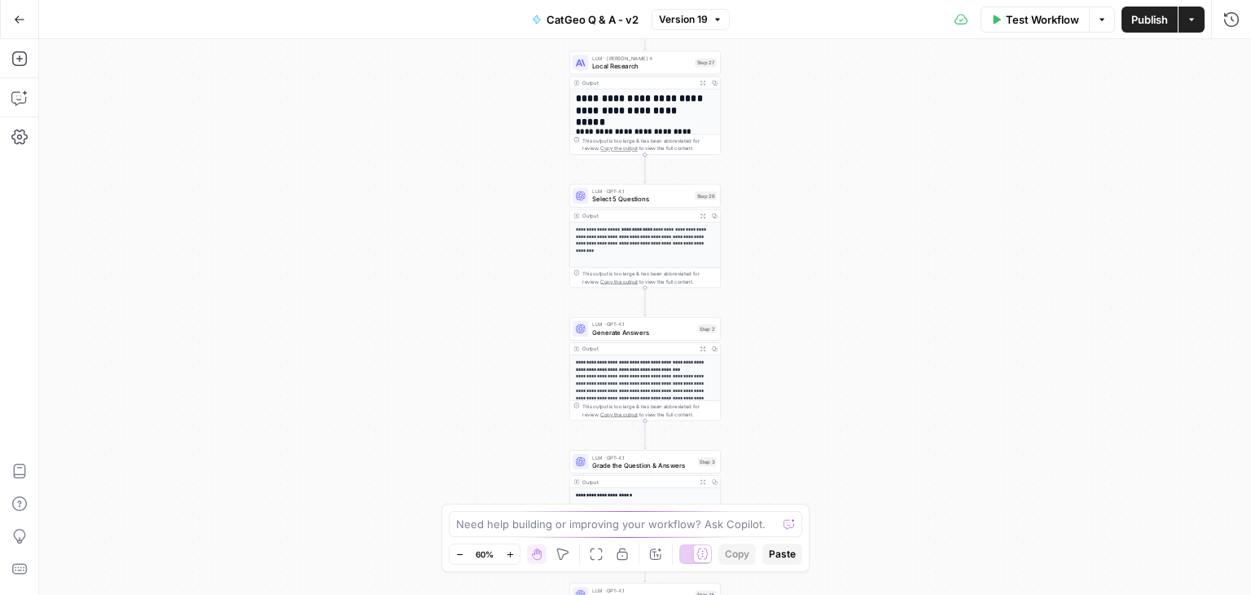
click at [510, 557] on icon "button" at bounding box center [510, 554] width 9 height 9
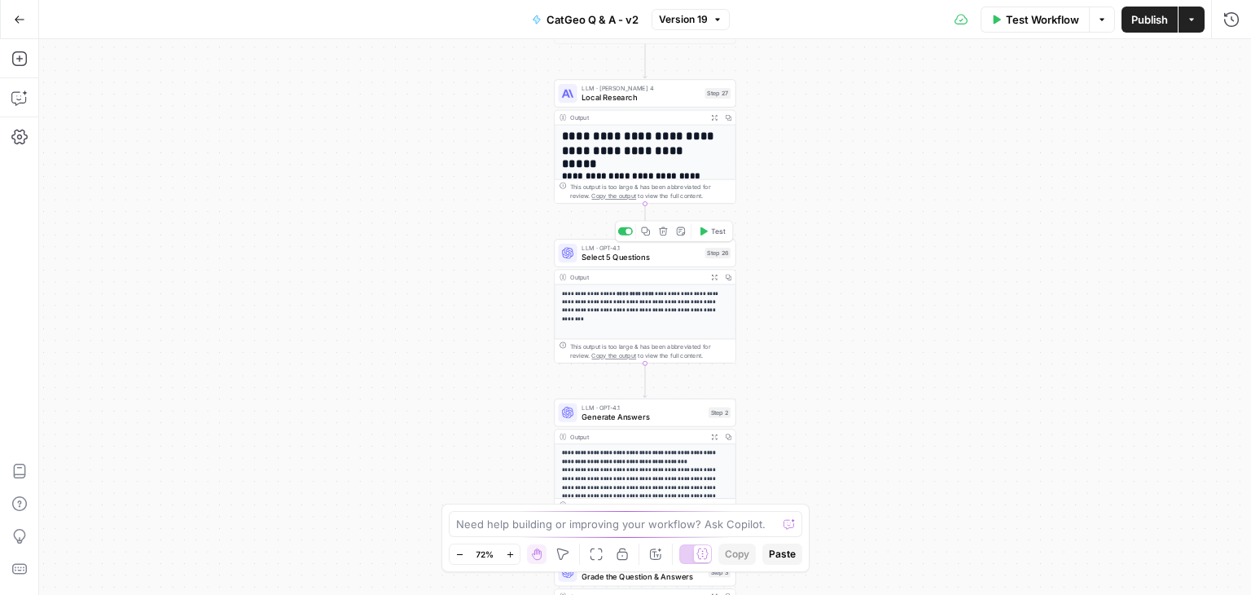
click at [658, 255] on span "Select 5 Questions" at bounding box center [641, 256] width 118 height 11
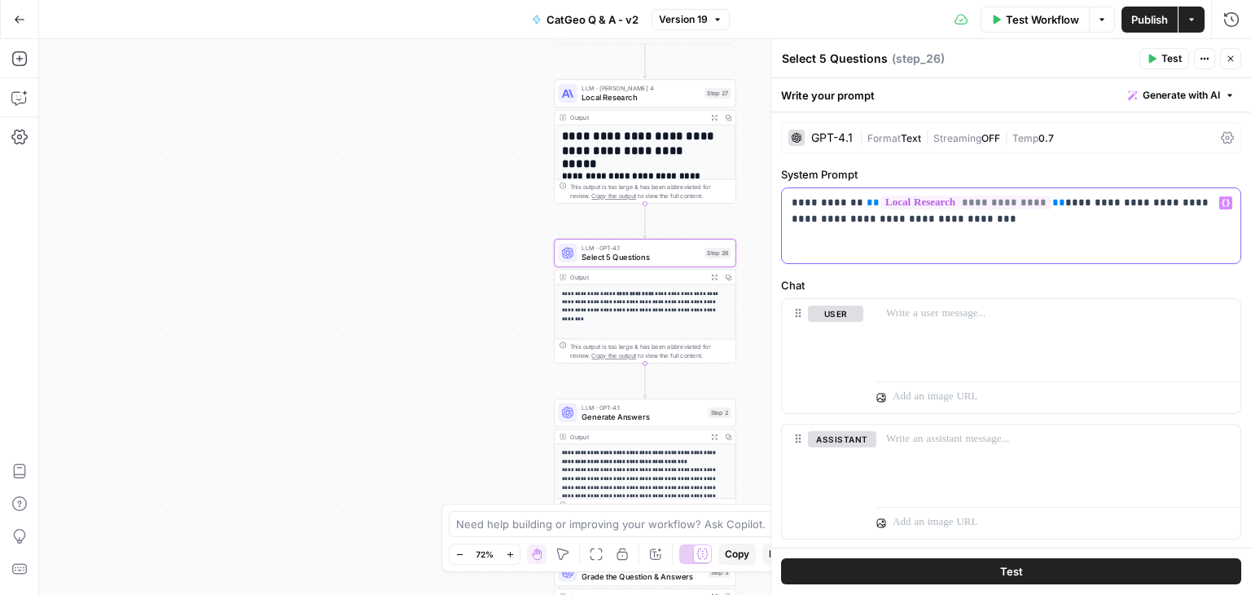
click at [1085, 203] on p "**********" at bounding box center [1005, 211] width 427 height 33
click at [1176, 213] on p "**********" at bounding box center [1005, 211] width 427 height 33
click at [1162, 53] on span "Test" at bounding box center [1172, 58] width 20 height 15
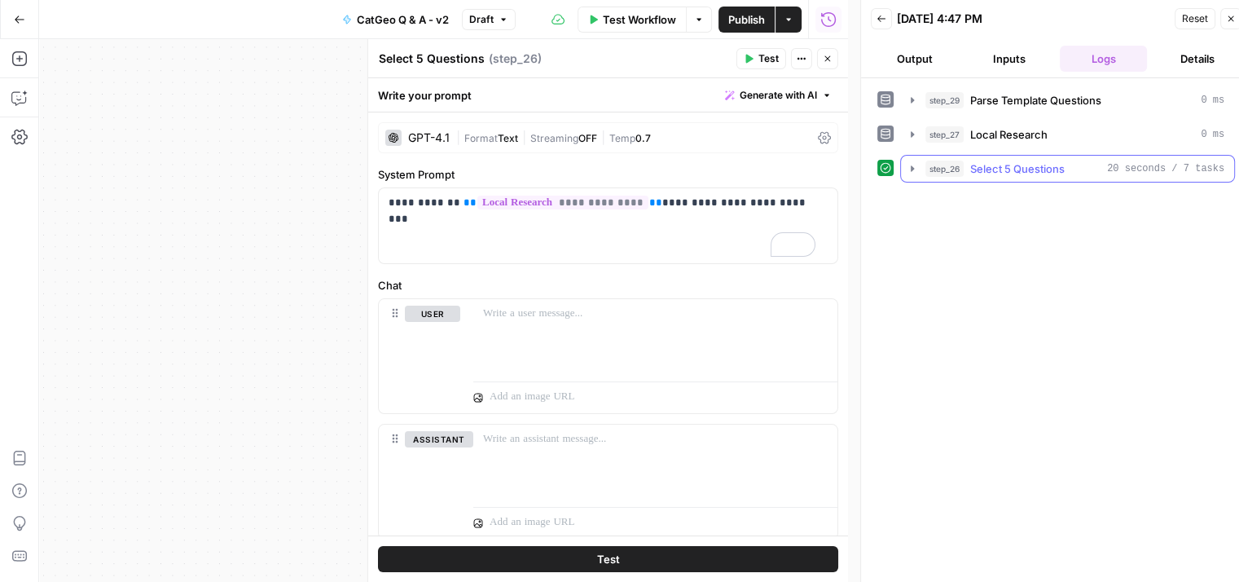
click at [912, 162] on icon "button" at bounding box center [912, 168] width 13 height 13
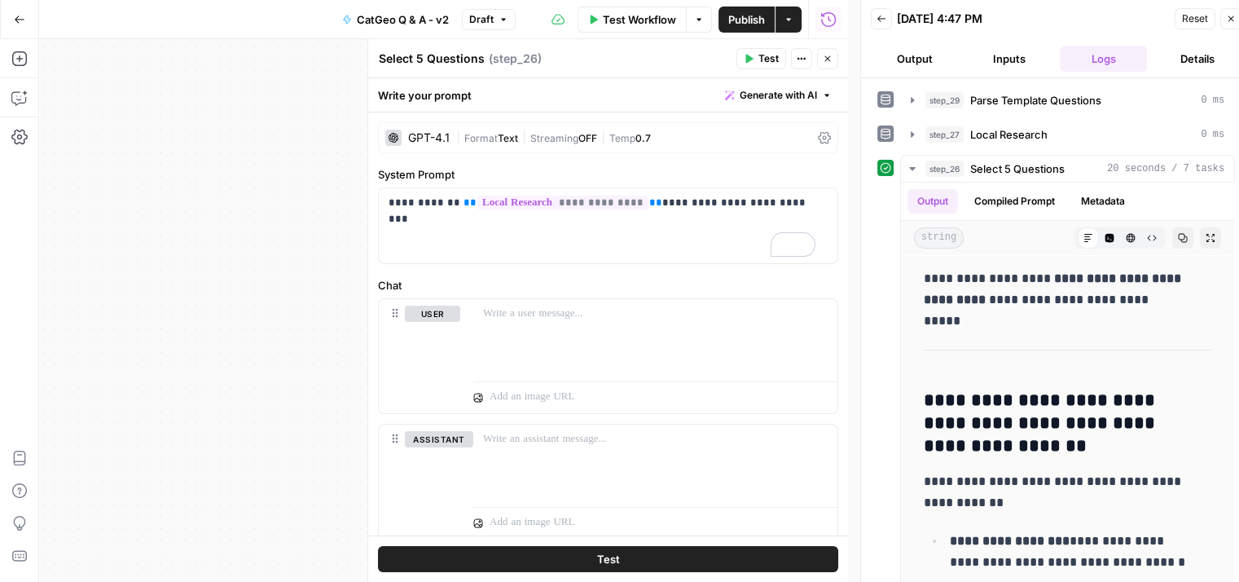
click at [750, 54] on icon "button" at bounding box center [749, 59] width 10 height 10
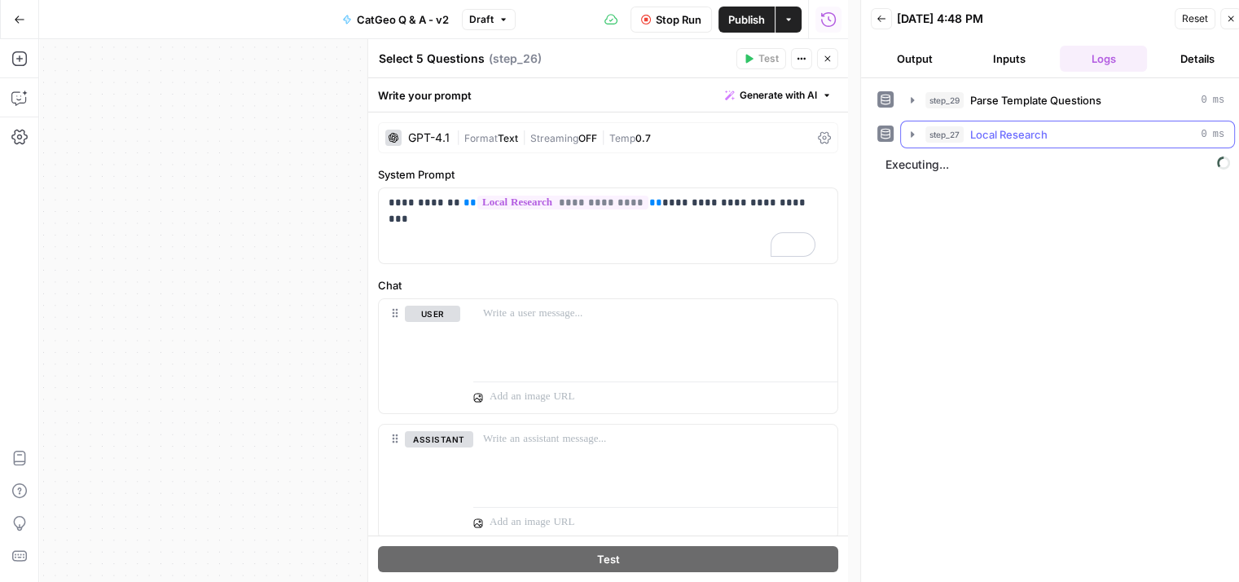
click at [911, 131] on icon "button" at bounding box center [912, 134] width 3 height 6
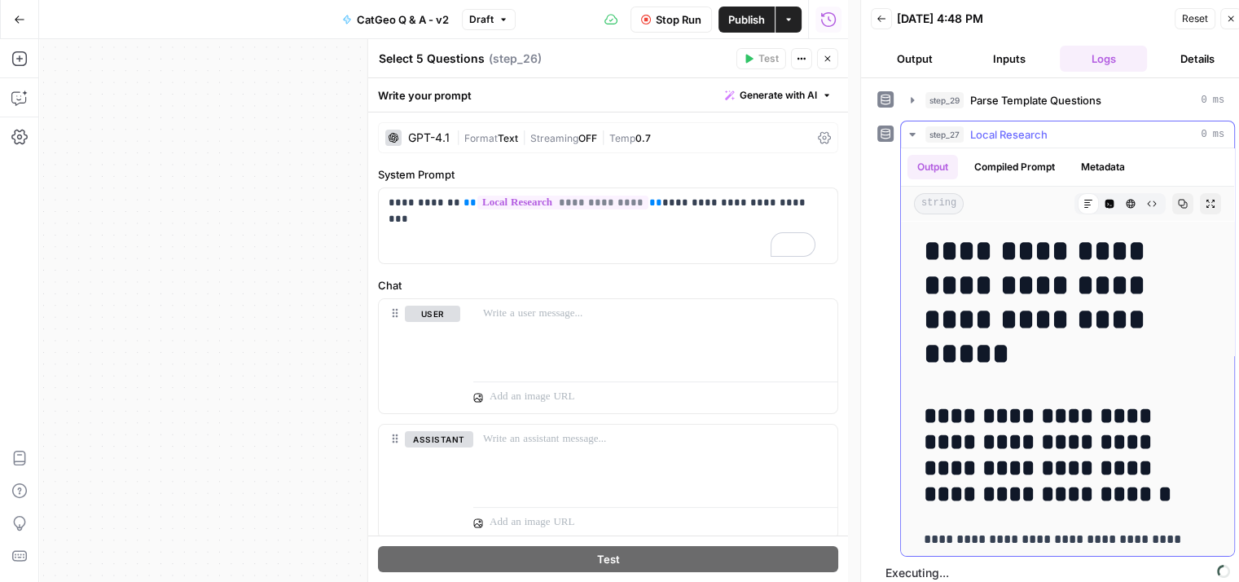
click at [909, 134] on icon "button" at bounding box center [912, 134] width 13 height 13
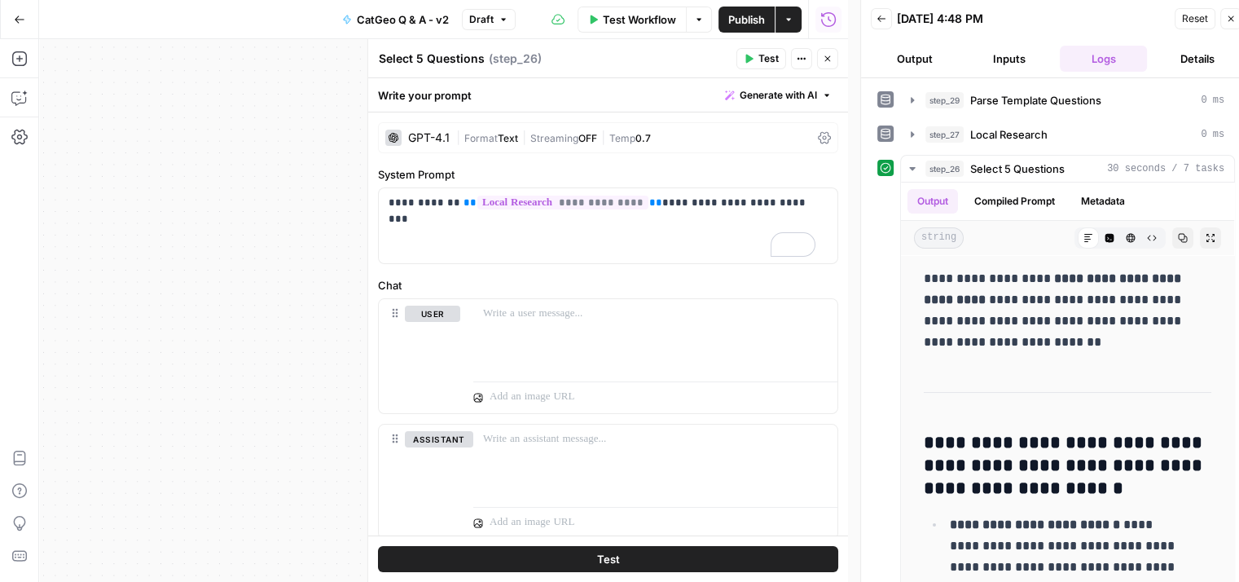
click at [751, 55] on icon "button" at bounding box center [749, 59] width 10 height 10
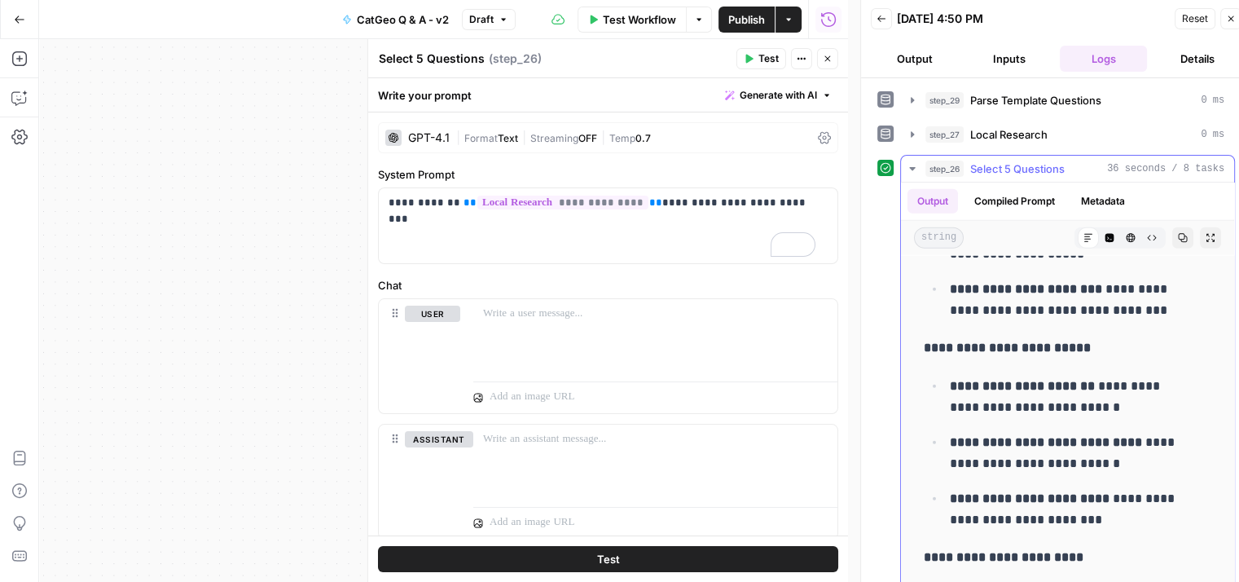
scroll to position [5050, 0]
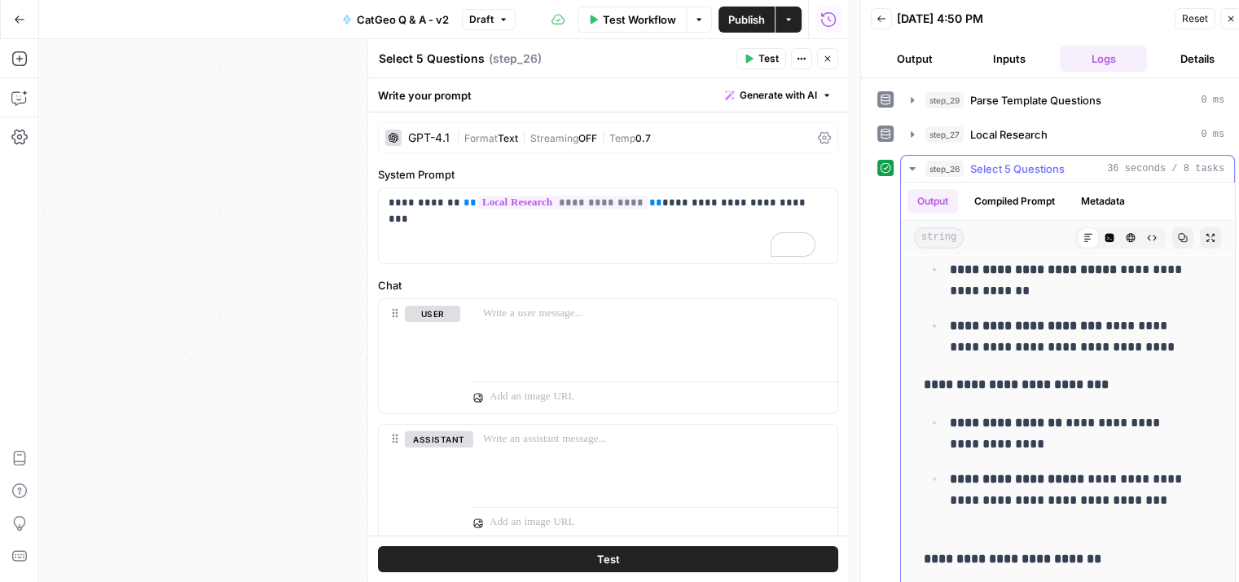
click at [916, 170] on icon "button" at bounding box center [912, 168] width 13 height 13
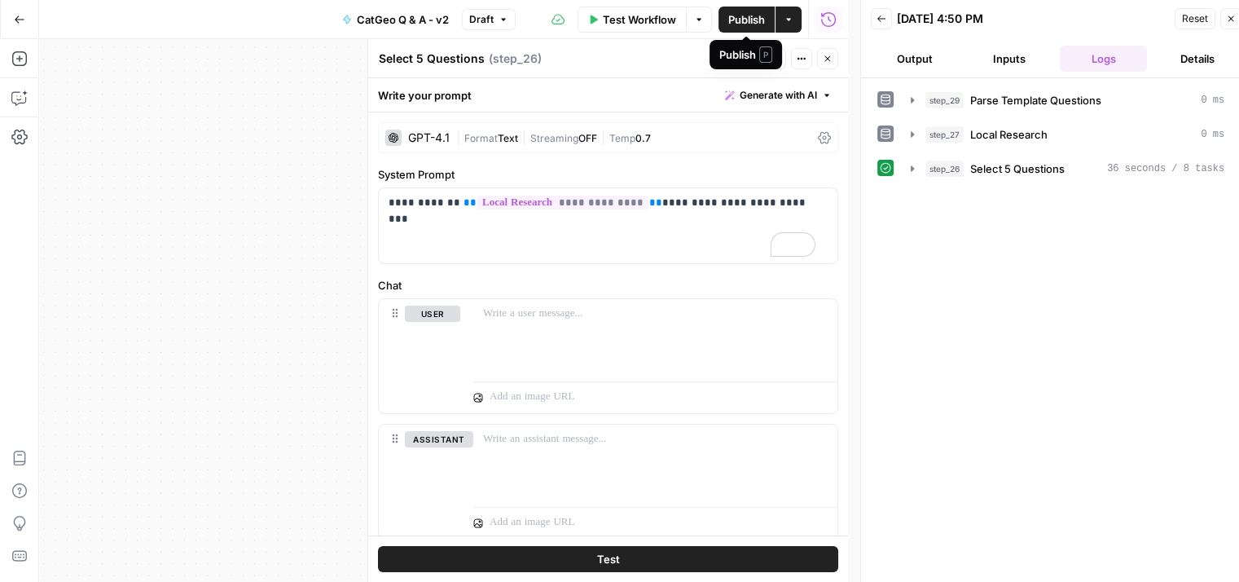
click at [735, 17] on span "Publish" at bounding box center [746, 19] width 37 height 16
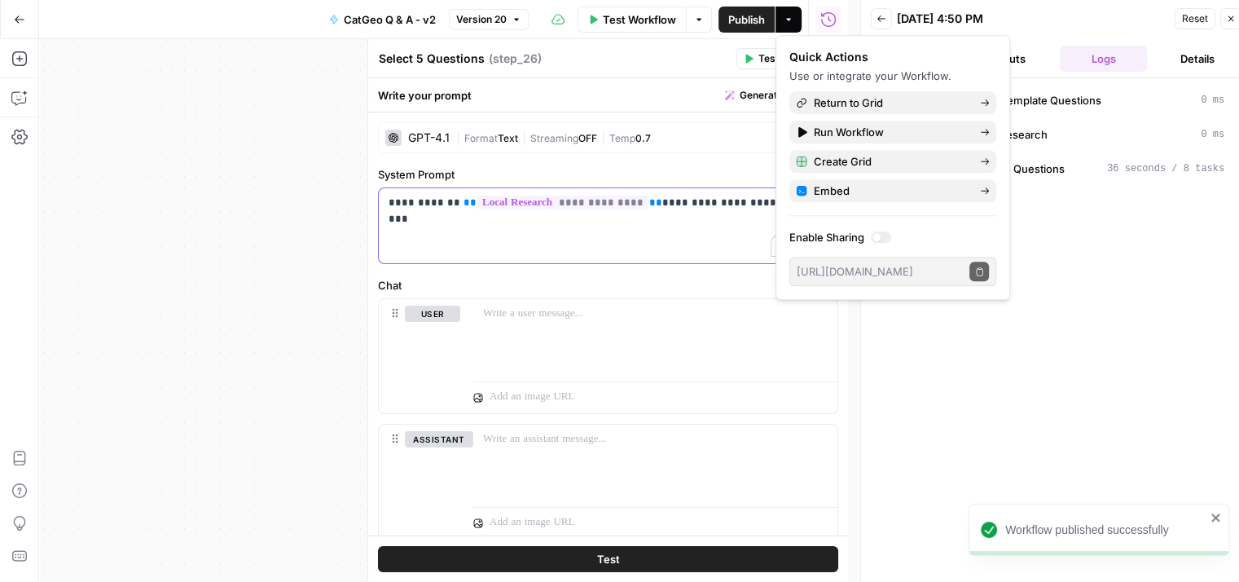
click at [715, 206] on p "**********" at bounding box center [602, 203] width 427 height 16
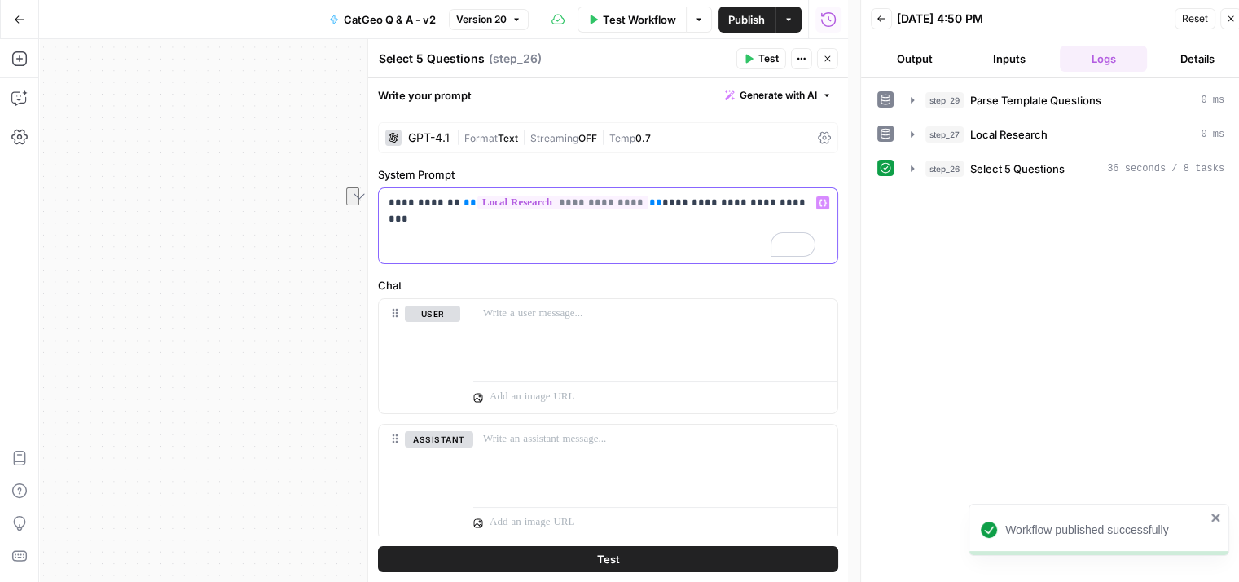
drag, startPoint x: 781, startPoint y: 202, endPoint x: 391, endPoint y: 196, distance: 390.2
click at [381, 197] on div "**********" at bounding box center [608, 225] width 459 height 75
copy p "**********"
click at [736, 238] on div "**********" at bounding box center [608, 225] width 459 height 75
click at [782, 204] on p "**********" at bounding box center [602, 203] width 427 height 16
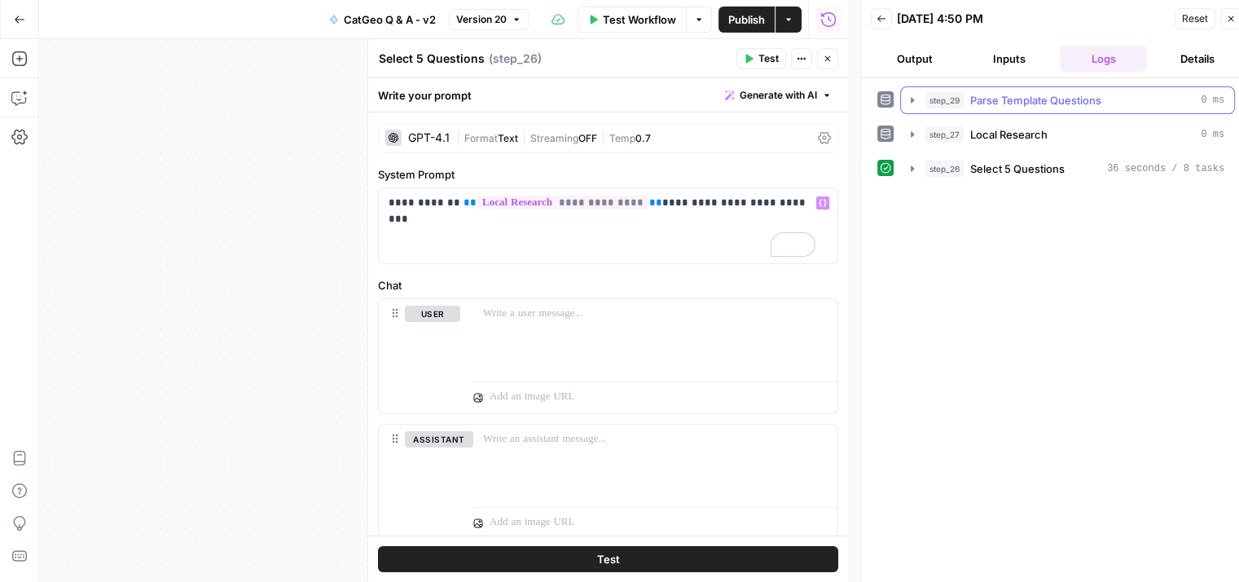
click at [912, 102] on icon "button" at bounding box center [912, 100] width 13 height 13
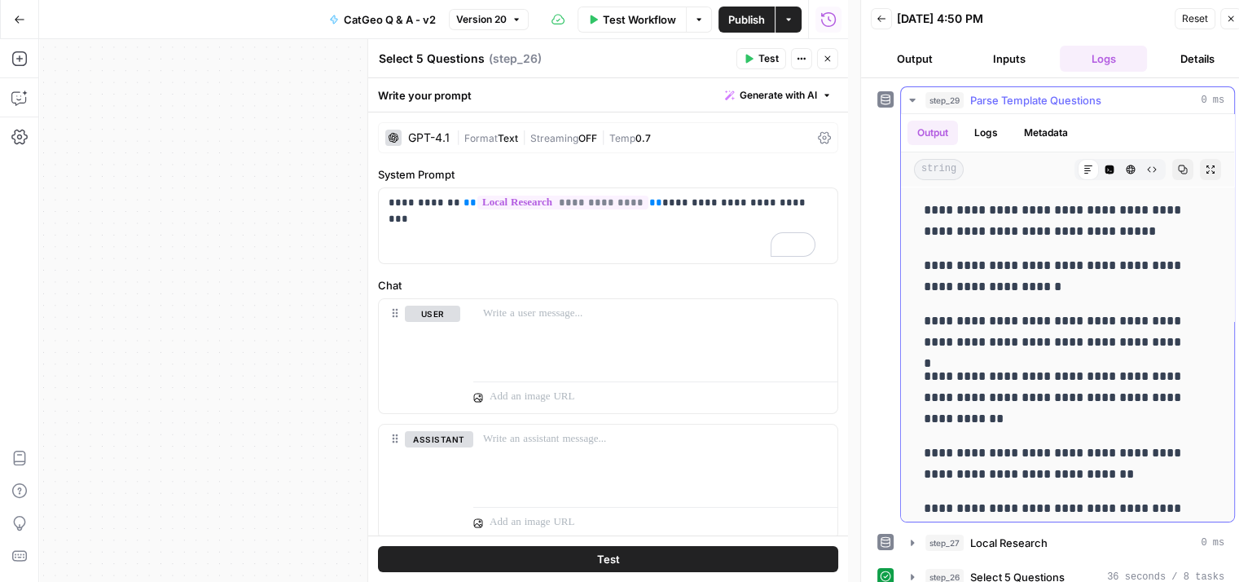
click at [912, 102] on icon "button" at bounding box center [912, 100] width 13 height 13
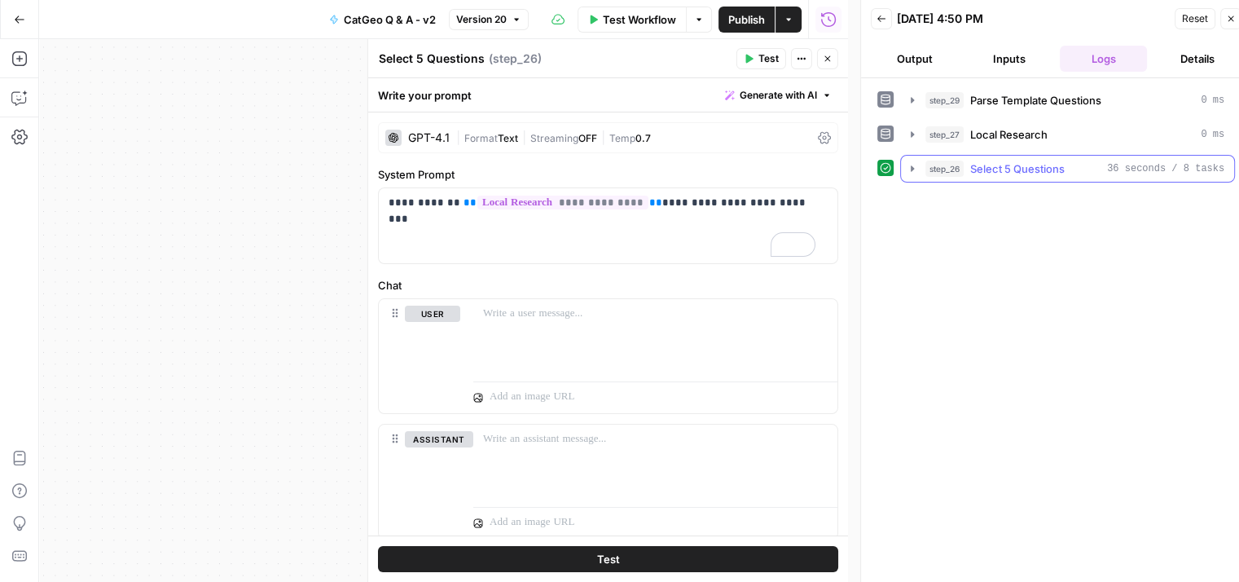
click at [908, 164] on icon "button" at bounding box center [912, 168] width 13 height 13
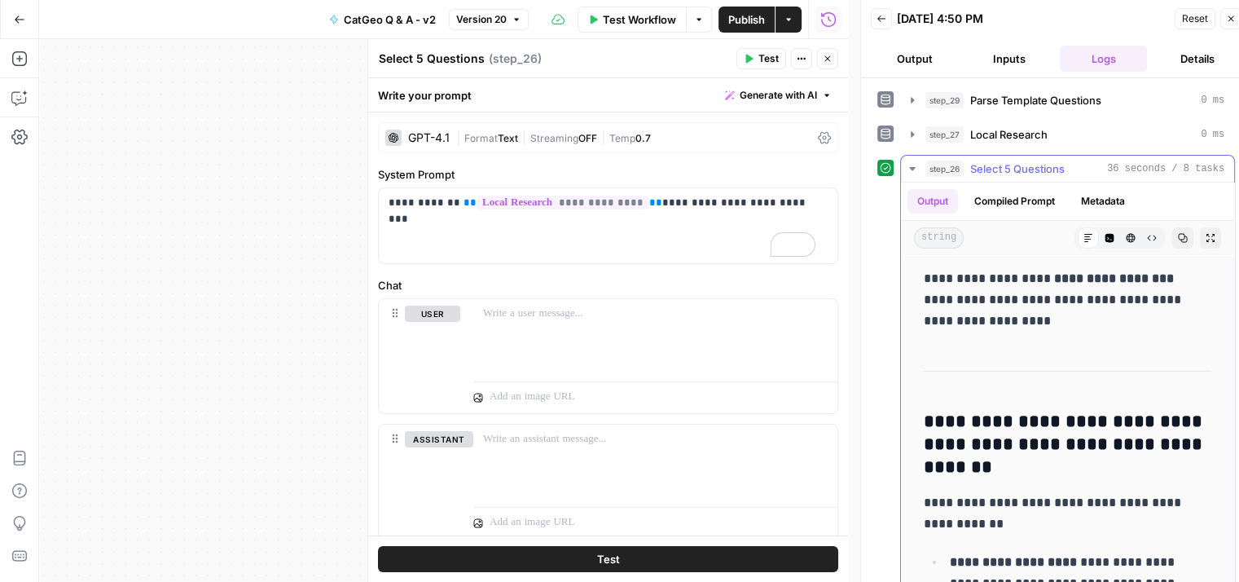
click at [910, 167] on icon "button" at bounding box center [912, 168] width 6 height 3
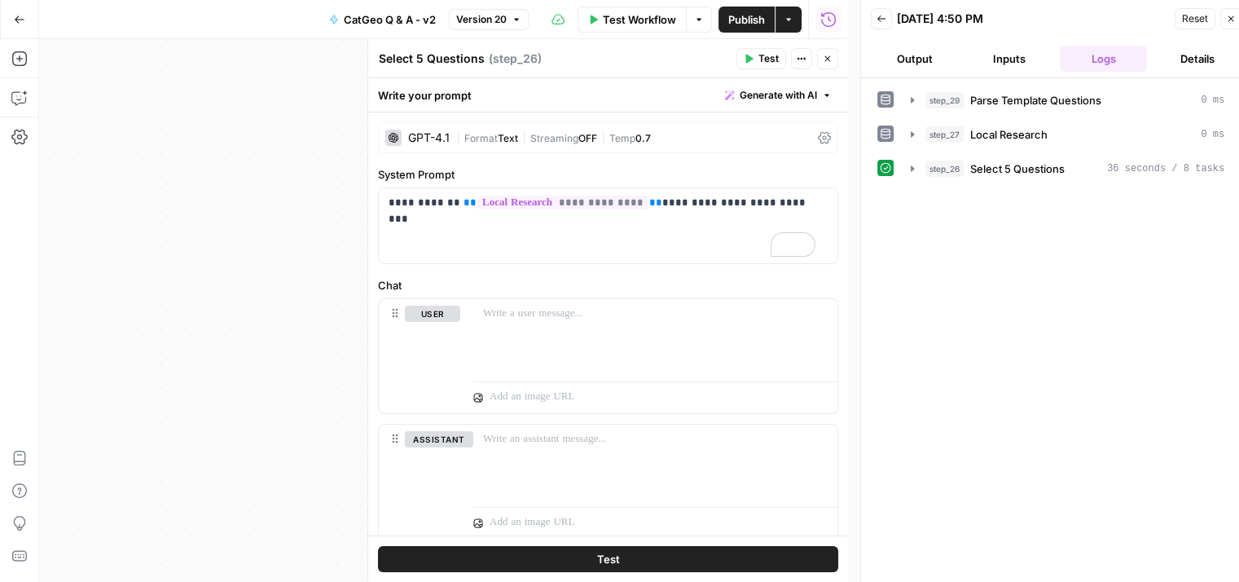
click at [1004, 61] on button "Inputs" at bounding box center [1009, 59] width 88 height 26
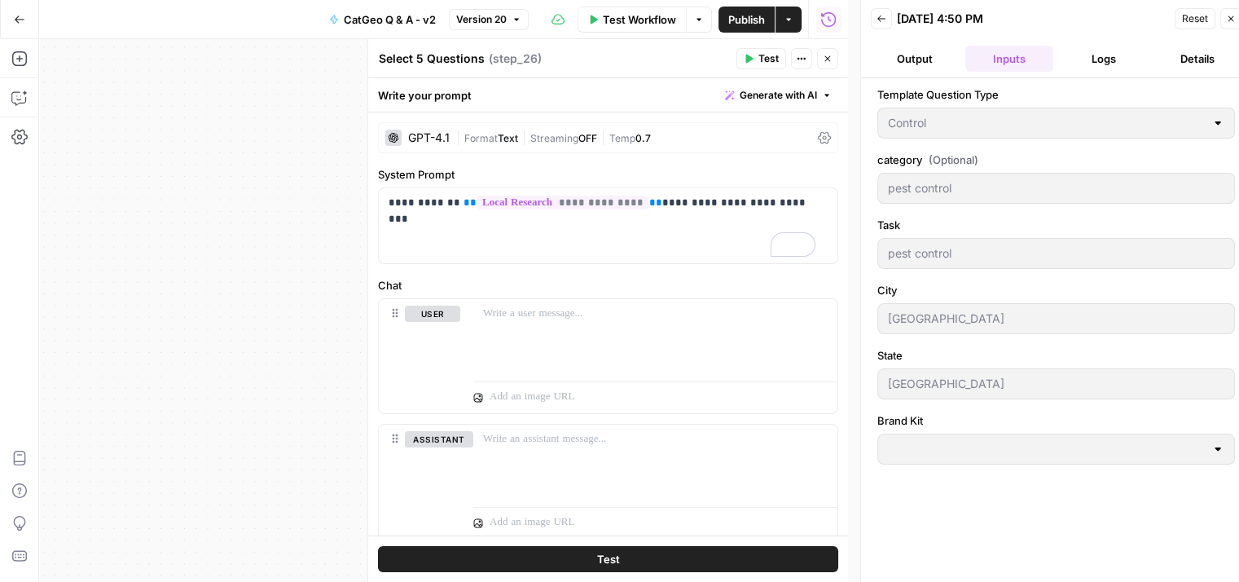
type input "[PERSON_NAME] - FAQs"
click at [1076, 64] on button "Logs" at bounding box center [1104, 59] width 88 height 26
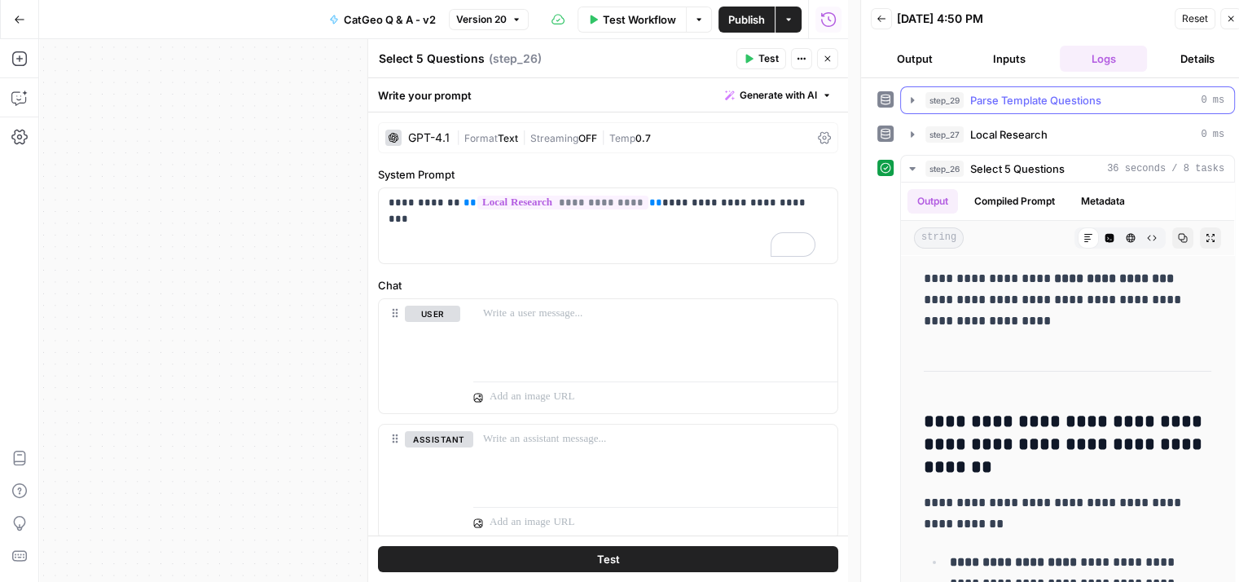
click at [909, 105] on icon "button" at bounding box center [912, 100] width 13 height 13
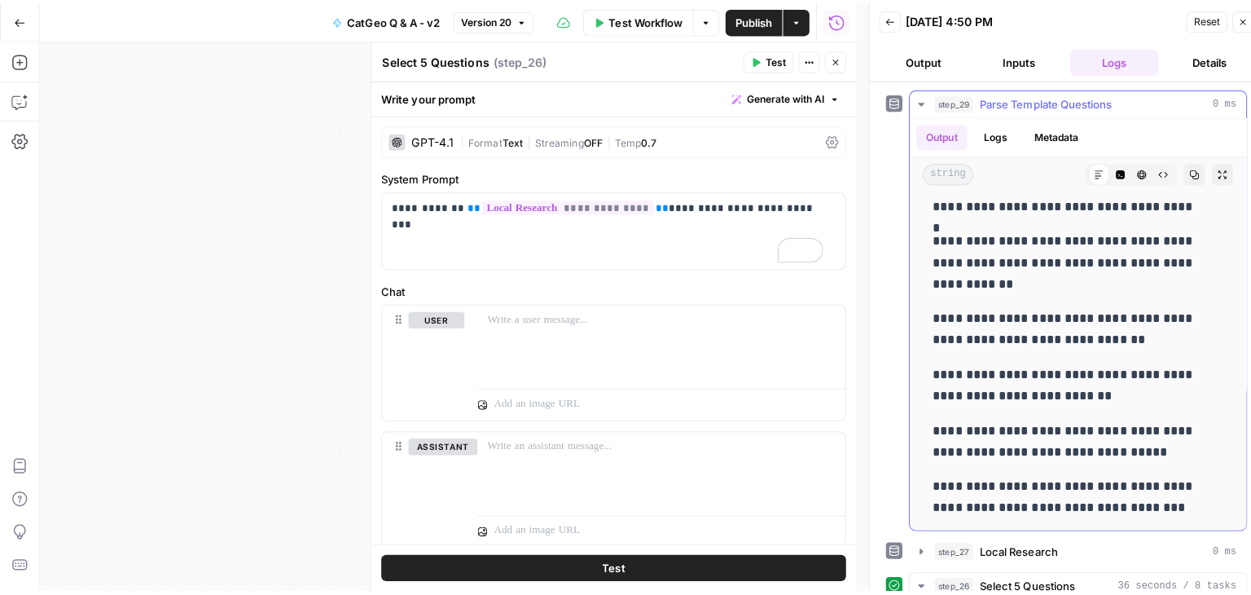
scroll to position [23, 0]
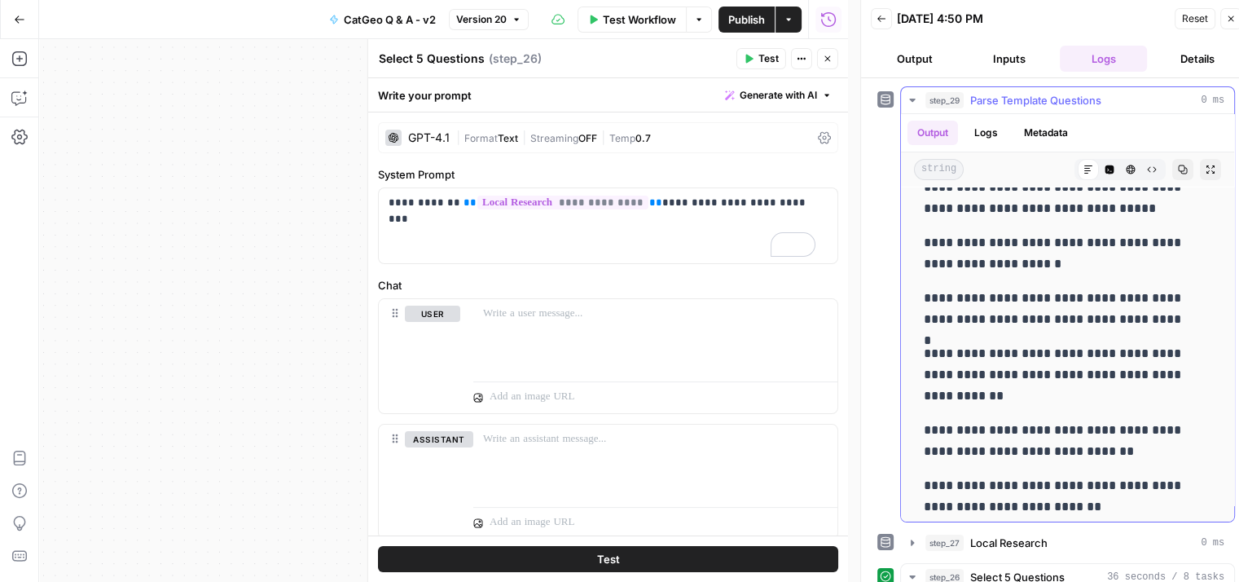
click at [910, 99] on icon "button" at bounding box center [912, 100] width 6 height 3
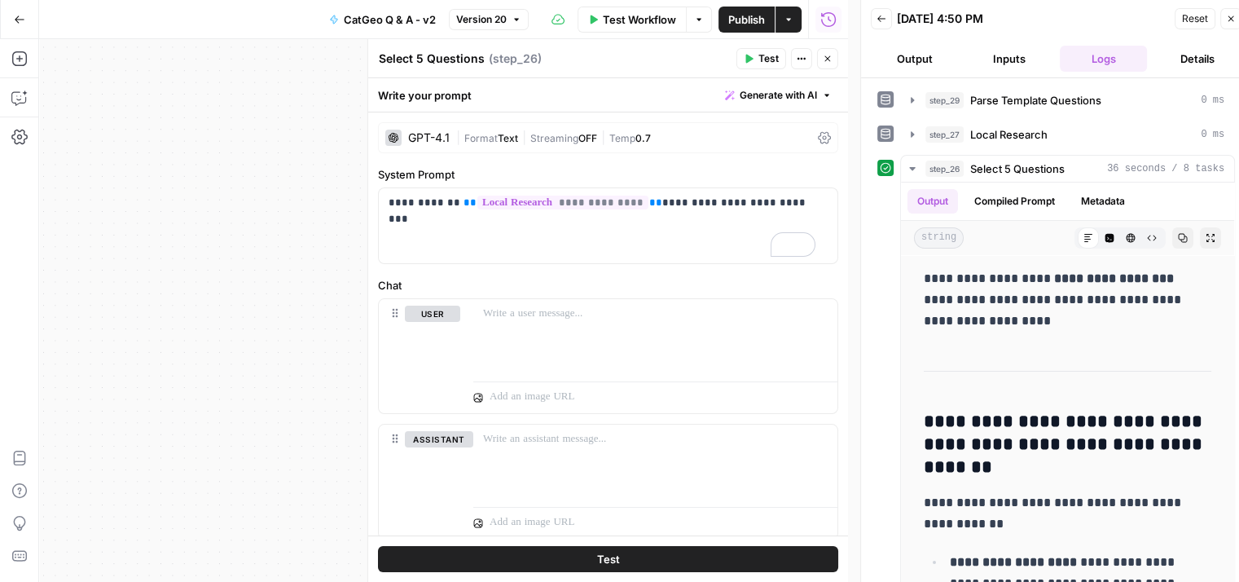
drag, startPoint x: 1228, startPoint y: 13, endPoint x: 1083, endPoint y: 57, distance: 152.3
click at [1228, 14] on icon "button" at bounding box center [1231, 19] width 10 height 10
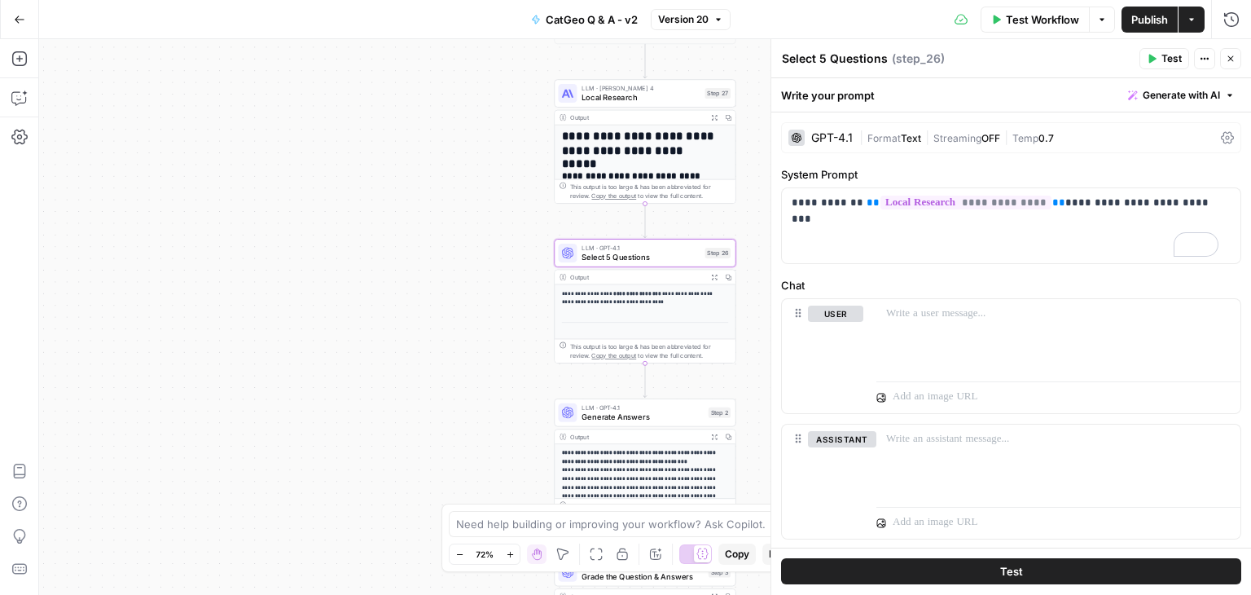
click at [1228, 58] on icon "button" at bounding box center [1231, 59] width 10 height 10
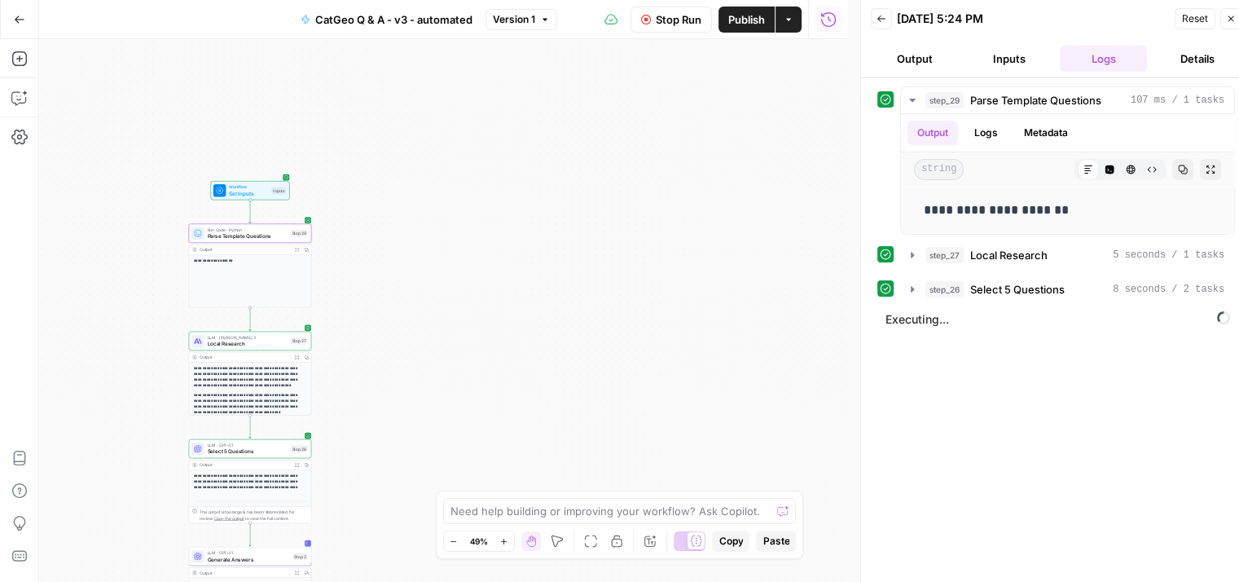
click at [665, 17] on span "Stop Run" at bounding box center [679, 19] width 46 height 16
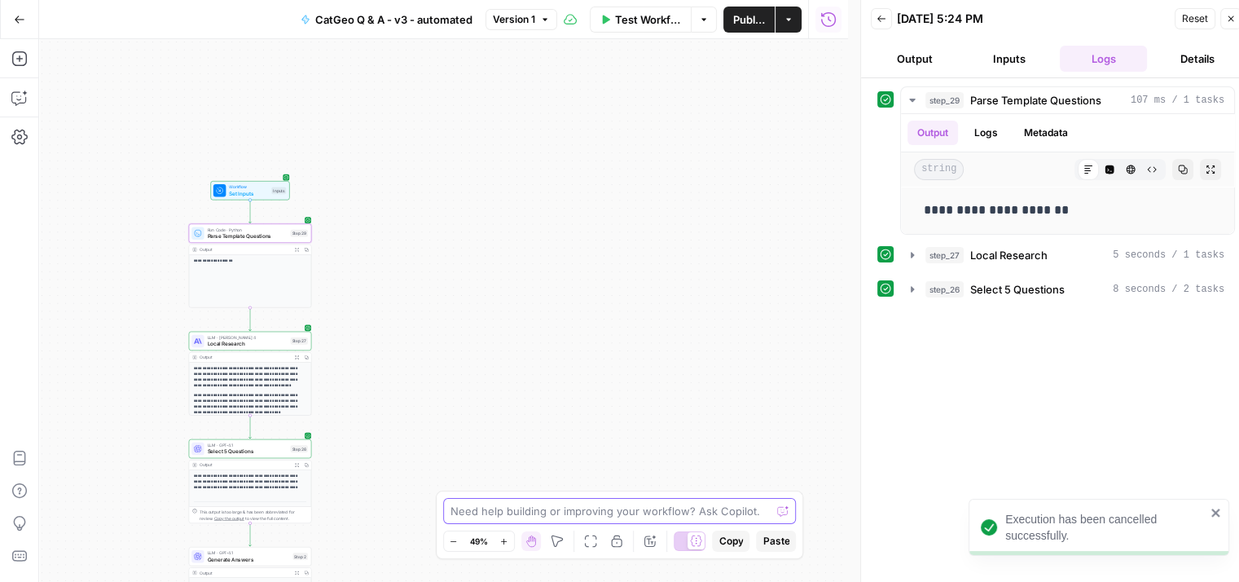
click at [683, 511] on textarea at bounding box center [610, 511] width 321 height 16
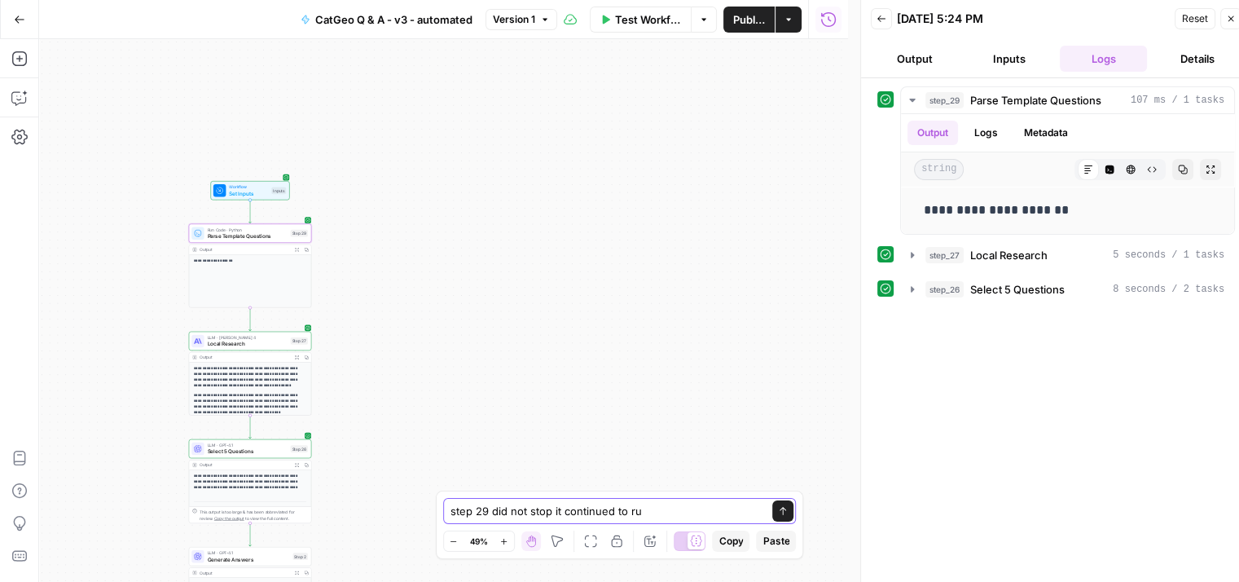
type textarea "step 29 did not stop it continued to run"
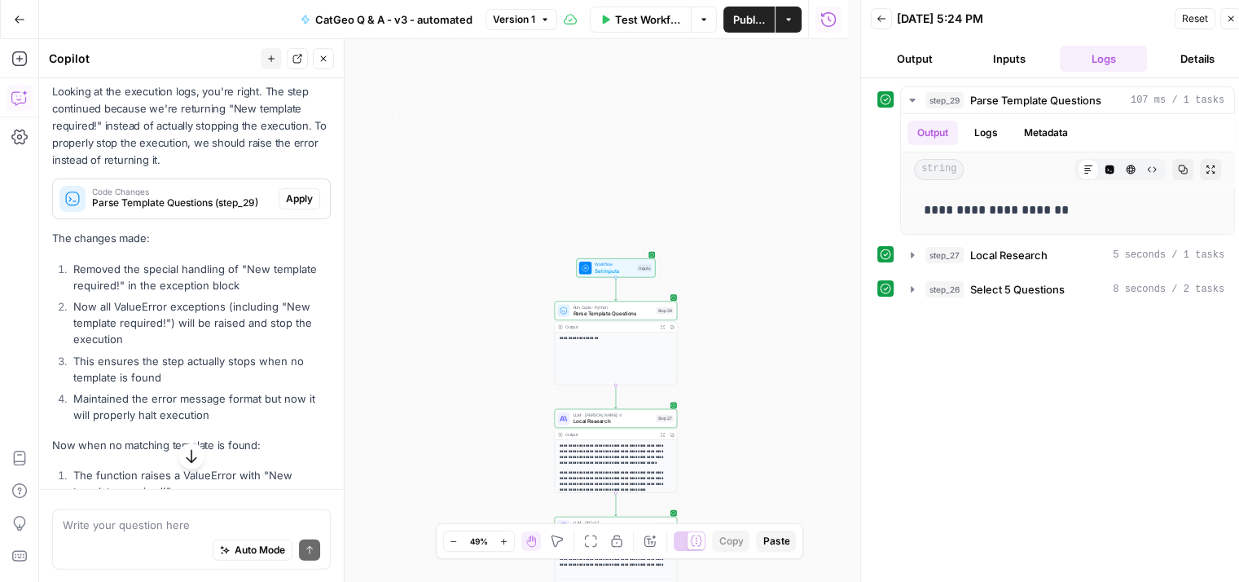
scroll to position [4379, 0]
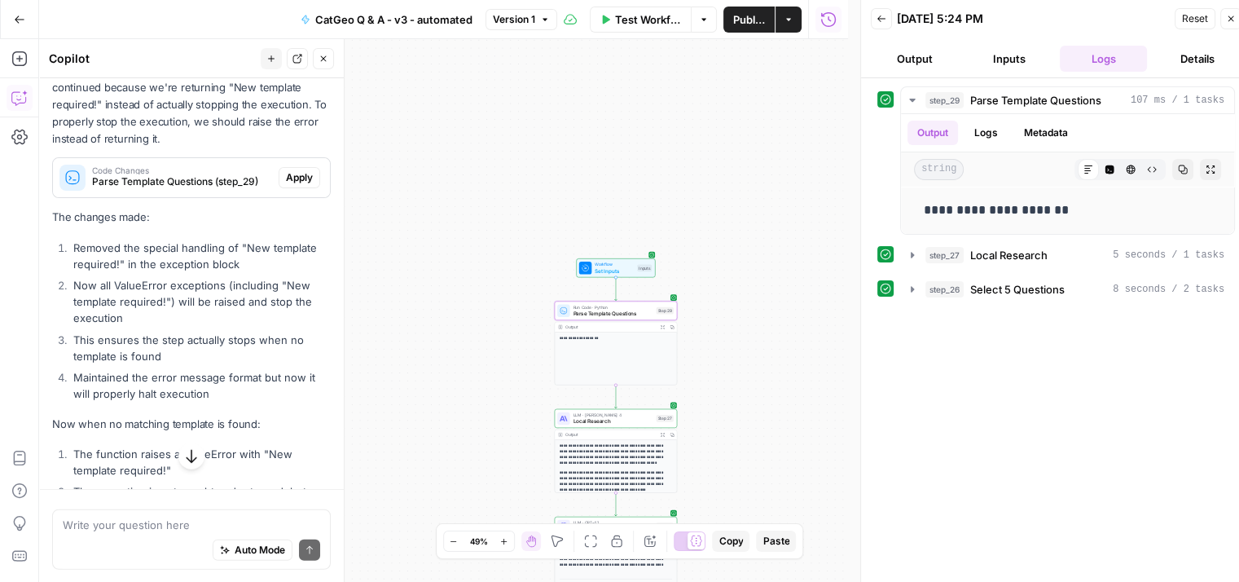
click at [286, 185] on span "Apply" at bounding box center [299, 177] width 27 height 15
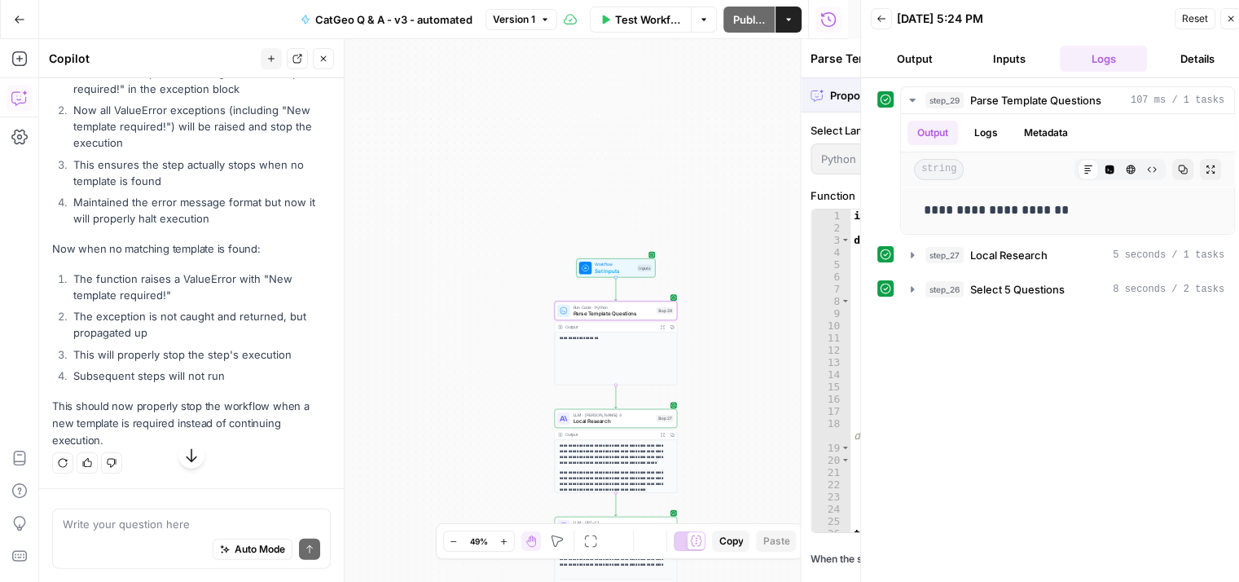
scroll to position [4197, 0]
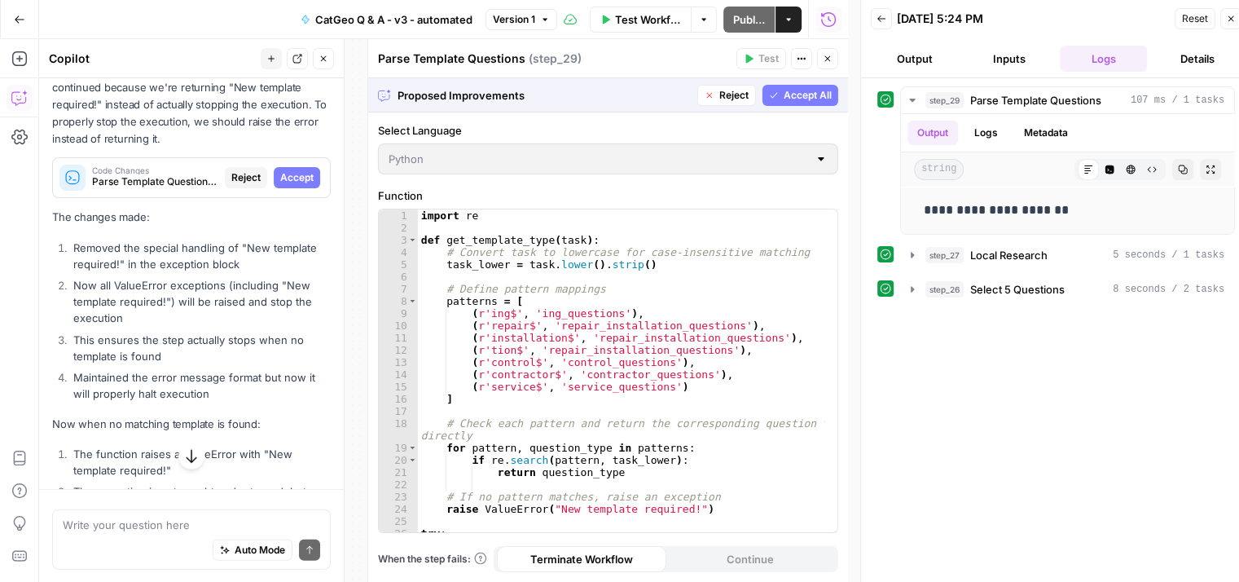
click at [802, 96] on span "Accept All" at bounding box center [808, 95] width 48 height 15
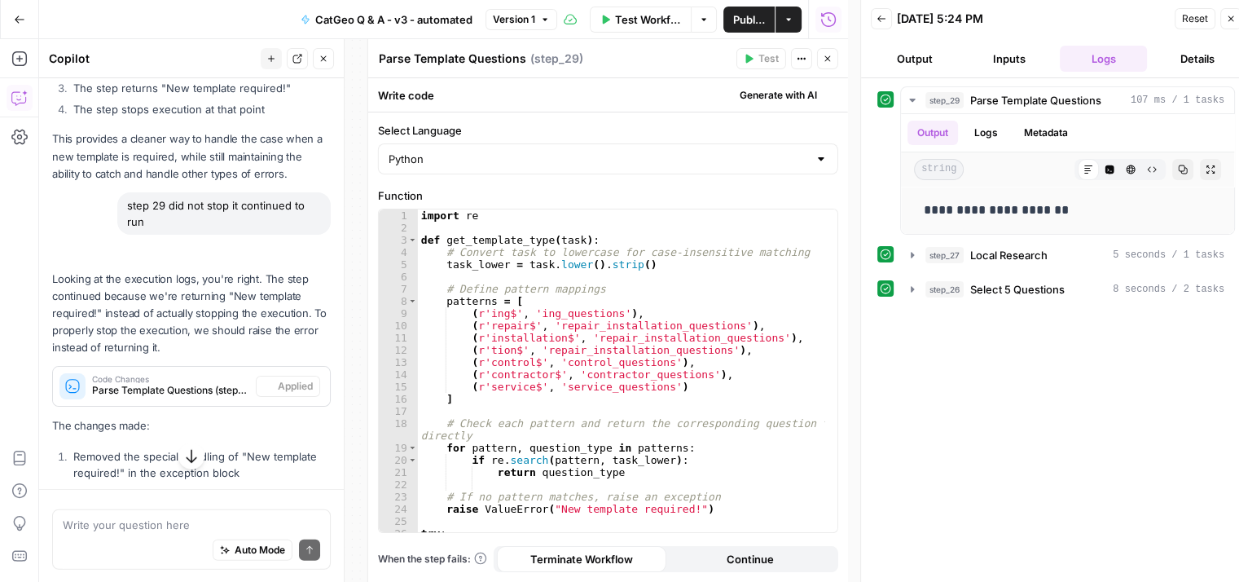
scroll to position [4379, 0]
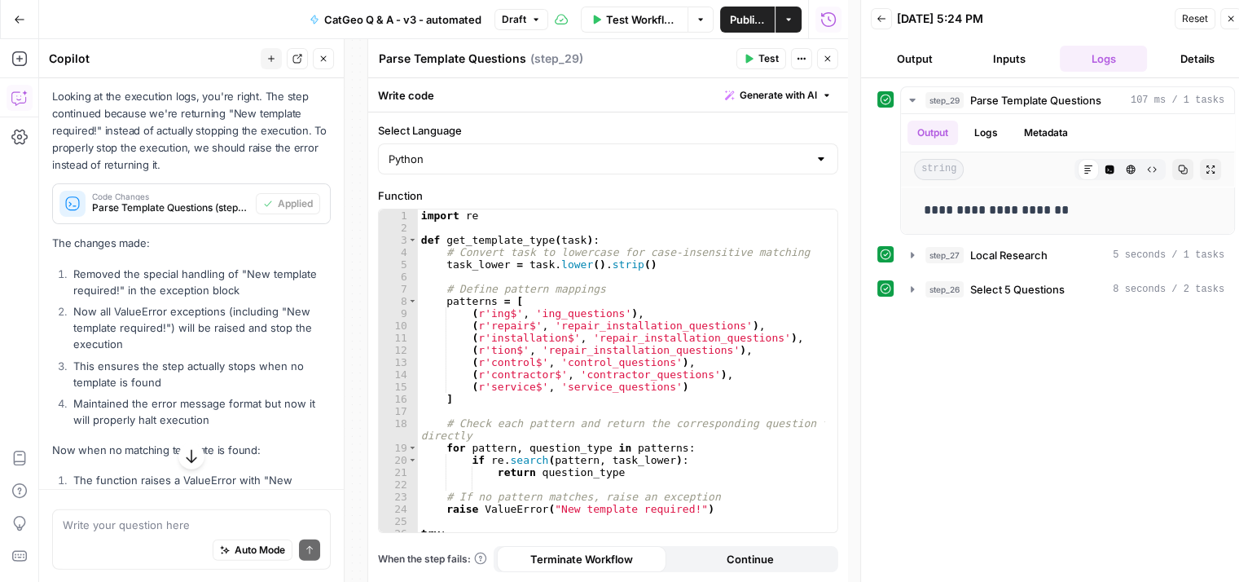
click at [757, 52] on button "Test" at bounding box center [761, 58] width 50 height 21
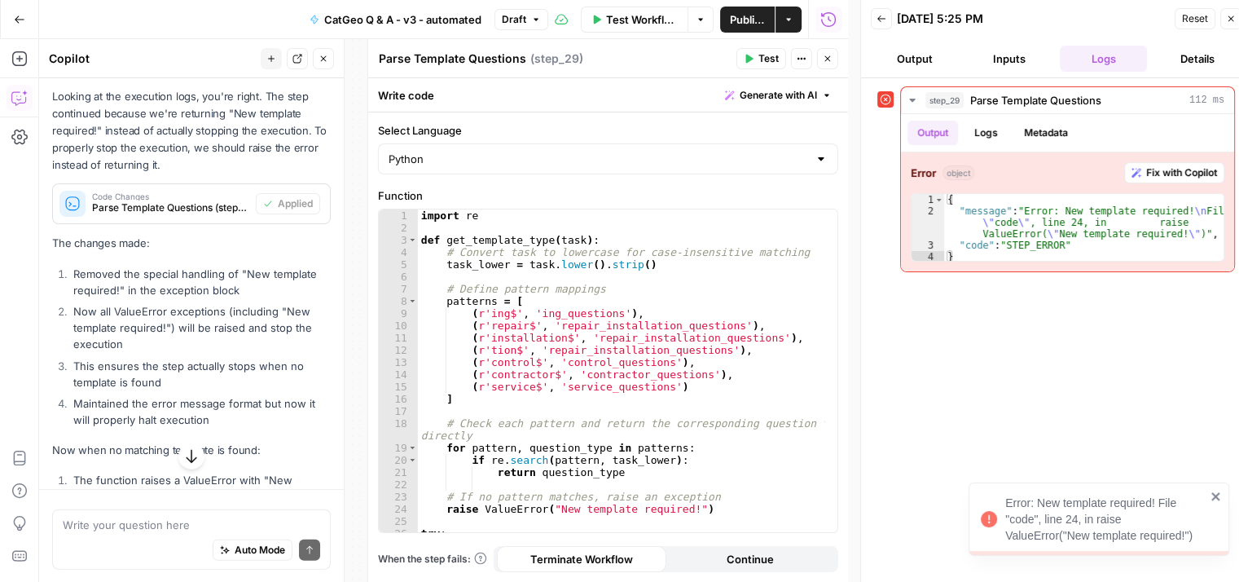
click at [1214, 492] on icon "close" at bounding box center [1215, 496] width 11 height 13
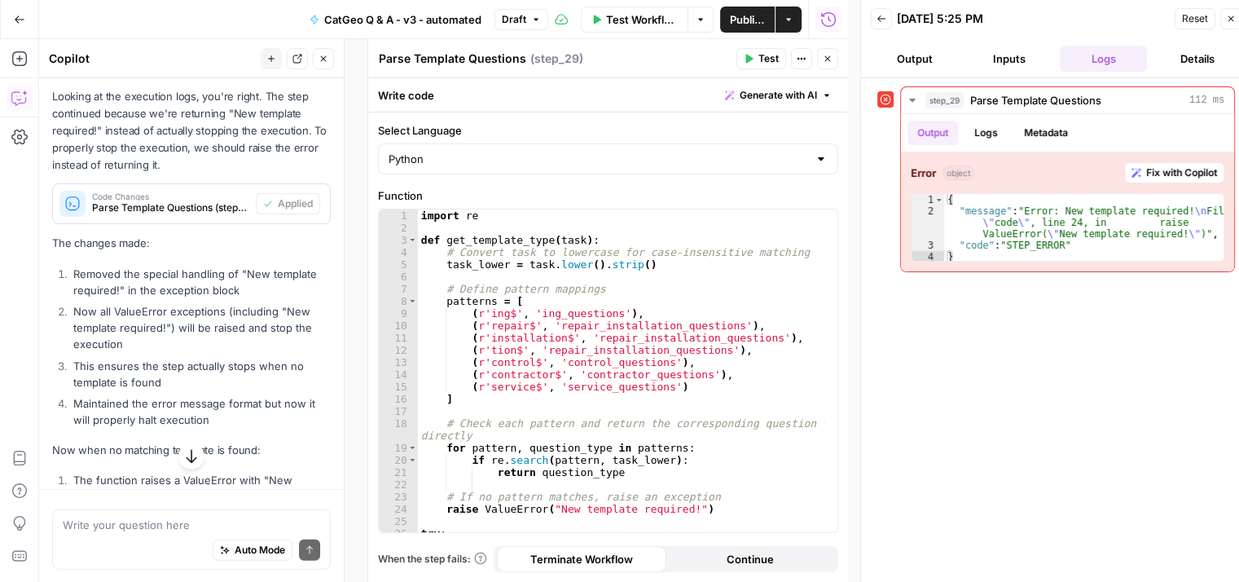
click at [1015, 55] on button "Inputs" at bounding box center [1009, 59] width 88 height 26
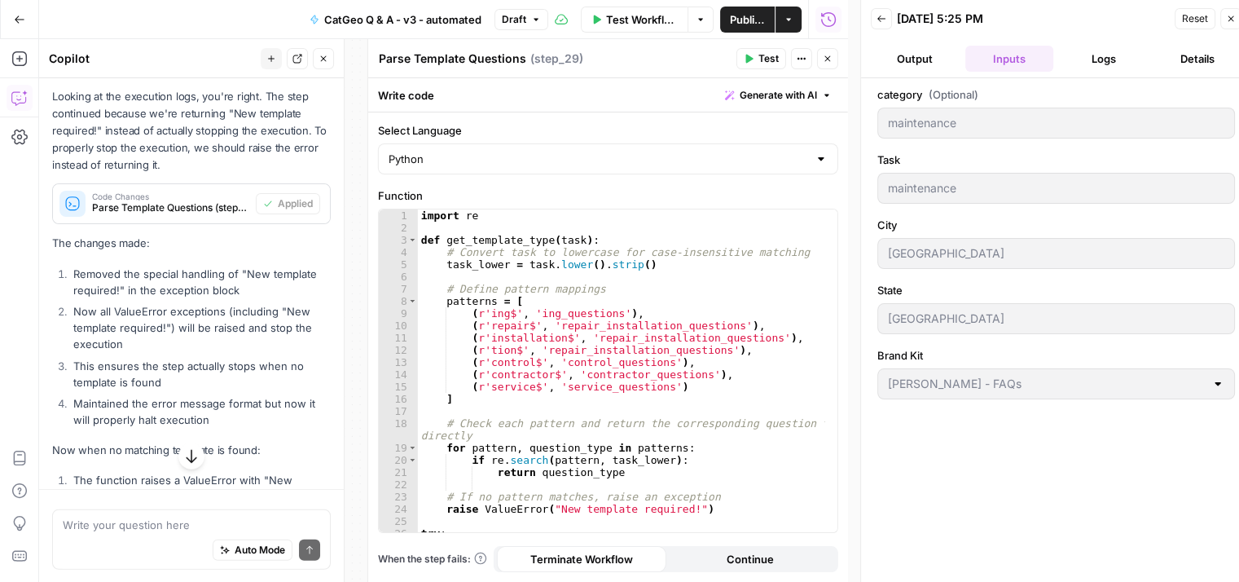
click at [1202, 20] on span "Reset" at bounding box center [1195, 18] width 26 height 15
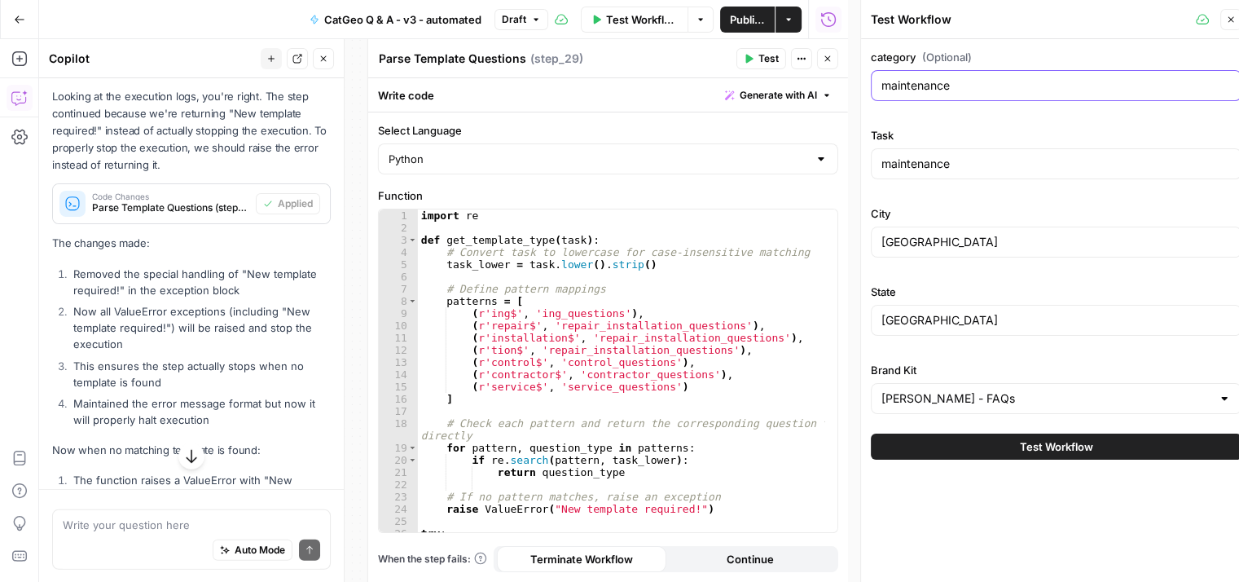
click at [1012, 90] on input "maintenance" at bounding box center [1055, 85] width 349 height 16
type input "m"
type input "pavers"
click at [970, 158] on input "maintenance" at bounding box center [1055, 164] width 349 height 16
drag, startPoint x: 970, startPoint y: 158, endPoint x: 867, endPoint y: 149, distance: 103.8
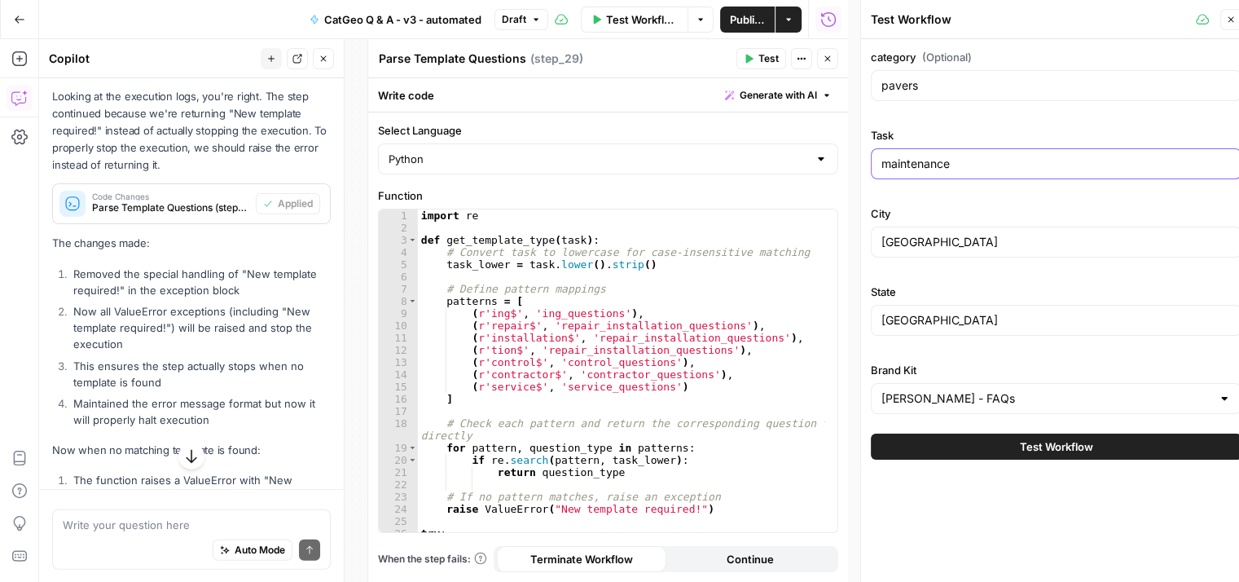
click at [871, 149] on div "Task maintenance" at bounding box center [1056, 156] width 371 height 59
type input "pavers"
click at [1122, 444] on button "Test Workflow" at bounding box center [1056, 446] width 371 height 26
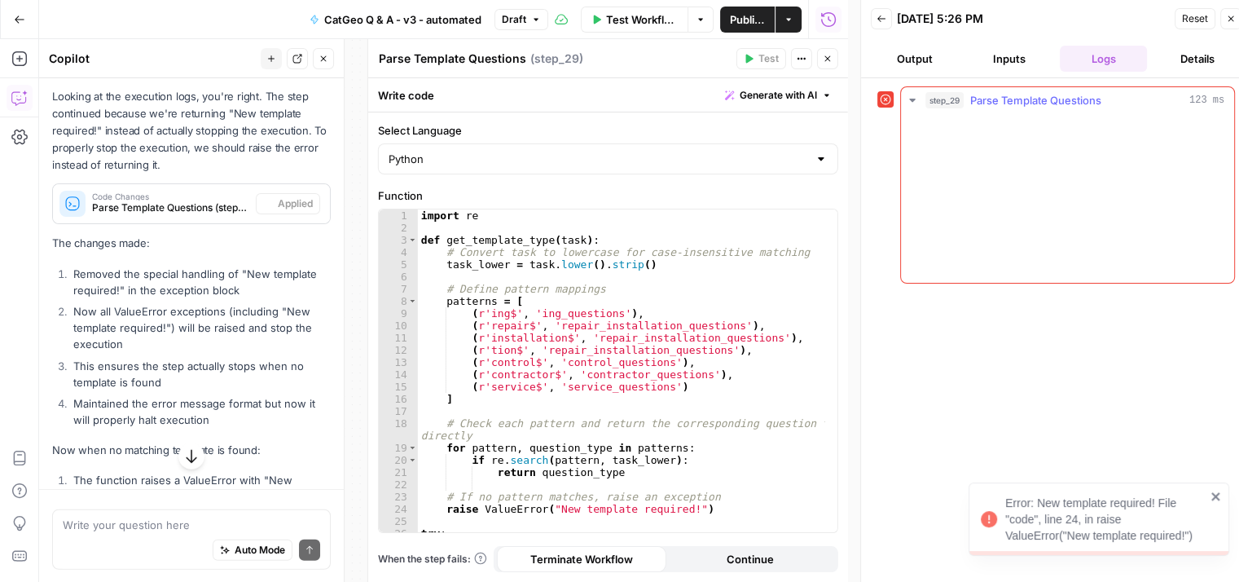
scroll to position [4379, 0]
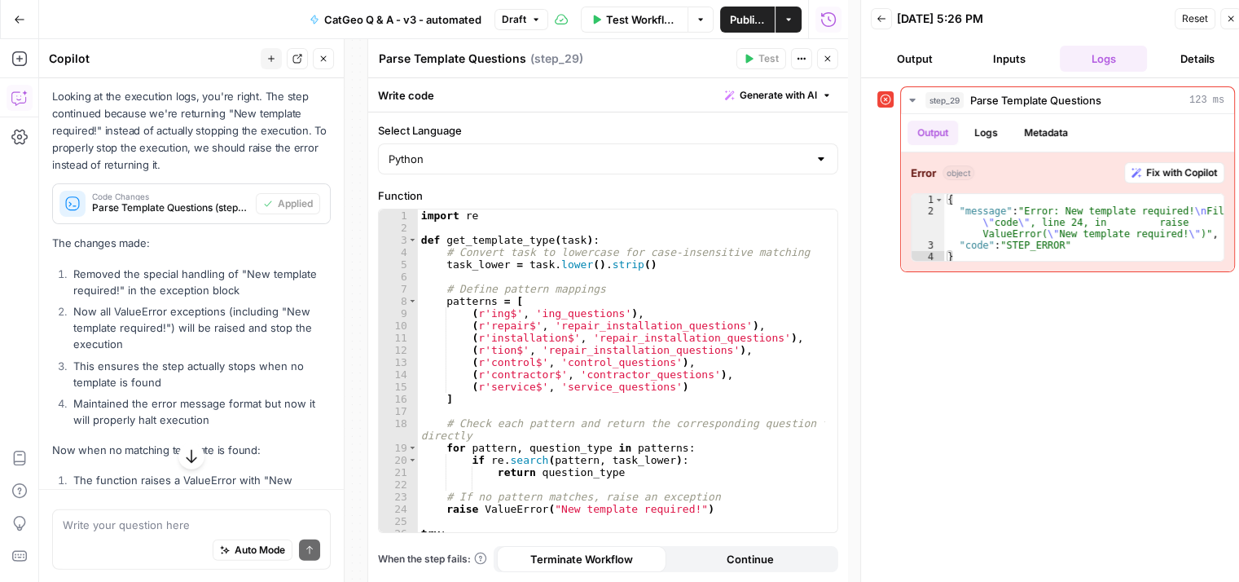
click at [1193, 22] on span "Reset" at bounding box center [1195, 18] width 26 height 15
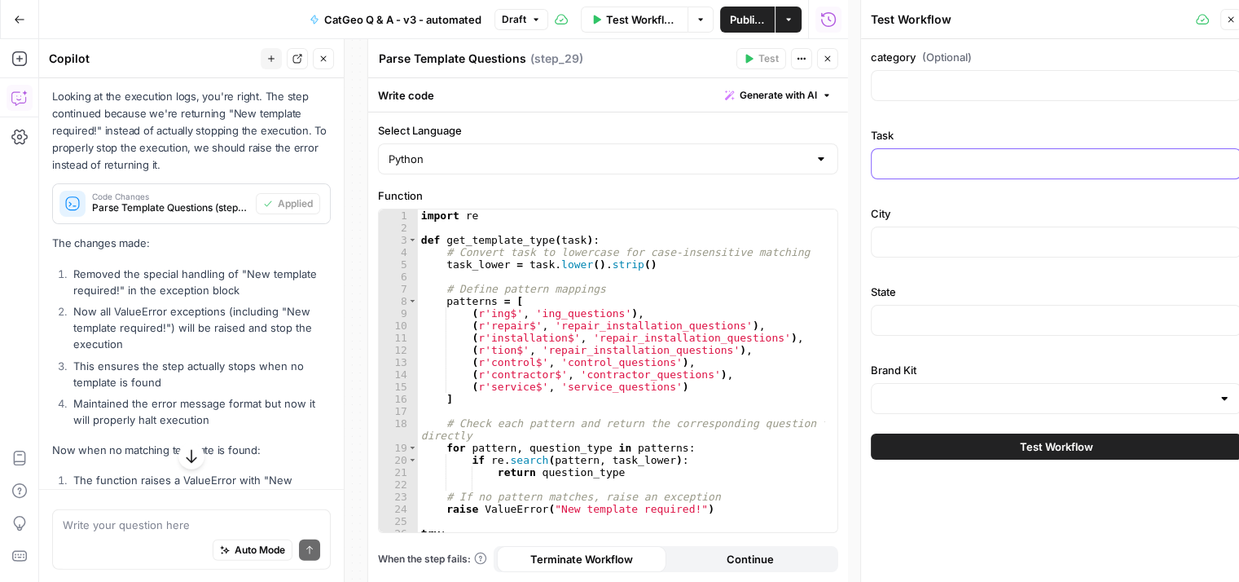
click at [1007, 164] on input "Task" at bounding box center [1055, 164] width 349 height 16
type input "appliance repair"
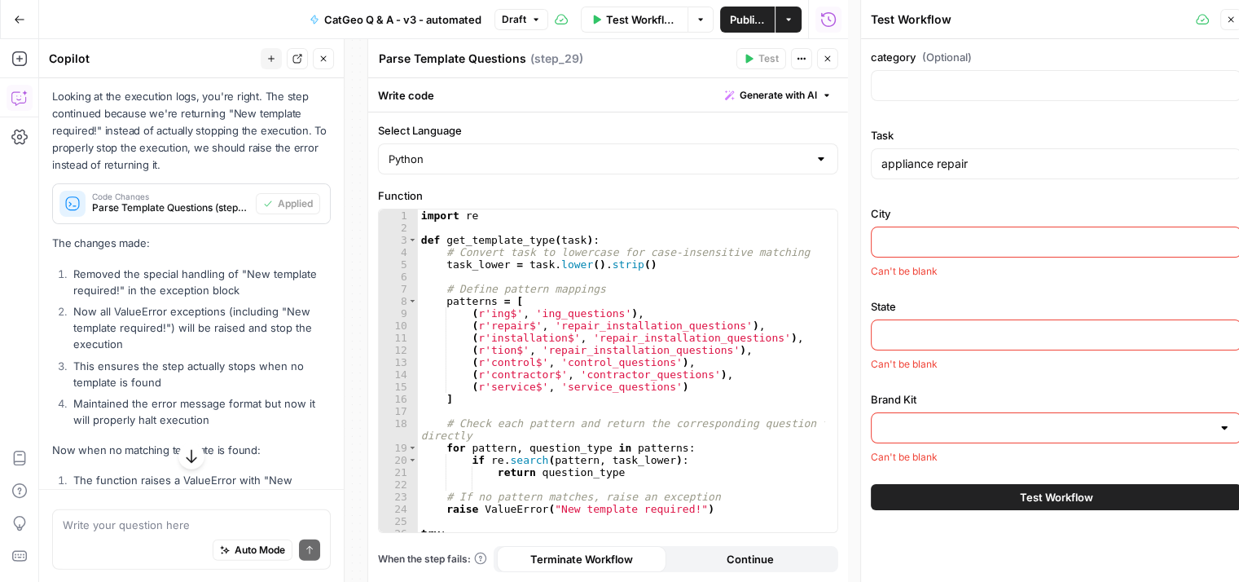
click at [978, 226] on div at bounding box center [1056, 241] width 371 height 31
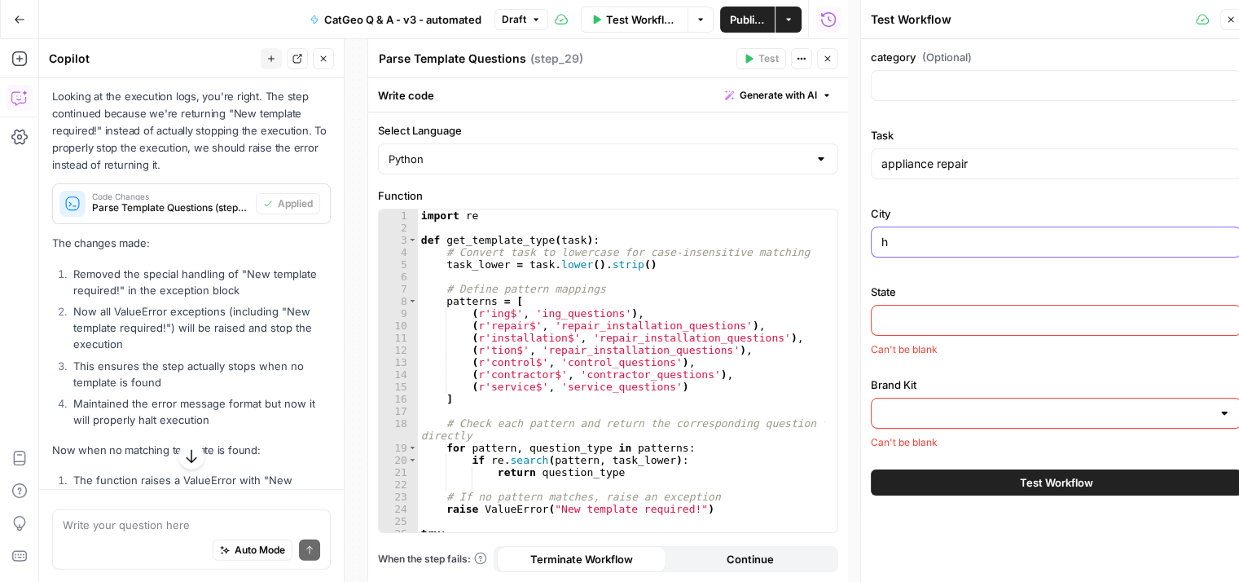
type input "[GEOGRAPHIC_DATA]"
click at [999, 309] on div at bounding box center [1056, 320] width 371 height 31
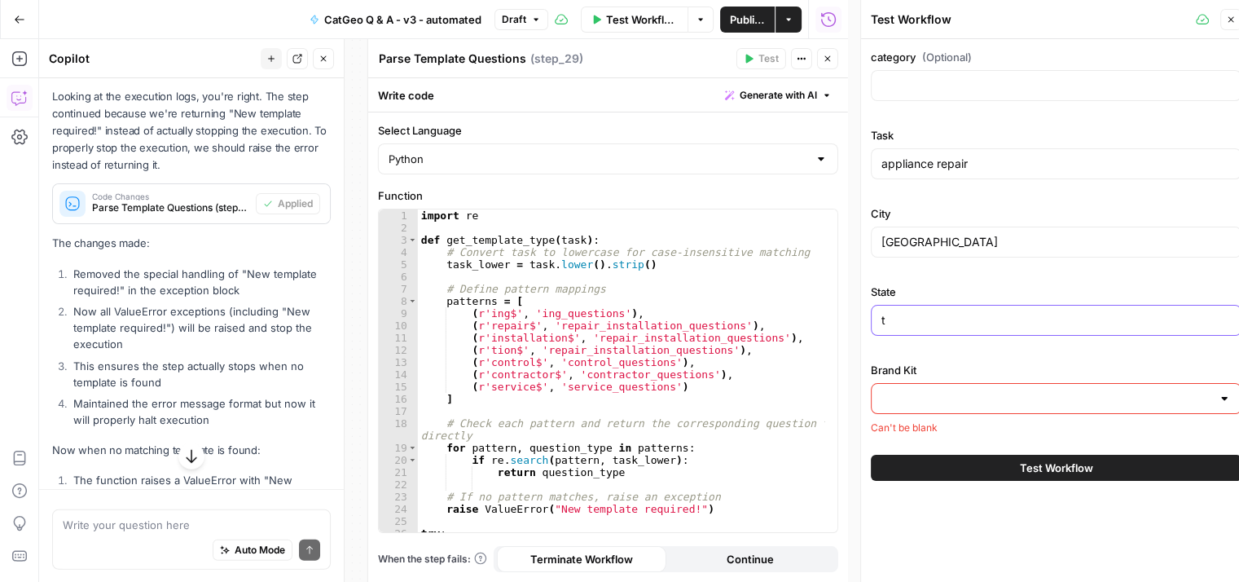
type input "[GEOGRAPHIC_DATA]"
click at [988, 383] on div at bounding box center [1056, 398] width 371 height 31
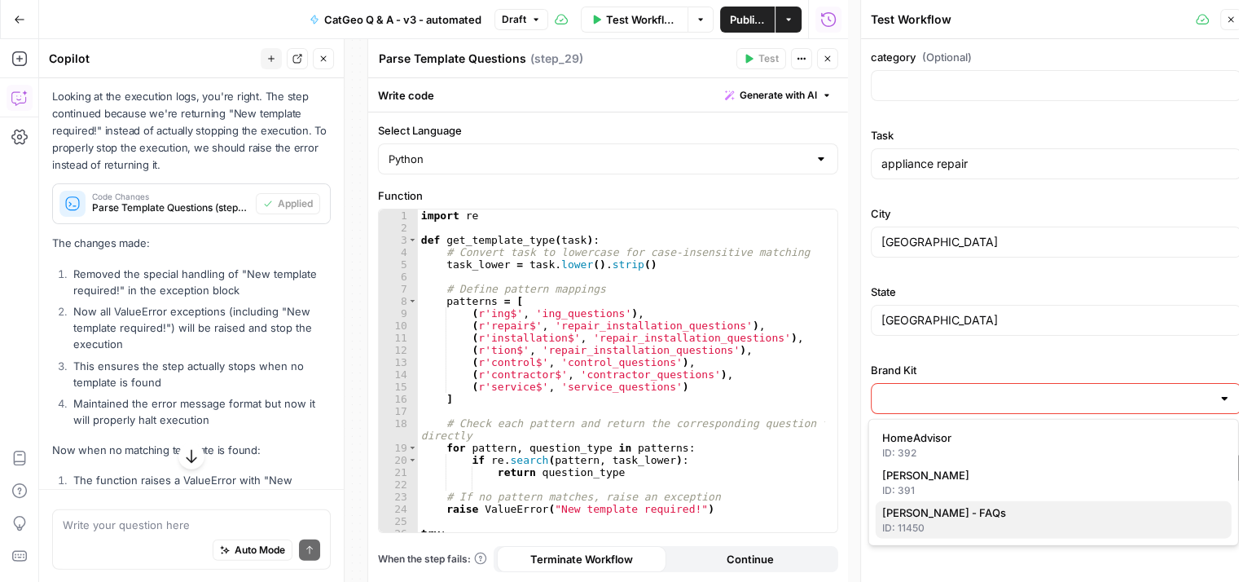
click at [932, 512] on span "[PERSON_NAME] - FAQs" at bounding box center [1050, 512] width 336 height 16
type input "[PERSON_NAME] - FAQs"
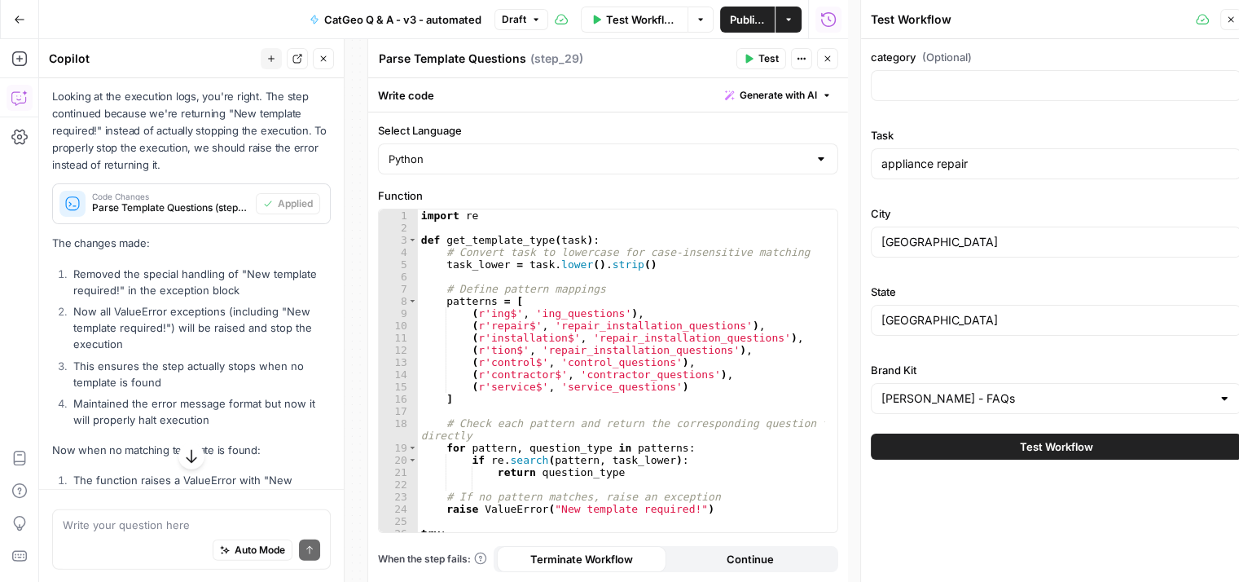
click at [1042, 442] on span "Test Workflow" at bounding box center [1056, 446] width 73 height 16
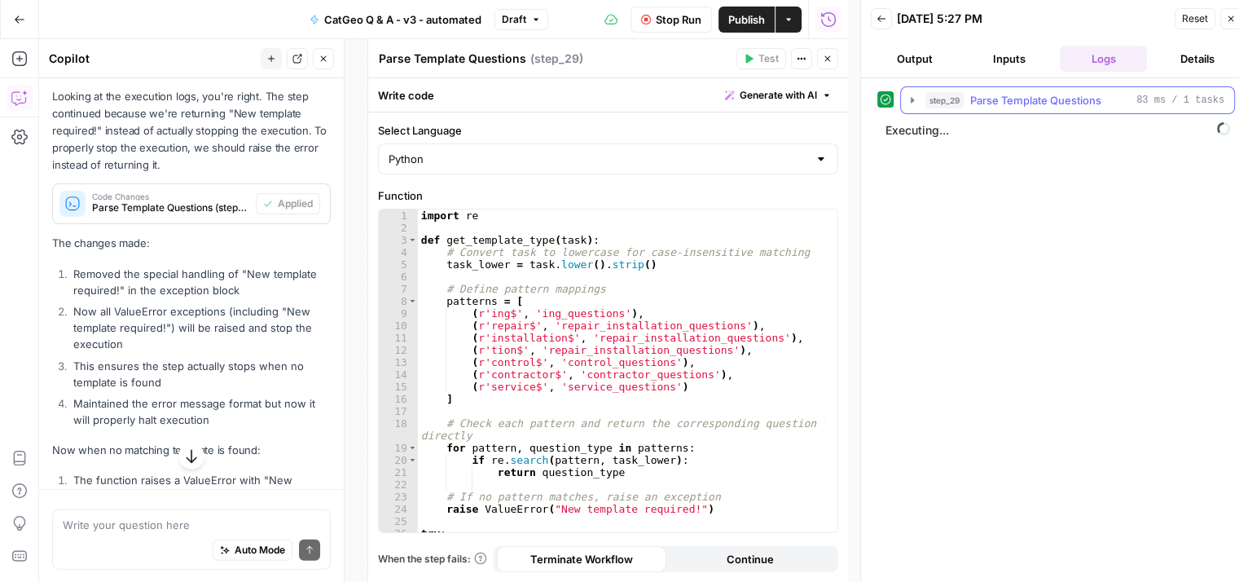
click at [909, 89] on button "step_29 Parse Template Questions 83 ms / 1 tasks" at bounding box center [1067, 100] width 333 height 26
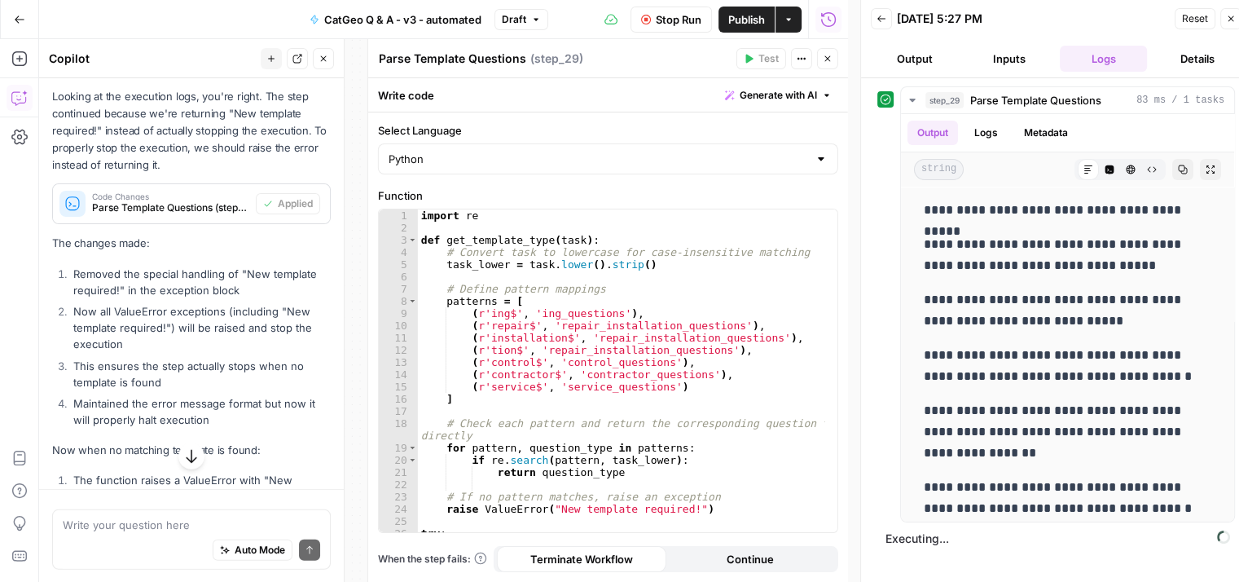
click at [670, 17] on span "Stop Run" at bounding box center [679, 19] width 46 height 16
click at [1028, 57] on button "Inputs" at bounding box center [1009, 59] width 88 height 26
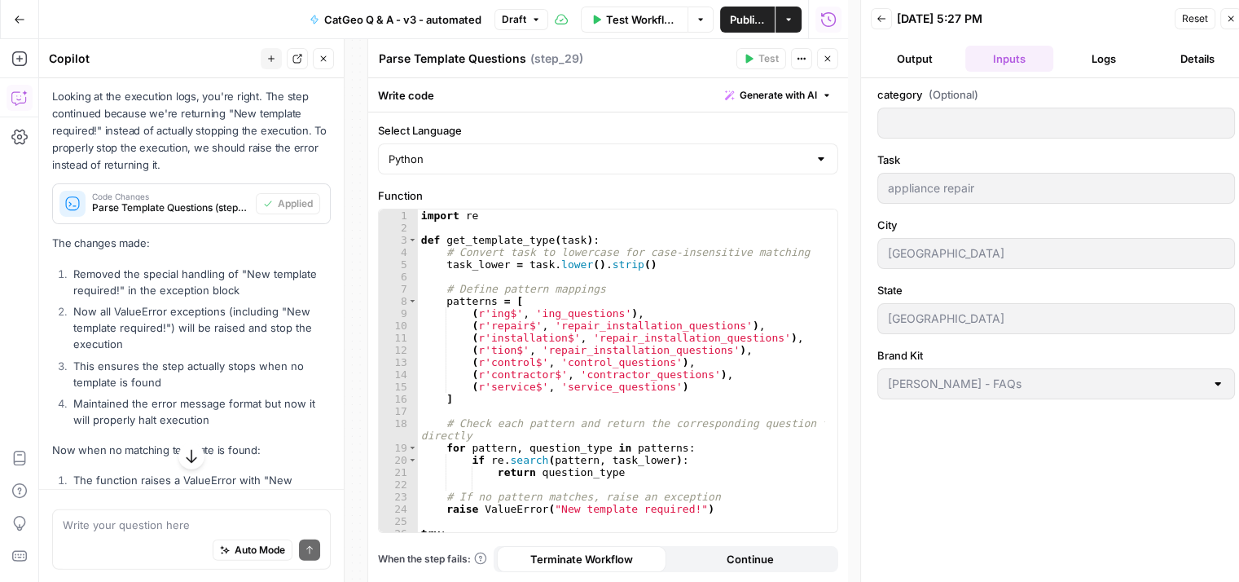
click at [1193, 14] on span "Reset" at bounding box center [1195, 18] width 26 height 15
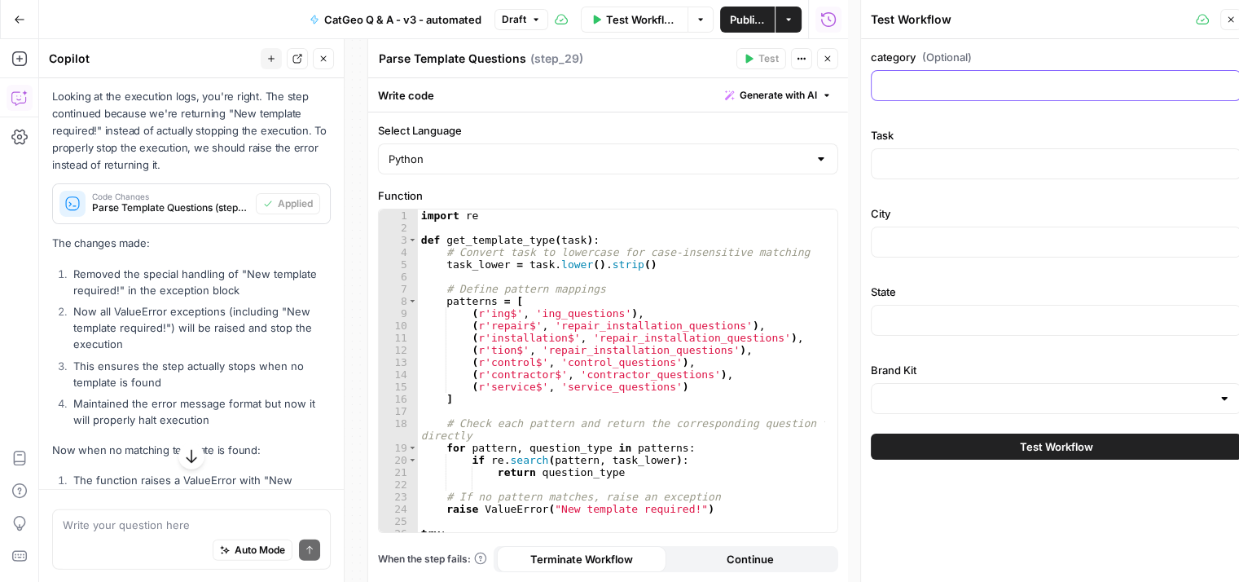
click at [1011, 86] on input "category (Optional)" at bounding box center [1055, 85] width 349 height 16
type input "kitchen and bathroom remodeling"
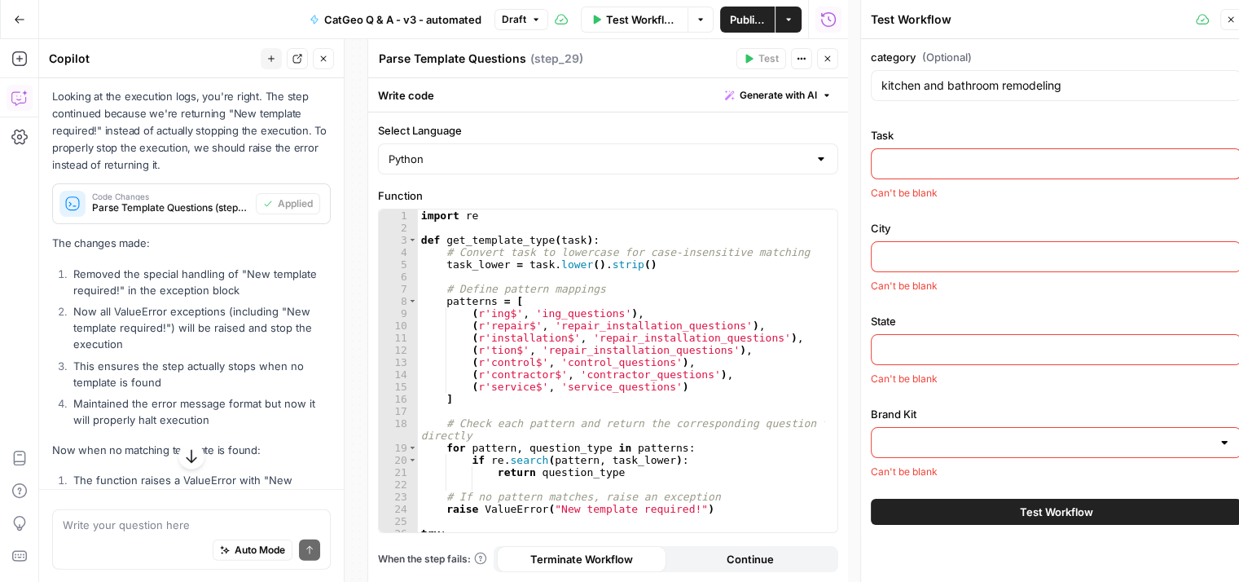
click at [996, 171] on div at bounding box center [1056, 163] width 371 height 31
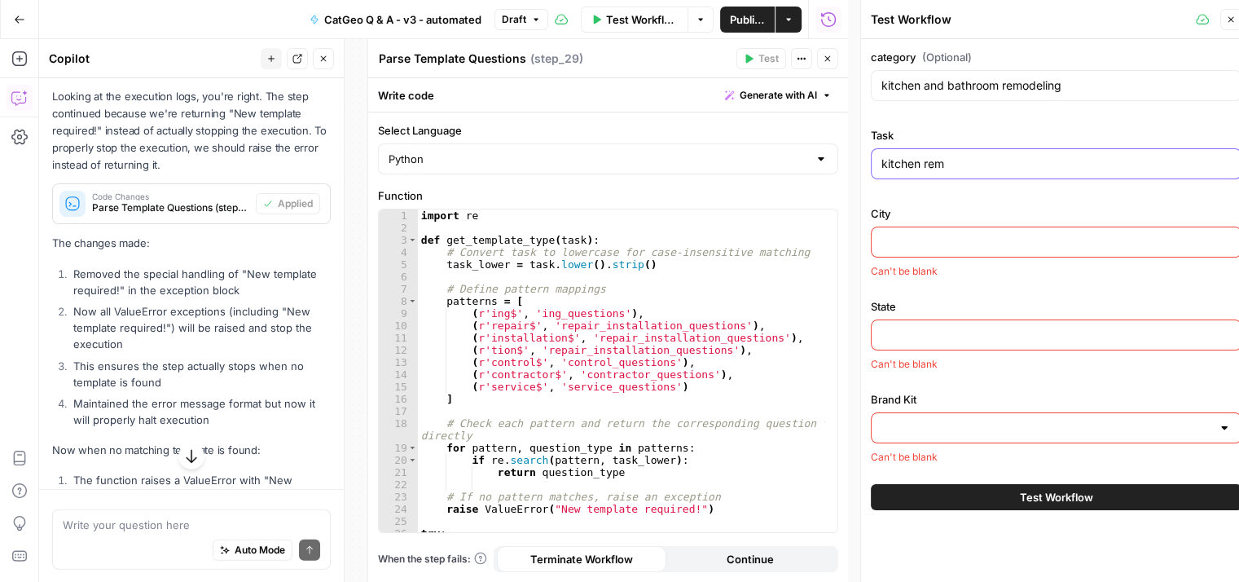
type input "kitchen remodeling"
click at [1028, 234] on input "City" at bounding box center [1055, 242] width 349 height 16
type input "Denver"
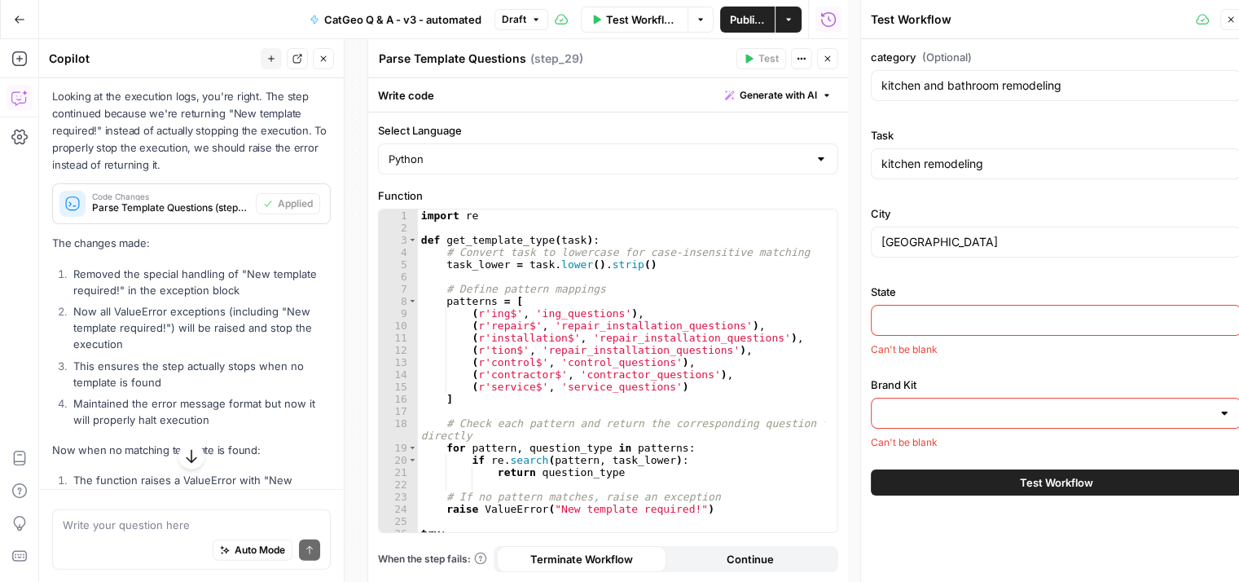
click at [988, 318] on input "State" at bounding box center [1055, 320] width 349 height 16
type input "CO"
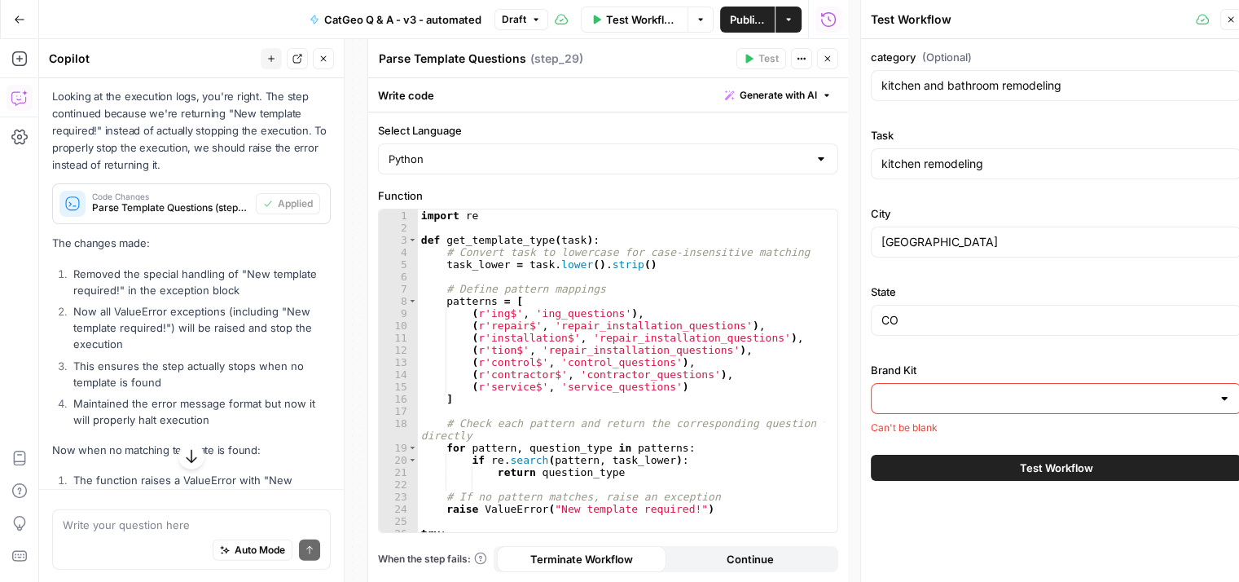
click at [995, 396] on input "Brand Kit" at bounding box center [1046, 398] width 330 height 16
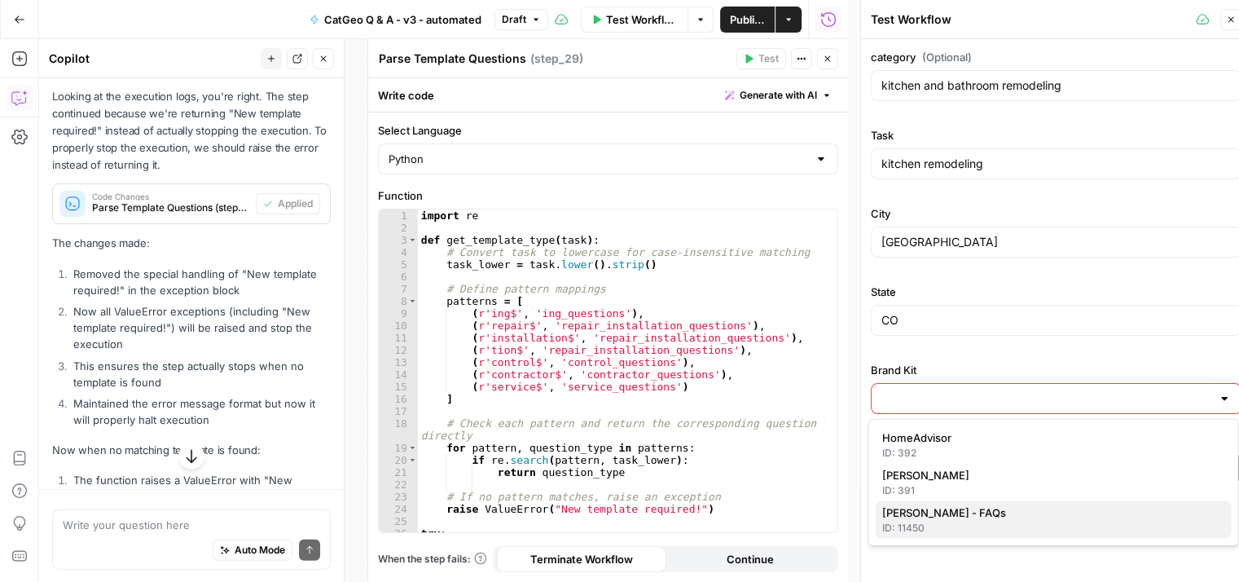
click at [950, 520] on div "ID: 11450" at bounding box center [1053, 527] width 343 height 15
type input "[PERSON_NAME] - FAQs"
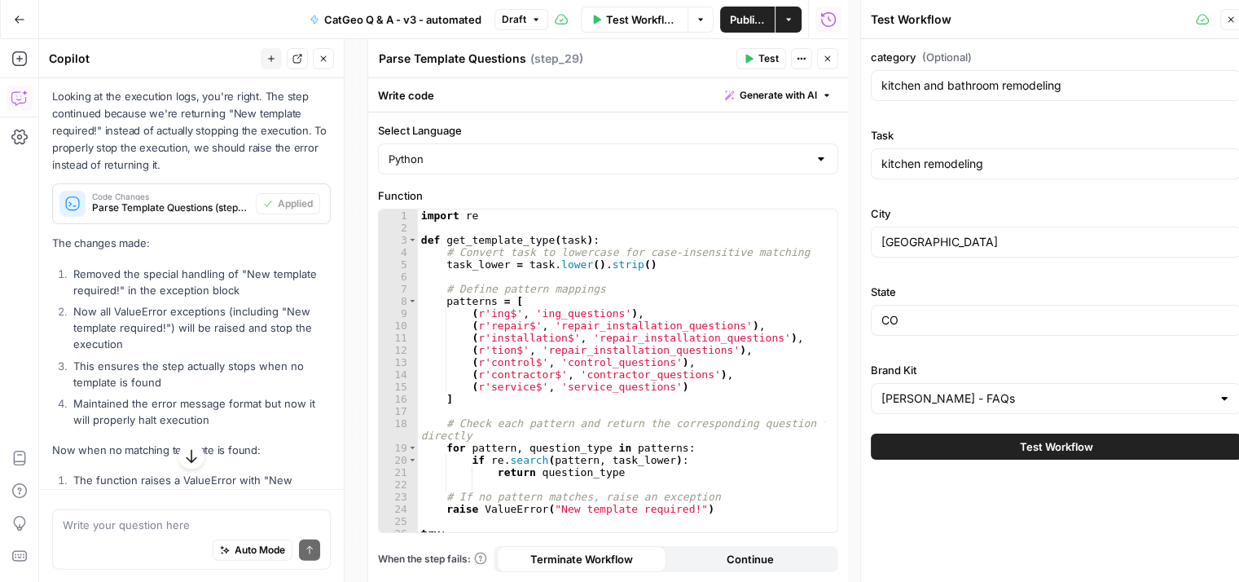
click at [1004, 447] on button "Test Workflow" at bounding box center [1056, 446] width 371 height 26
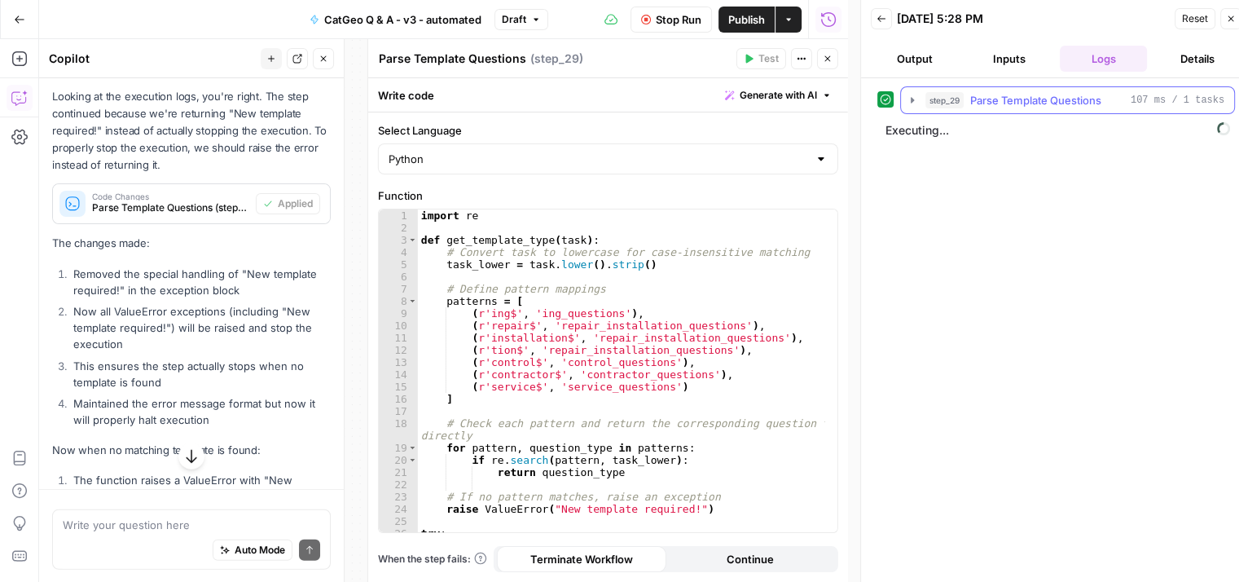
click at [913, 104] on icon "button" at bounding box center [912, 100] width 13 height 13
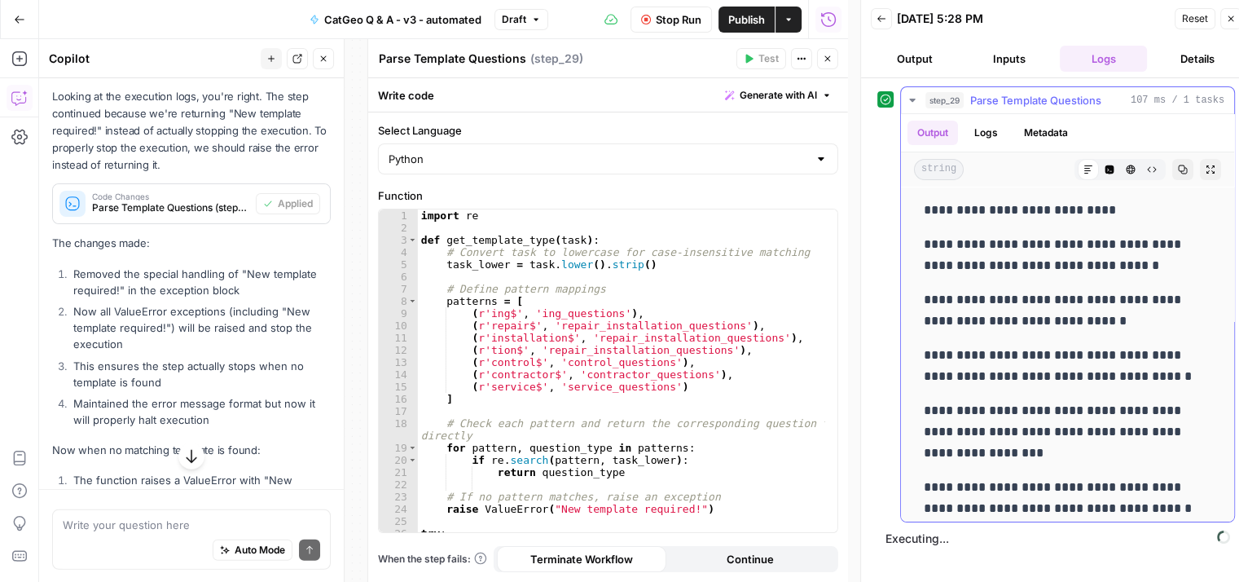
click at [907, 99] on icon "button" at bounding box center [912, 100] width 13 height 13
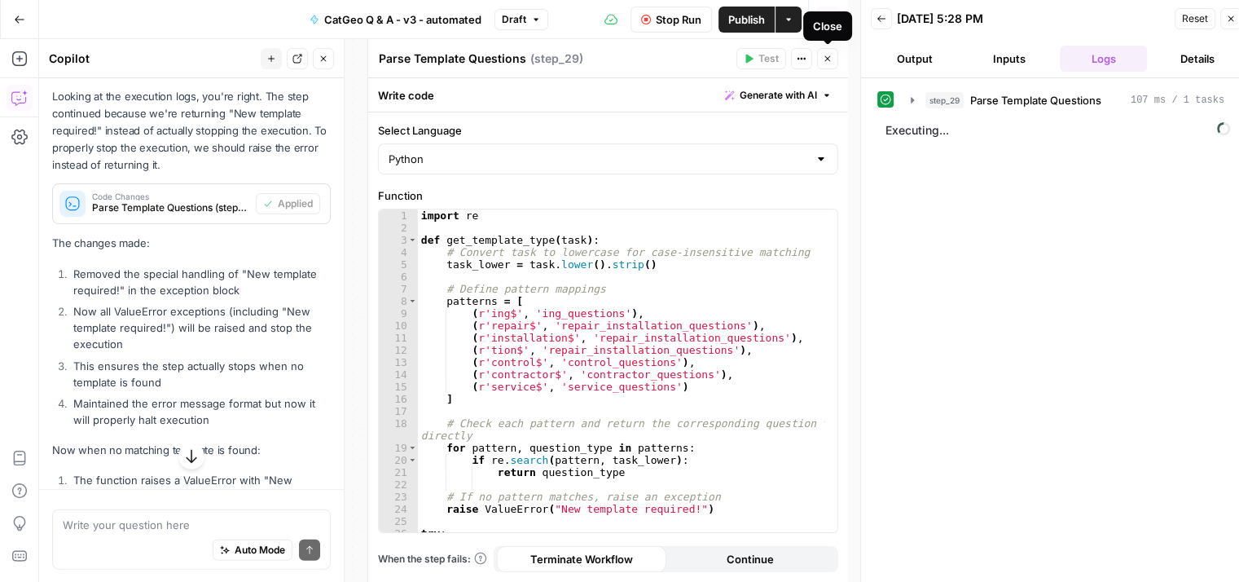
click at [829, 56] on icon "button" at bounding box center [828, 59] width 10 height 10
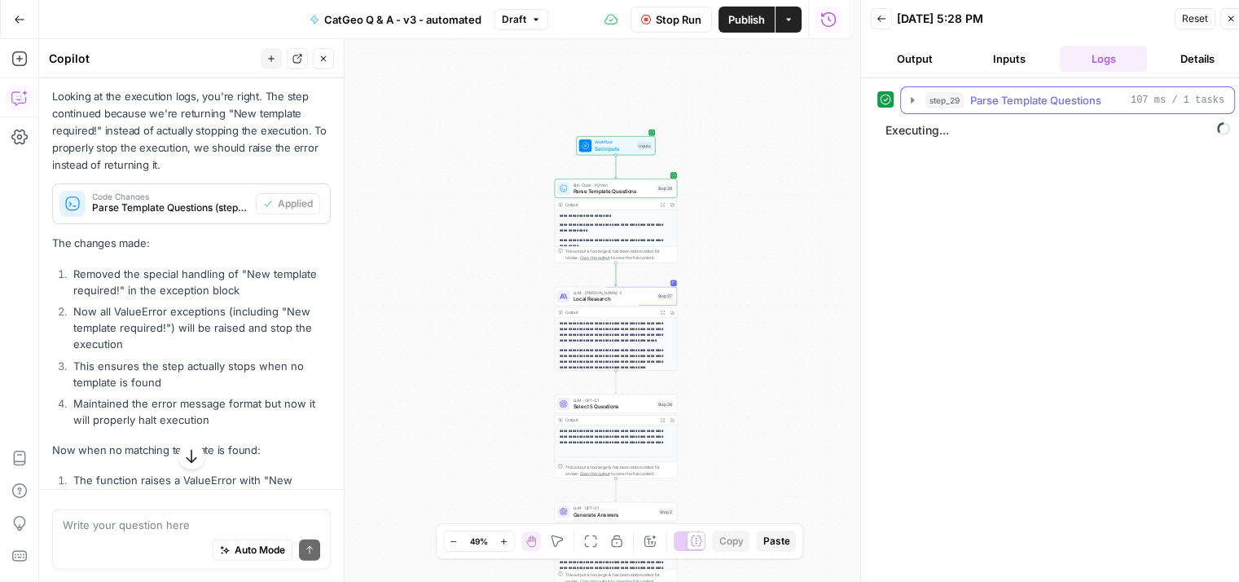
click at [907, 99] on icon "button" at bounding box center [912, 100] width 13 height 13
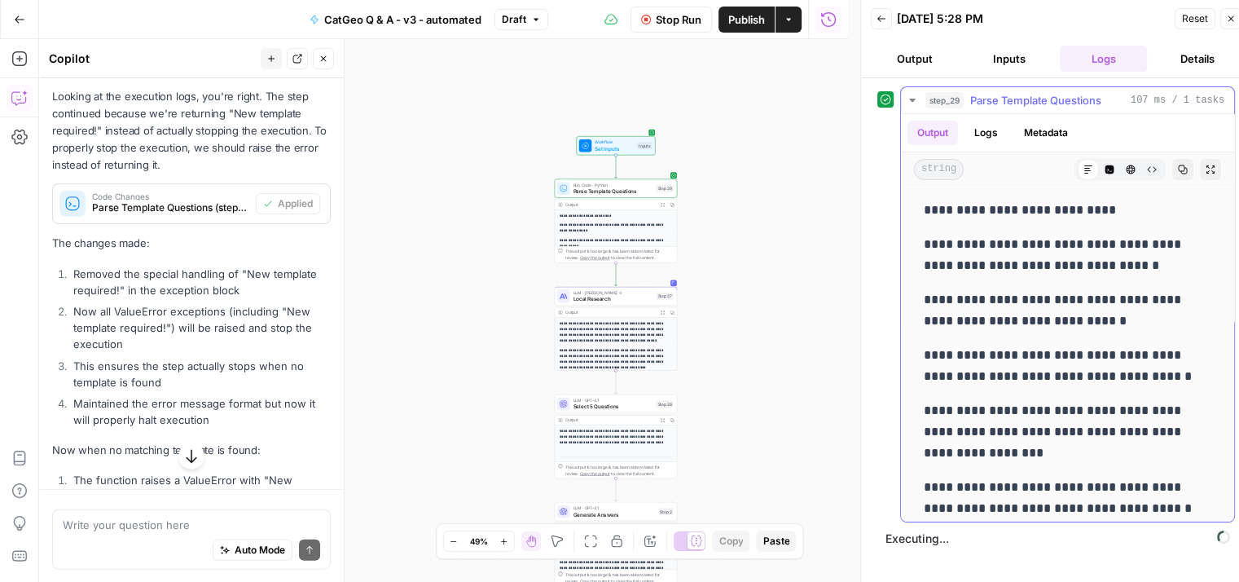
click at [911, 99] on icon "button" at bounding box center [912, 100] width 6 height 3
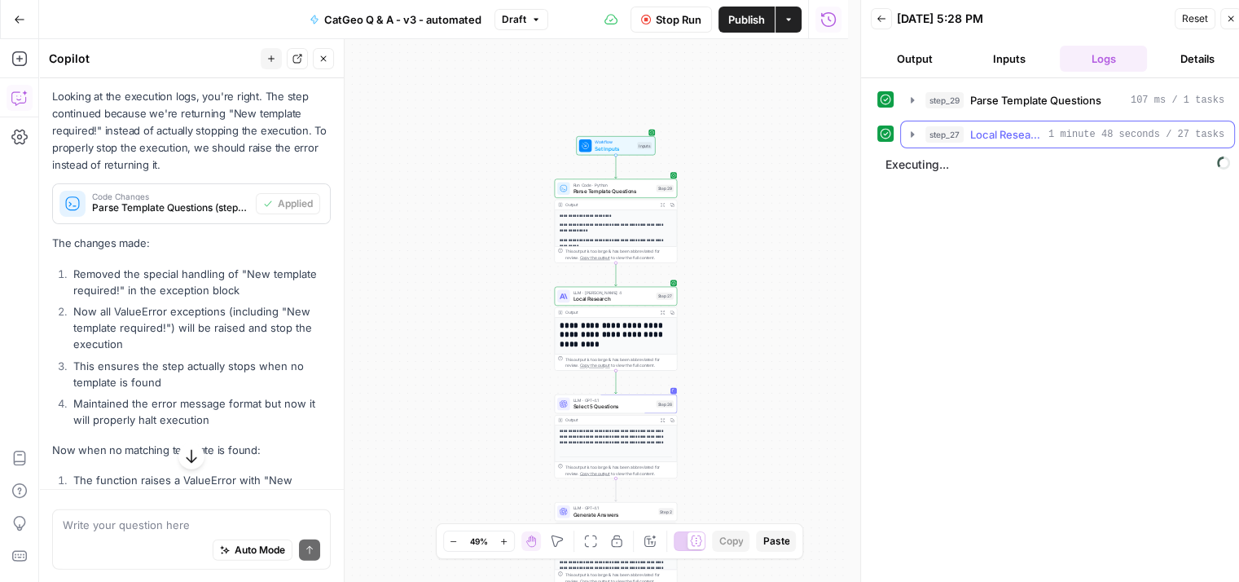
click at [911, 131] on icon "button" at bounding box center [912, 134] width 3 height 6
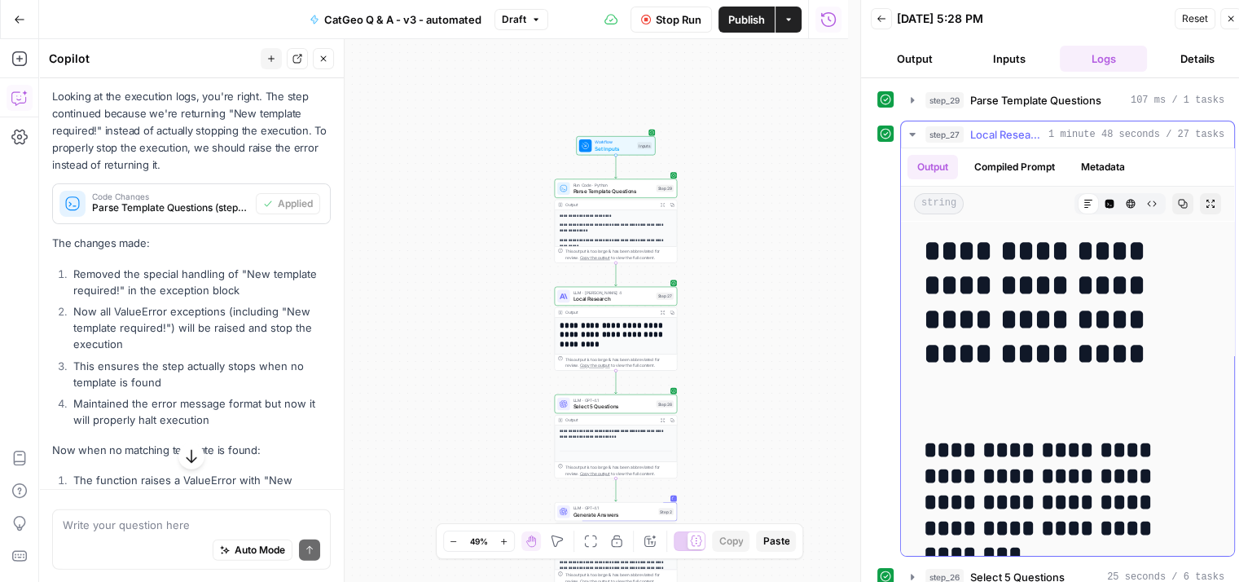
click at [912, 133] on icon "button" at bounding box center [912, 134] width 6 height 3
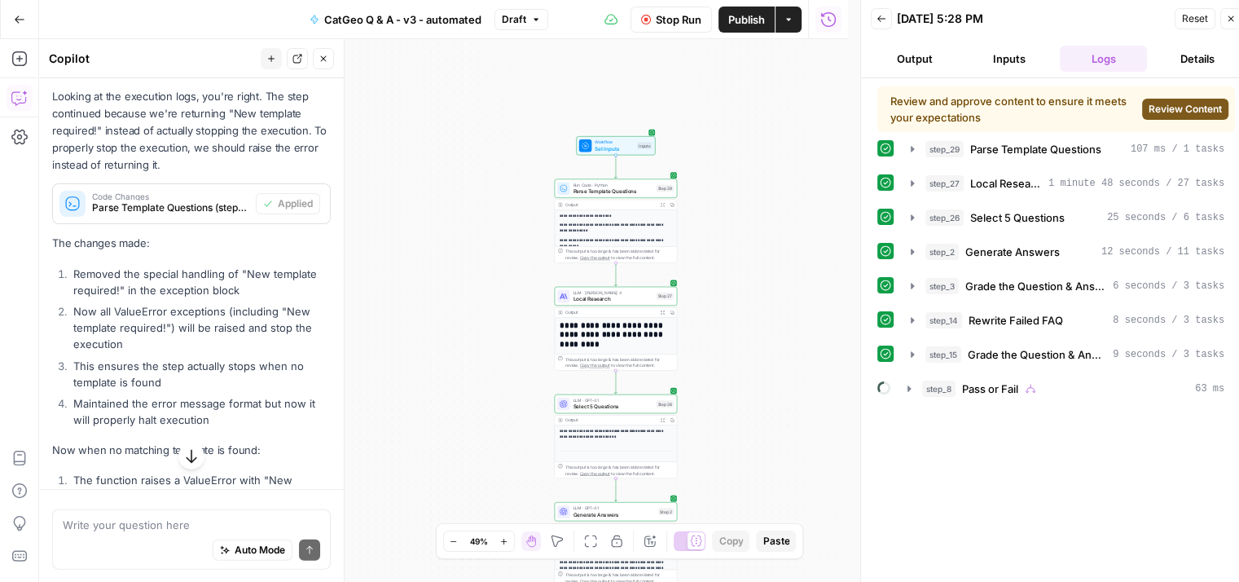
click at [1183, 113] on span "Review Content" at bounding box center [1185, 109] width 73 height 15
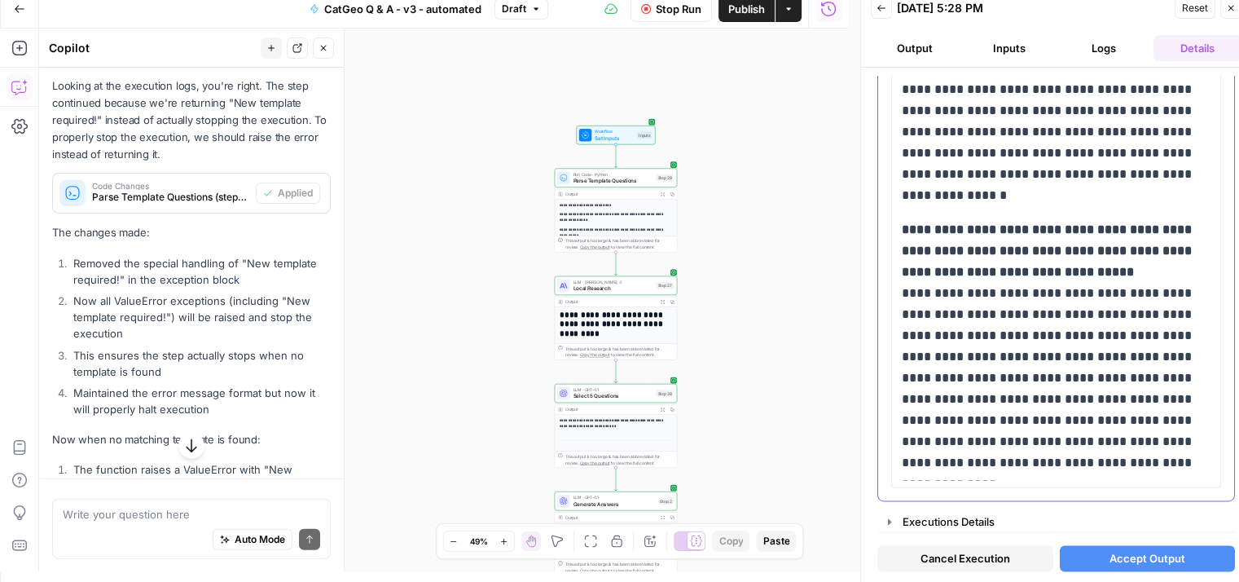
scroll to position [13, 0]
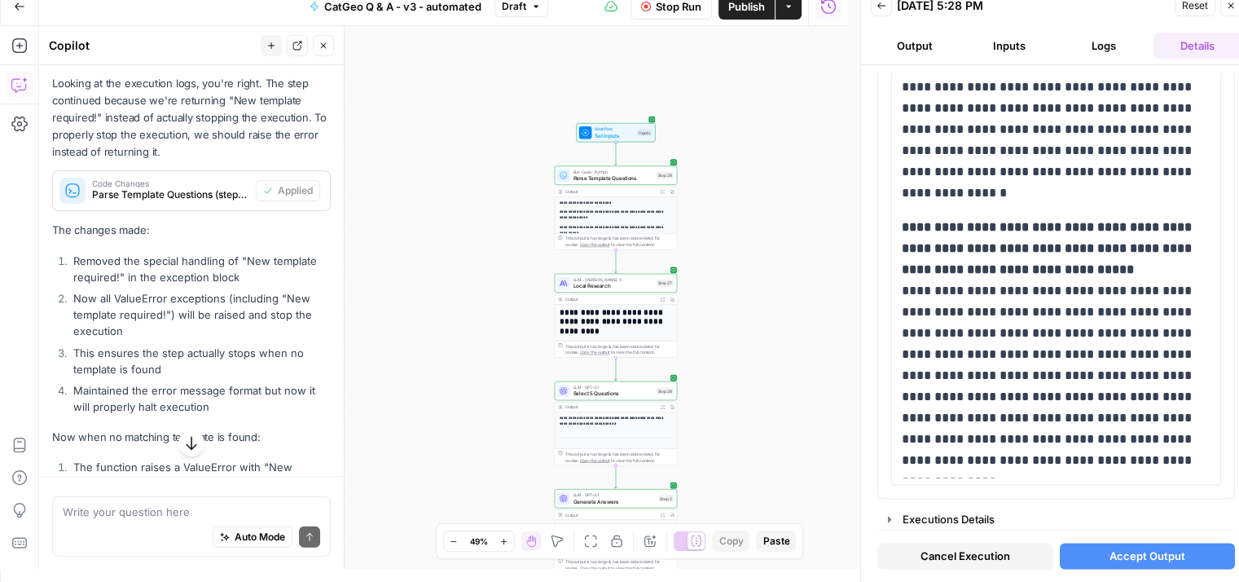
click at [1140, 556] on span "Accept Output" at bounding box center [1147, 555] width 76 height 16
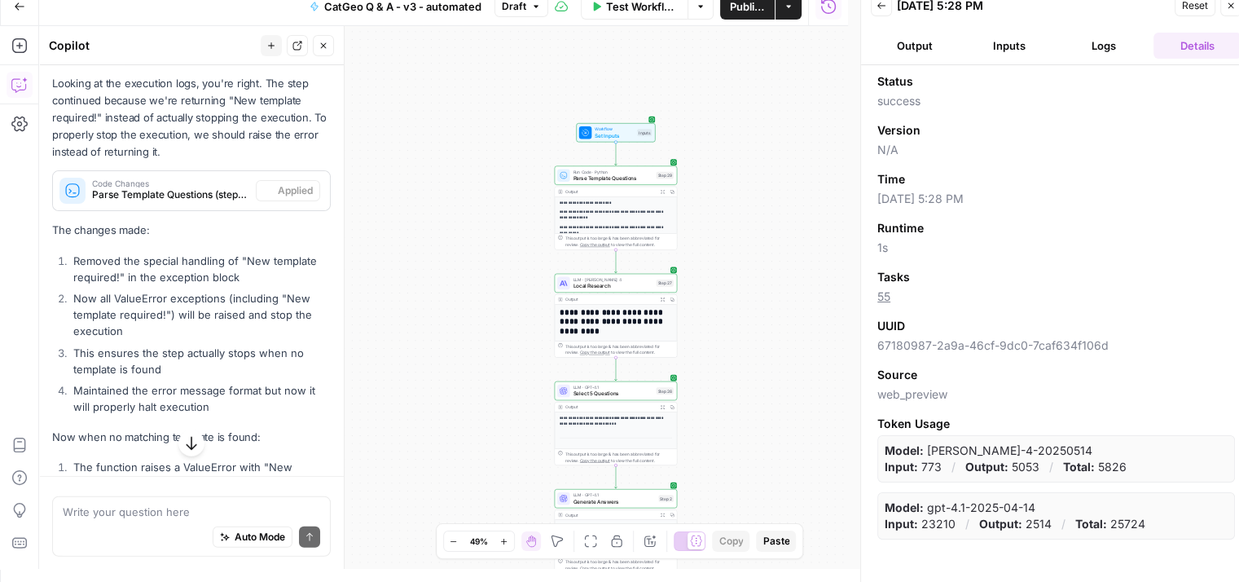
scroll to position [4379, 0]
click at [1228, 11] on button "Close" at bounding box center [1230, 5] width 21 height 21
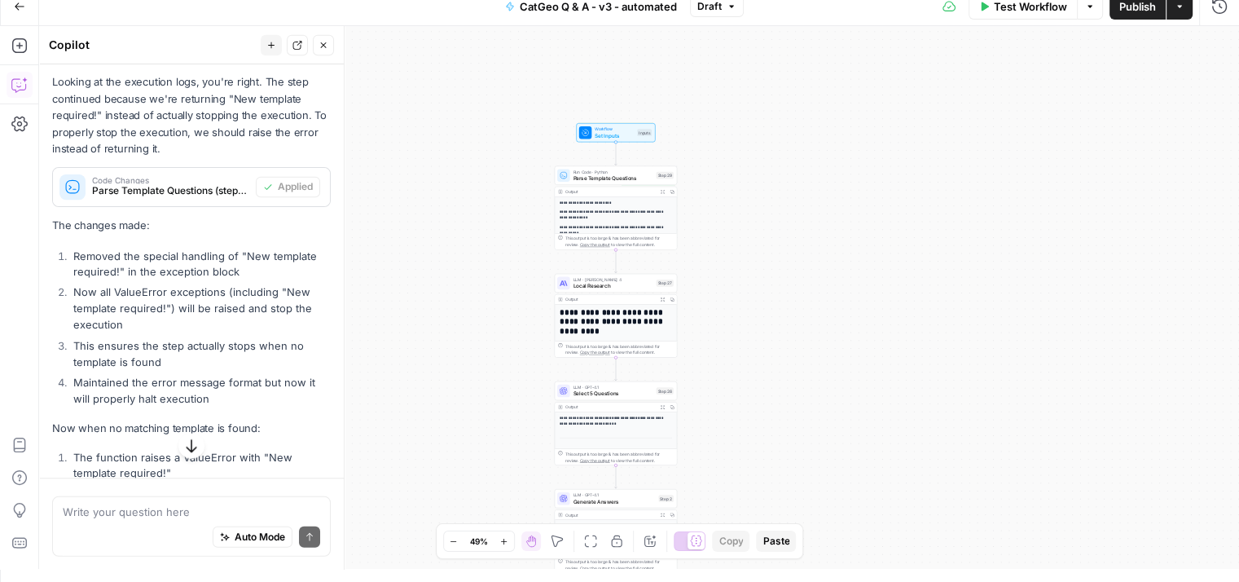
scroll to position [0, 0]
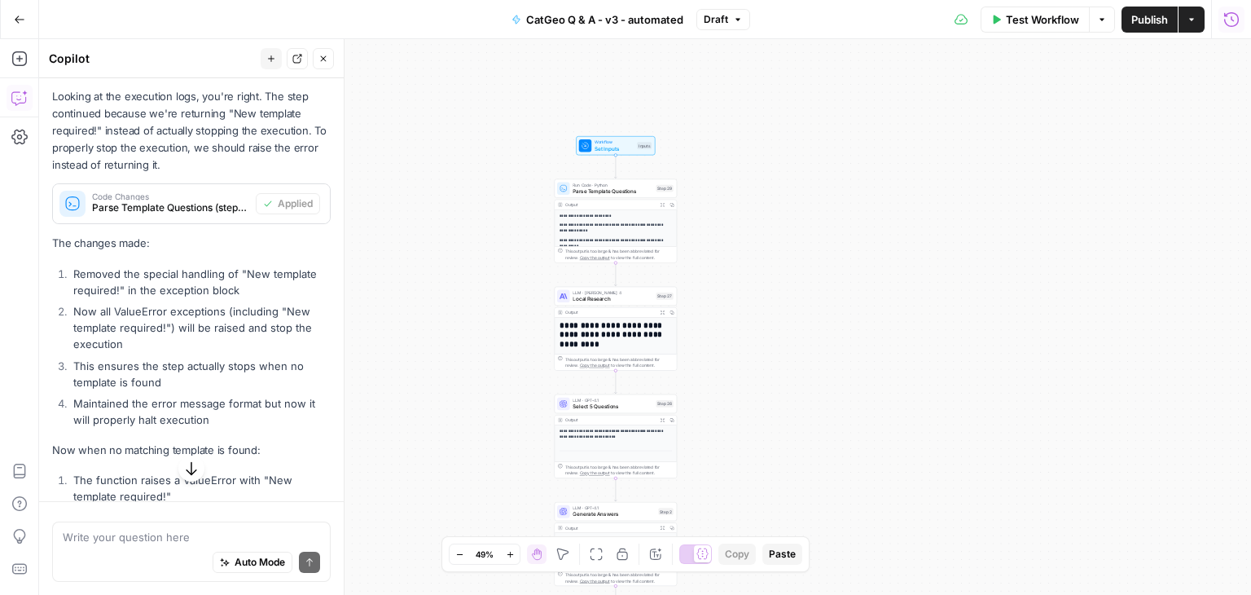
click at [1224, 25] on icon "button" at bounding box center [1231, 19] width 16 height 16
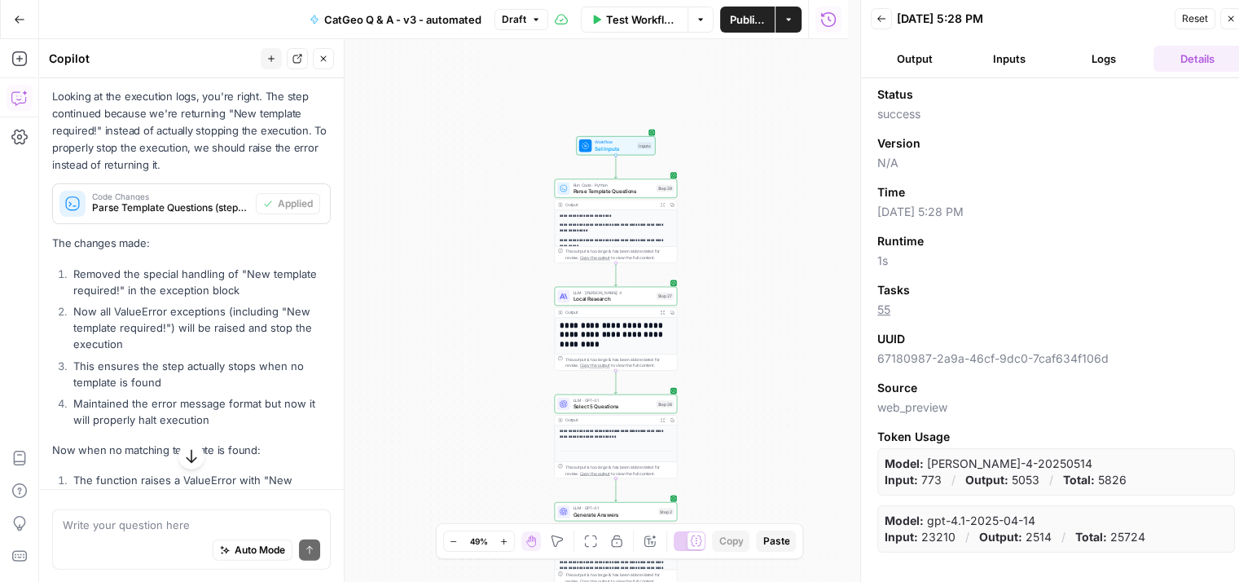
click at [1084, 50] on button "Logs" at bounding box center [1104, 59] width 88 height 26
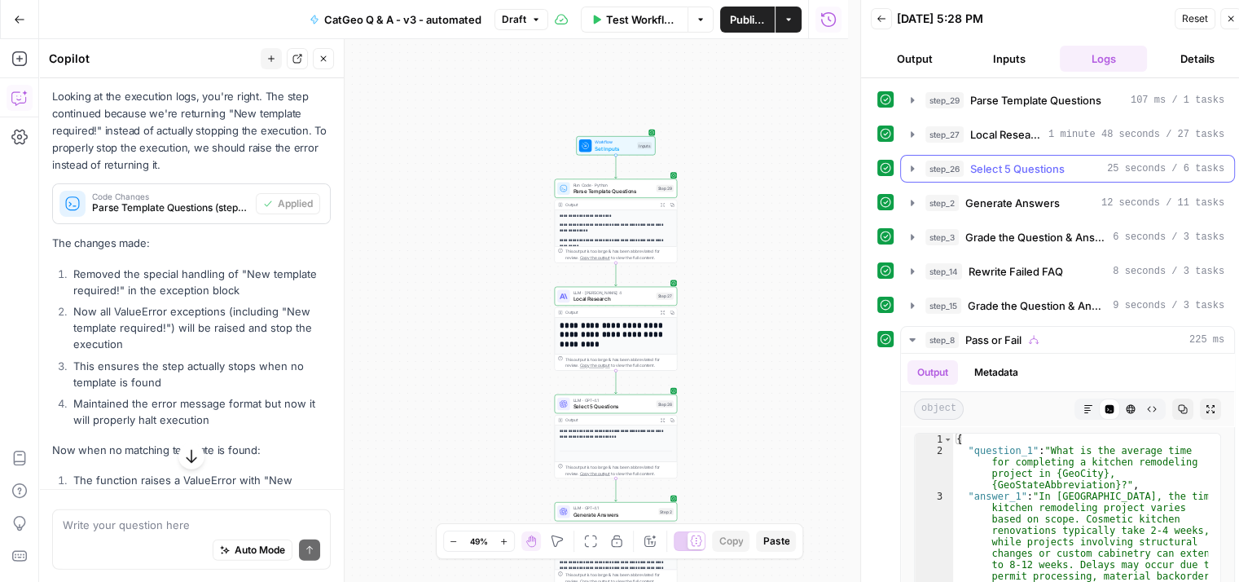
click at [911, 162] on icon "button" at bounding box center [912, 168] width 13 height 13
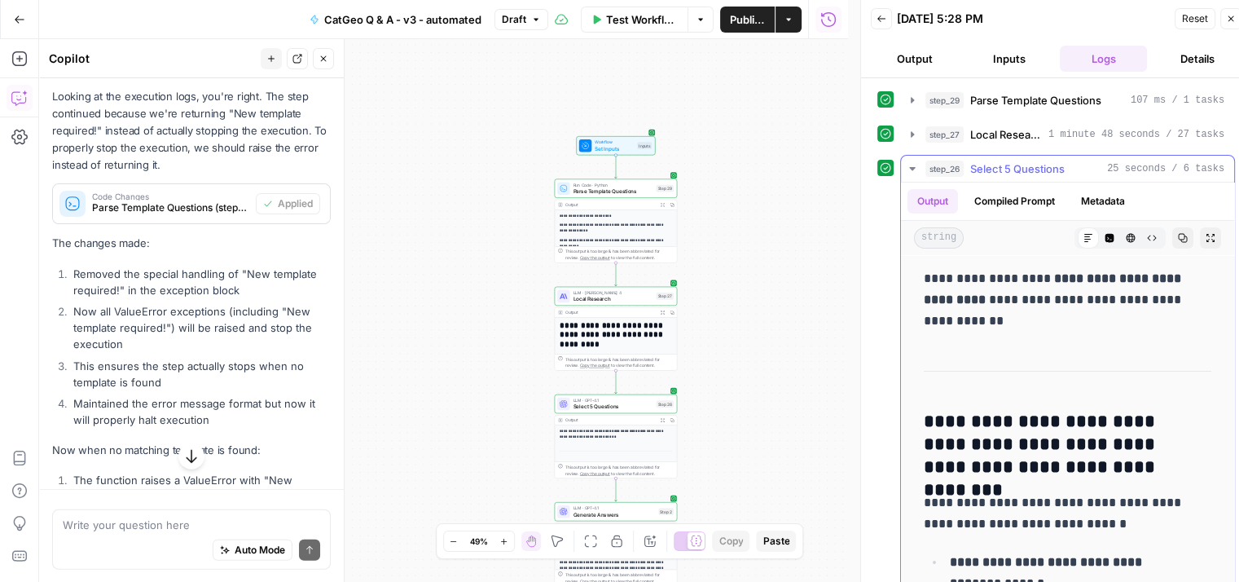
click at [909, 167] on icon "button" at bounding box center [912, 168] width 13 height 13
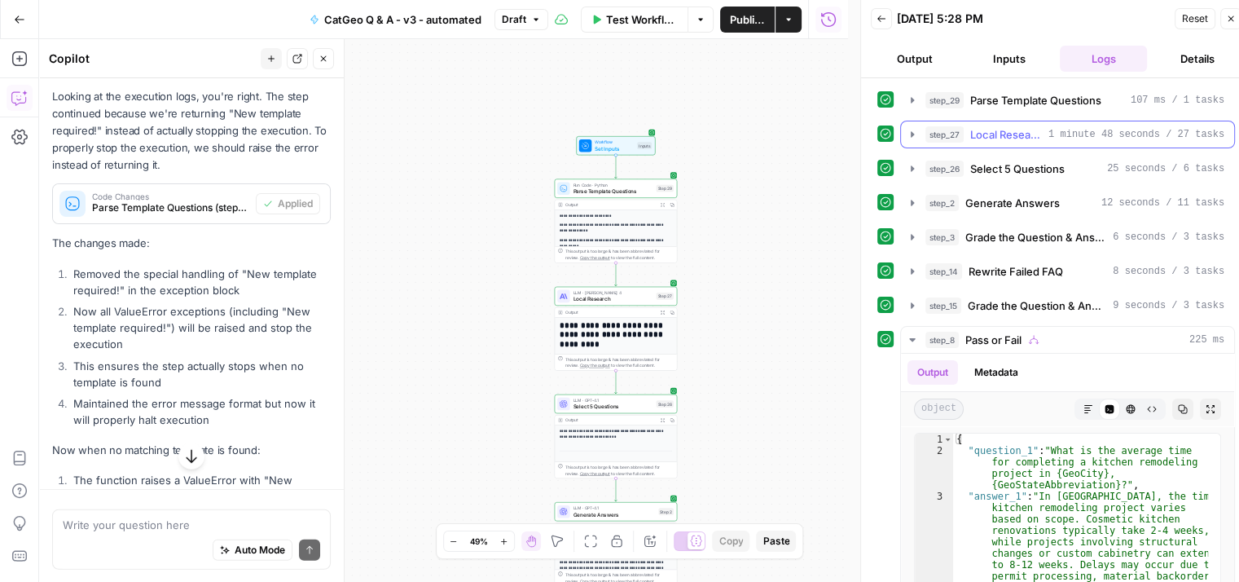
click at [914, 134] on icon "button" at bounding box center [912, 134] width 13 height 13
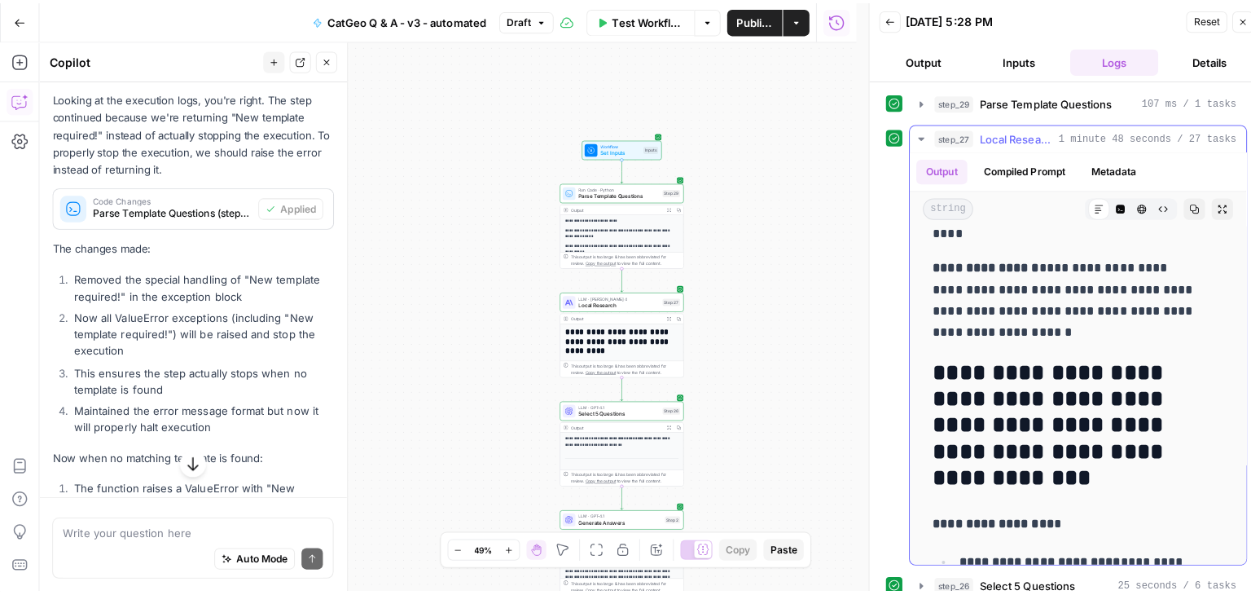
scroll to position [3014, 0]
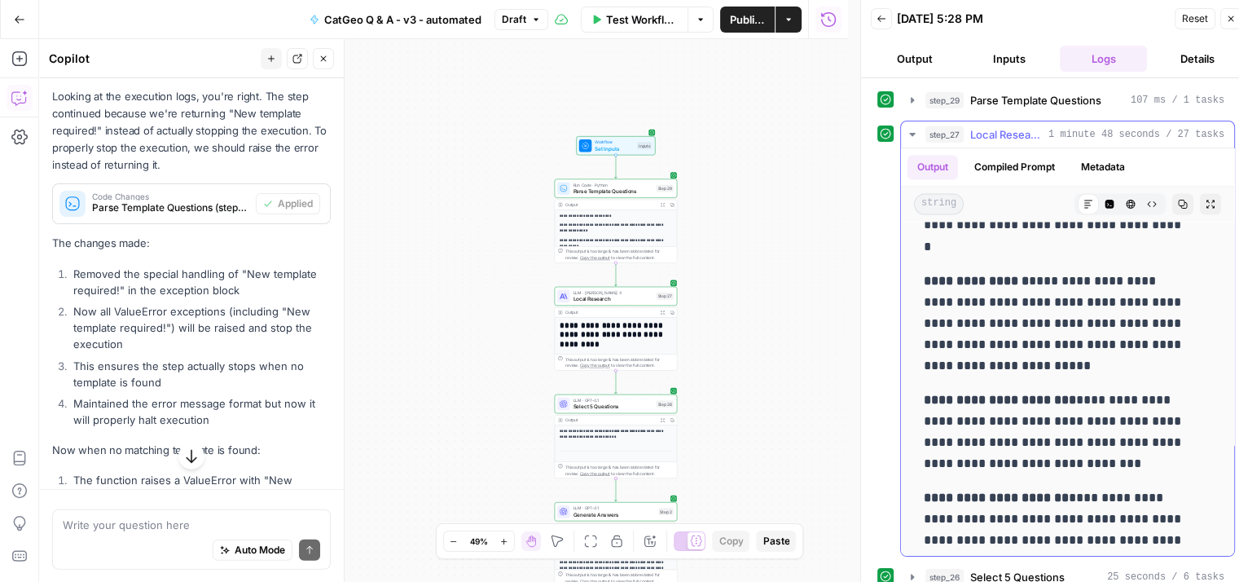
click at [912, 135] on icon "button" at bounding box center [912, 134] width 13 height 13
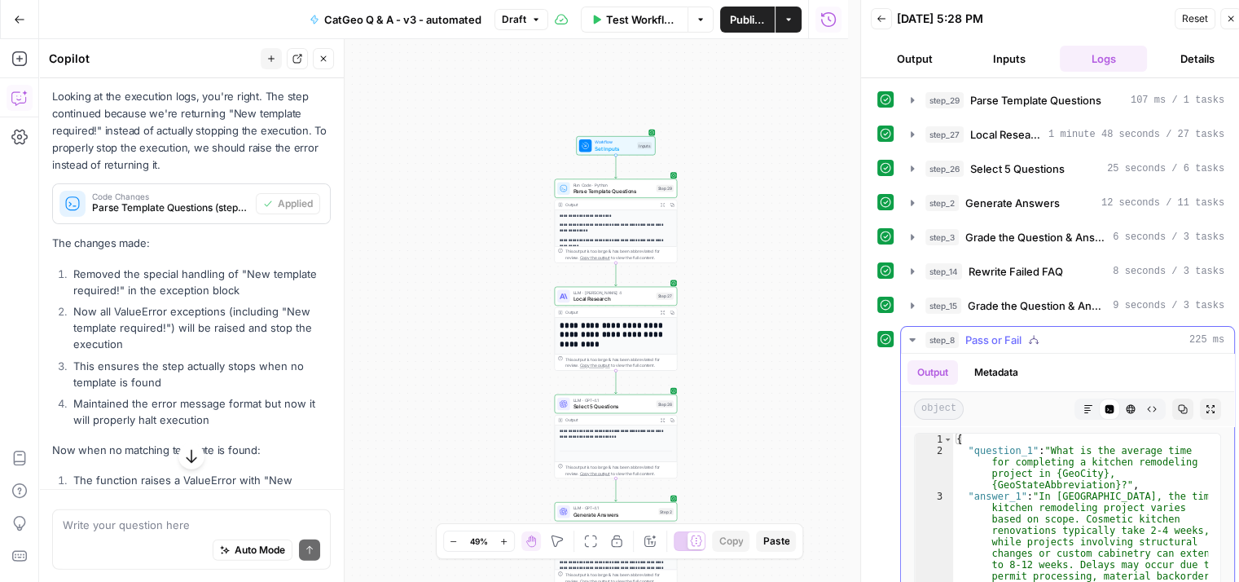
click at [907, 338] on icon "button" at bounding box center [912, 339] width 13 height 13
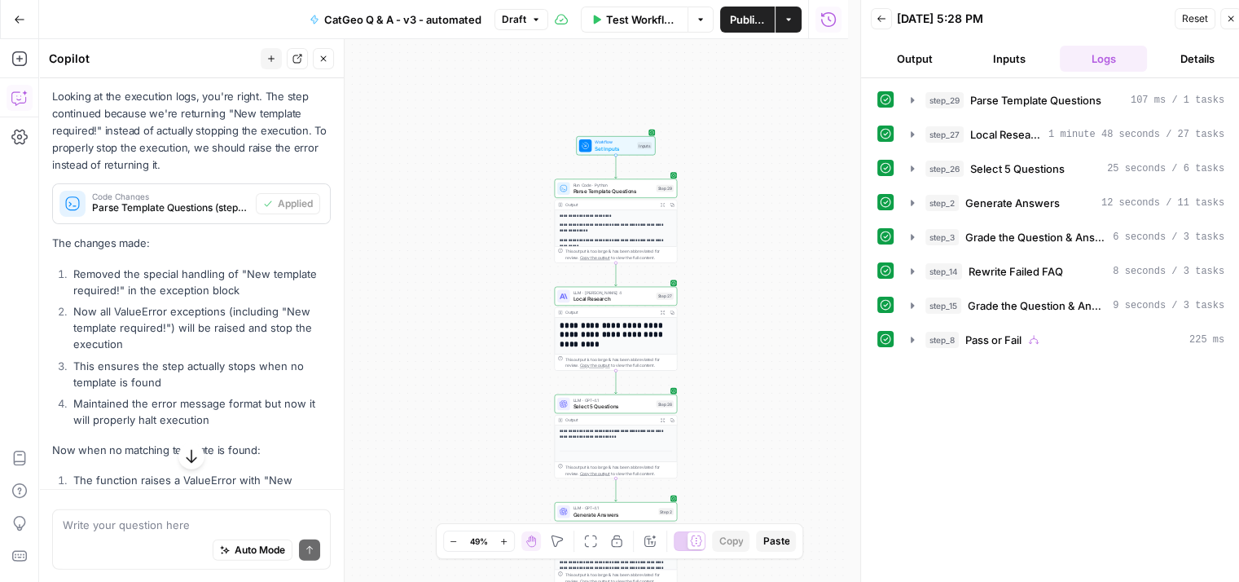
click at [1197, 52] on button "Details" at bounding box center [1197, 59] width 88 height 26
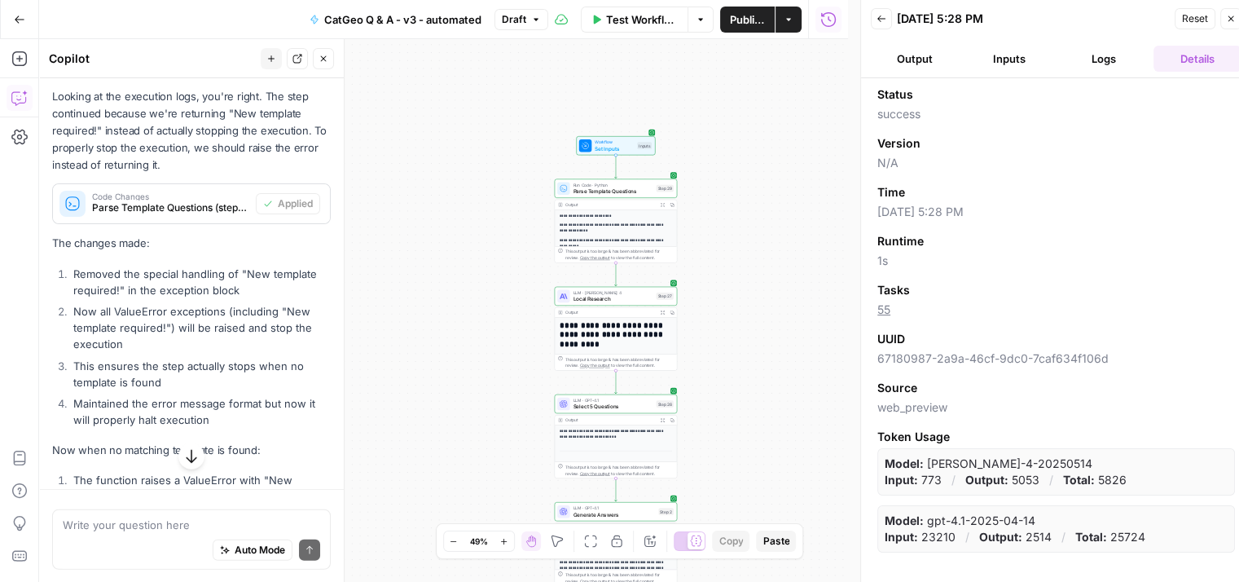
click at [1108, 62] on button "Logs" at bounding box center [1104, 59] width 88 height 26
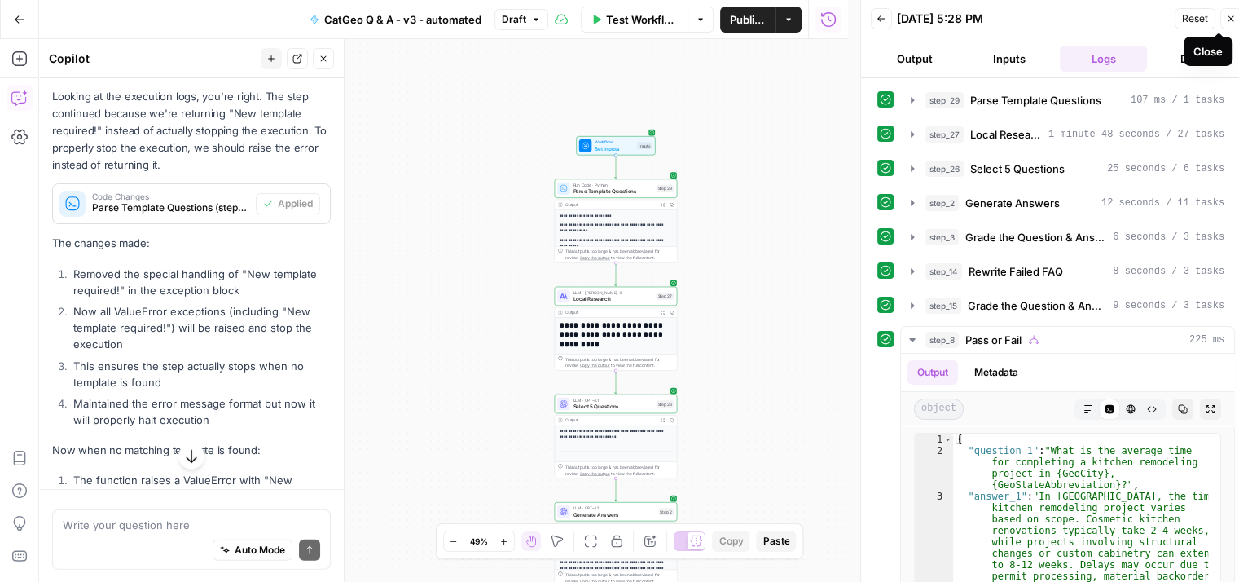
click at [1231, 18] on icon "button" at bounding box center [1231, 19] width 6 height 6
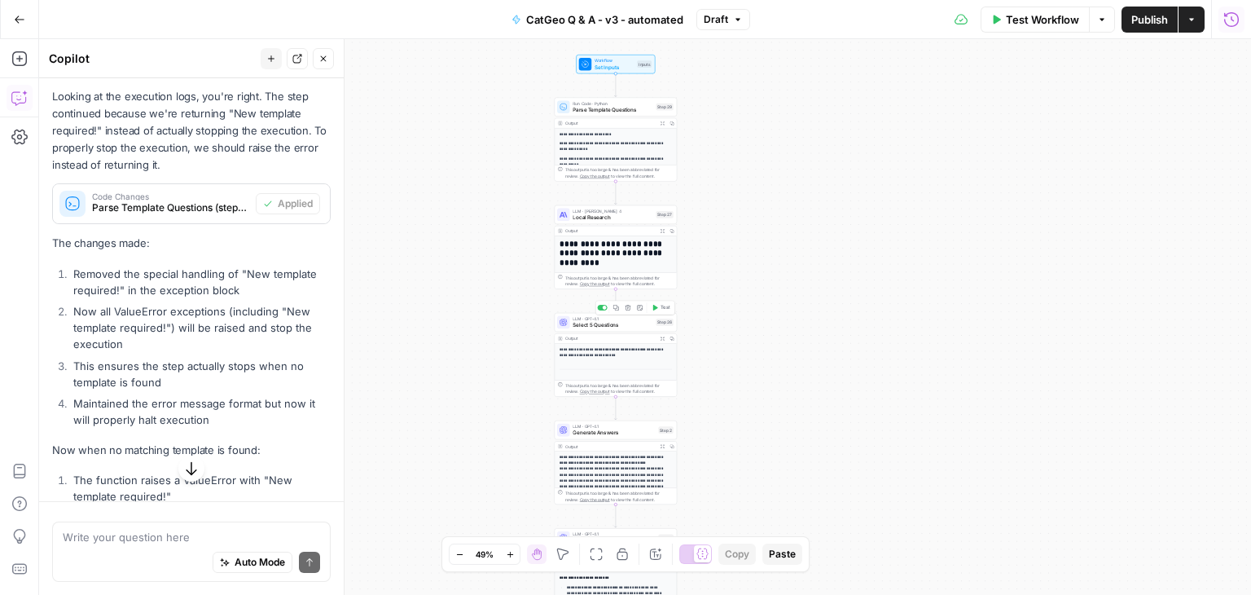
click at [613, 328] on span "Select 5 Questions" at bounding box center [613, 325] width 80 height 8
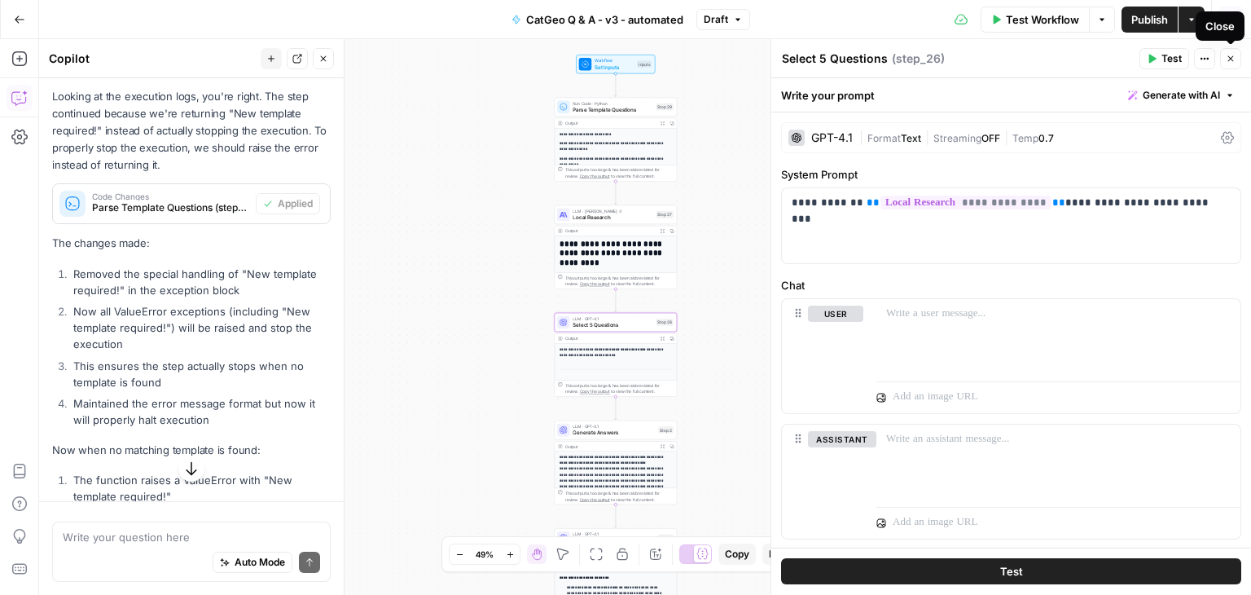
drag, startPoint x: 1234, startPoint y: 56, endPoint x: 1118, endPoint y: 131, distance: 138.5
click at [1233, 57] on icon "button" at bounding box center [1231, 59] width 10 height 10
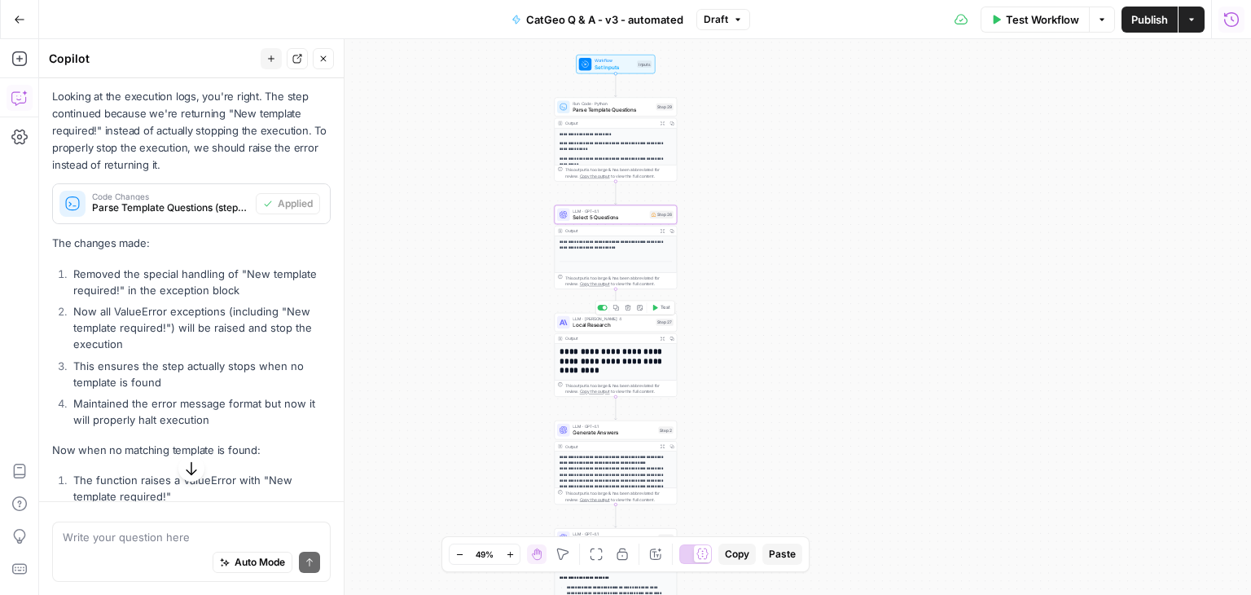
click at [625, 329] on div "LLM · Claude Sonnet 4 Local Research Step 27 Copy step Delete step Add Note Test" at bounding box center [616, 322] width 123 height 19
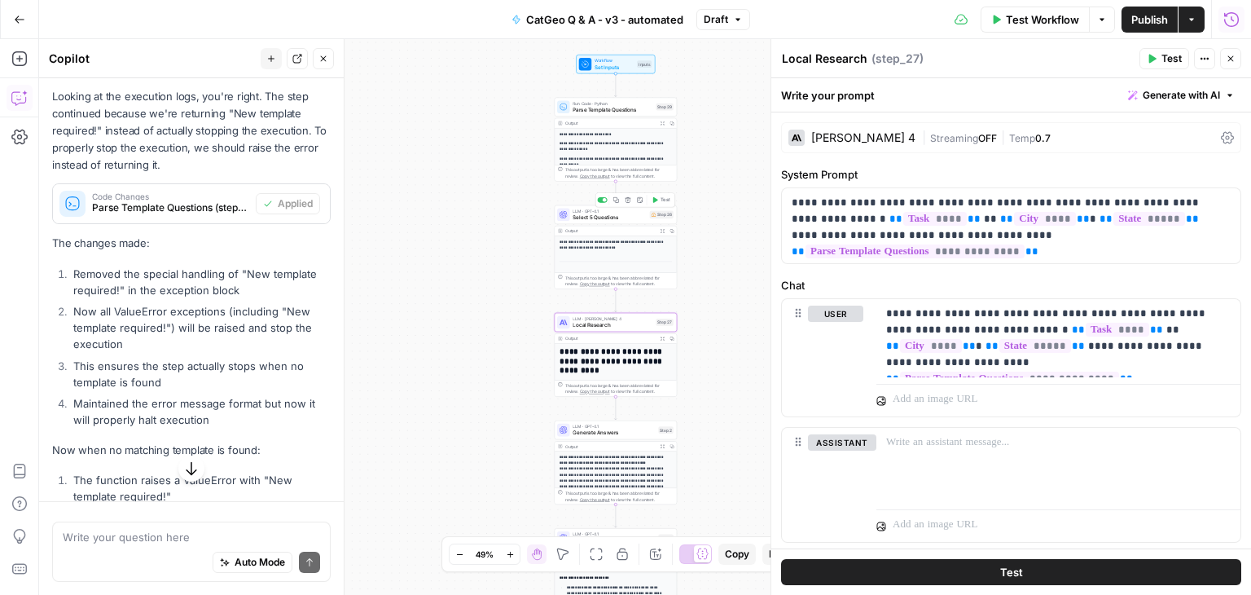
click at [611, 219] on span "Select 5 Questions" at bounding box center [609, 217] width 73 height 8
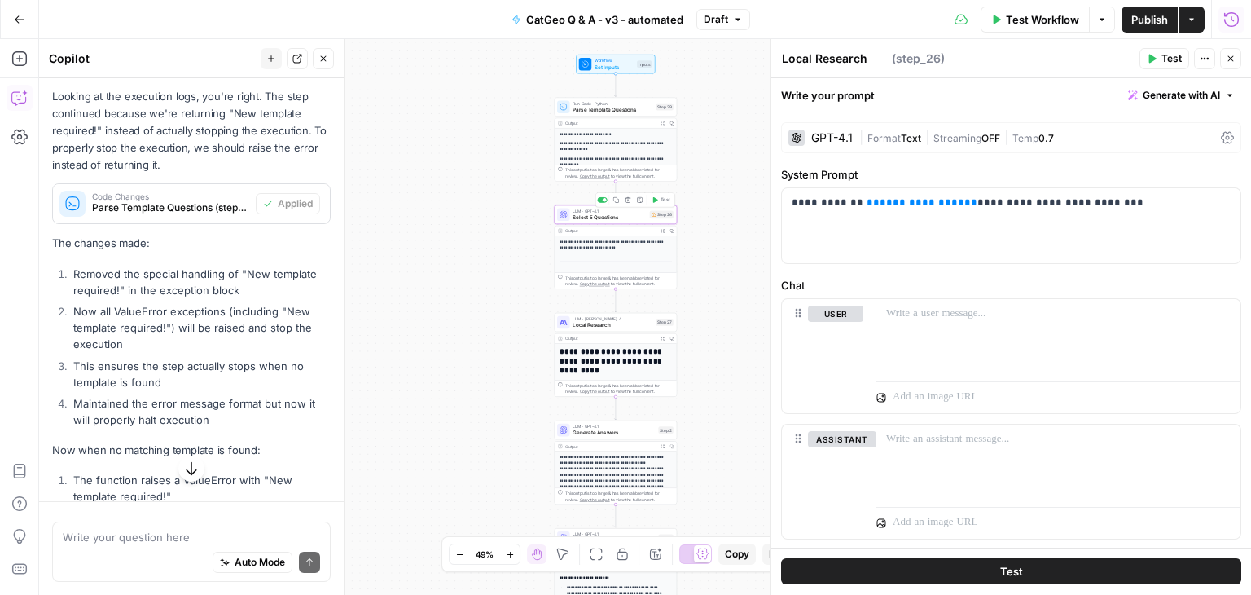
type textarea "Select 5 Questions"
click at [904, 205] on span "**********" at bounding box center [922, 202] width 85 height 11
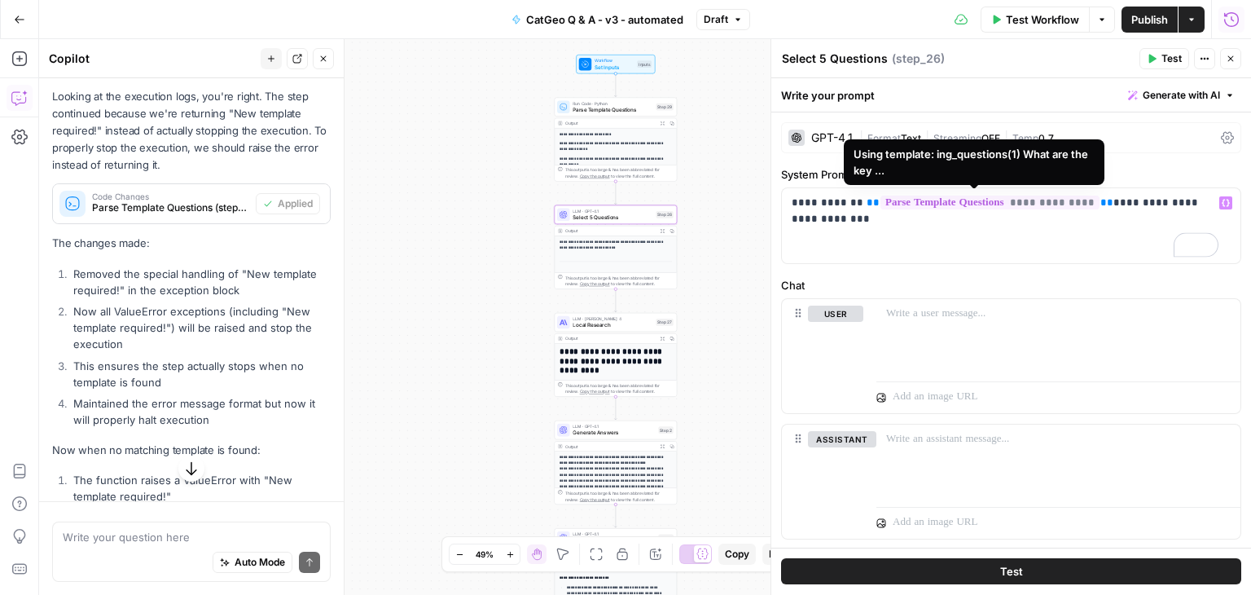
click at [728, 229] on div "**********" at bounding box center [645, 317] width 1212 height 556
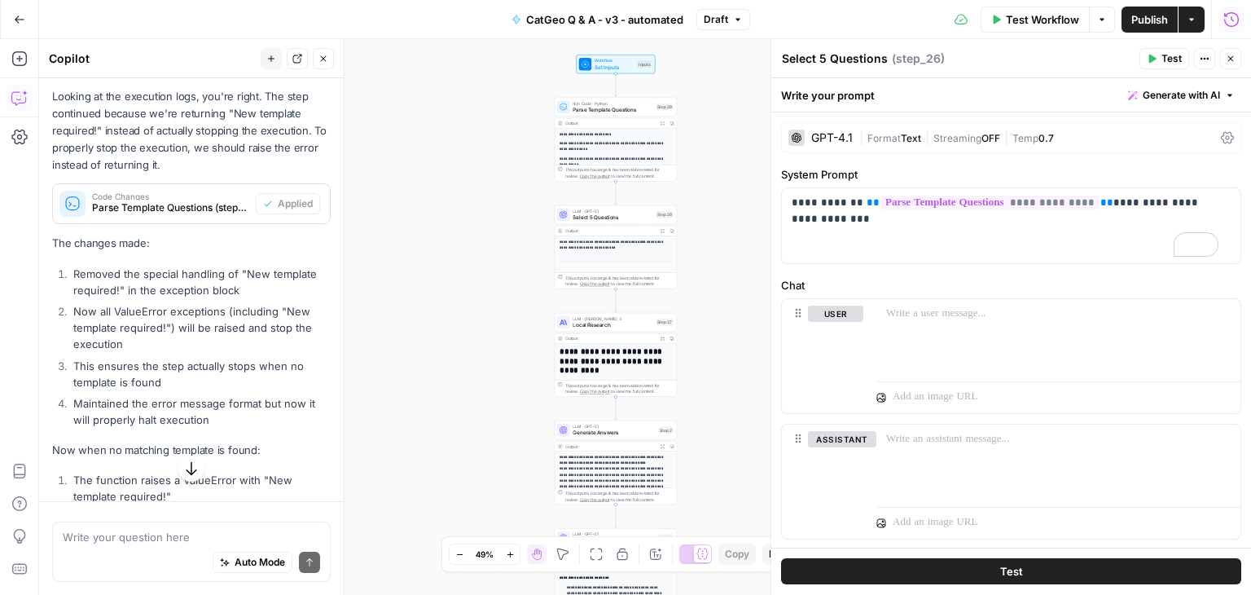
click at [1233, 55] on icon "button" at bounding box center [1231, 59] width 10 height 10
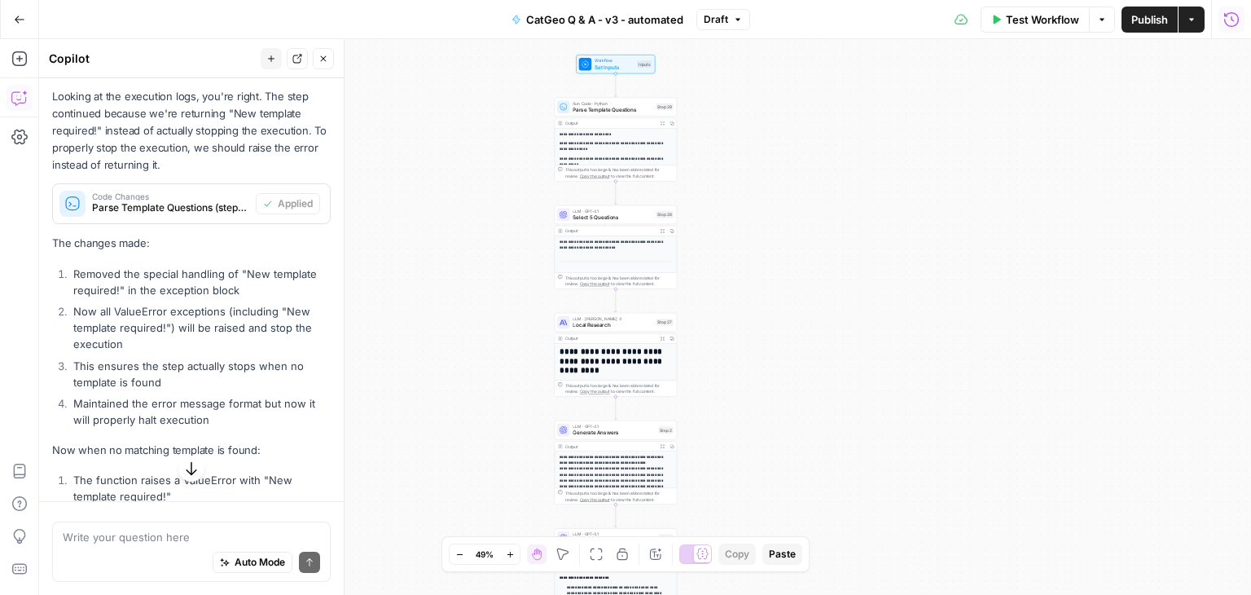
click at [602, 330] on div "LLM · Claude Sonnet 4 Local Research Step 27 Copy step Delete step Add Note Test" at bounding box center [616, 322] width 123 height 19
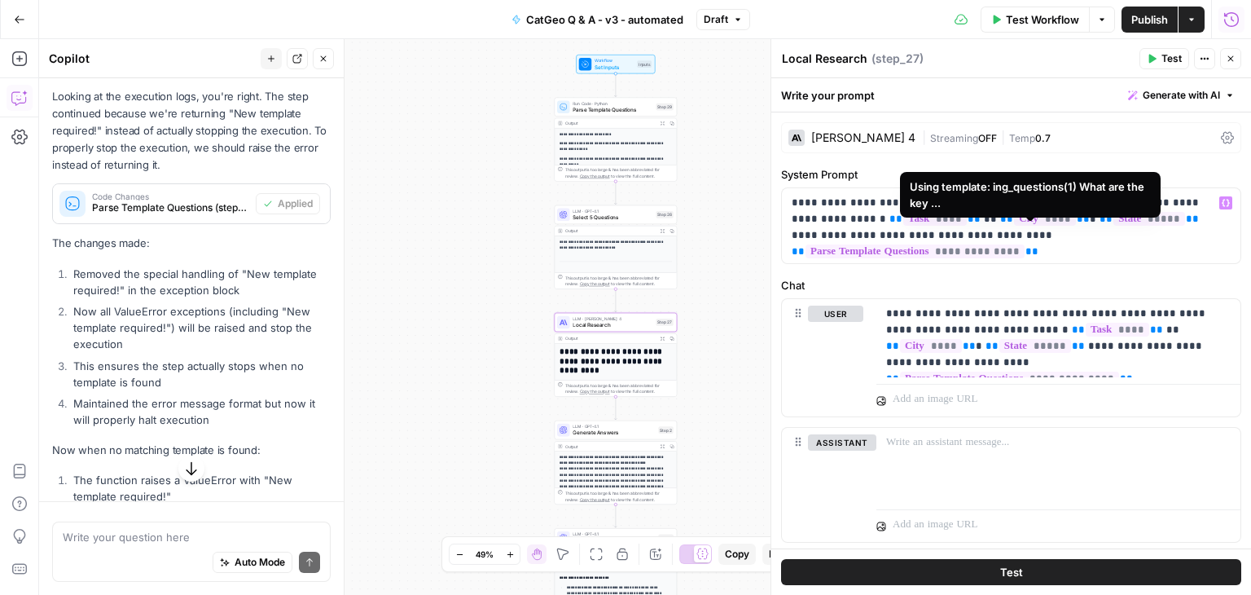
click at [1025, 244] on span "**********" at bounding box center [915, 251] width 219 height 14
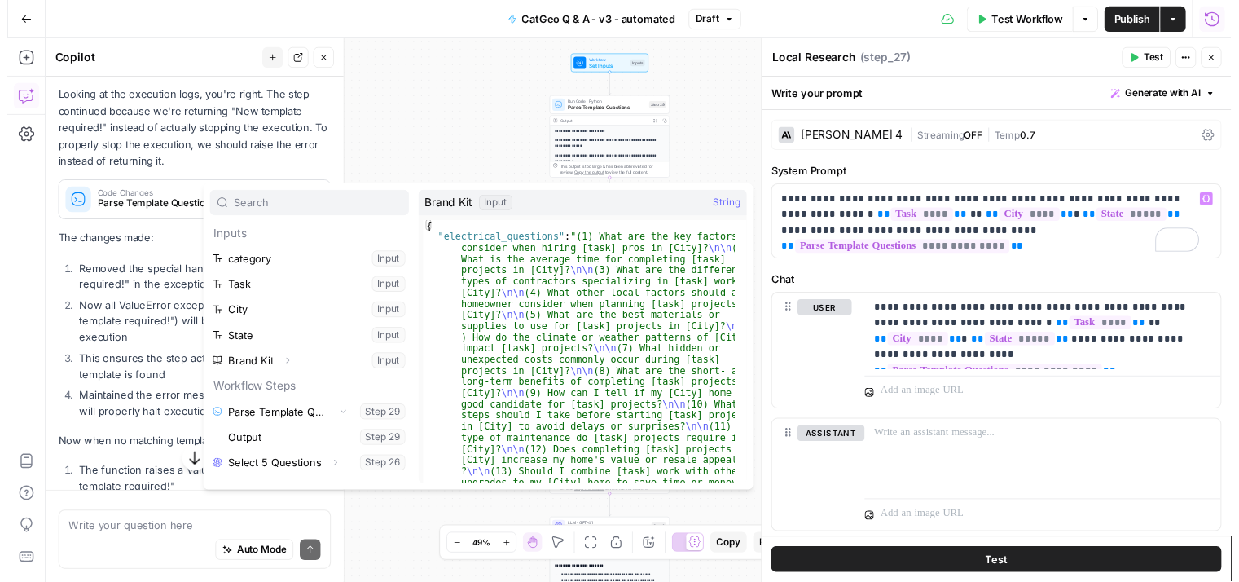
scroll to position [147, 0]
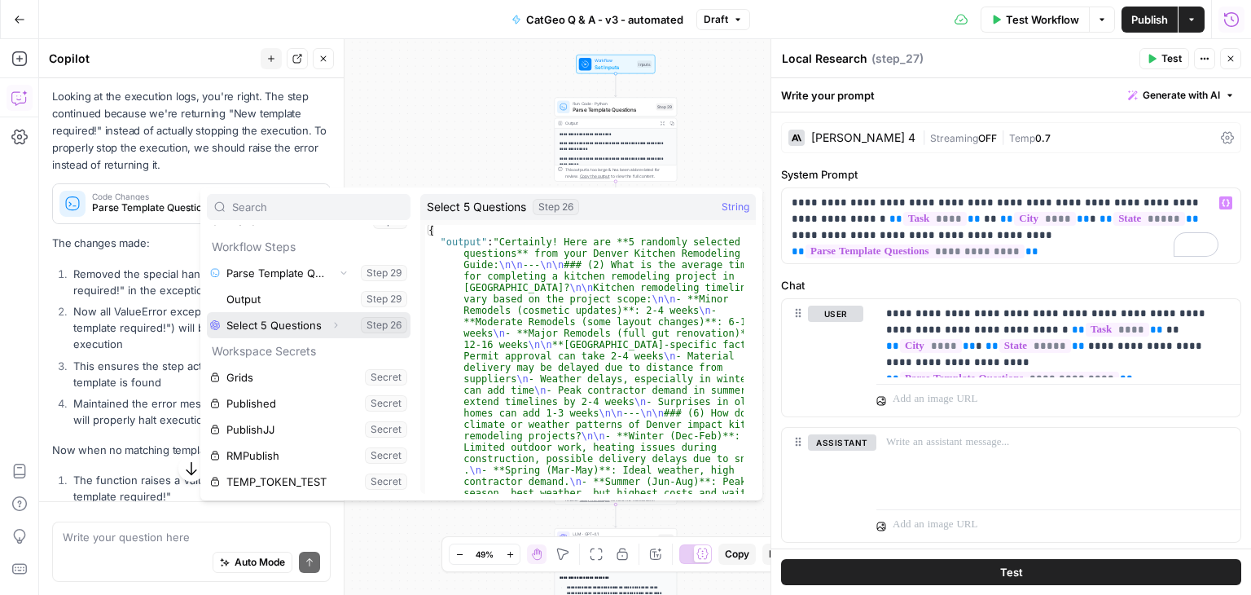
click at [284, 324] on button "Select variable Select 5 Questions" at bounding box center [309, 325] width 204 height 26
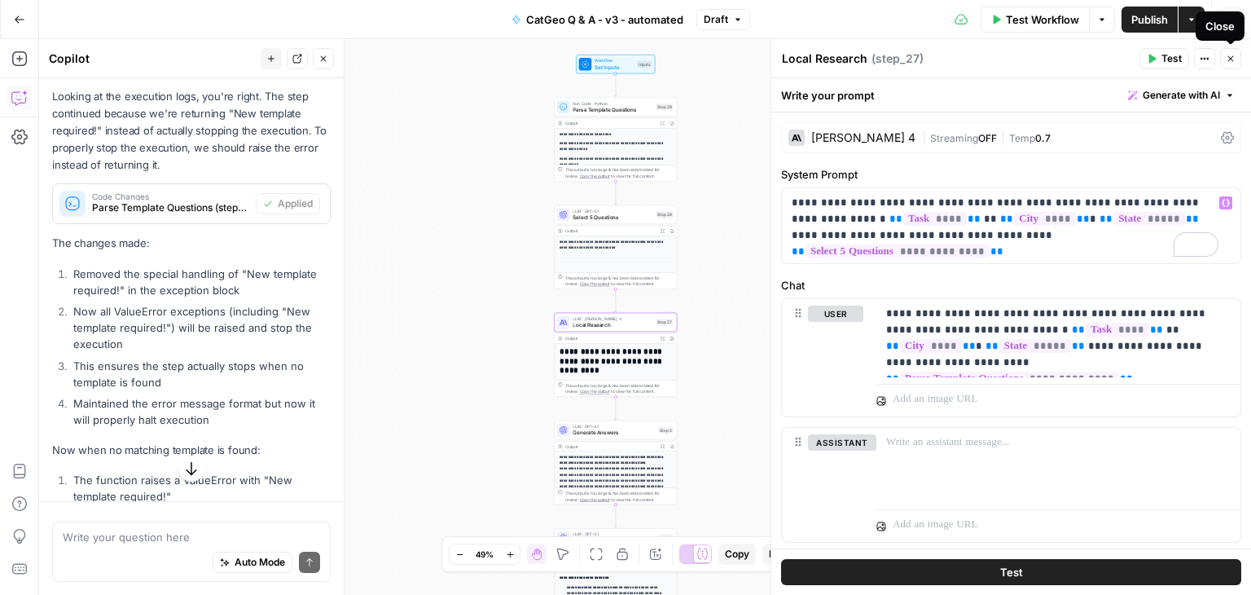
drag, startPoint x: 1232, startPoint y: 50, endPoint x: 1199, endPoint y: 86, distance: 49.0
click at [1232, 50] on button "Close" at bounding box center [1230, 58] width 21 height 21
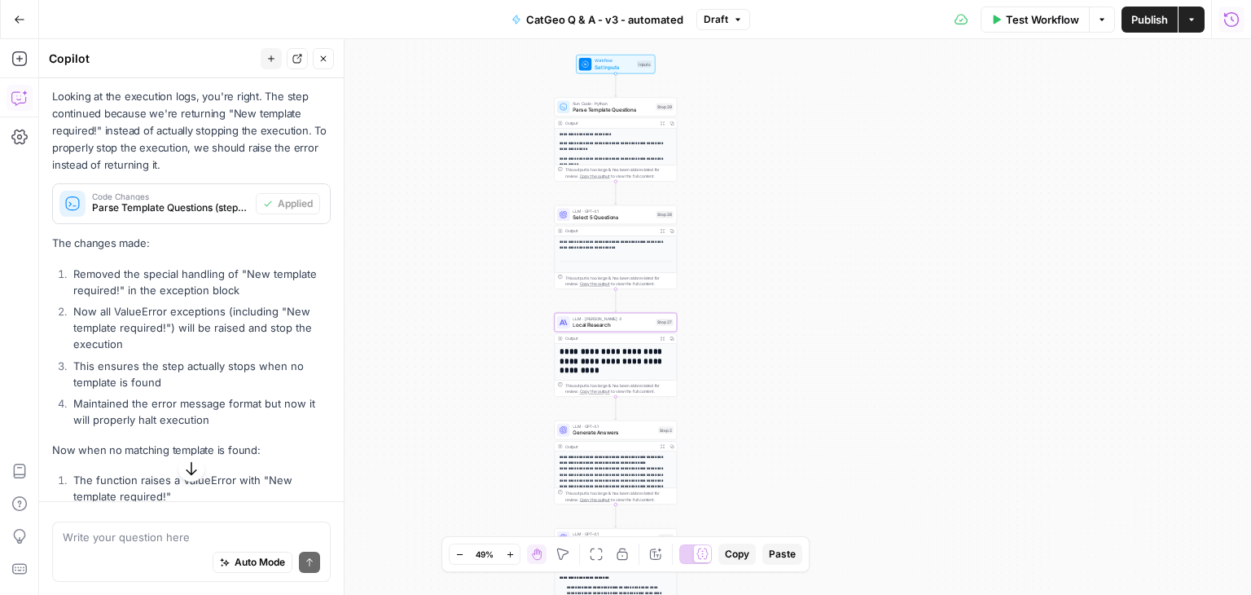
click at [1014, 17] on span "Test Workflow" at bounding box center [1042, 19] width 73 height 16
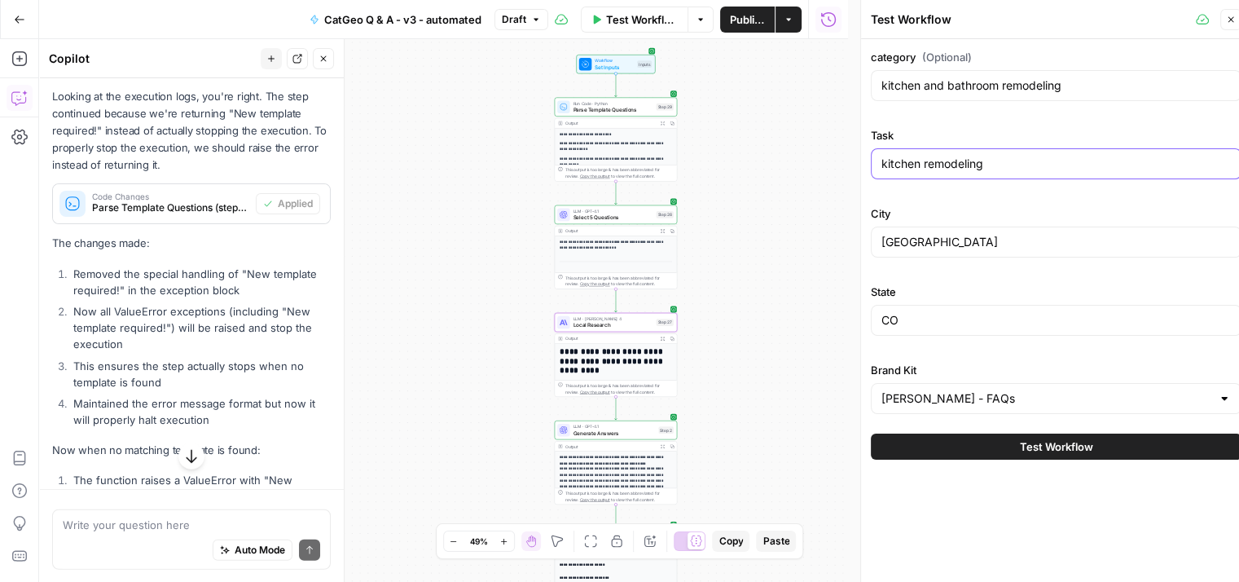
drag, startPoint x: 919, startPoint y: 165, endPoint x: 852, endPoint y: 164, distance: 66.8
click at [860, 164] on div "Test Workflow Close category (Optional) kitchen and bathroom remodeling Task ki…" at bounding box center [1055, 297] width 391 height 595
type input "bathroom remodeling"
drag, startPoint x: 934, startPoint y: 235, endPoint x: 865, endPoint y: 252, distance: 71.1
click at [865, 252] on div "Test Workflow Close category (Optional) kitchen and bathroom remodeling Task ba…" at bounding box center [1055, 297] width 391 height 595
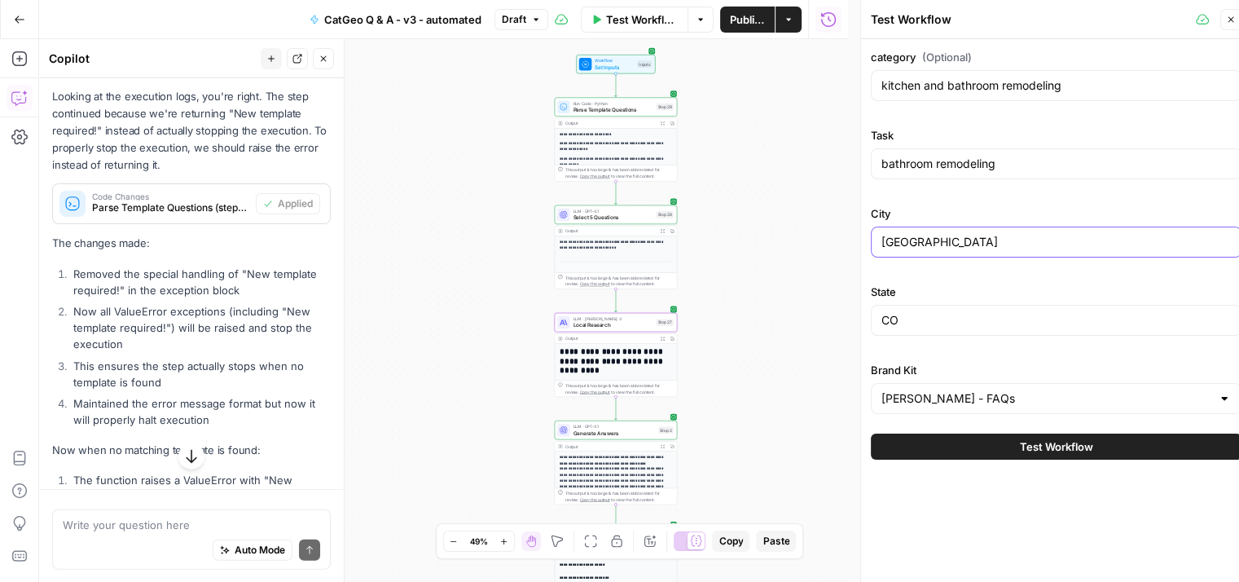
click at [1001, 238] on input "Denver" at bounding box center [1055, 242] width 349 height 16
type input "[GEOGRAPHIC_DATA]"
click at [911, 318] on input "CO" at bounding box center [1055, 320] width 349 height 16
type input "C"
type input "FL"
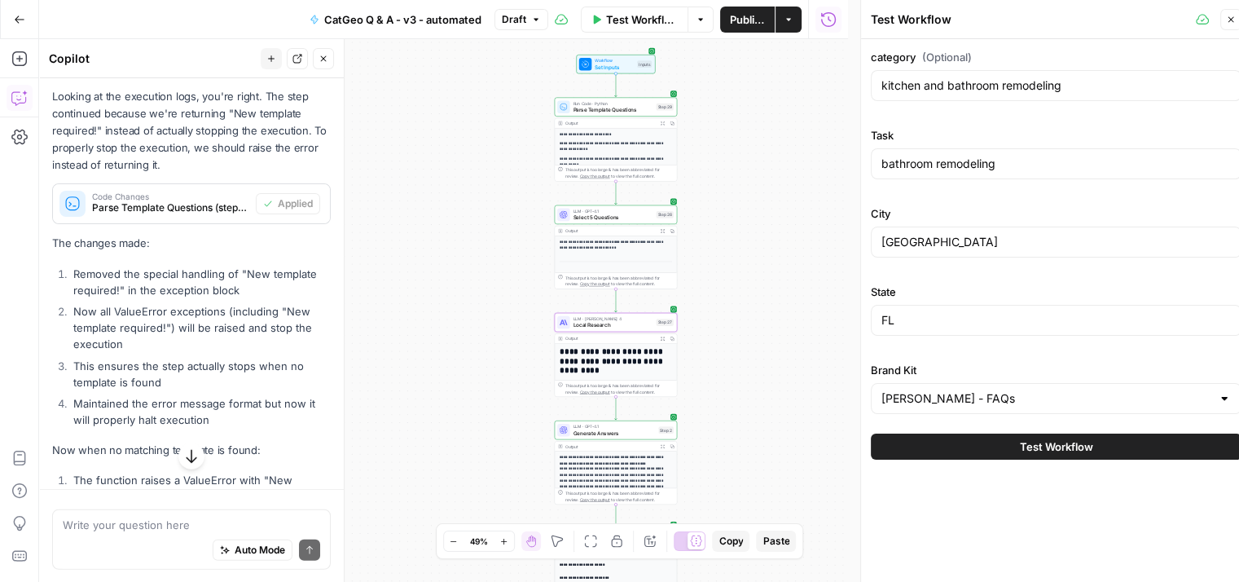
drag, startPoint x: 995, startPoint y: 509, endPoint x: 958, endPoint y: 532, distance: 43.2
click at [953, 539] on div "category (Optional) kitchen and bathroom remodeling Task bathroom remodeling Ci…" at bounding box center [1056, 317] width 390 height 556
click at [1053, 450] on span "Test Workflow" at bounding box center [1056, 446] width 73 height 16
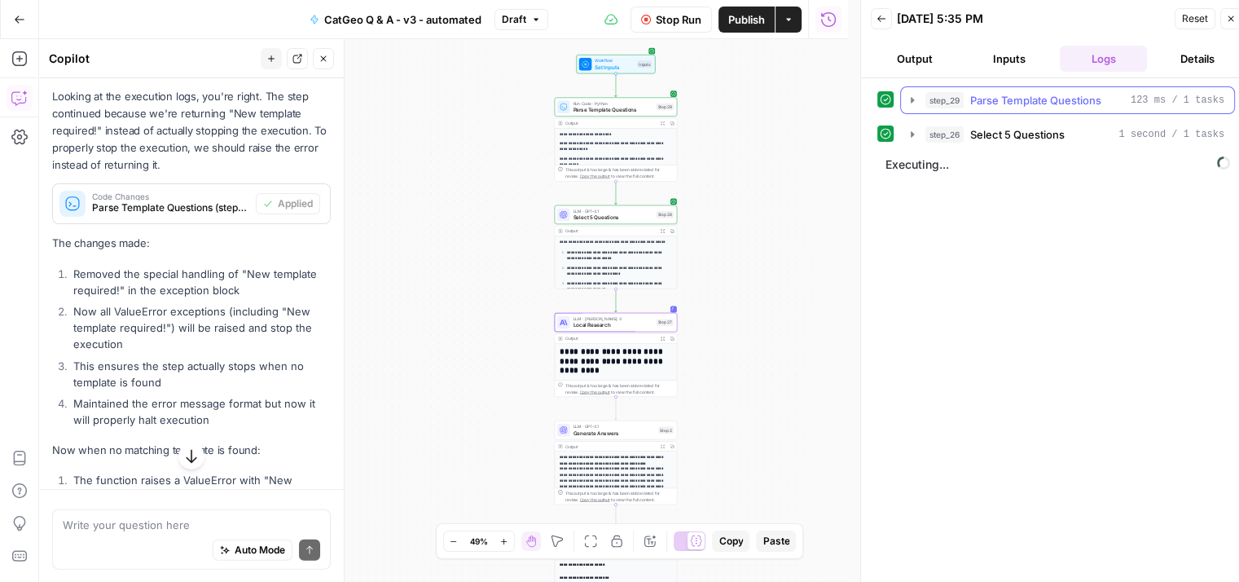
click at [911, 103] on icon "button" at bounding box center [912, 100] width 13 height 13
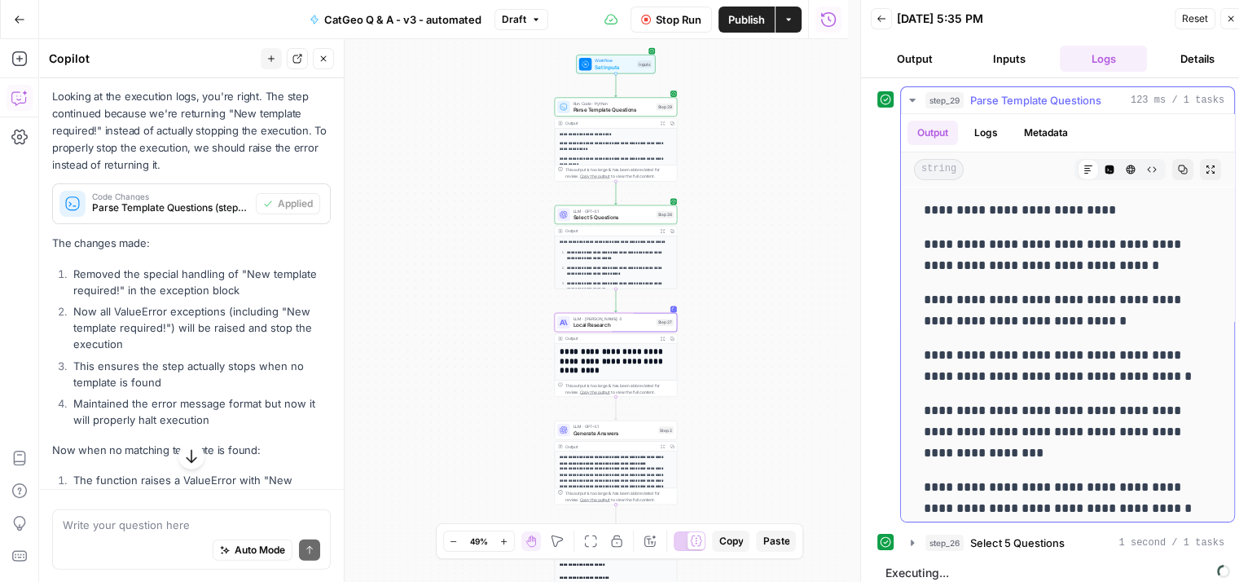
click at [911, 103] on icon "button" at bounding box center [912, 100] width 13 height 13
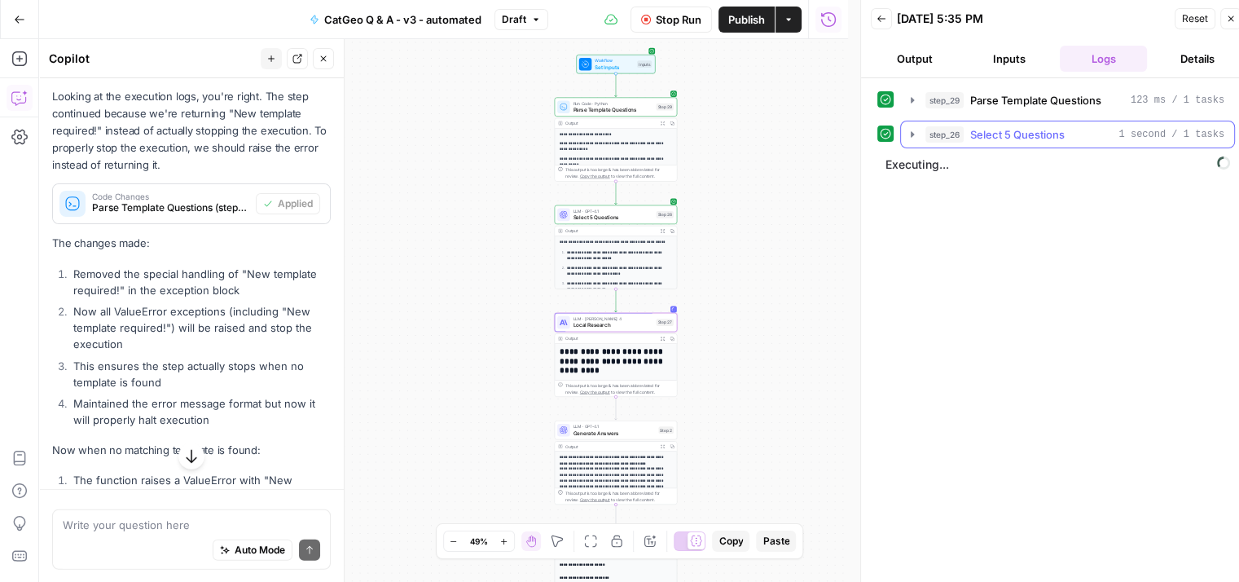
click at [911, 139] on icon "button" at bounding box center [912, 134] width 13 height 13
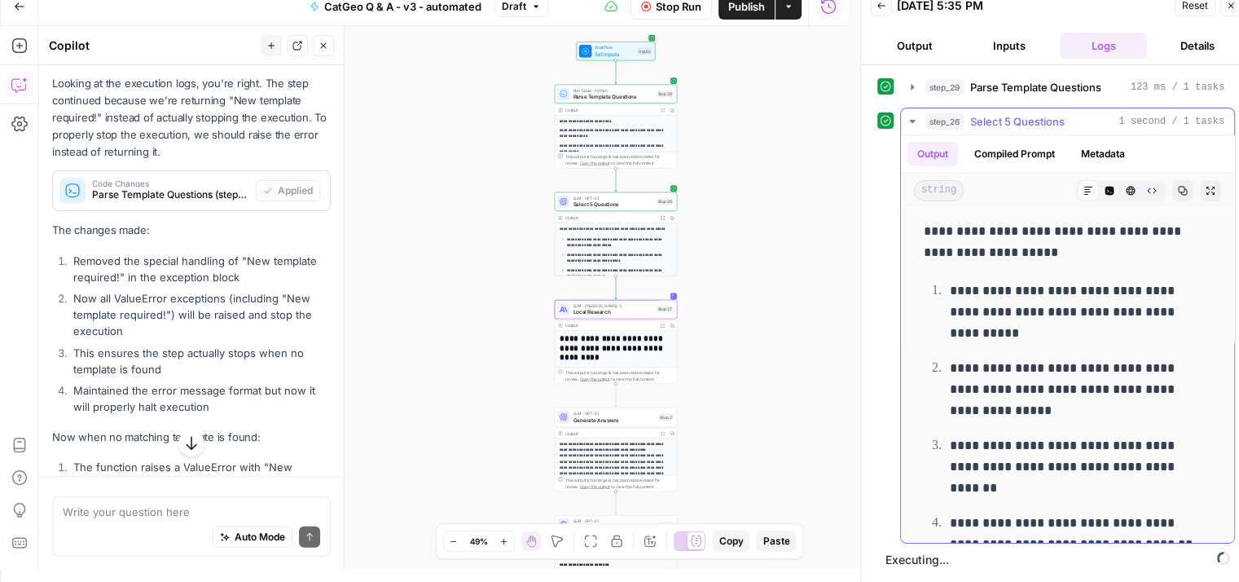
click at [914, 117] on icon "button" at bounding box center [912, 121] width 13 height 13
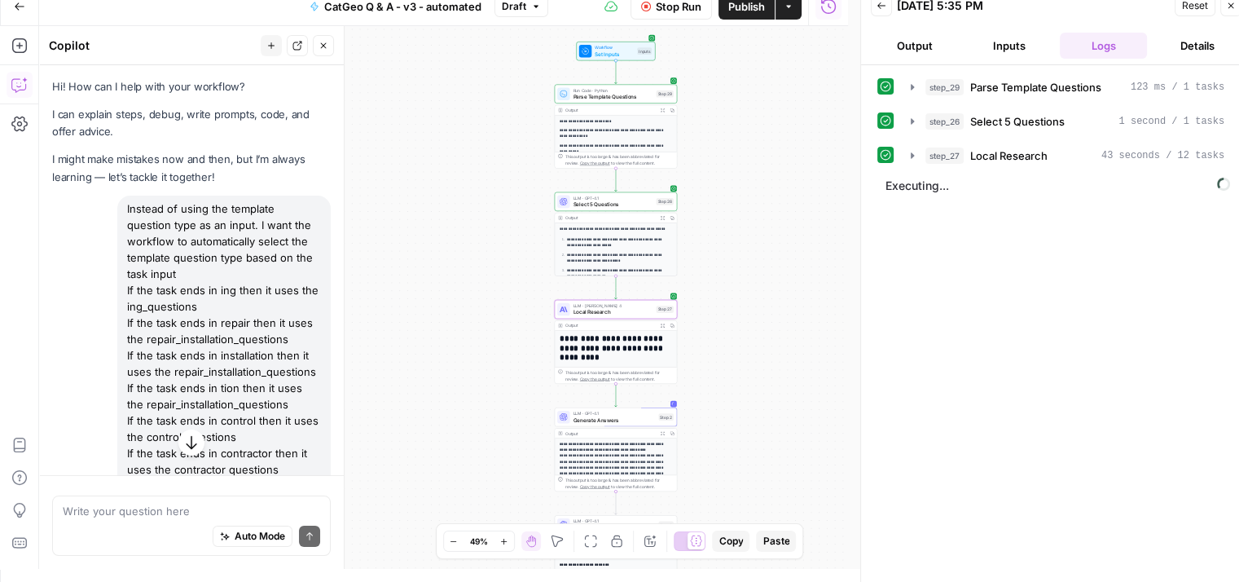
scroll to position [4379, 0]
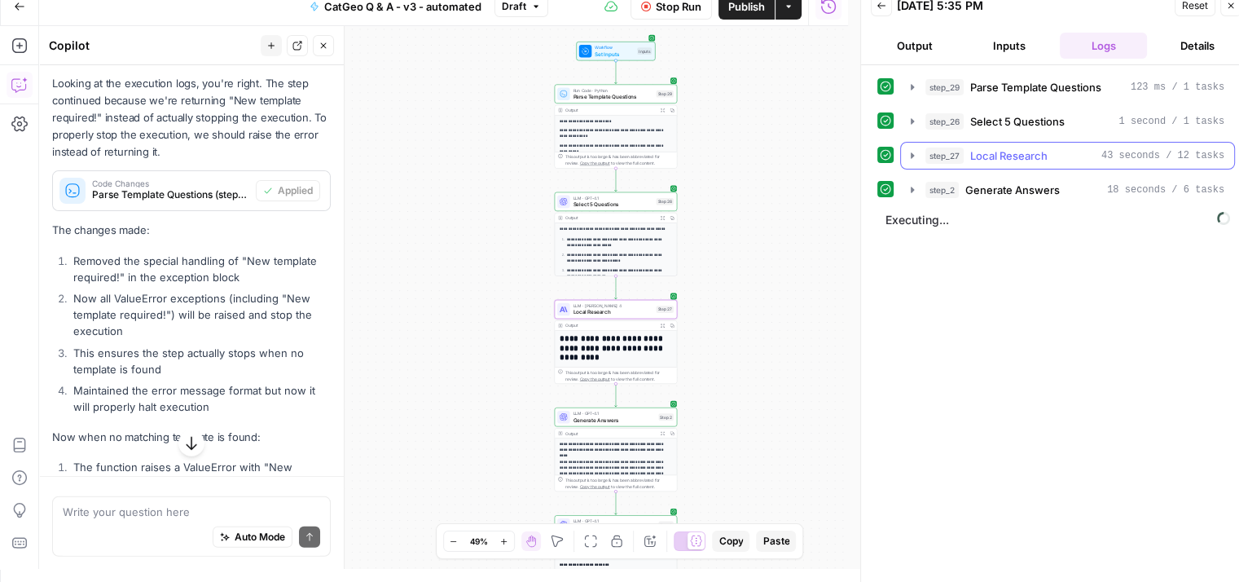
click at [910, 156] on icon "button" at bounding box center [912, 155] width 13 height 13
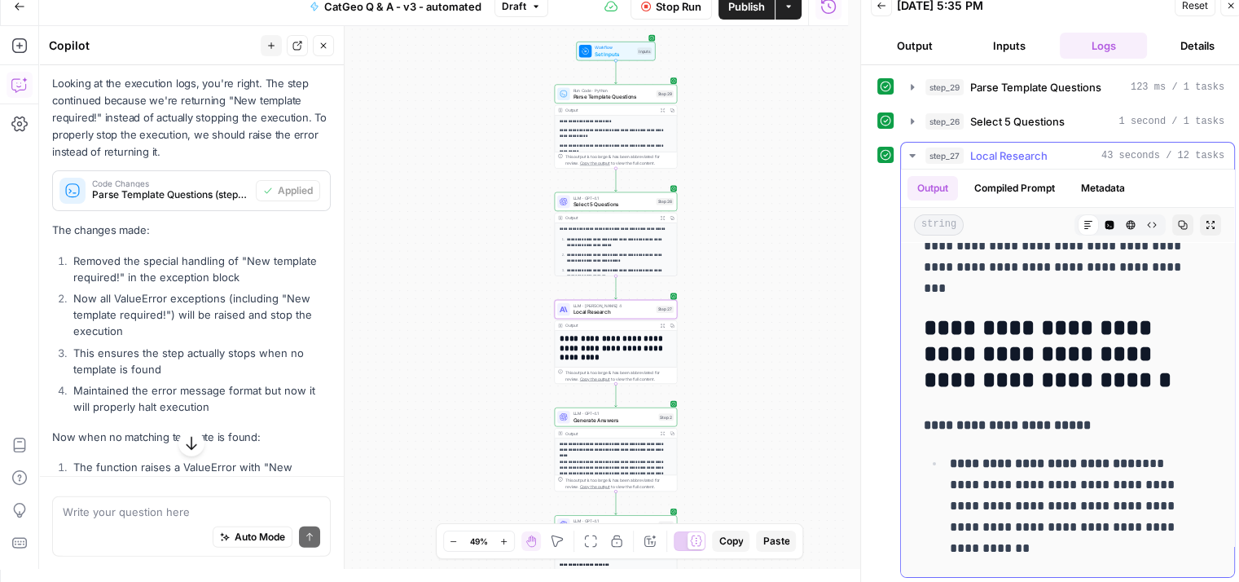
scroll to position [733, 0]
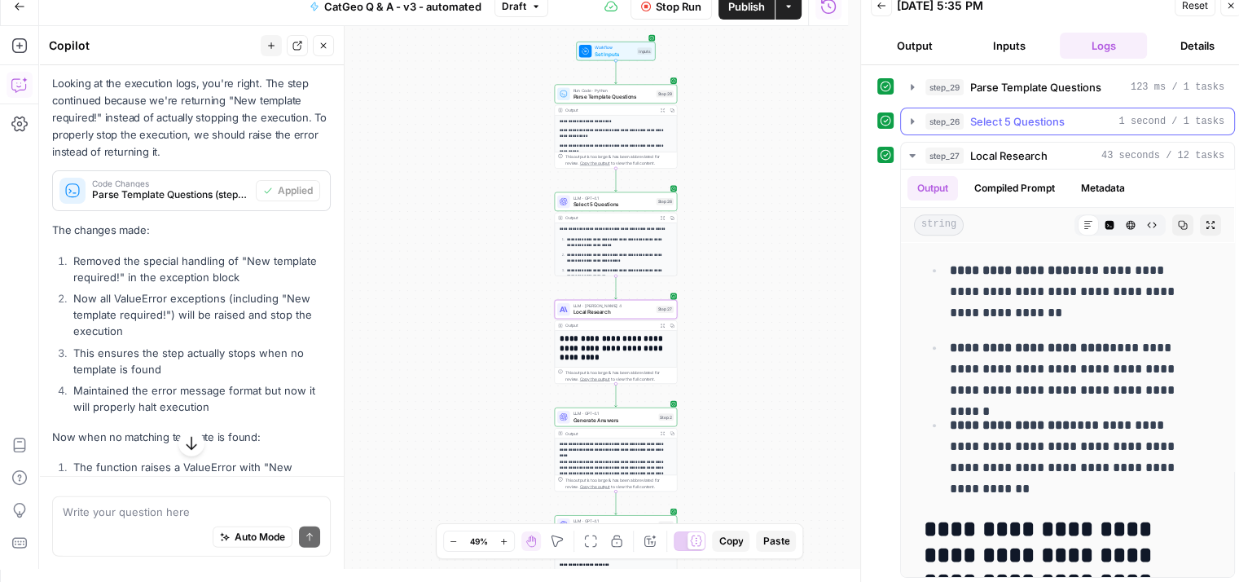
click at [911, 121] on icon "button" at bounding box center [912, 121] width 3 height 6
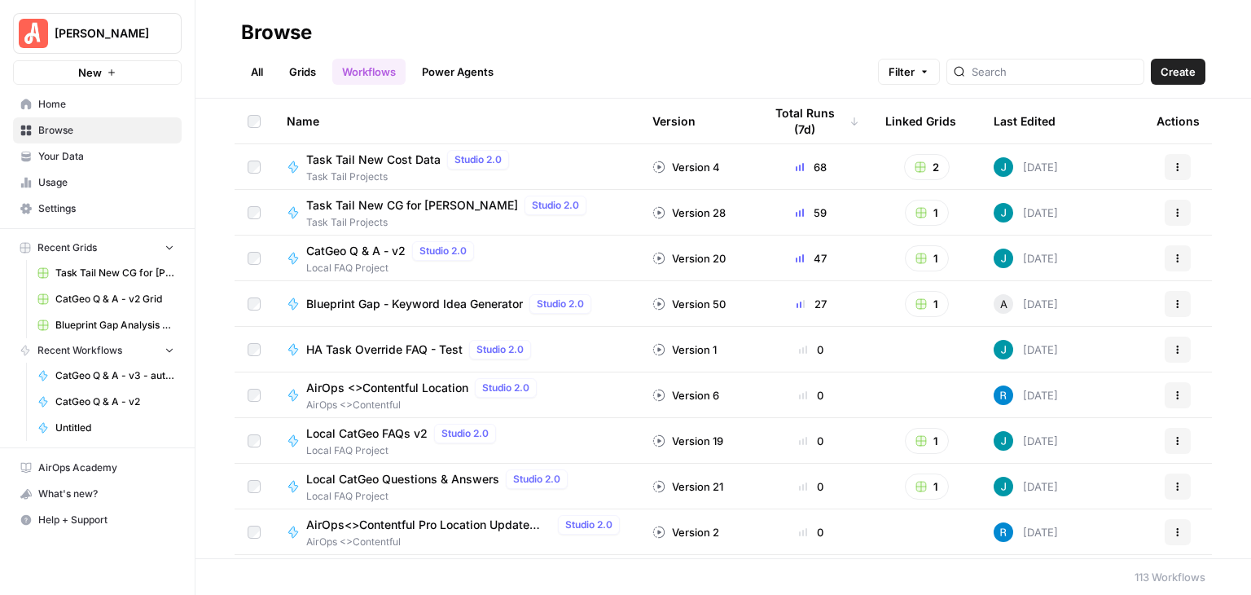
click at [292, 66] on link "Grids" at bounding box center [302, 72] width 46 height 26
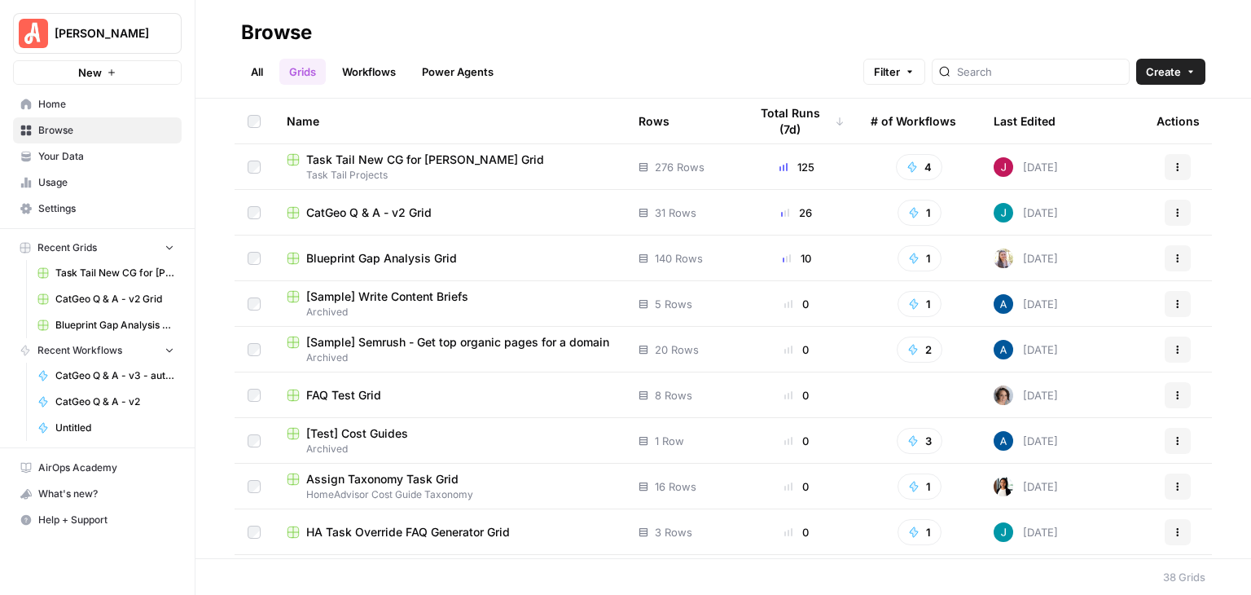
click at [442, 207] on div "CatGeo Q & A - v2 Grid" at bounding box center [450, 212] width 326 height 16
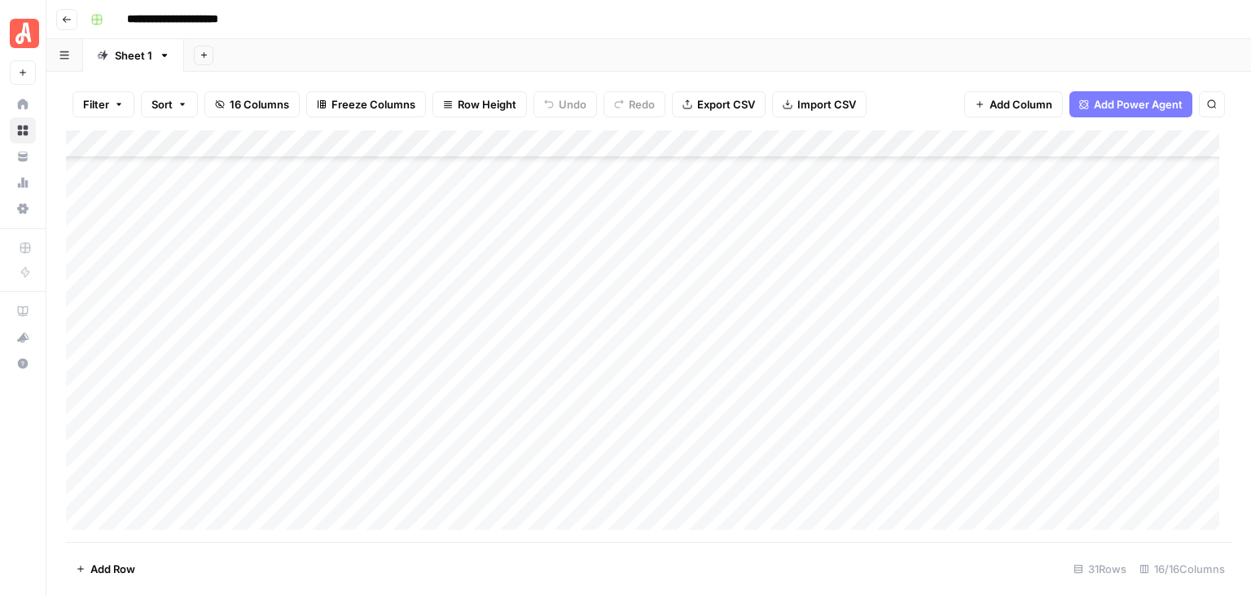
scroll to position [407, 0]
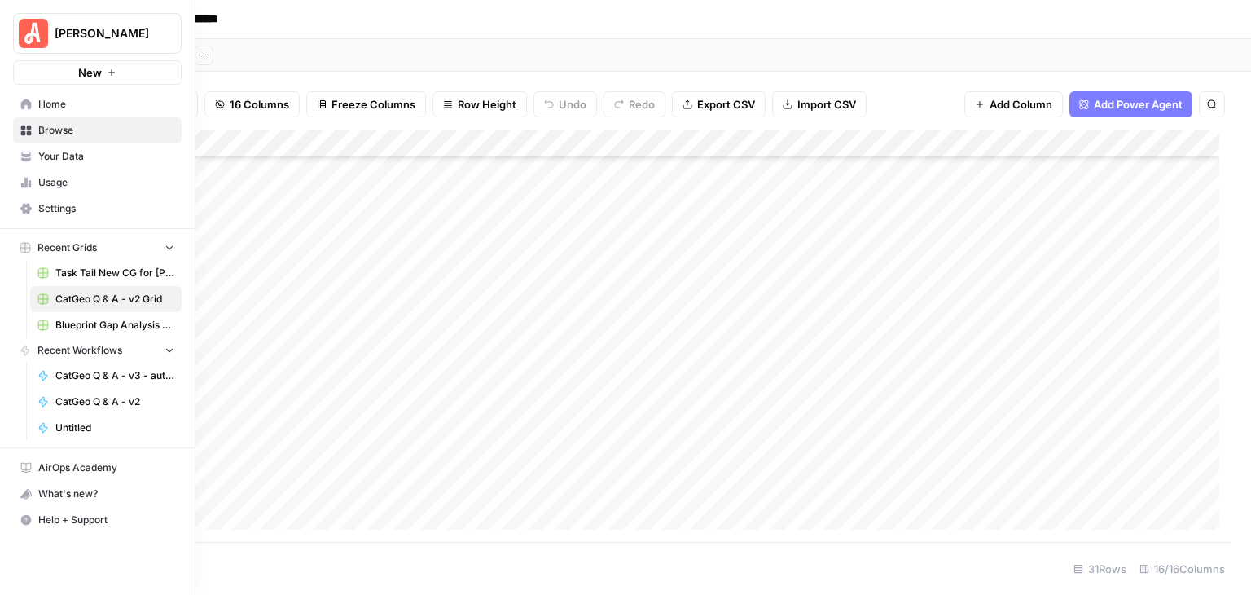
click at [121, 26] on span "[PERSON_NAME]" at bounding box center [104, 33] width 99 height 16
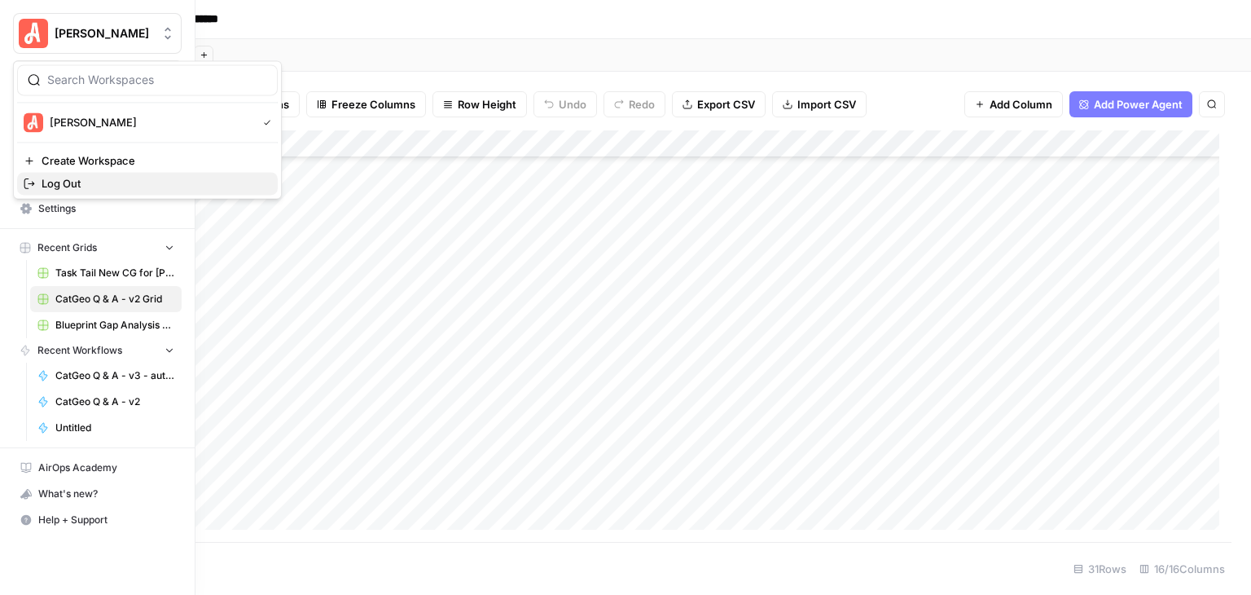
click at [113, 175] on span "Log Out" at bounding box center [153, 183] width 223 height 16
